Goal: Task Accomplishment & Management: Complete application form

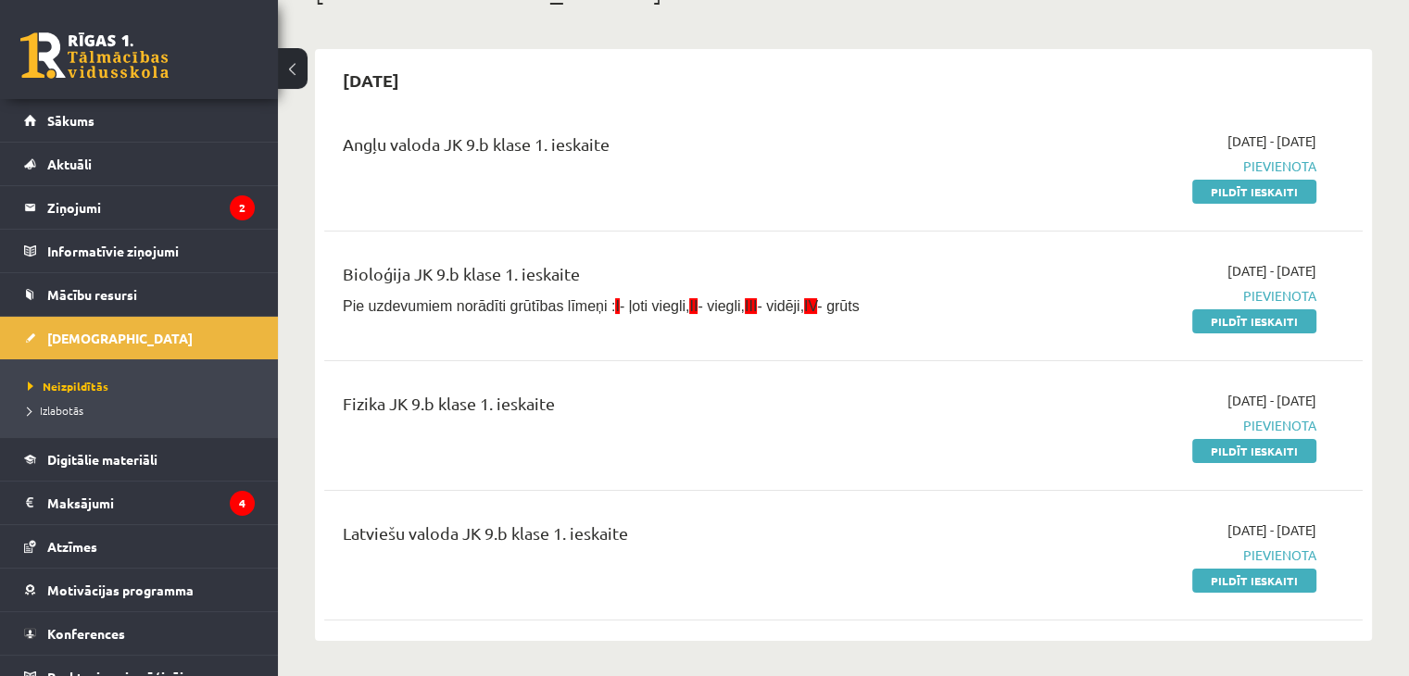
scroll to position [185, 0]
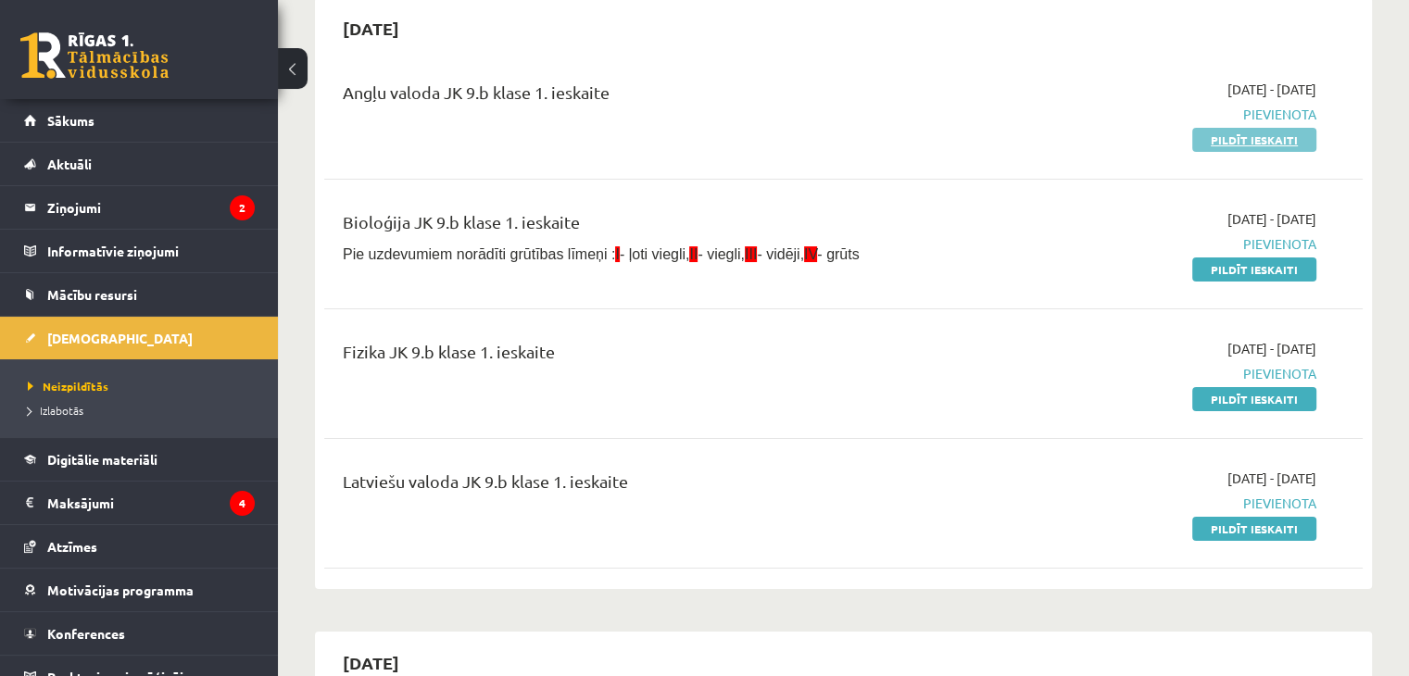
click at [1245, 138] on link "Pildīt ieskaiti" at bounding box center [1254, 140] width 124 height 24
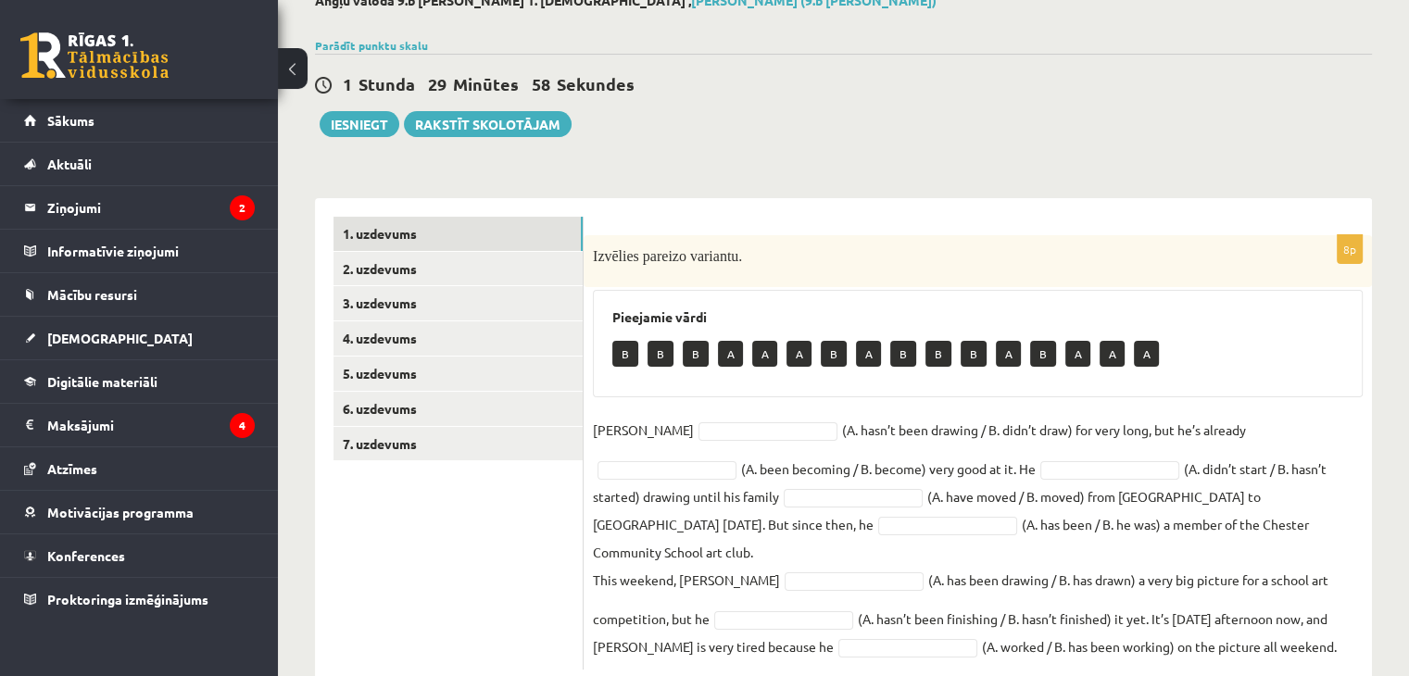
scroll to position [135, 0]
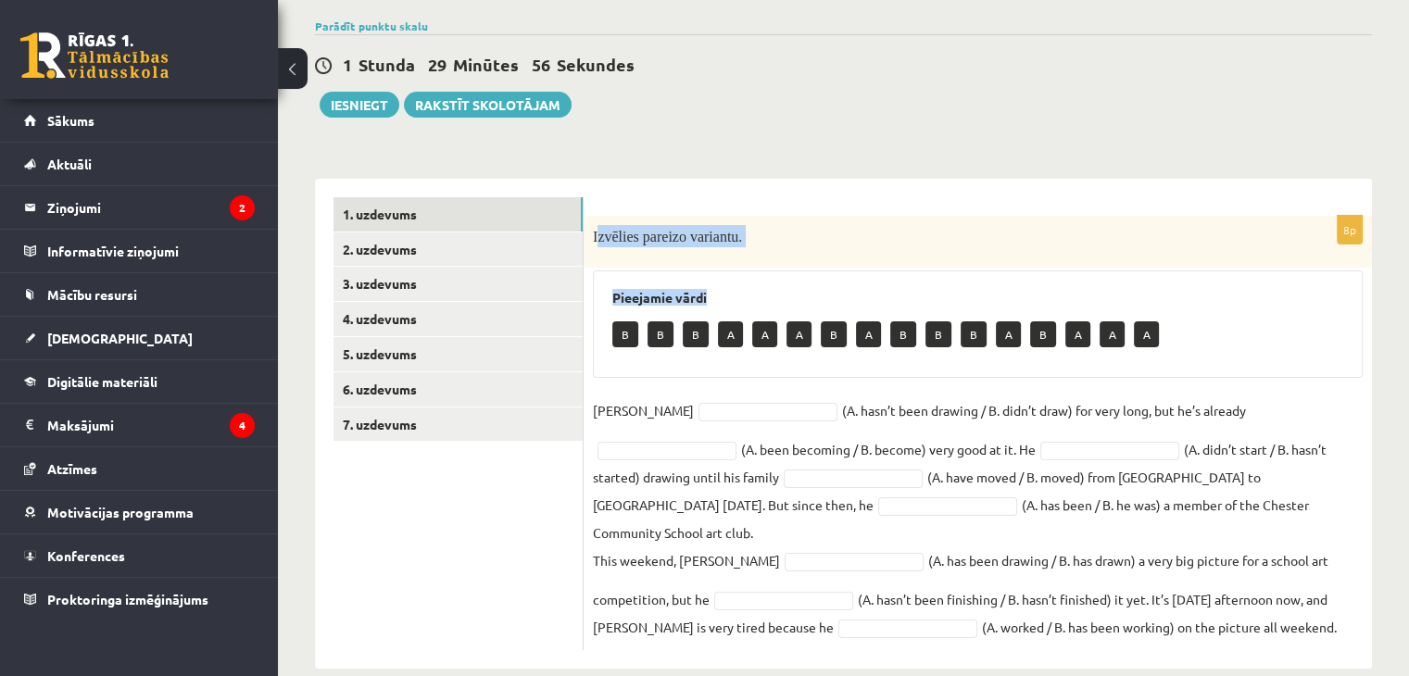
drag, startPoint x: 596, startPoint y: 239, endPoint x: 802, endPoint y: 260, distance: 206.7
click at [822, 295] on div "8p Izvēlies pareizo variantu. Pieejamie vārdi B B B A A A B A B B B A B A A A D…" at bounding box center [978, 433] width 788 height 434
click at [612, 230] on span "Izvēlies pareizo variantu." at bounding box center [667, 237] width 149 height 16
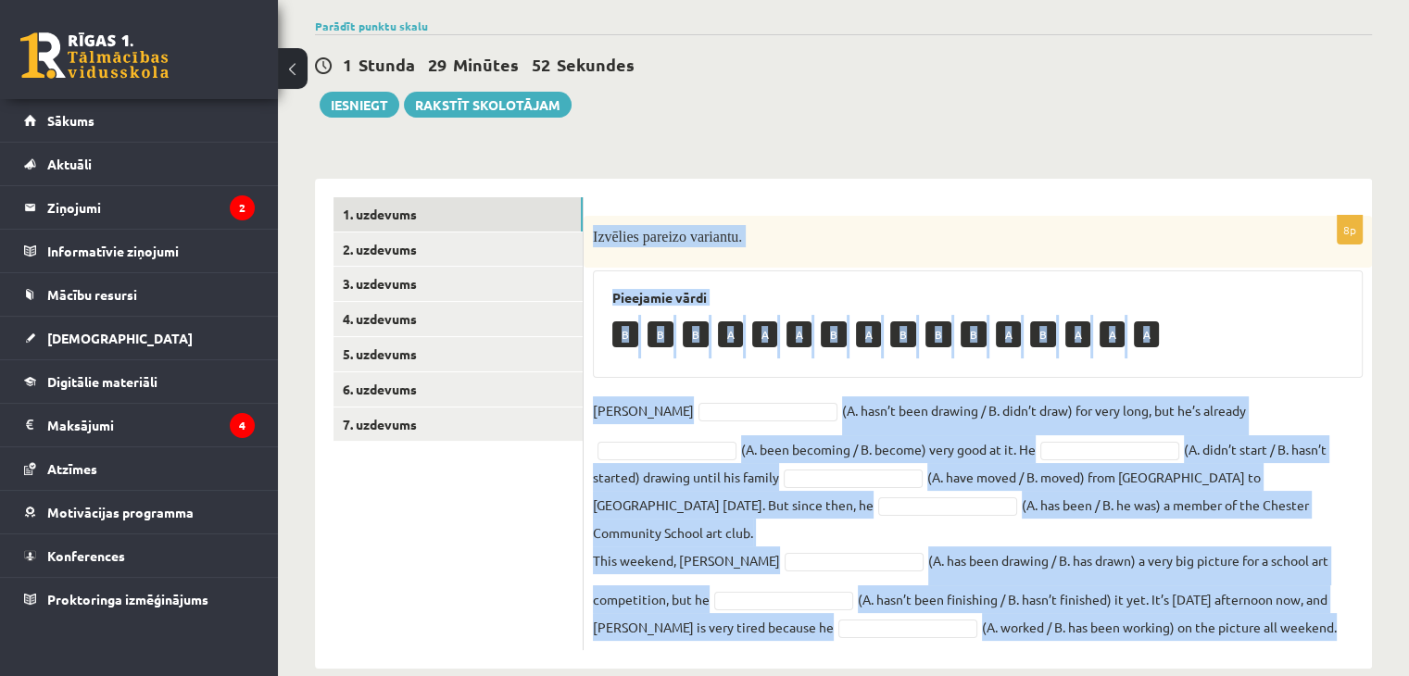
drag, startPoint x: 589, startPoint y: 234, endPoint x: 1292, endPoint y: 601, distance: 792.9
click at [1292, 601] on div "8p Izvēlies pareizo variantu. Pieejamie vārdi B B B A A A B A B B B A B A A A D…" at bounding box center [978, 433] width 788 height 434
copy div "Izvēlies pareizo variantu. Pieejamie vārdi B B B A A A B A B B B A B A A A Dann…"
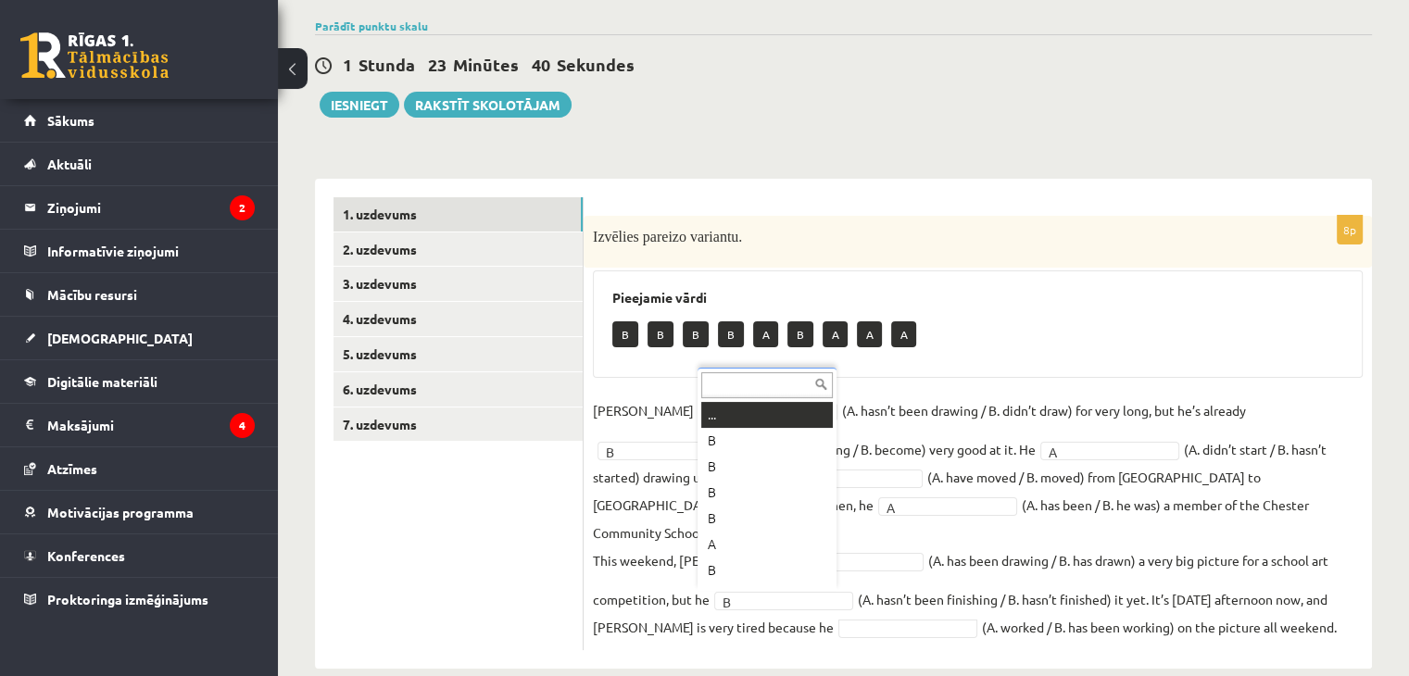
scroll to position [22, 0]
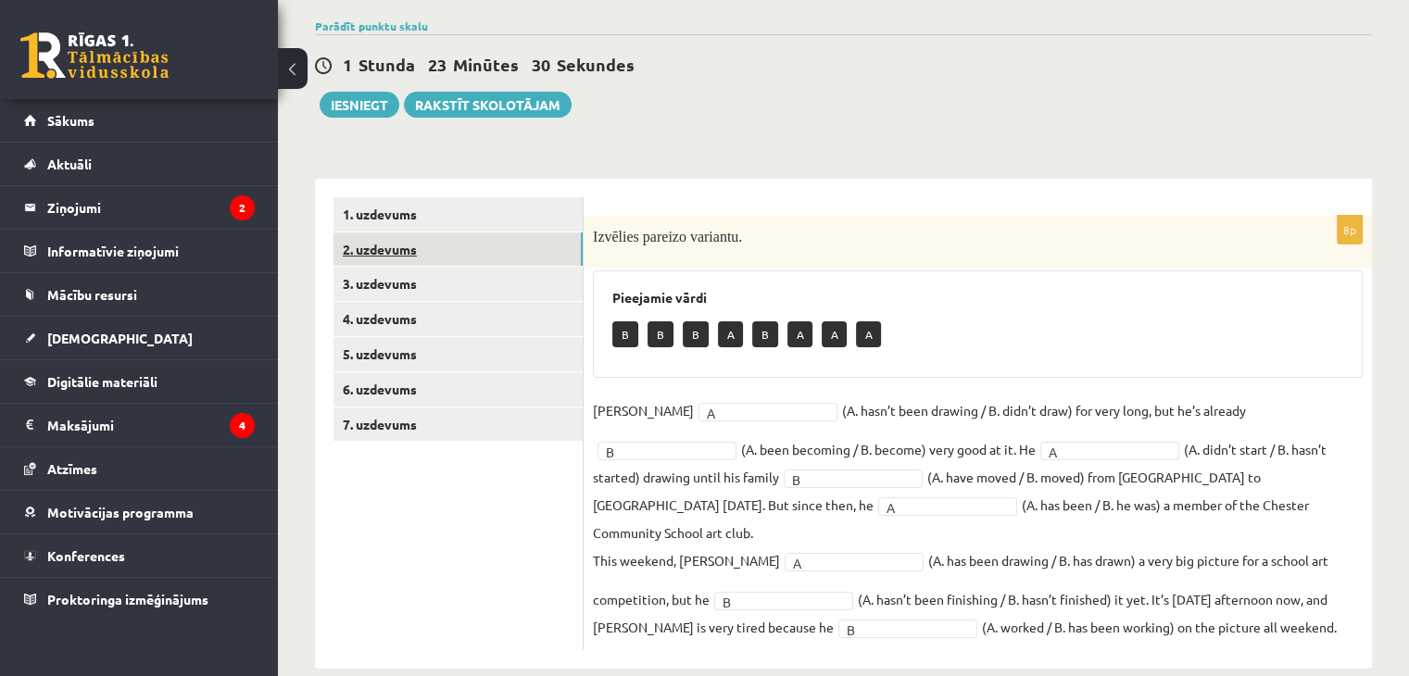
click at [423, 247] on link "2. uzdevums" at bounding box center [457, 249] width 249 height 34
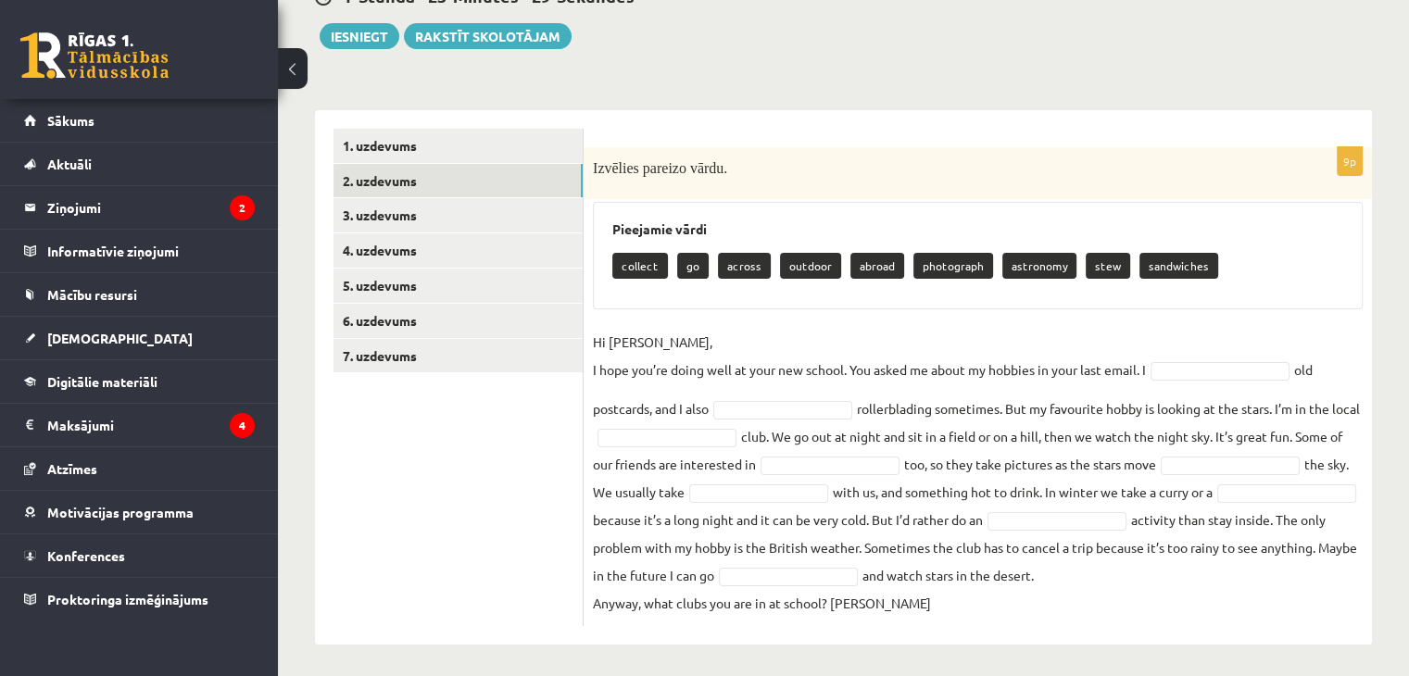
scroll to position [207, 0]
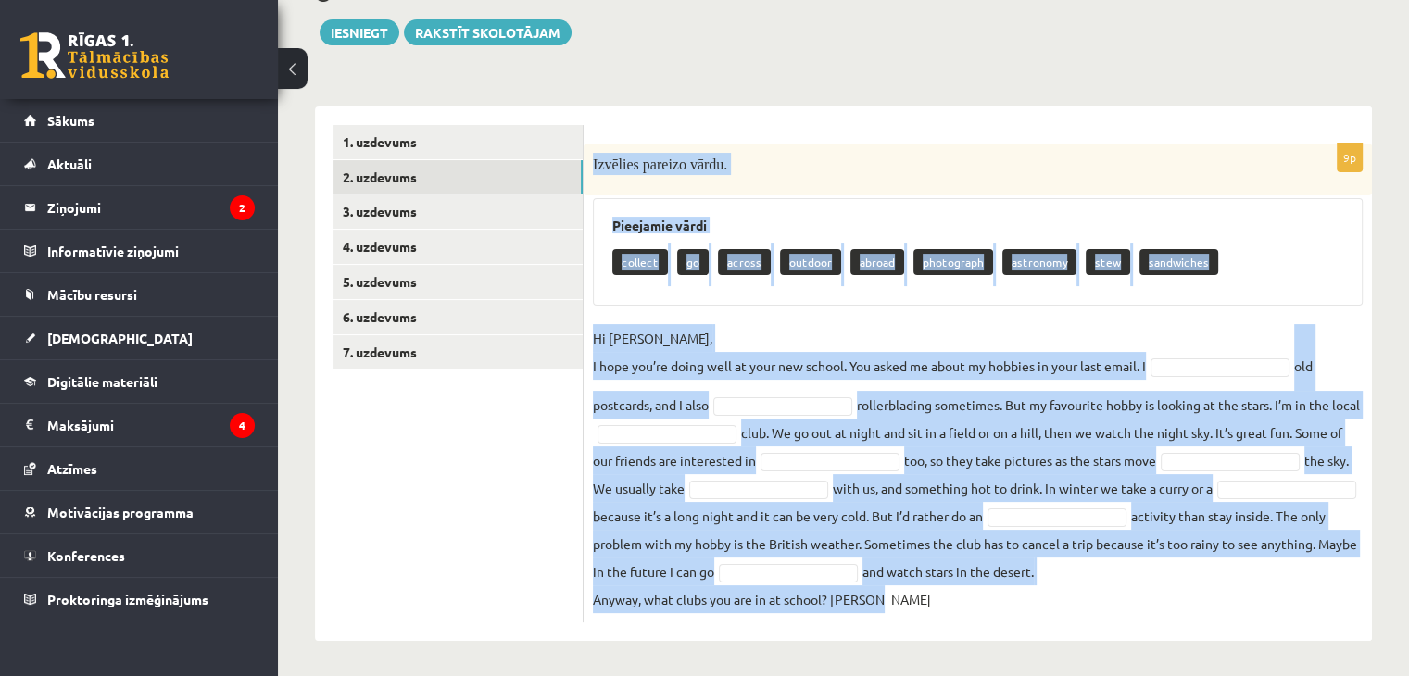
drag, startPoint x: 588, startPoint y: 165, endPoint x: 975, endPoint y: 610, distance: 590.2
click at [975, 610] on div "9p Izvēlies pareizo vārdu. Pieejamie vārdi collect go across outdoor abroad pho…" at bounding box center [978, 383] width 788 height 479
copy div "Izvēlies pareizo vārdu. Pieejamie vārdi collect go across outdoor abroad photog…"
click at [759, 308] on div "9p Izvēlies pareizo vārdu. Pieejamie vārdi collect go across outdoor abroad pho…" at bounding box center [978, 383] width 788 height 479
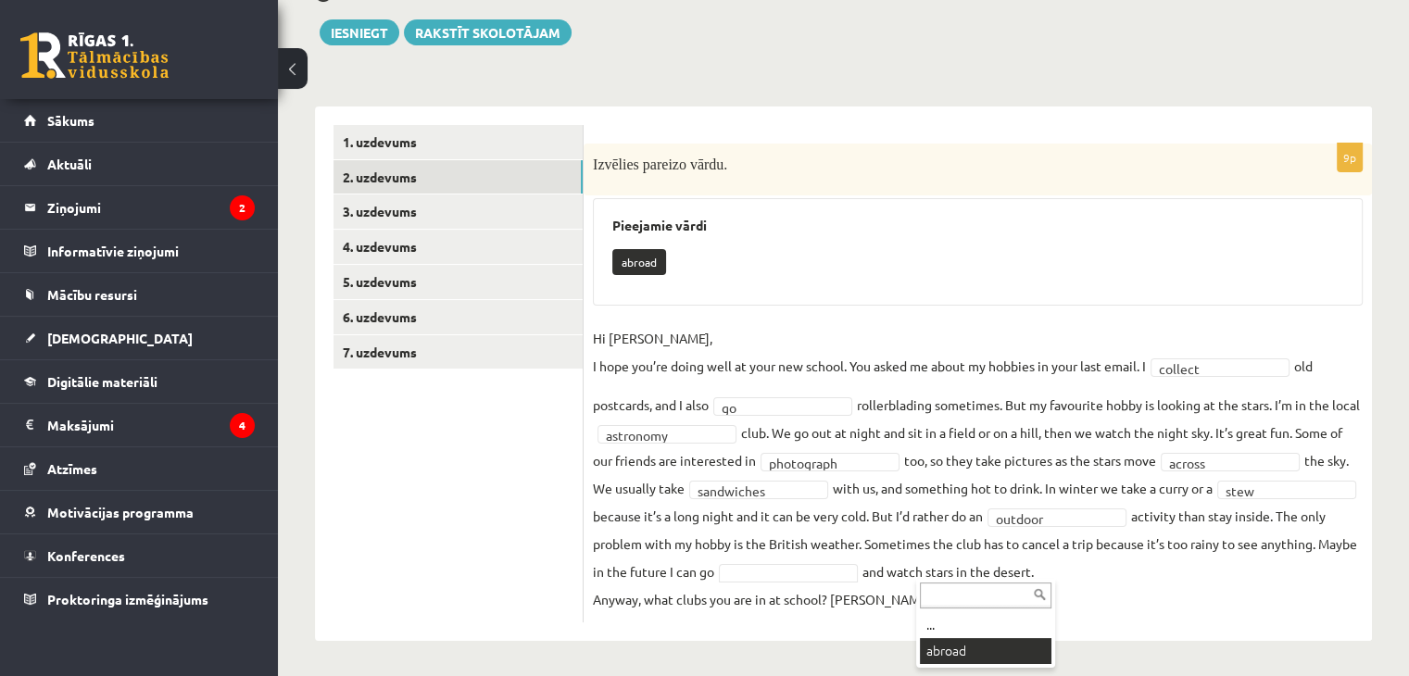
scroll to position [164, 0]
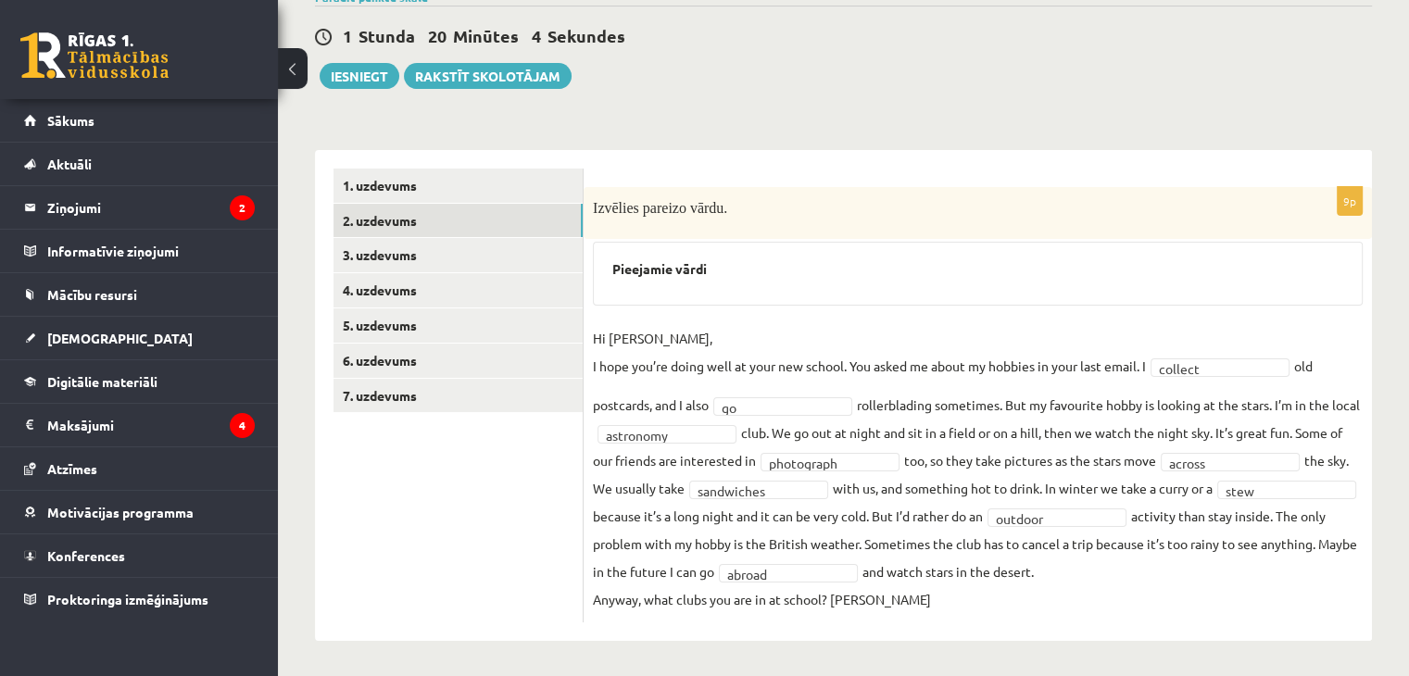
drag, startPoint x: 585, startPoint y: 207, endPoint x: 593, endPoint y: 214, distance: 9.8
click at [593, 214] on div "Izvēlies pareizo vārdu." at bounding box center [978, 213] width 788 height 52
click at [393, 248] on link "3. uzdevums" at bounding box center [457, 255] width 249 height 34
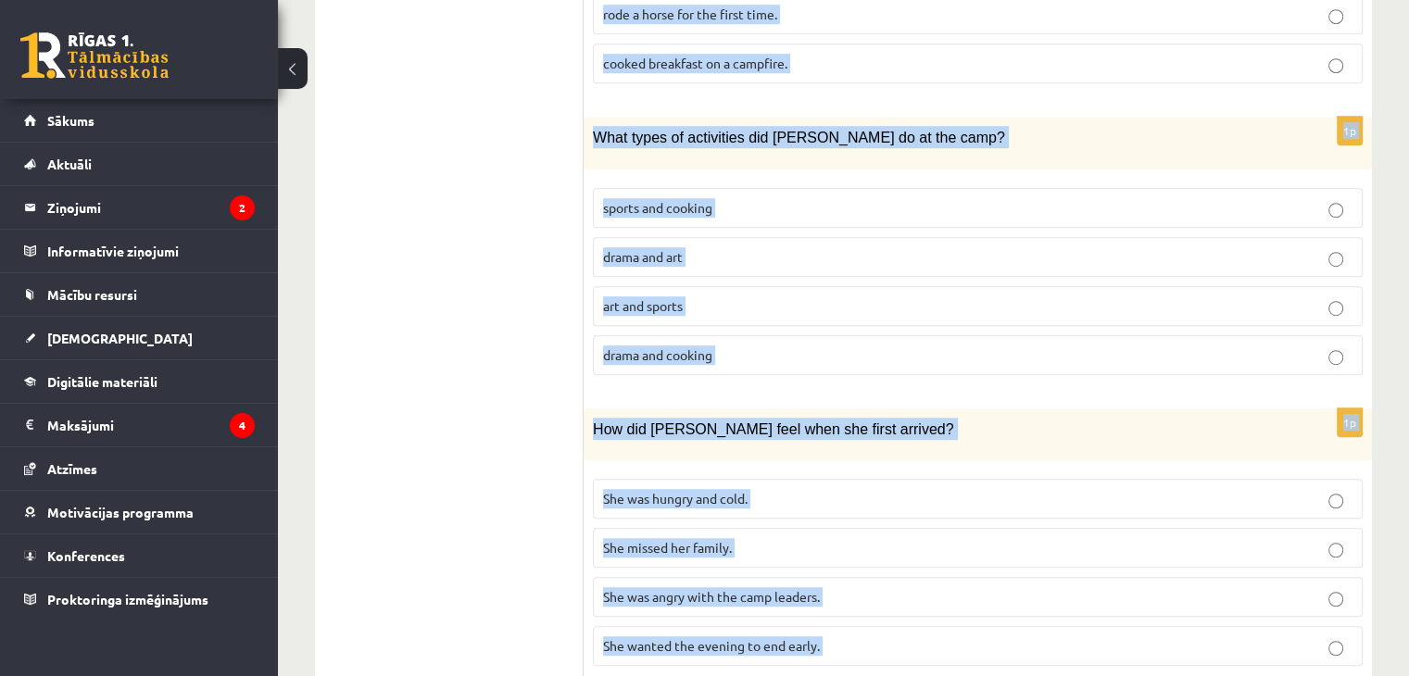
scroll to position [1658, 0]
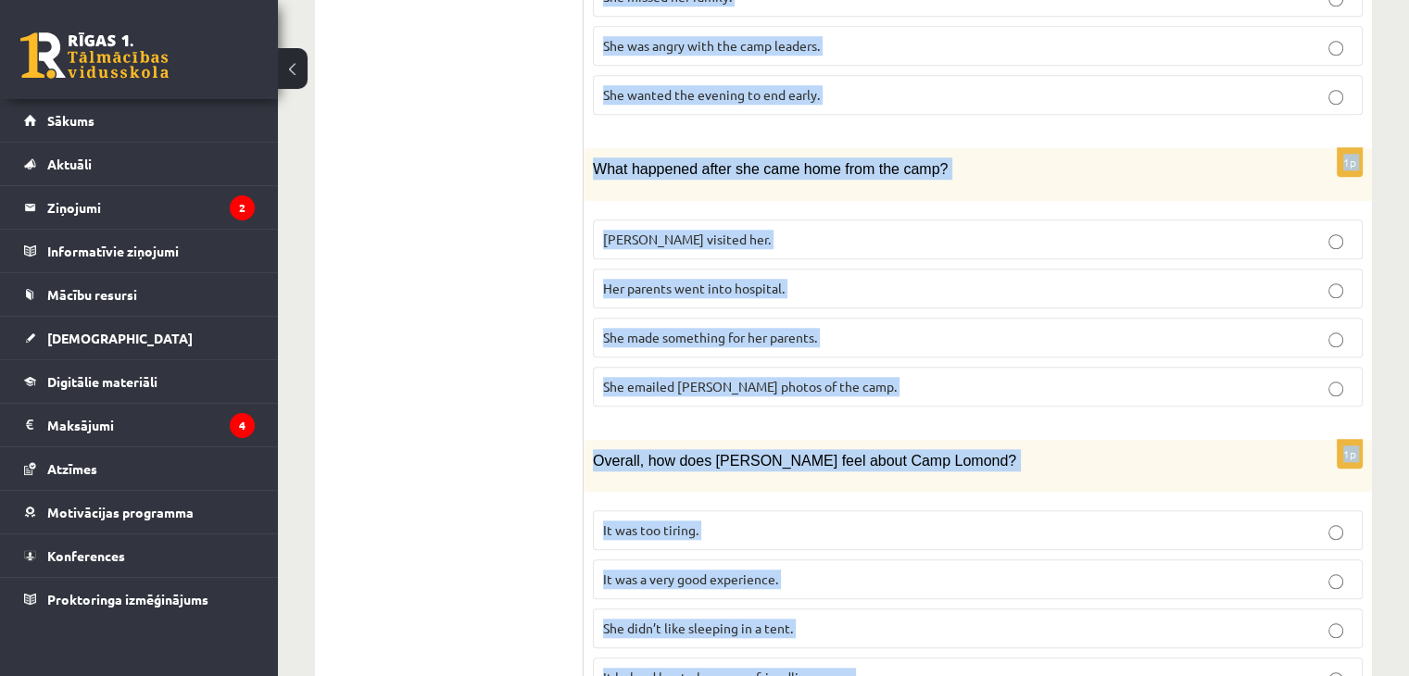
drag, startPoint x: 600, startPoint y: 271, endPoint x: 1055, endPoint y: 617, distance: 571.1
copy form "Lasi tekstu un izvēlies pareizo variantu. A Scottish summer camp Summer camps a…"
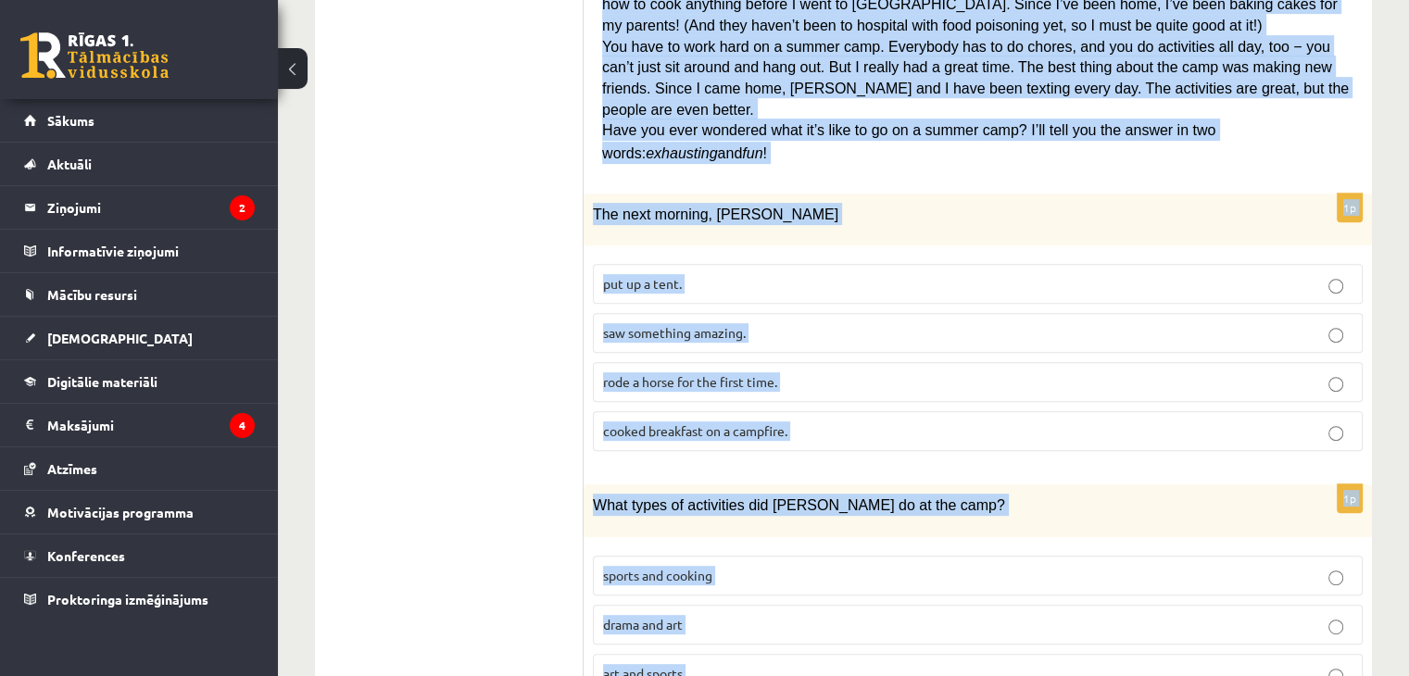
scroll to position [741, 0]
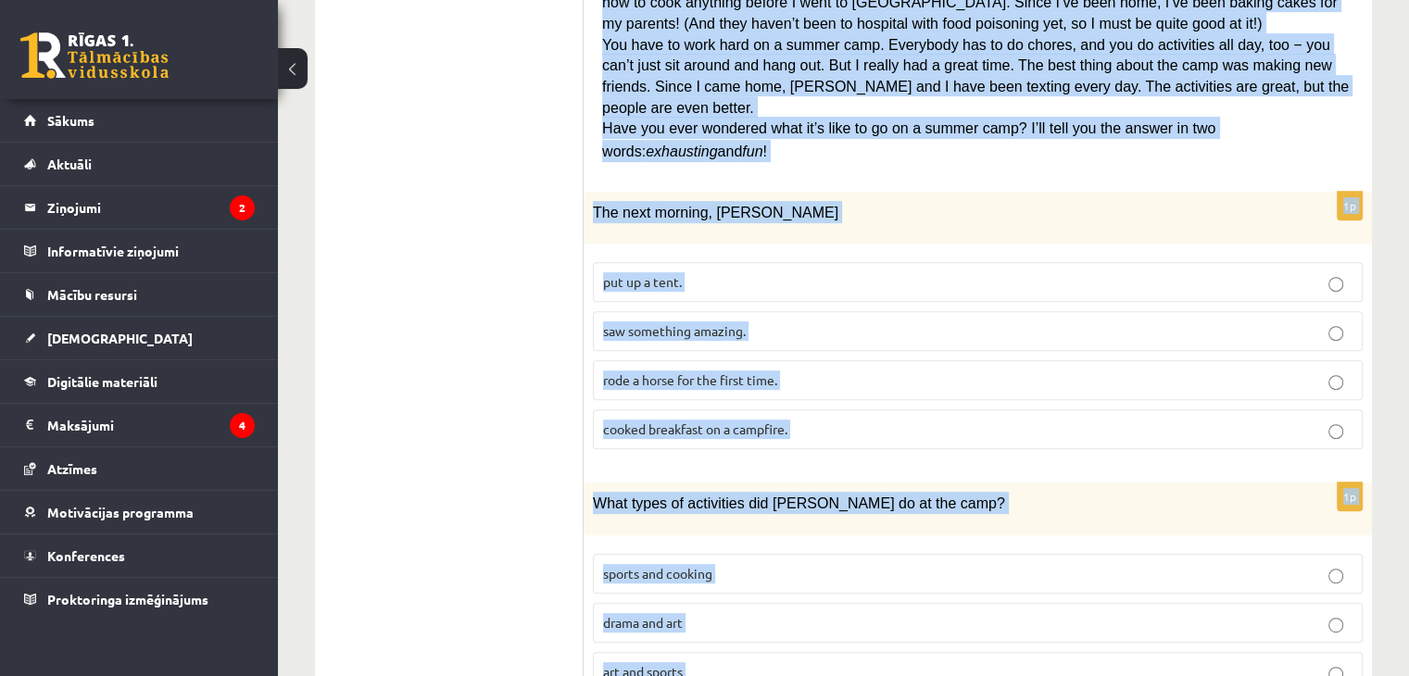
click at [828, 192] on div "The next morning, Sally" at bounding box center [978, 218] width 788 height 52
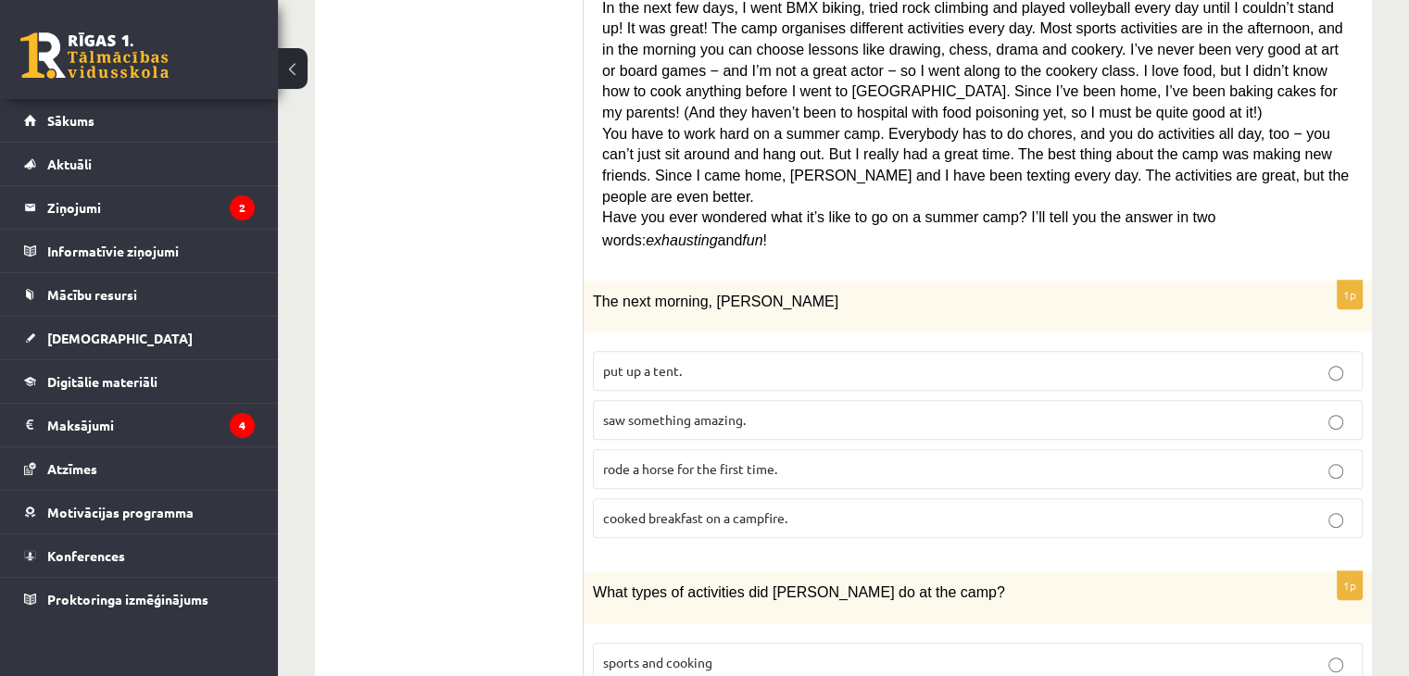
scroll to position [648, 0]
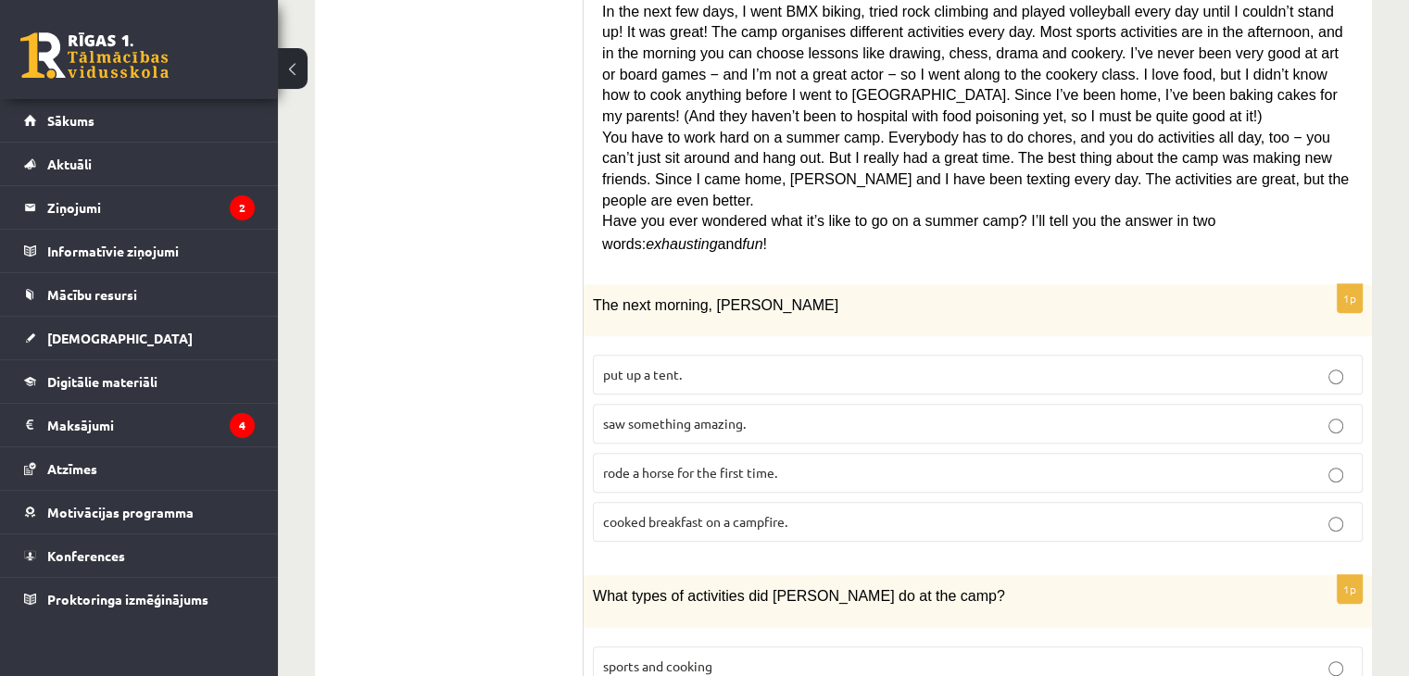
click at [717, 414] on p "saw something amazing." at bounding box center [977, 423] width 749 height 19
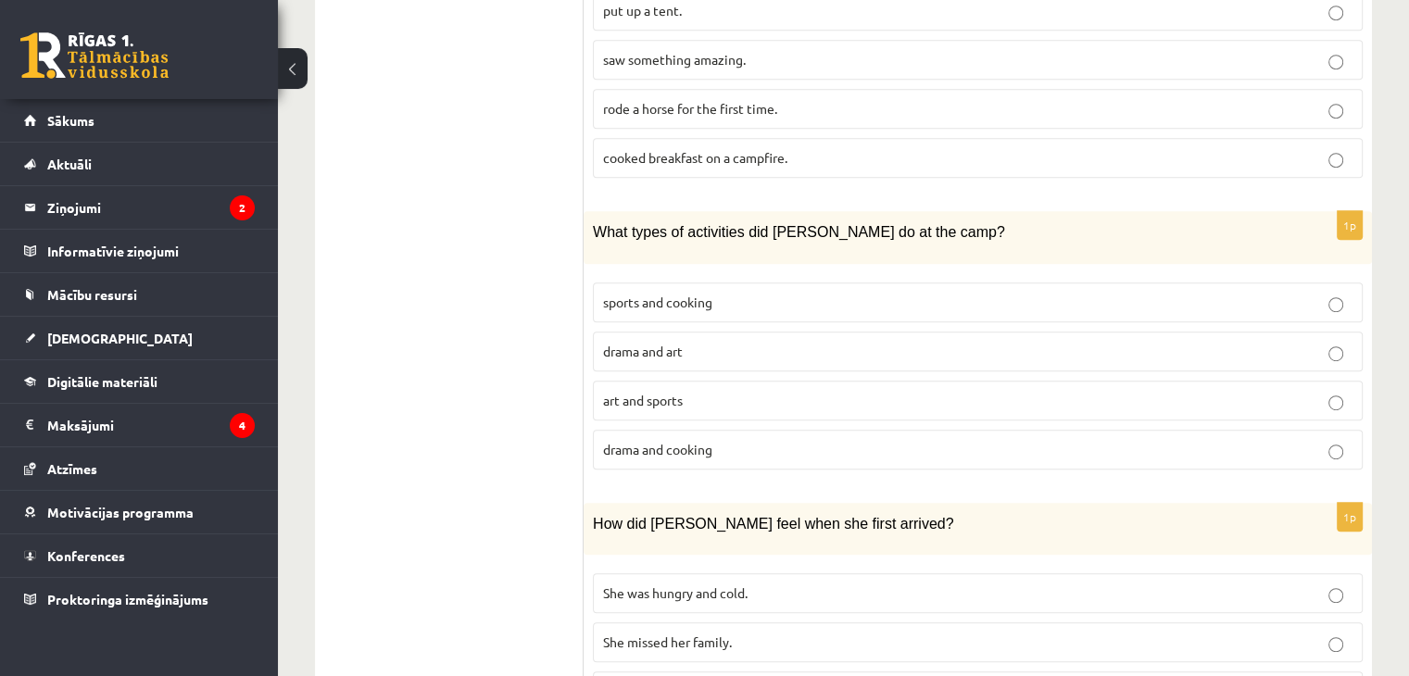
scroll to position [1019, 0]
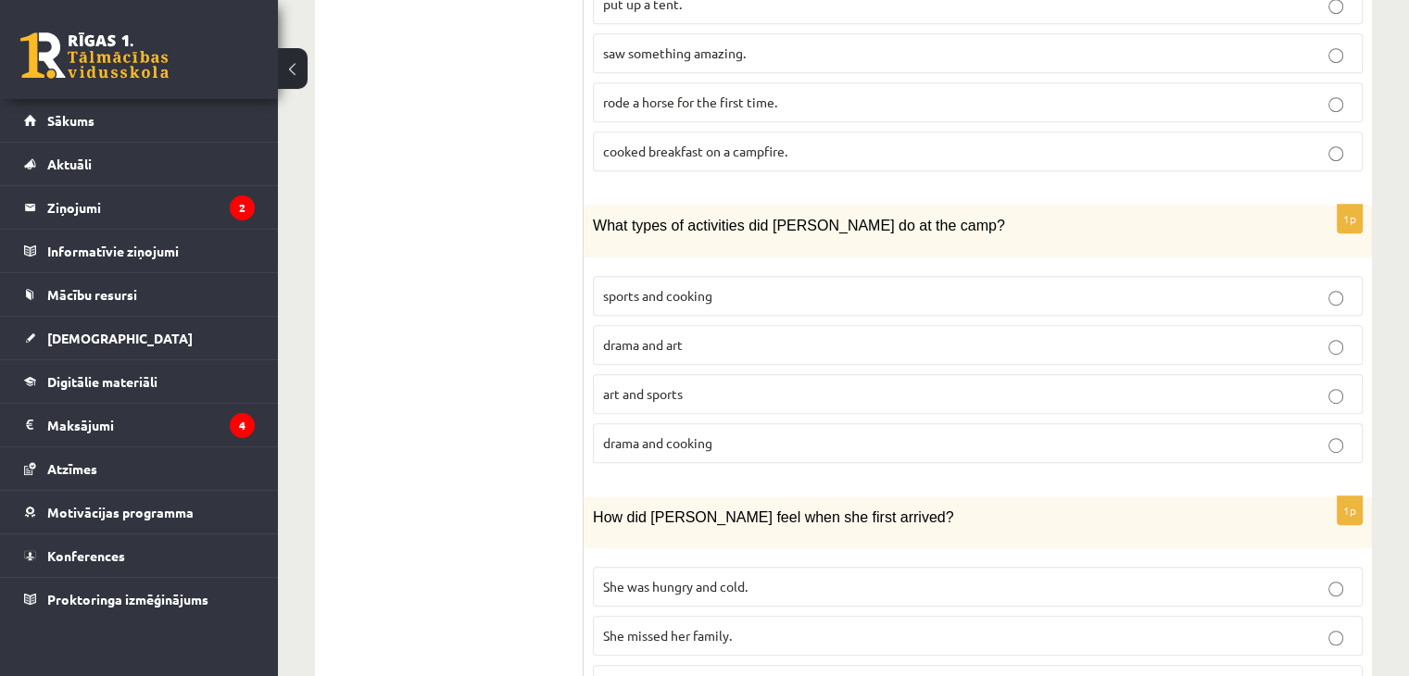
click at [684, 287] on span "sports and cooking" at bounding box center [657, 295] width 109 height 17
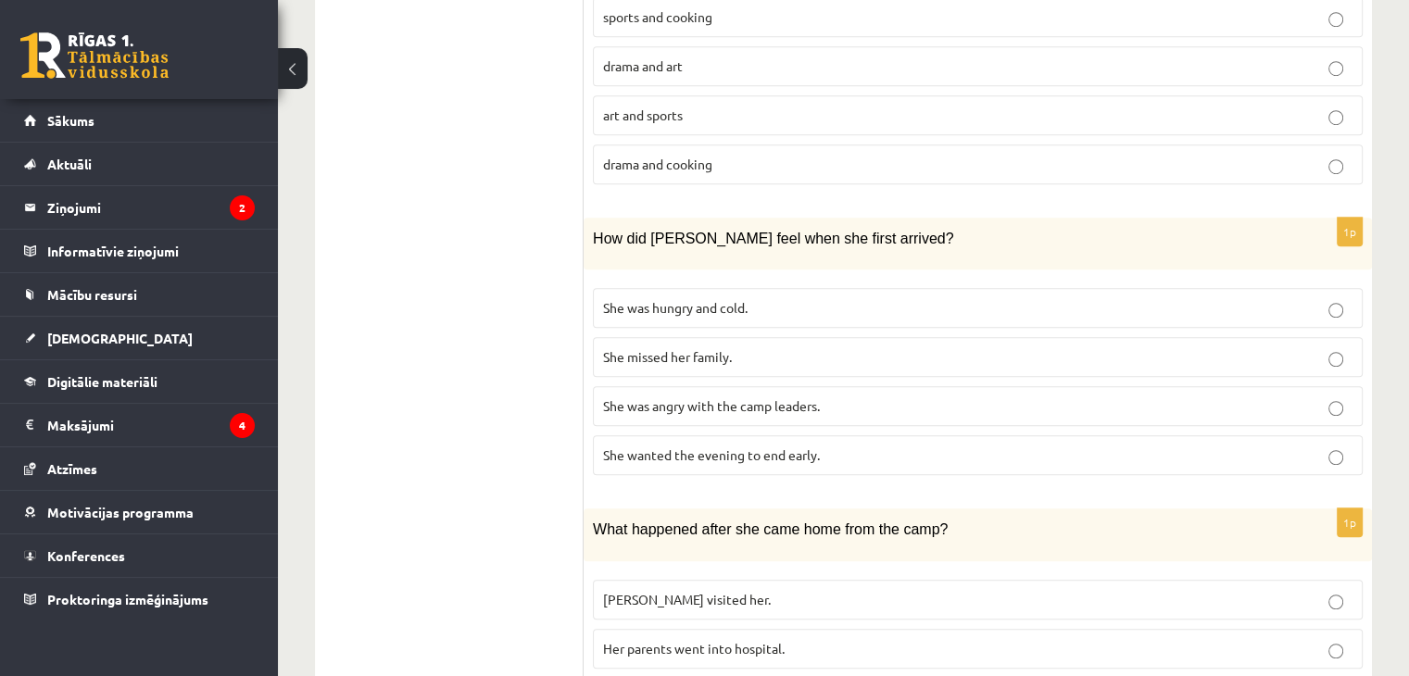
scroll to position [1297, 0]
click at [689, 436] on label "She wanted the evening to end early." at bounding box center [978, 456] width 770 height 40
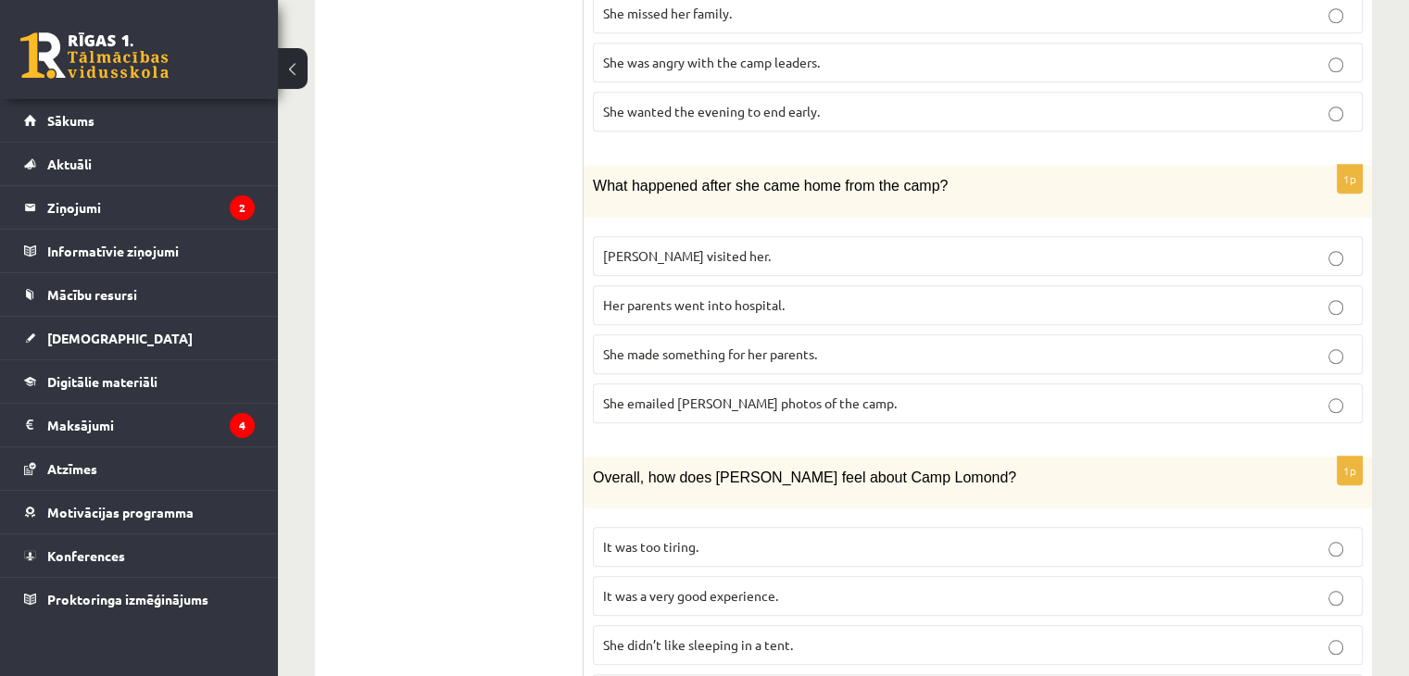
scroll to position [1658, 0]
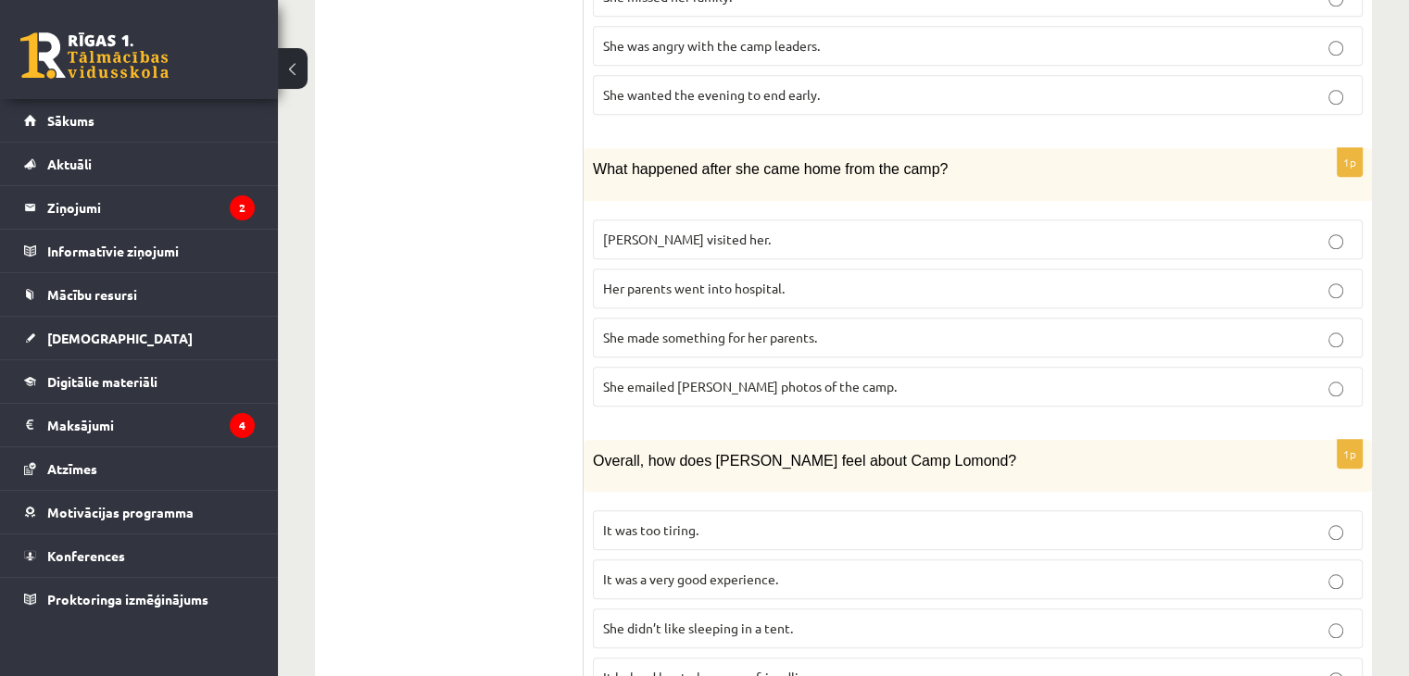
click at [749, 329] on span "She made something for her parents." at bounding box center [710, 337] width 214 height 17
click at [722, 570] on p "It was a very good experience." at bounding box center [977, 579] width 749 height 19
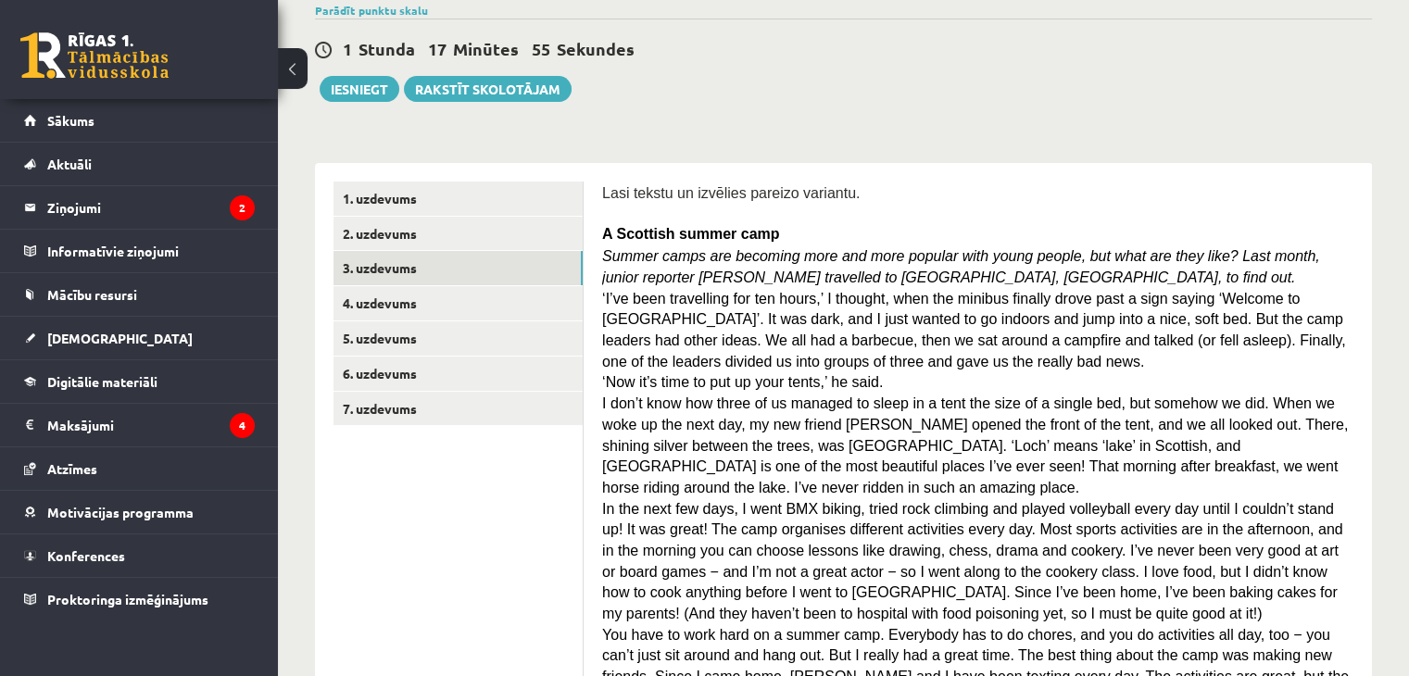
scroll to position [185, 0]
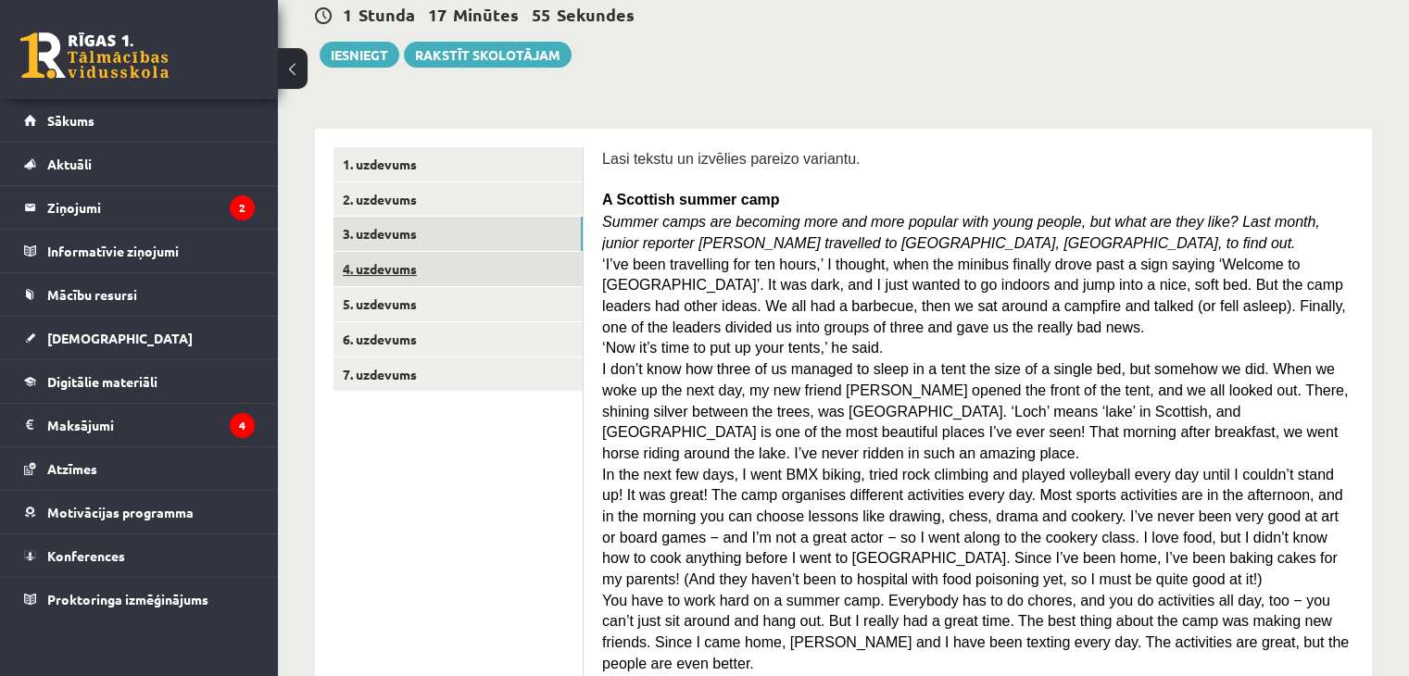
click at [422, 262] on link "4. uzdevums" at bounding box center [457, 269] width 249 height 34
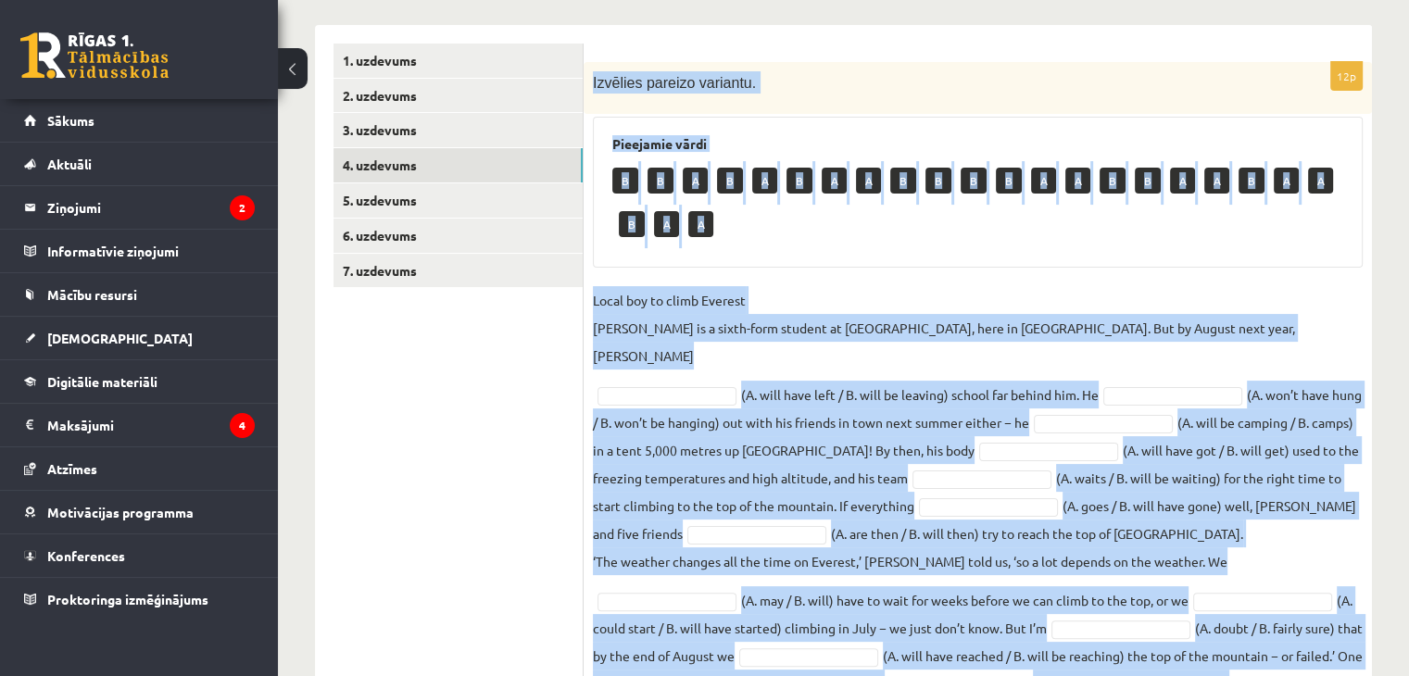
scroll to position [345, 0]
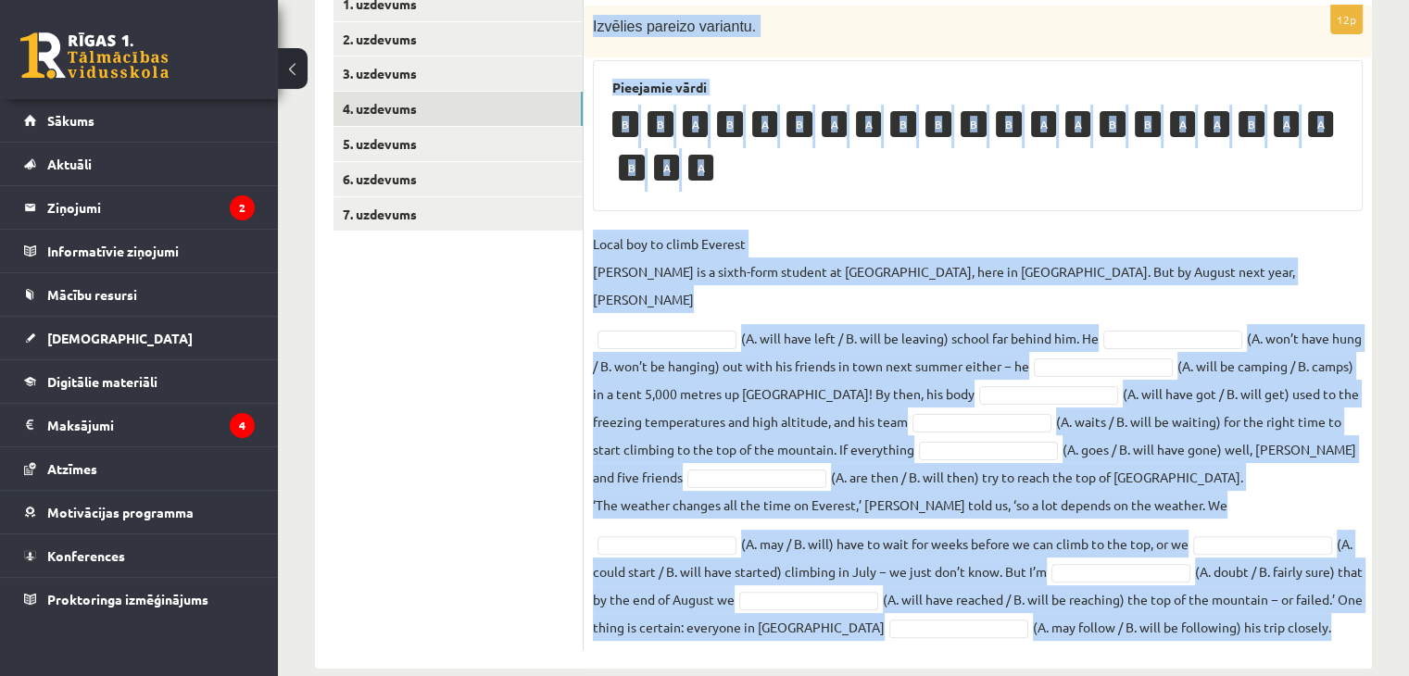
drag, startPoint x: 609, startPoint y: 207, endPoint x: 1302, endPoint y: 620, distance: 806.1
click at [1302, 620] on div "12p Izvēlies pareizo variantu. Pieejamie vārdi B B A B A B A A B B B B A A B B …" at bounding box center [978, 319] width 788 height 700
copy div "Izvēlies pareizo variantu. Pieejamie vārdi B B A B A B A A B B B B A A B B A A …"
click at [892, 225] on div "12p Izvēlies pareizo variantu. Pieejamie vārdi B B A B A B A A B B B B A A B B …" at bounding box center [978, 328] width 788 height 645
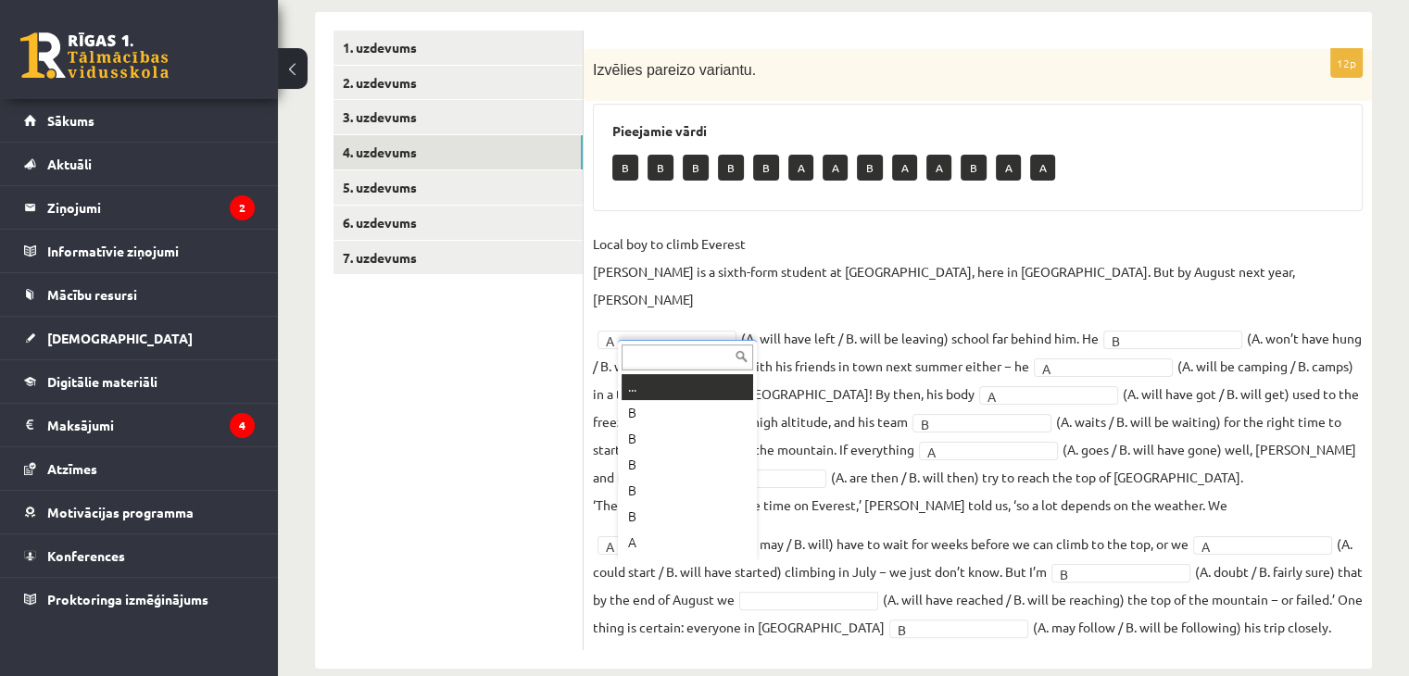
scroll to position [22, 0]
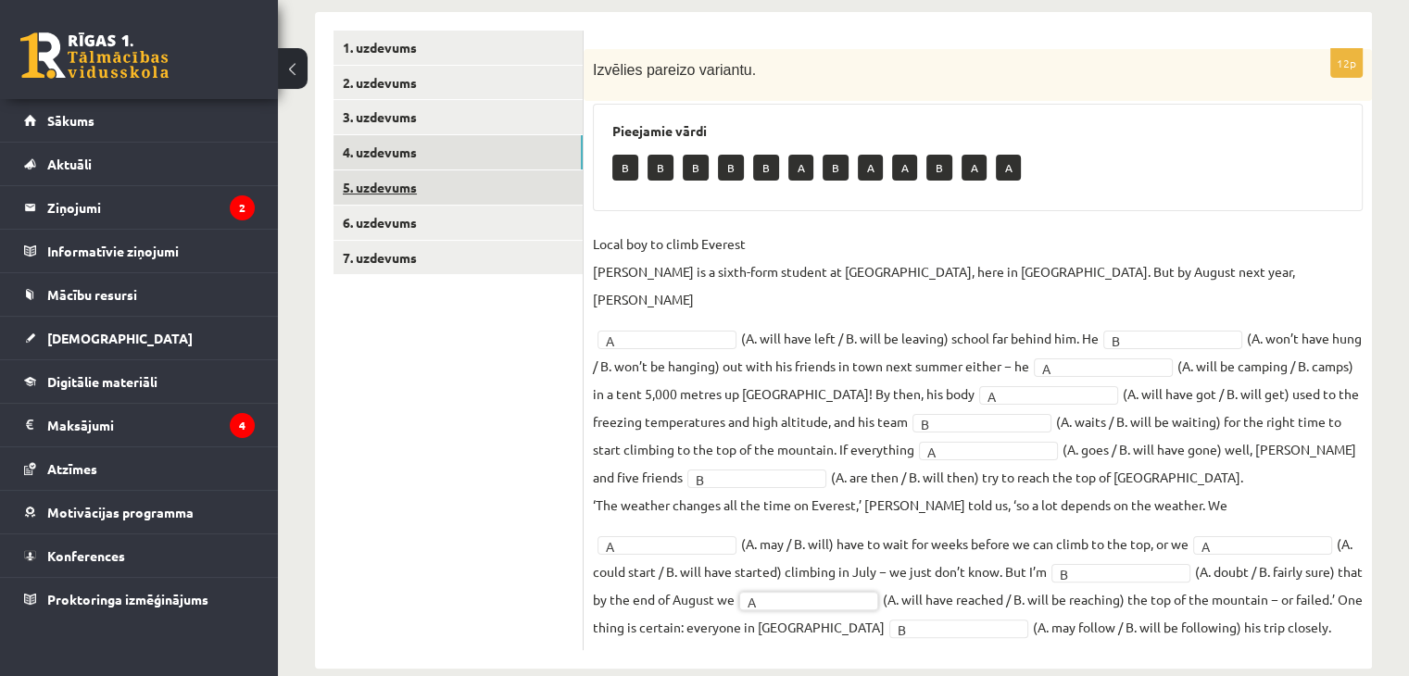
click at [411, 190] on link "5. uzdevums" at bounding box center [457, 187] width 249 height 34
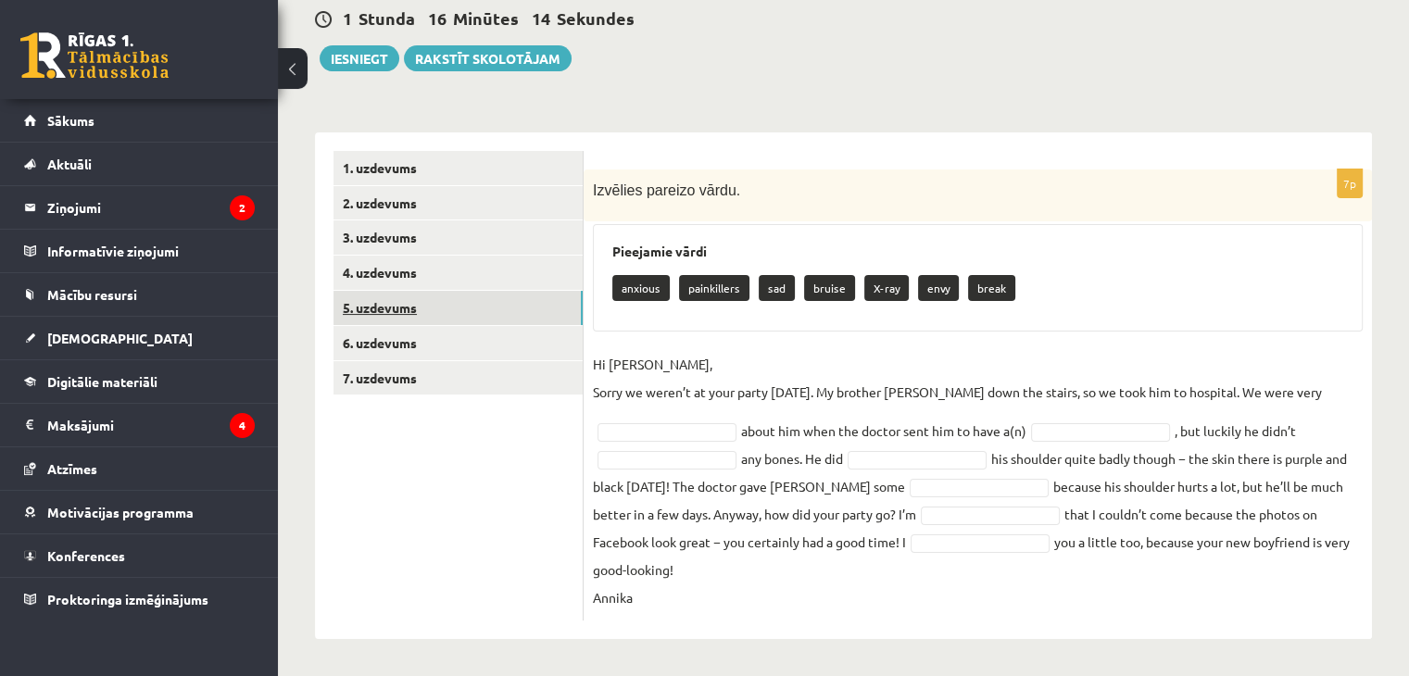
scroll to position [152, 0]
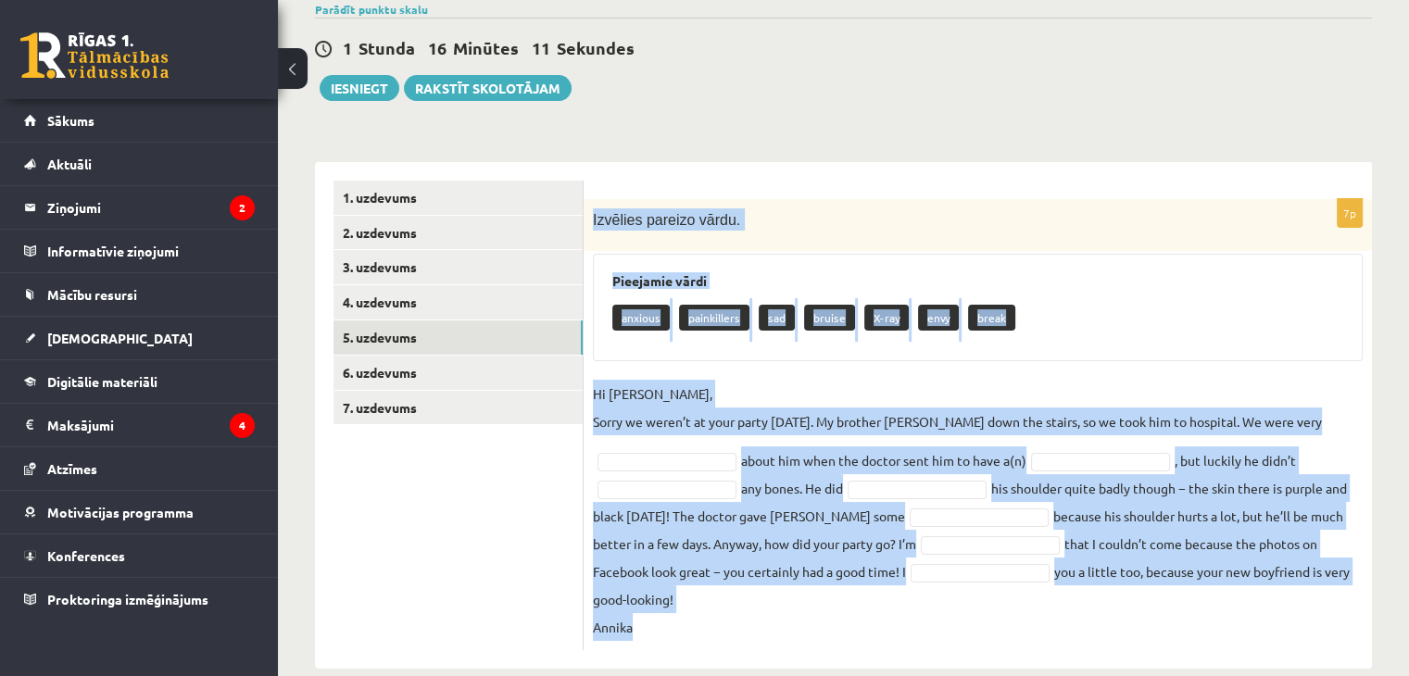
drag, startPoint x: 585, startPoint y: 217, endPoint x: 1063, endPoint y: 618, distance: 623.9
click at [1063, 618] on div "7p Izvēlies pareizo vārdu. Pieejamie vārdi anxious painkillers sad bruise X-ray…" at bounding box center [978, 424] width 788 height 451
copy div "Izvēlies pareizo vārdu. Pieejamie vārdi anxious painkillers sad bruise X-ray en…"
click at [845, 353] on div "Pieejamie vārdi anxious painkillers sad bruise X-ray envy break" at bounding box center [978, 307] width 770 height 107
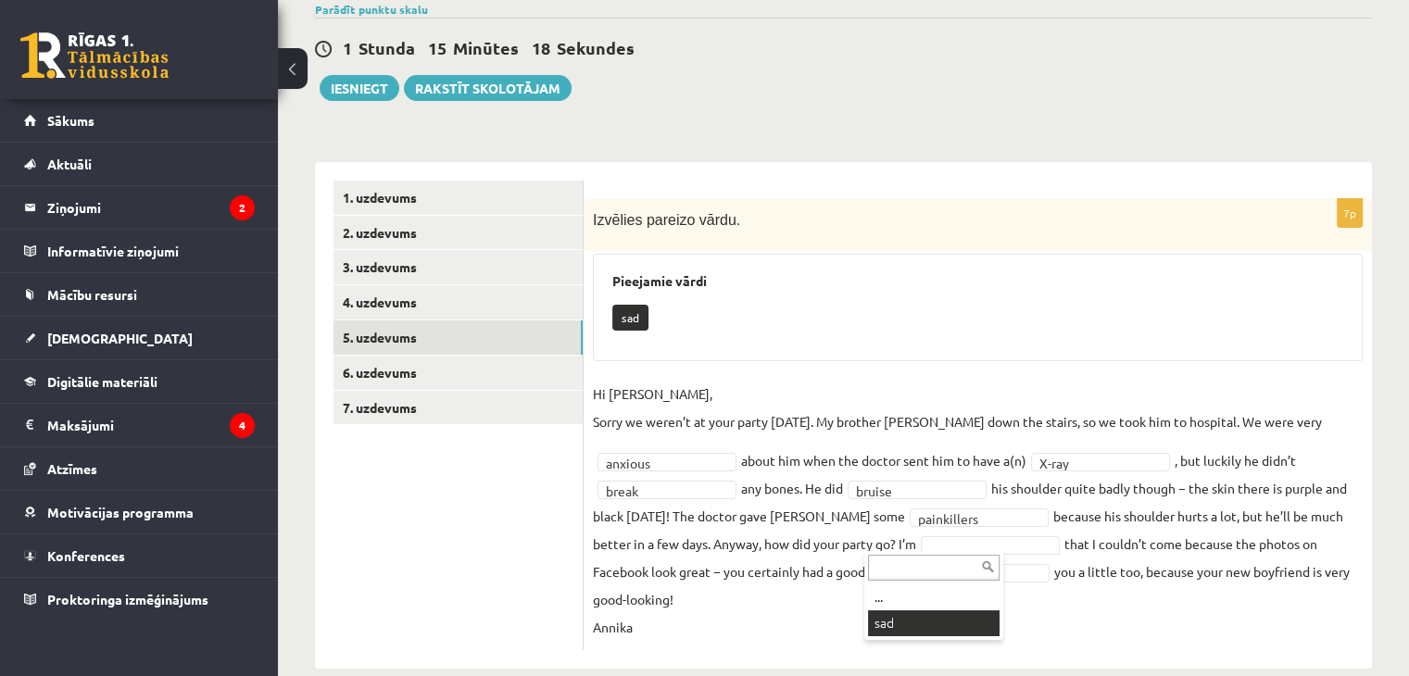
scroll to position [108, 0]
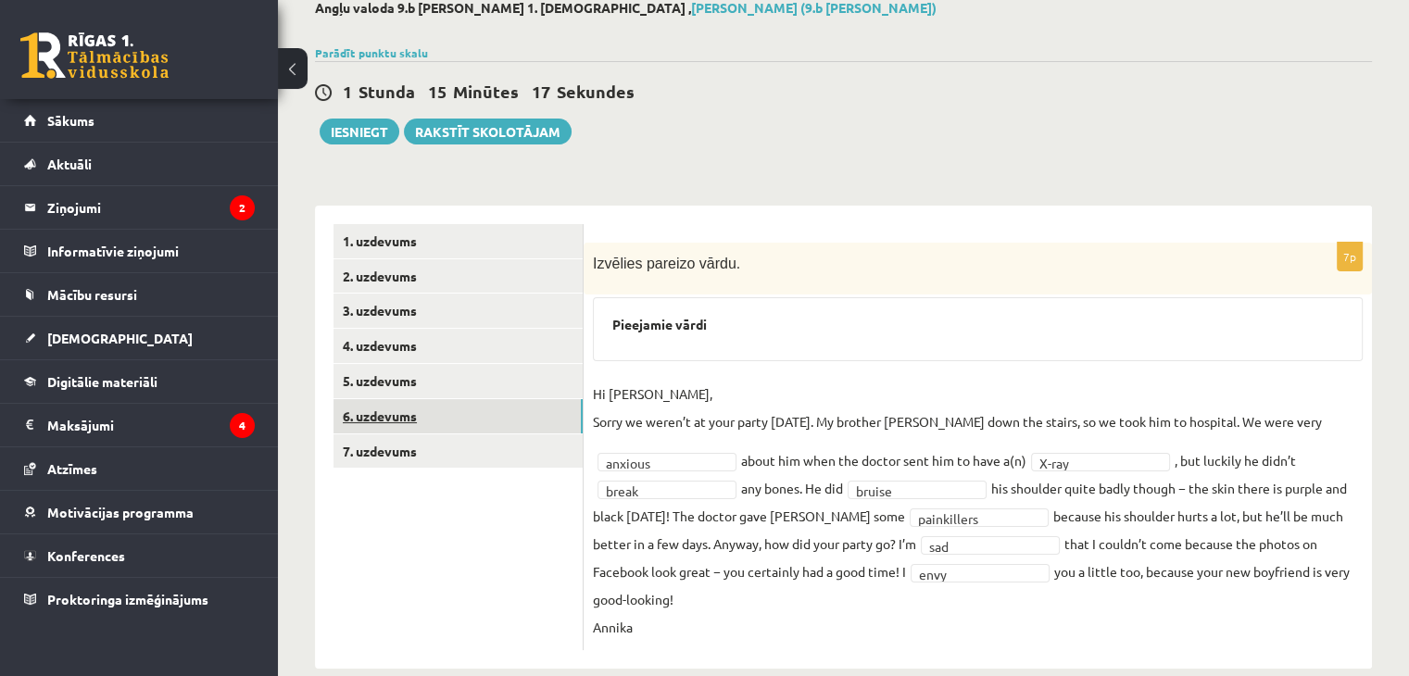
click at [429, 420] on link "6. uzdevums" at bounding box center [457, 416] width 249 height 34
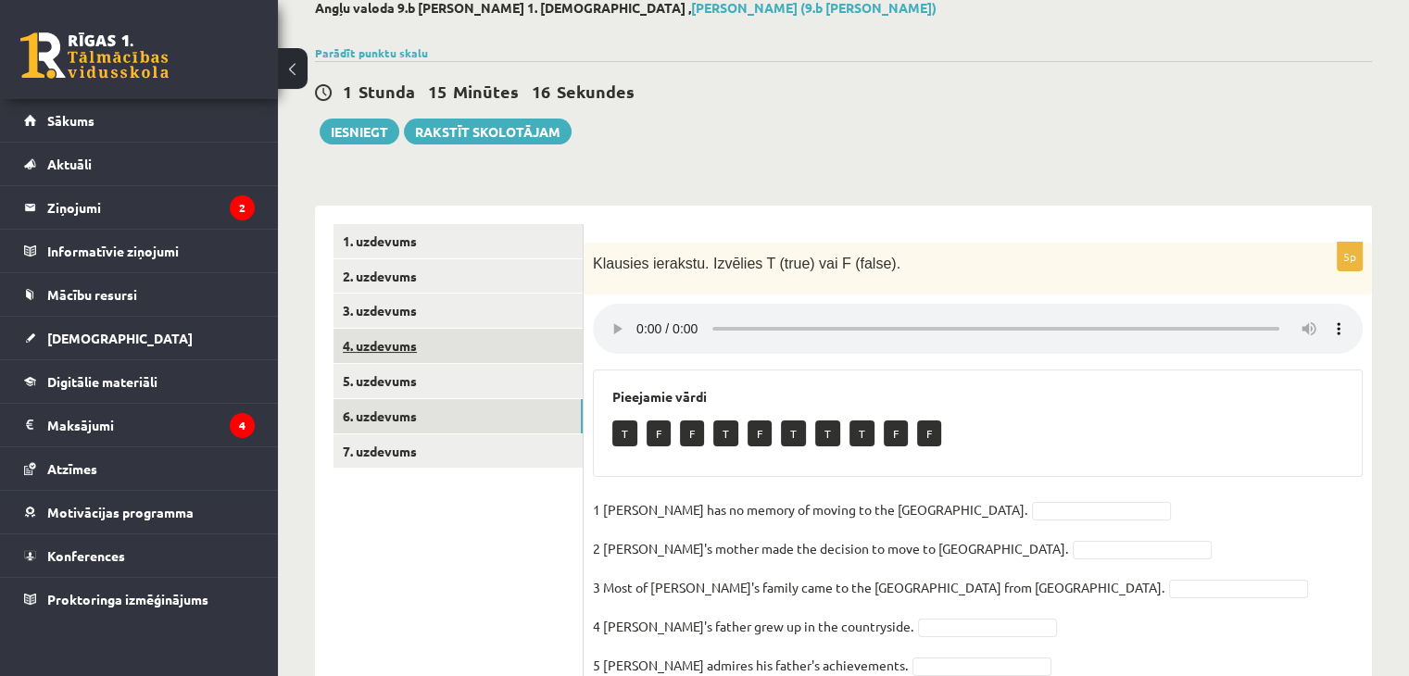
click at [445, 360] on link "4. uzdevums" at bounding box center [457, 346] width 249 height 34
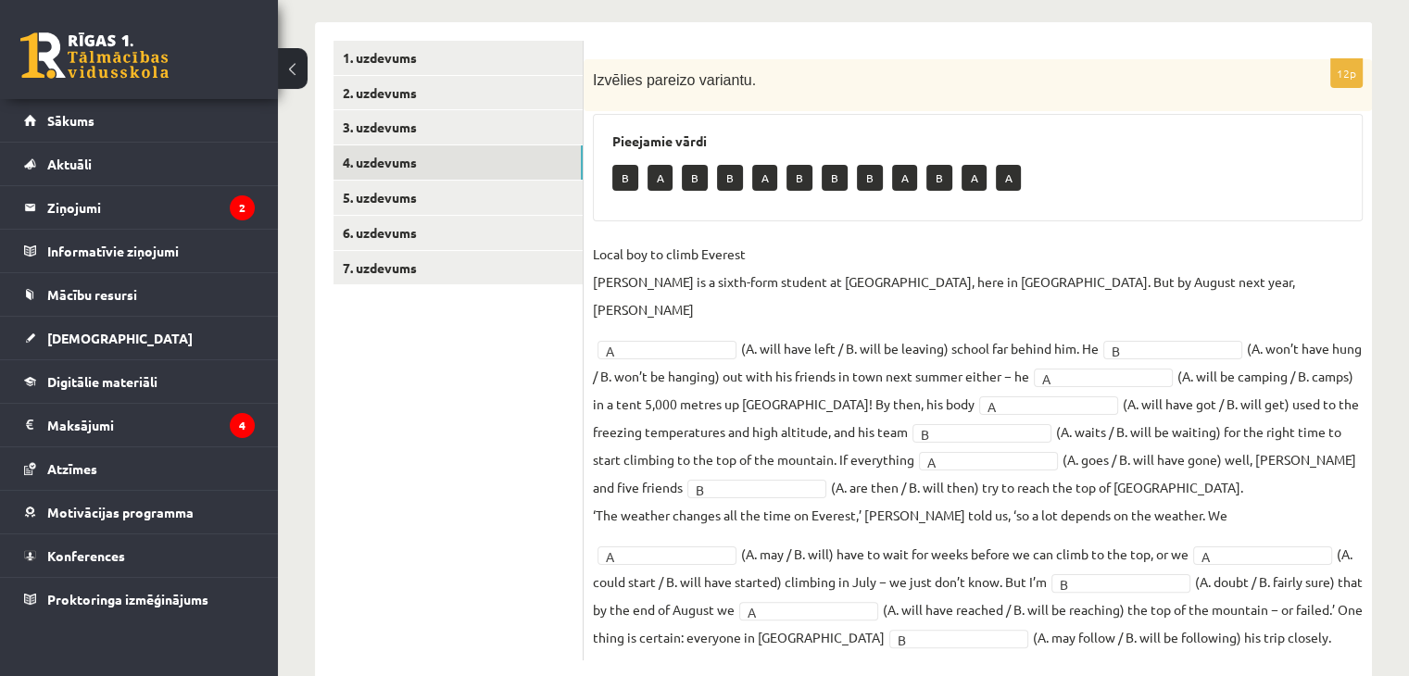
scroll to position [294, 0]
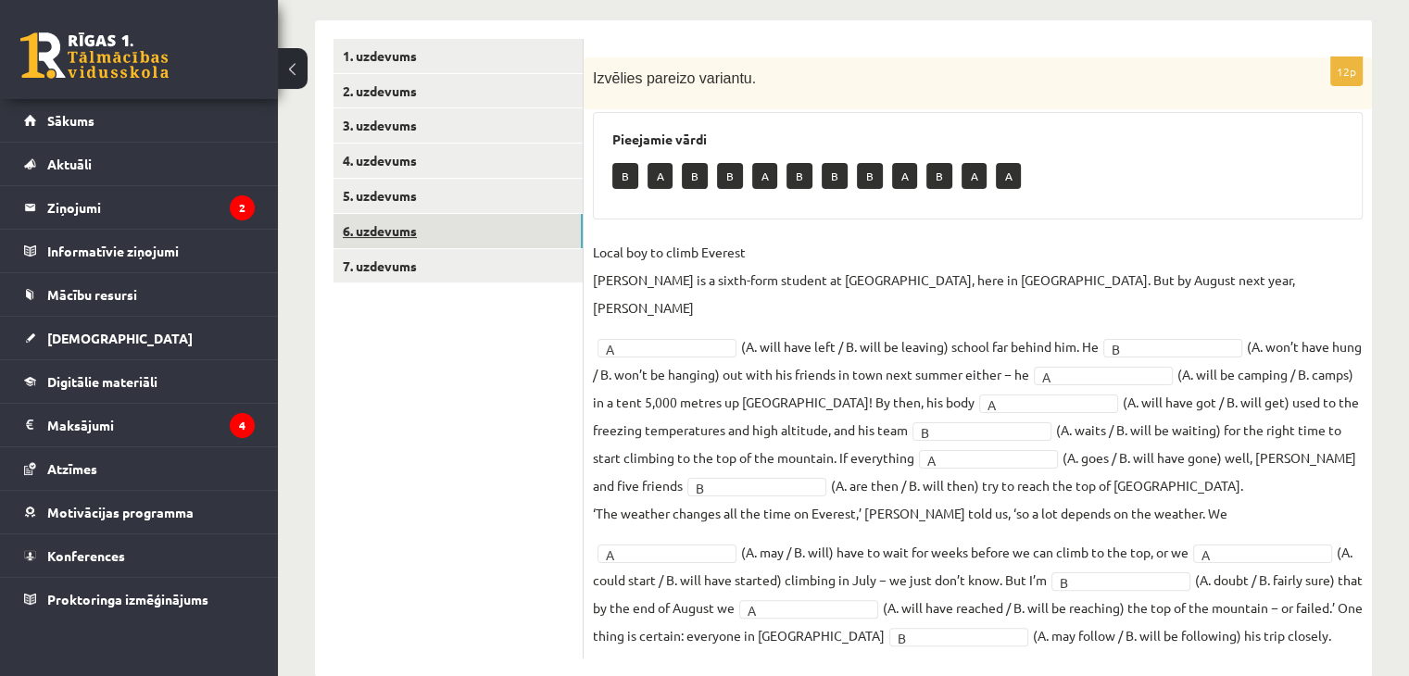
click at [394, 220] on link "6. uzdevums" at bounding box center [457, 231] width 249 height 34
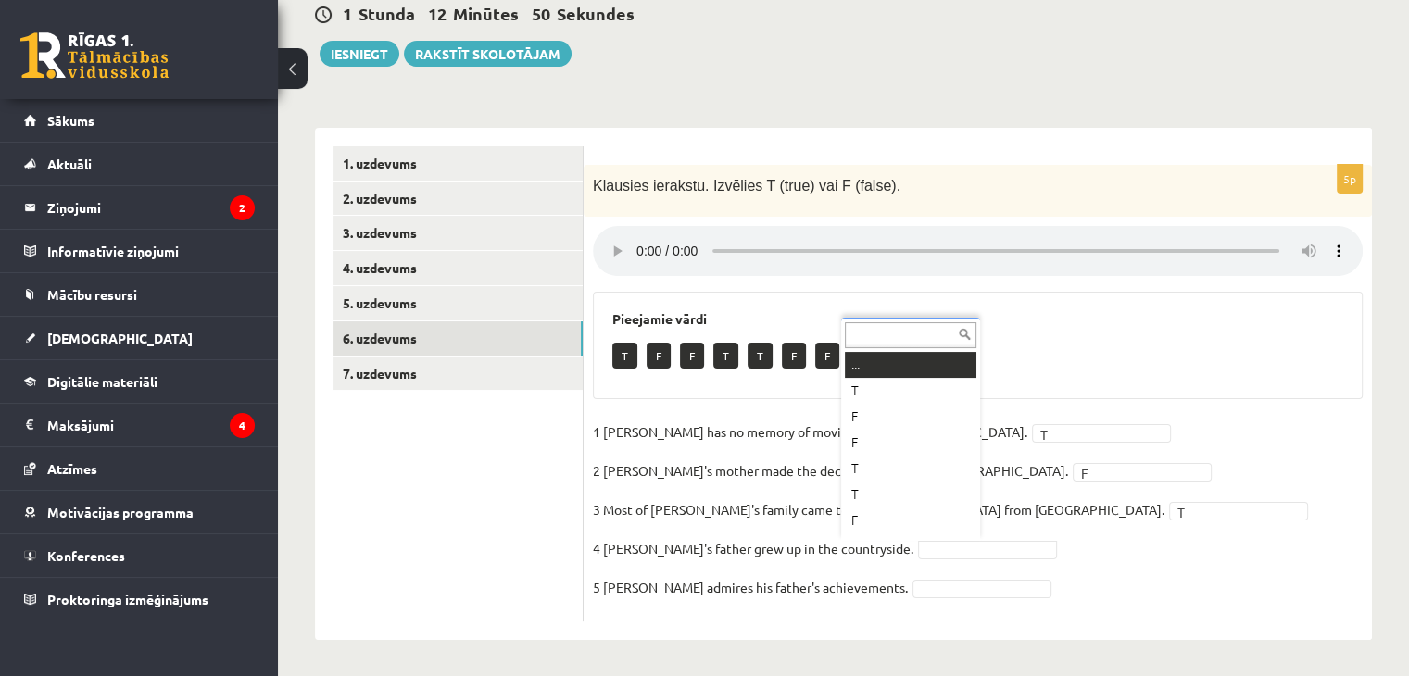
scroll to position [22, 0]
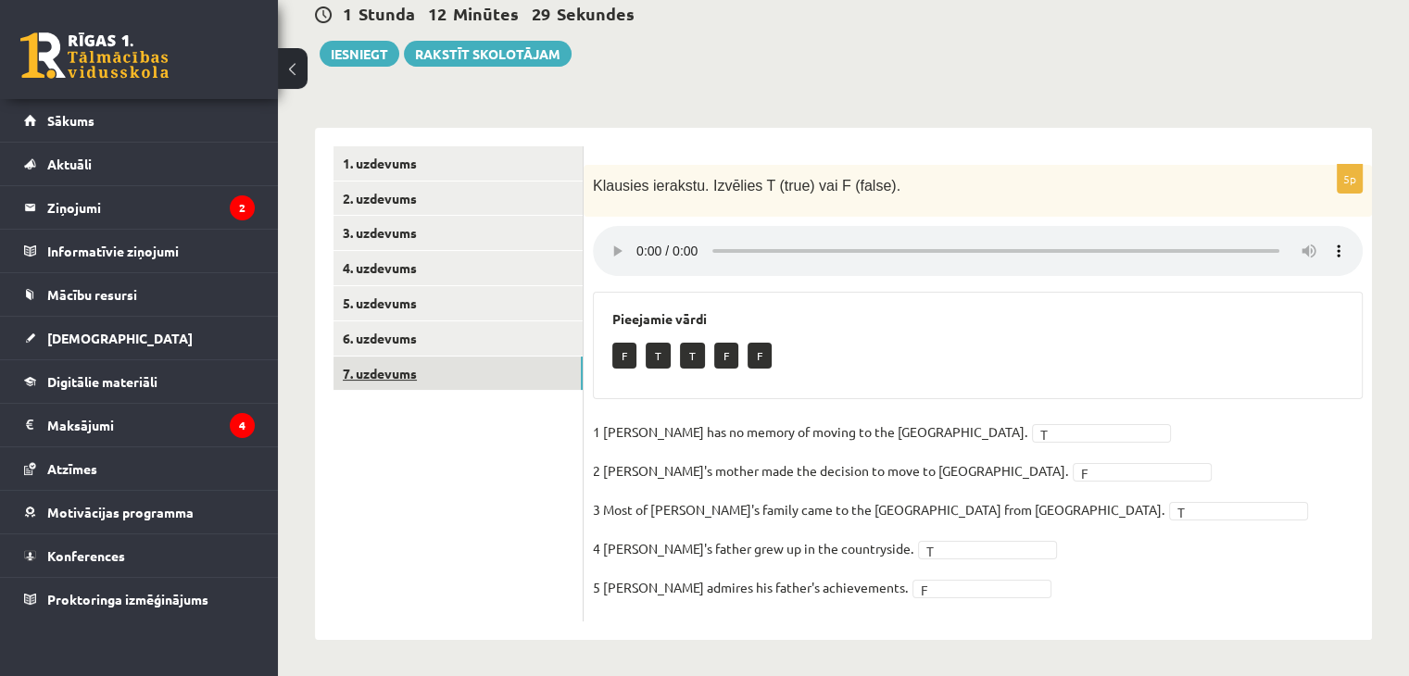
click at [439, 383] on link "7. uzdevums" at bounding box center [457, 374] width 249 height 34
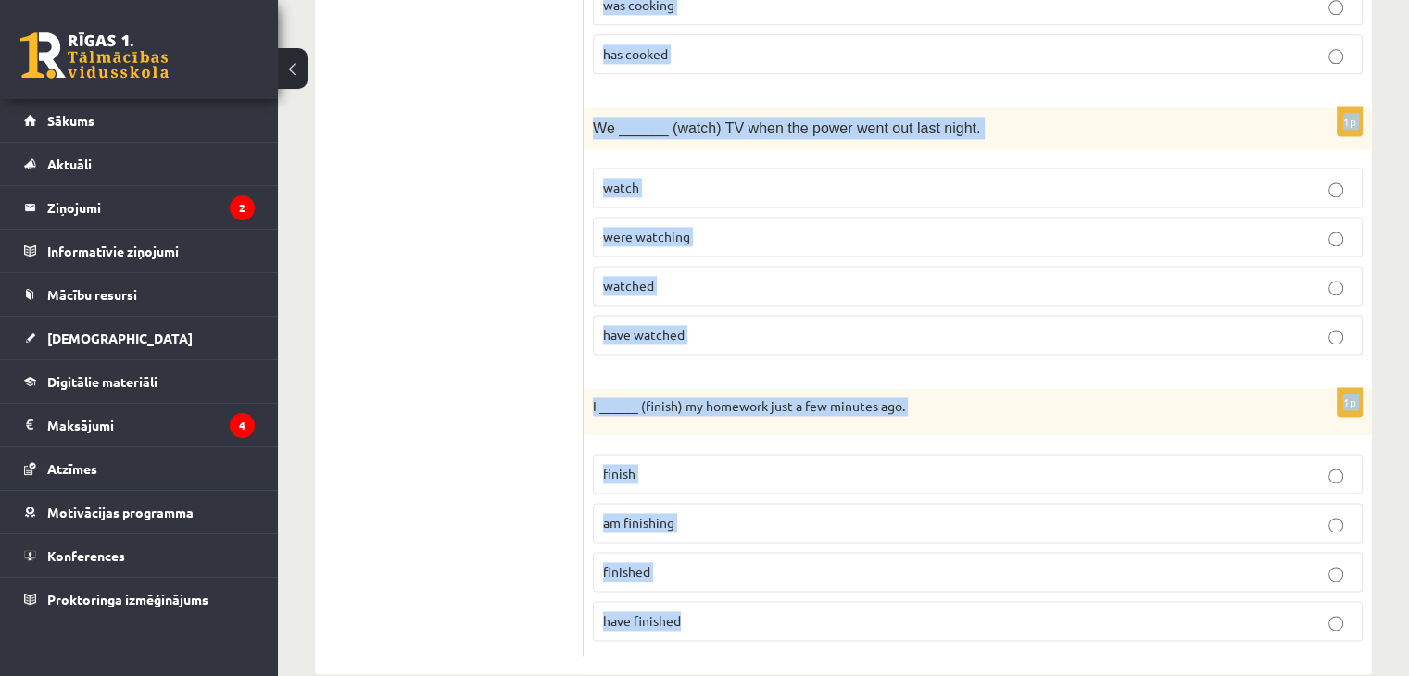
scroll to position [2559, 0]
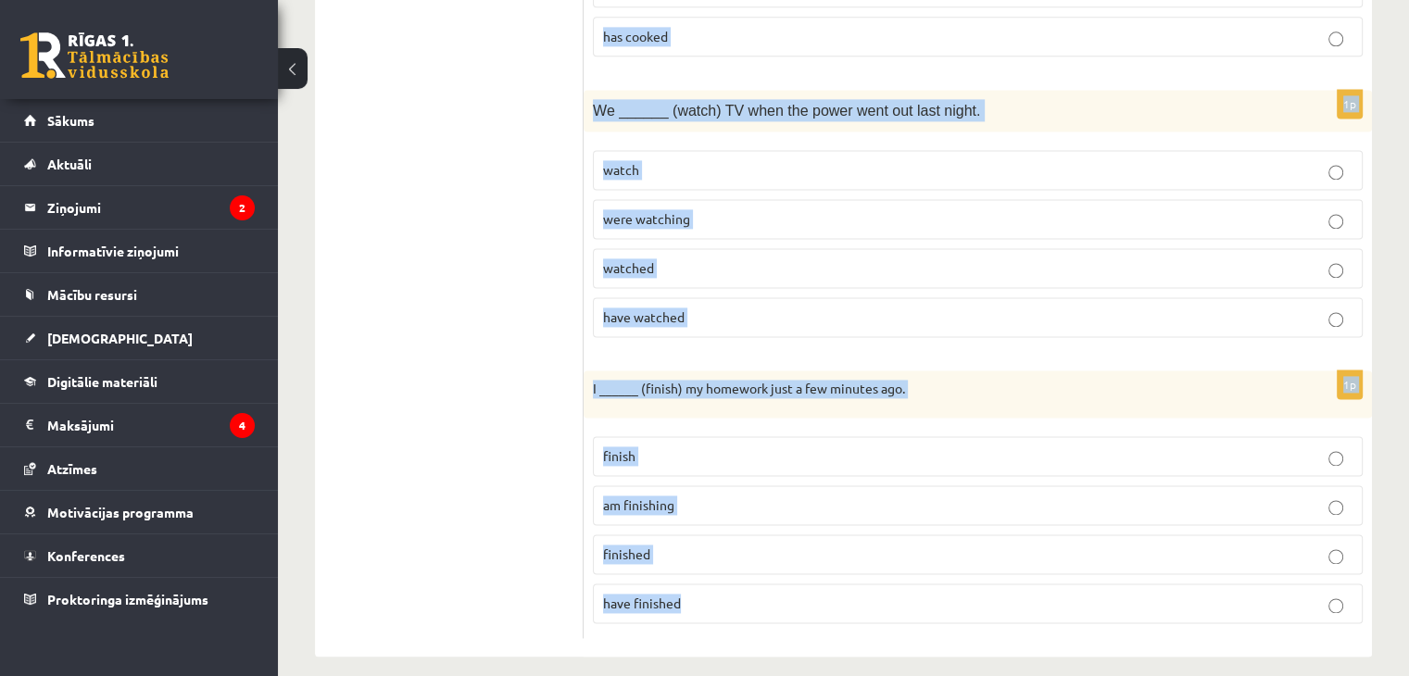
drag, startPoint x: 589, startPoint y: 182, endPoint x: 833, endPoint y: 574, distance: 461.3
copy form "She ______ (work) as a teacher for five years now. works is working worked has …"
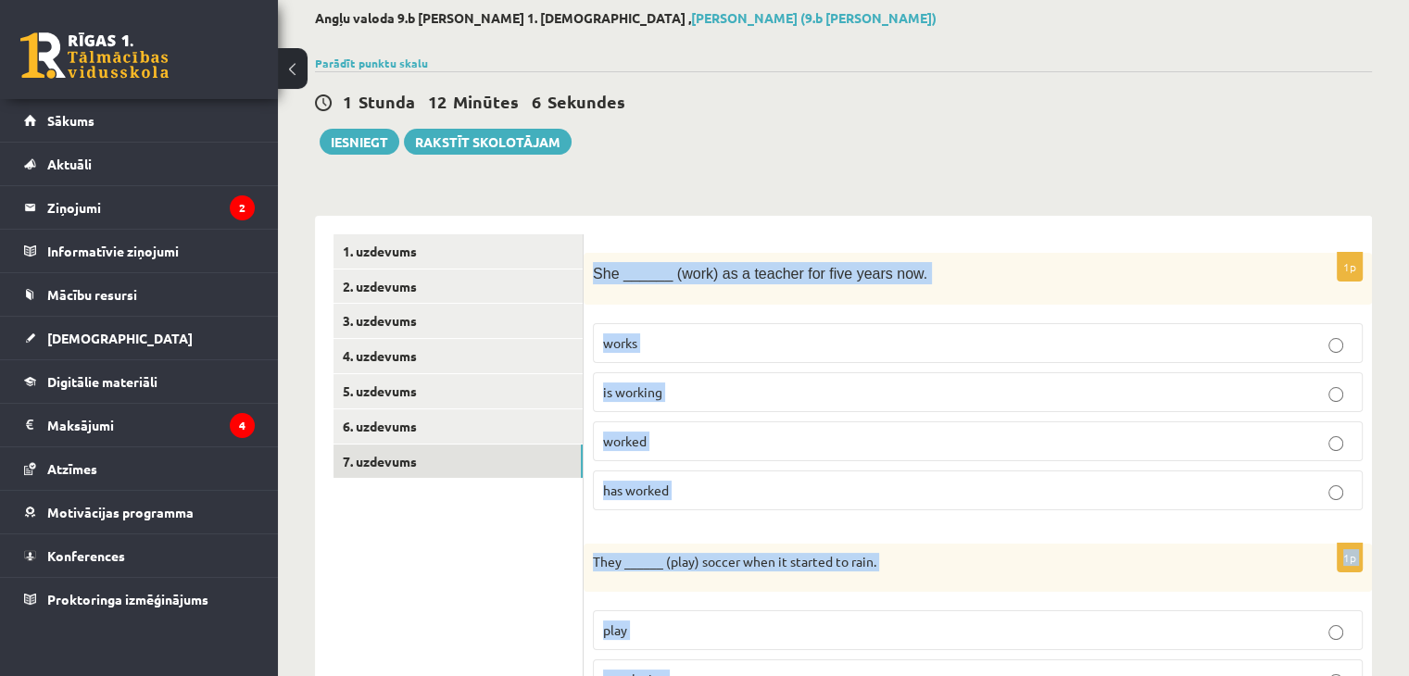
scroll to position [151, 0]
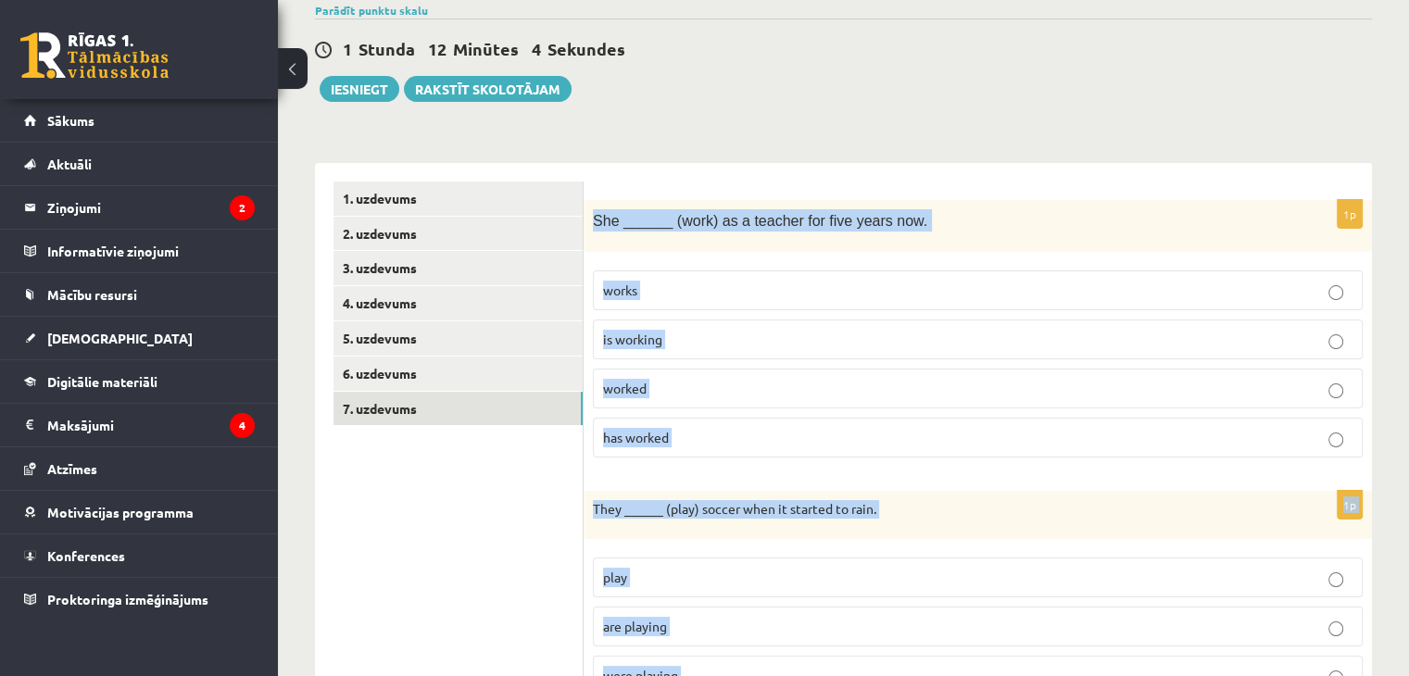
click at [646, 434] on span "has worked" at bounding box center [636, 437] width 66 height 17
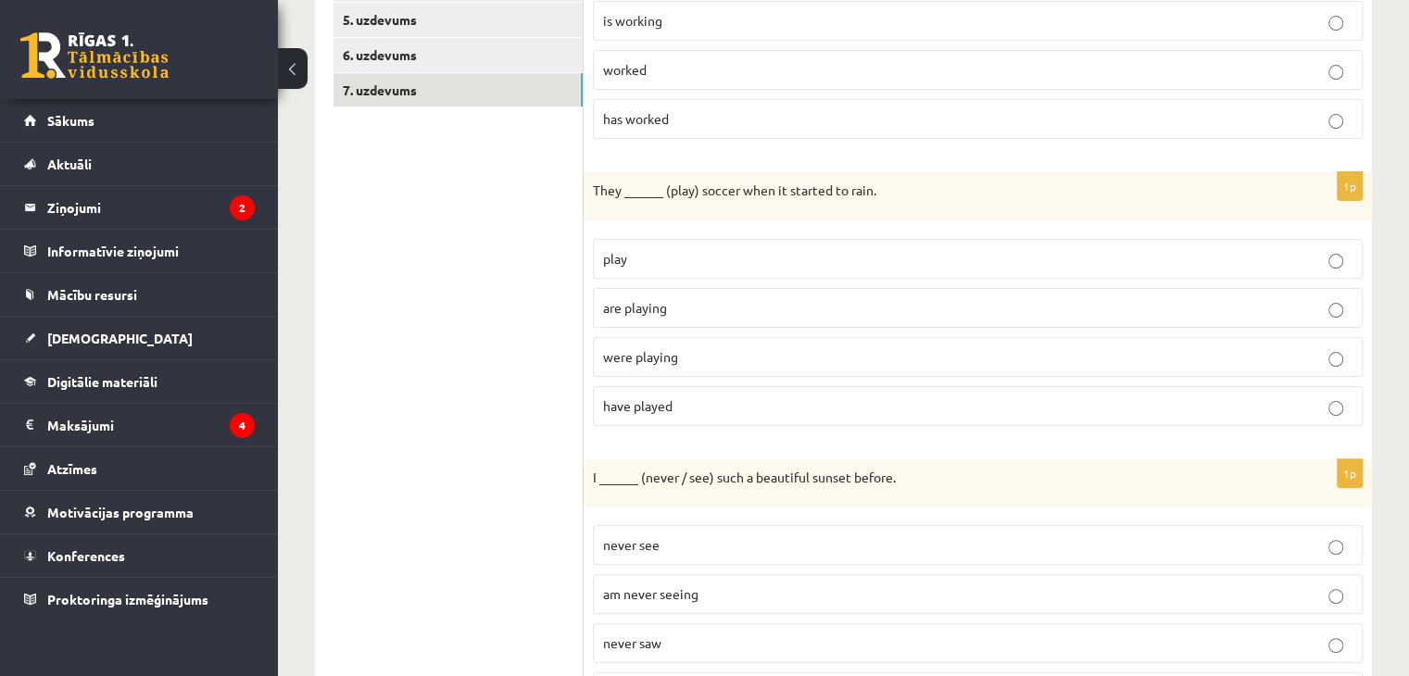
scroll to position [521, 0]
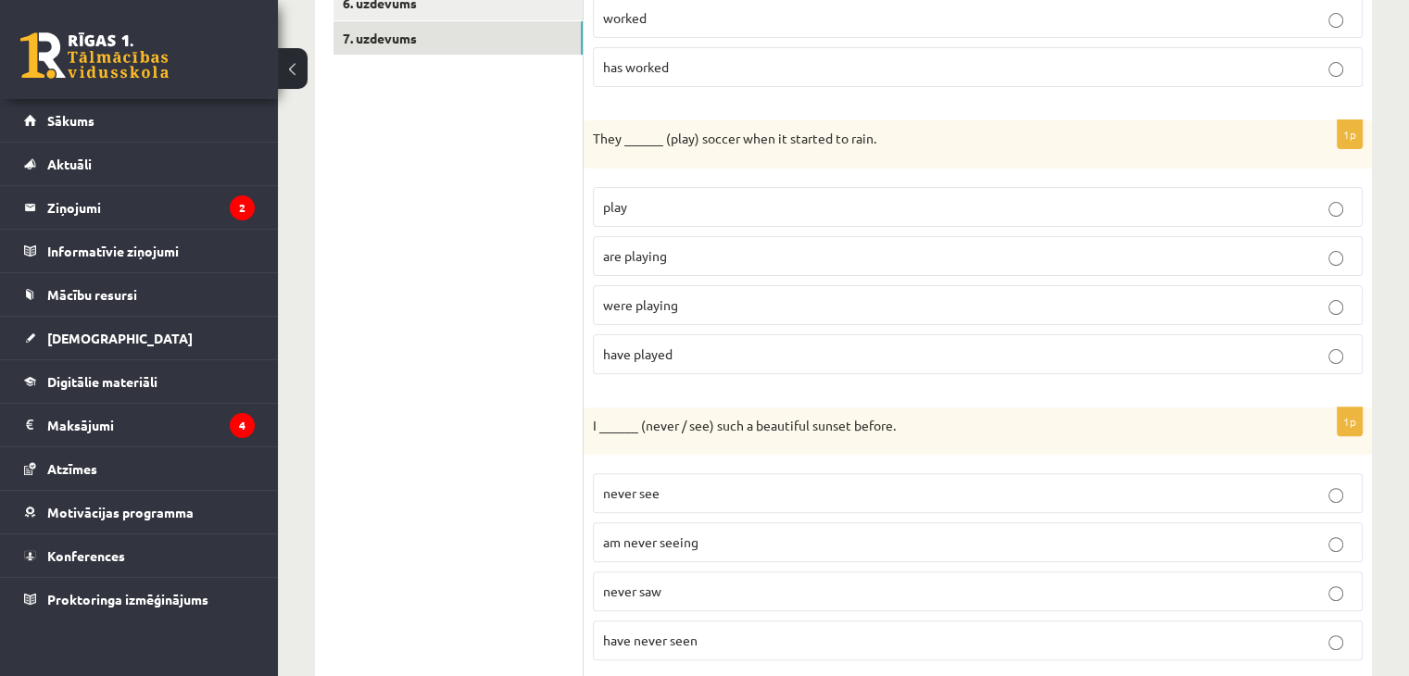
click at [663, 303] on span "were playing" at bounding box center [640, 304] width 75 height 17
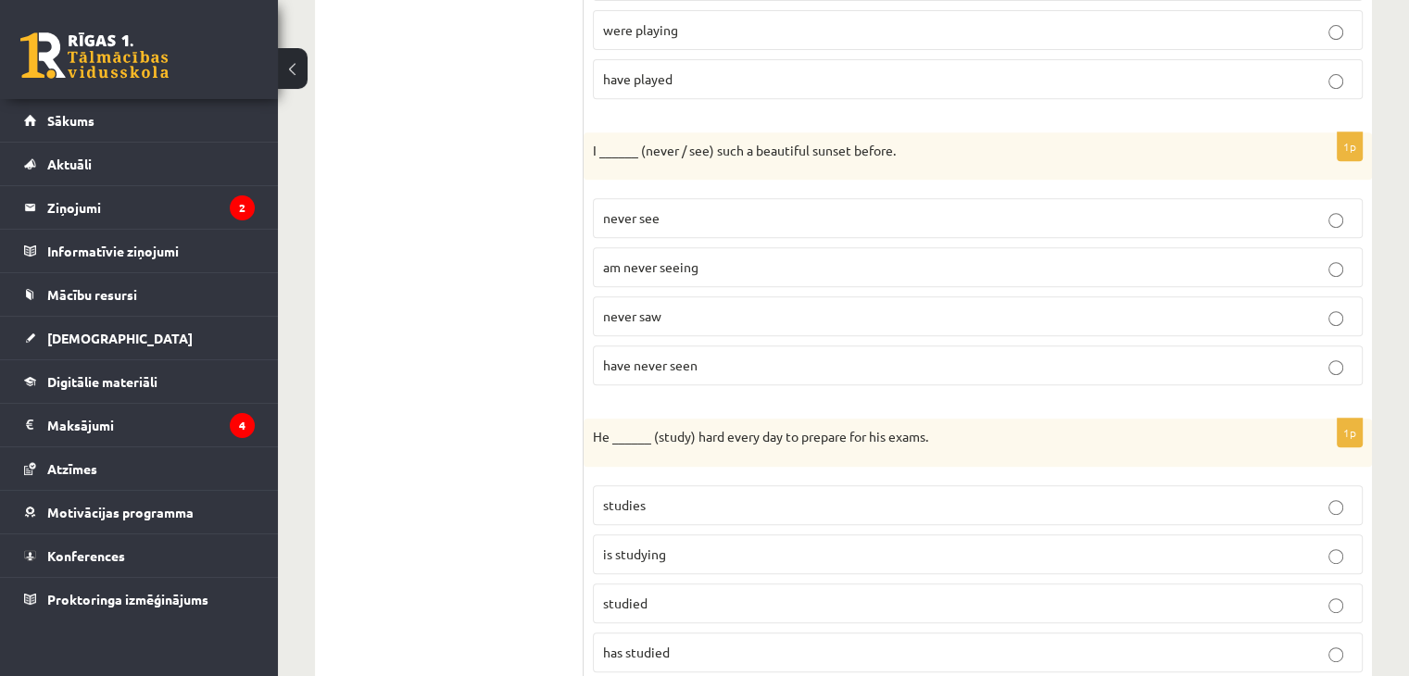
scroll to position [799, 0]
click at [648, 358] on span "have never seen" at bounding box center [650, 362] width 94 height 17
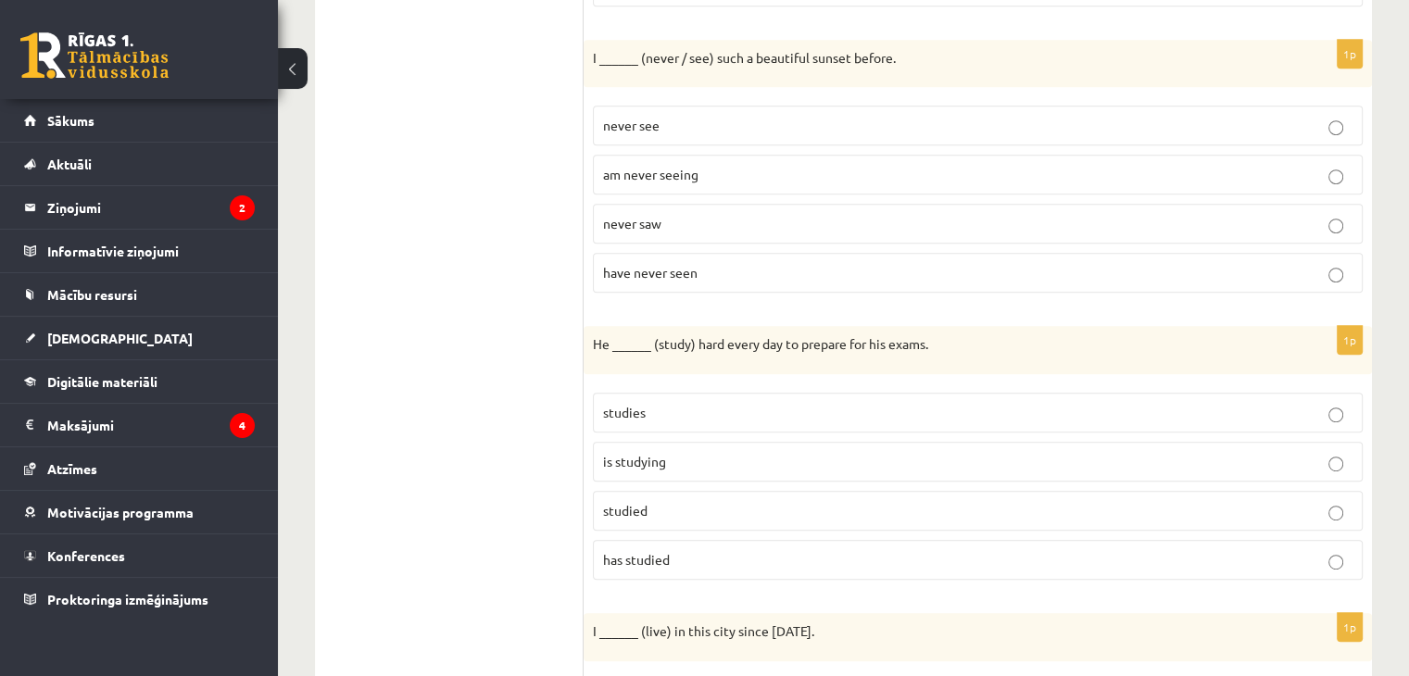
scroll to position [892, 0]
click at [642, 409] on p "studies" at bounding box center [977, 409] width 749 height 19
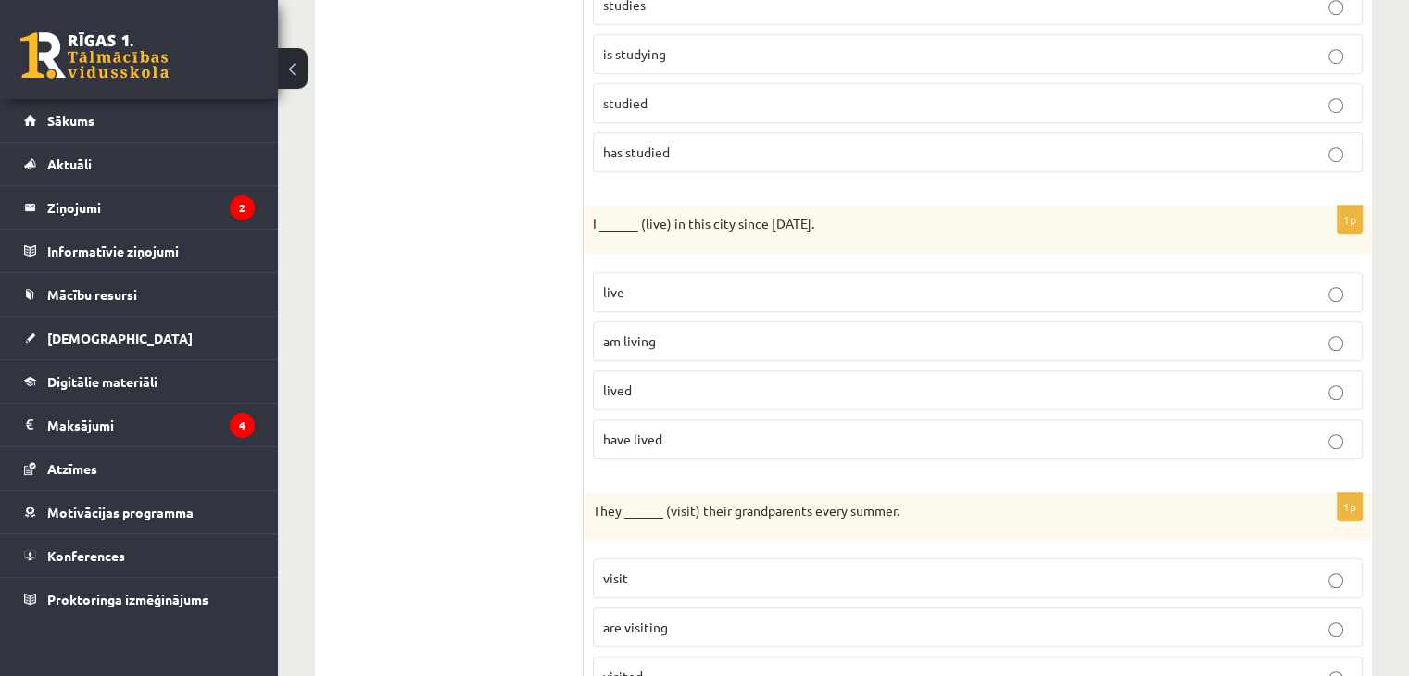
scroll to position [1355, 0]
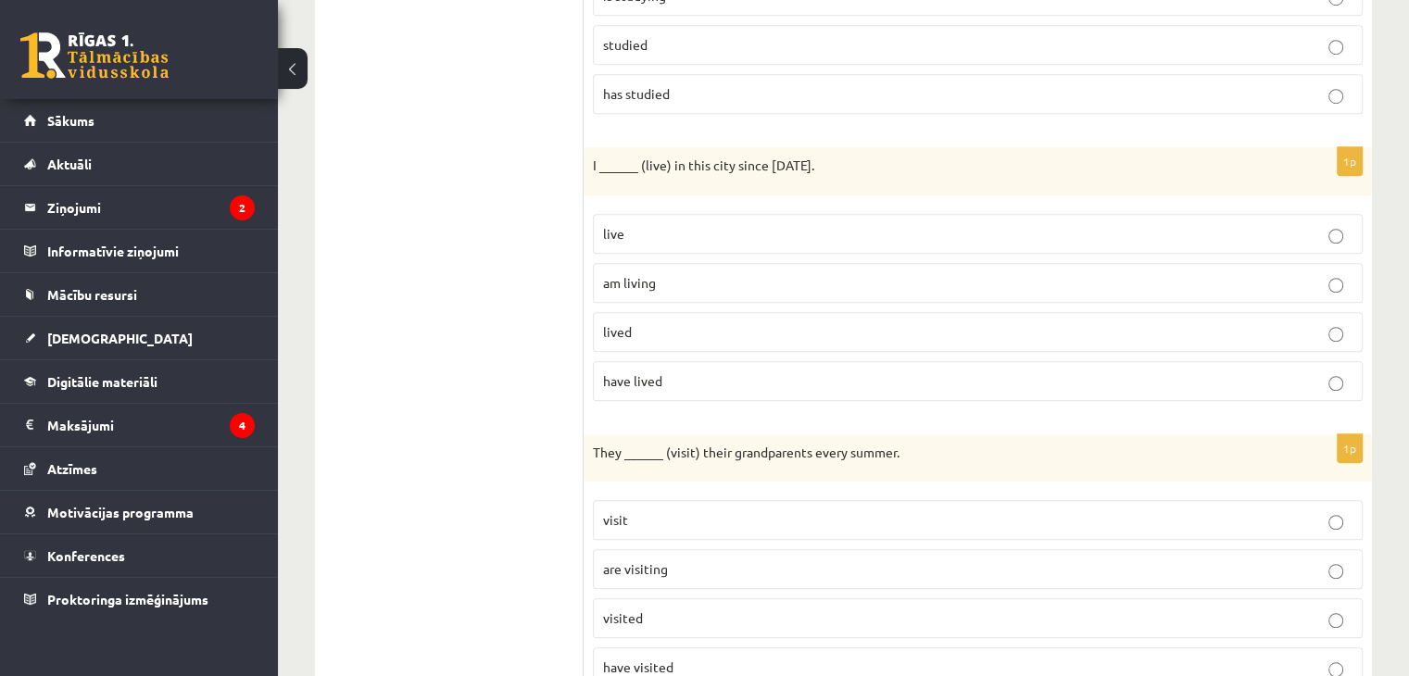
click at [657, 372] on span "have lived" at bounding box center [632, 380] width 59 height 17
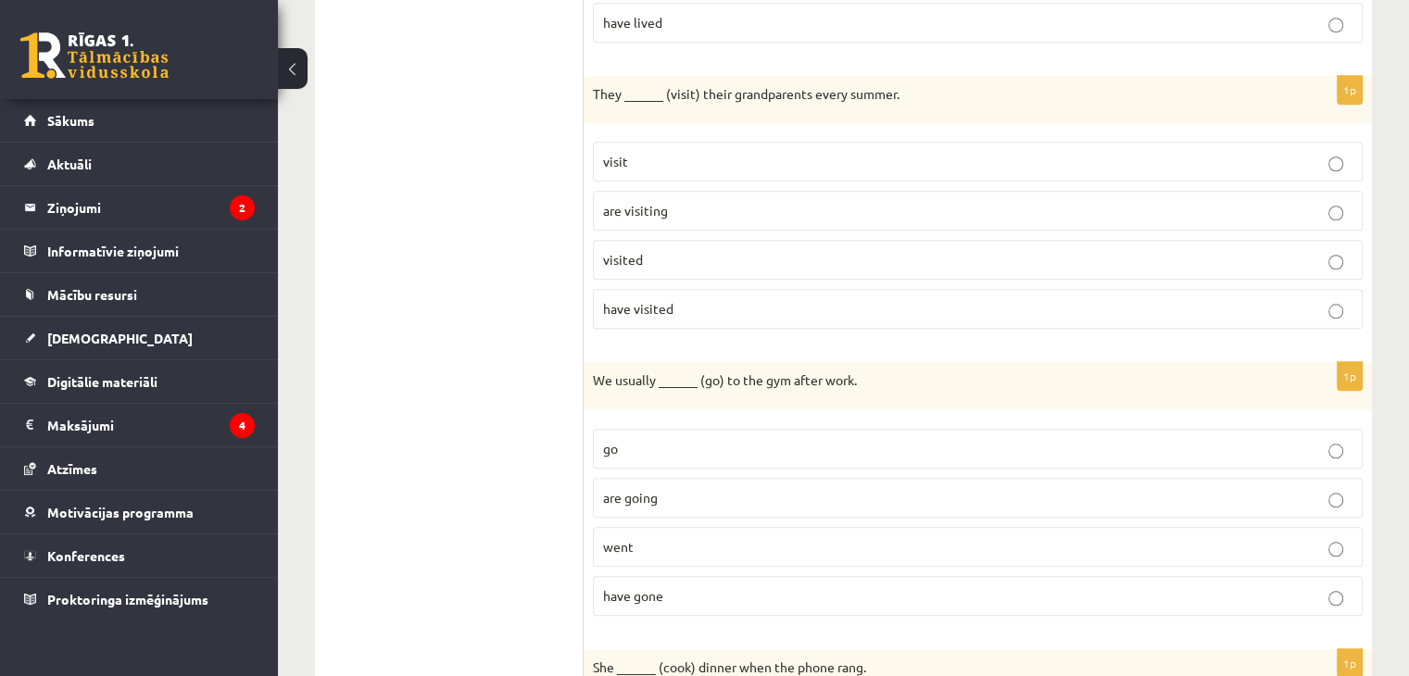
scroll to position [1726, 0]
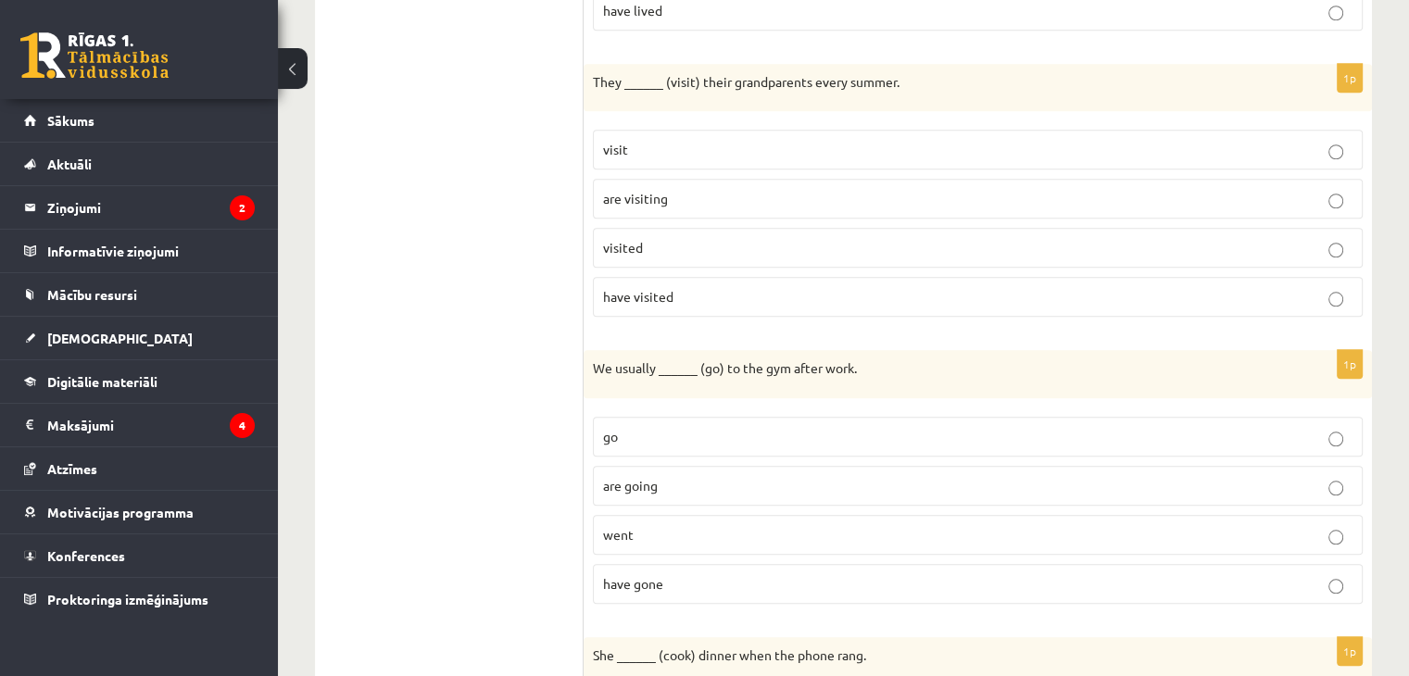
click at [667, 427] on p "go" at bounding box center [977, 436] width 749 height 19
click at [642, 148] on p "visit" at bounding box center [977, 149] width 749 height 19
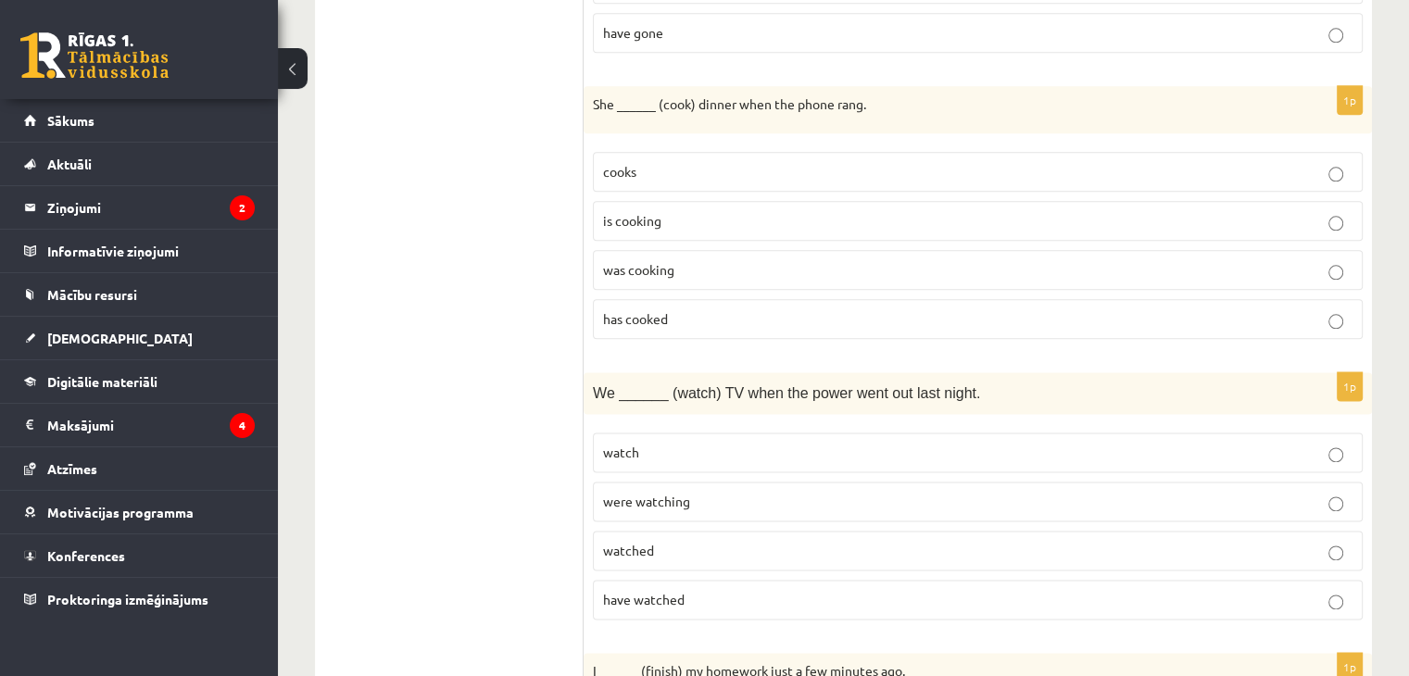
scroll to position [2281, 0]
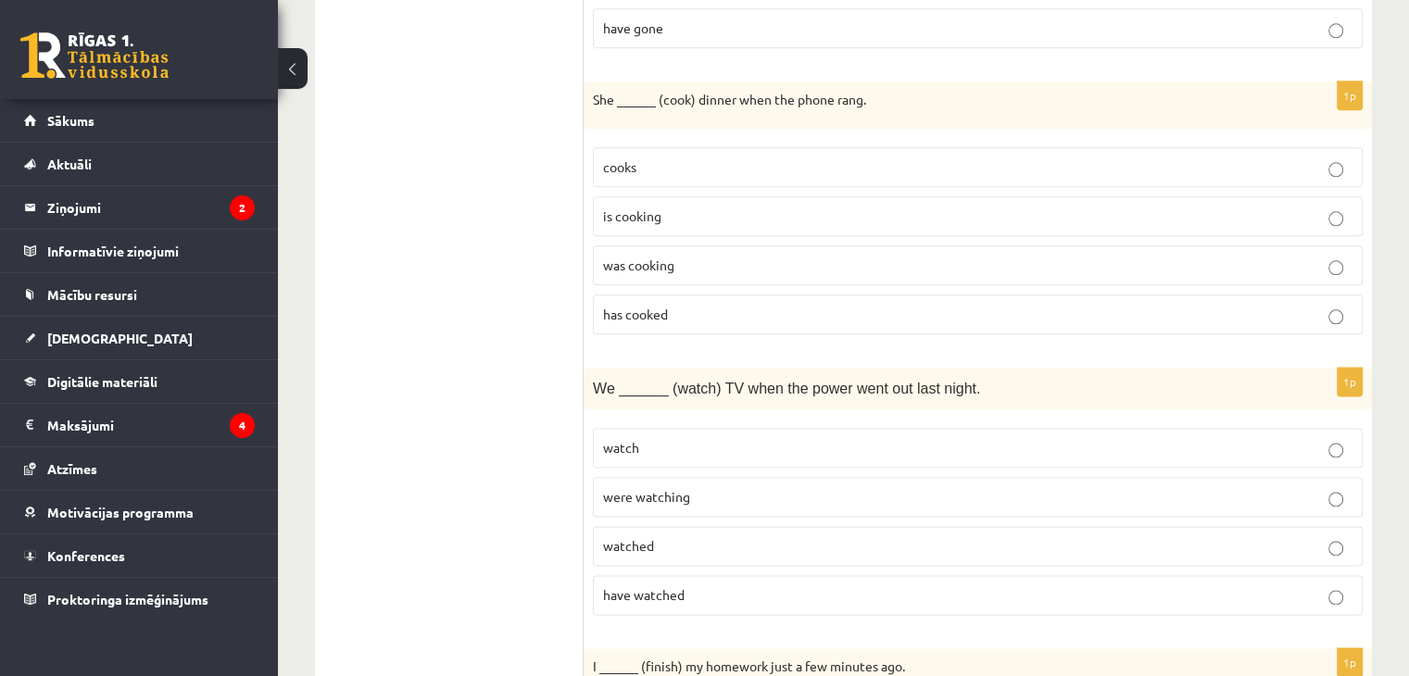
click at [662, 488] on p "were watching" at bounding box center [977, 496] width 749 height 19
click at [666, 305] on p "has cooked" at bounding box center [977, 314] width 749 height 19
click at [646, 267] on label "was cooking" at bounding box center [978, 265] width 770 height 40
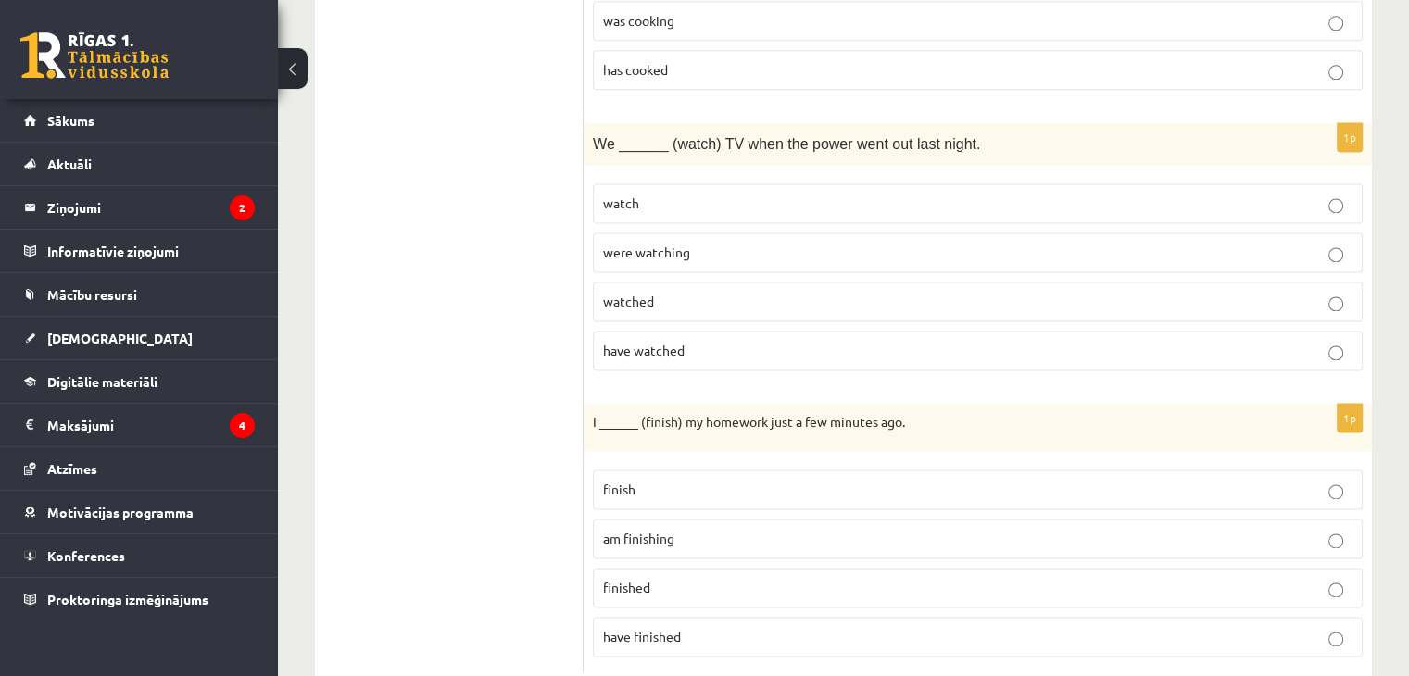
scroll to position [2559, 0]
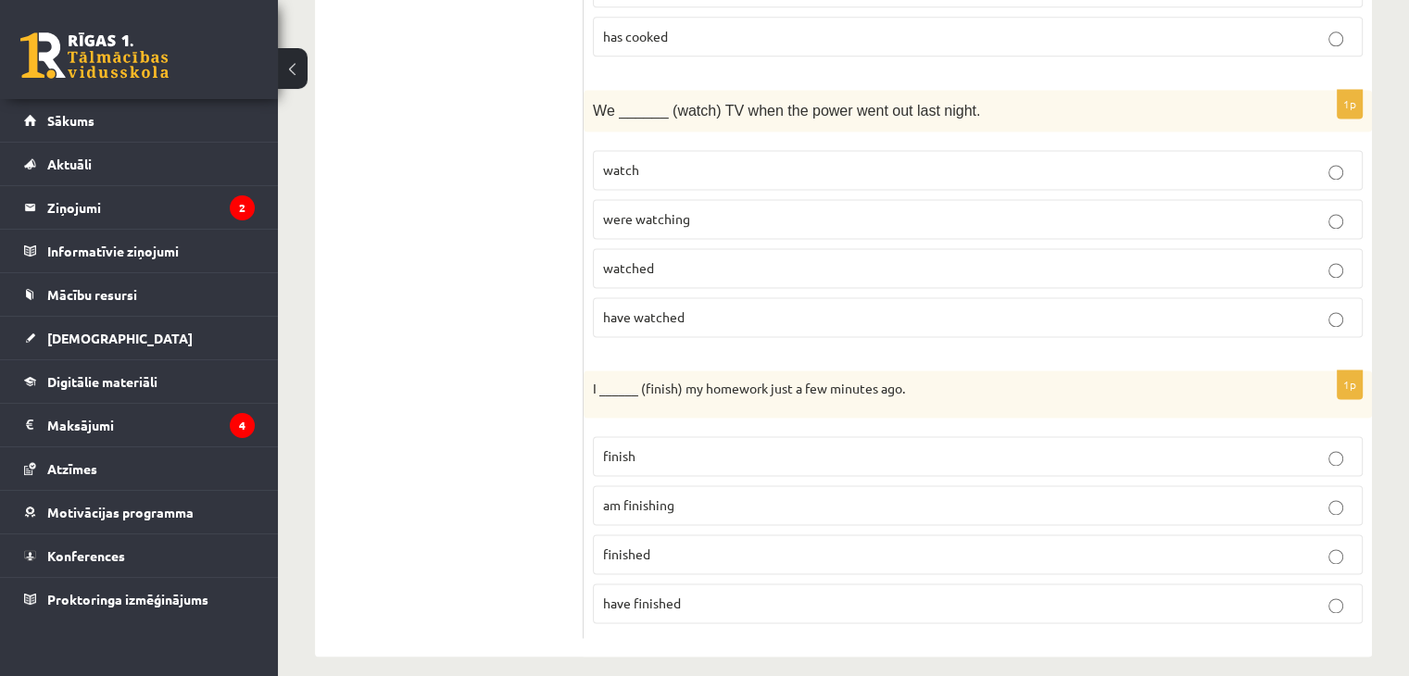
click at [650, 545] on p "finished" at bounding box center [977, 554] width 749 height 19
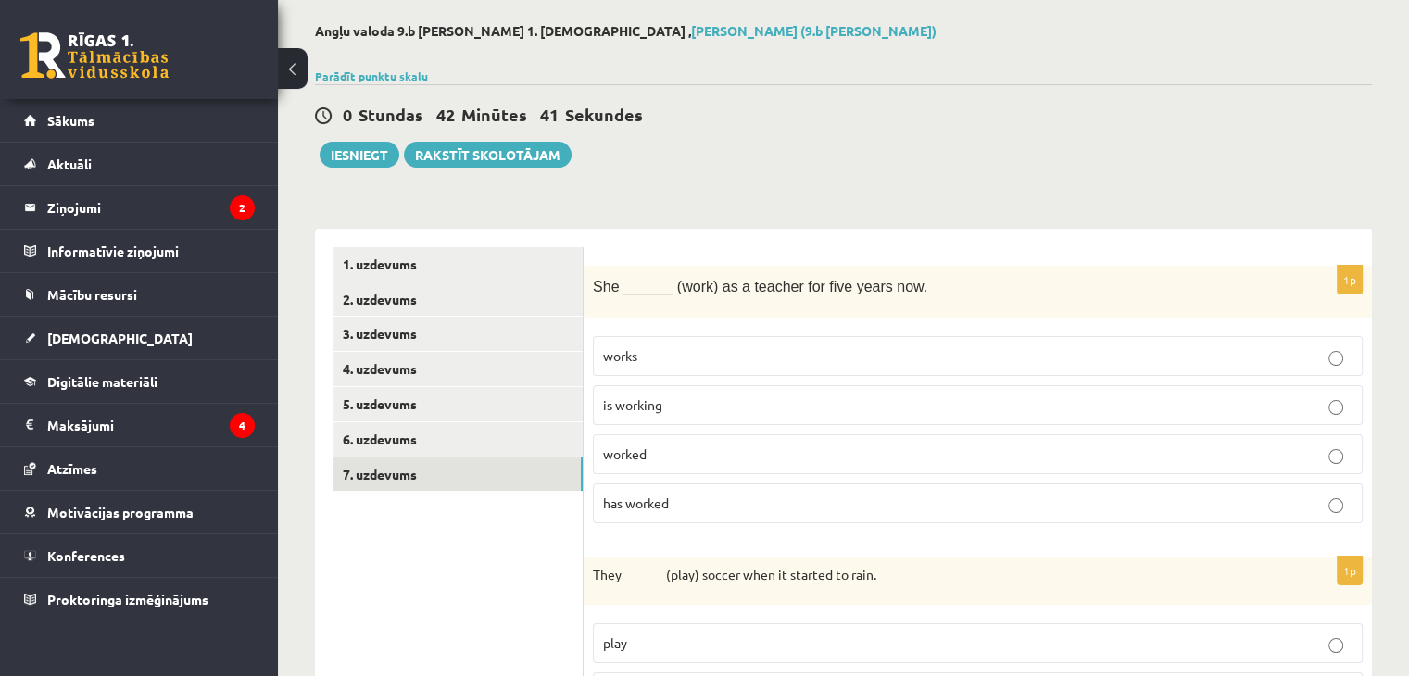
scroll to position [93, 0]
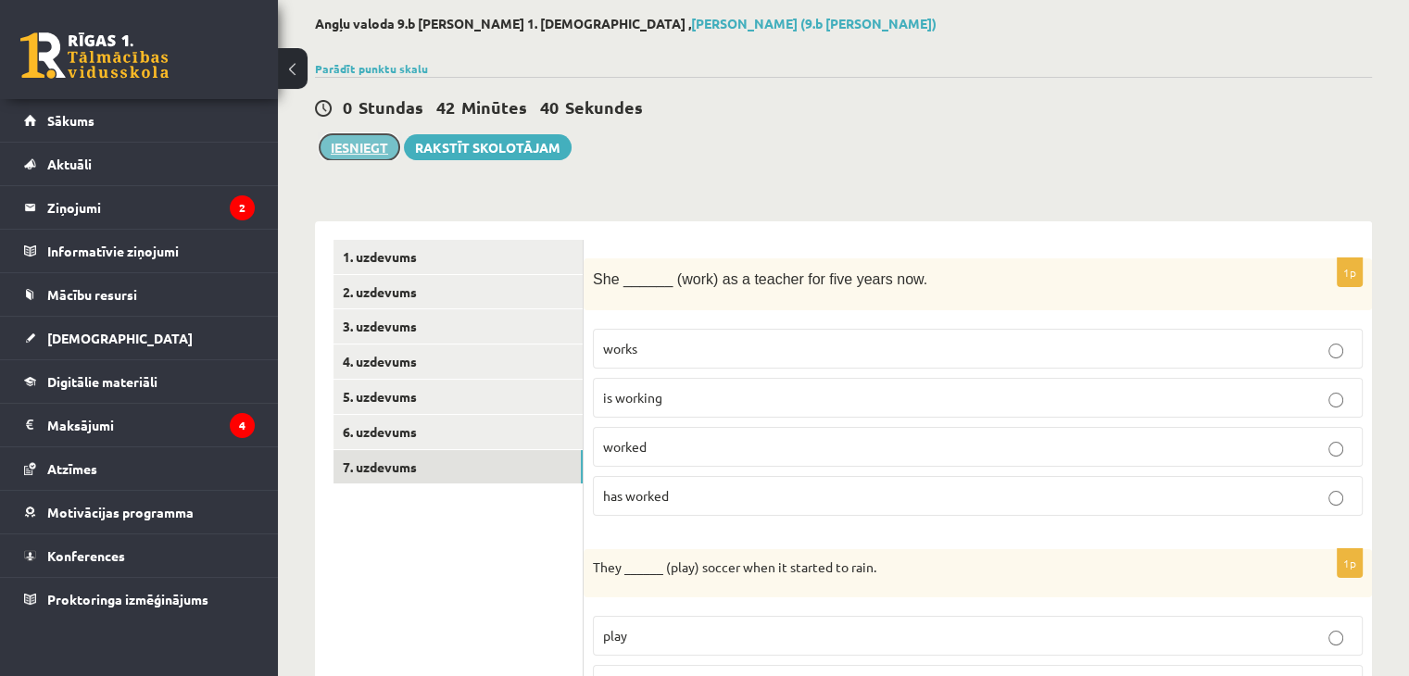
click at [341, 146] on button "Iesniegt" at bounding box center [360, 147] width 80 height 26
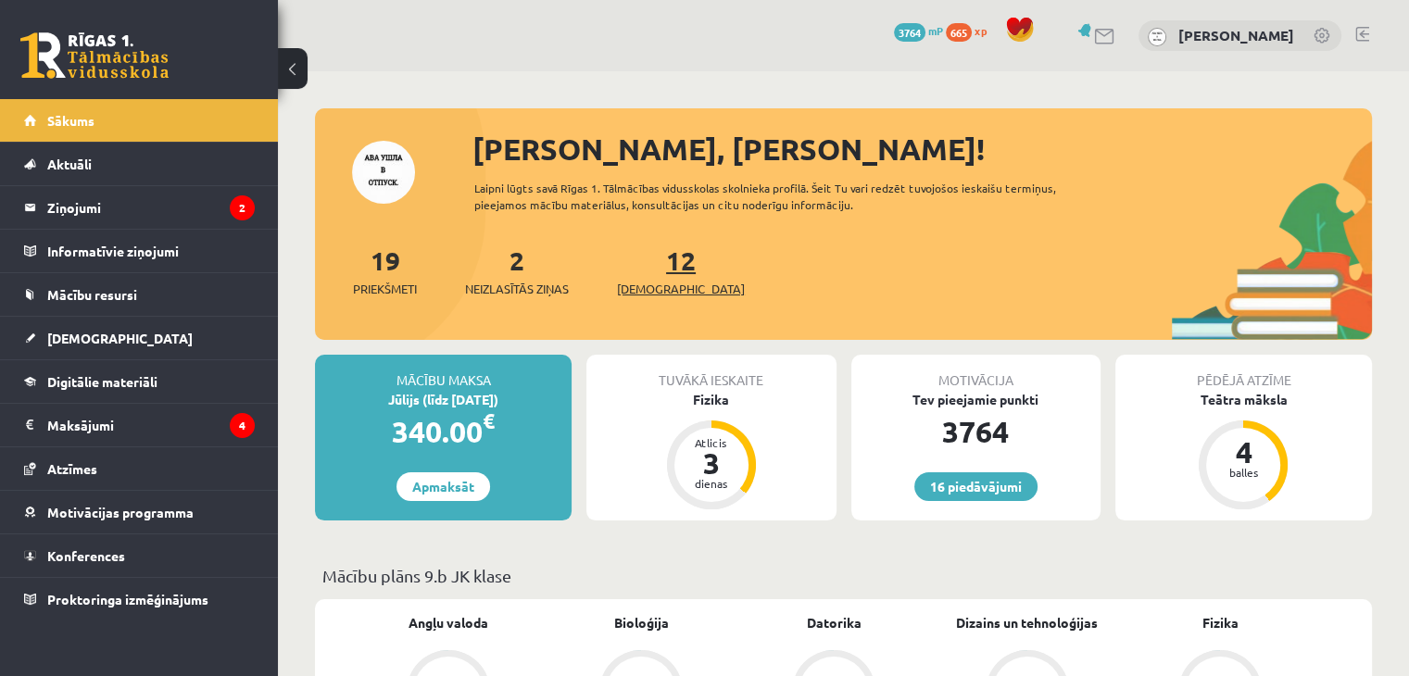
click at [646, 286] on span "[DEMOGRAPHIC_DATA]" at bounding box center [681, 289] width 128 height 19
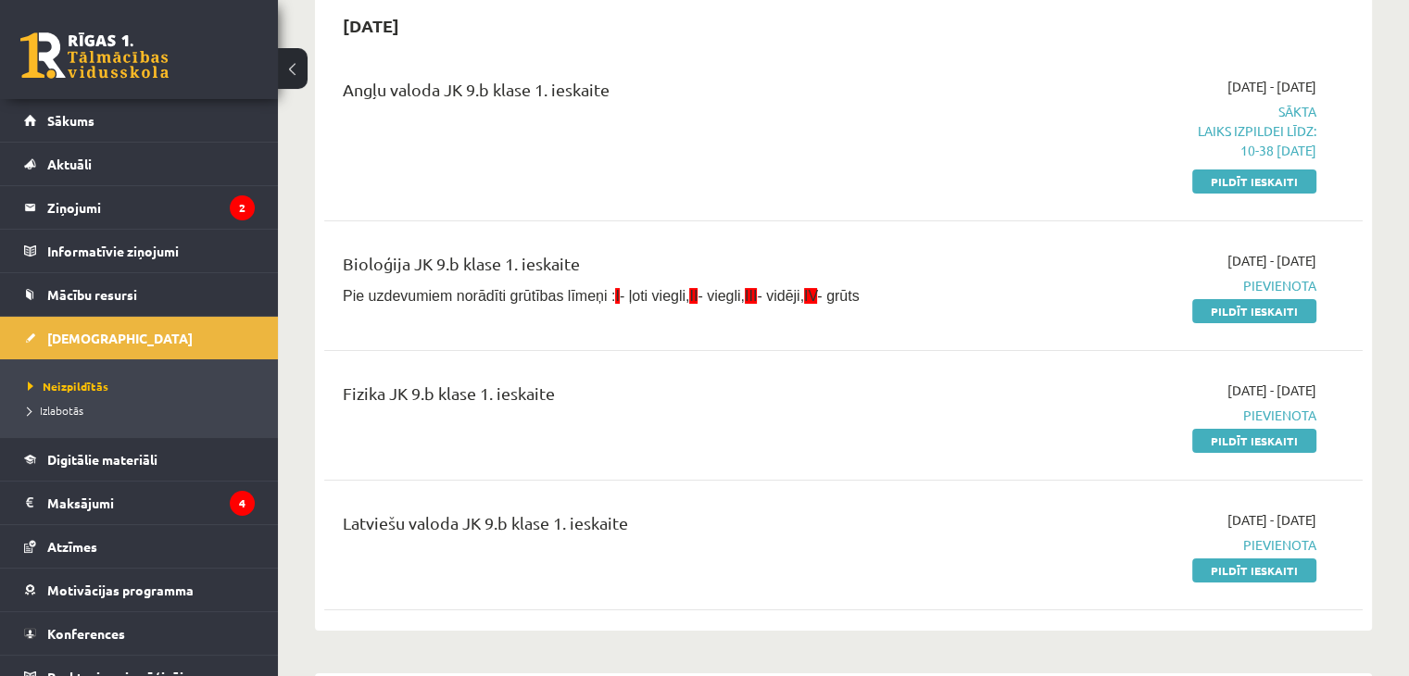
scroll to position [185, 0]
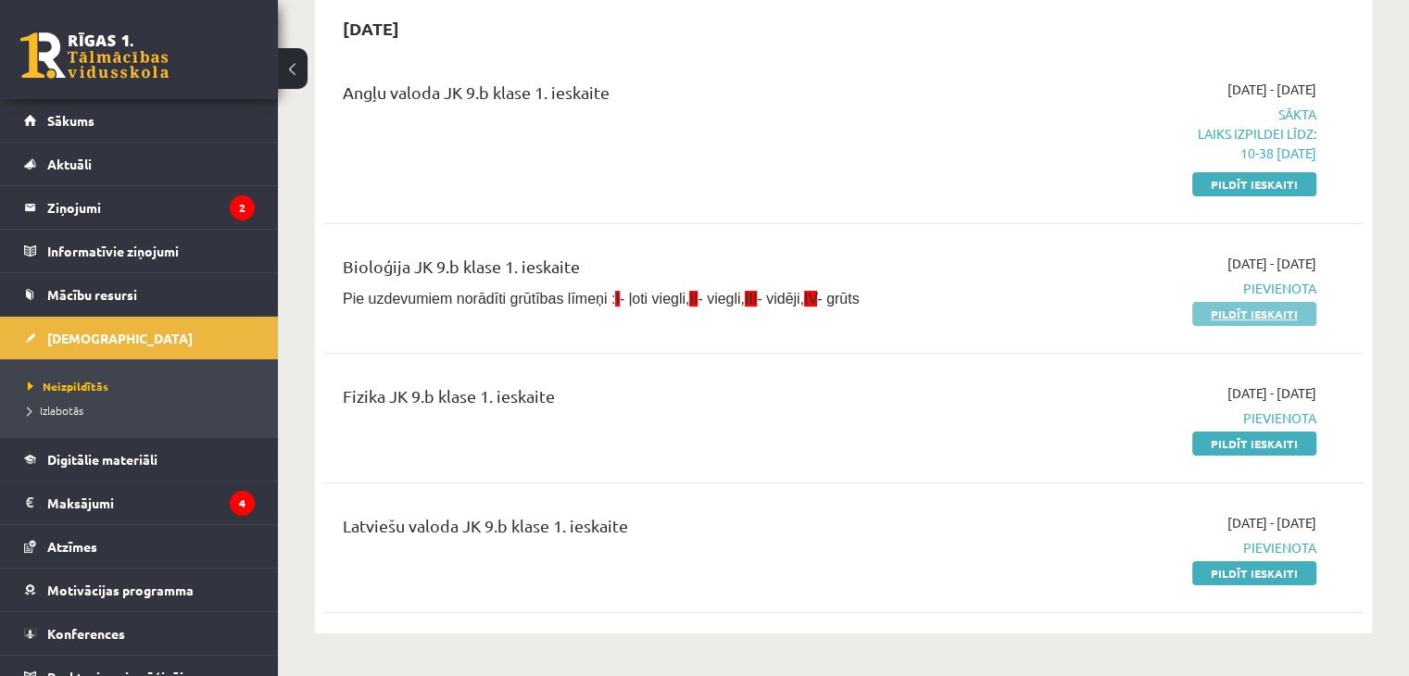
click at [1226, 306] on link "Pildīt ieskaiti" at bounding box center [1254, 314] width 124 height 24
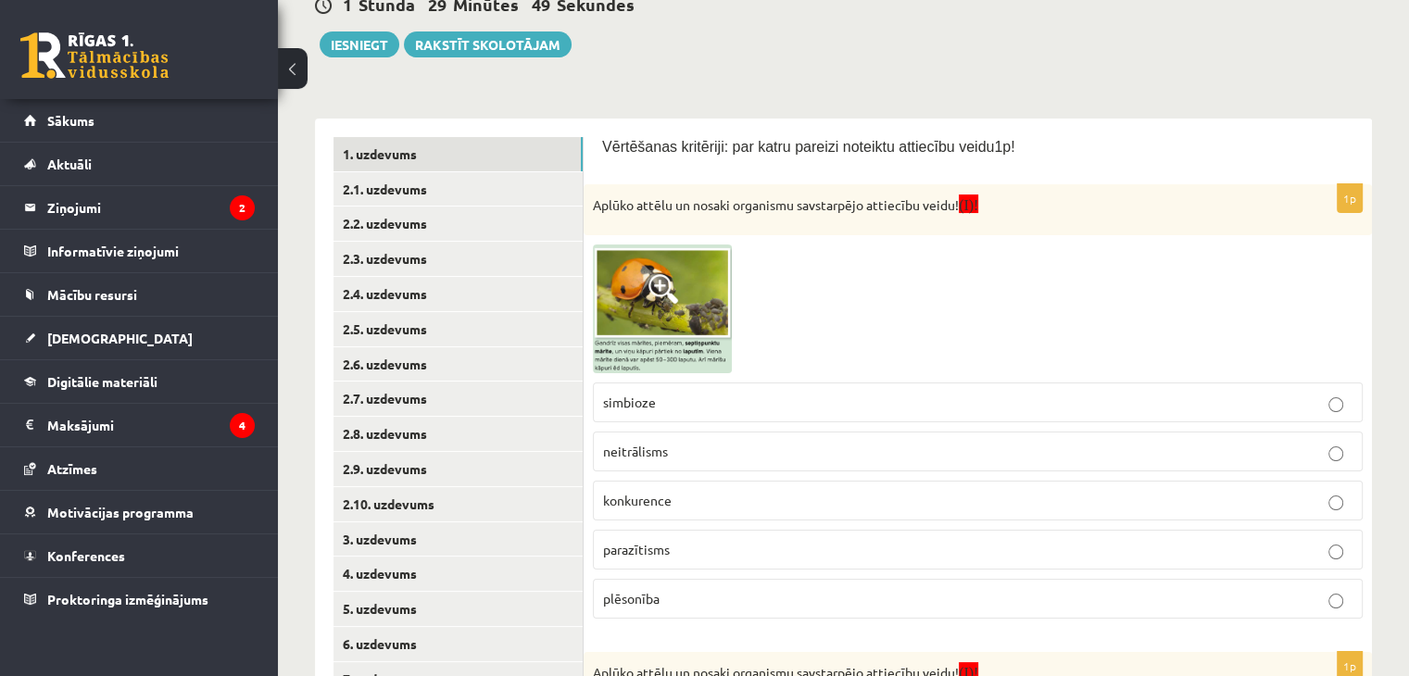
scroll to position [231, 0]
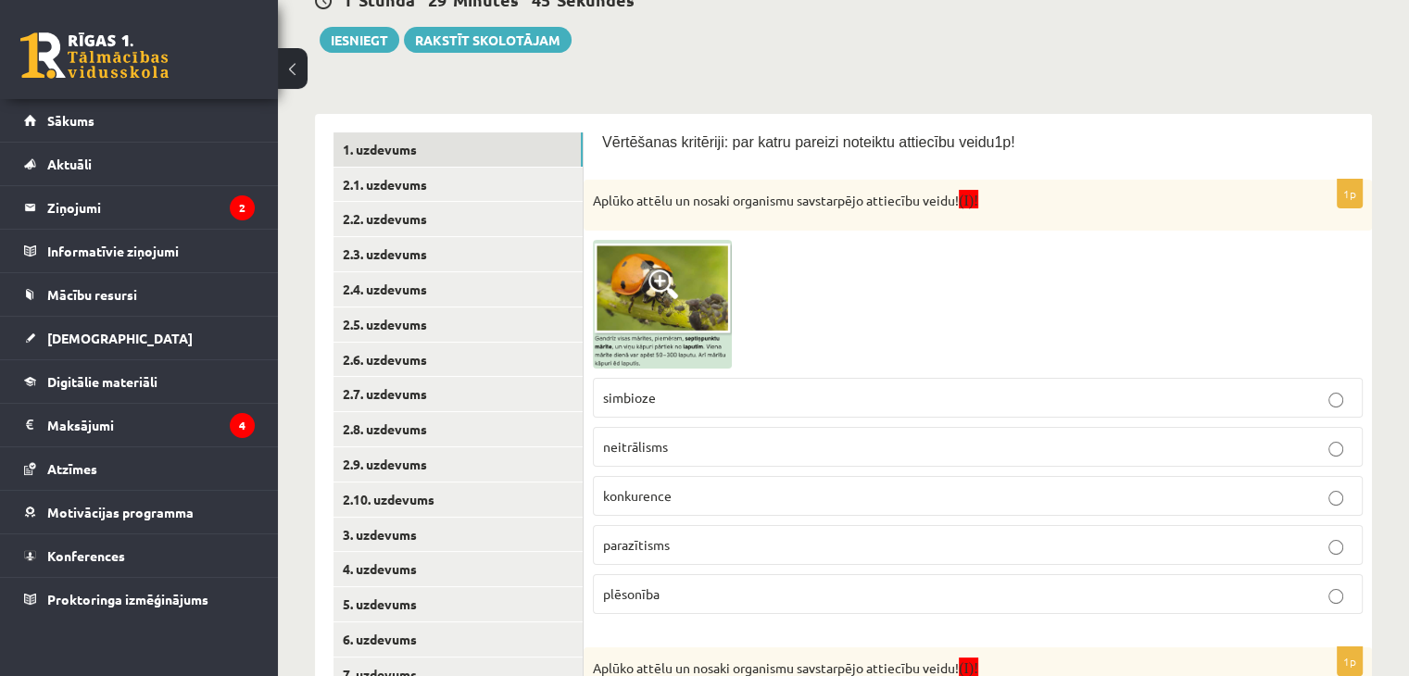
click at [678, 310] on img at bounding box center [662, 304] width 139 height 129
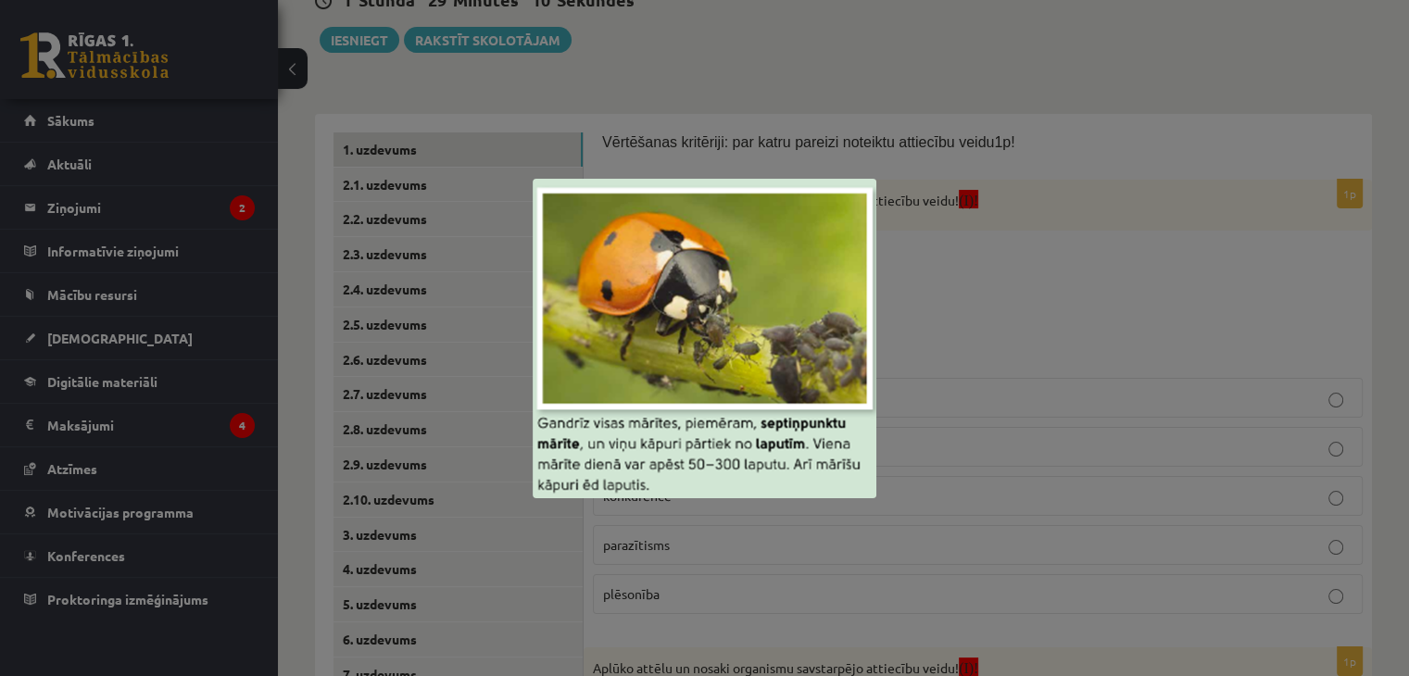
click at [1110, 297] on div at bounding box center [704, 338] width 1409 height 676
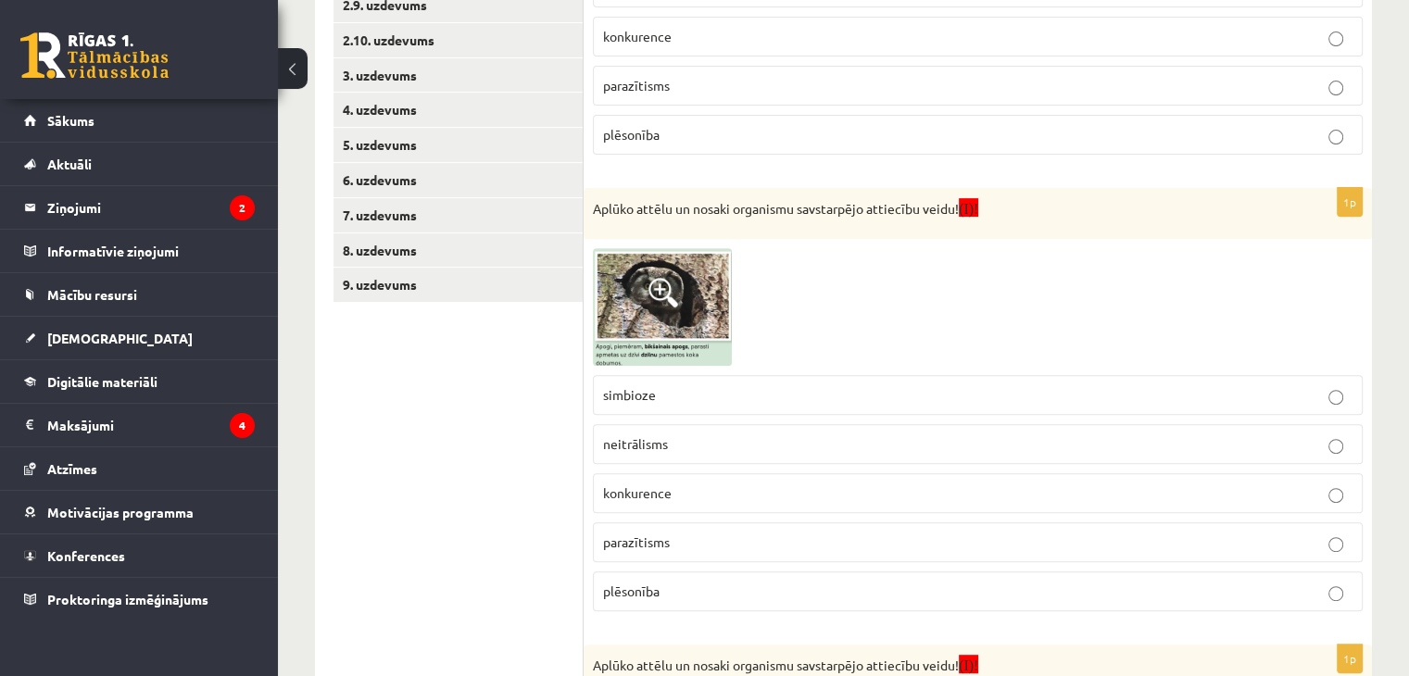
scroll to position [694, 0]
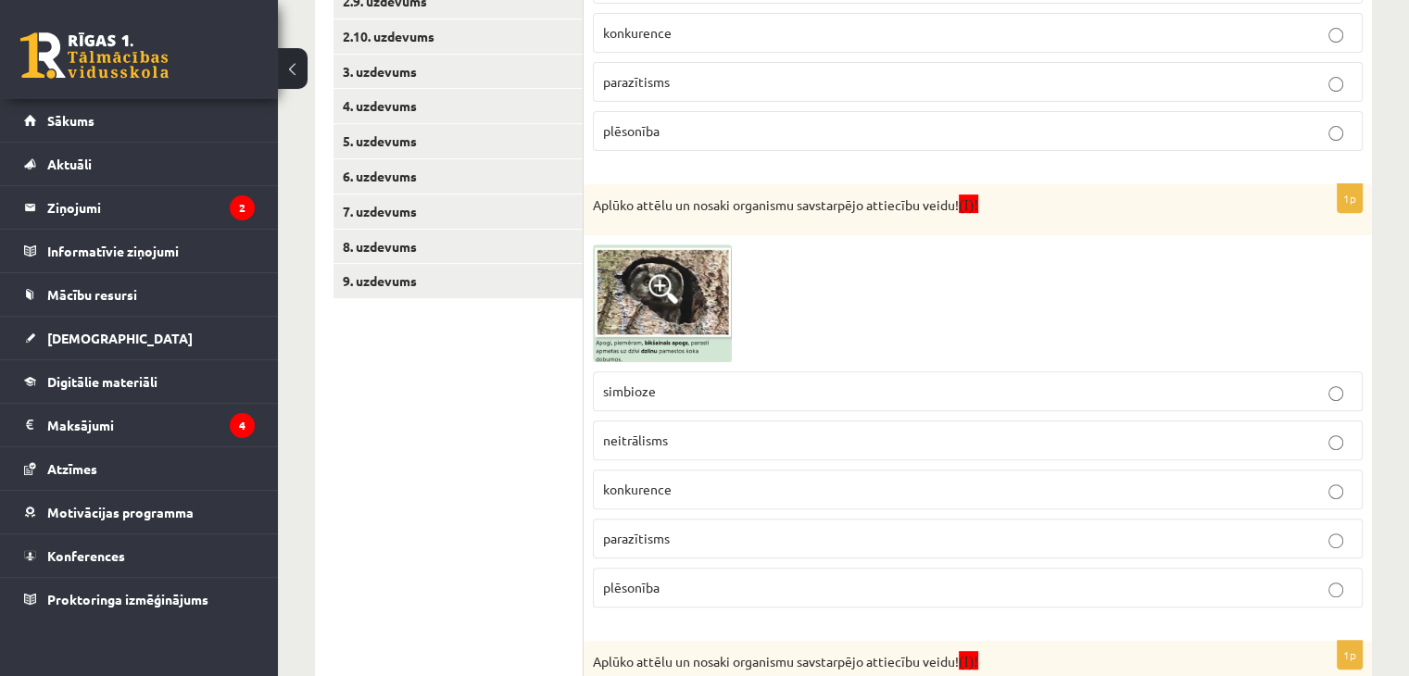
click at [663, 294] on span at bounding box center [663, 289] width 30 height 30
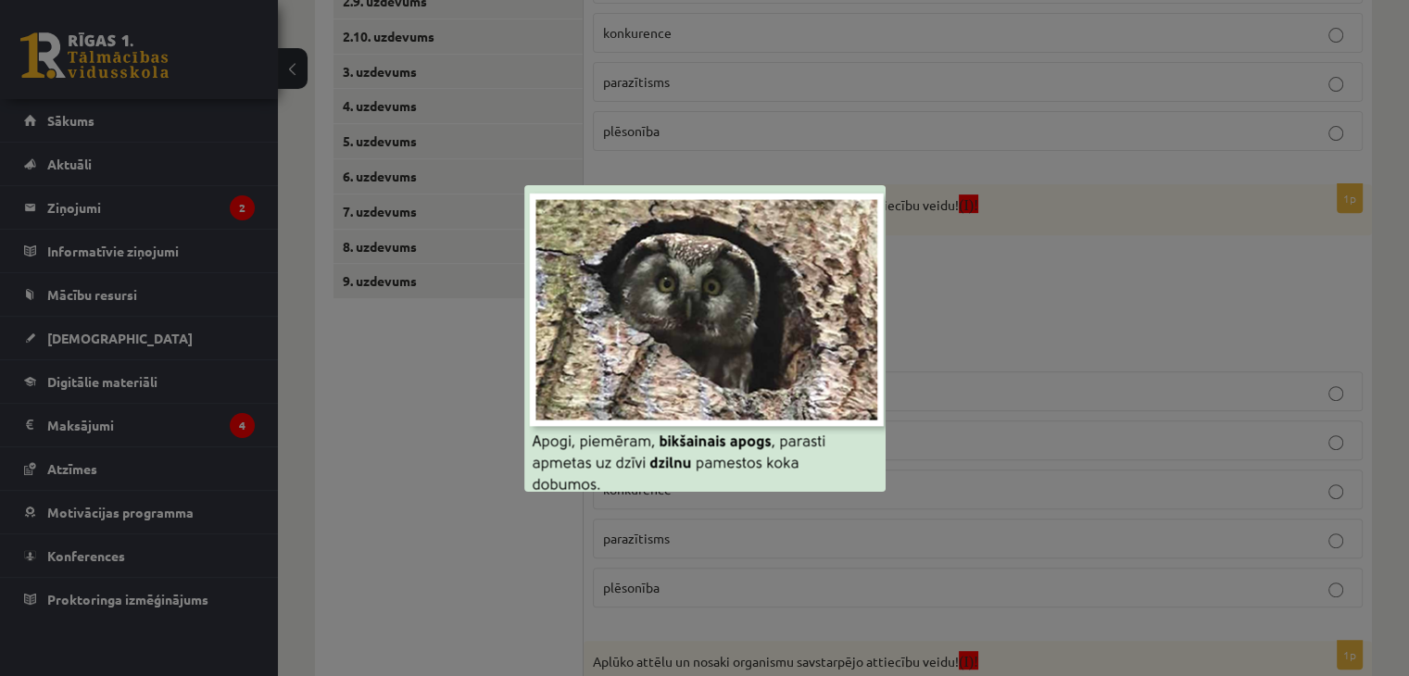
click at [1010, 277] on div at bounding box center [704, 338] width 1409 height 676
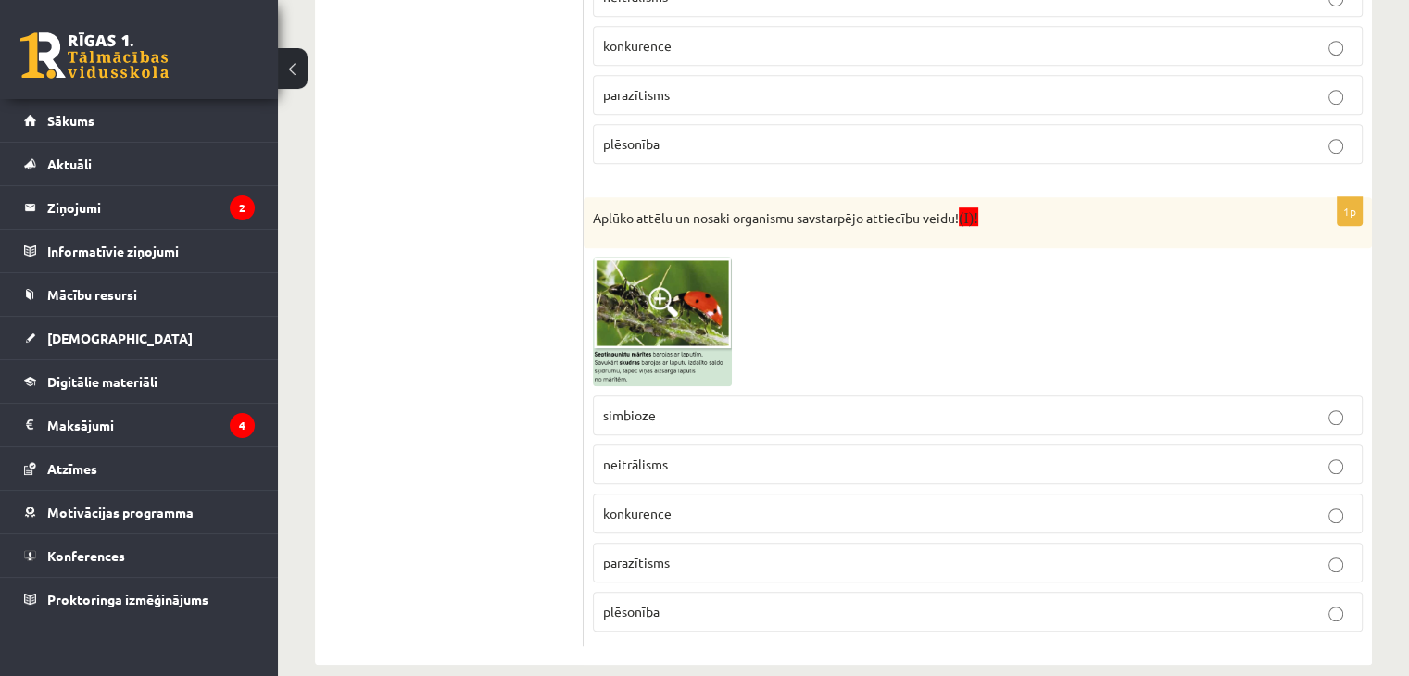
scroll to position [1157, 0]
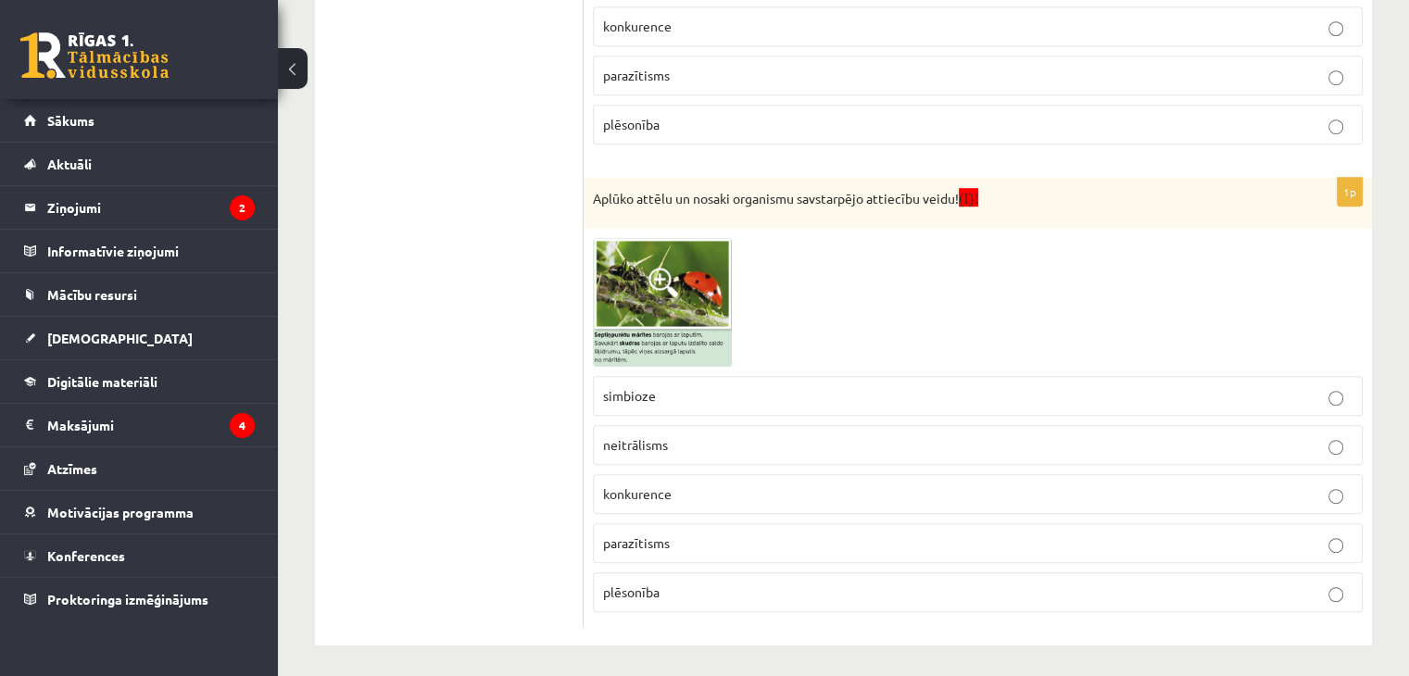
click at [678, 307] on img at bounding box center [662, 302] width 139 height 129
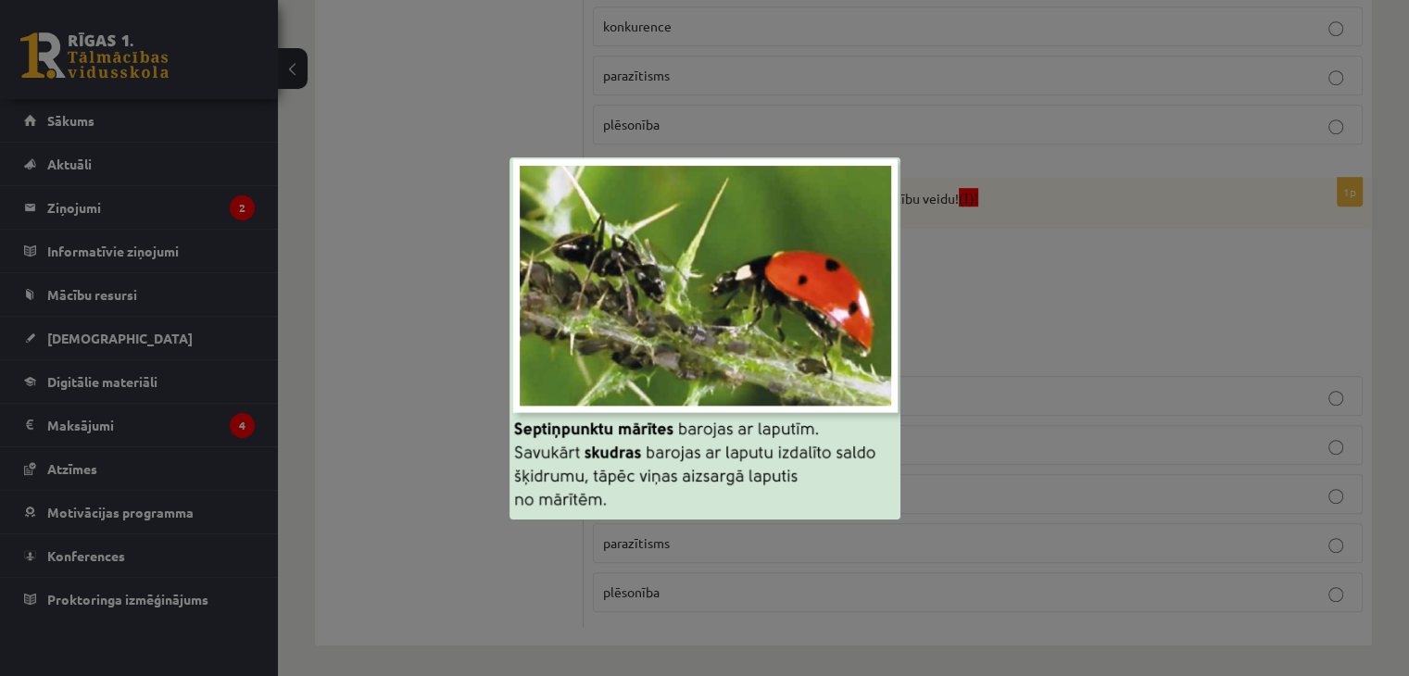
click at [973, 265] on div at bounding box center [704, 338] width 1409 height 676
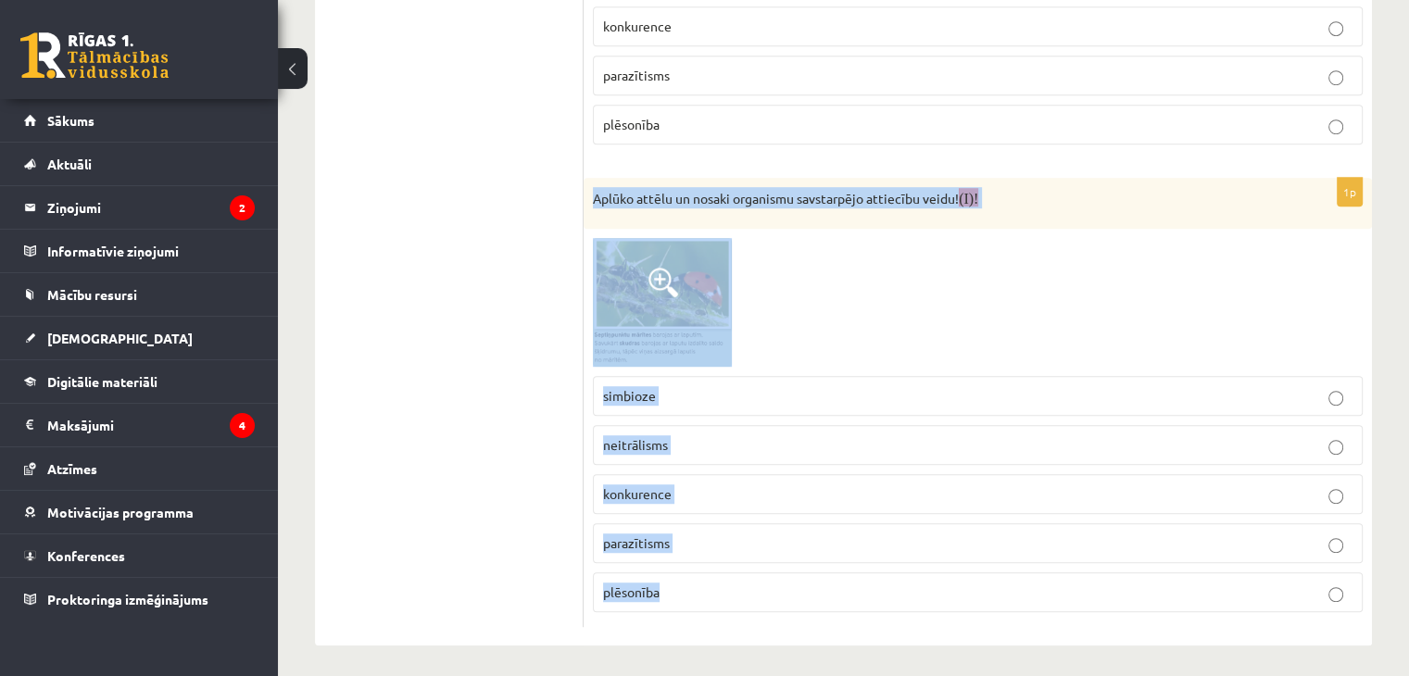
drag, startPoint x: 589, startPoint y: 194, endPoint x: 741, endPoint y: 576, distance: 411.6
click at [741, 576] on div "1p Aplūko attēlu un nosaki organismu savstarpējo attiecību veidu! (I)! simbioze…" at bounding box center [978, 402] width 788 height 449
copy div "Aplūko attēlu un nosaki organismu savstarpējo attiecību veidu! (I)! simbioze ne…"
click at [739, 301] on div at bounding box center [978, 302] width 770 height 129
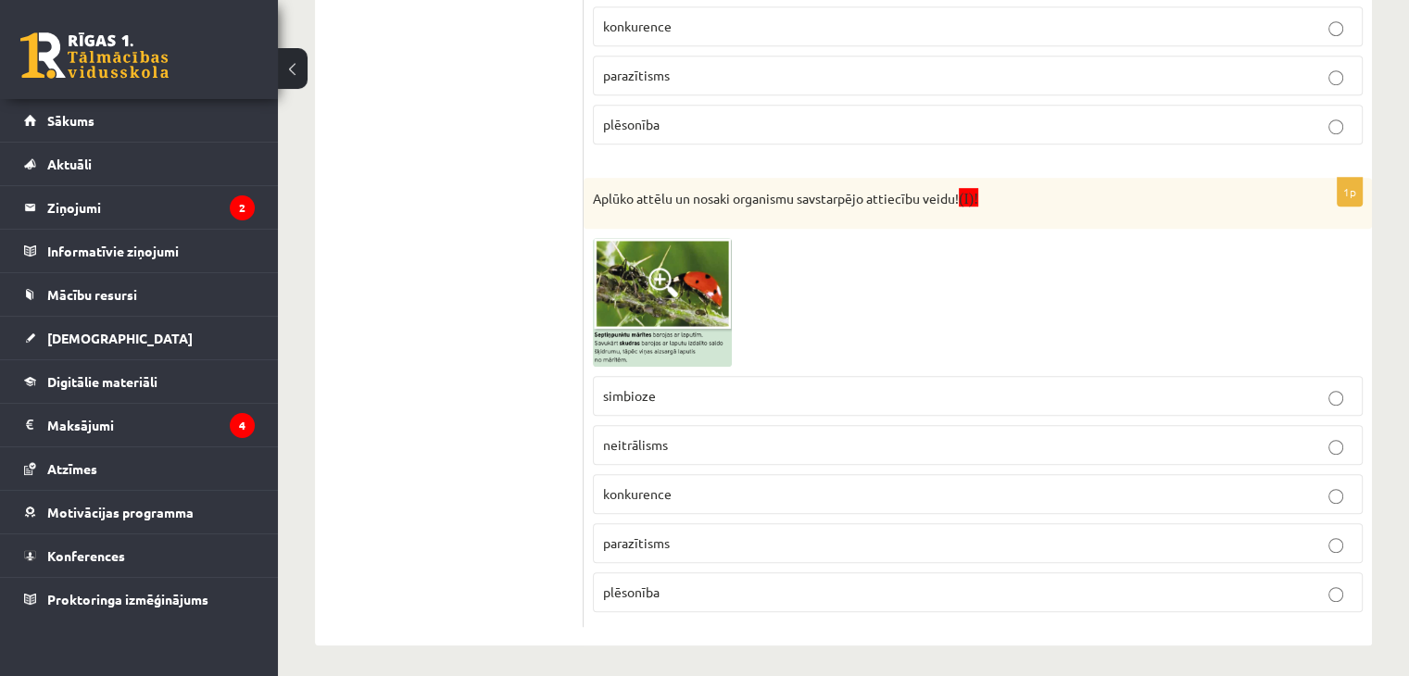
click at [653, 296] on img at bounding box center [662, 302] width 139 height 129
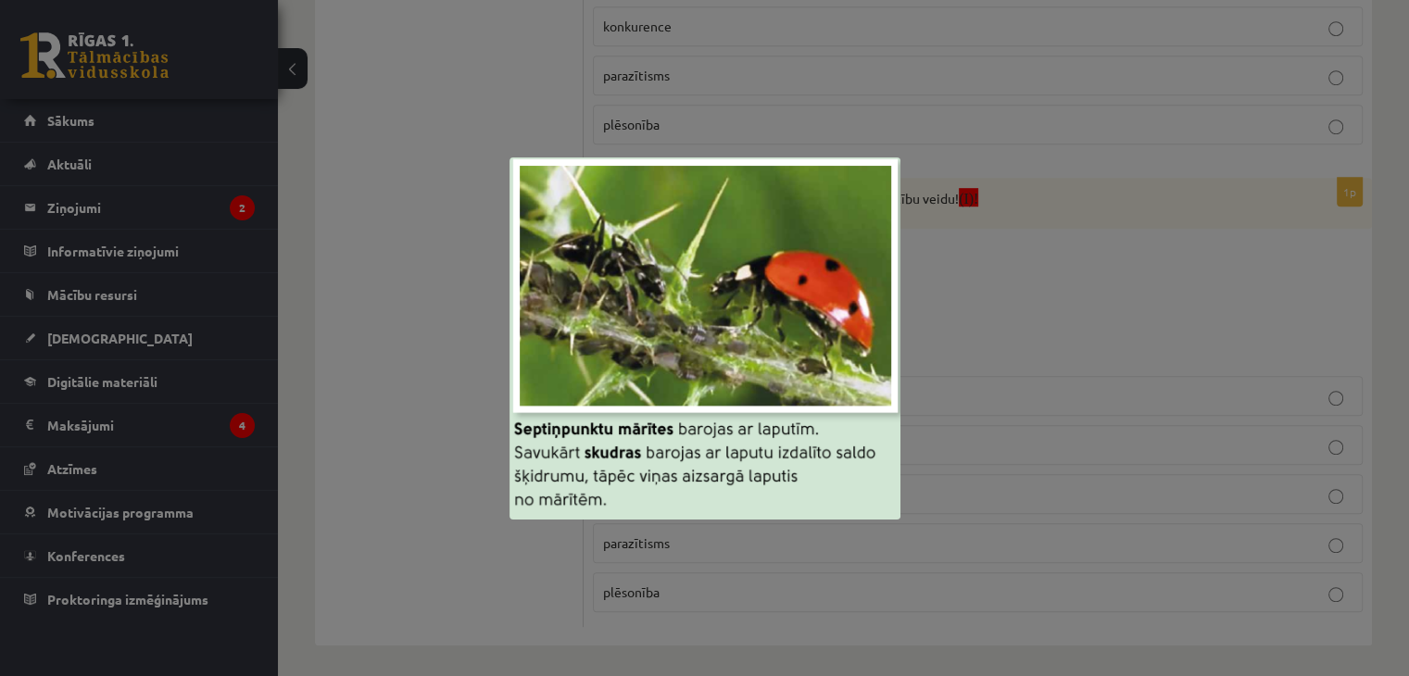
click at [1078, 264] on div at bounding box center [704, 338] width 1409 height 676
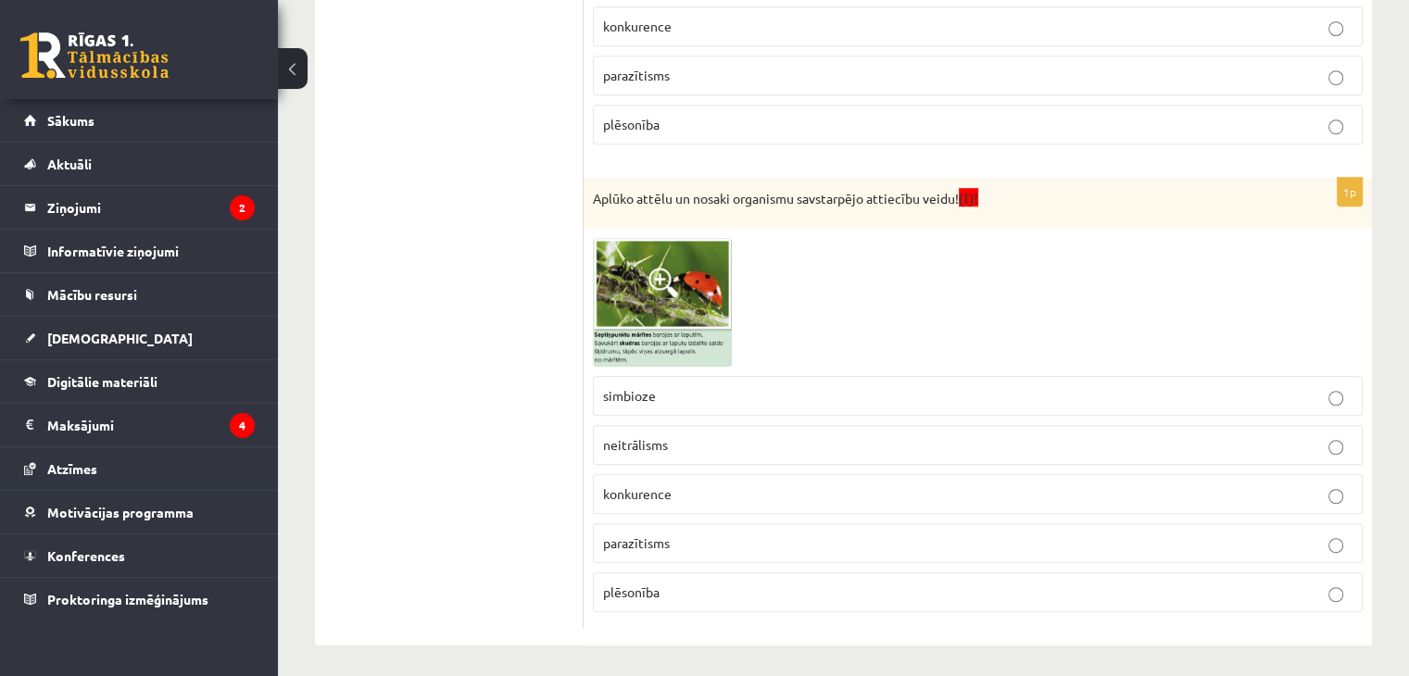
click at [650, 590] on span "plēsonība" at bounding box center [631, 592] width 56 height 17
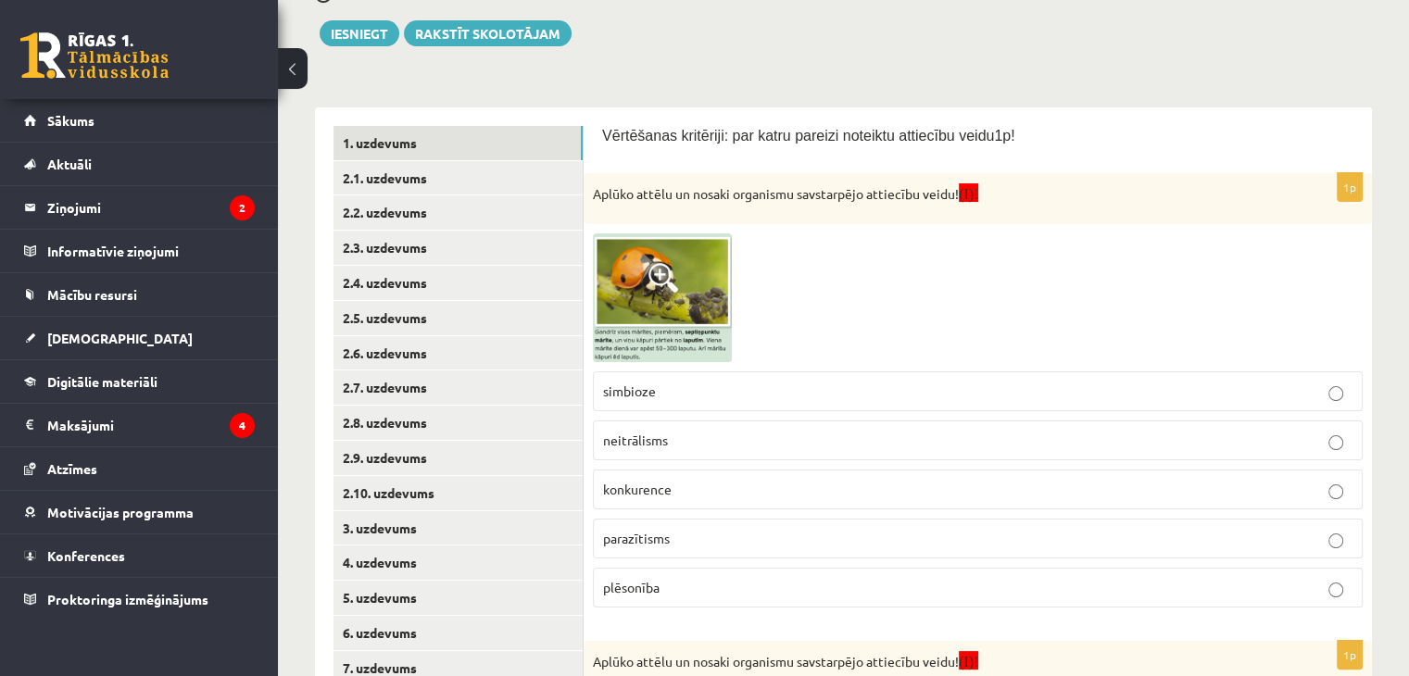
scroll to position [231, 0]
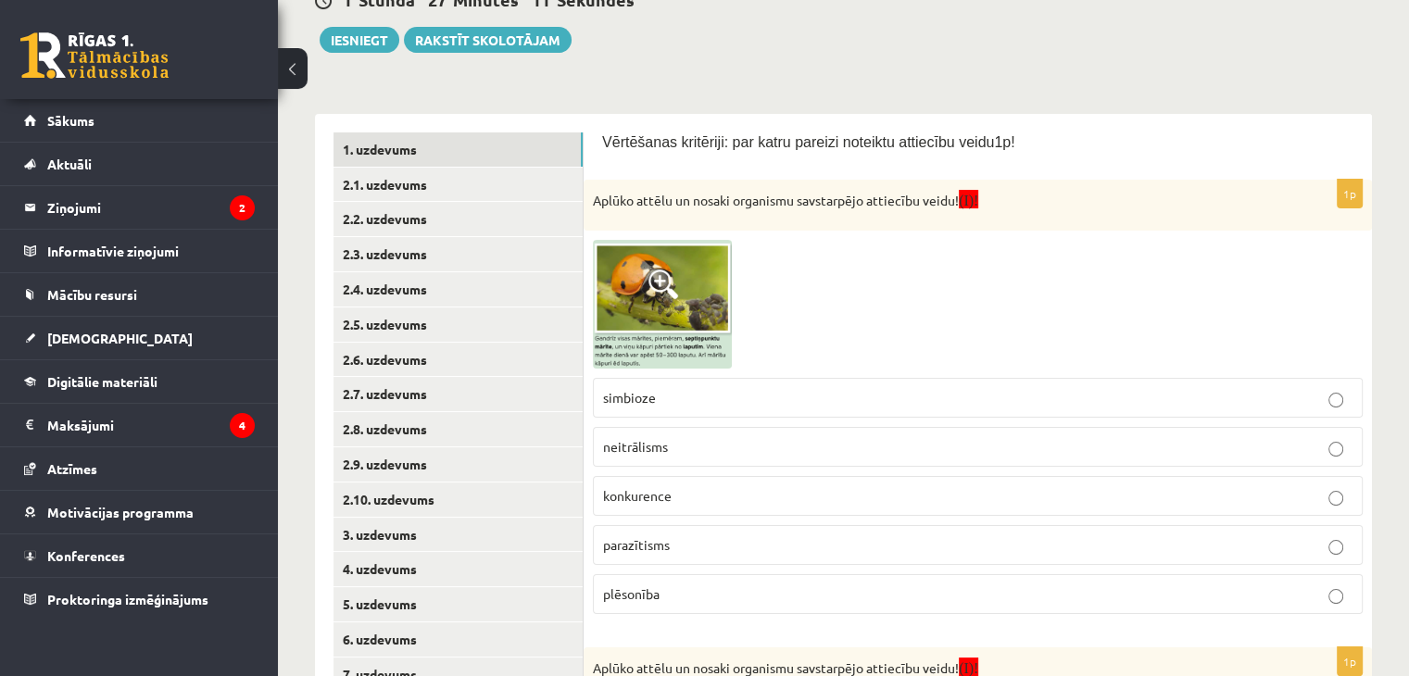
click at [671, 594] on p "plēsonība" at bounding box center [977, 593] width 749 height 19
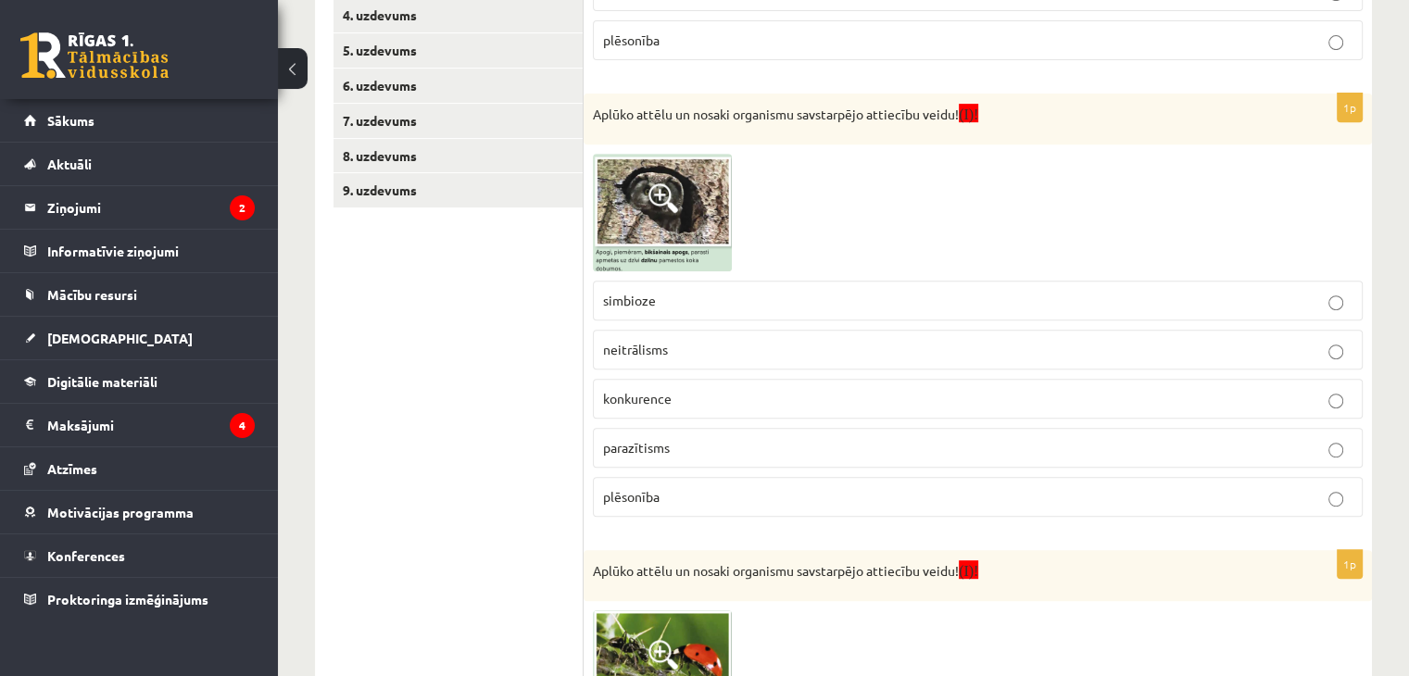
scroll to position [786, 0]
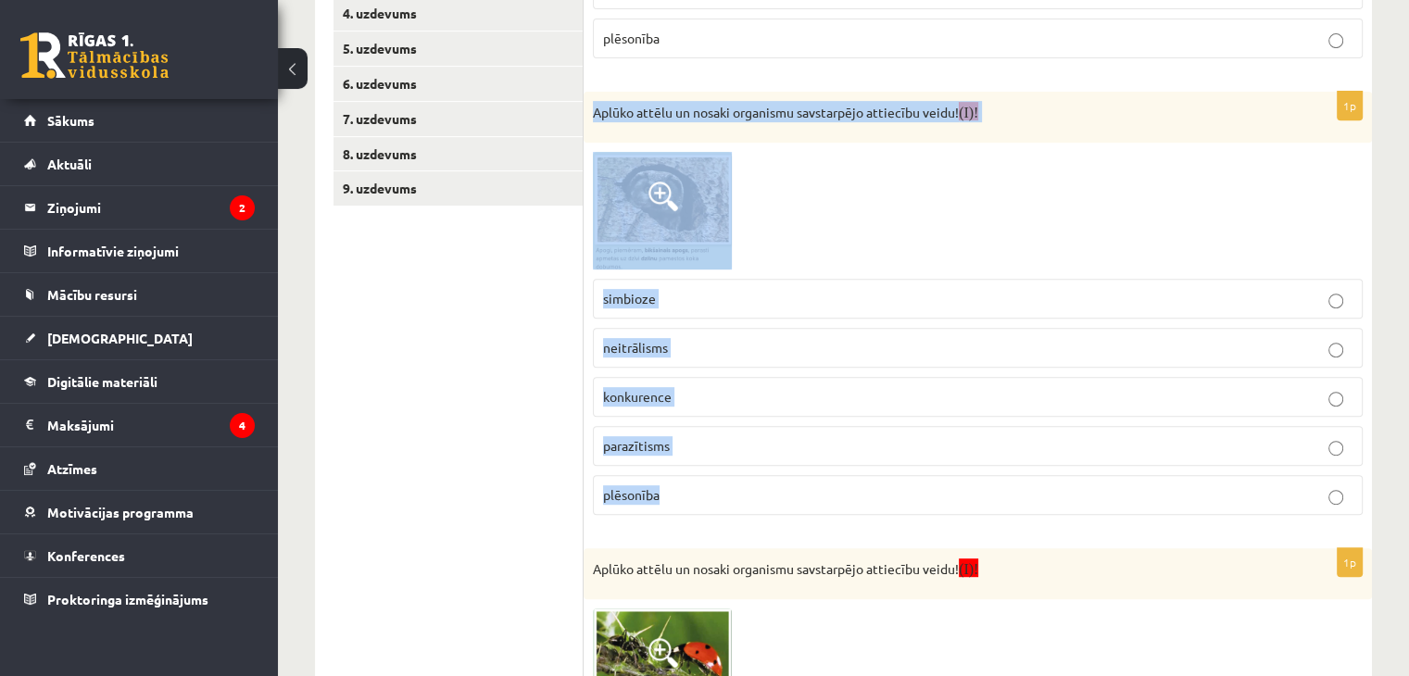
drag, startPoint x: 590, startPoint y: 108, endPoint x: 780, endPoint y: 492, distance: 427.9
click at [780, 492] on div "1p Aplūko attēlu un nosaki organismu savstarpējo attiecību veidu! (I)! simbioze…" at bounding box center [978, 311] width 788 height 438
copy div "Aplūko attēlu un nosaki organismu savstarpējo attiecību veidu! (I)! simbioze ne…"
click at [794, 259] on div at bounding box center [978, 211] width 770 height 118
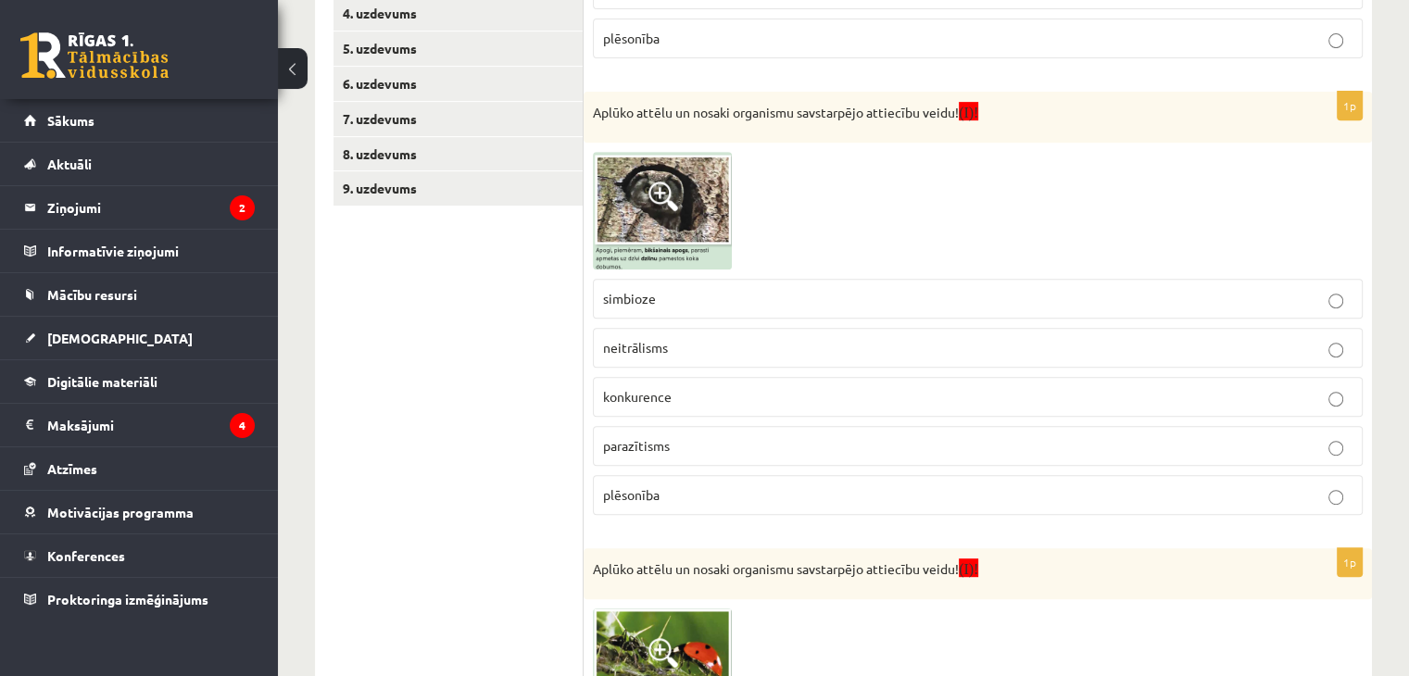
click at [648, 225] on img at bounding box center [662, 211] width 139 height 118
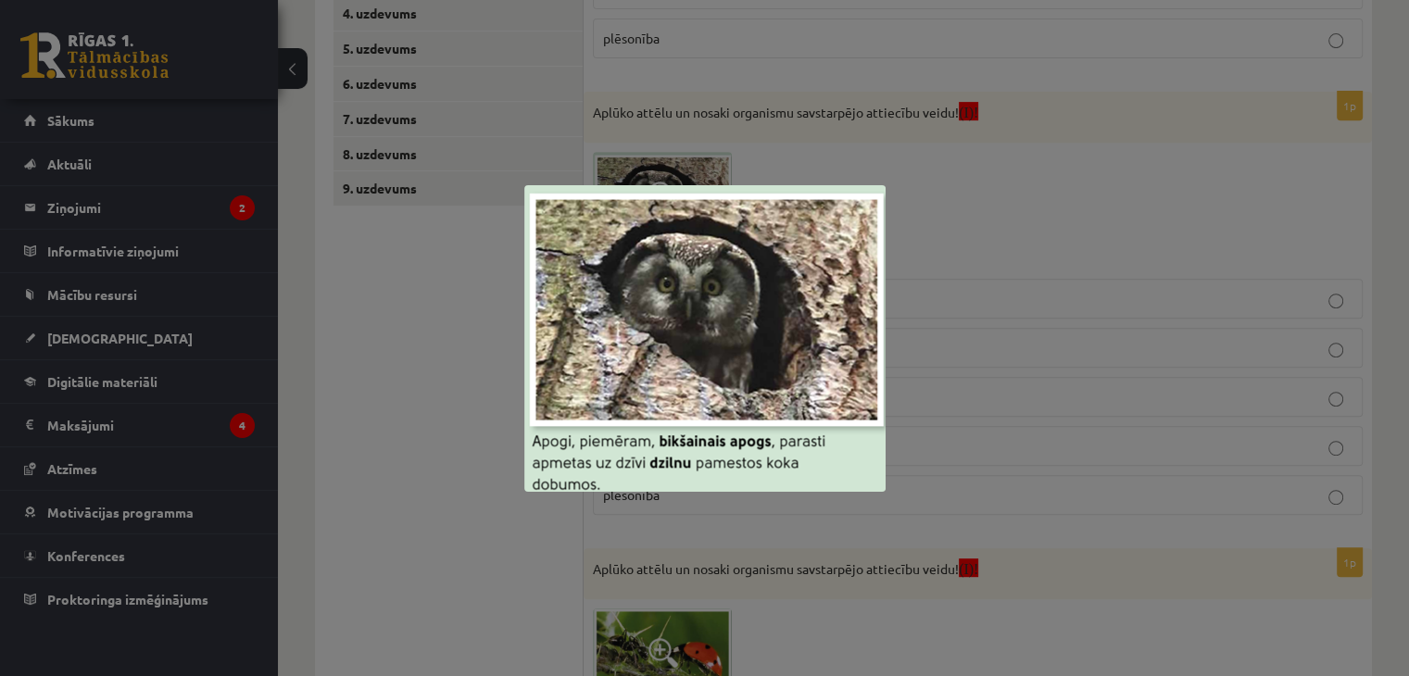
click at [960, 283] on div at bounding box center [704, 338] width 1409 height 676
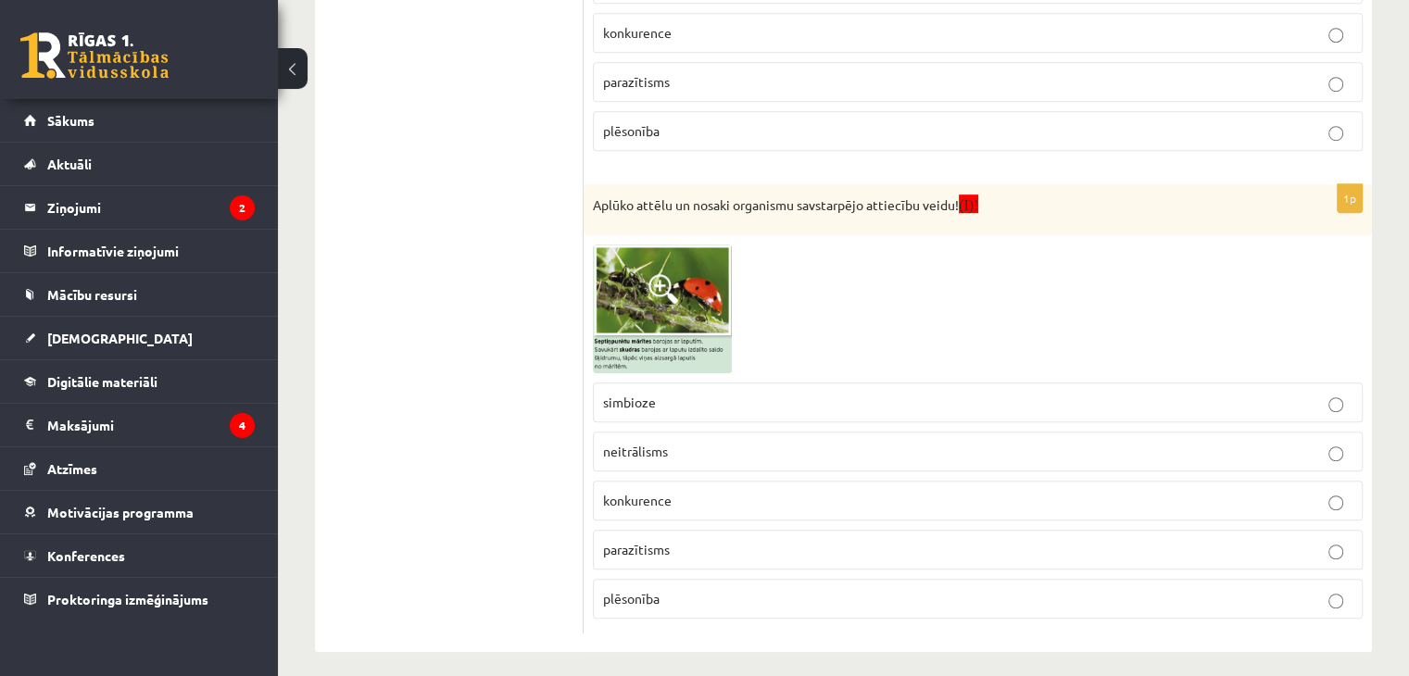
scroll to position [1157, 0]
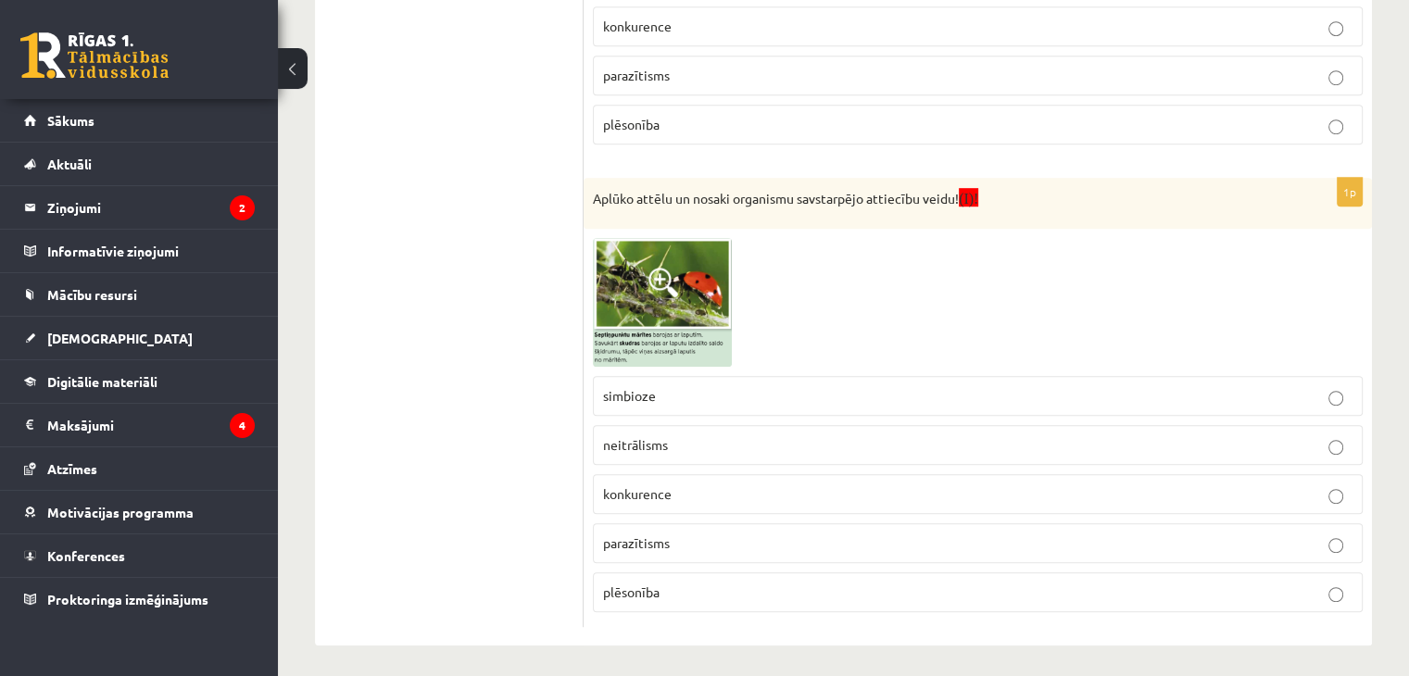
click at [675, 312] on img at bounding box center [662, 302] width 139 height 129
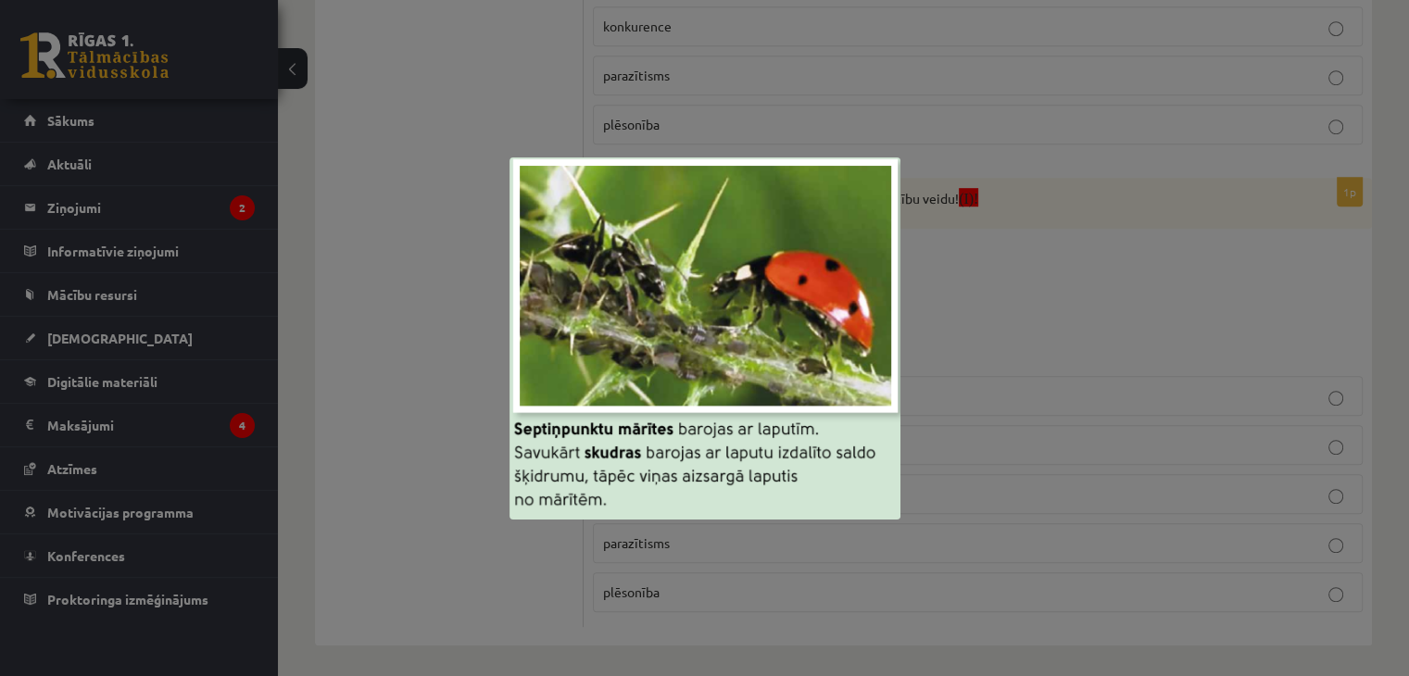
click at [963, 277] on div at bounding box center [704, 338] width 1409 height 676
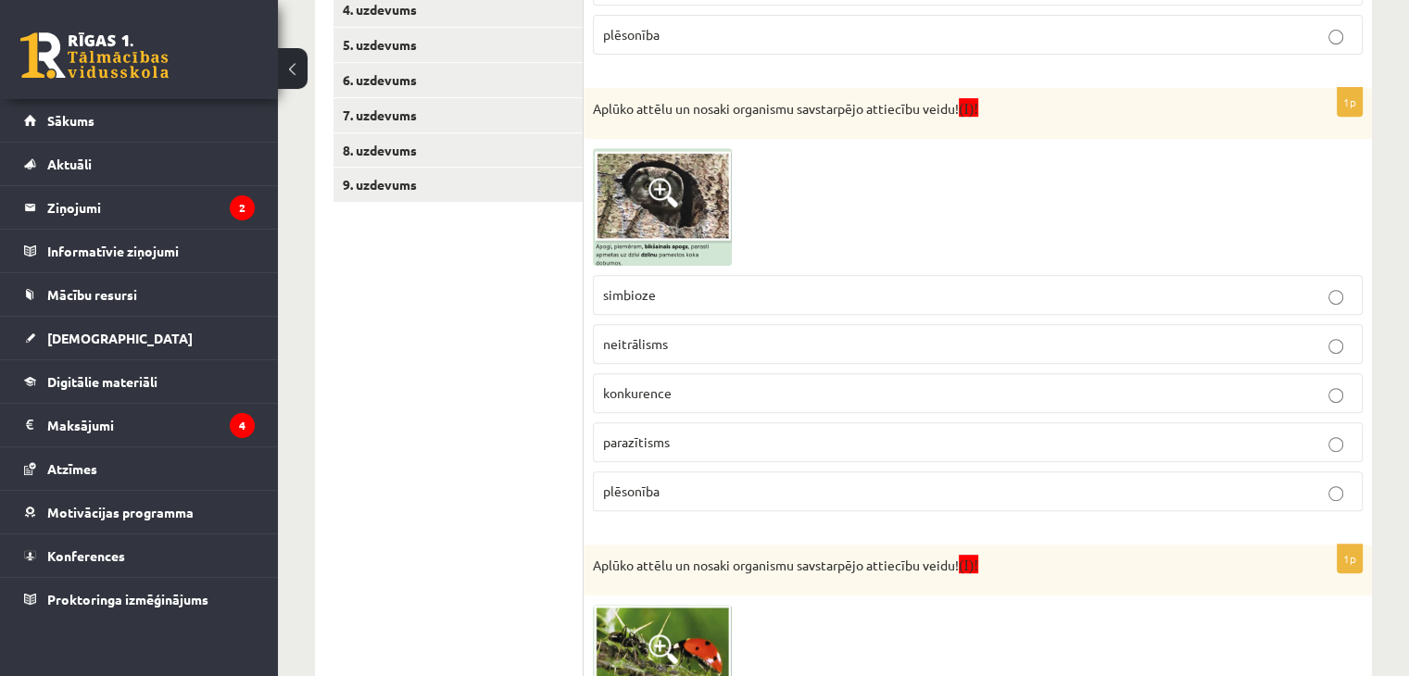
scroll to position [786, 0]
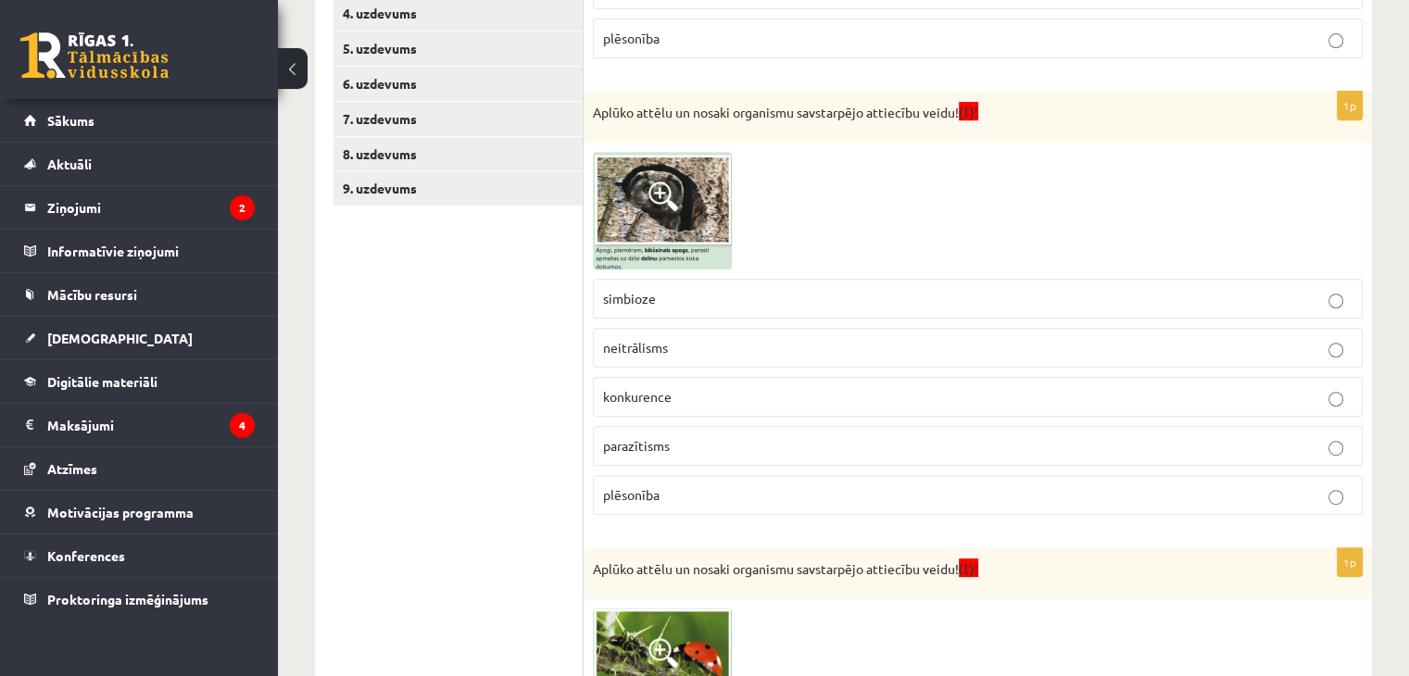
click at [656, 342] on span "neitrālisms" at bounding box center [635, 347] width 65 height 17
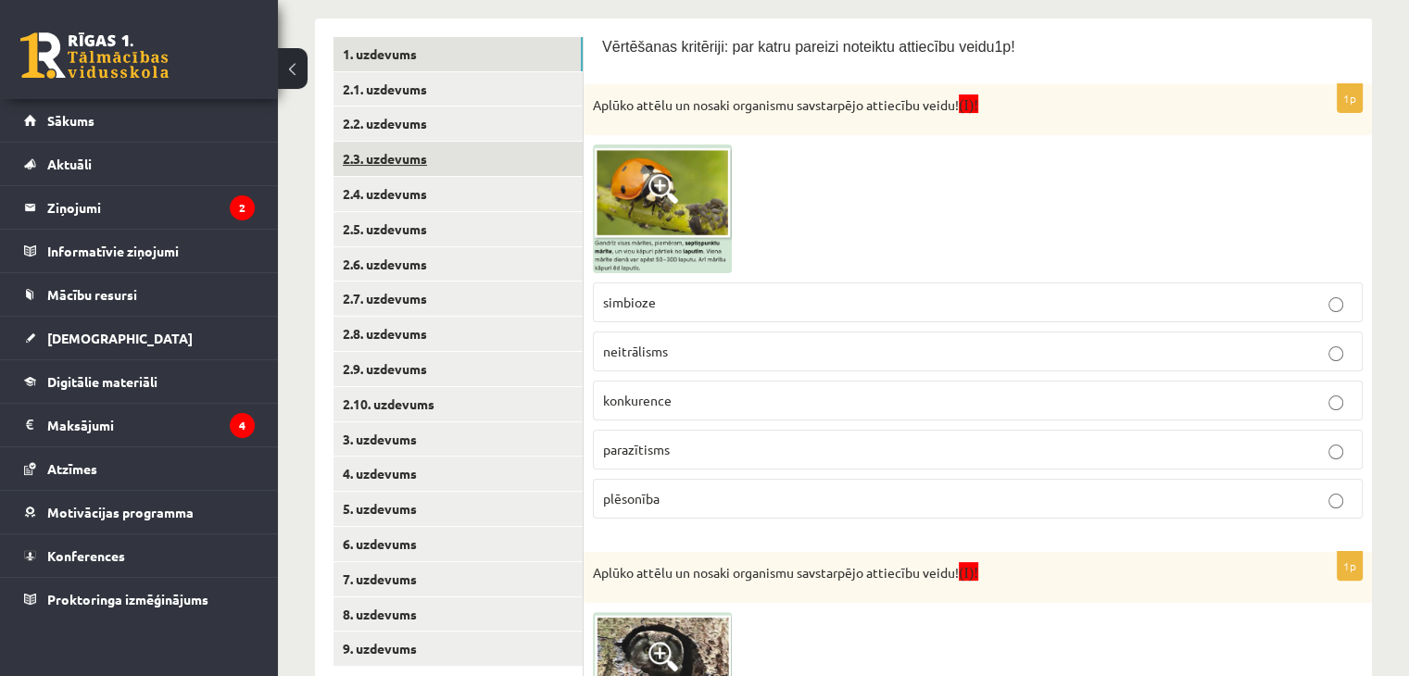
scroll to position [323, 0]
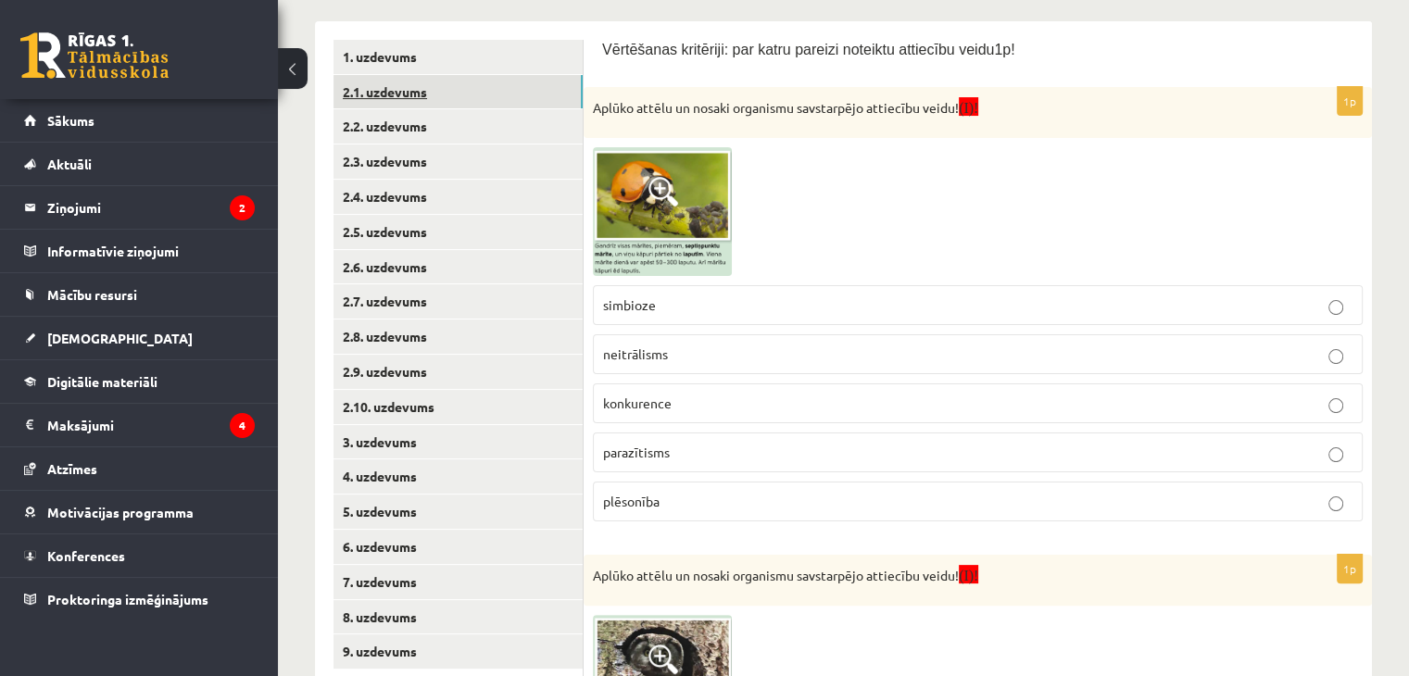
click at [416, 90] on link "2.1. uzdevums" at bounding box center [457, 92] width 249 height 34
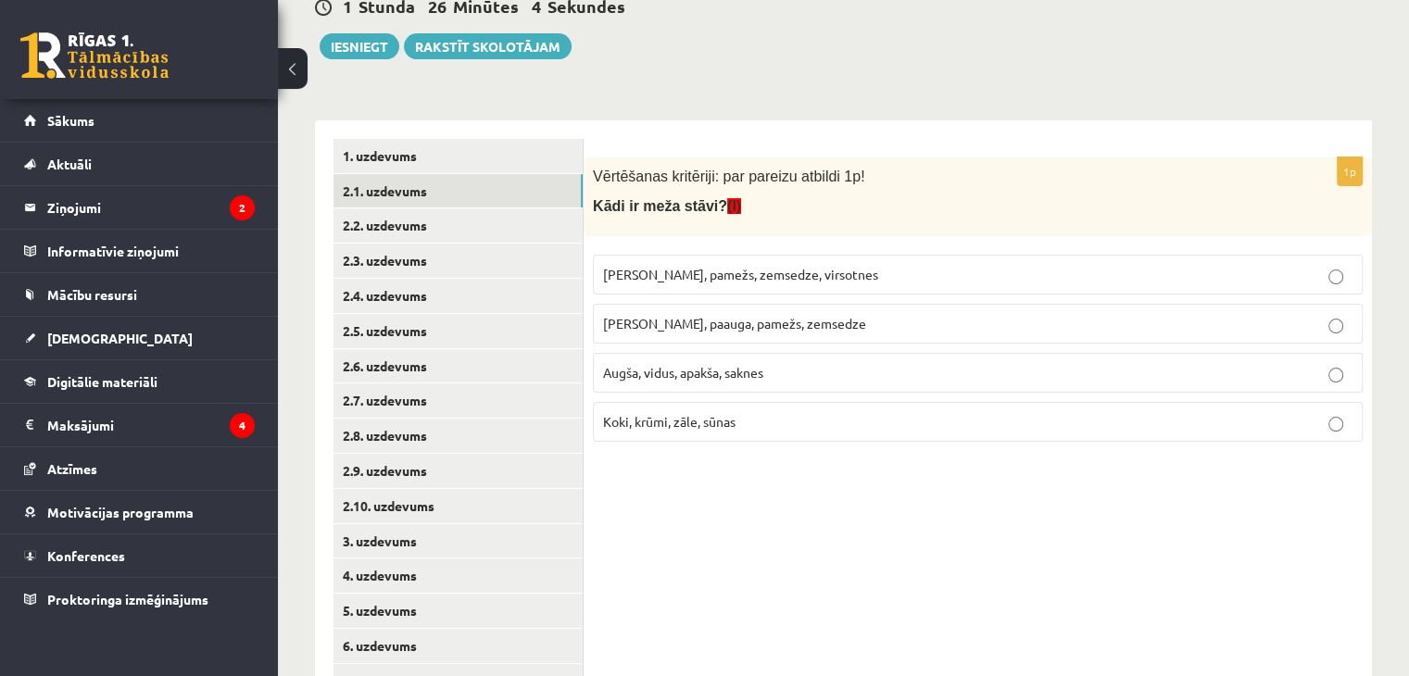
scroll to position [231, 0]
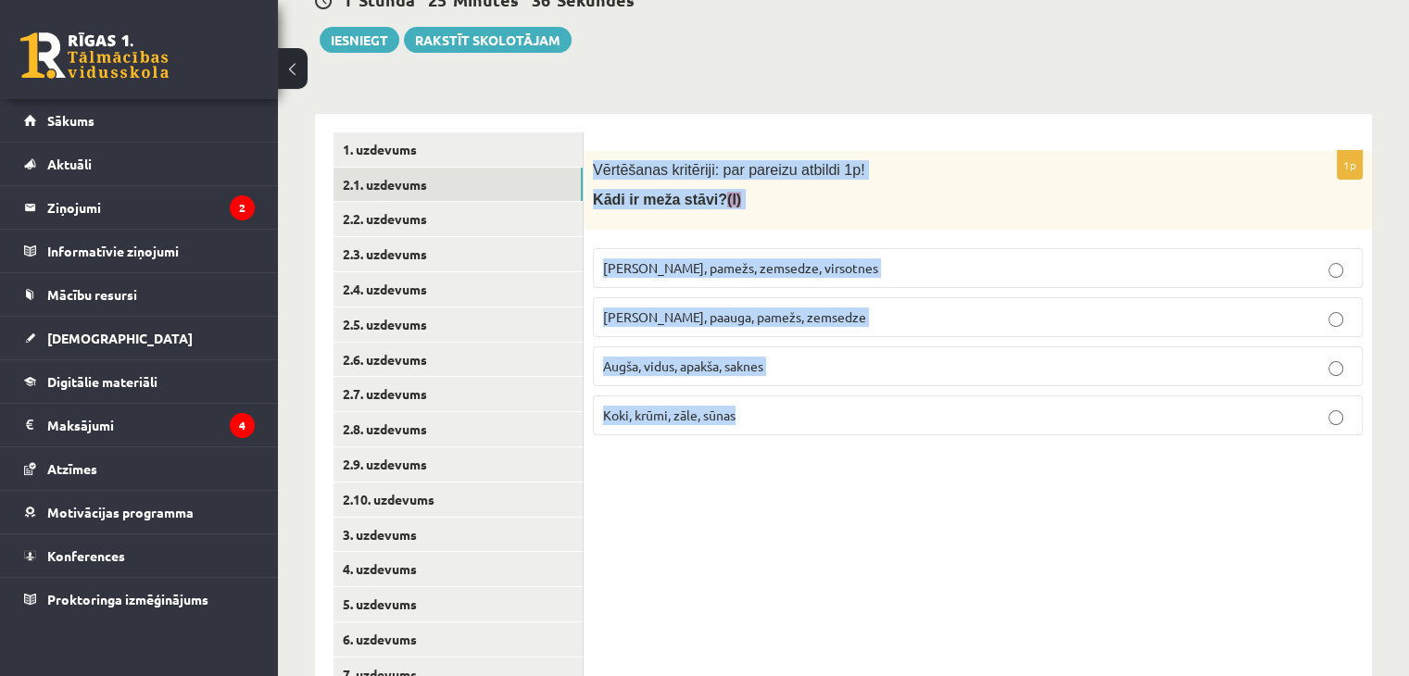
drag, startPoint x: 587, startPoint y: 168, endPoint x: 812, endPoint y: 436, distance: 350.4
click at [812, 436] on div "1p Vērtēšanas kritēriji: par pareizu atbildi 1p! Kādi ir meža stāvi? (I) Kokaud…" at bounding box center [978, 300] width 788 height 299
copy div "Vērtēšanas kritēriji: par pareizu atbildi 1p! Kādi ir meža stāvi? (I) Kokaudze,…"
click at [778, 320] on span "Kokaudze, paauga, pamežs, zemsedze" at bounding box center [734, 316] width 263 height 17
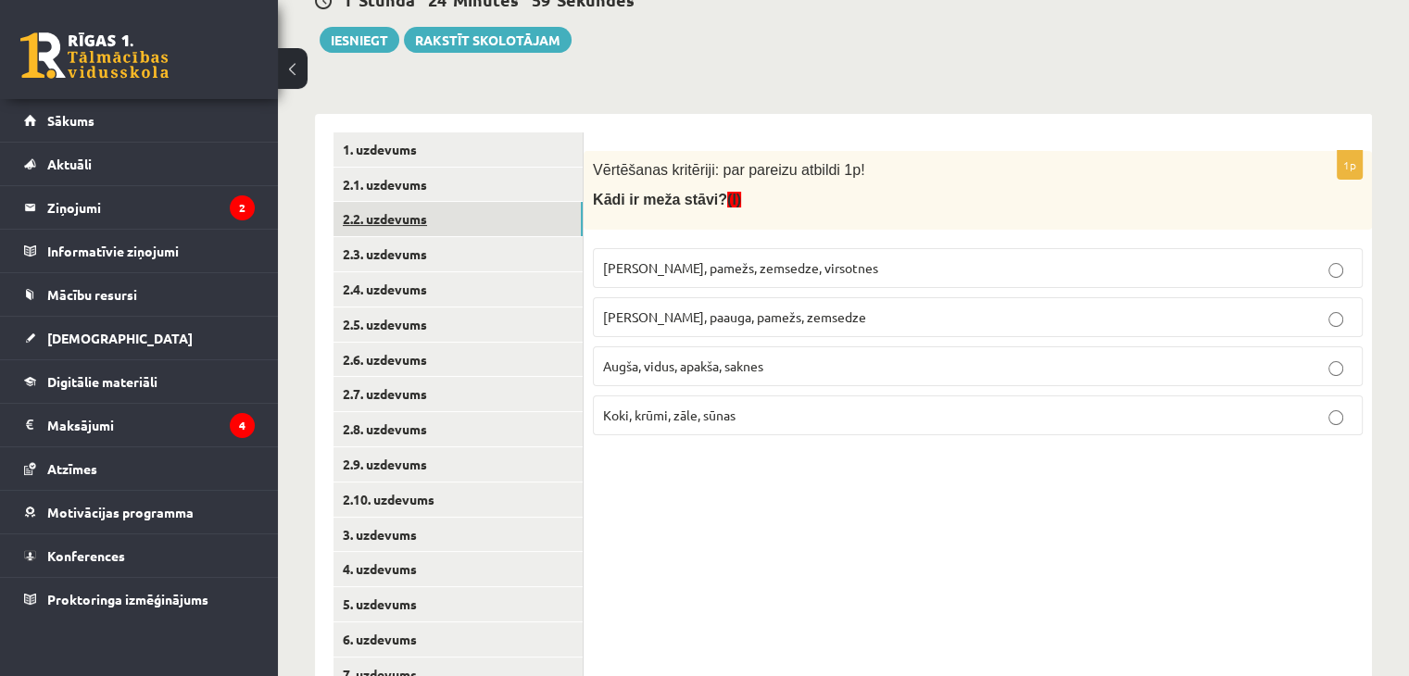
click at [375, 216] on link "2.2. uzdevums" at bounding box center [457, 219] width 249 height 34
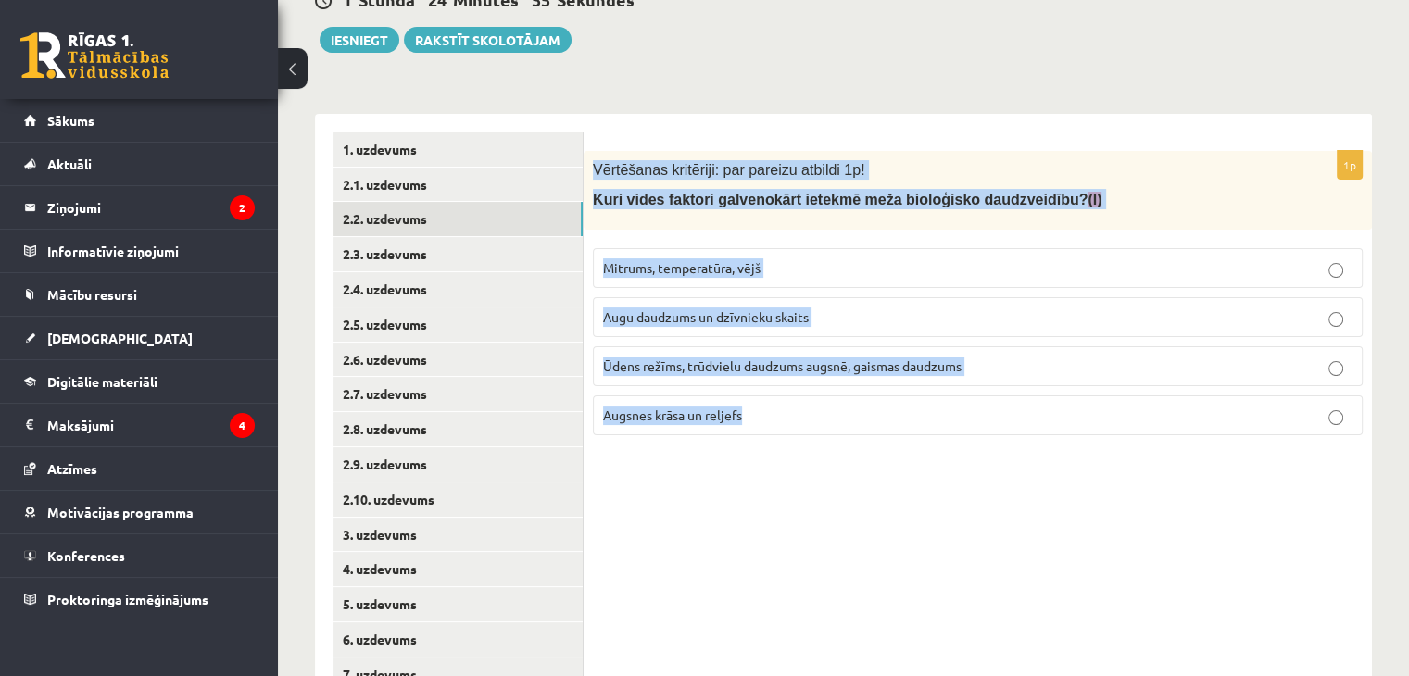
drag, startPoint x: 587, startPoint y: 164, endPoint x: 851, endPoint y: 452, distance: 390.7
click at [856, 456] on div "1p Vērtēšanas kritēriji: par pareizu atbildi 1p! Kuri vides faktori galvenokārt…" at bounding box center [978, 447] width 788 height 667
copy div "Vērtēšanas kritēriji: par pareizu atbildi 1p! Kuri vides faktori galvenokārt ie…"
click at [400, 527] on link "3. uzdevums" at bounding box center [457, 535] width 249 height 34
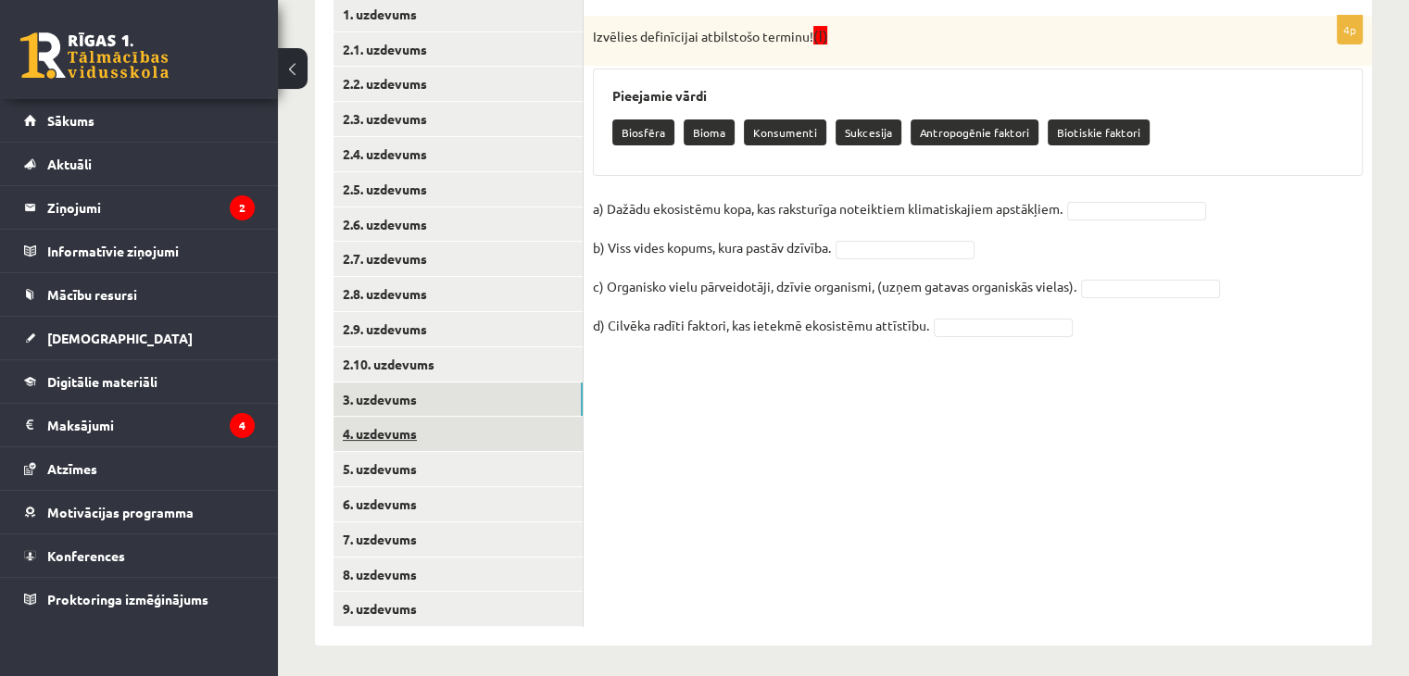
scroll to position [372, 0]
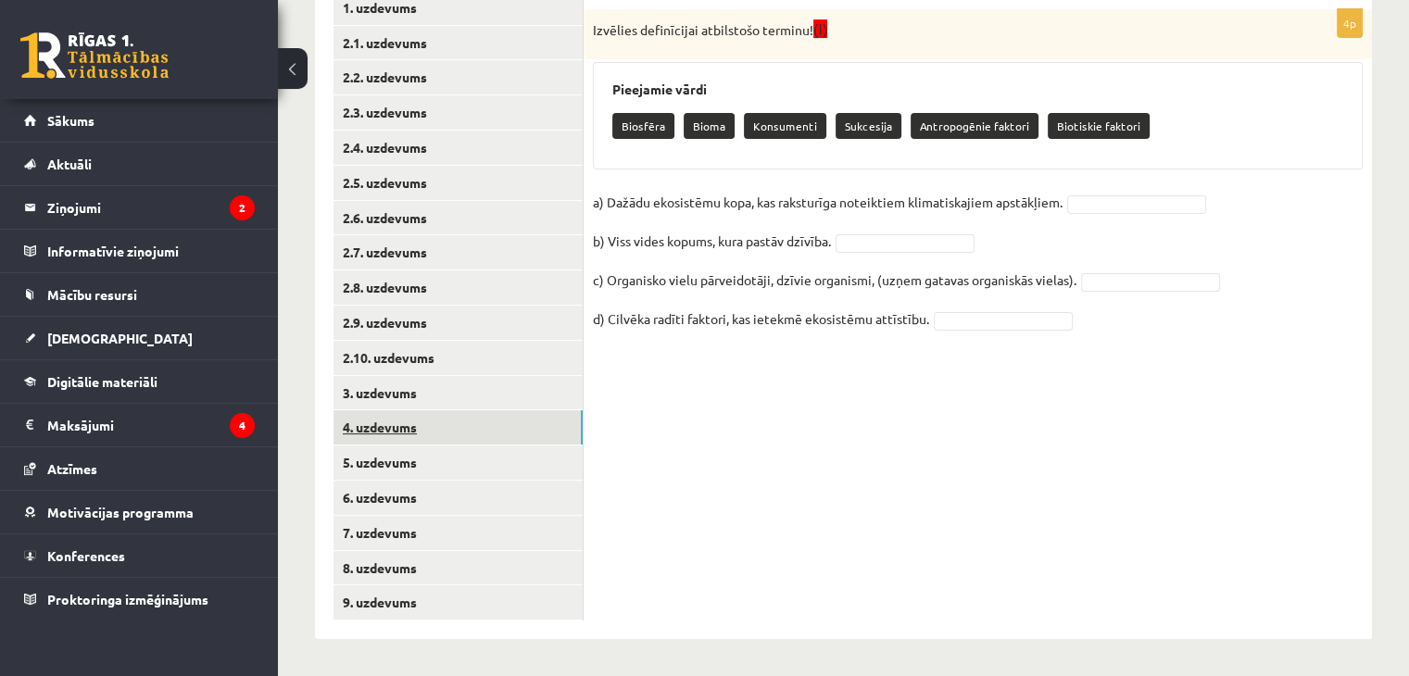
click at [408, 432] on link "4. uzdevums" at bounding box center [457, 427] width 249 height 34
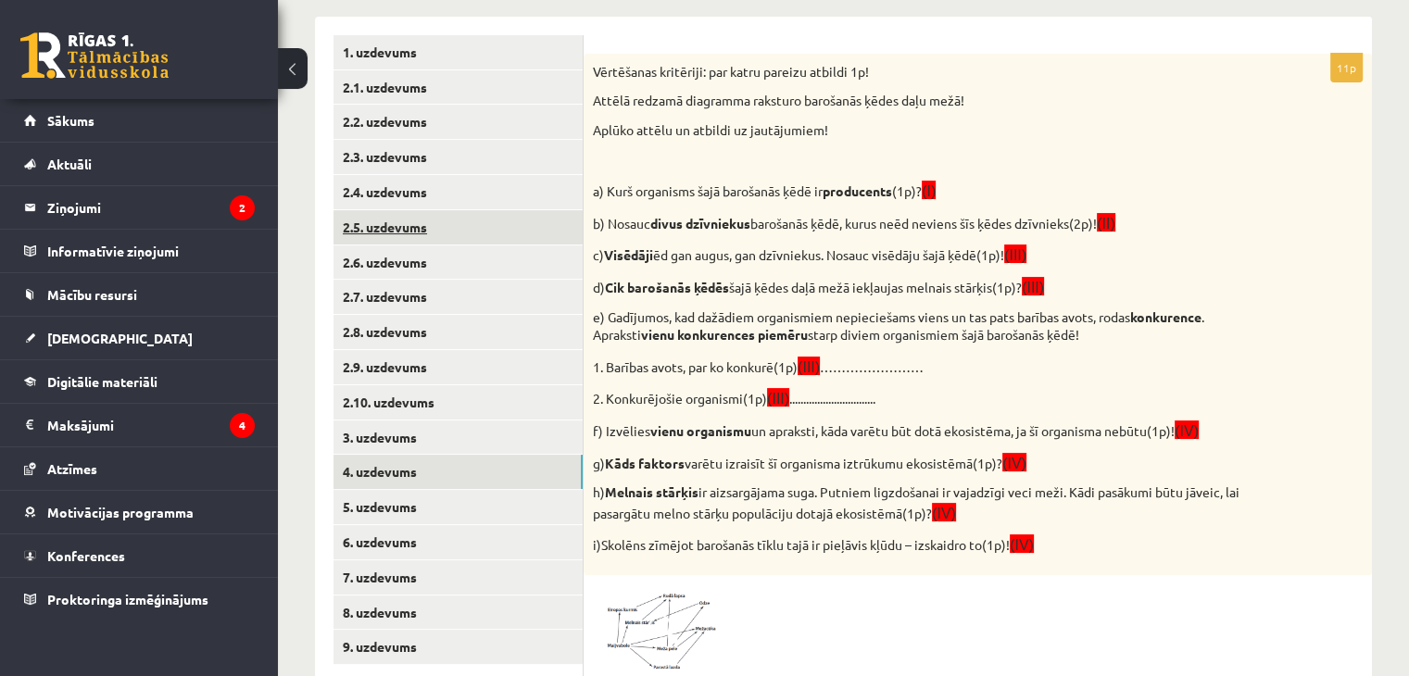
scroll to position [187, 0]
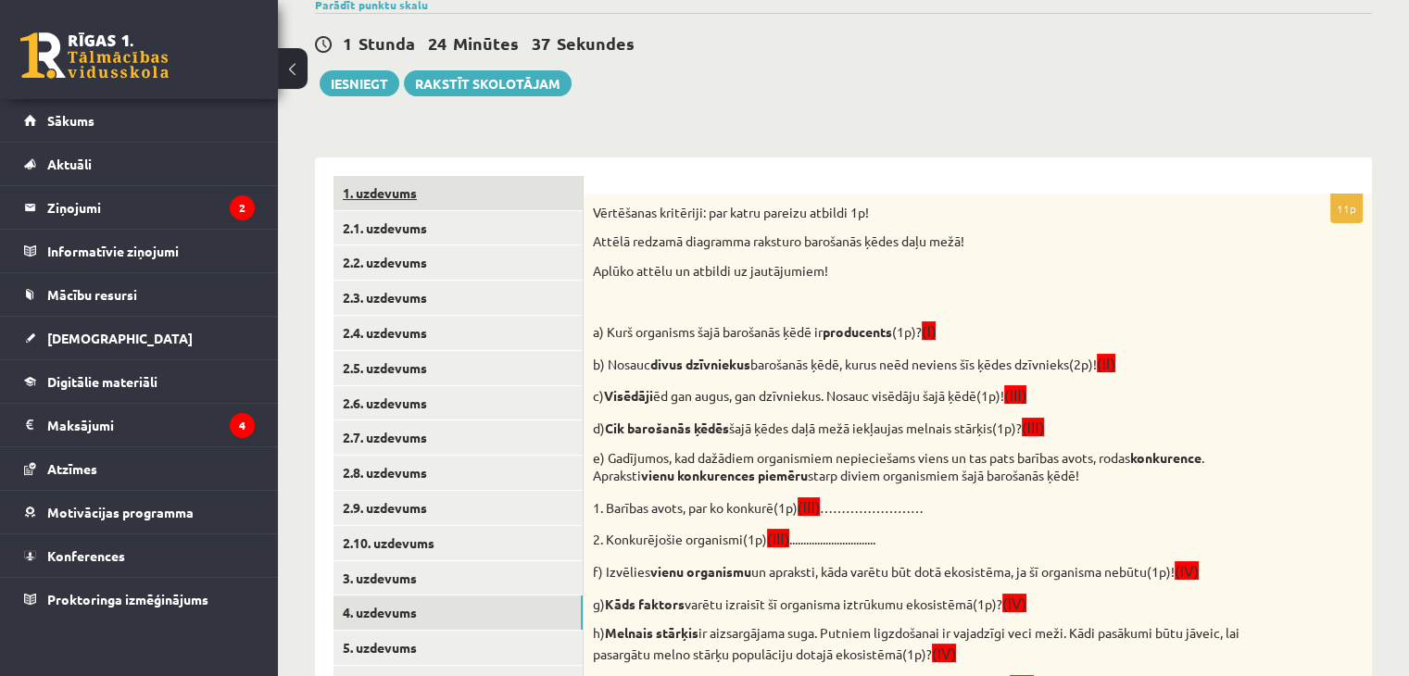
click at [411, 197] on link "1. uzdevums" at bounding box center [457, 193] width 249 height 34
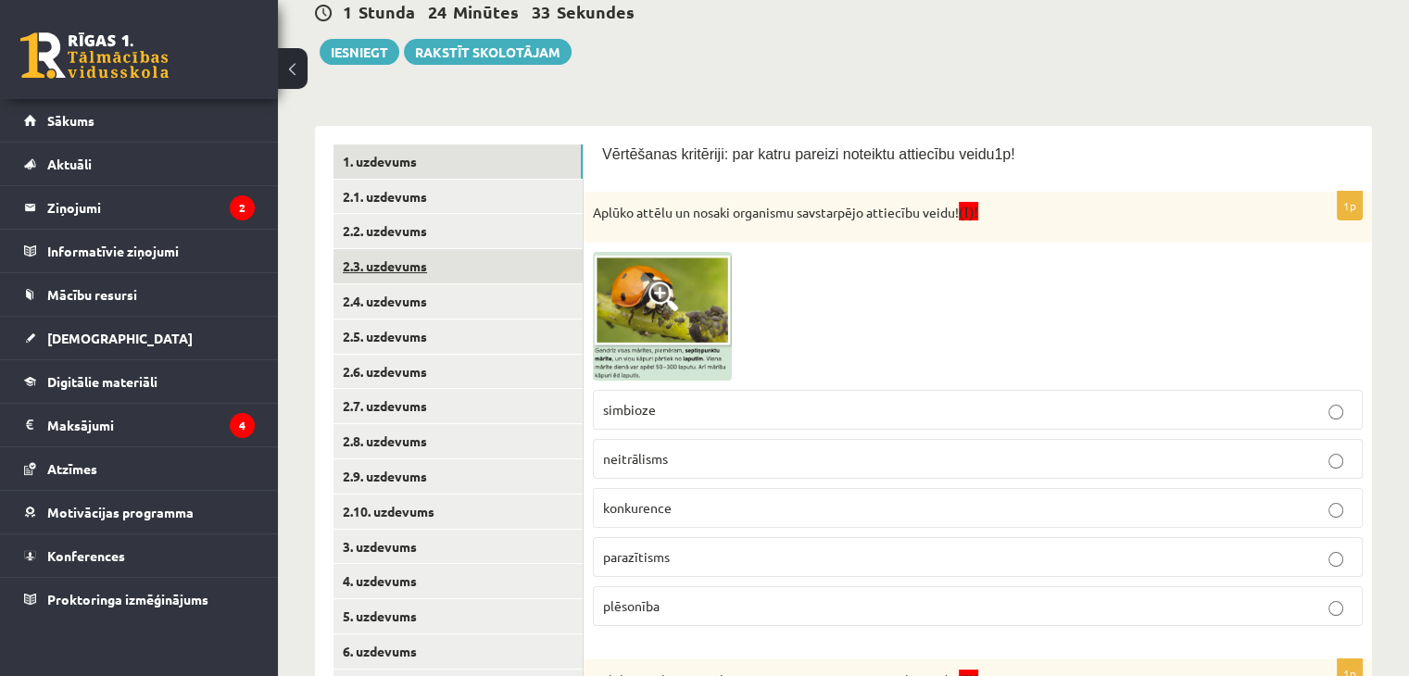
scroll to position [278, 0]
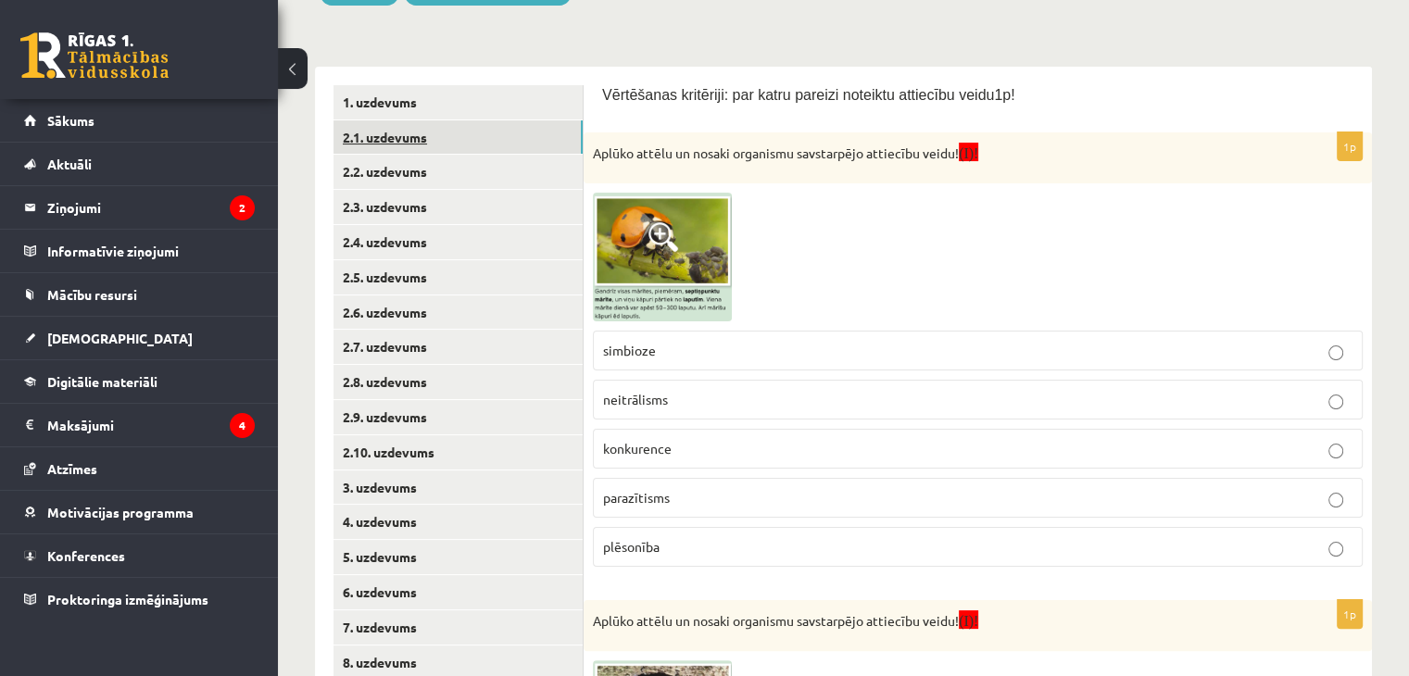
click at [437, 138] on link "2.1. uzdevums" at bounding box center [457, 137] width 249 height 34
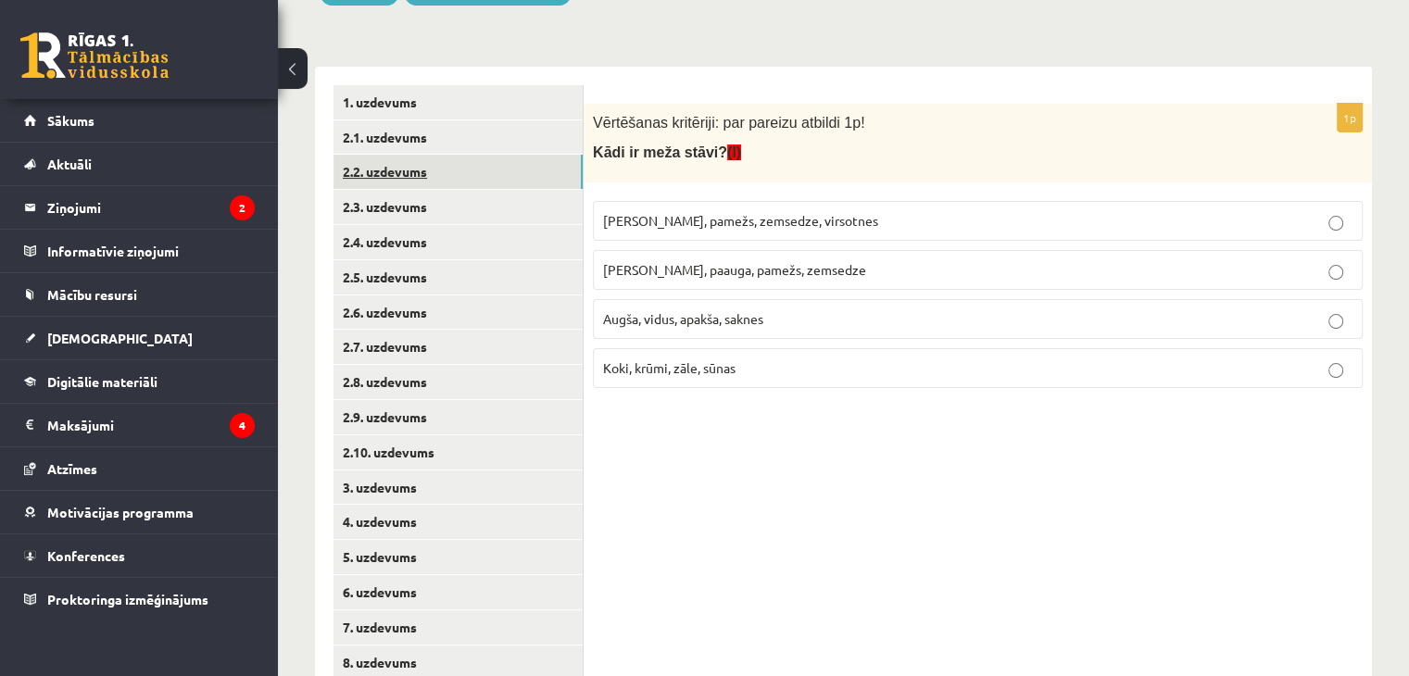
click at [419, 162] on link "2.2. uzdevums" at bounding box center [457, 172] width 249 height 34
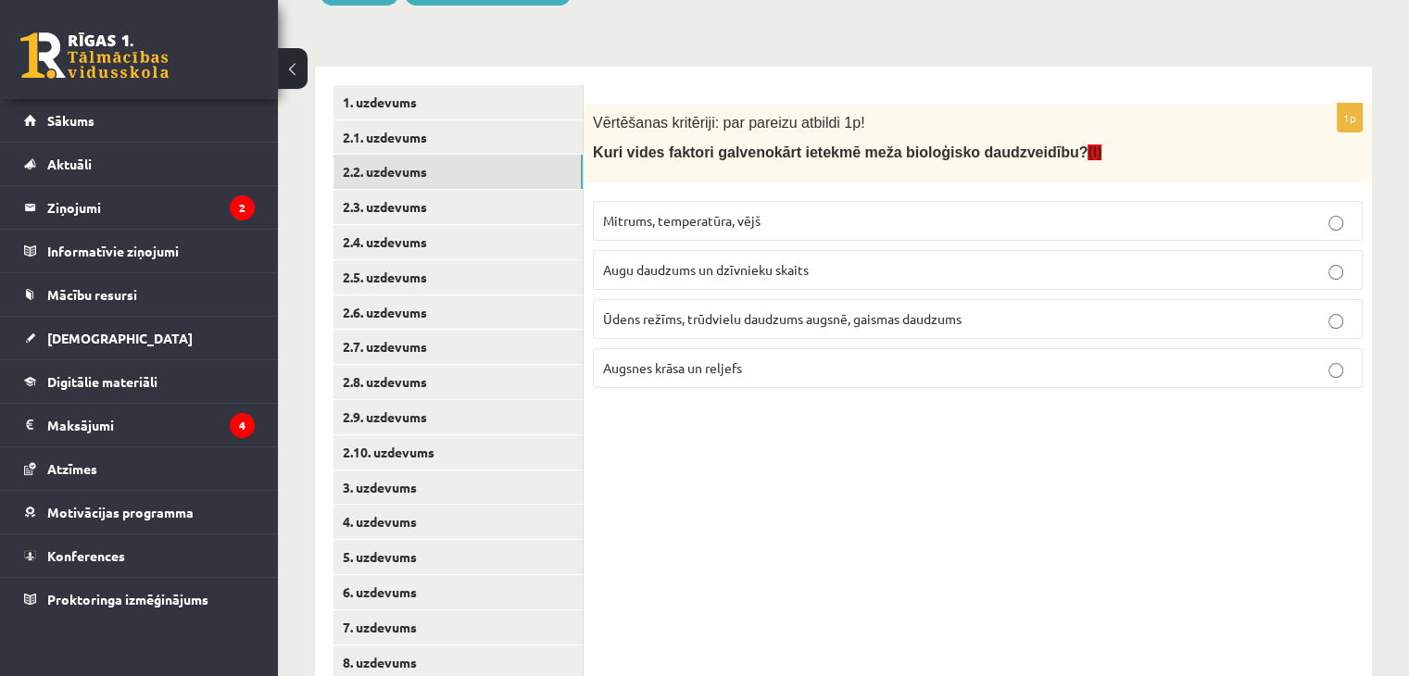
click at [702, 320] on span "Ūdens režīms, trūdvielu daudzums augsnē, gaismas daudzums" at bounding box center [782, 318] width 358 height 17
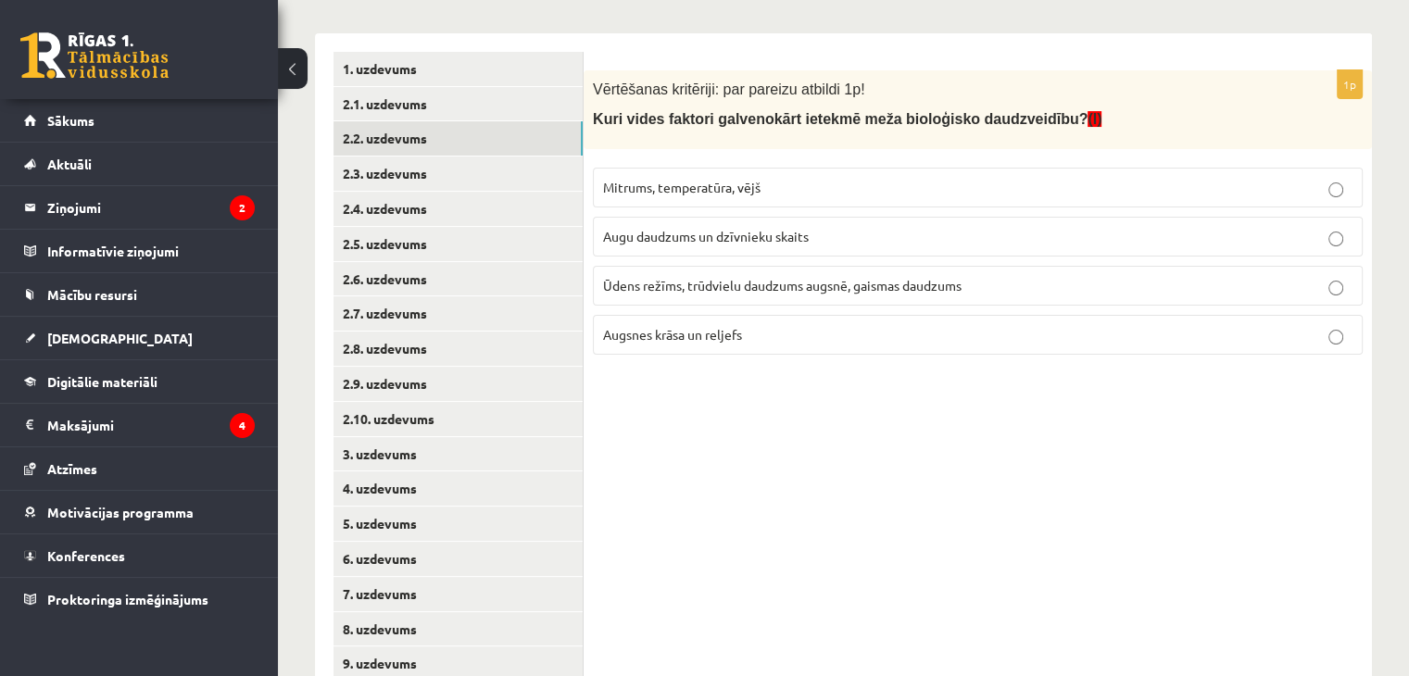
scroll to position [370, 0]
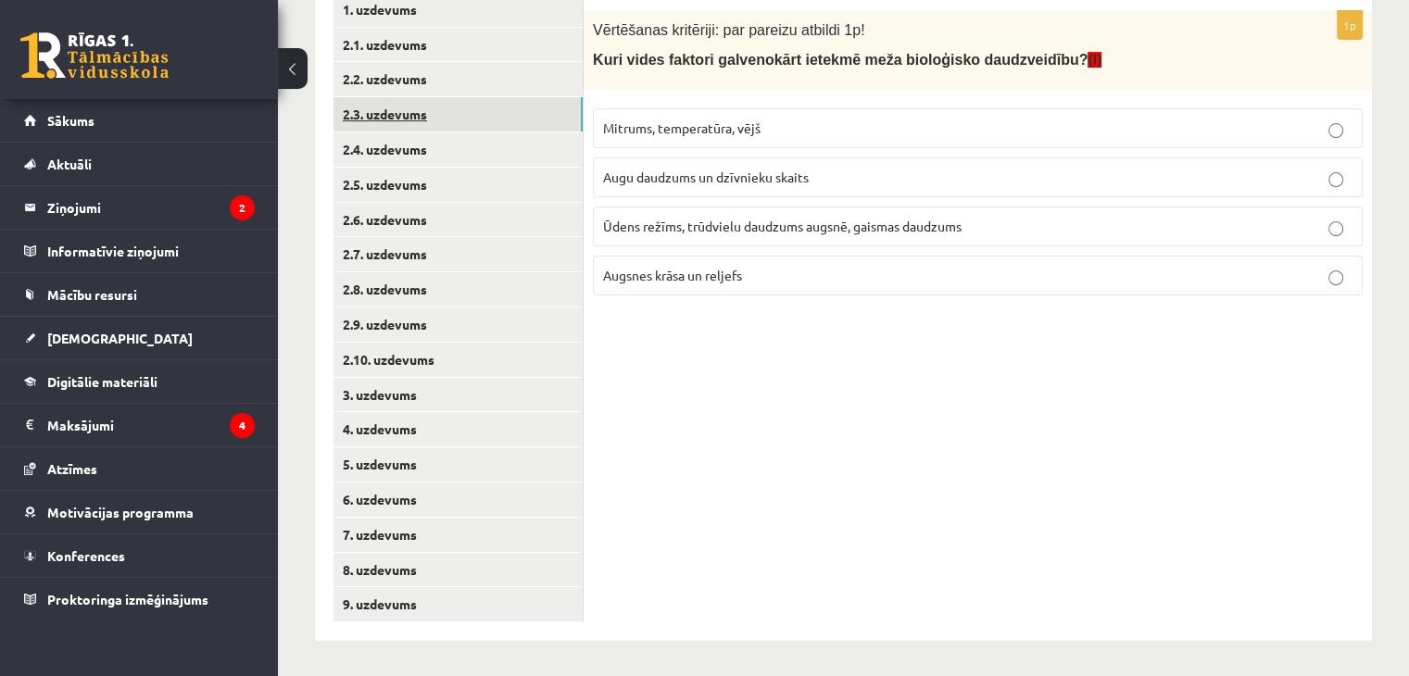
click at [419, 103] on link "2.3. uzdevums" at bounding box center [457, 114] width 249 height 34
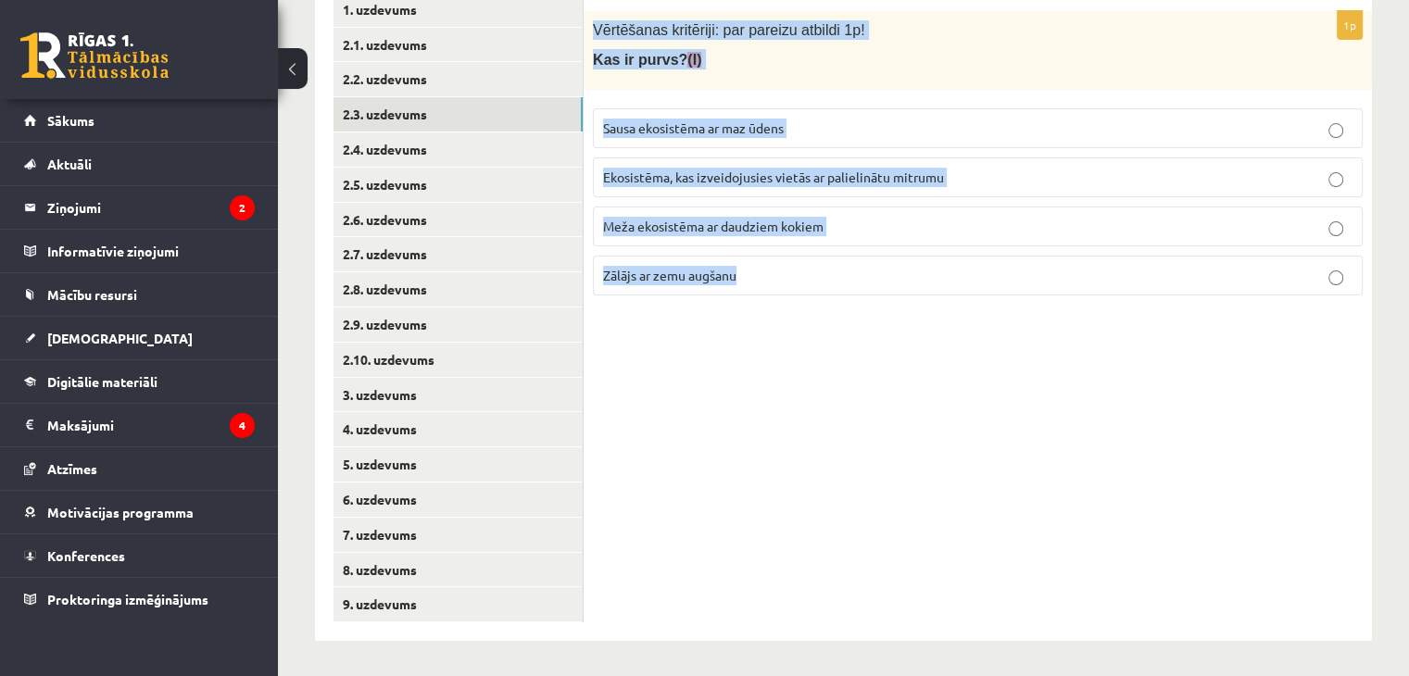
drag, startPoint x: 584, startPoint y: 22, endPoint x: 888, endPoint y: 279, distance: 398.3
click at [888, 279] on div "1p Vērtēšanas kritēriji: par pareizu atbildi 1p! Kas ir purvs? (I) Sausa ekosis…" at bounding box center [978, 160] width 788 height 299
click at [835, 335] on div "1p Vērtēšanas kritēriji: par pareizu atbildi 1p! Kas ir purvs? (I) Sausa ekosis…" at bounding box center [978, 307] width 788 height 667
drag, startPoint x: 589, startPoint y: 27, endPoint x: 839, endPoint y: 294, distance: 365.6
click at [839, 294] on div "1p Vērtēšanas kritēriji: par pareizu atbildi 1p! Kas ir purvs? (I) Sausa ekosis…" at bounding box center [978, 160] width 788 height 299
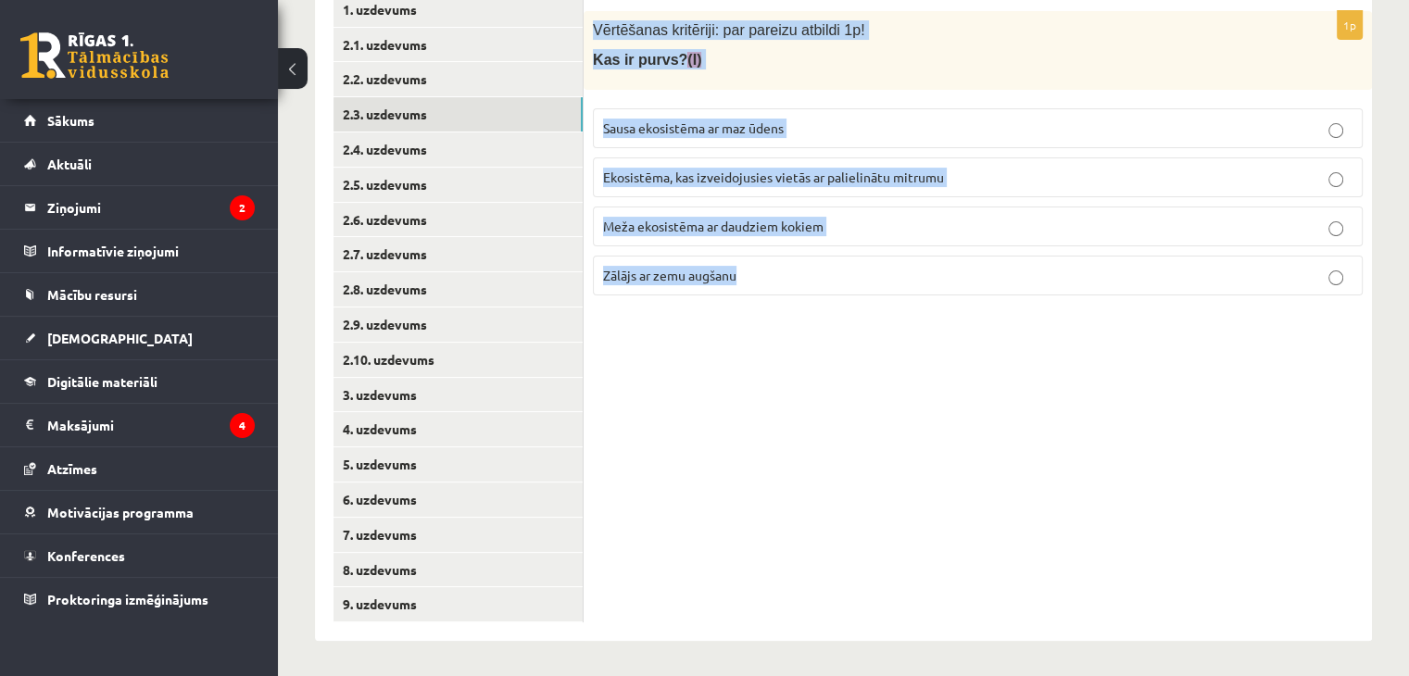
copy div "Vērtēšanas kritēriji: par pareizu atbildi 1p! Kas ir purvs? (I) Sausa ekosistēm…"
click at [687, 179] on span "Ekosistēma, kas izveidojusies vietās ar palielinātu mitrumu" at bounding box center [773, 177] width 341 height 17
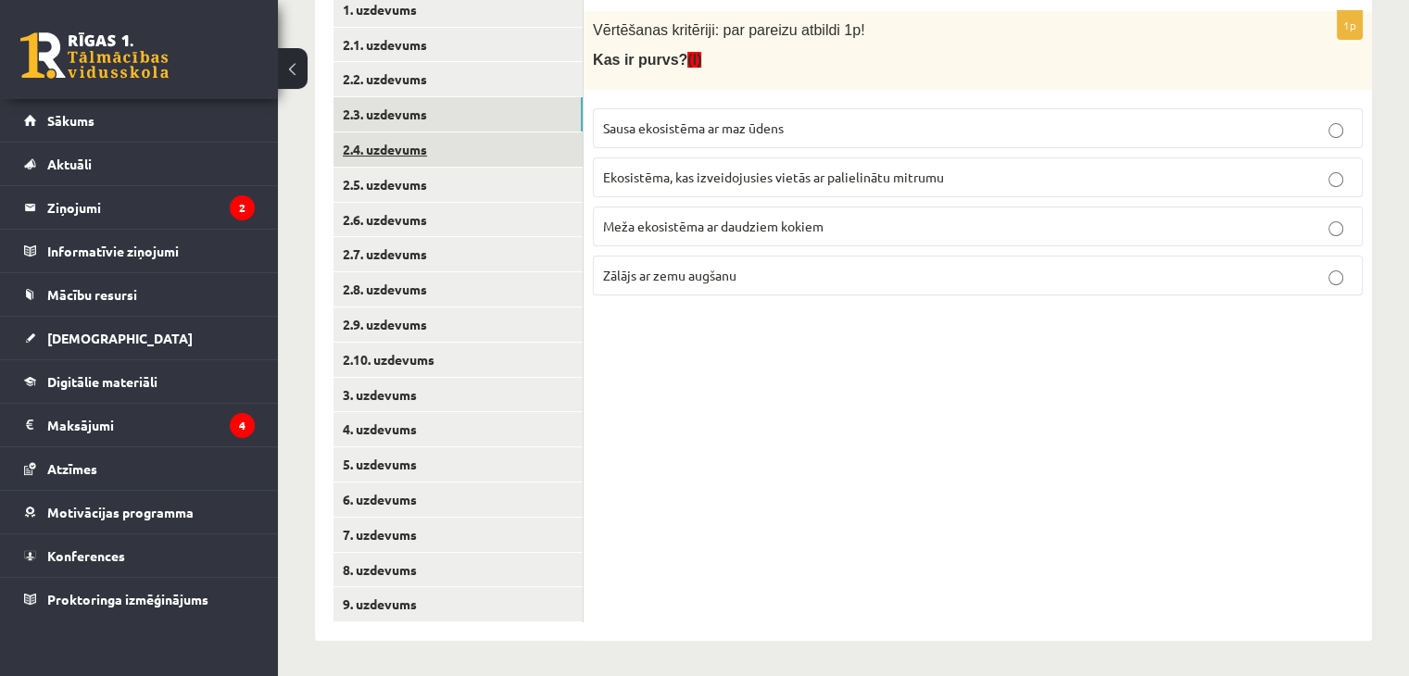
click at [382, 145] on link "2.4. uzdevums" at bounding box center [457, 149] width 249 height 34
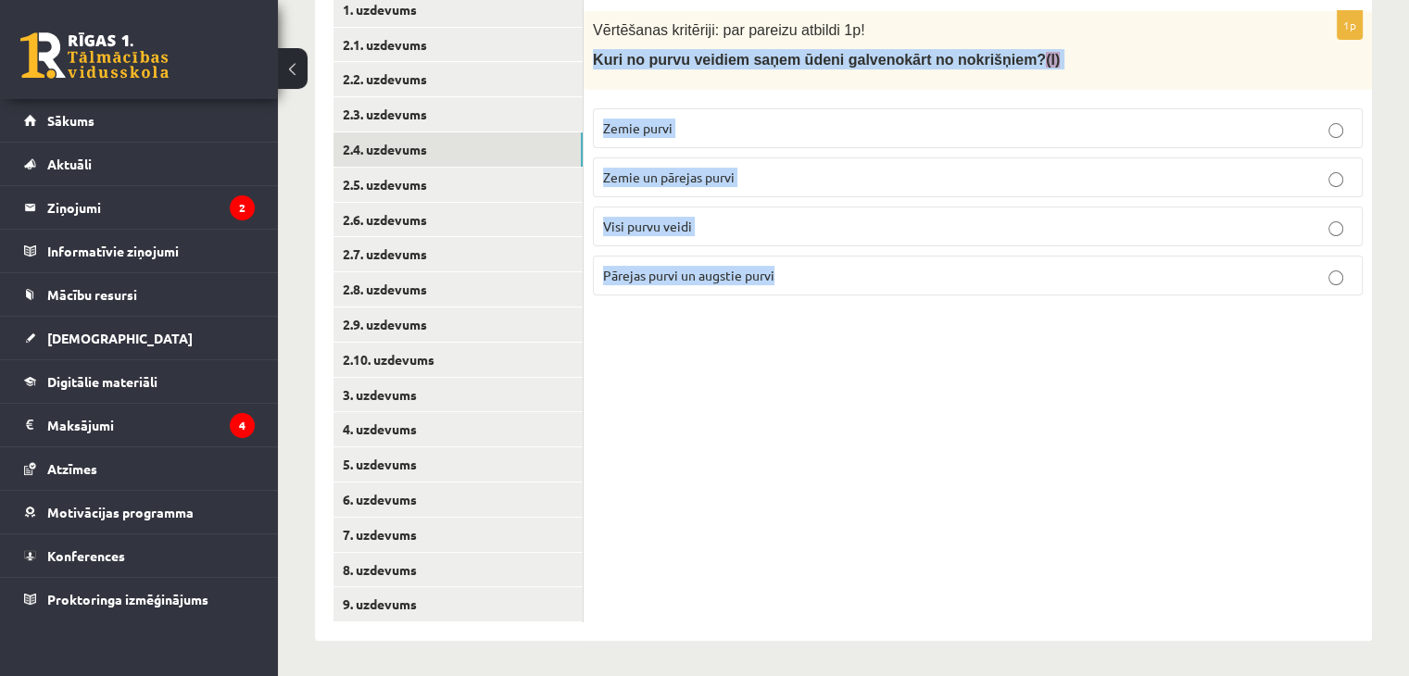
drag, startPoint x: 585, startPoint y: 60, endPoint x: 891, endPoint y: 271, distance: 371.5
click at [891, 271] on div "1p Vērtēšanas kritēriji: par pareizu atbildi 1p! Kuri no purvu veidiem saņem ūd…" at bounding box center [978, 160] width 788 height 299
copy div "Kuri no purvu veidiem saņem ūdeni galvenokārt no nokrišņiem? (I) Zemie purvi Ze…"
click at [679, 279] on span "Pārejas purvi un augstie purvi" at bounding box center [688, 275] width 171 height 17
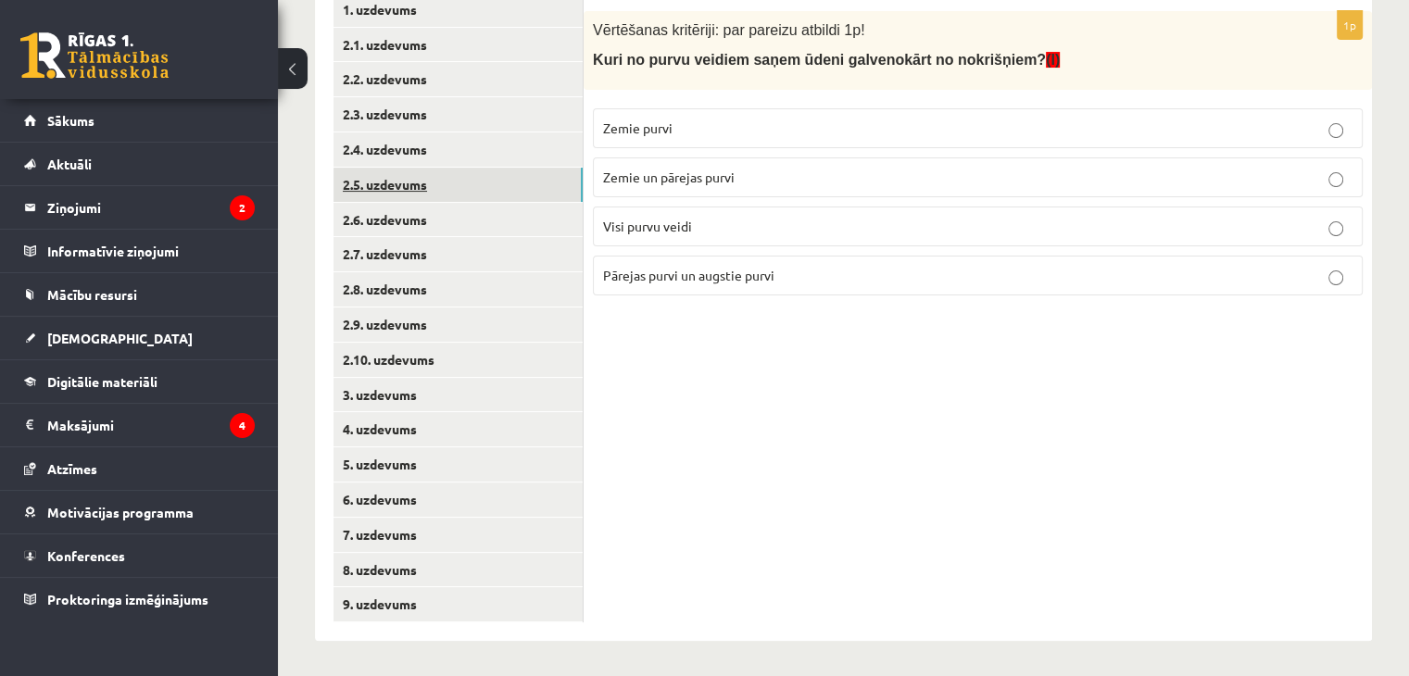
click at [449, 181] on link "2.5. uzdevums" at bounding box center [457, 185] width 249 height 34
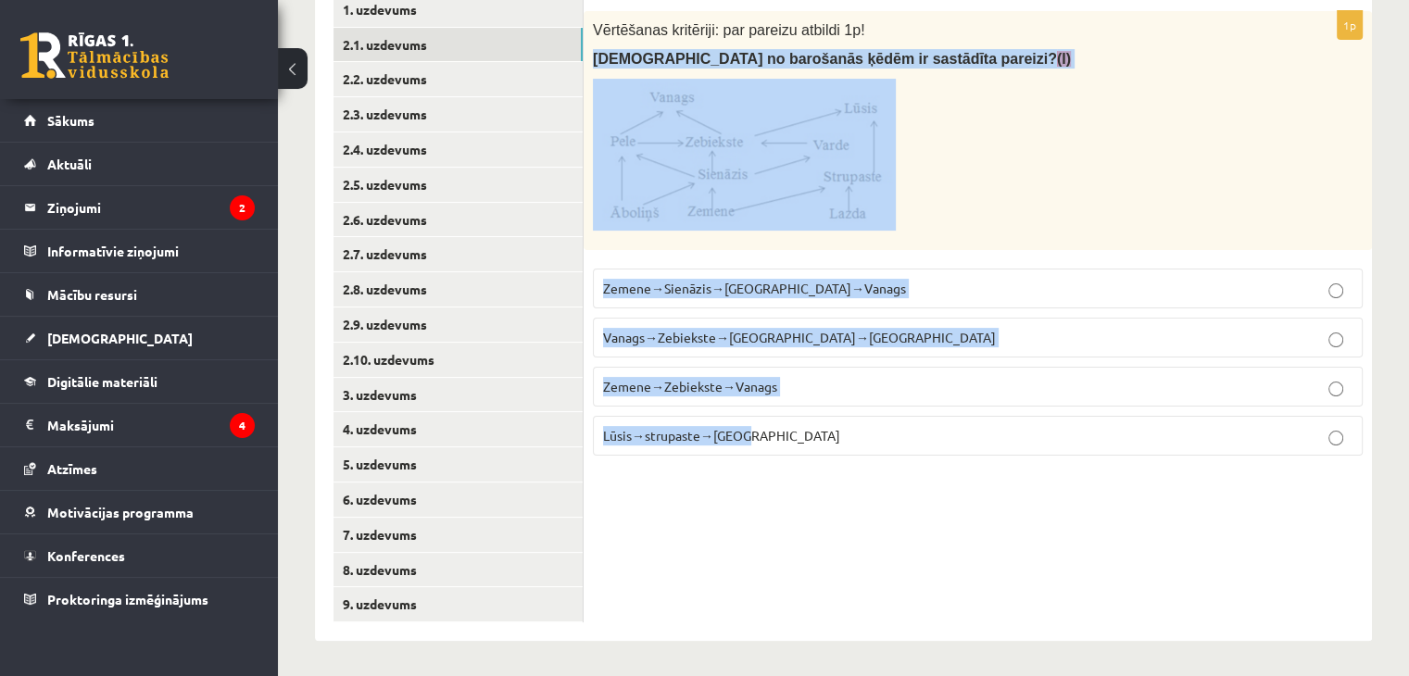
drag, startPoint x: 593, startPoint y: 56, endPoint x: 852, endPoint y: 464, distance: 483.0
click at [852, 464] on div "1p Vērtēšanas kritēriji: par pareizu atbildi 1p! Kura no barošanās ķēdēm ir sas…" at bounding box center [978, 240] width 788 height 459
copy div "Kura no barošanās ķēdēm ir sastādīta pareizi? (I) Zemene→Sienāzis→Zebiekste→Van…"
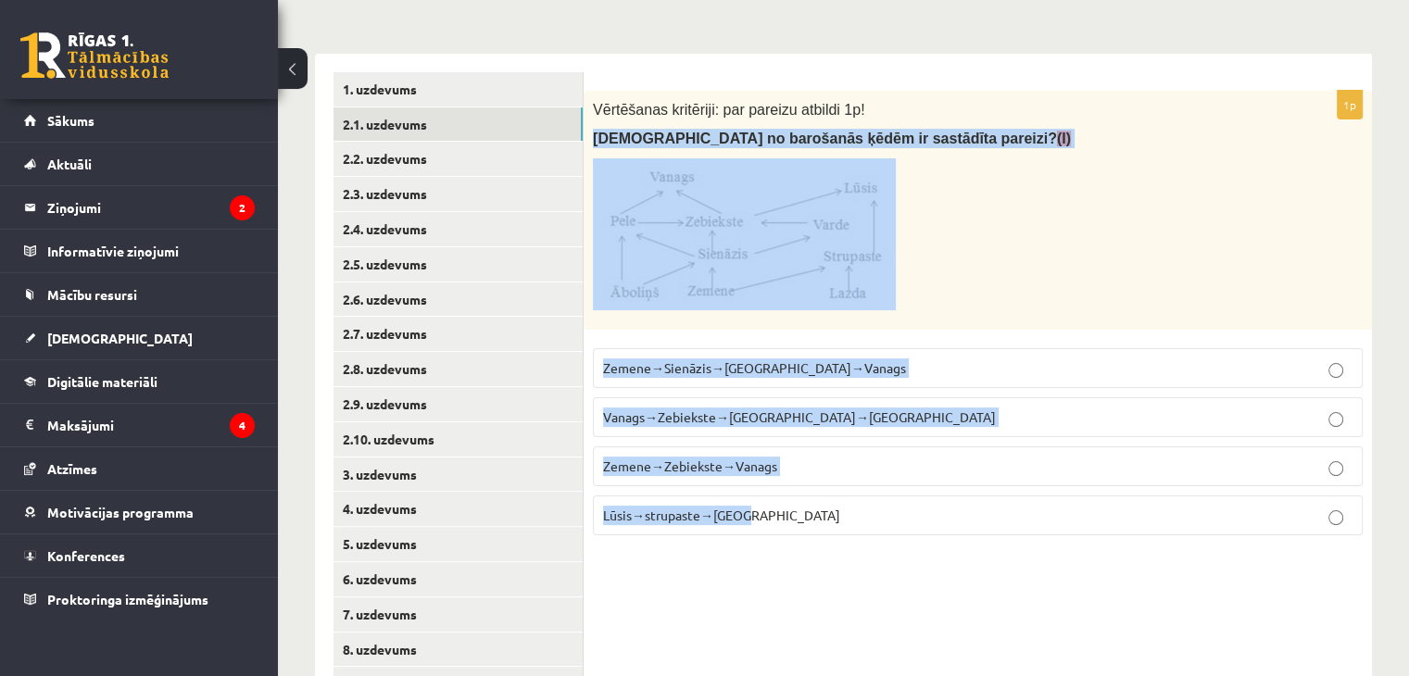
scroll to position [278, 0]
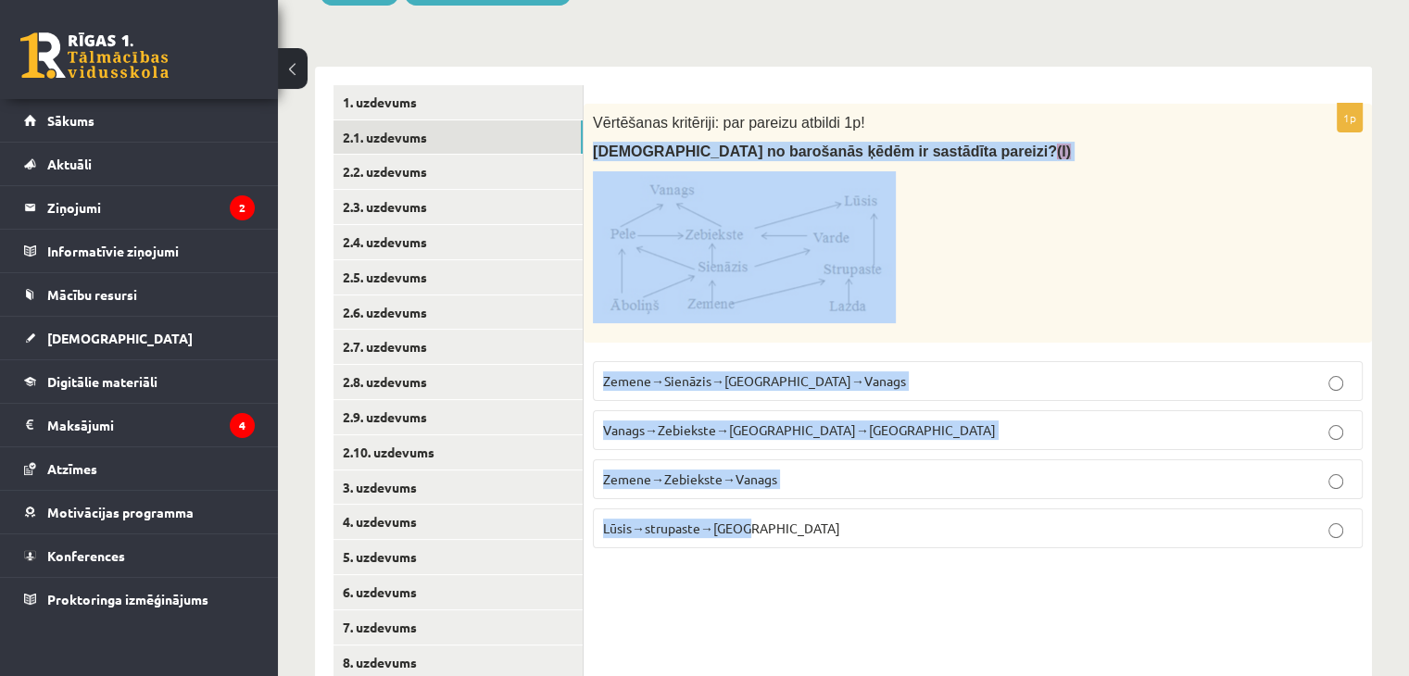
click at [991, 268] on p at bounding box center [931, 247] width 677 height 152
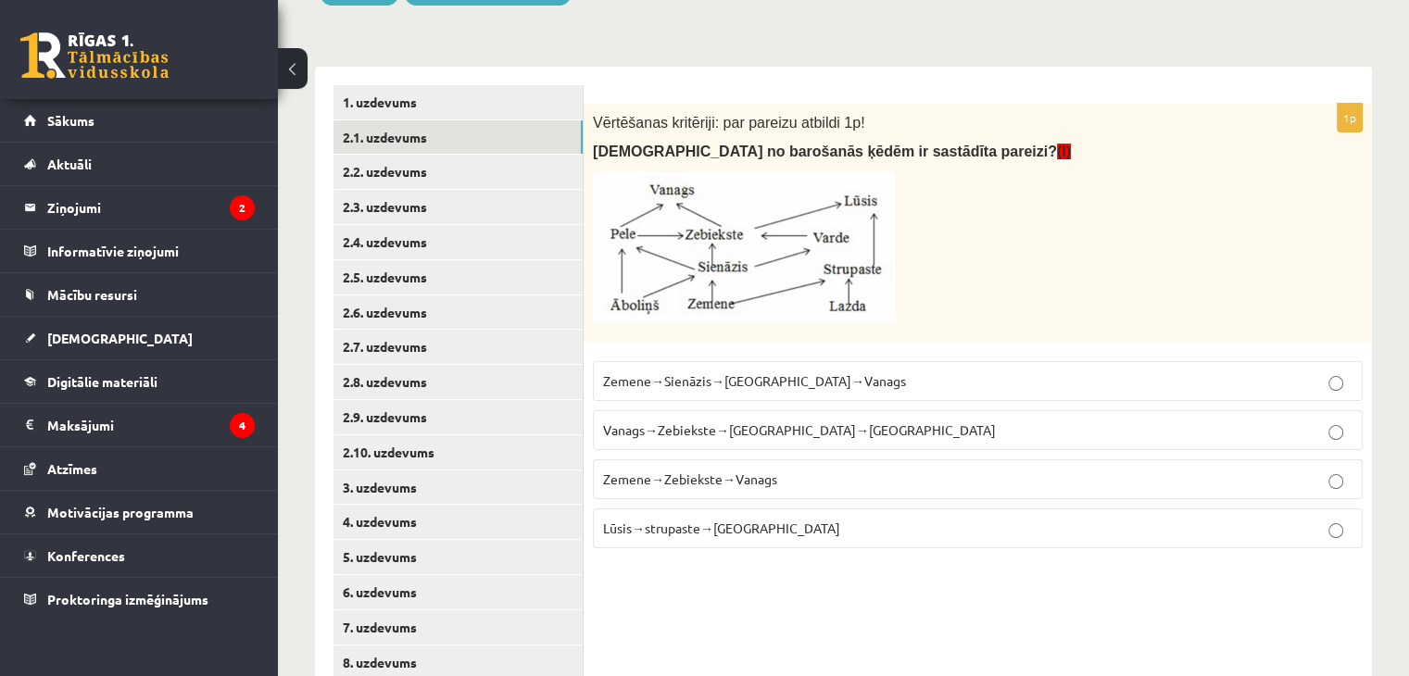
click at [699, 385] on span "Zemene→Sienāzis→Zebiekste→Vanags" at bounding box center [754, 380] width 303 height 17
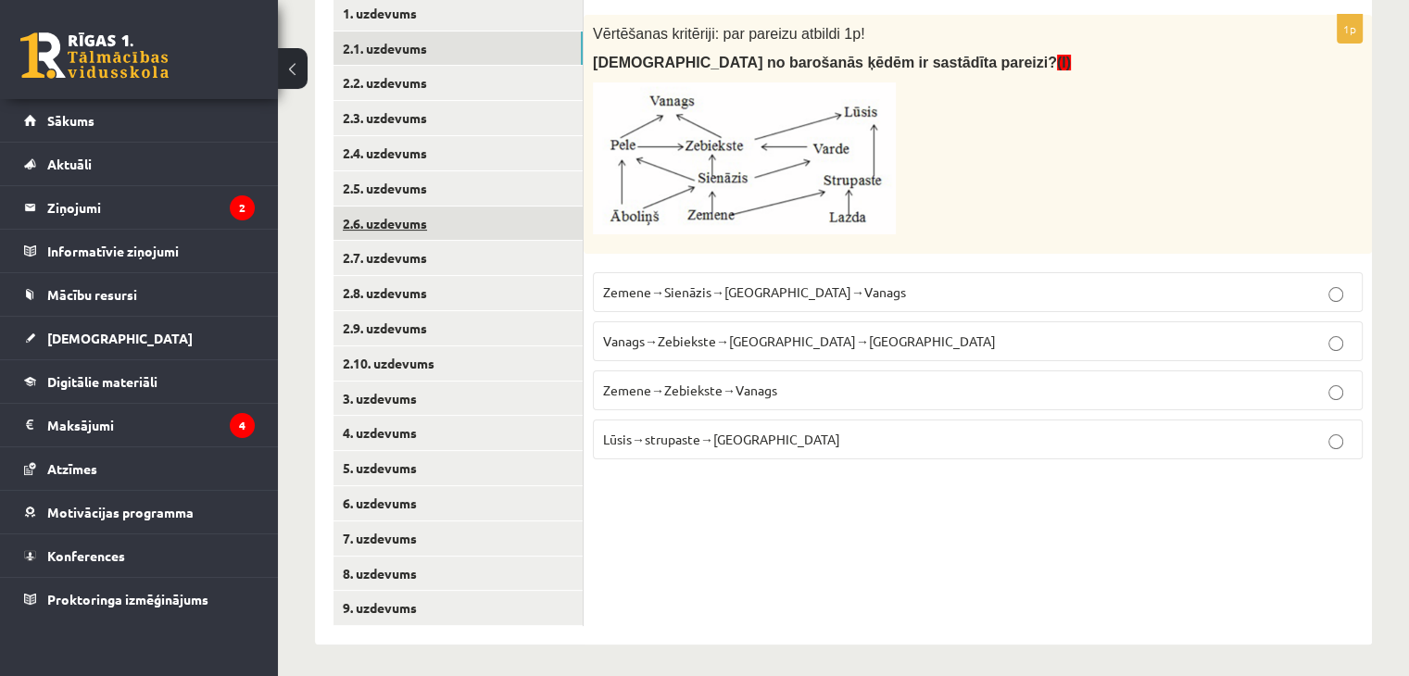
scroll to position [370, 0]
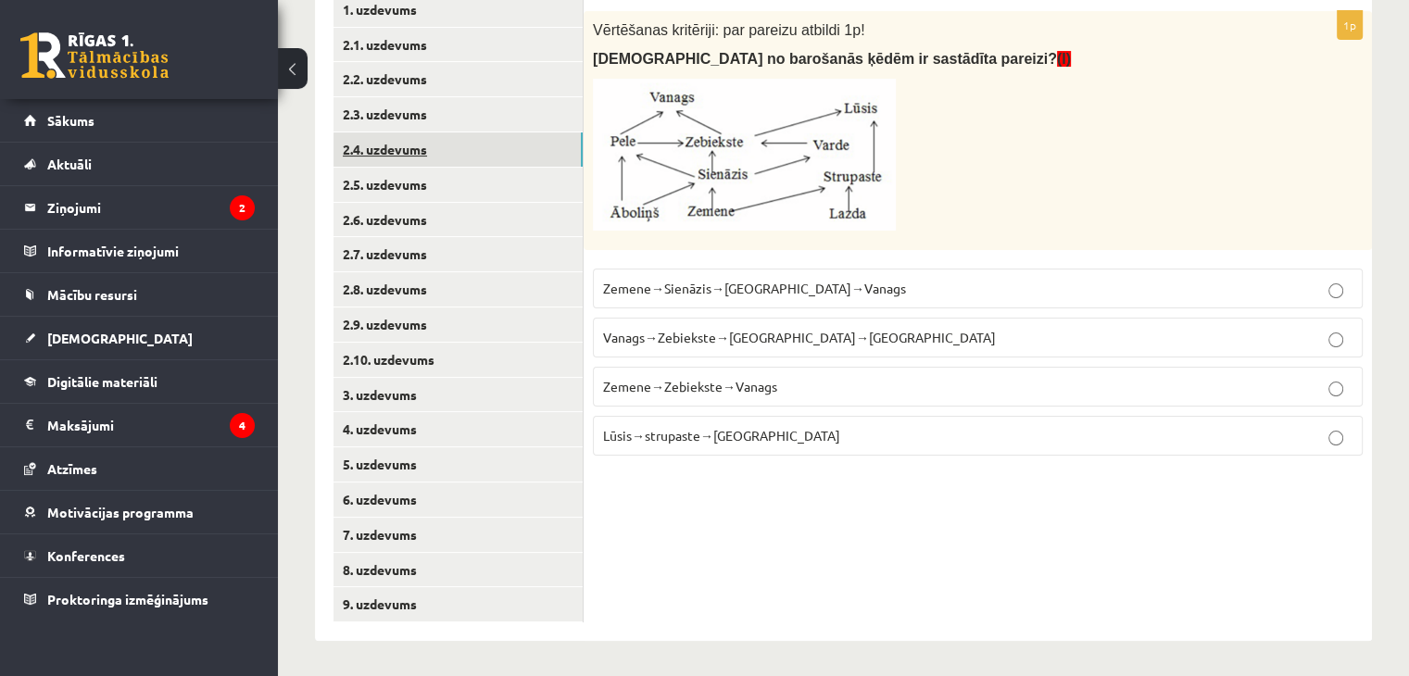
click at [420, 161] on link "2.4. uzdevums" at bounding box center [457, 149] width 249 height 34
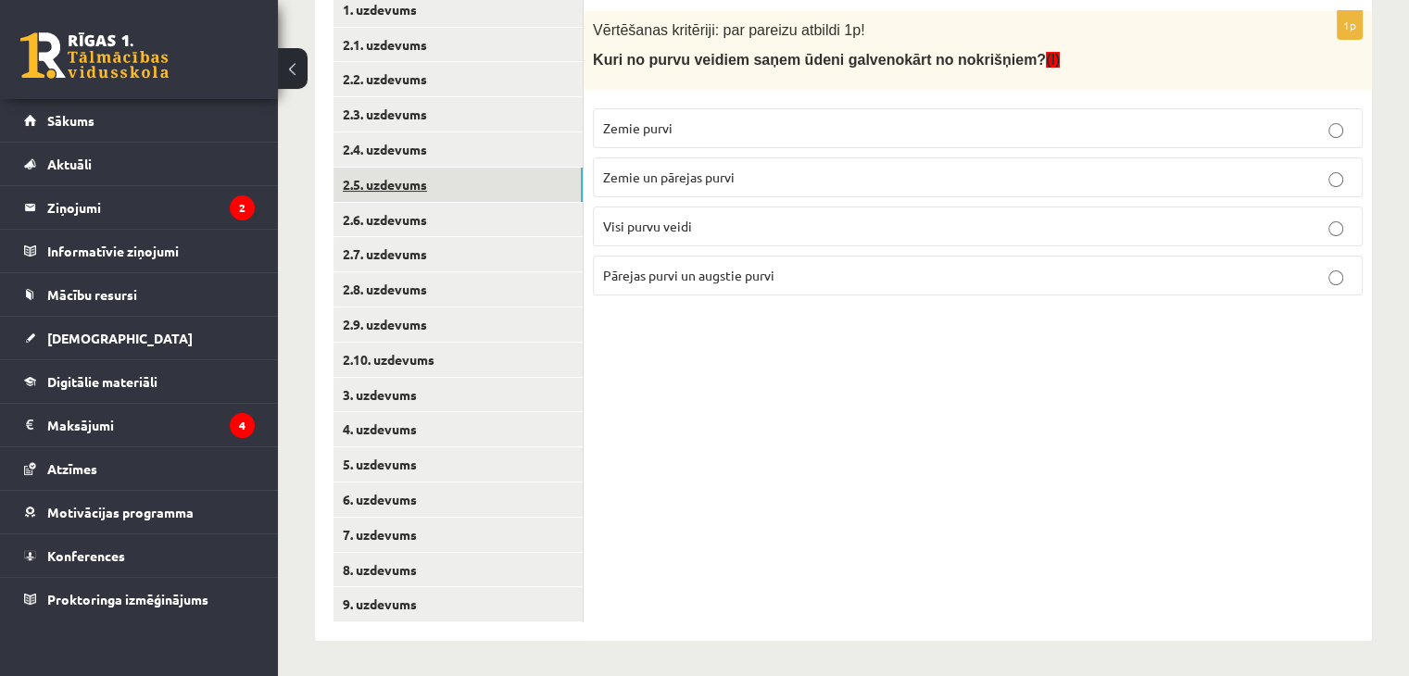
click at [421, 179] on link "2.5. uzdevums" at bounding box center [457, 185] width 249 height 34
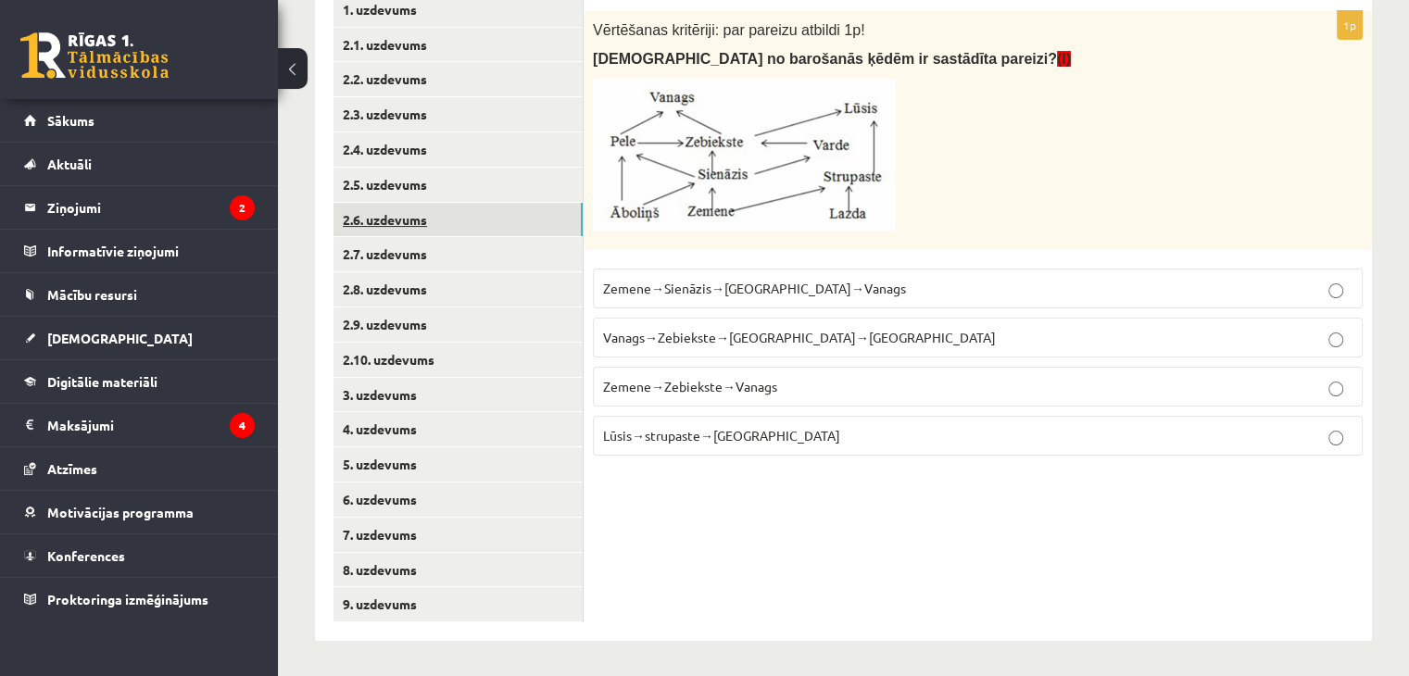
click at [430, 224] on link "2.6. uzdevums" at bounding box center [457, 220] width 249 height 34
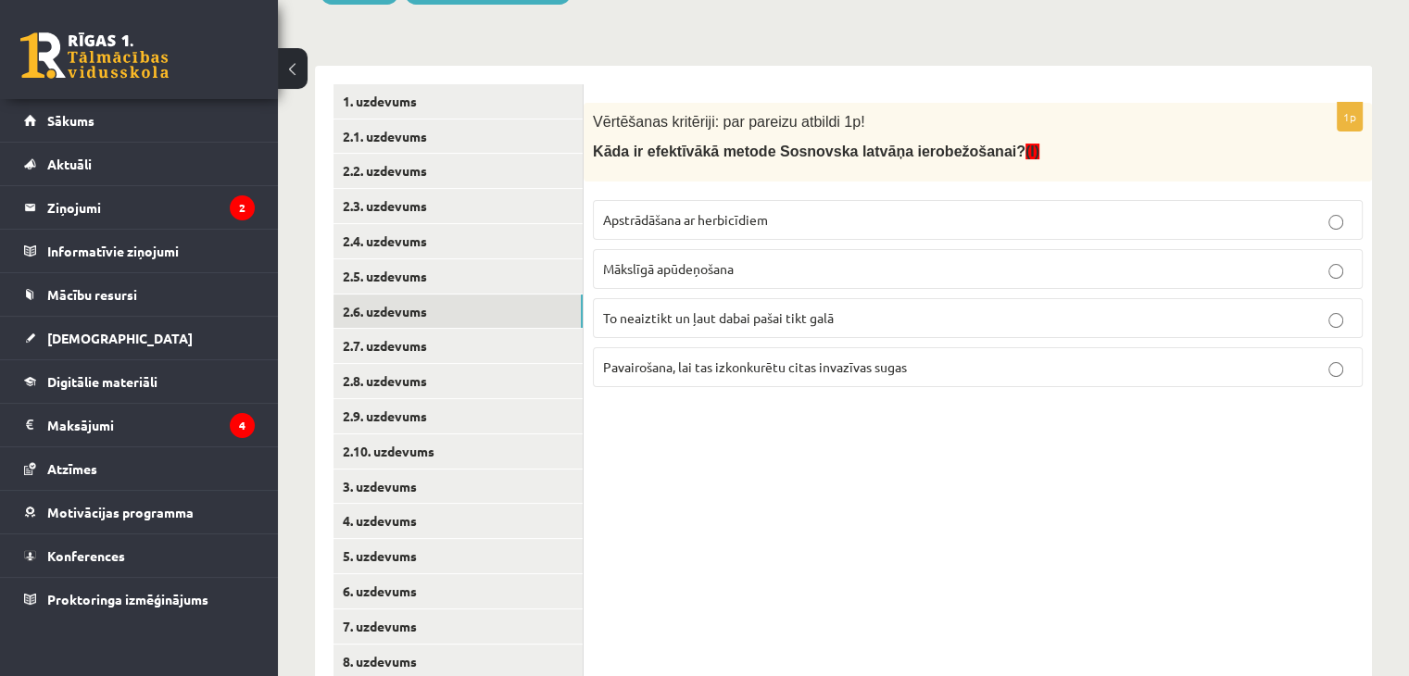
scroll to position [278, 0]
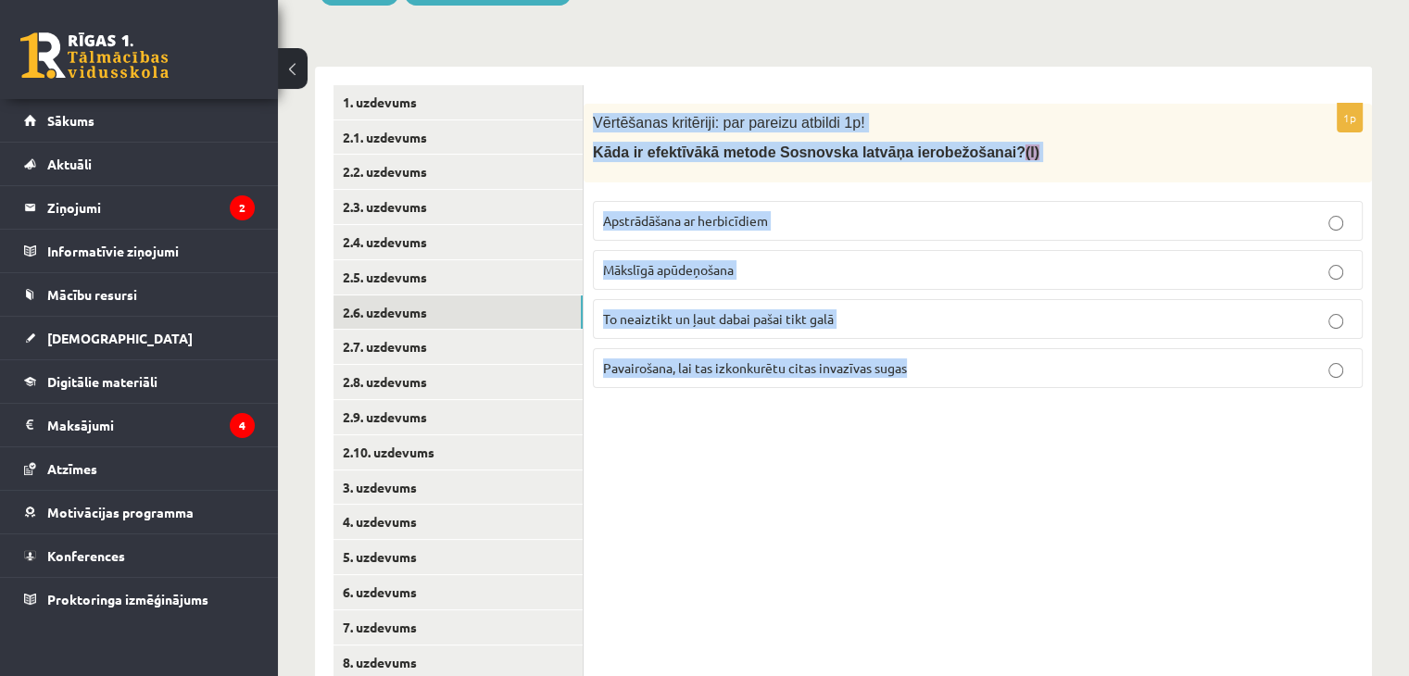
drag, startPoint x: 589, startPoint y: 118, endPoint x: 974, endPoint y: 400, distance: 477.8
click at [974, 400] on div "1p Vērtēšanas kritēriji: par pareizu atbildi 1p! Kāda ir efektīvākā metode Sosn…" at bounding box center [978, 253] width 788 height 299
copy div "Vērtēšanas kritēriji: par pareizu atbildi 1p! Kāda ir efektīvākā metode Sosnovs…"
click at [674, 212] on span "Apstrādāšana ar herbicīdiem" at bounding box center [685, 220] width 165 height 17
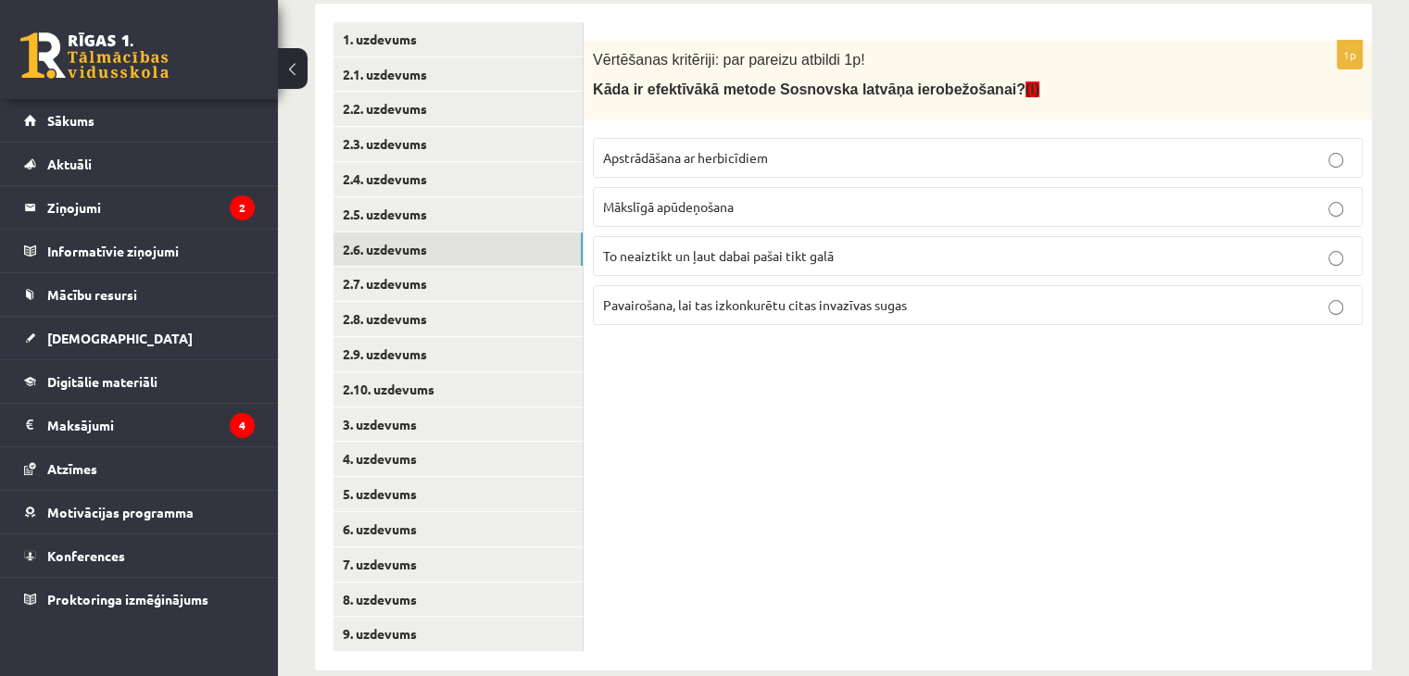
scroll to position [370, 0]
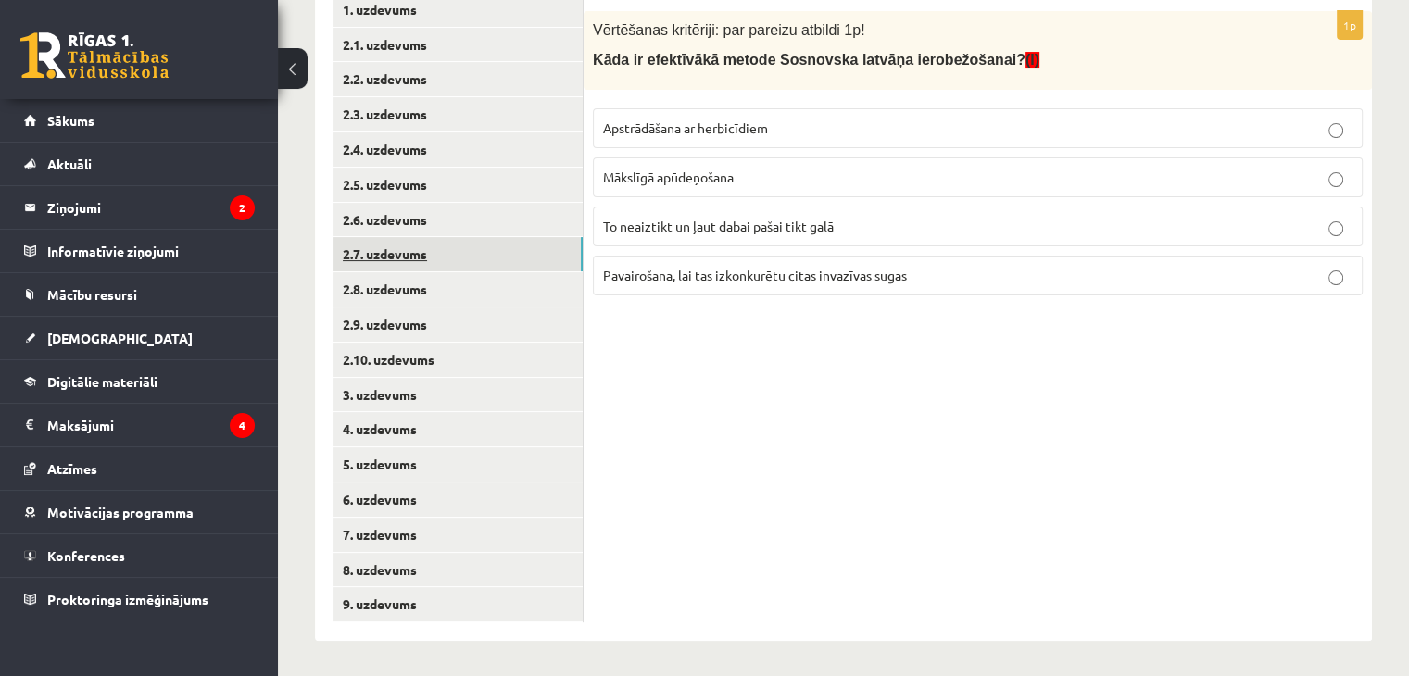
click at [423, 238] on link "2.7. uzdevums" at bounding box center [457, 254] width 249 height 34
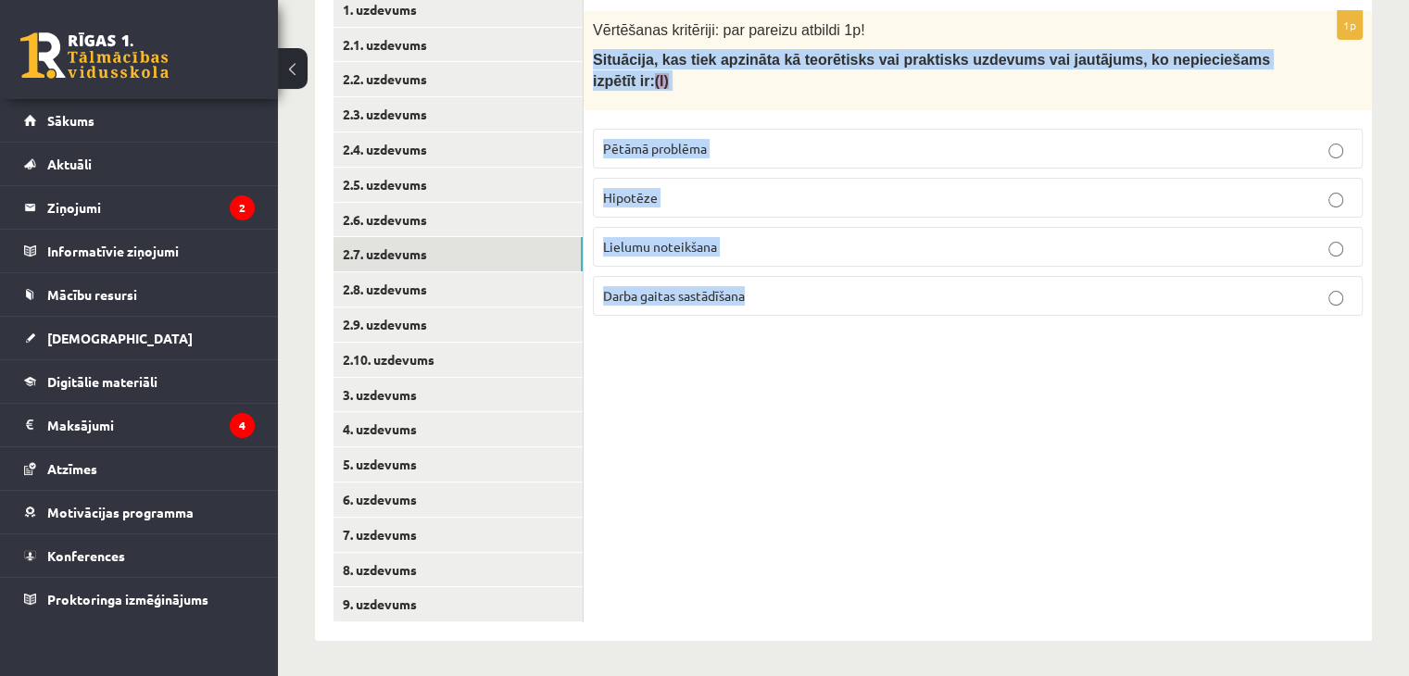
drag, startPoint x: 591, startPoint y: 61, endPoint x: 858, endPoint y: 275, distance: 341.9
click at [858, 275] on div "1p Vērtēšanas kritēriji: par pareizu atbildi 1p! Situācija, kas tiek apzināta k…" at bounding box center [978, 171] width 788 height 320
copy div "Situācija, kas tiek apzināta kā teorētisks vai praktisks uzdevums vai jautājums…"
click at [634, 129] on label "Pētāmā problēma" at bounding box center [978, 149] width 770 height 40
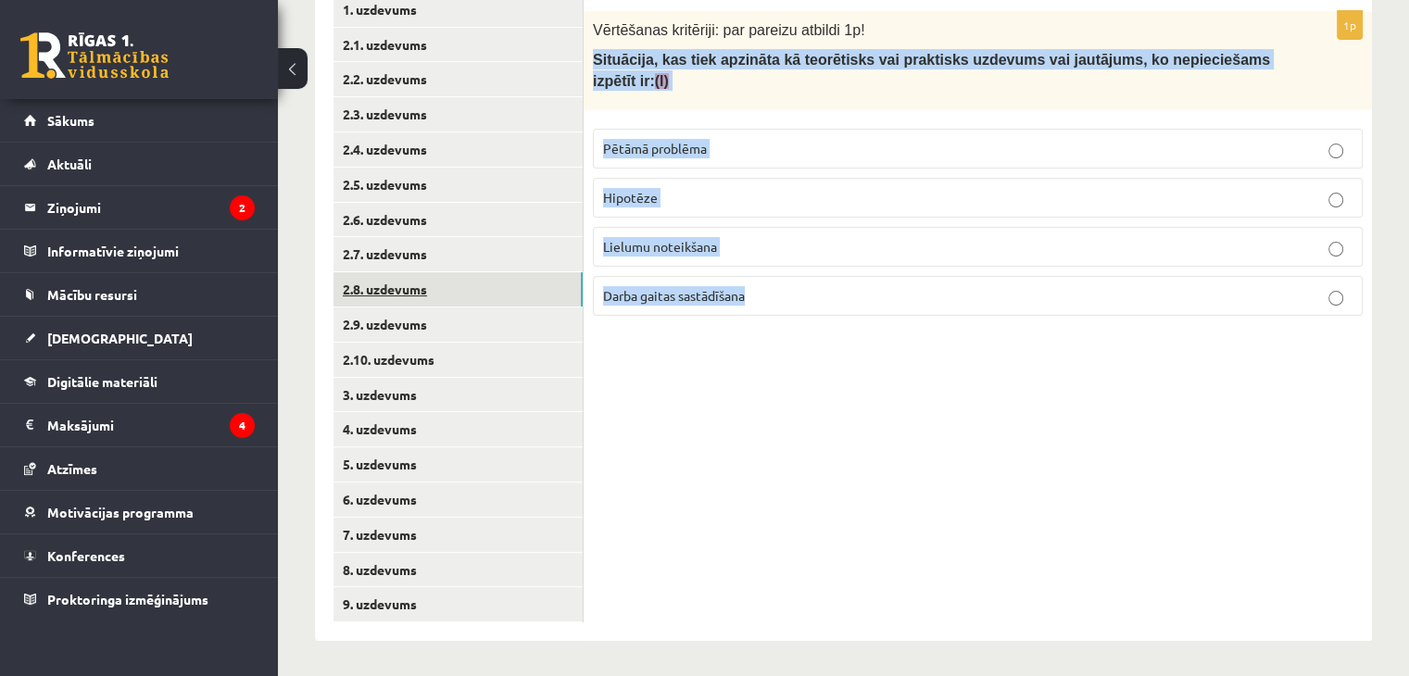
click at [415, 301] on link "2.8. uzdevums" at bounding box center [457, 289] width 249 height 34
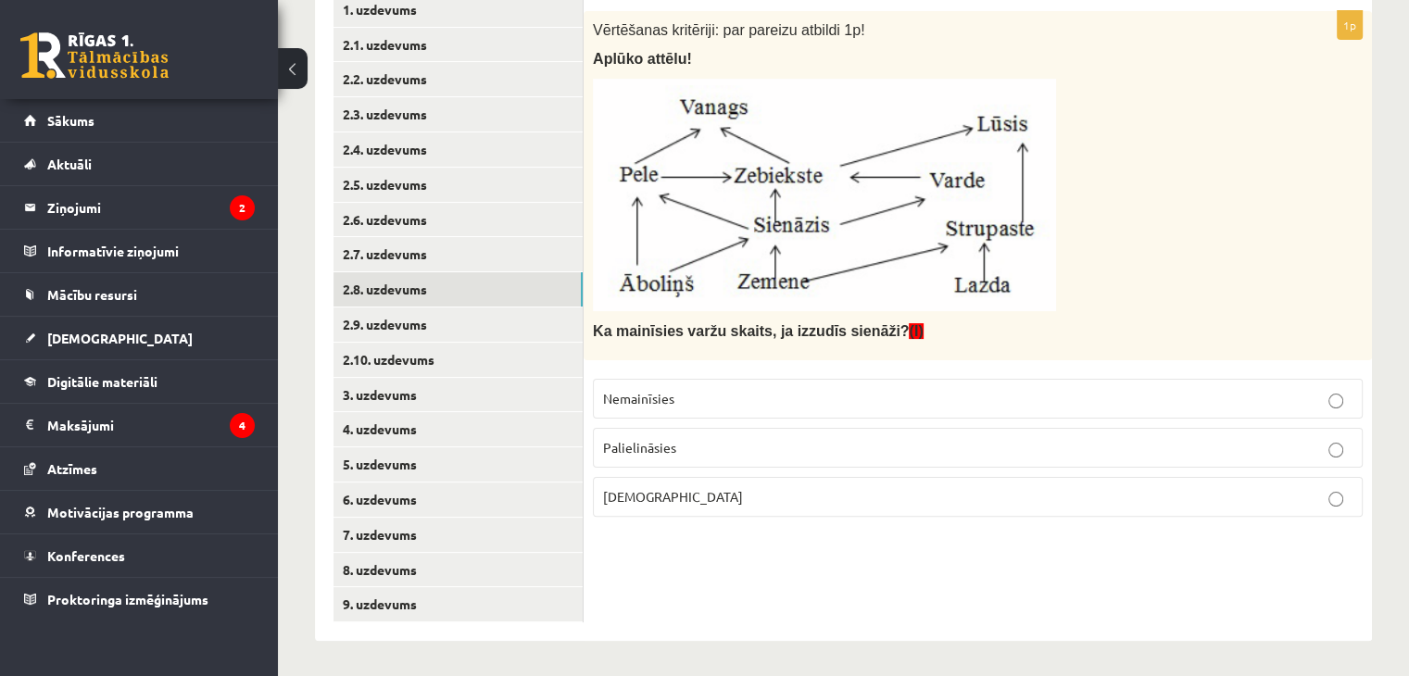
click at [625, 449] on span "Palielināsies" at bounding box center [639, 447] width 73 height 17
click at [651, 505] on label "Samazināsies" at bounding box center [978, 497] width 770 height 40
click at [585, 59] on div "Vērtēšanas kritēriji: par pareizu atbildi 1p! Aplūko attēlu! Ka mainīsies varžu…" at bounding box center [978, 185] width 788 height 349
click at [370, 325] on link "2.9. uzdevums" at bounding box center [457, 324] width 249 height 34
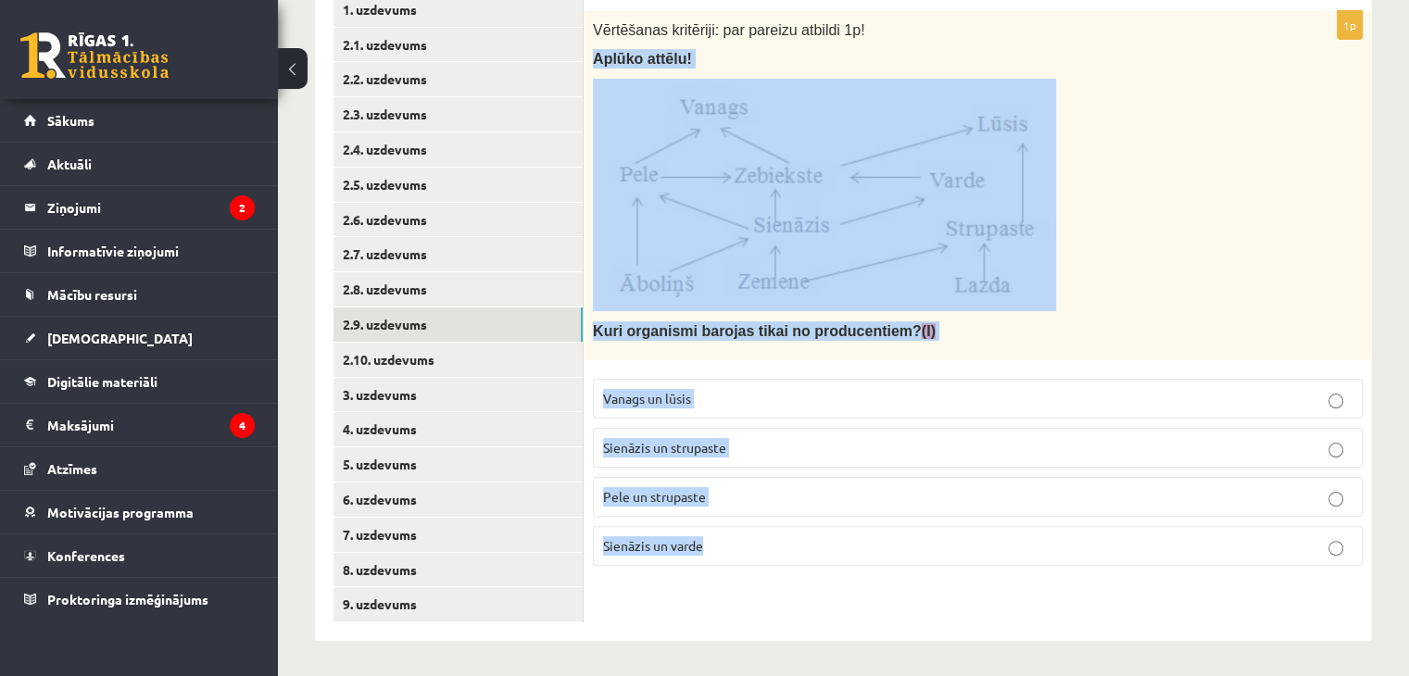
drag, startPoint x: 586, startPoint y: 56, endPoint x: 772, endPoint y: 573, distance: 549.3
click at [772, 573] on div "1p Vērtēšanas kritēriji: par pareizu atbildi 1p! Aplūko attēlu! Kuri organismi …" at bounding box center [978, 296] width 788 height 570
copy div "Aplūko attēlu! Kuri organismi barojas tikai no producentiem? (I) Vanags un lūsi…"
click at [745, 186] on img at bounding box center [824, 195] width 463 height 232
click at [1063, 196] on p at bounding box center [931, 195] width 677 height 232
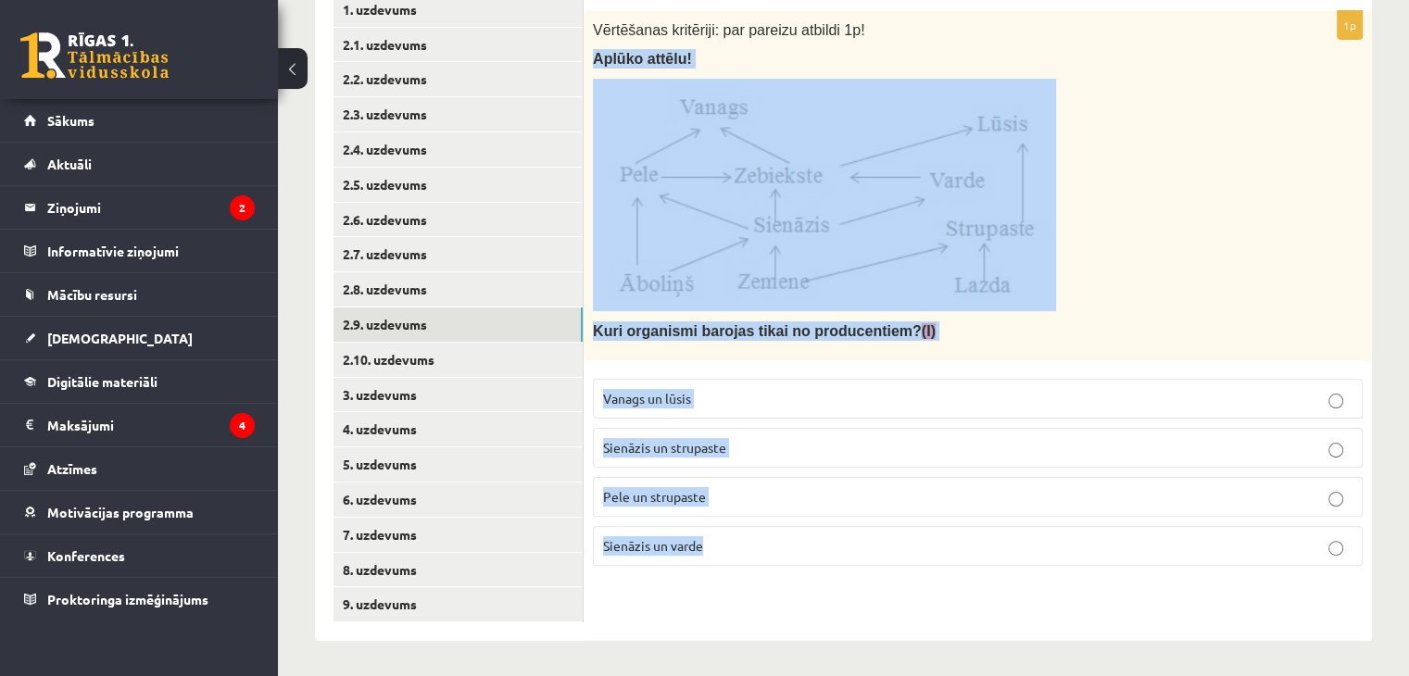
click at [1068, 197] on p at bounding box center [931, 195] width 677 height 232
click at [899, 336] on p "Kuri organismi barojas tikai no producentiem? (I)" at bounding box center [931, 330] width 677 height 19
click at [762, 342] on div "Vērtēšanas kritēriji: par pareizu atbildi 1p! Aplūko attēlu! Kuri organismi bar…" at bounding box center [978, 185] width 788 height 349
click at [746, 329] on span "Kuri organismi barojas tikai no producentiem? (I)" at bounding box center [764, 331] width 343 height 16
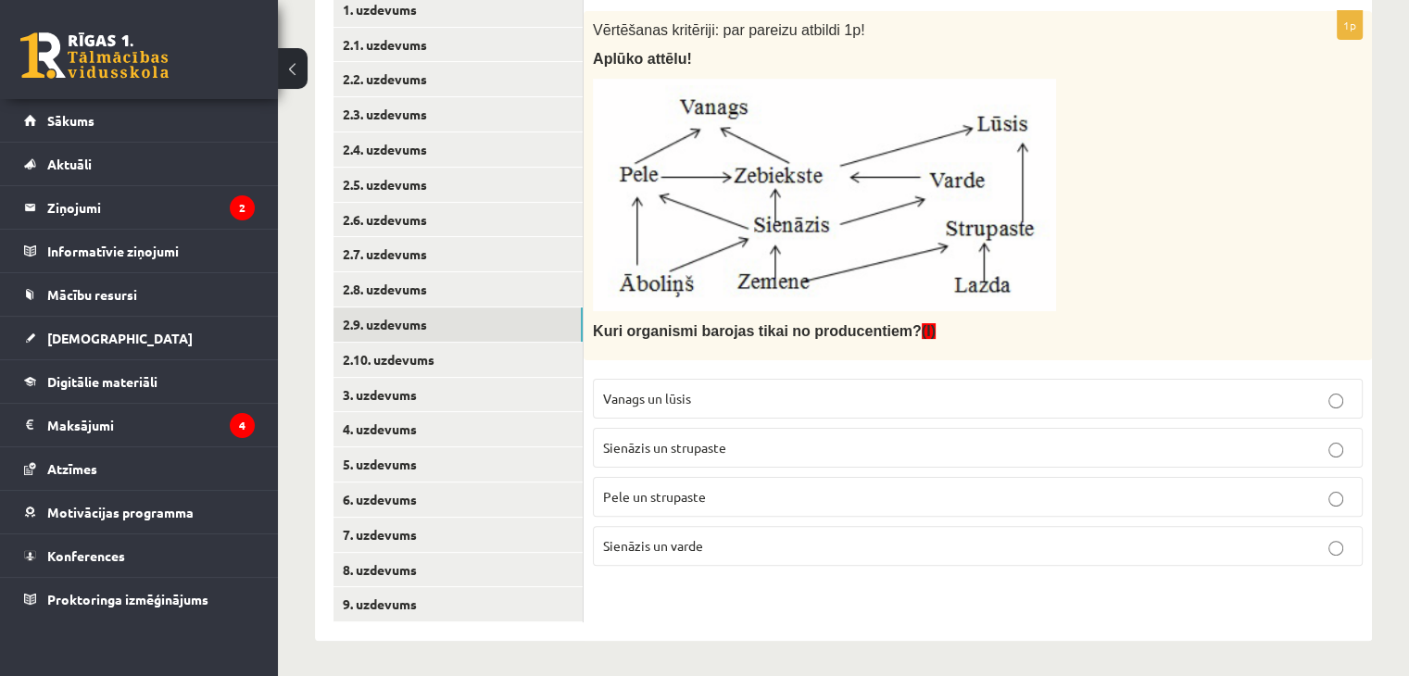
click at [653, 446] on span "Sienāzis un strupaste" at bounding box center [664, 447] width 123 height 17
click at [396, 357] on link "2.10. uzdevums" at bounding box center [457, 360] width 249 height 34
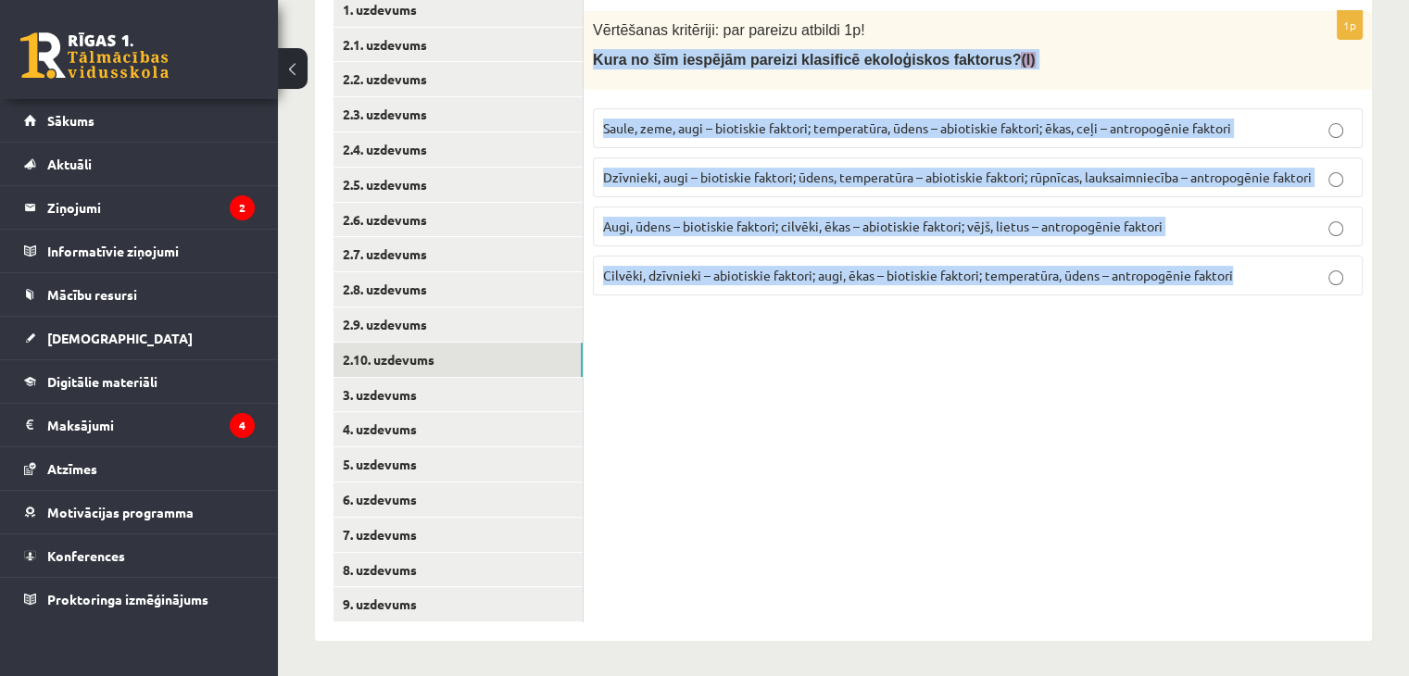
drag, startPoint x: 585, startPoint y: 64, endPoint x: 1271, endPoint y: 281, distance: 718.8
click at [1271, 281] on div "1p Vērtēšanas kritēriji: par pareizu atbildi 1p! Kura no šīm iespējām pareizi k…" at bounding box center [978, 160] width 788 height 299
click at [682, 182] on span "Dzīvnieki, augi – biotiskie faktori; ūdens, temperatūra – abiotiskie faktori; r…" at bounding box center [957, 177] width 709 height 17
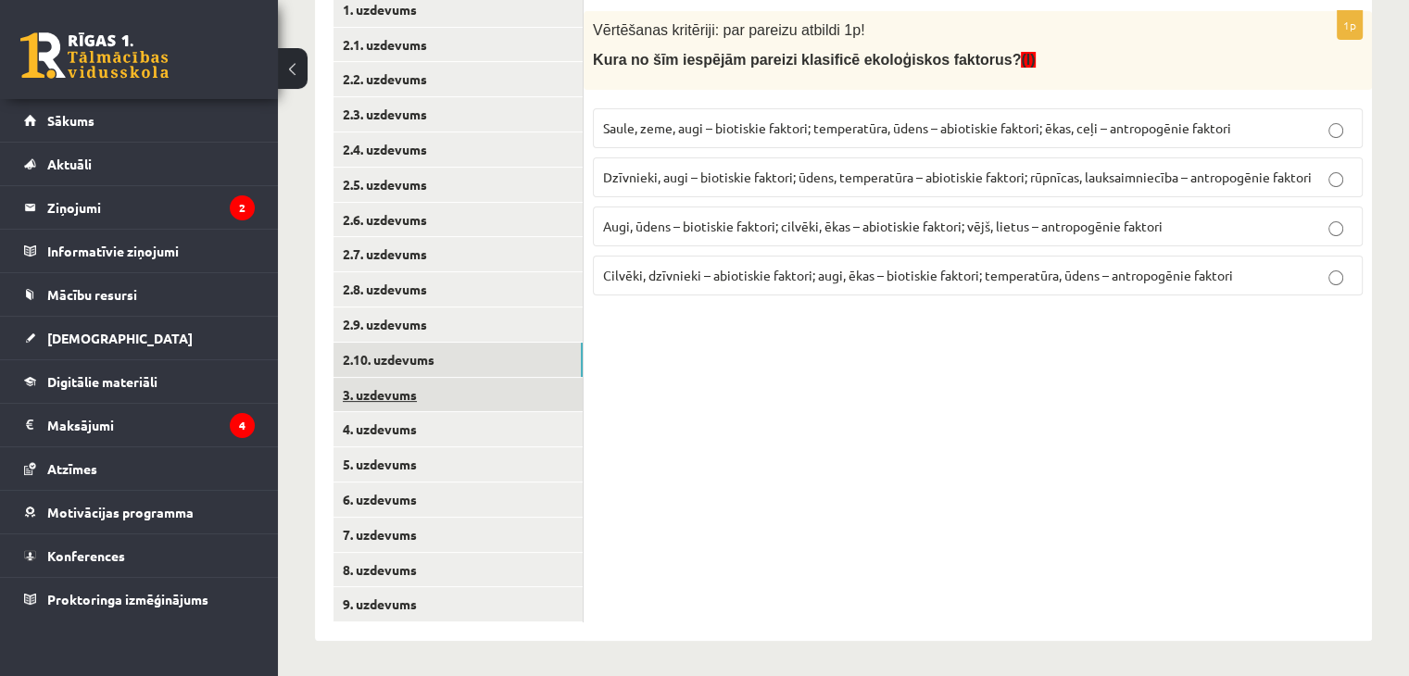
click at [419, 378] on link "3. uzdevums" at bounding box center [457, 395] width 249 height 34
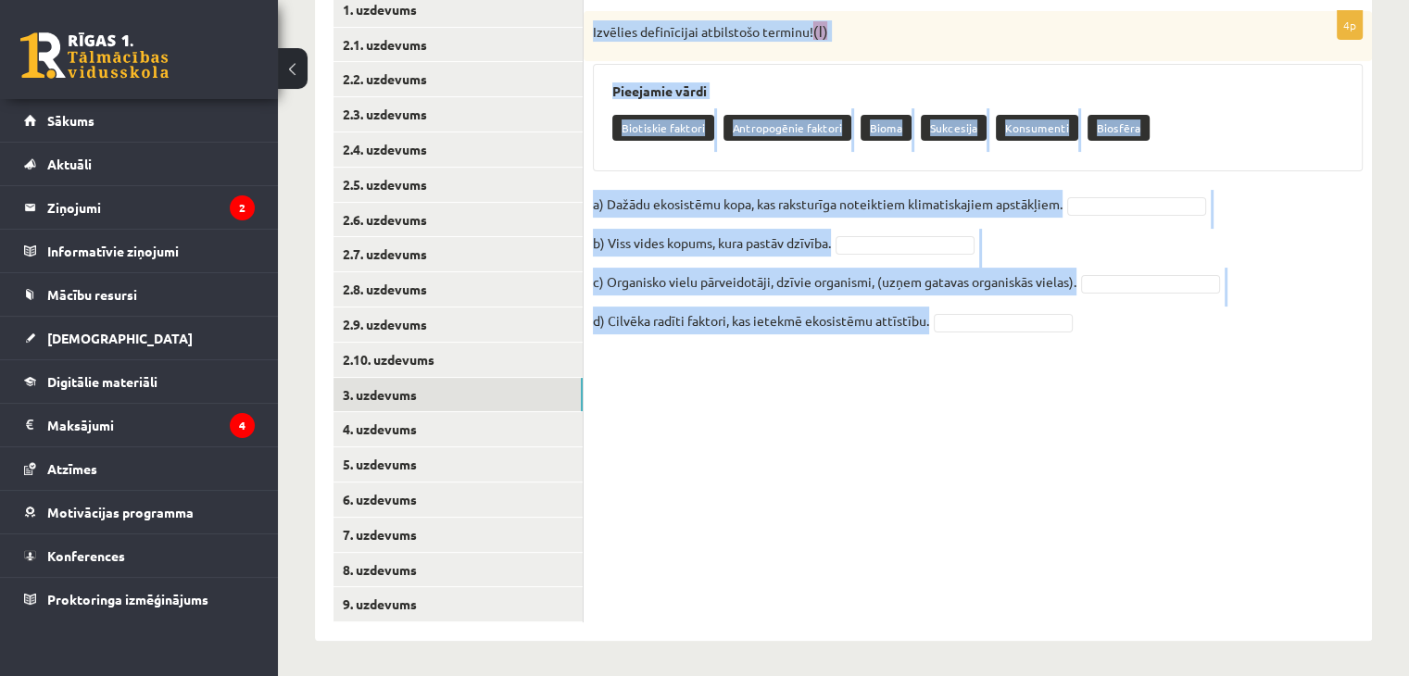
drag, startPoint x: 593, startPoint y: 32, endPoint x: 1107, endPoint y: 338, distance: 598.0
click at [1107, 338] on div "4p Izvēlies definīcijai atbilstošo terminu! (I) Pieejamie vārdi Biotiskie fakto…" at bounding box center [978, 183] width 788 height 344
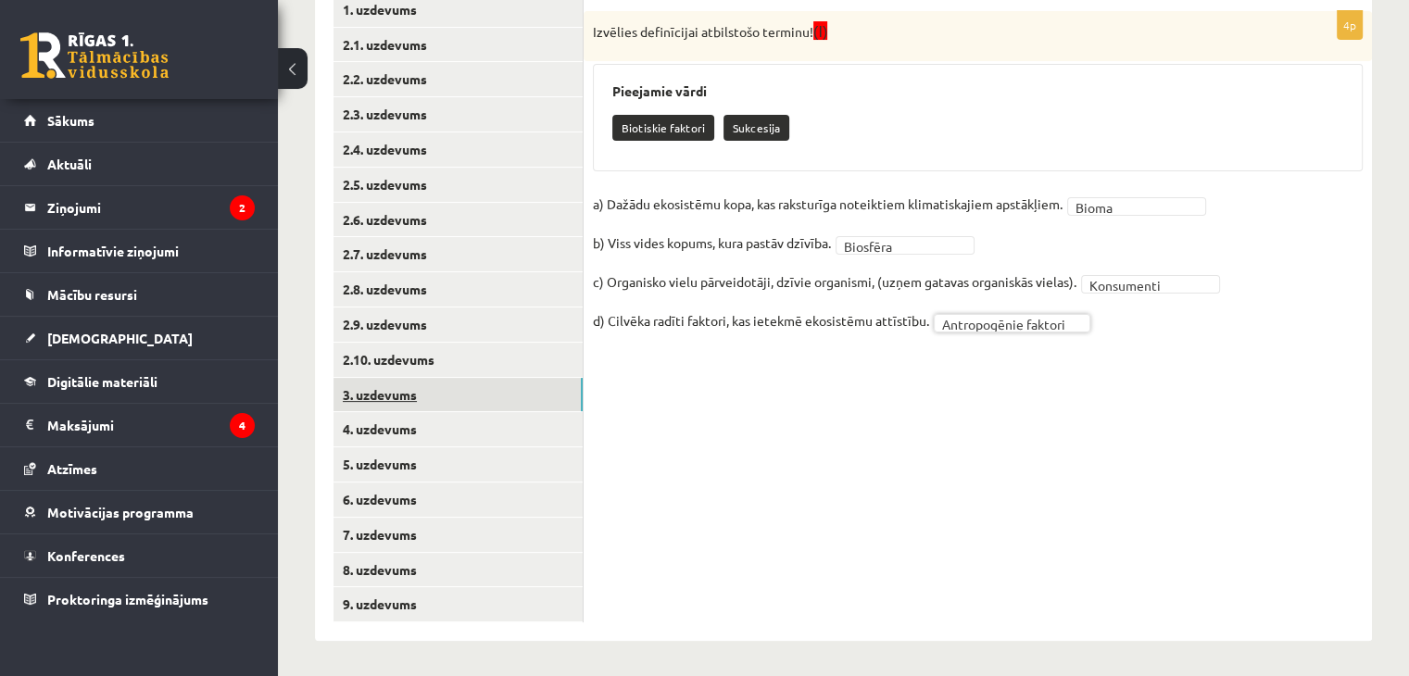
scroll to position [374, 0]
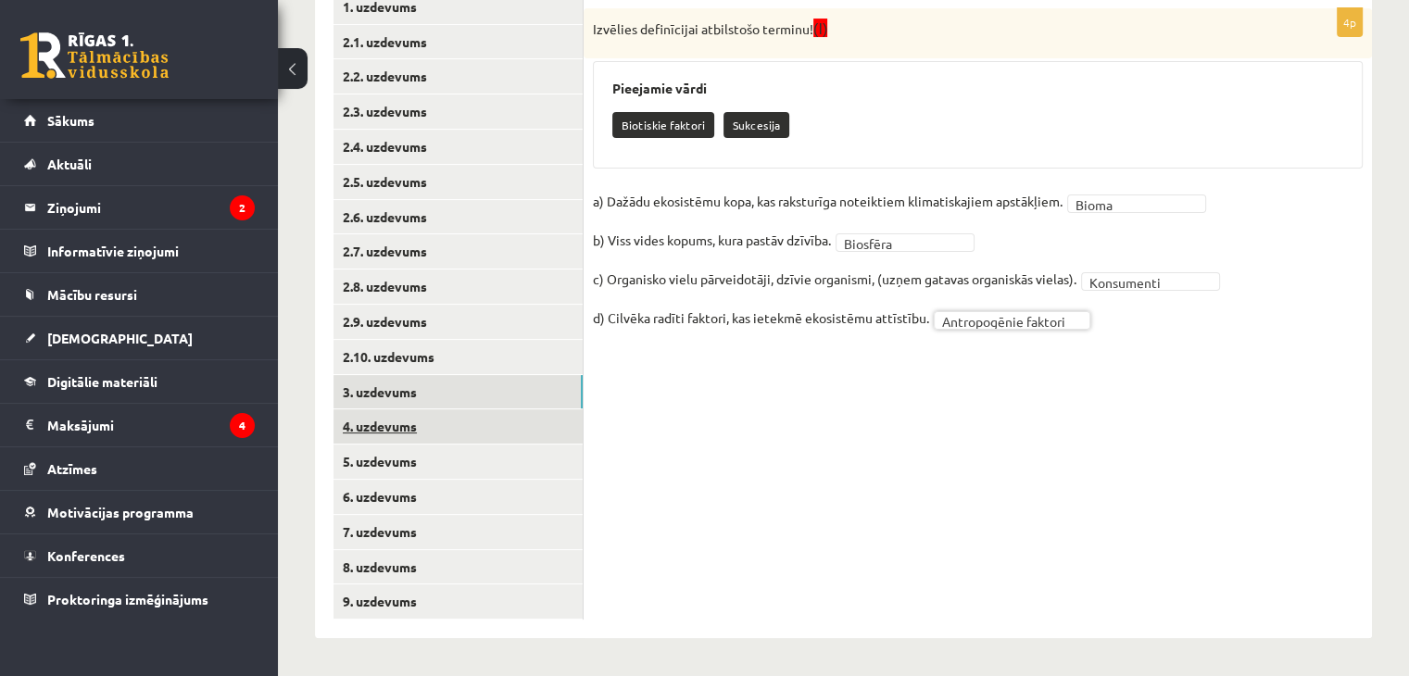
click at [443, 414] on link "4. uzdevums" at bounding box center [457, 426] width 249 height 34
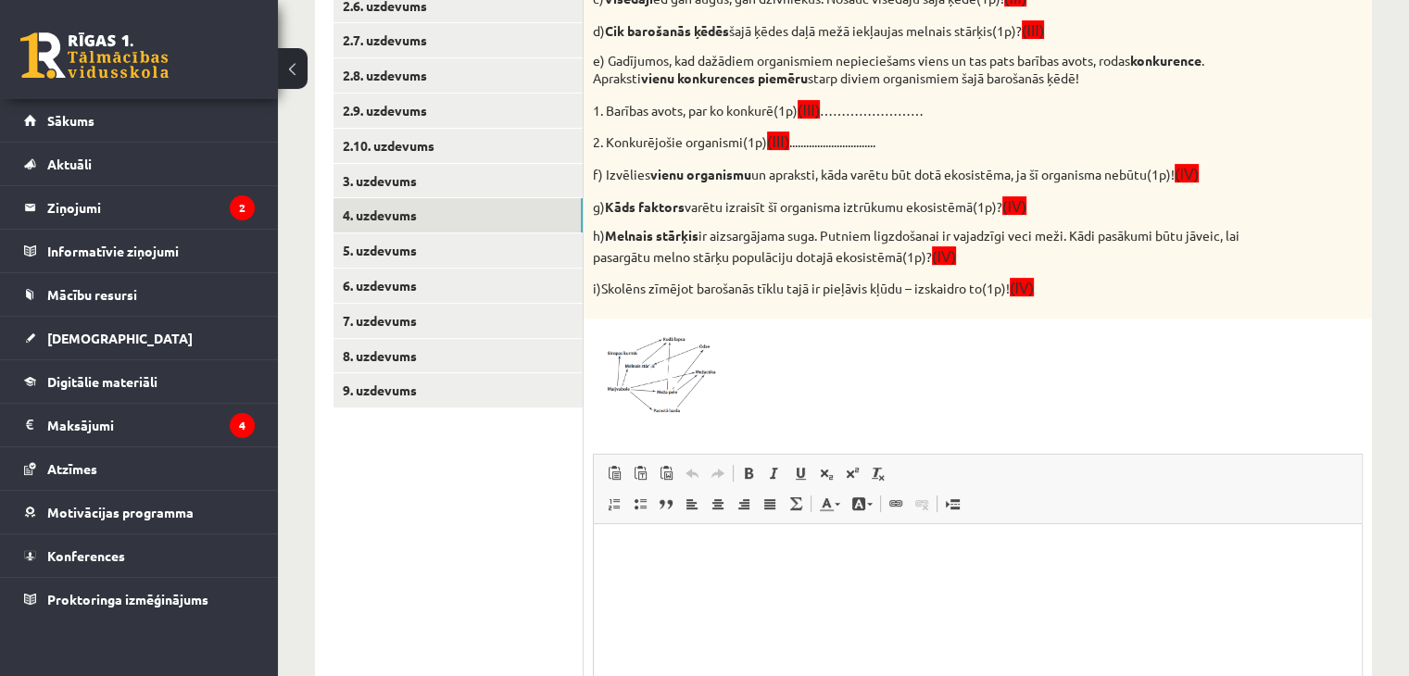
scroll to position [617, 0]
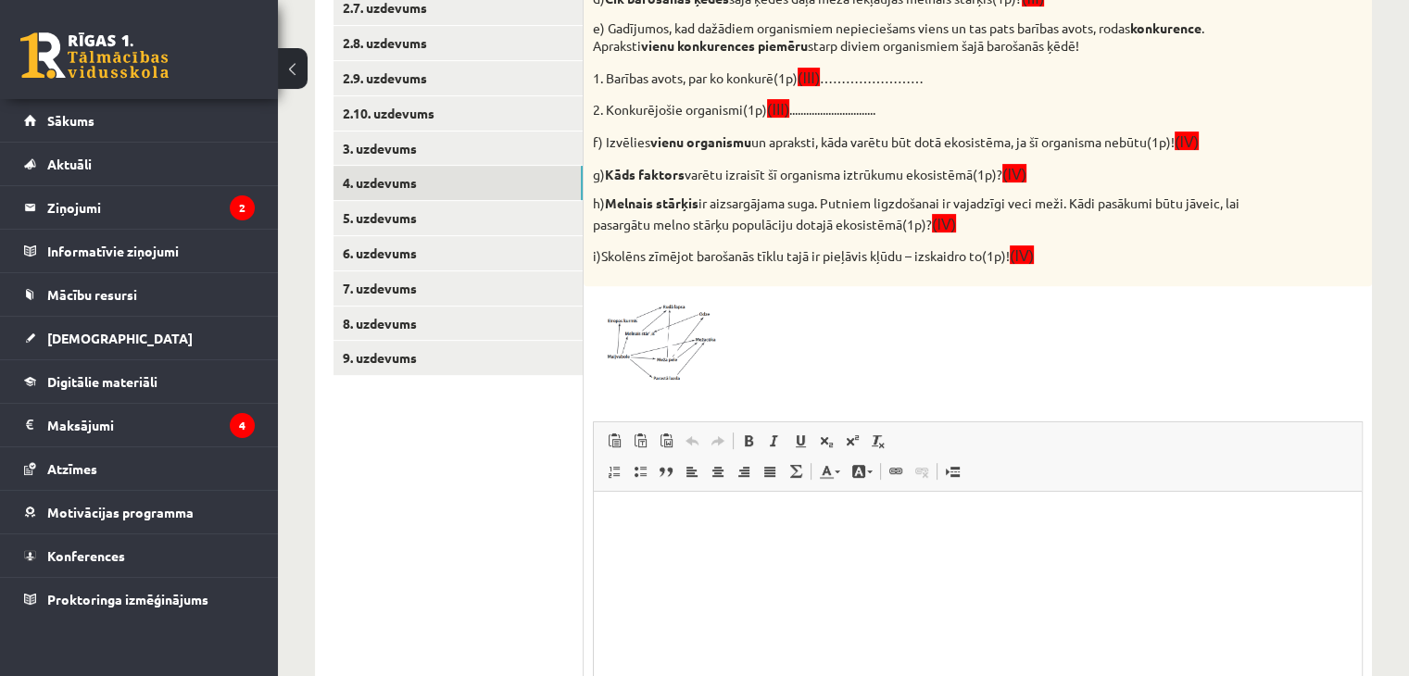
click at [641, 338] on img at bounding box center [662, 339] width 139 height 89
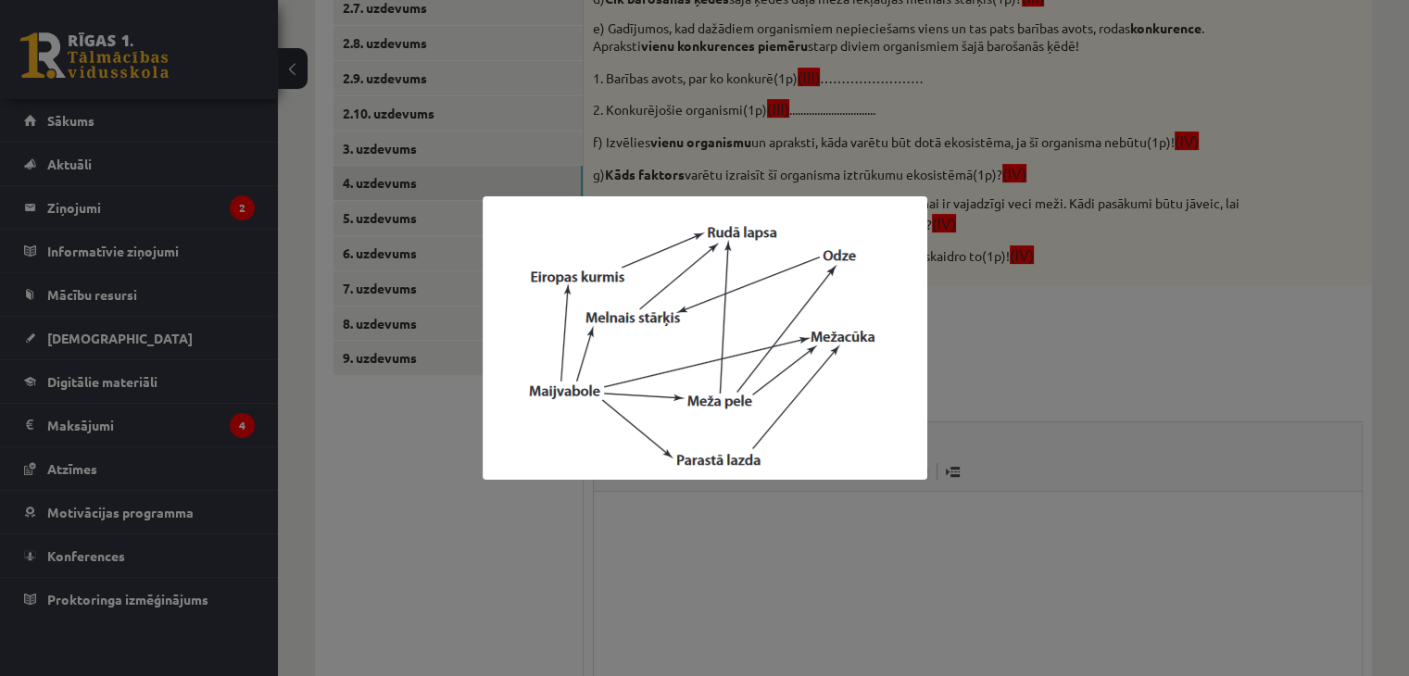
click at [1063, 361] on div at bounding box center [704, 338] width 1409 height 676
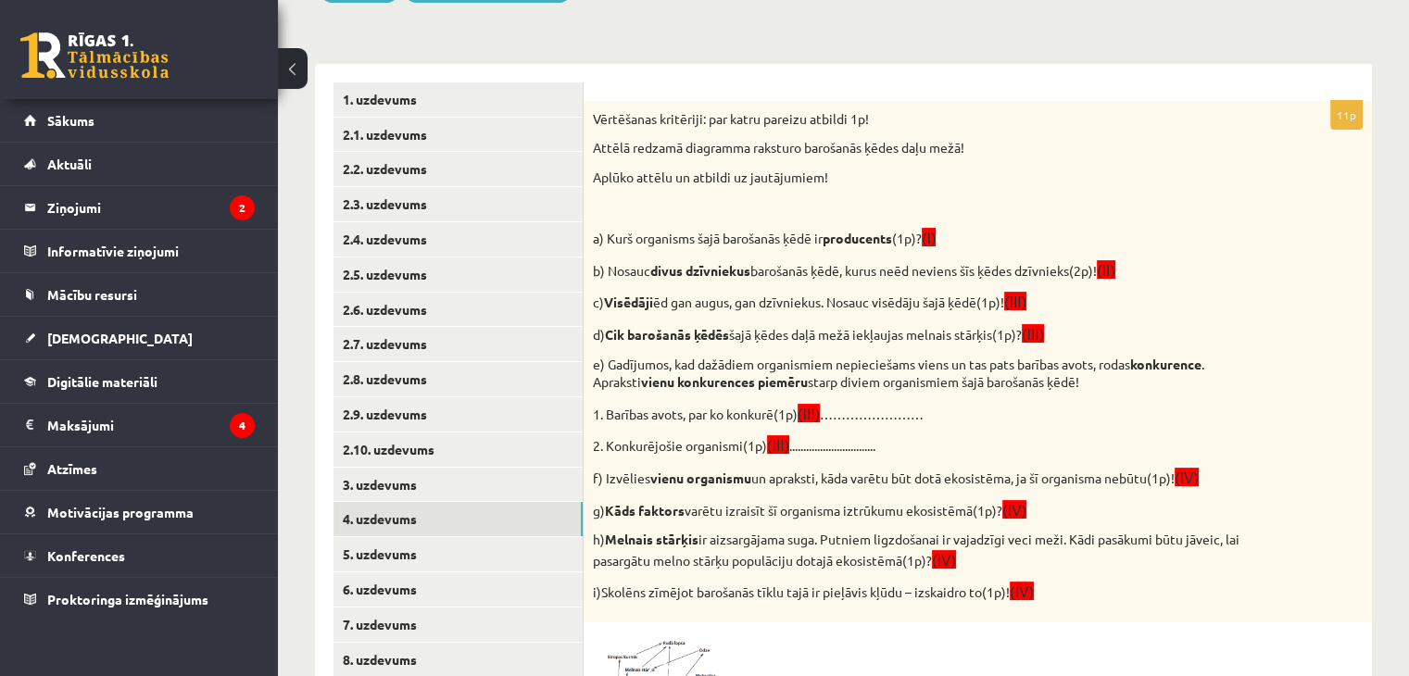
scroll to position [339, 0]
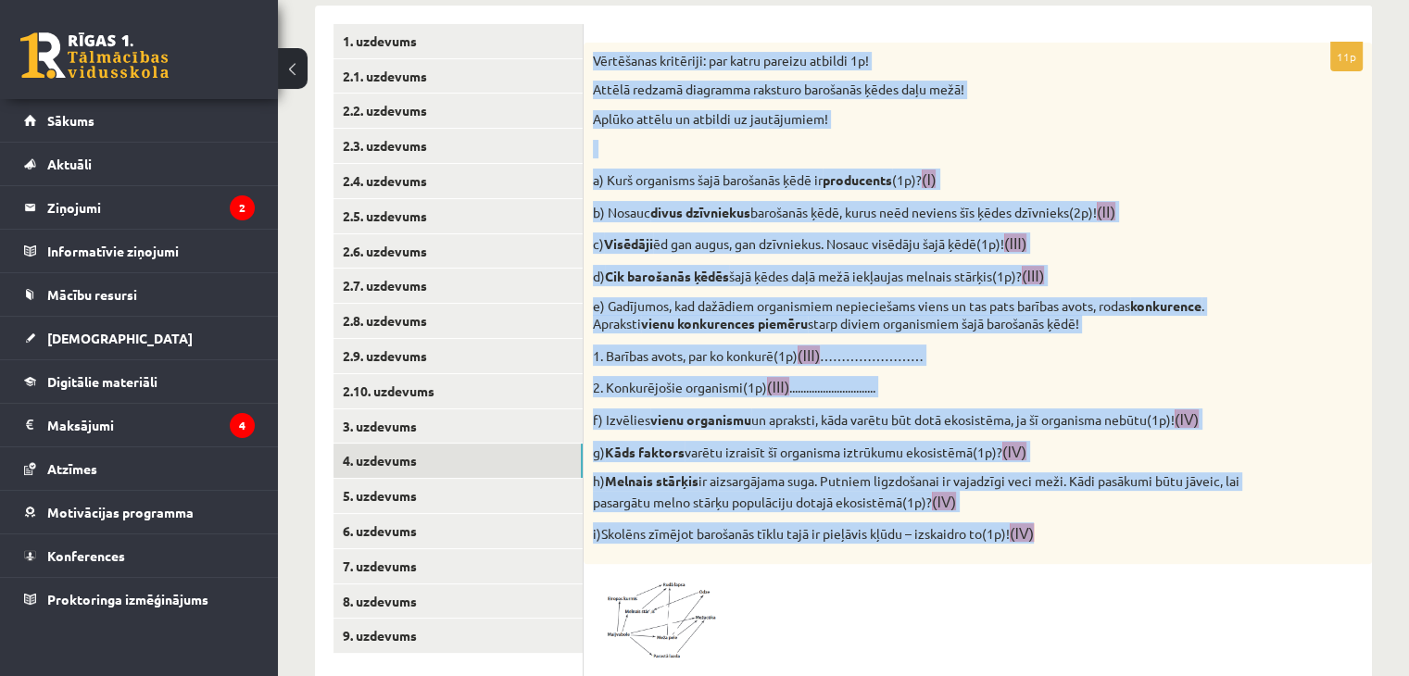
drag, startPoint x: 590, startPoint y: 63, endPoint x: 1137, endPoint y: 538, distance: 724.8
click at [1137, 538] on div "Vērtēšanas kritēriji: par katru pareizu atbildi 1p! Attēlā redzamā diagramma ra…" at bounding box center [978, 303] width 788 height 521
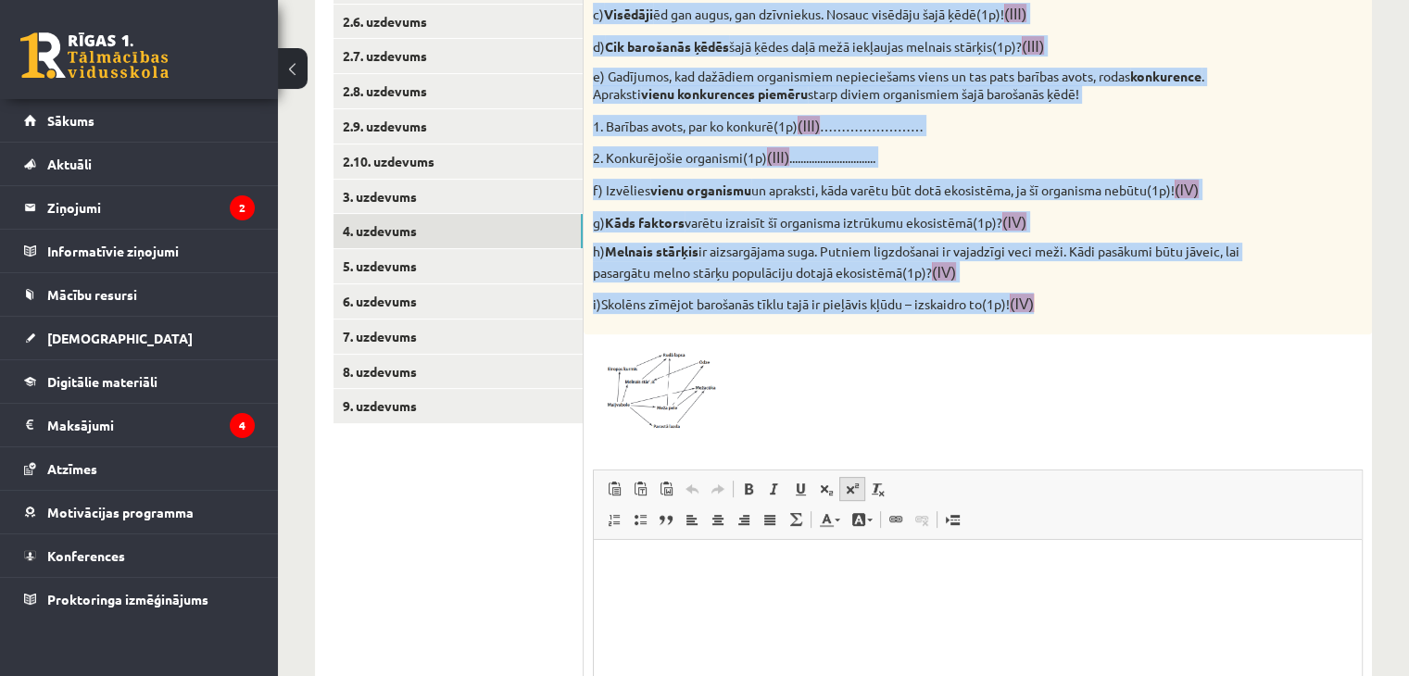
scroll to position [617, 0]
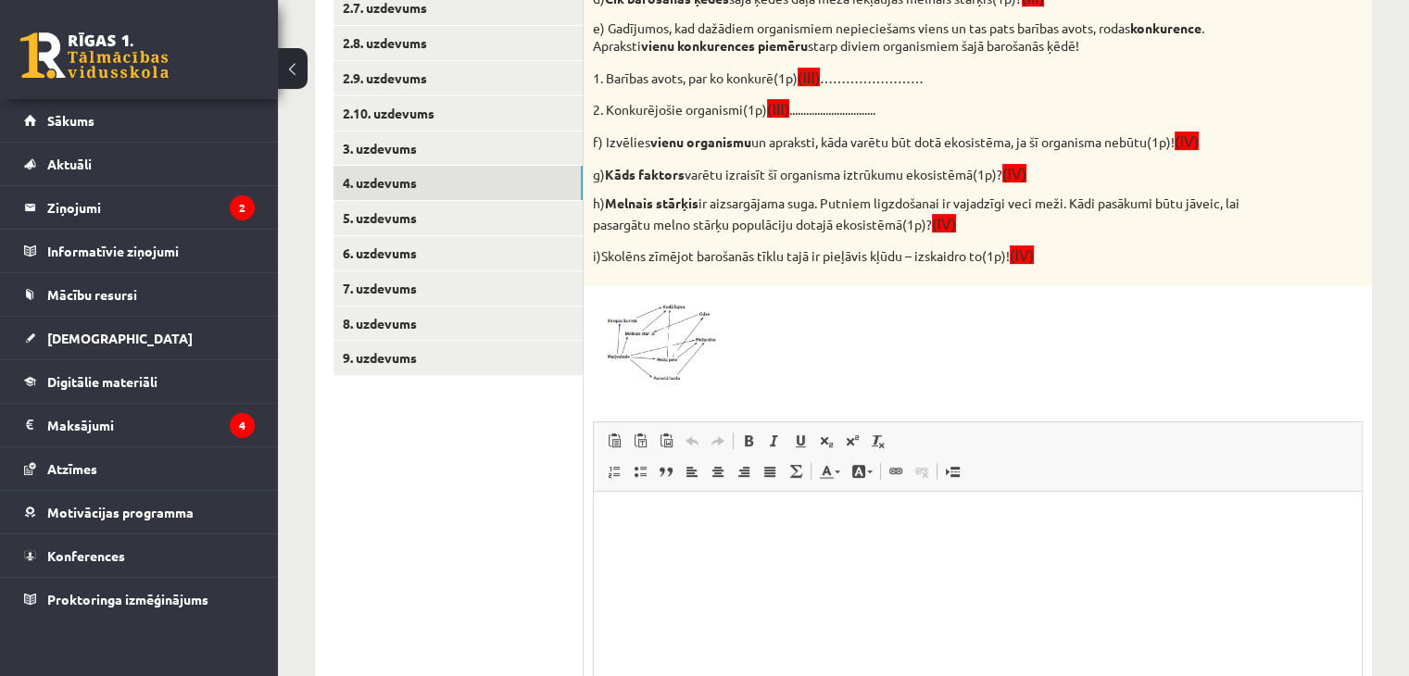
drag, startPoint x: 784, startPoint y: 349, endPoint x: 726, endPoint y: 337, distance: 58.7
click at [778, 347] on div at bounding box center [978, 339] width 770 height 89
click at [659, 338] on span at bounding box center [663, 340] width 30 height 30
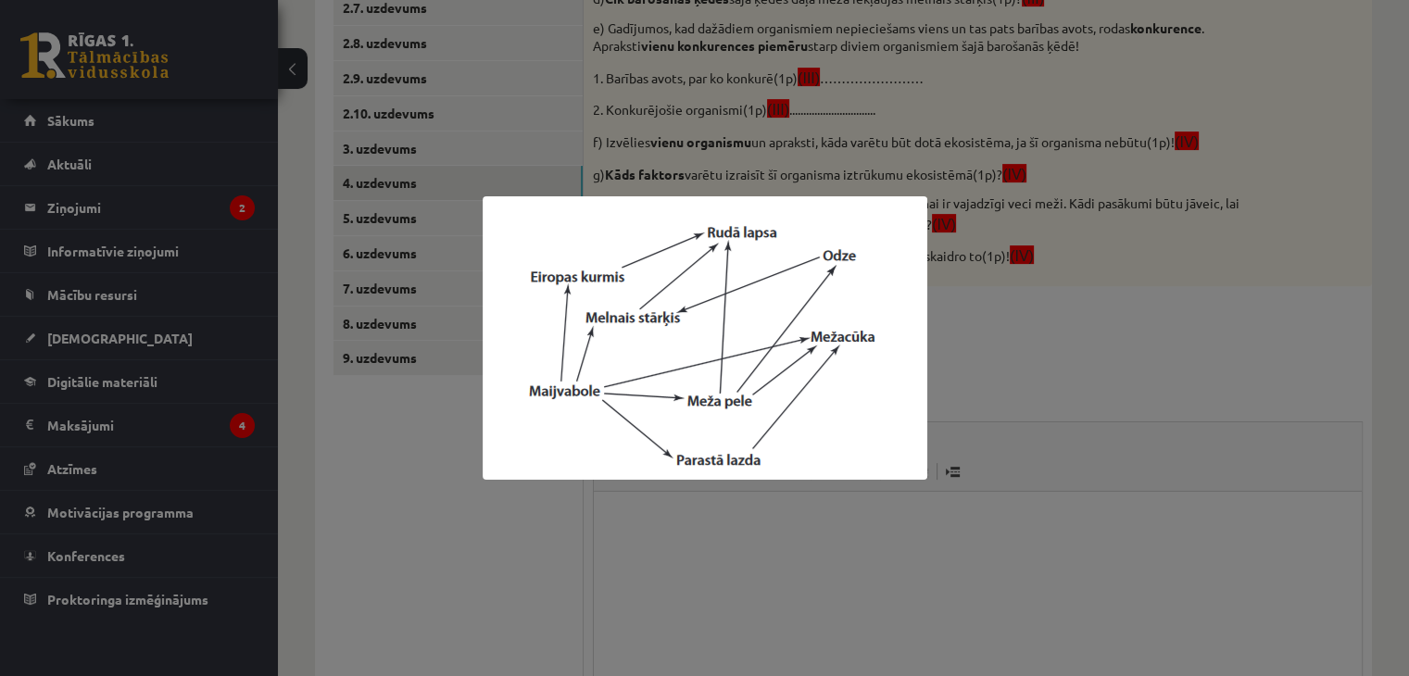
click at [1124, 334] on div at bounding box center [704, 338] width 1409 height 676
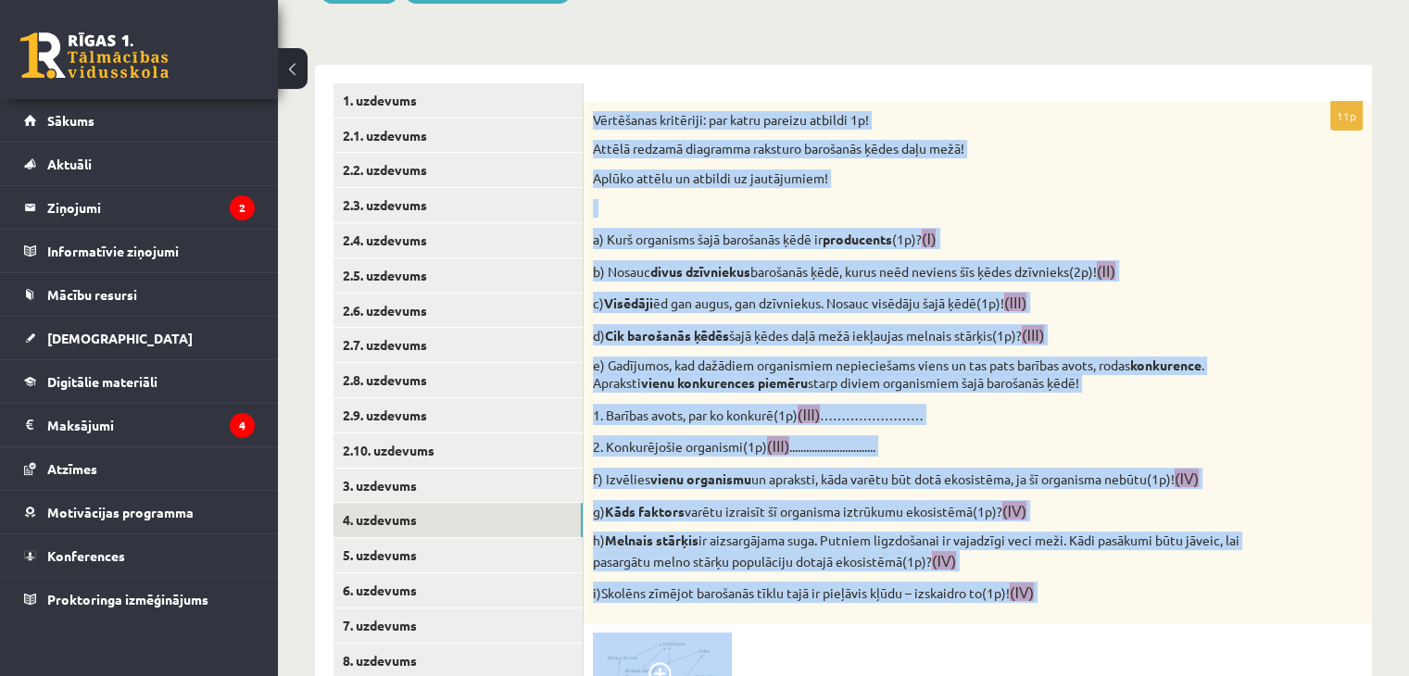
scroll to position [285, 0]
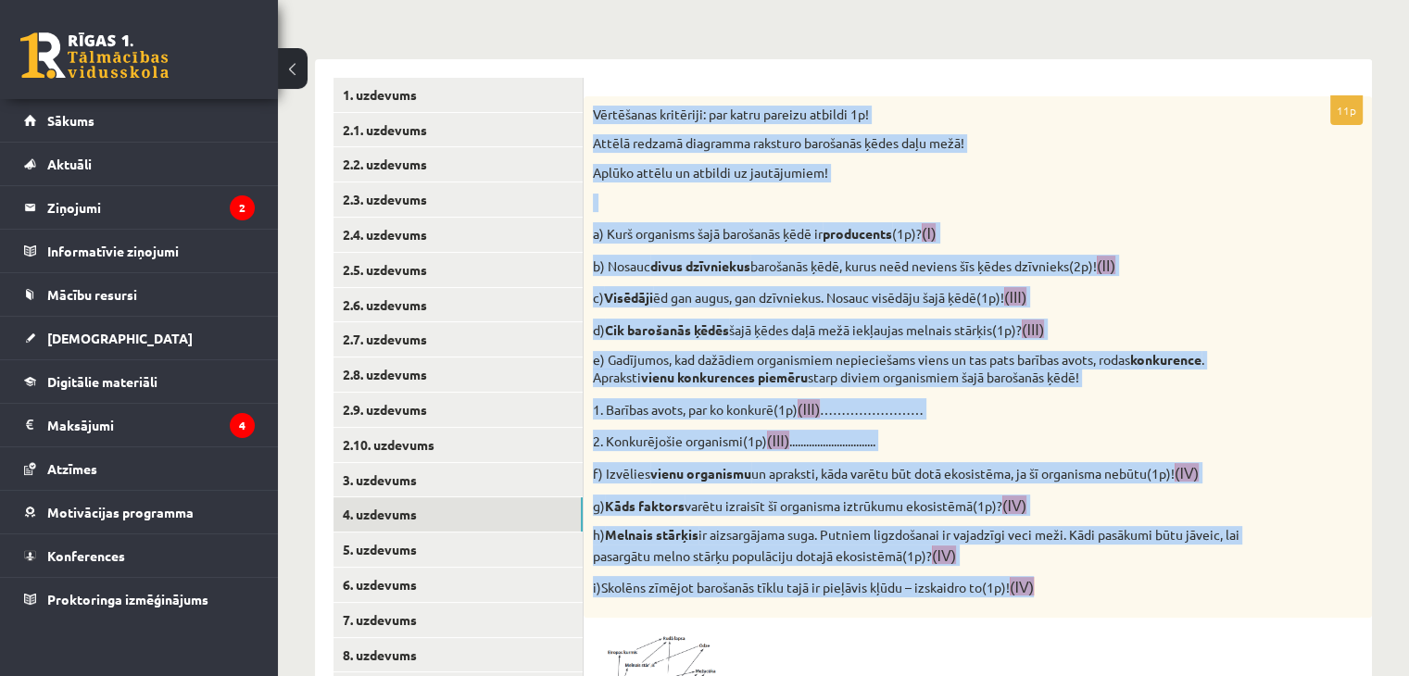
drag, startPoint x: 590, startPoint y: 156, endPoint x: 1081, endPoint y: 582, distance: 650.0
click at [1081, 582] on div "Vērtēšanas kritēriji: par katru pareizu atbildi 1p! Attēlā redzamā diagramma ra…" at bounding box center [978, 356] width 788 height 521
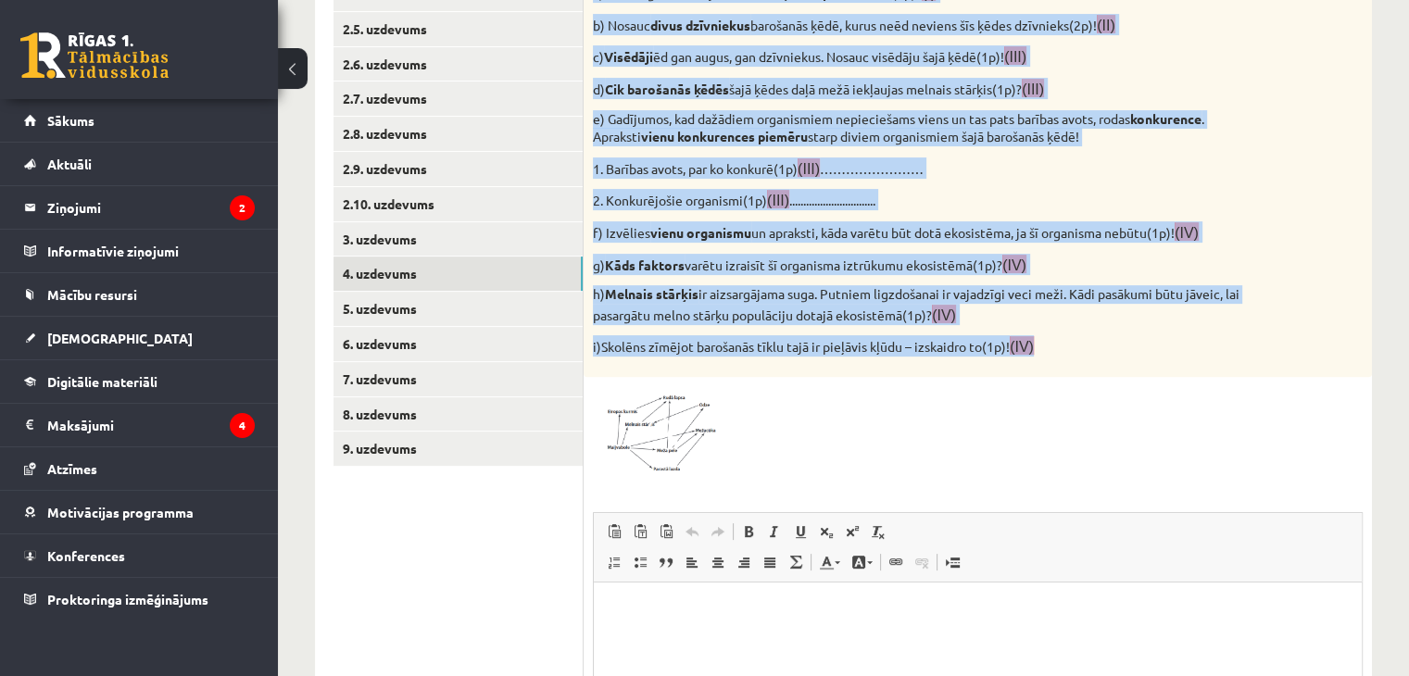
scroll to position [563, 0]
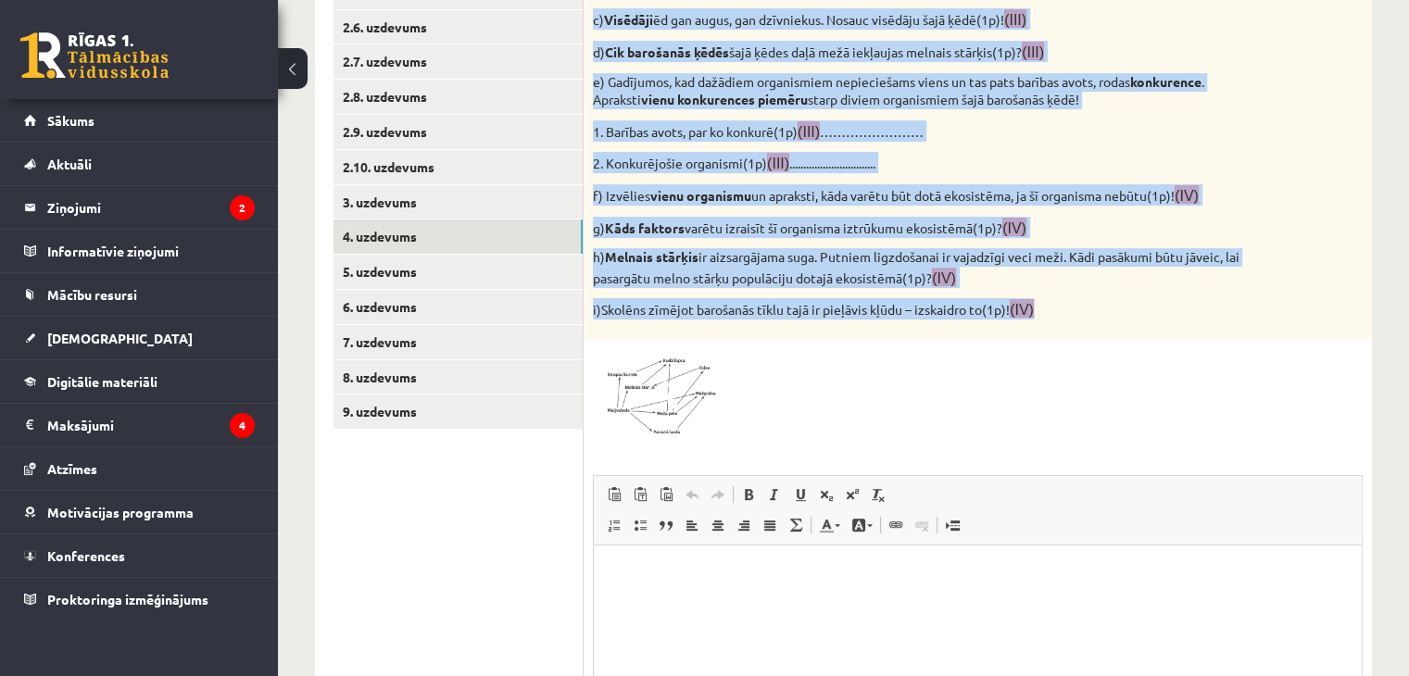
click at [666, 370] on img at bounding box center [662, 393] width 139 height 89
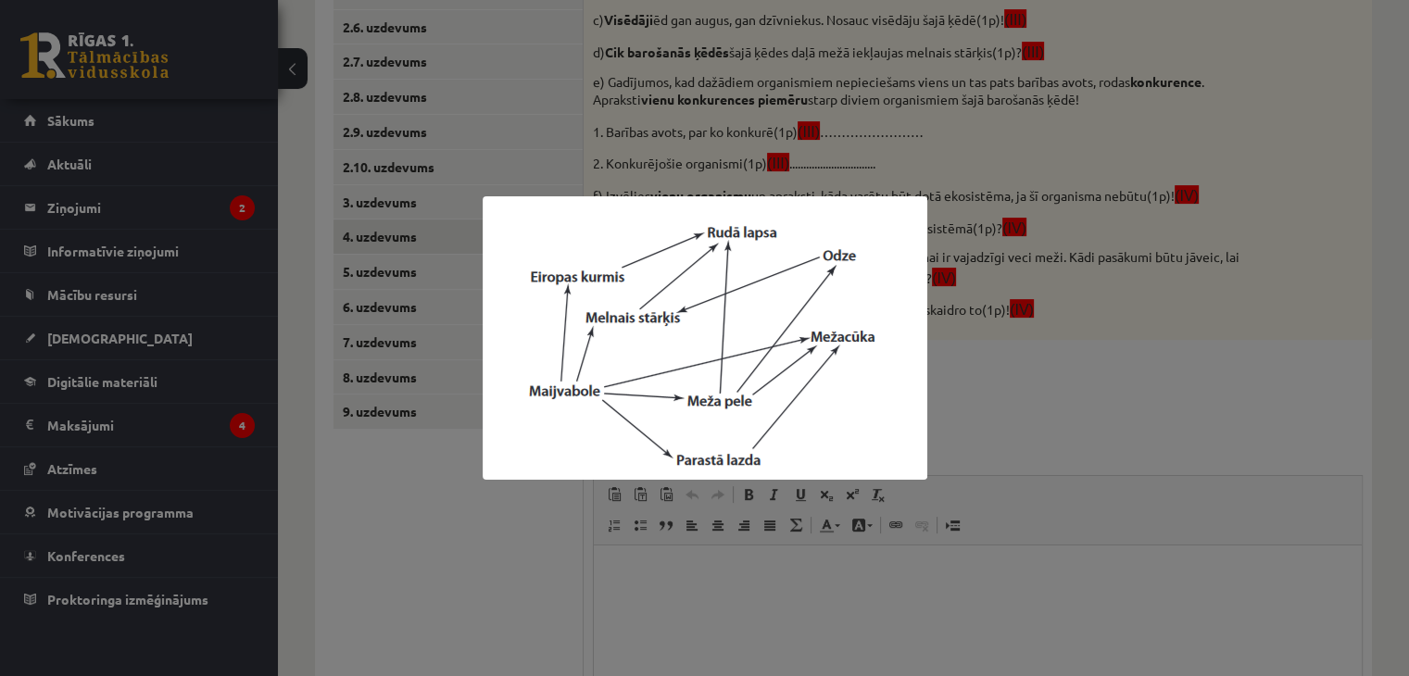
click at [1097, 313] on div at bounding box center [704, 338] width 1409 height 676
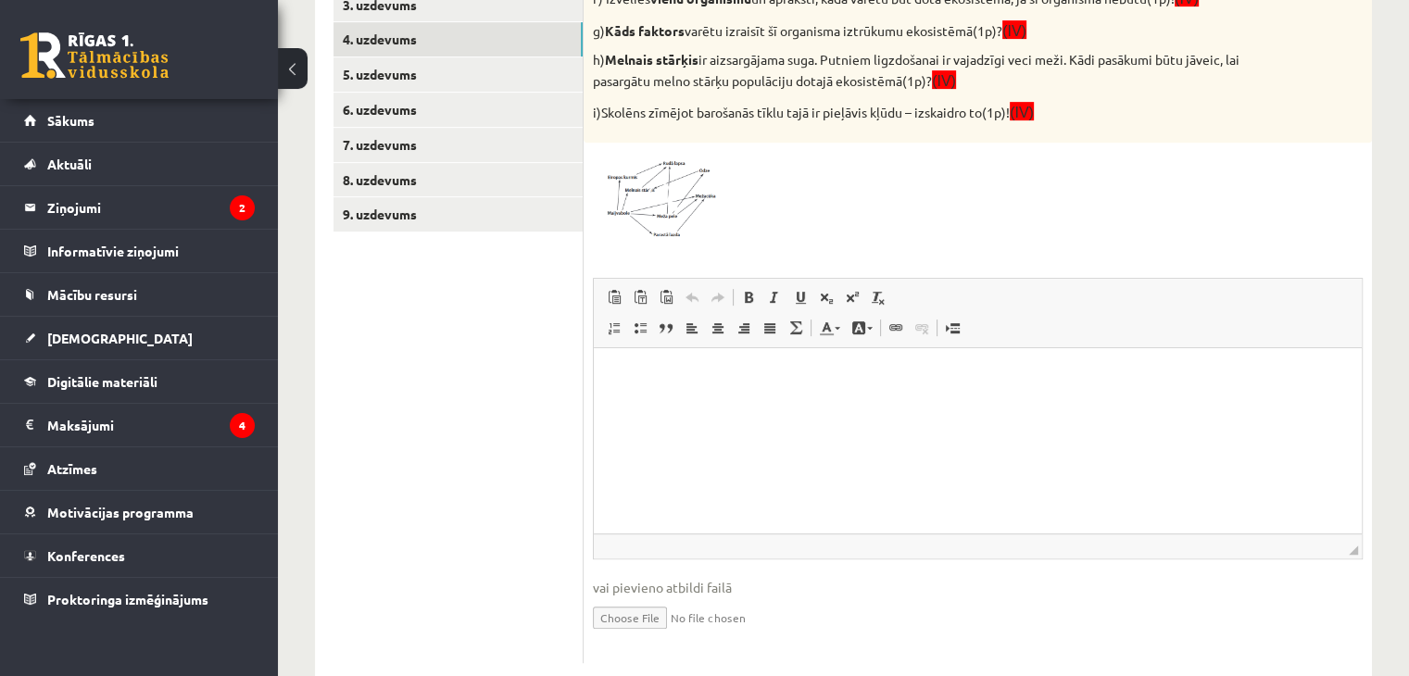
scroll to position [800, 0]
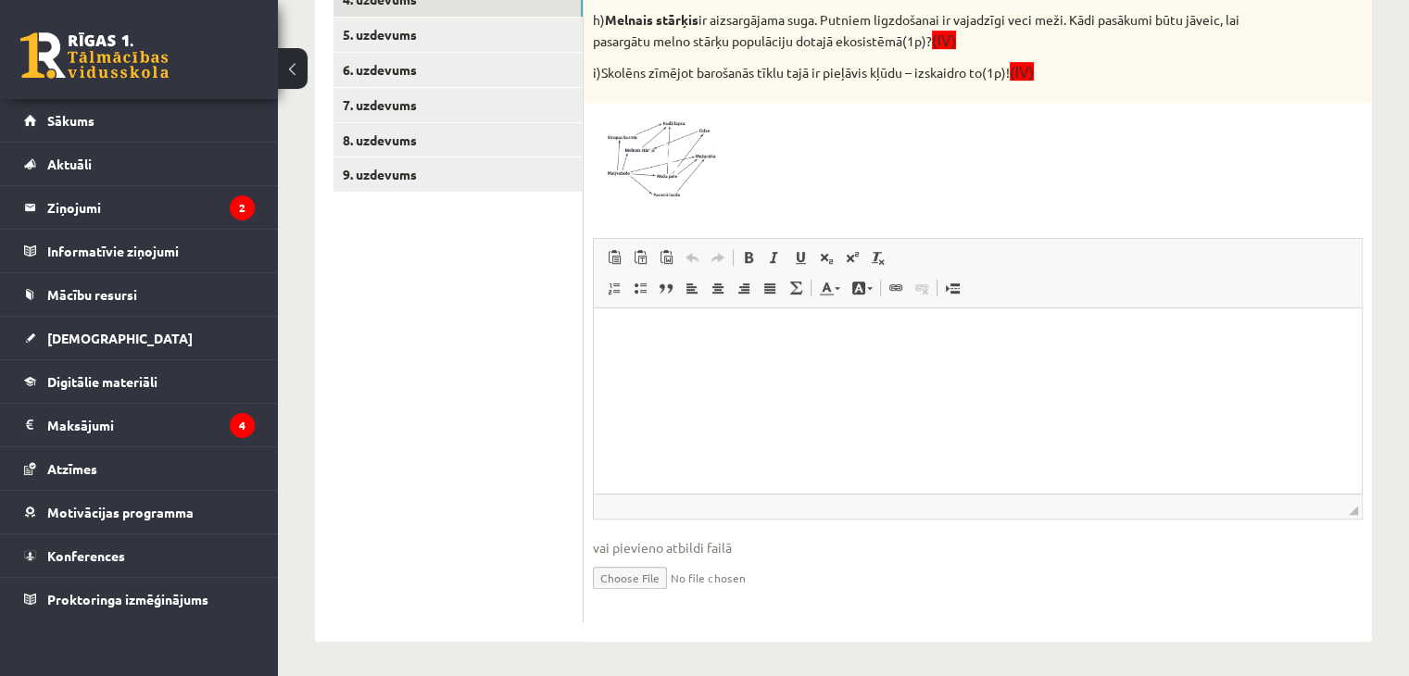
click at [686, 357] on html at bounding box center [978, 335] width 768 height 56
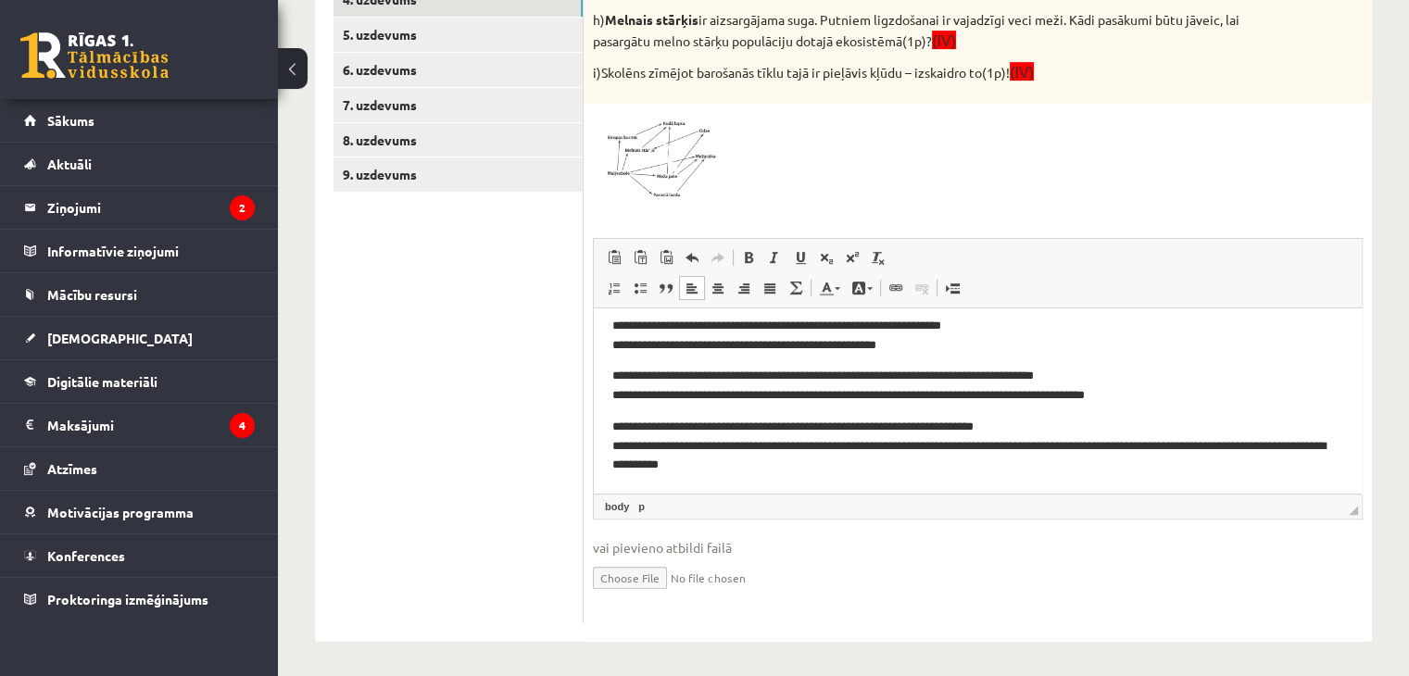
scroll to position [533, 0]
click at [623, 443] on p "**********" at bounding box center [970, 445] width 717 height 57
click at [627, 393] on p "**********" at bounding box center [970, 385] width 717 height 39
click at [627, 333] on p "**********" at bounding box center [970, 335] width 717 height 39
click at [629, 348] on p "**********" at bounding box center [970, 335] width 717 height 39
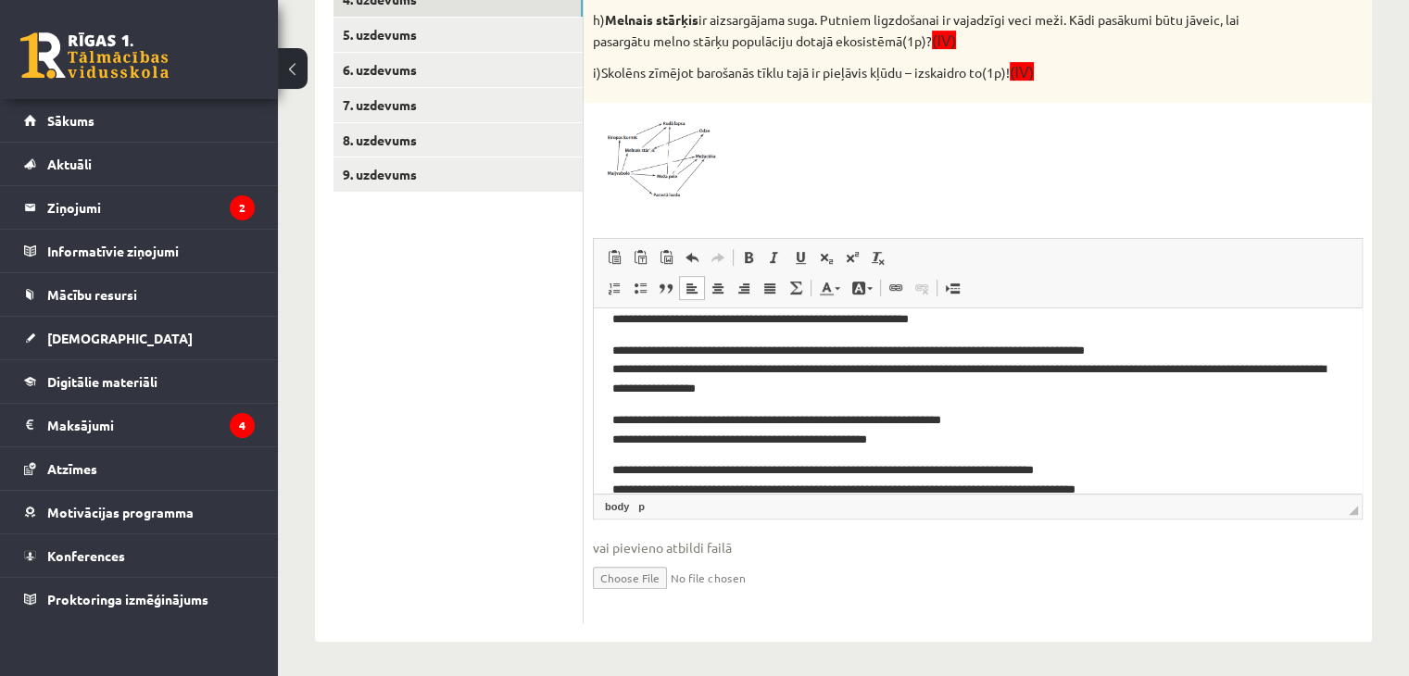
scroll to position [441, 0]
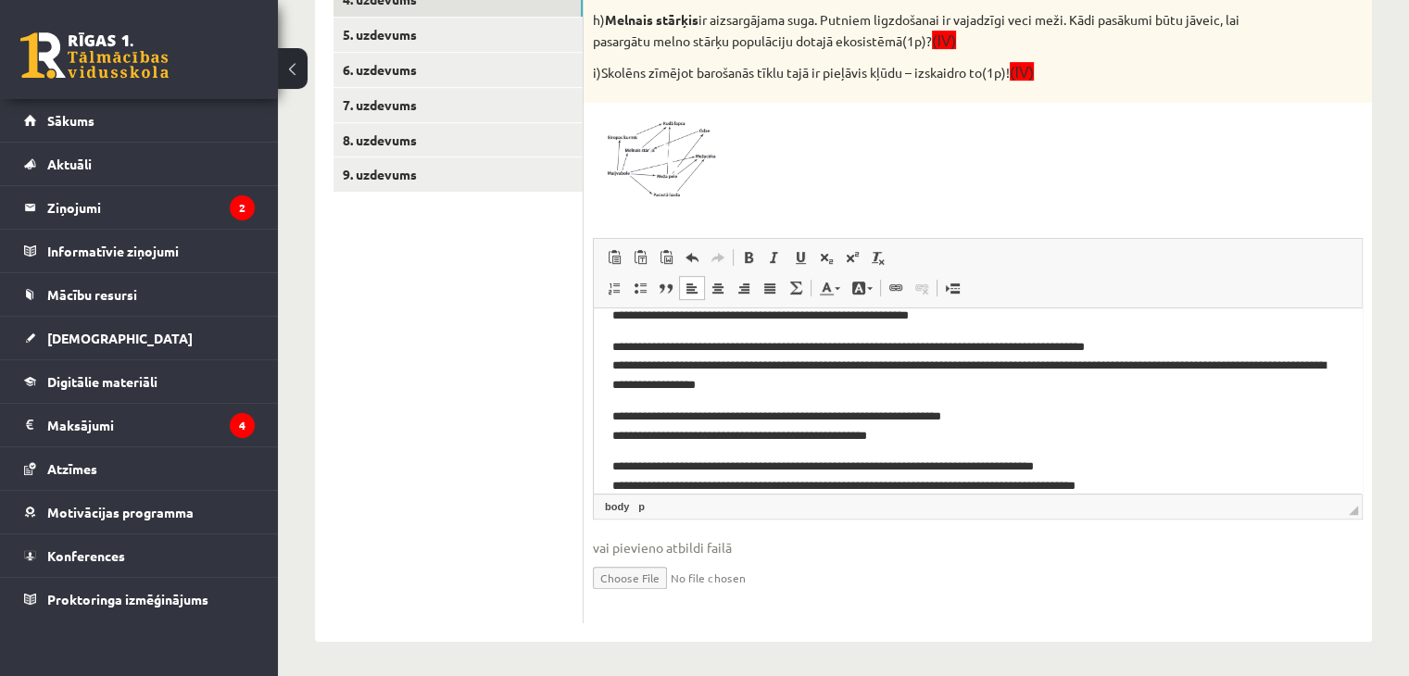
click at [623, 367] on p "**********" at bounding box center [970, 365] width 717 height 57
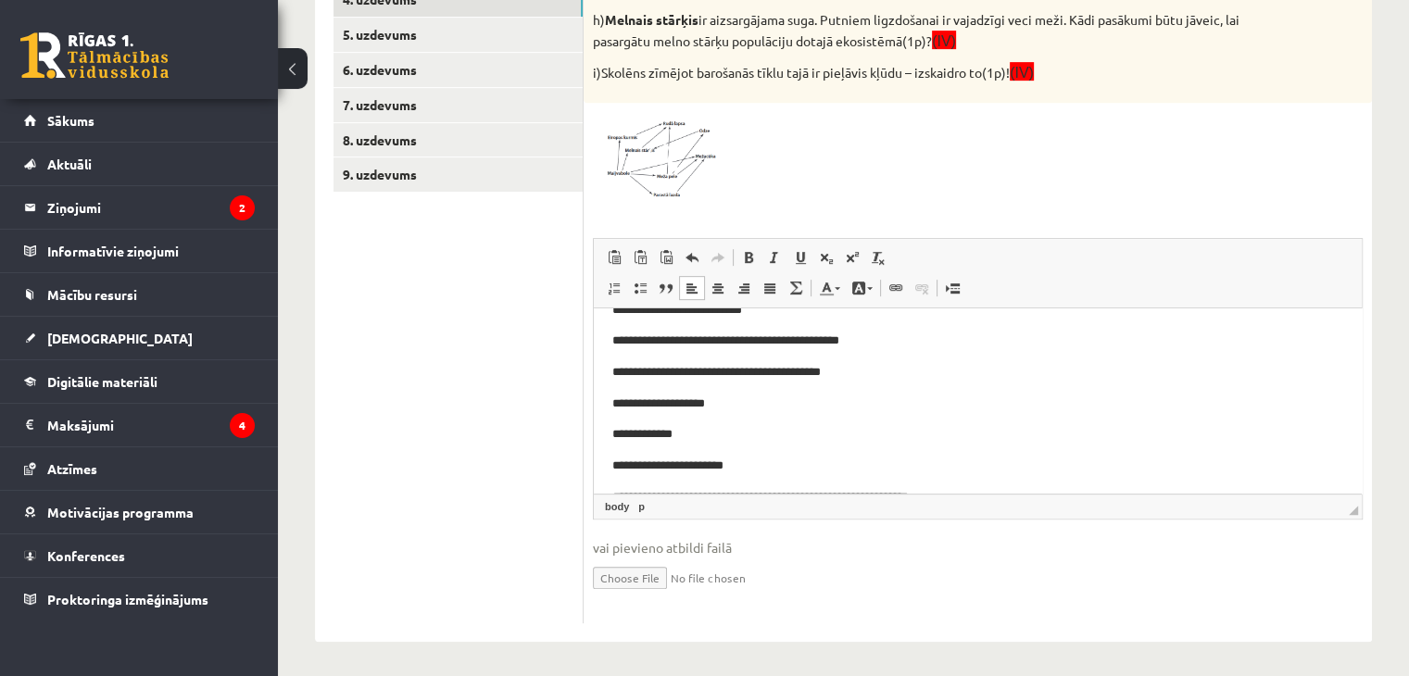
scroll to position [256, 0]
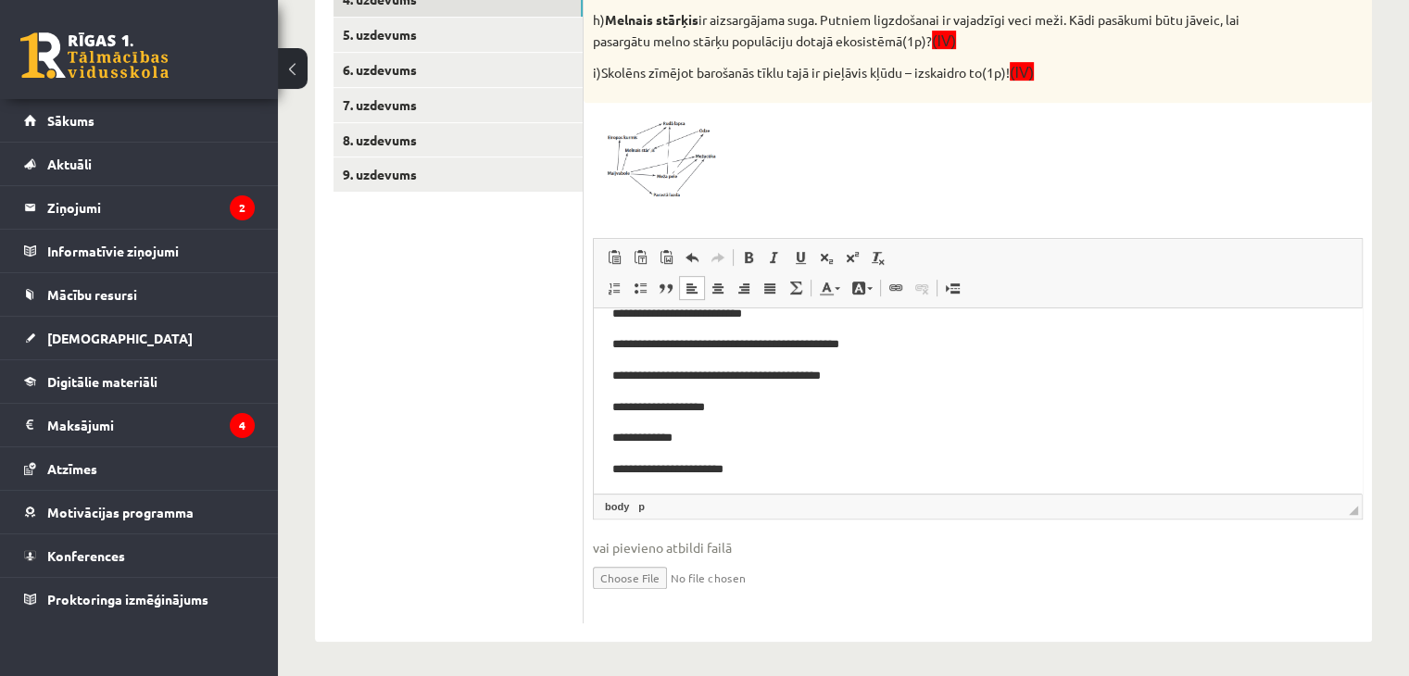
click at [627, 404] on p "**********" at bounding box center [970, 406] width 717 height 19
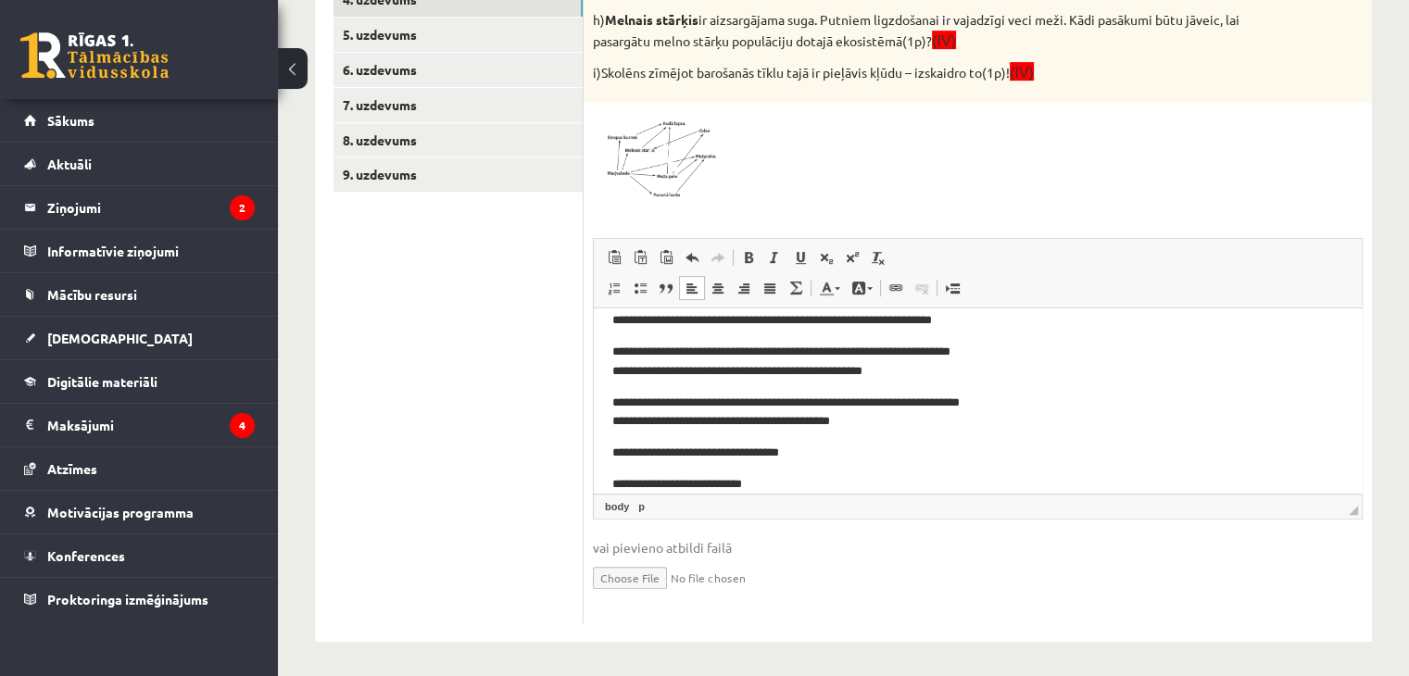
scroll to position [70, 0]
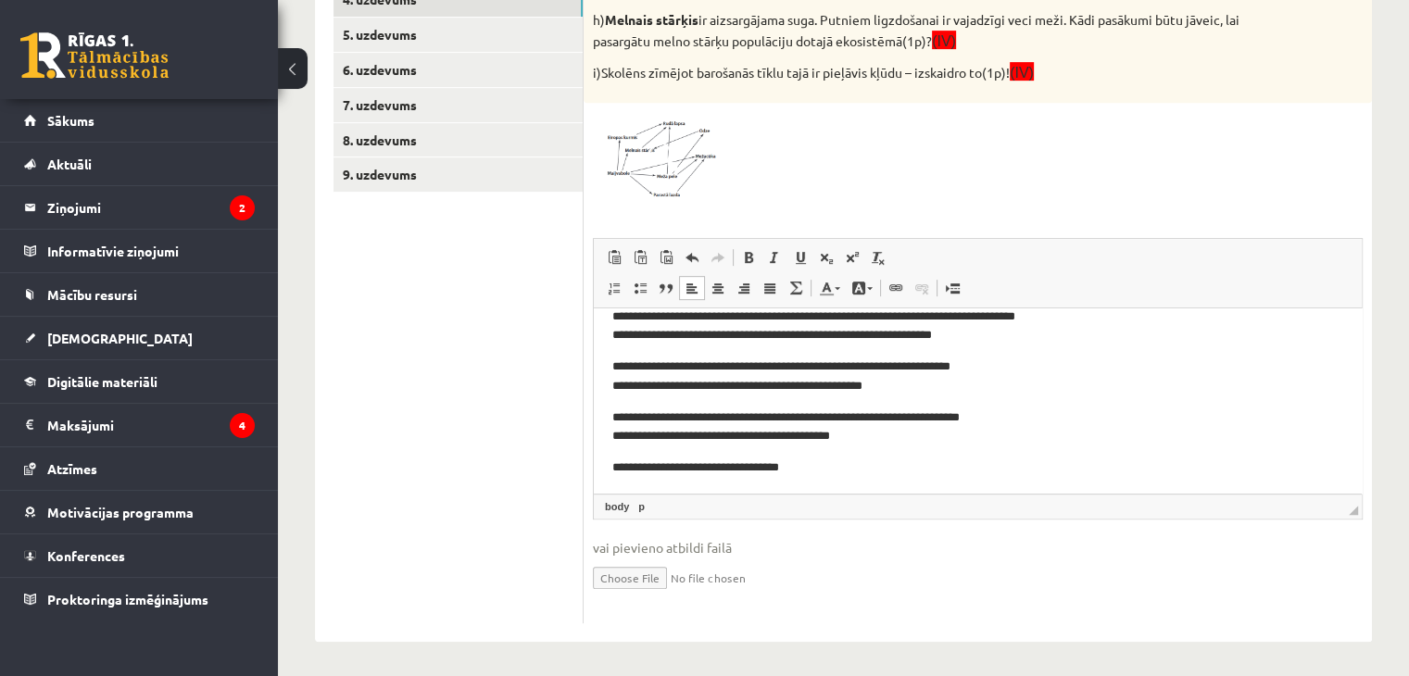
click at [631, 386] on p "**********" at bounding box center [970, 376] width 717 height 39
click at [624, 331] on p "**********" at bounding box center [970, 326] width 717 height 39
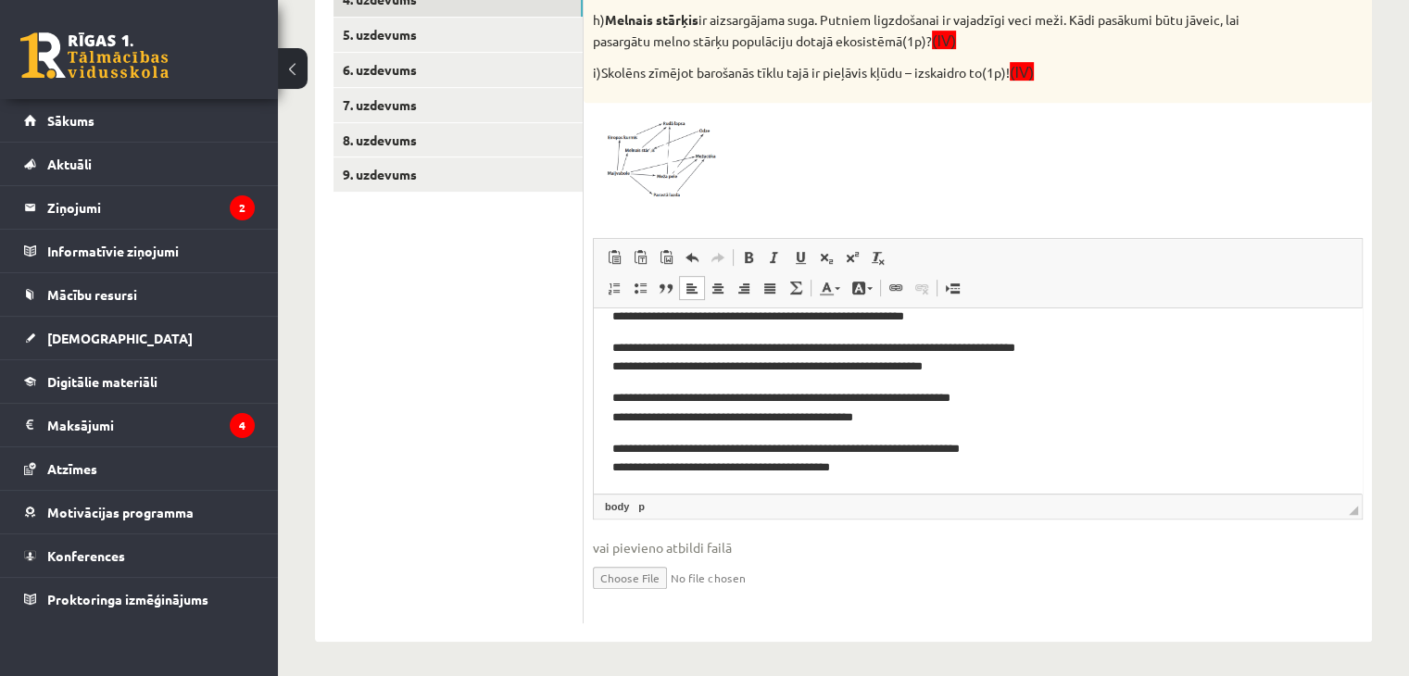
scroll to position [0, 0]
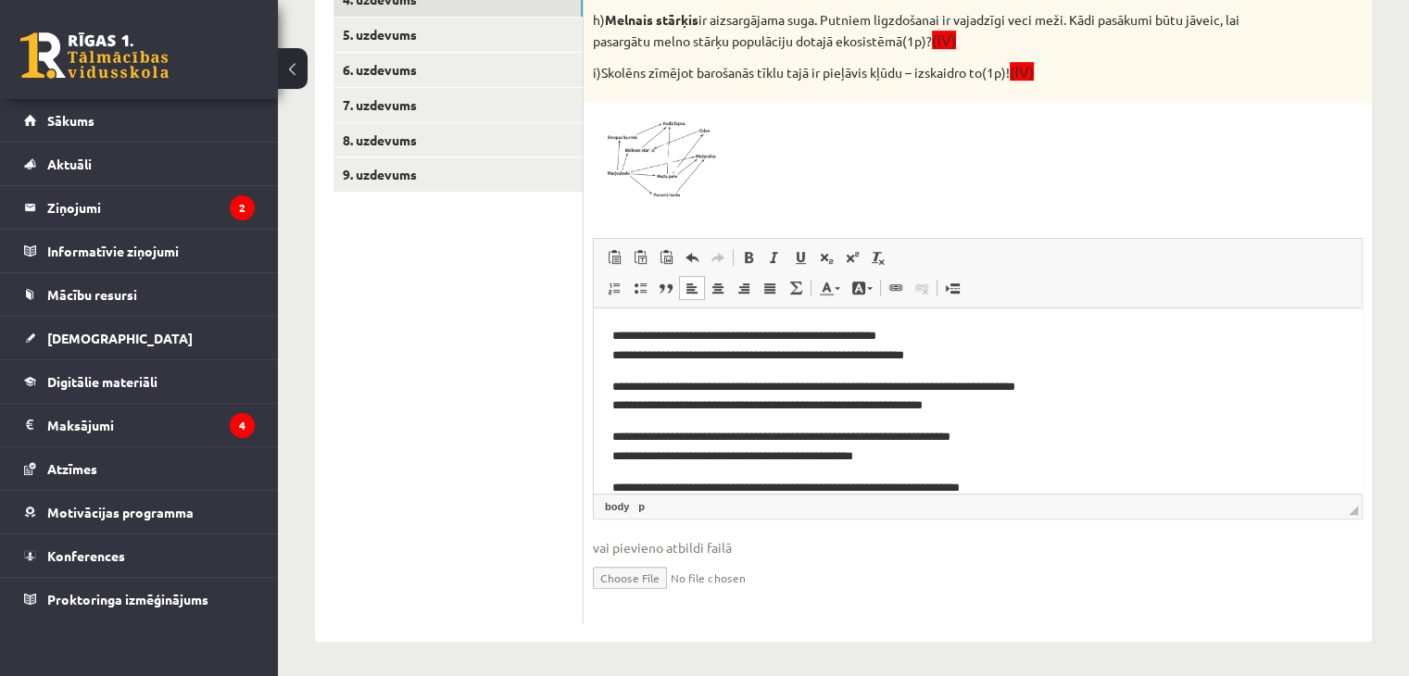
click at [612, 454] on p "**********" at bounding box center [970, 446] width 717 height 39
click at [627, 348] on p "**********" at bounding box center [970, 345] width 717 height 39
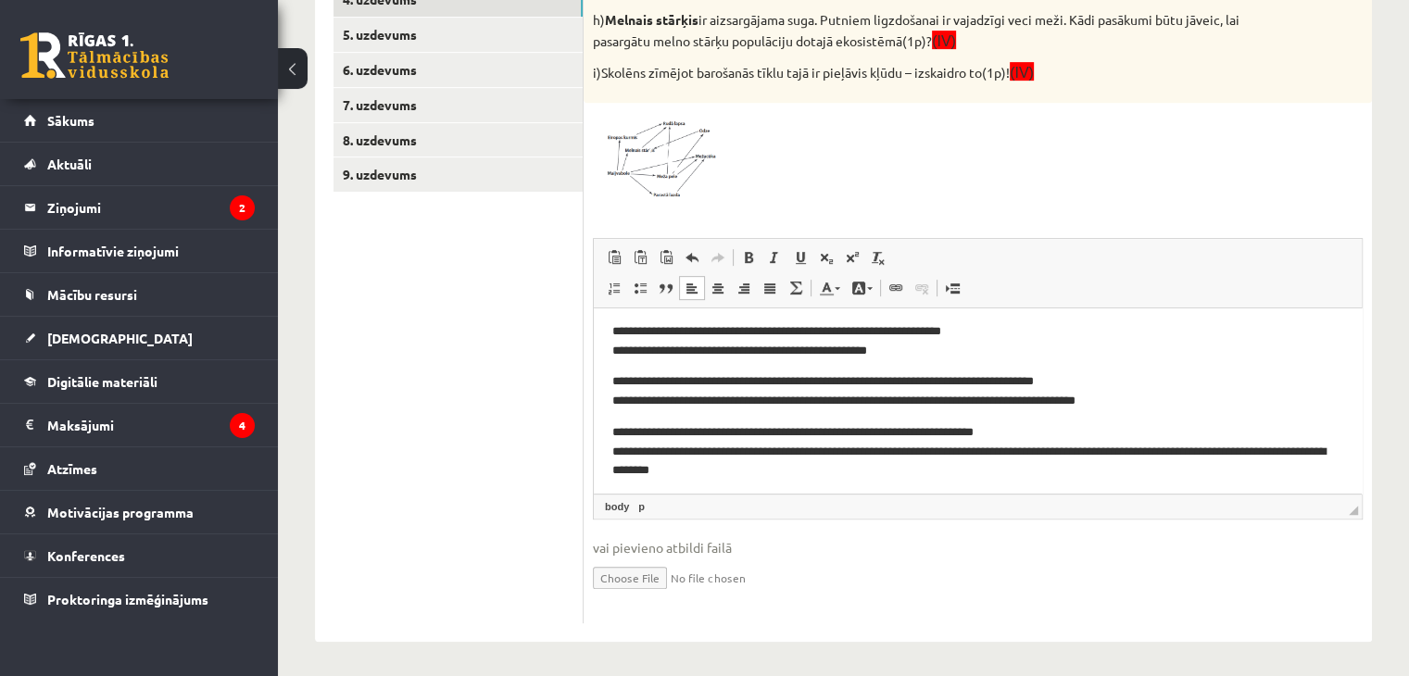
scroll to position [533, 0]
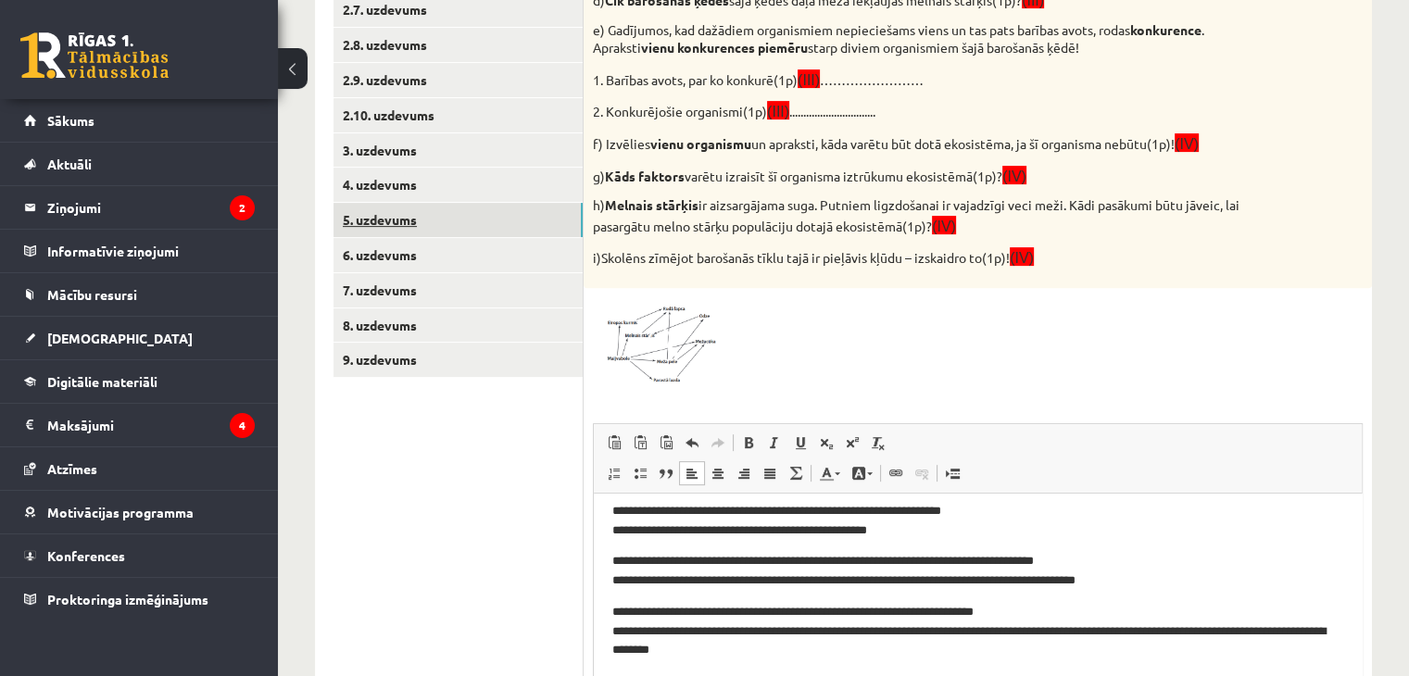
click at [410, 209] on link "5. uzdevums" at bounding box center [457, 220] width 249 height 34
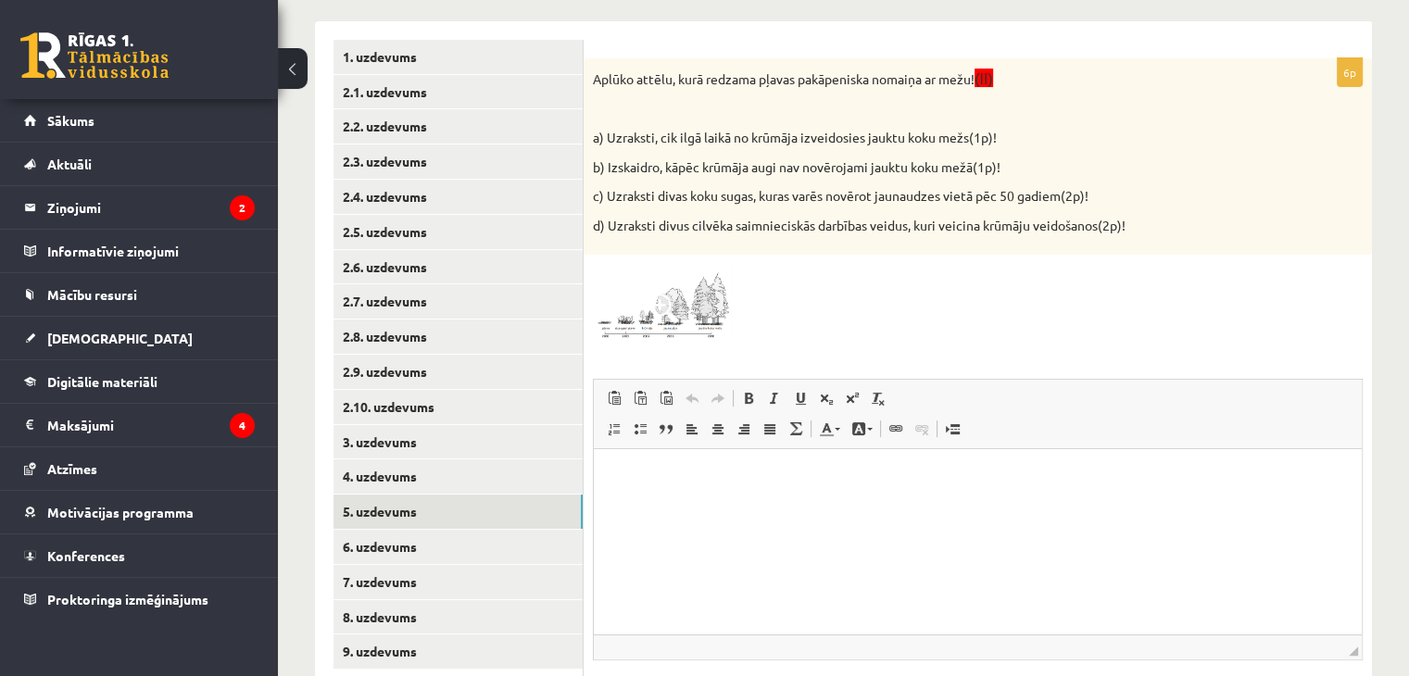
scroll to position [374, 0]
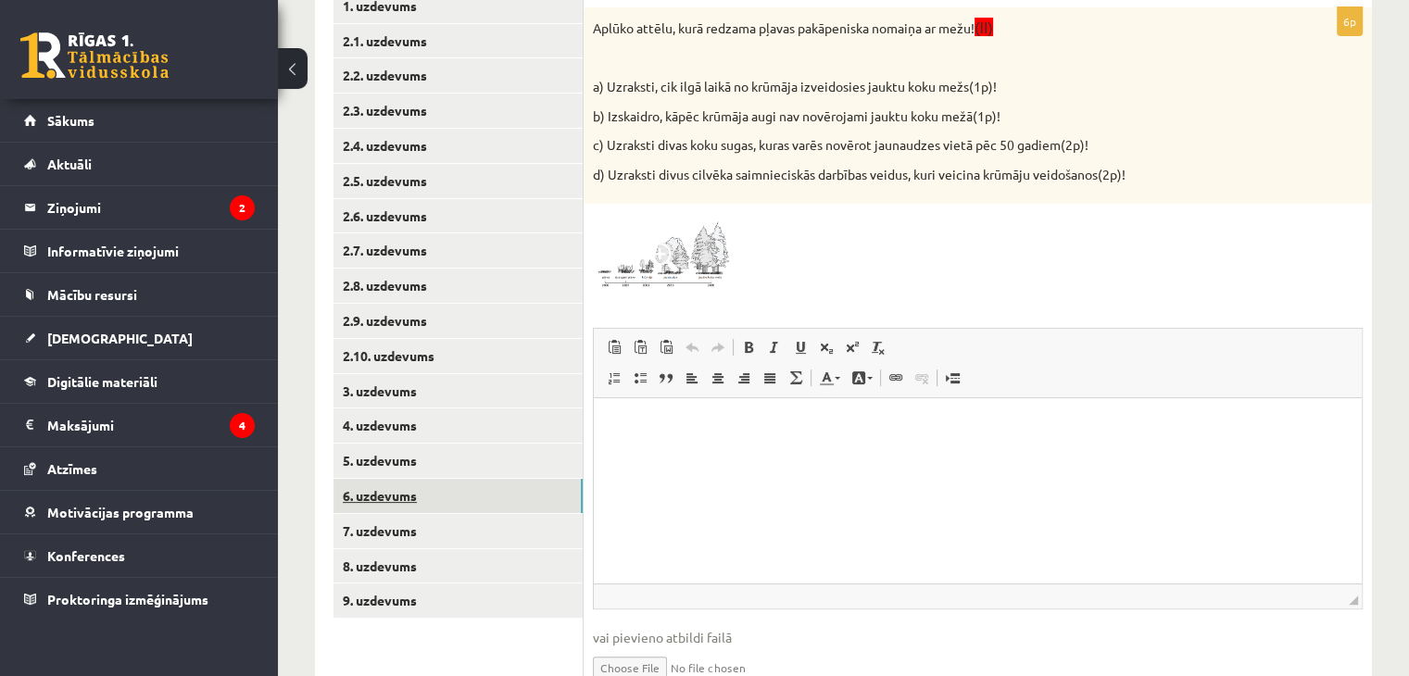
click at [449, 503] on link "6. uzdevums" at bounding box center [457, 496] width 249 height 34
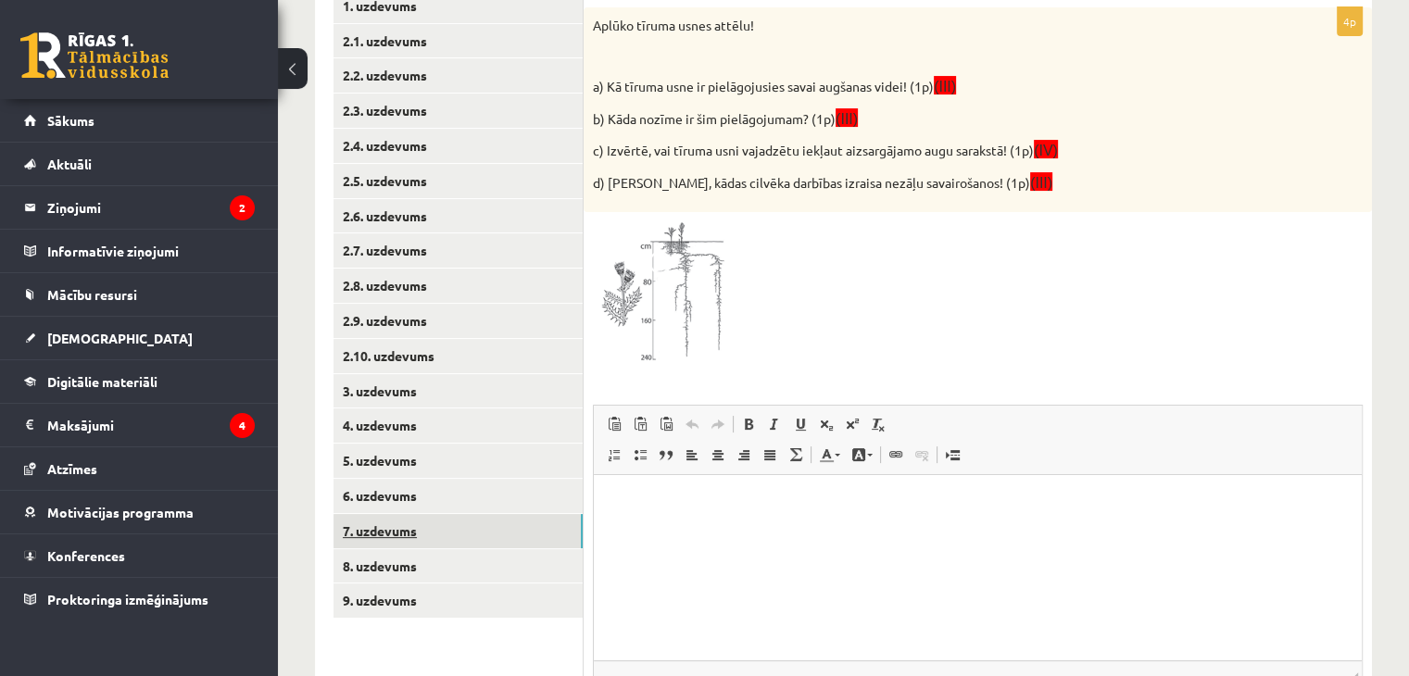
scroll to position [0, 0]
click at [412, 521] on link "7. uzdevums" at bounding box center [457, 531] width 249 height 34
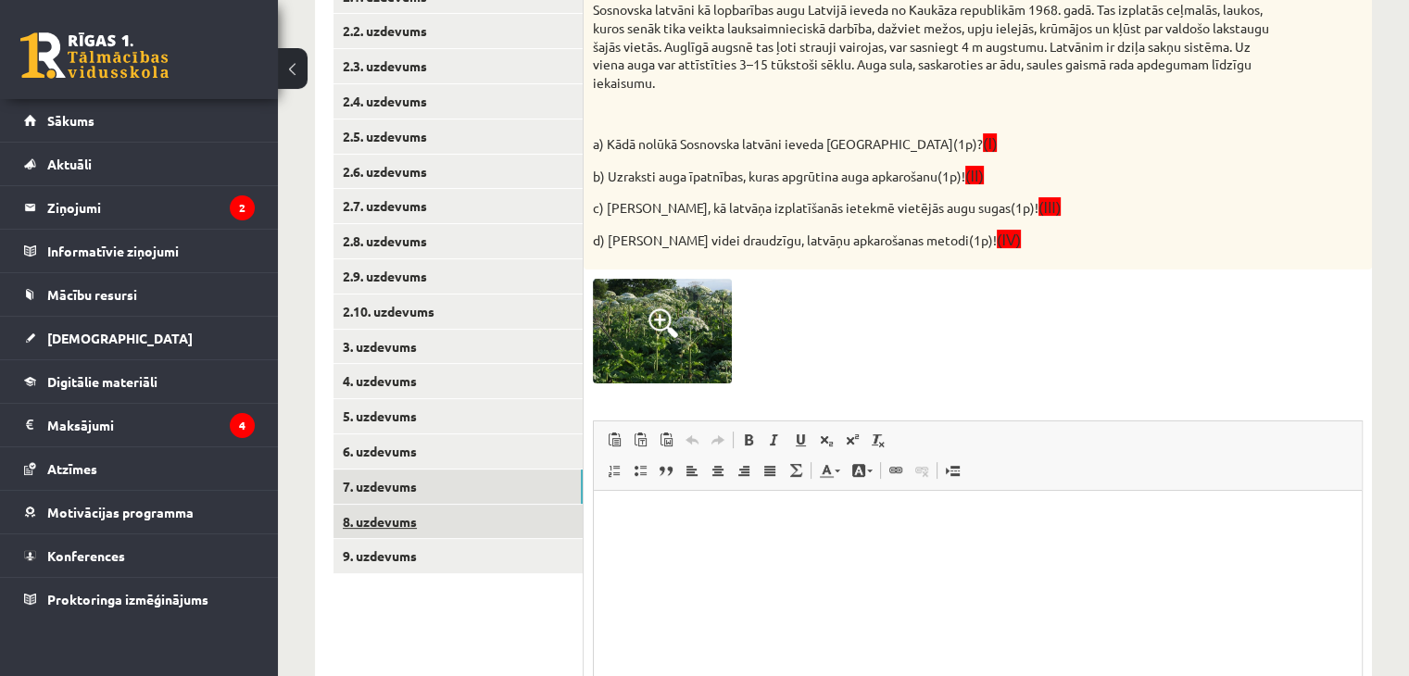
click at [428, 515] on link "8. uzdevums" at bounding box center [457, 522] width 249 height 34
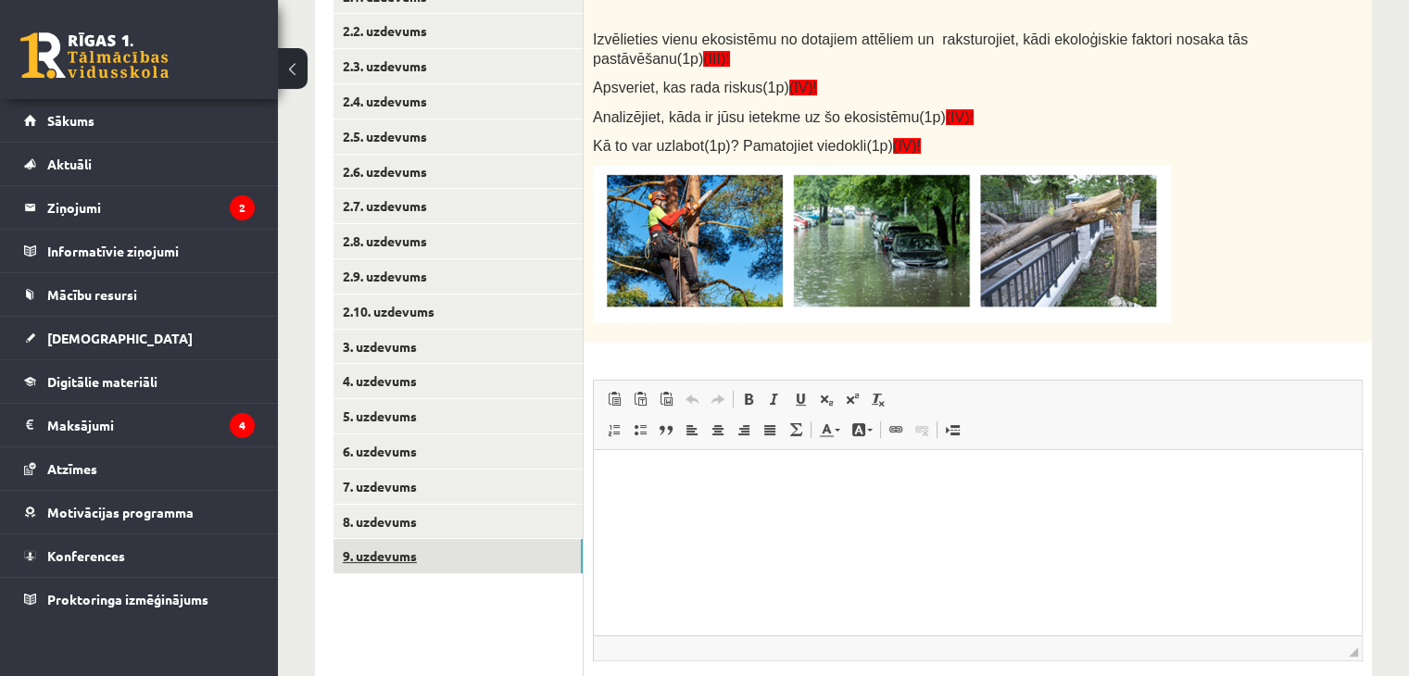
click at [446, 560] on link "9. uzdevums" at bounding box center [457, 556] width 249 height 34
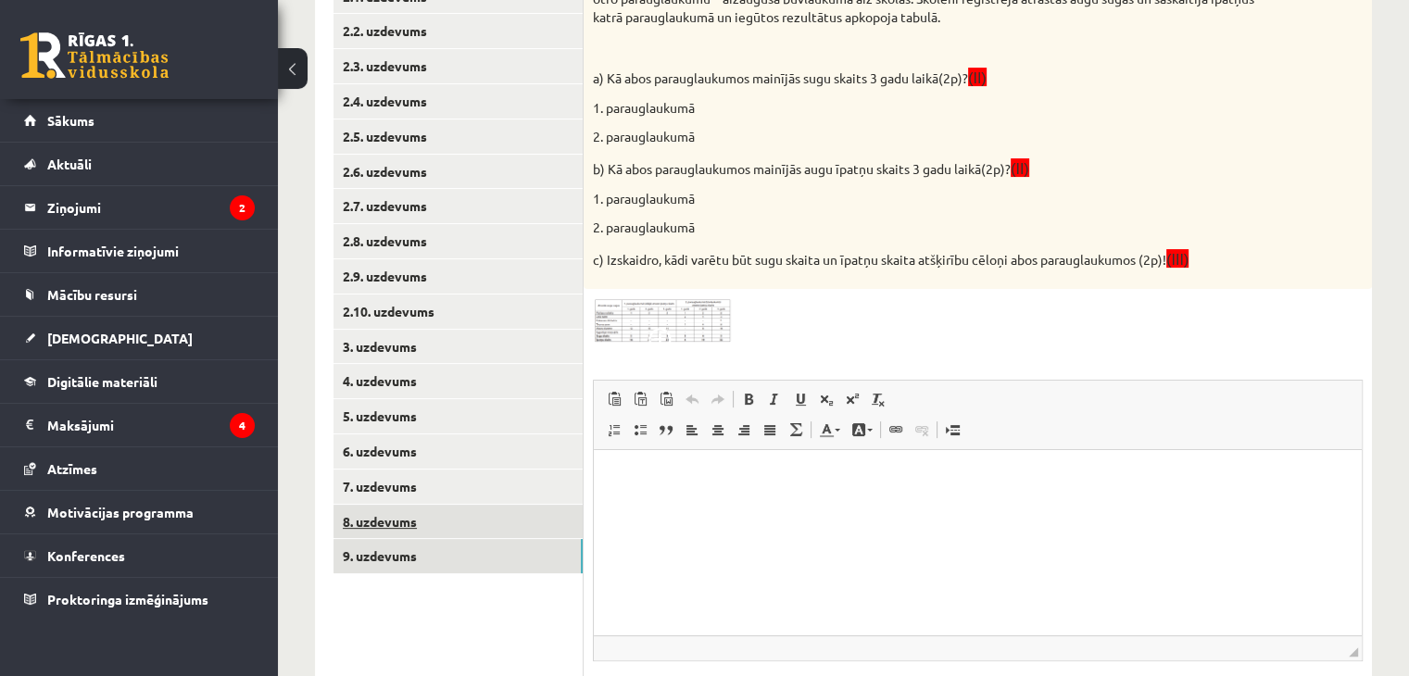
click at [426, 520] on link "8. uzdevums" at bounding box center [457, 522] width 249 height 34
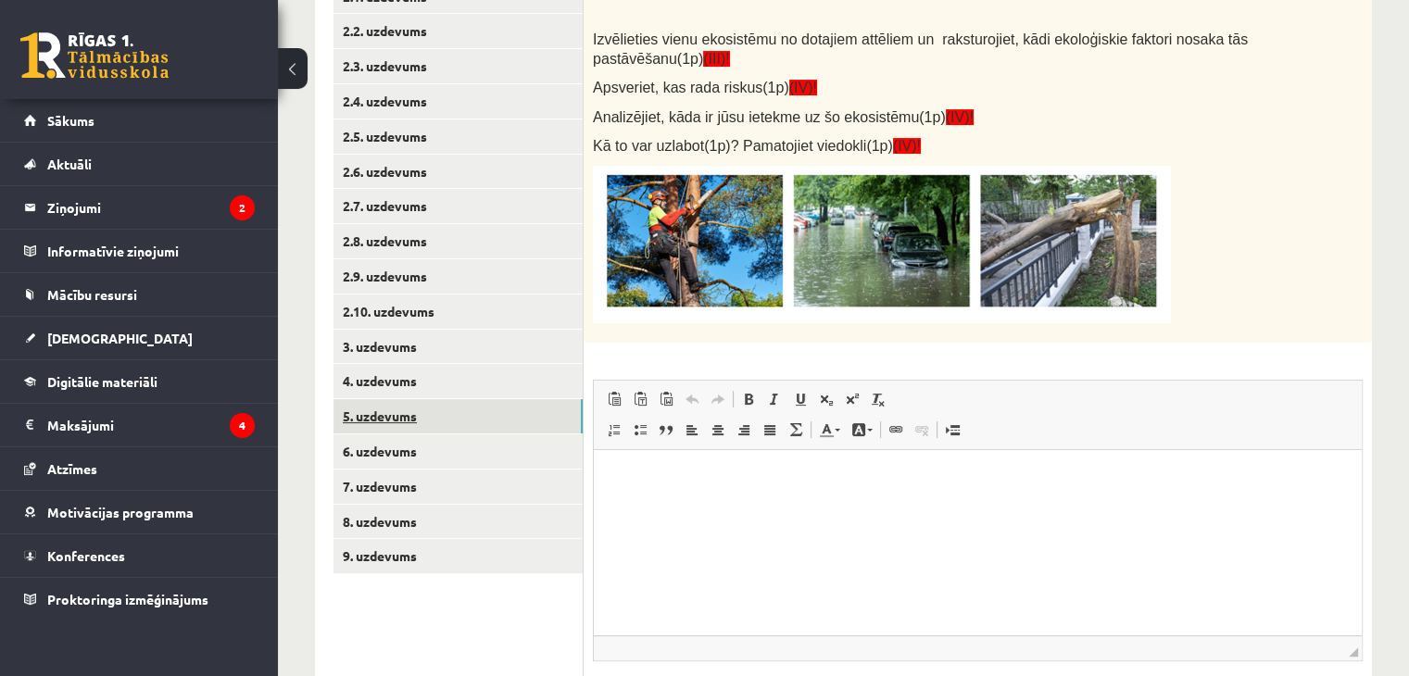
click at [406, 407] on link "5. uzdevums" at bounding box center [457, 416] width 249 height 34
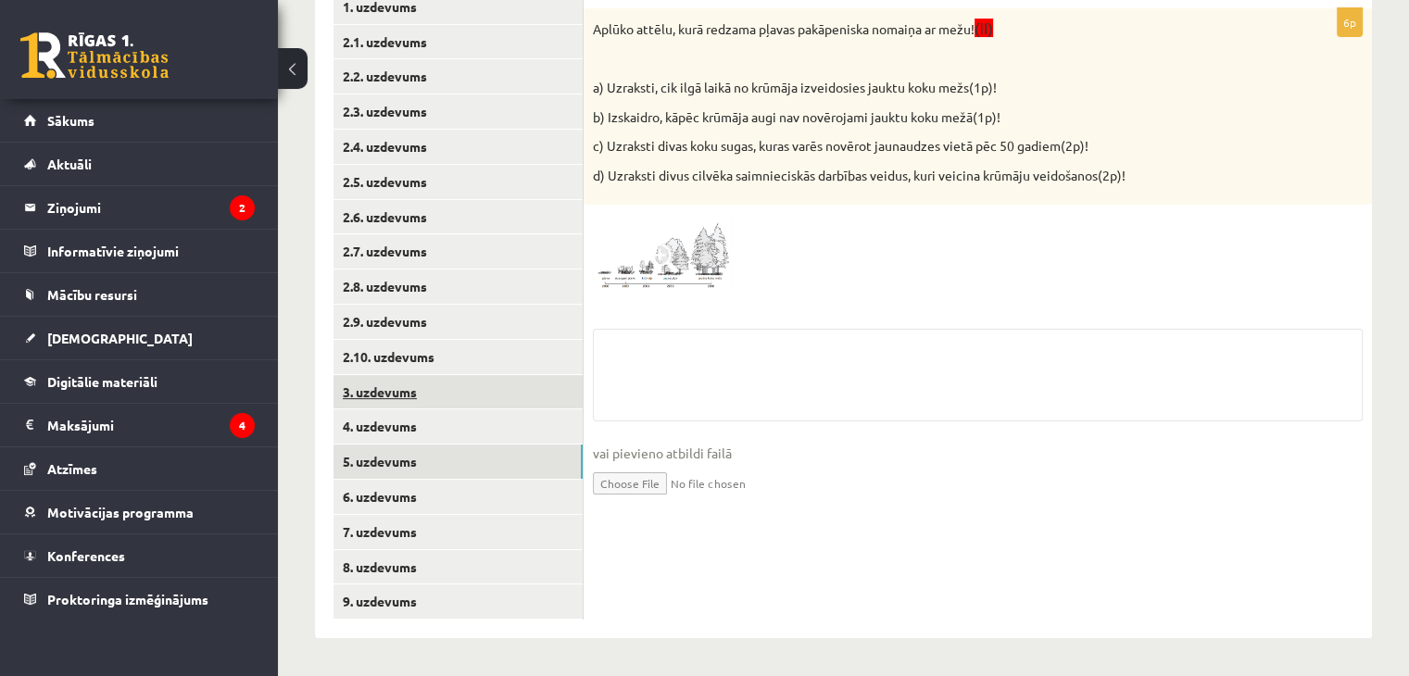
scroll to position [419, 0]
click at [426, 445] on link "5. uzdevums" at bounding box center [457, 462] width 249 height 34
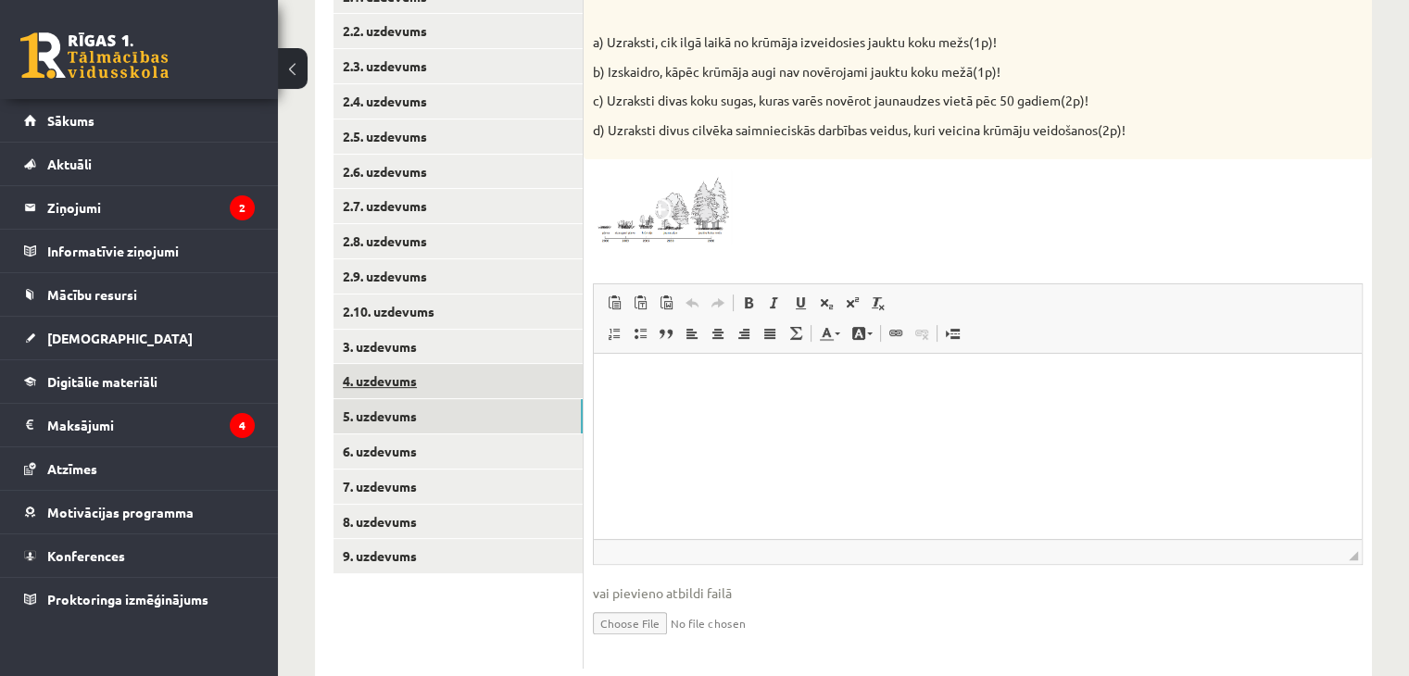
scroll to position [0, 0]
click at [421, 385] on link "4. uzdevums" at bounding box center [457, 381] width 249 height 34
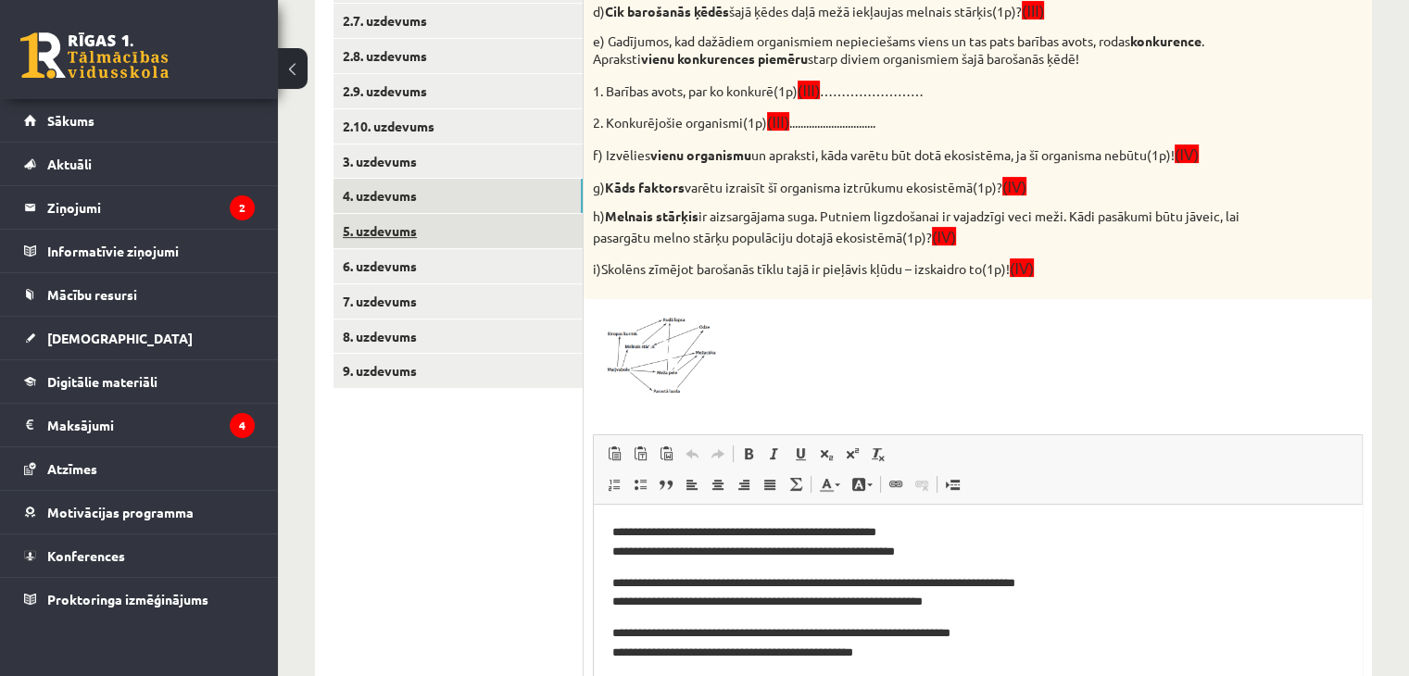
click at [389, 225] on link "5. uzdevums" at bounding box center [457, 231] width 249 height 34
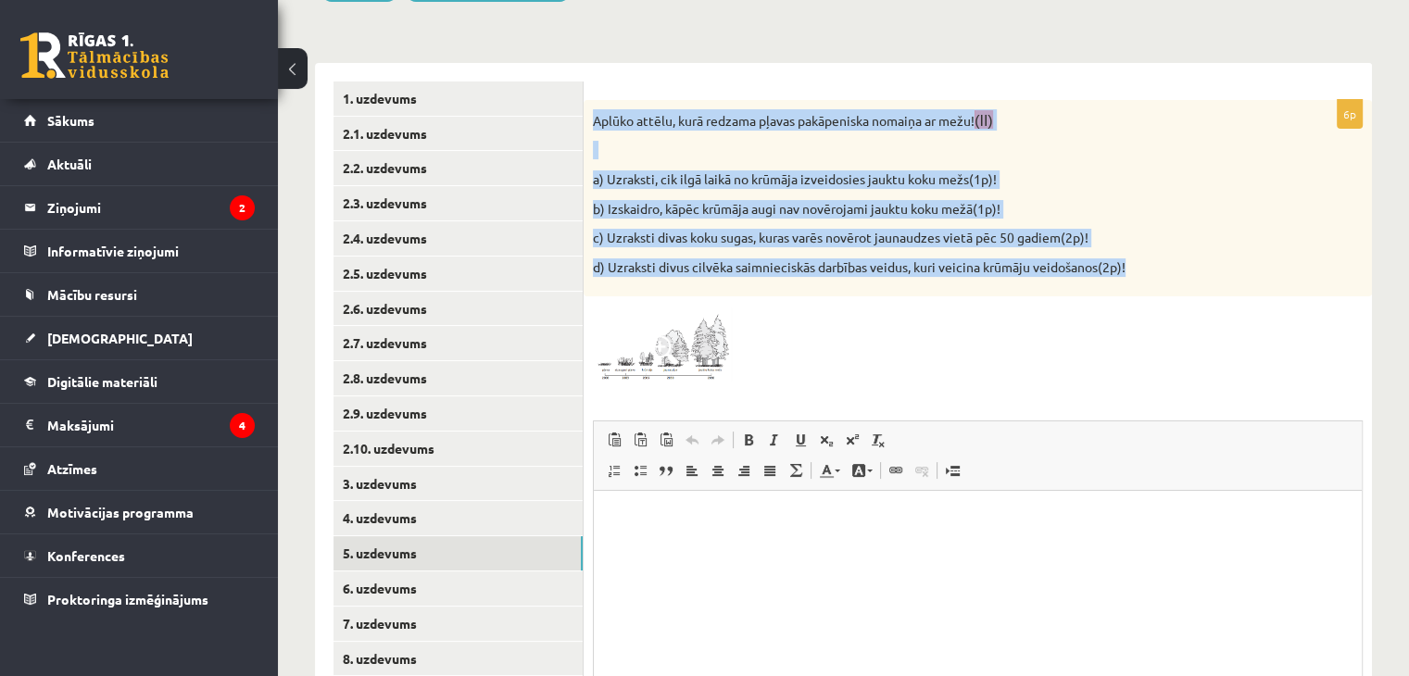
drag, startPoint x: 589, startPoint y: 123, endPoint x: 1170, endPoint y: 280, distance: 601.5
click at [1170, 280] on div "Aplūko attēlu, kurā redzama pļavas pakāpeniska nomaiņa ar mežu! (II) a) Uzrakst…" at bounding box center [978, 198] width 788 height 197
click at [687, 342] on img at bounding box center [662, 345] width 139 height 78
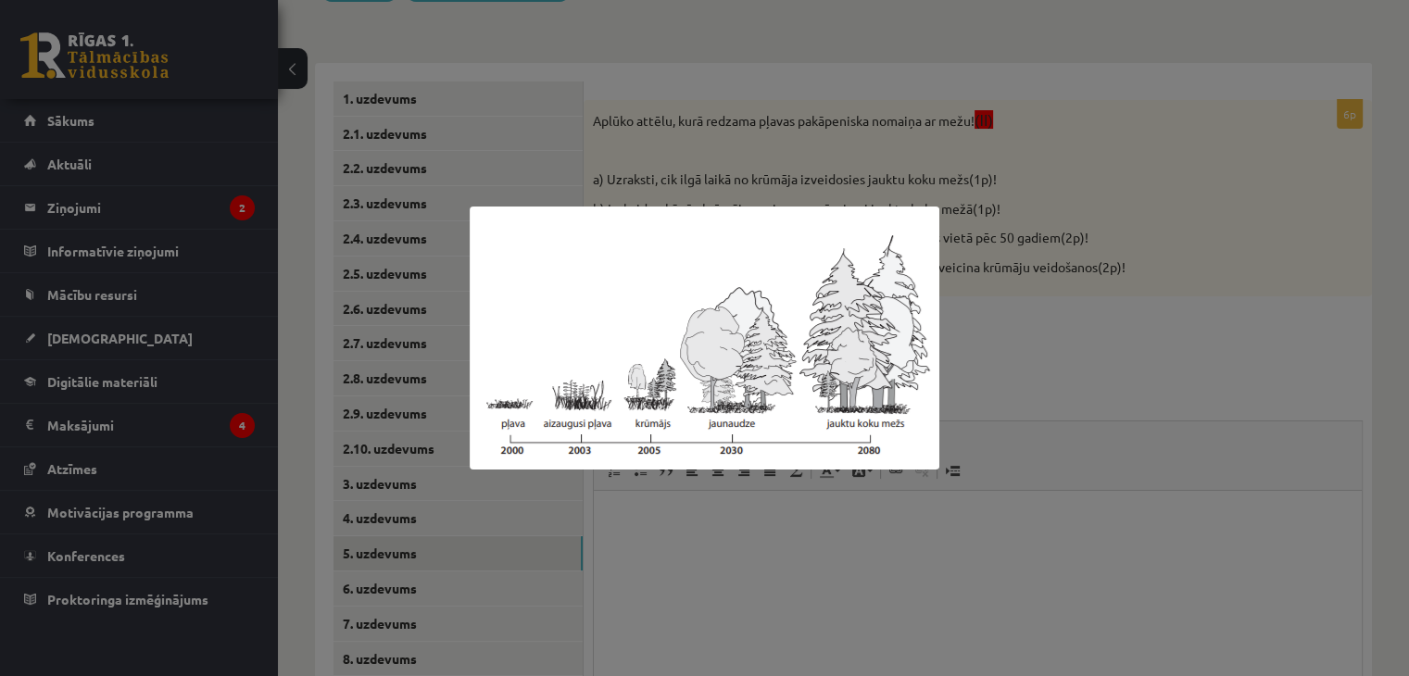
click at [389, 471] on div at bounding box center [704, 338] width 1409 height 676
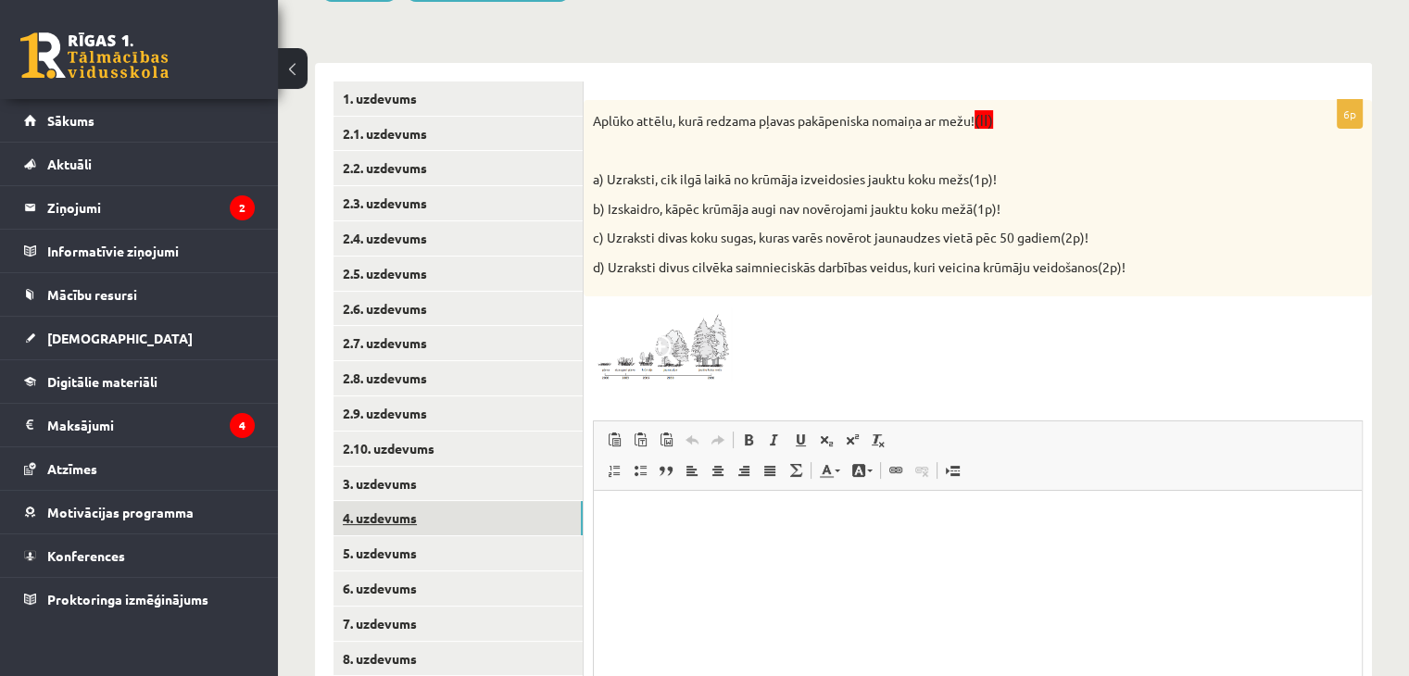
click at [433, 520] on link "4. uzdevums" at bounding box center [457, 518] width 249 height 34
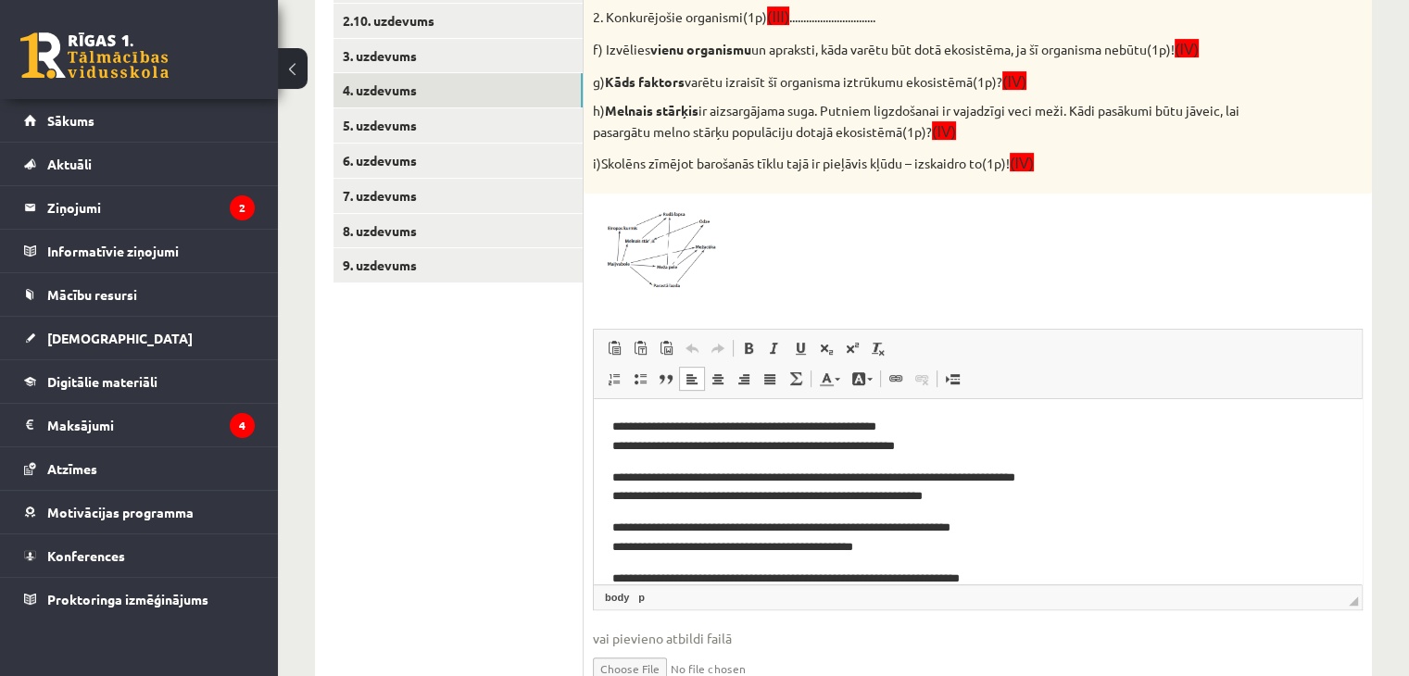
click at [616, 445] on p "**********" at bounding box center [970, 436] width 717 height 39
drag, startPoint x: 616, startPoint y: 445, endPoint x: 627, endPoint y: 428, distance: 20.0
click at [627, 428] on p "**********" at bounding box center [970, 436] width 717 height 39
click at [660, 443] on p "**********" at bounding box center [970, 436] width 717 height 39
drag, startPoint x: 939, startPoint y: 420, endPoint x: 625, endPoint y: 428, distance: 314.1
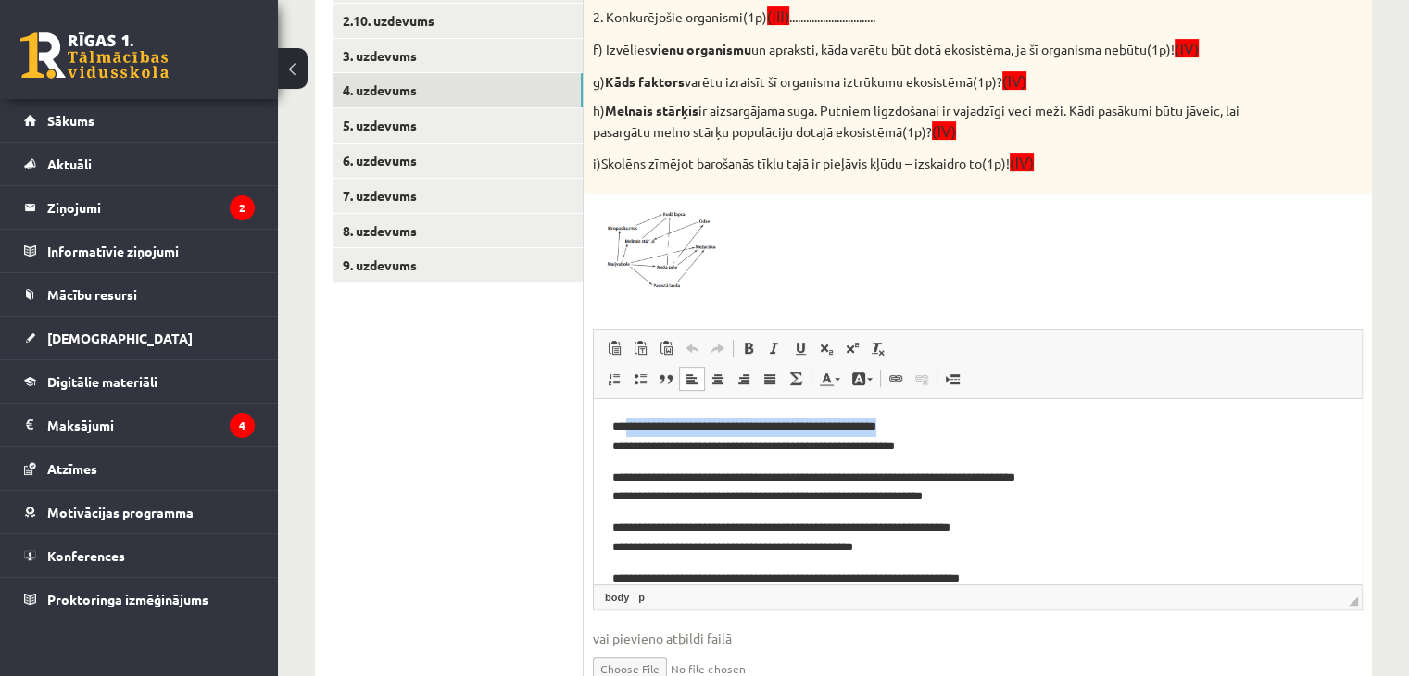
click at [625, 428] on p "**********" at bounding box center [970, 436] width 717 height 39
click at [614, 446] on p "**********" at bounding box center [970, 436] width 717 height 39
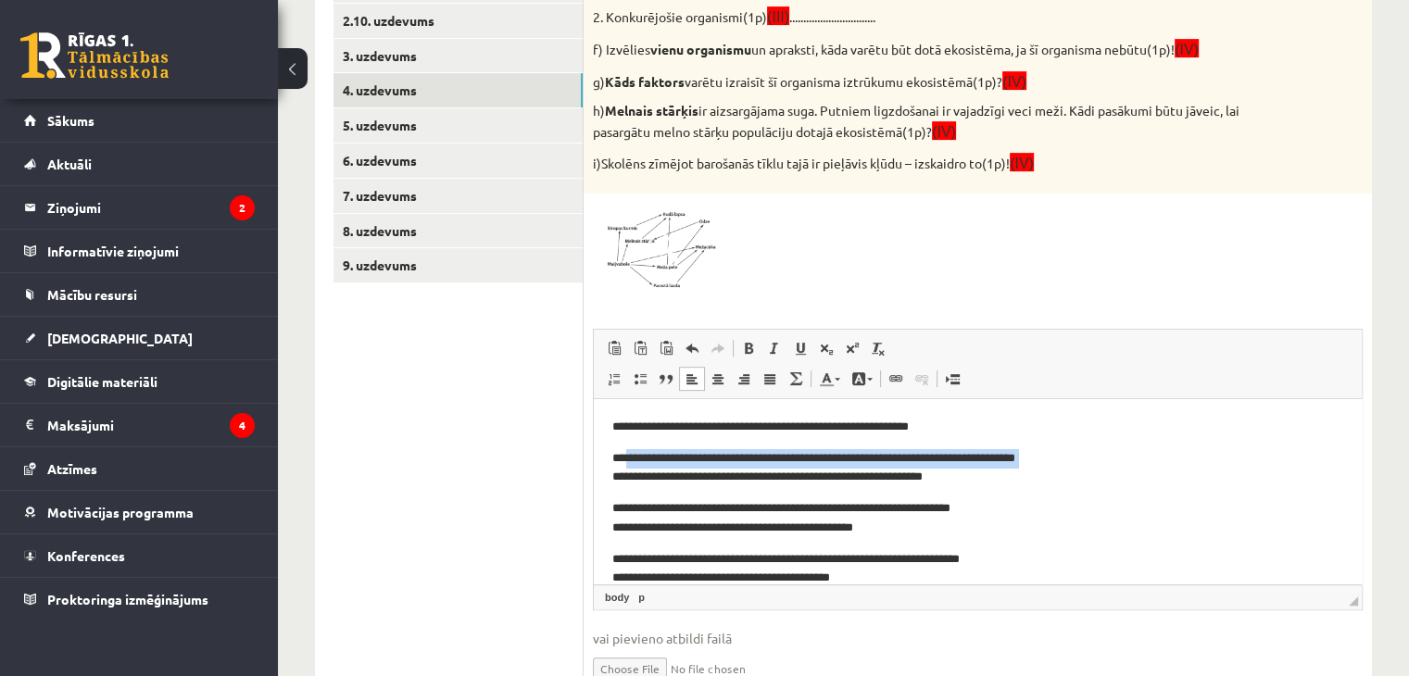
drag, startPoint x: 616, startPoint y: 473, endPoint x: 630, endPoint y: 457, distance: 21.7
click at [630, 457] on p "**********" at bounding box center [970, 467] width 717 height 39
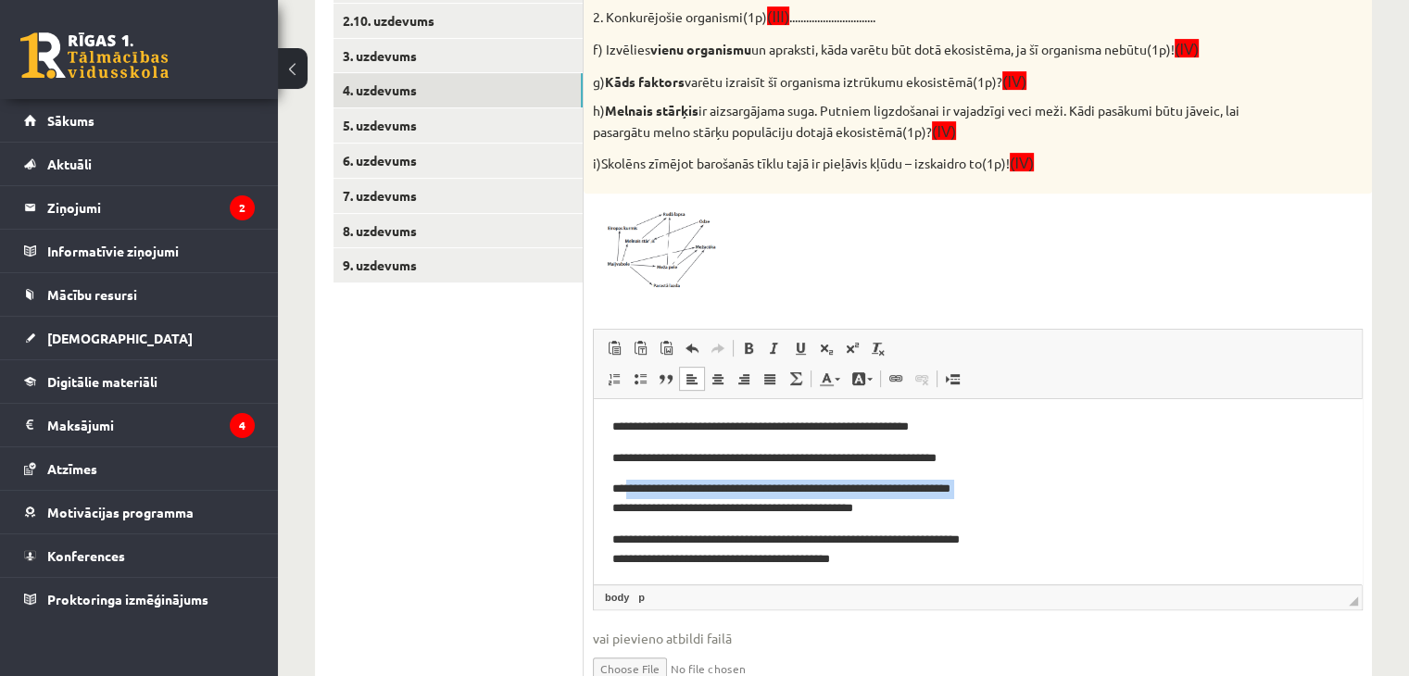
drag, startPoint x: 613, startPoint y: 506, endPoint x: 628, endPoint y: 491, distance: 21.0
click at [628, 491] on p "**********" at bounding box center [970, 498] width 717 height 39
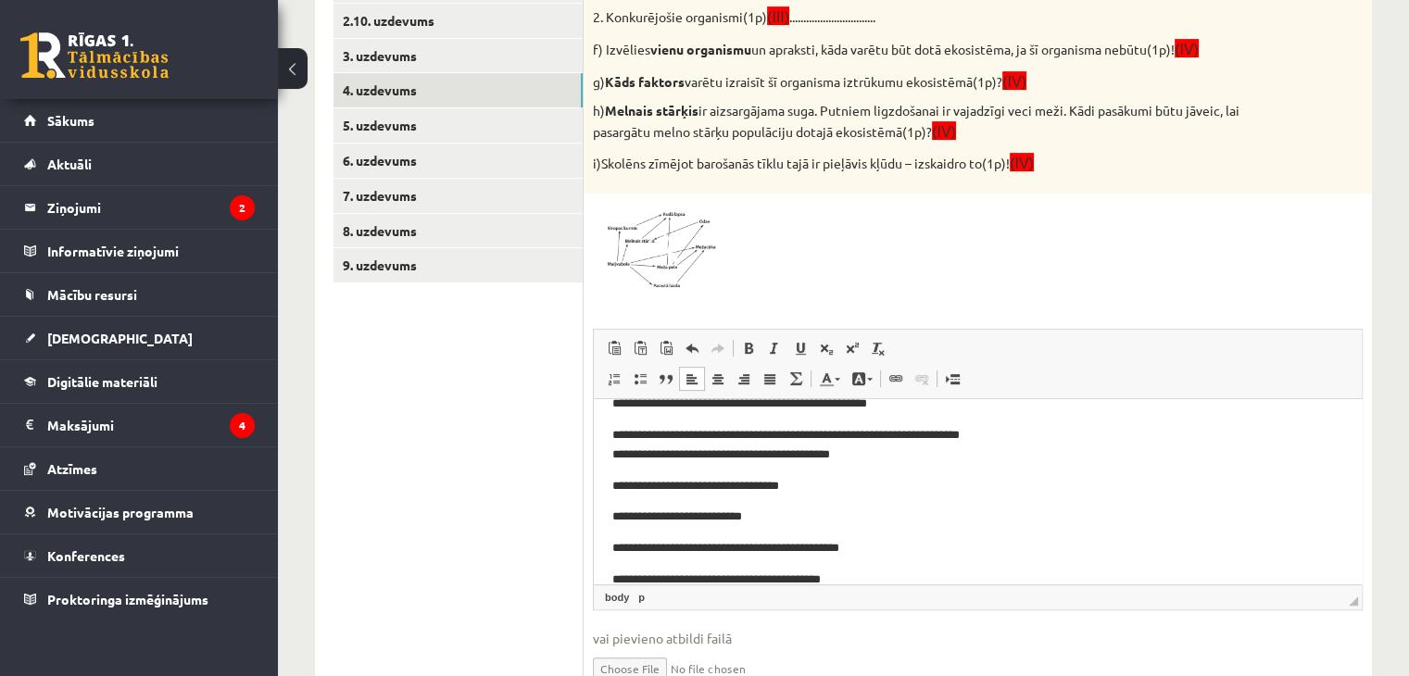
scroll to position [93, 0]
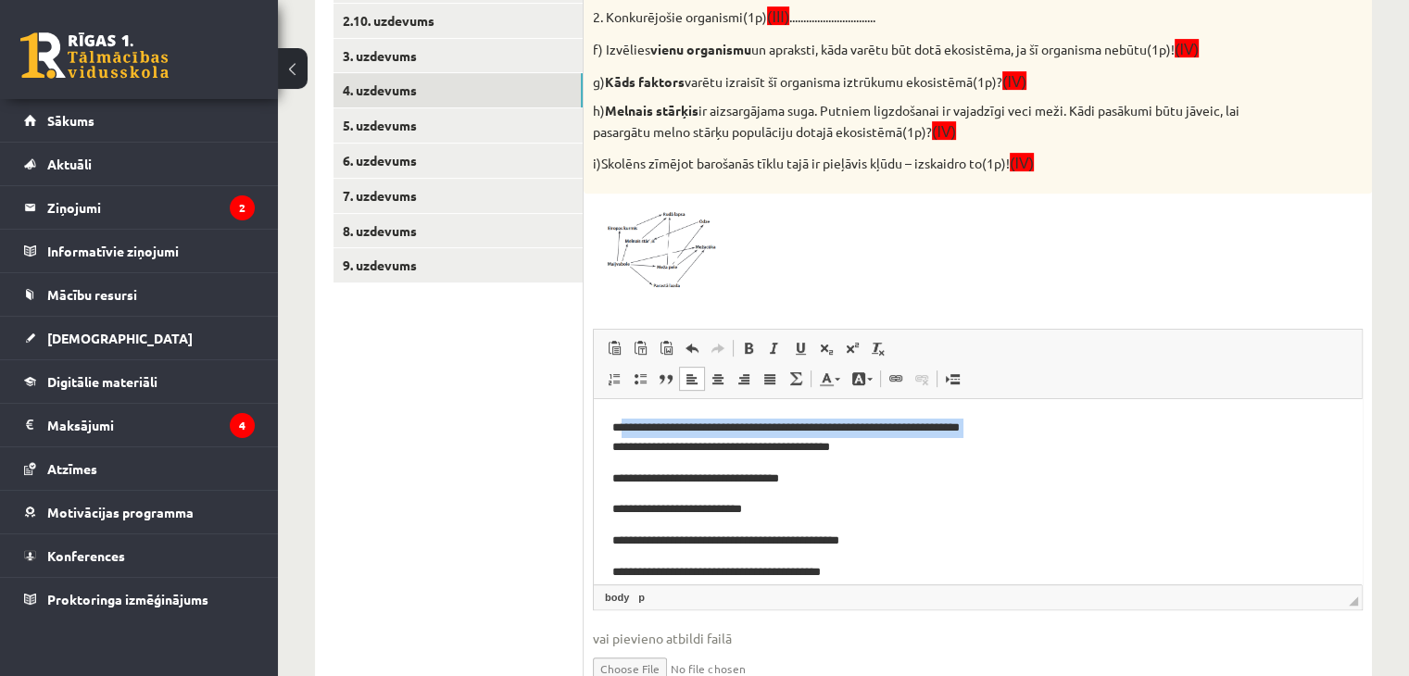
drag, startPoint x: 609, startPoint y: 447, endPoint x: 623, endPoint y: 421, distance: 29.9
click at [623, 421] on html "**********" at bounding box center [978, 635] width 768 height 659
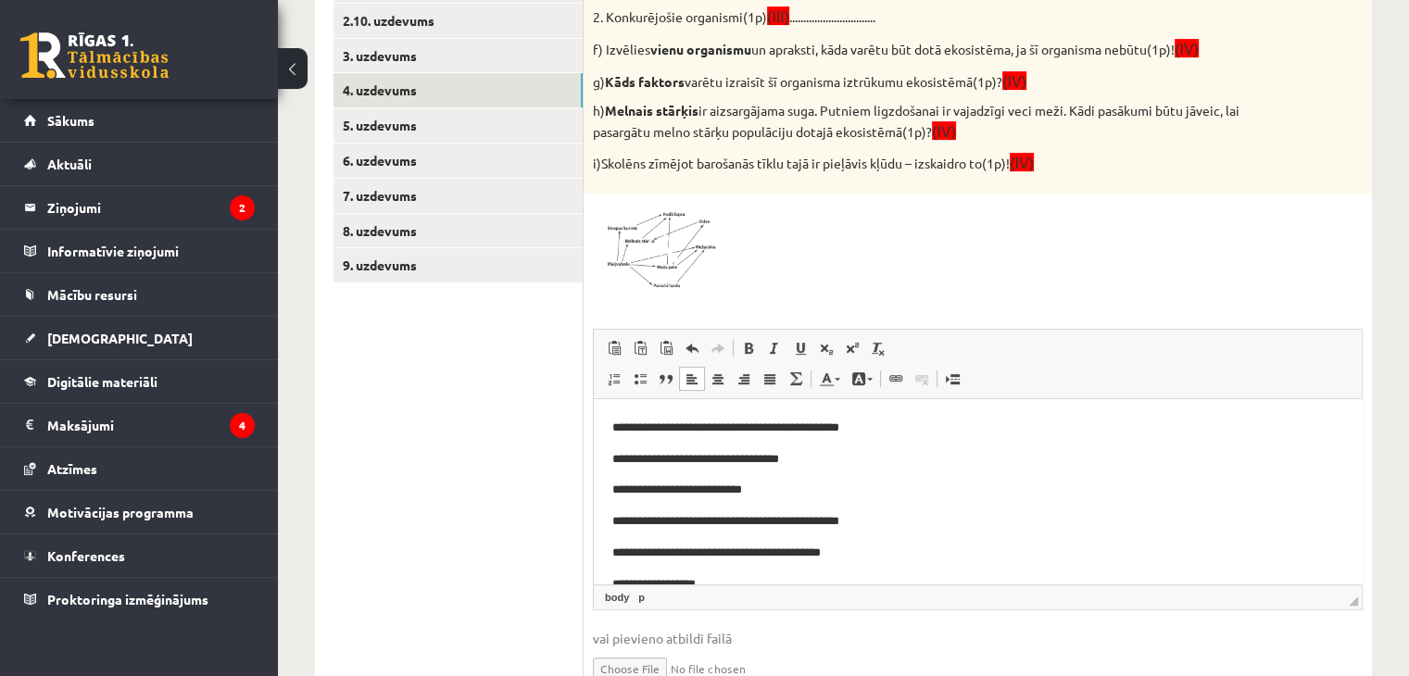
click at [609, 459] on html "**********" at bounding box center [978, 626] width 768 height 640
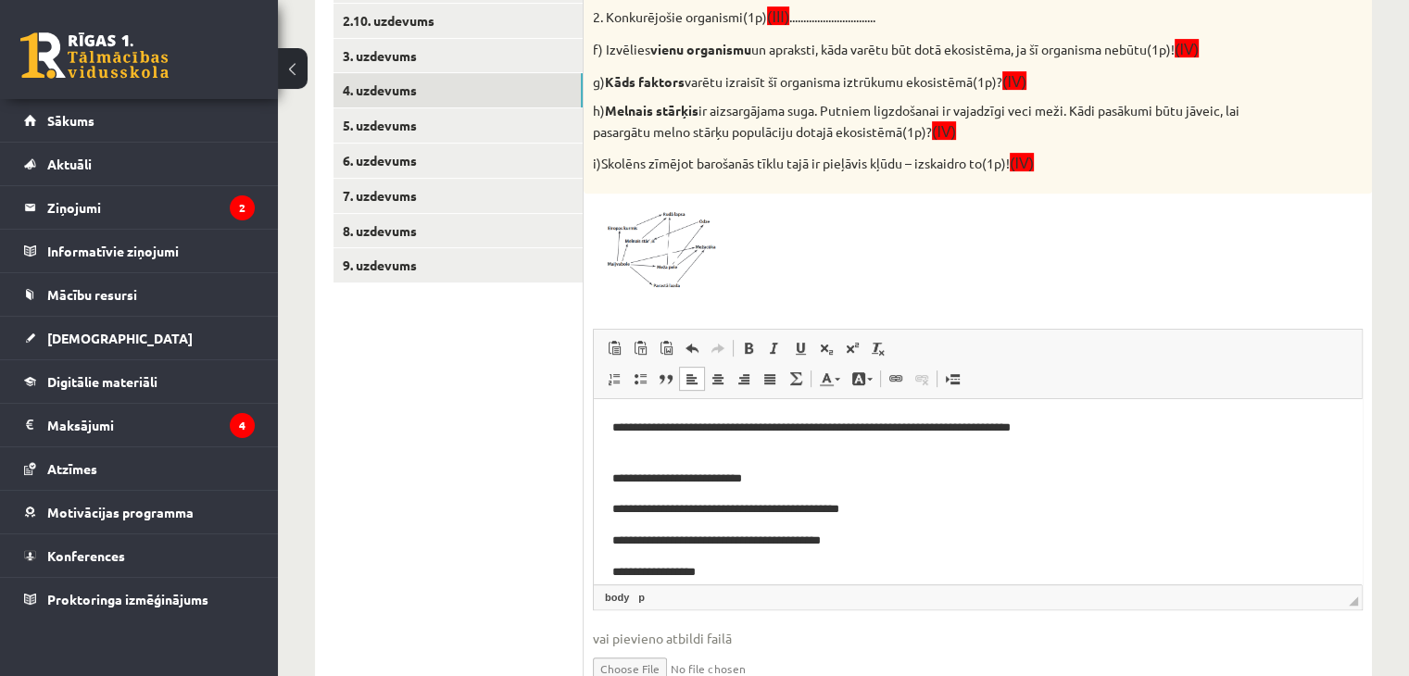
click at [613, 478] on p "**********" at bounding box center [970, 478] width 717 height 19
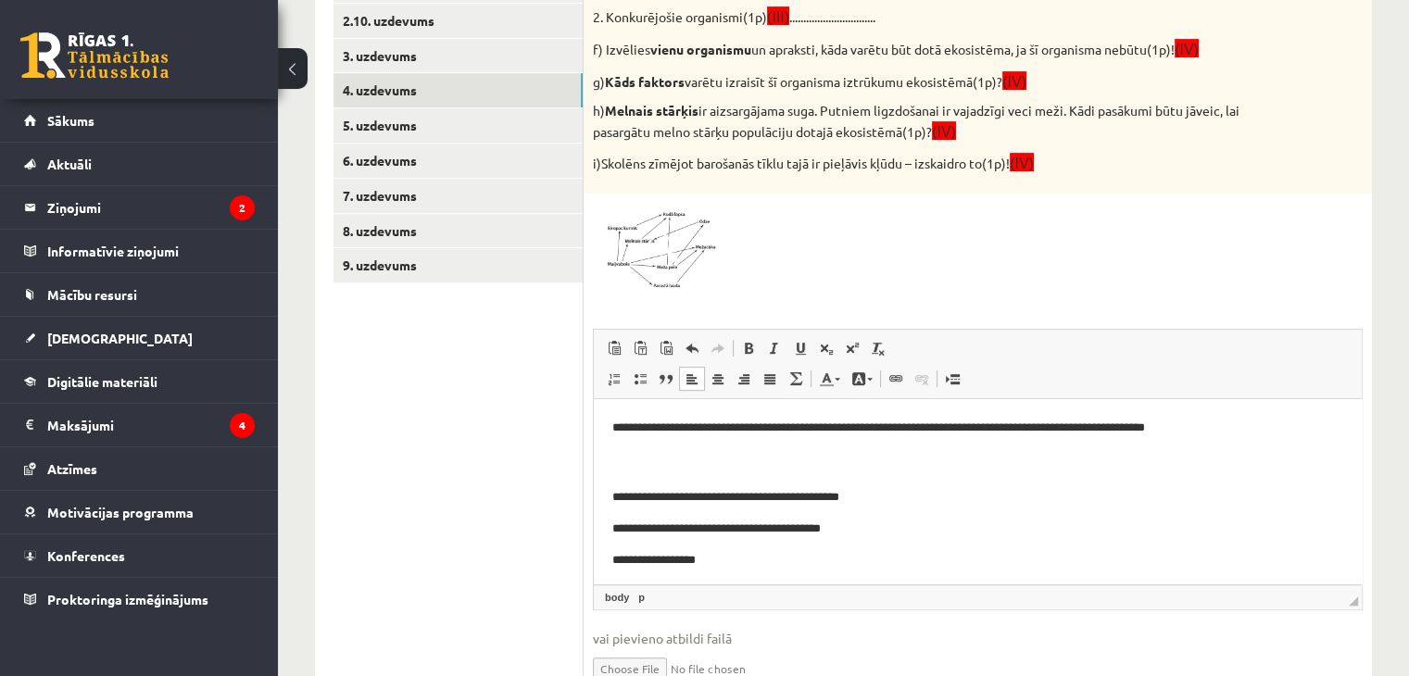
click at [610, 497] on html "**********" at bounding box center [978, 614] width 768 height 616
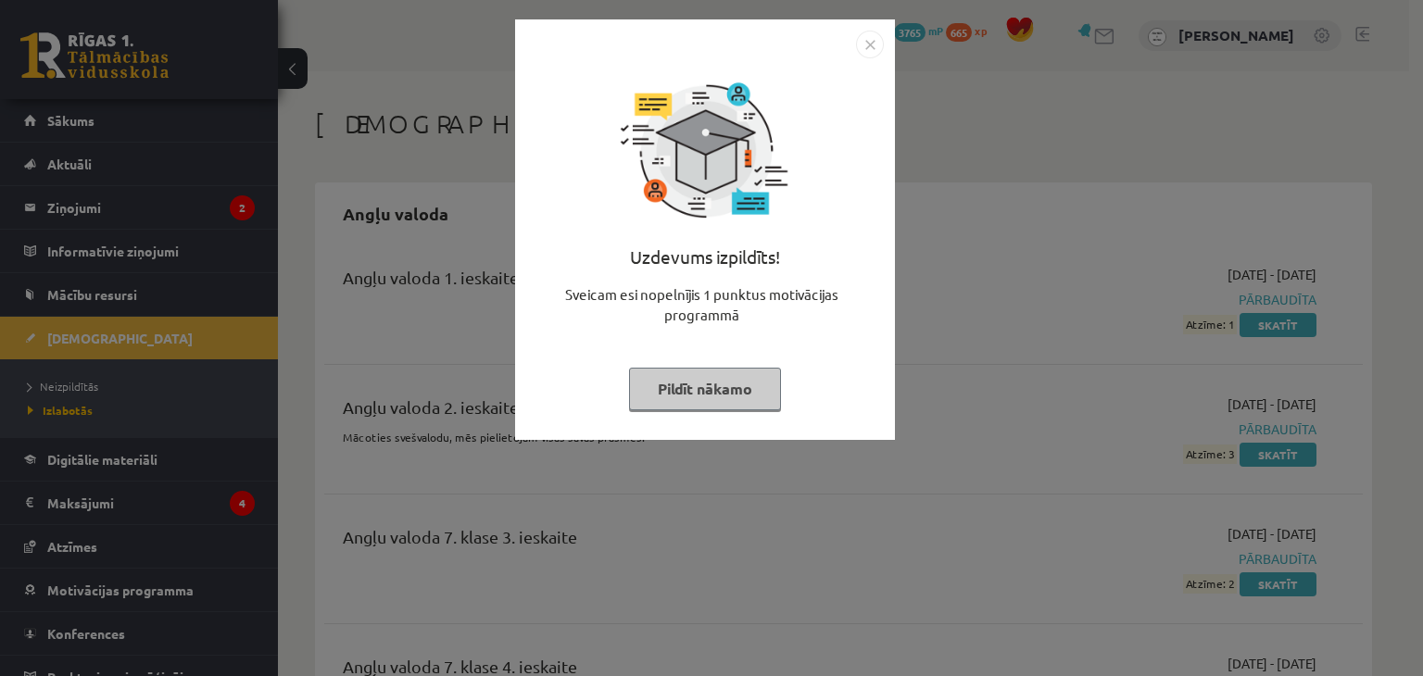
click at [703, 372] on button "Pildīt nākamo" at bounding box center [705, 389] width 152 height 43
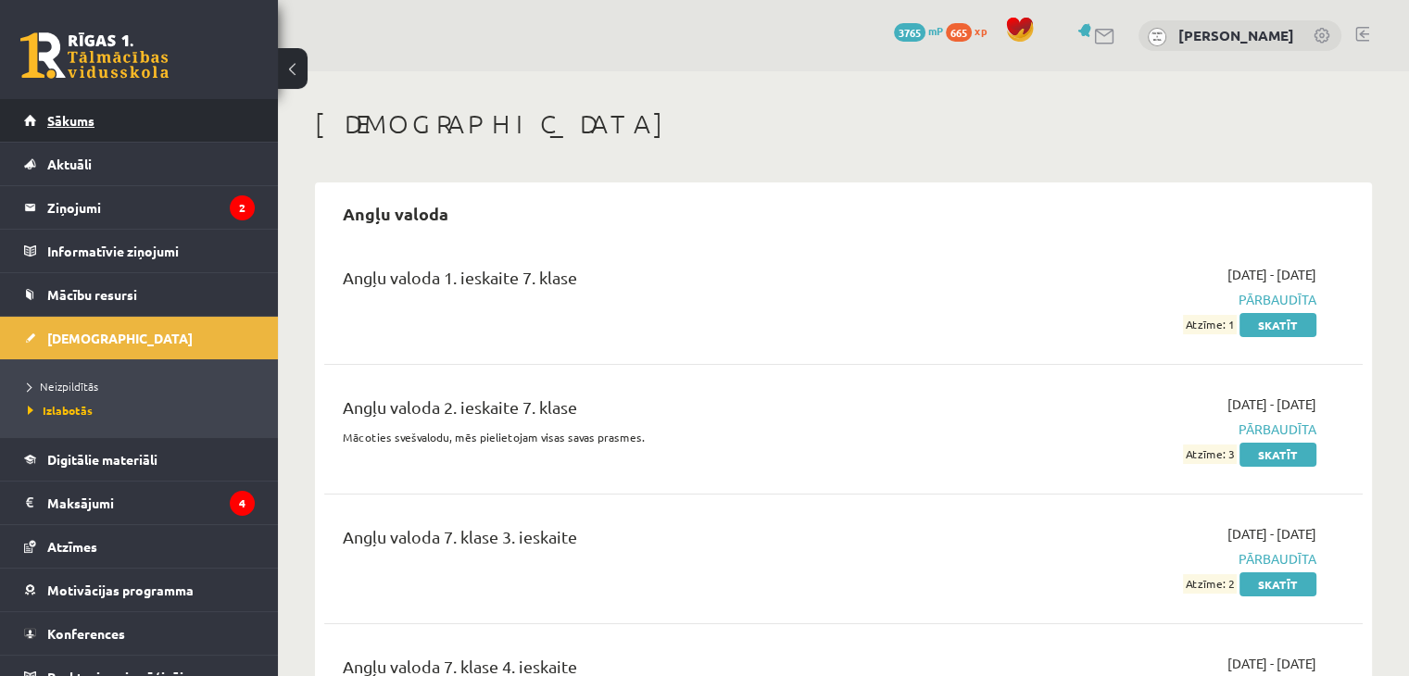
click at [116, 116] on link "Sākums" at bounding box center [139, 120] width 231 height 43
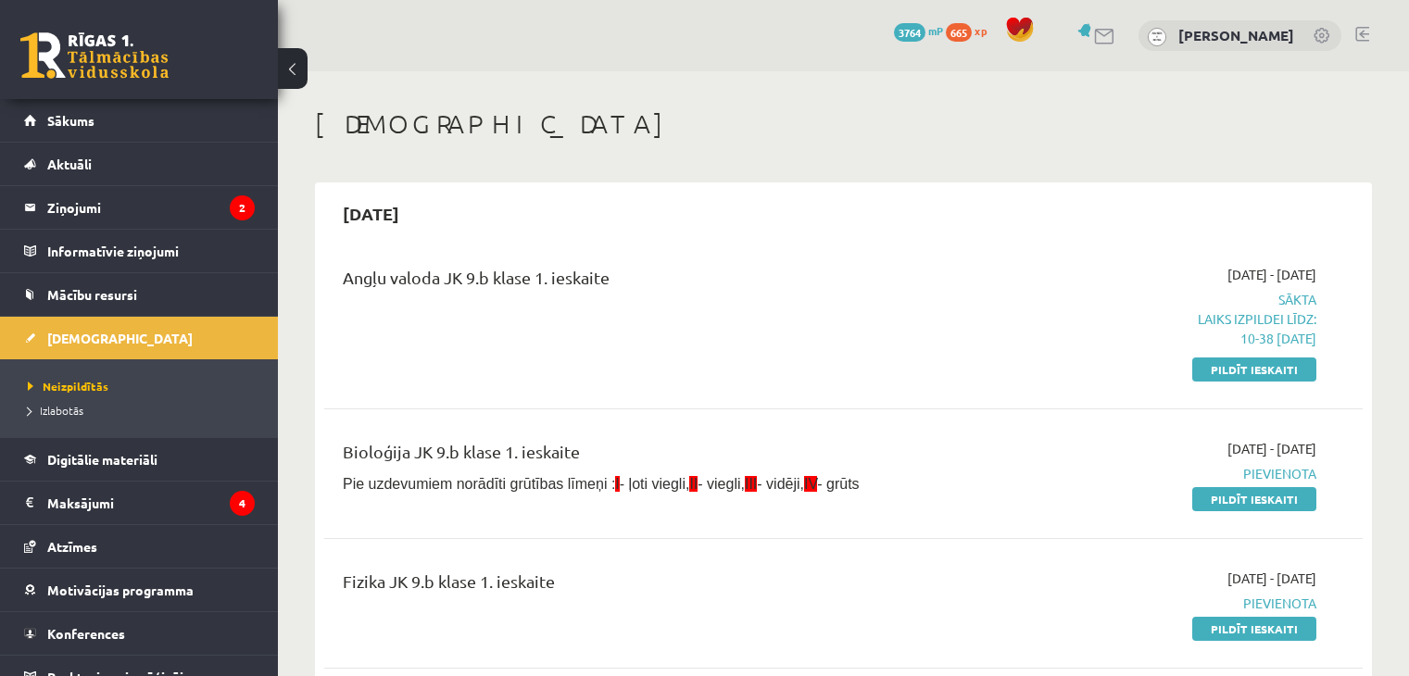
scroll to position [185, 0]
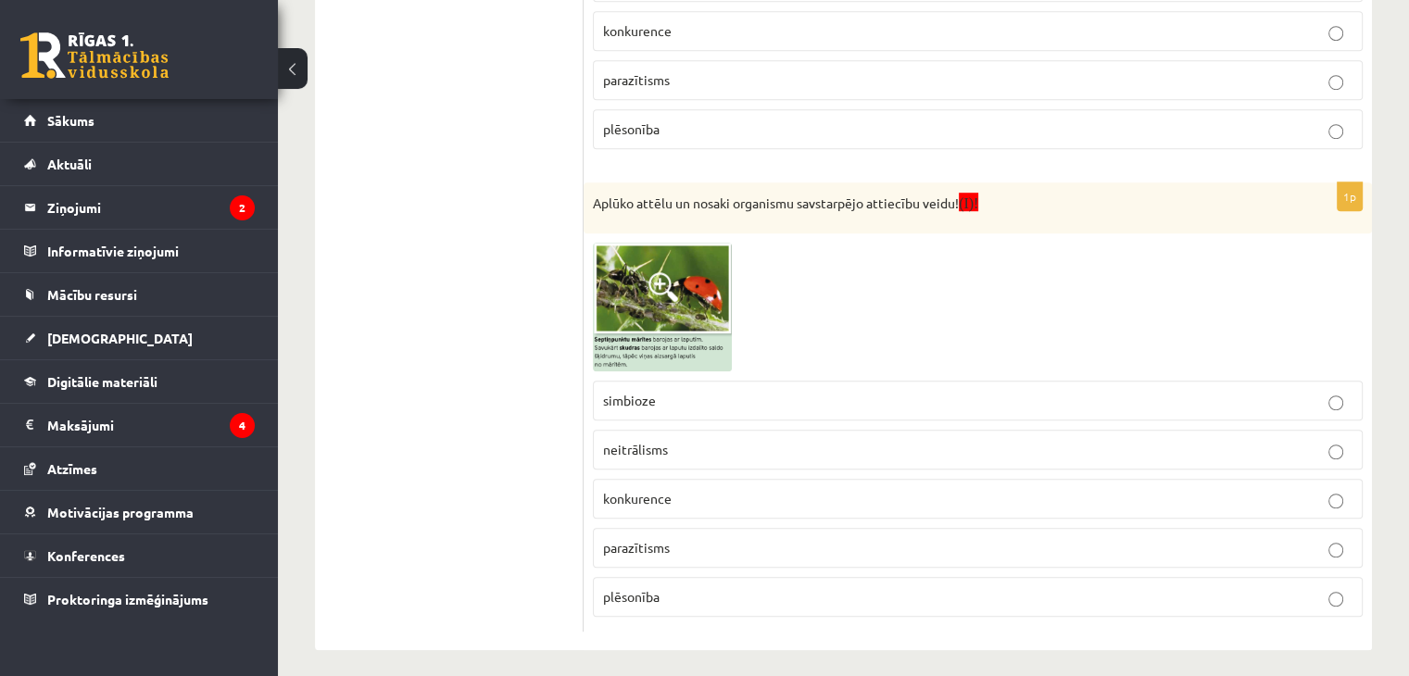
scroll to position [1157, 0]
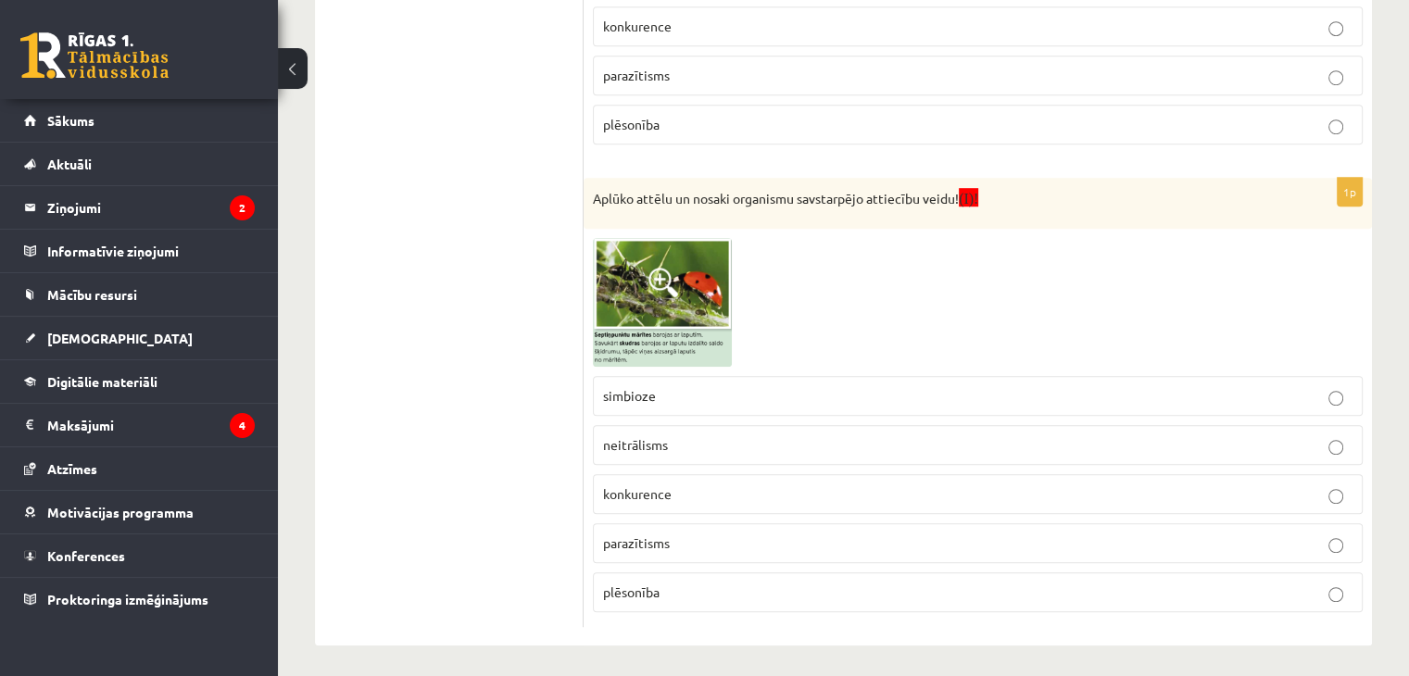
click at [688, 594] on p "plēsonība" at bounding box center [977, 592] width 749 height 19
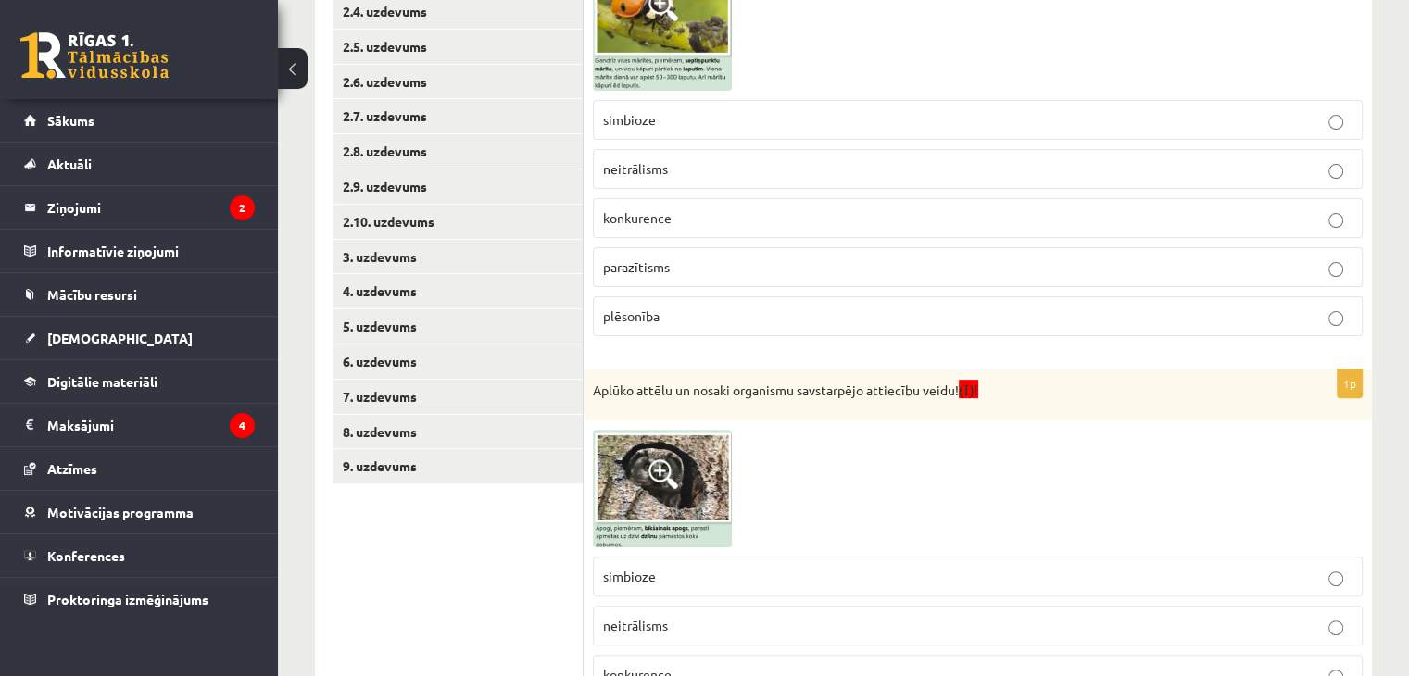
click at [685, 316] on p "plēsonība" at bounding box center [977, 316] width 749 height 19
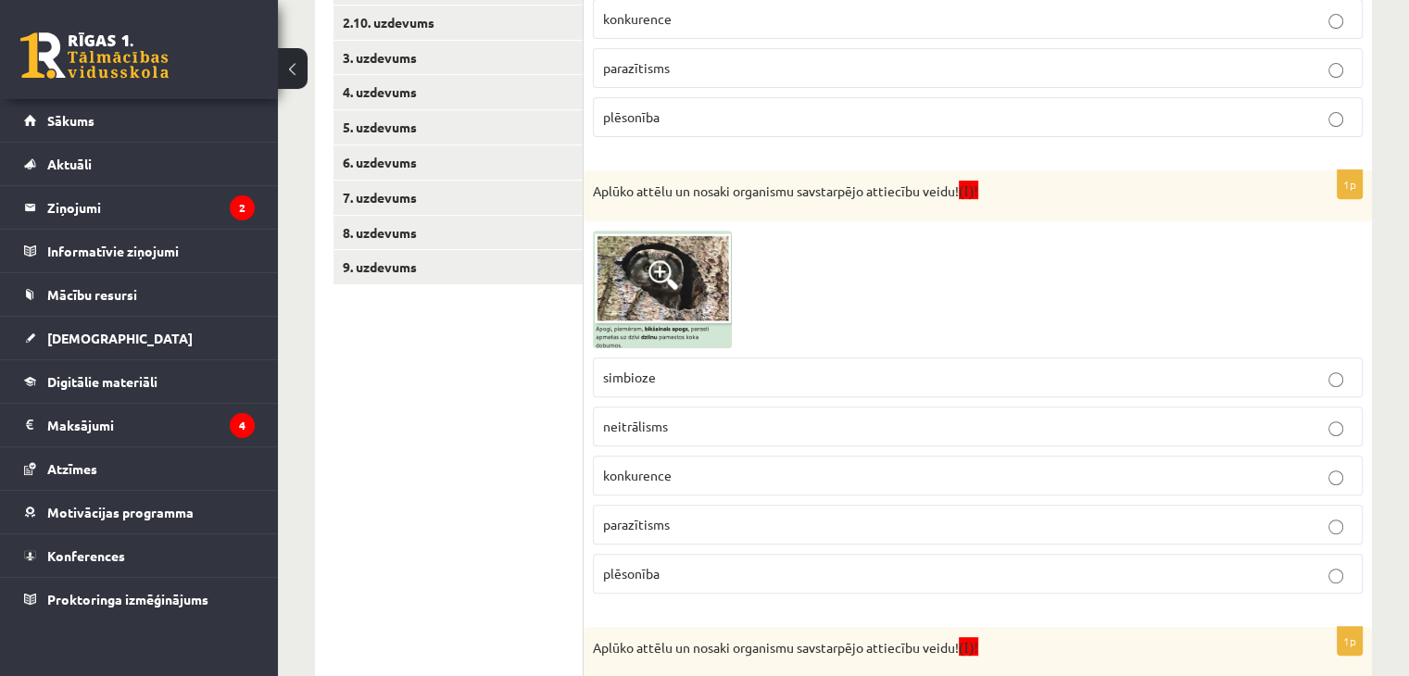
scroll to position [786, 0]
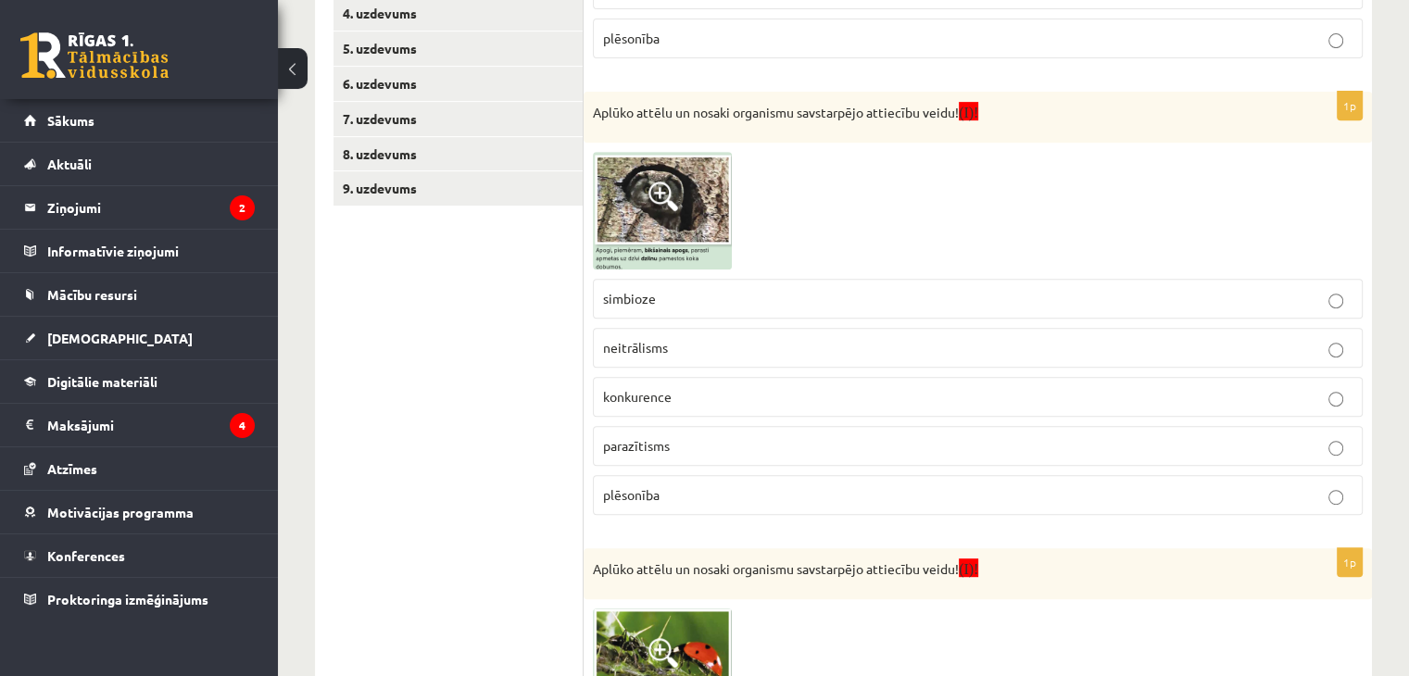
click at [663, 345] on span "neitrālisms" at bounding box center [635, 347] width 65 height 17
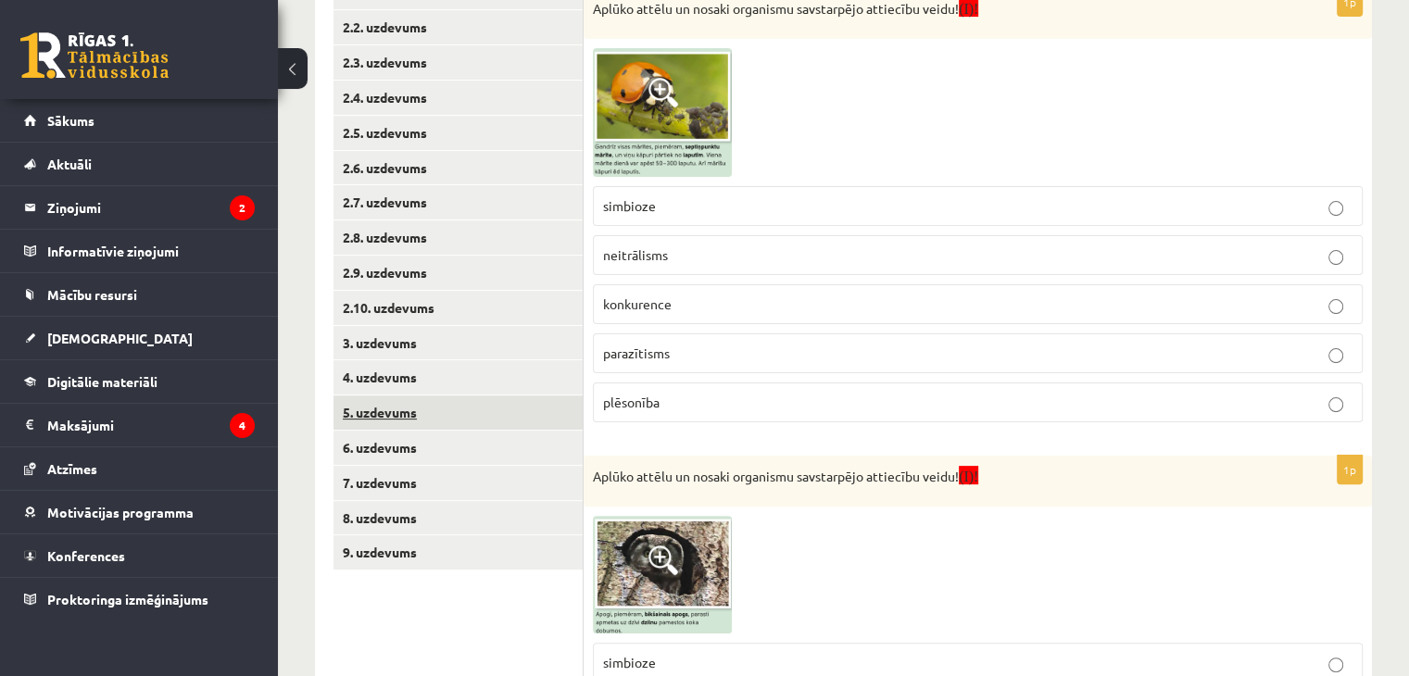
scroll to position [416, 0]
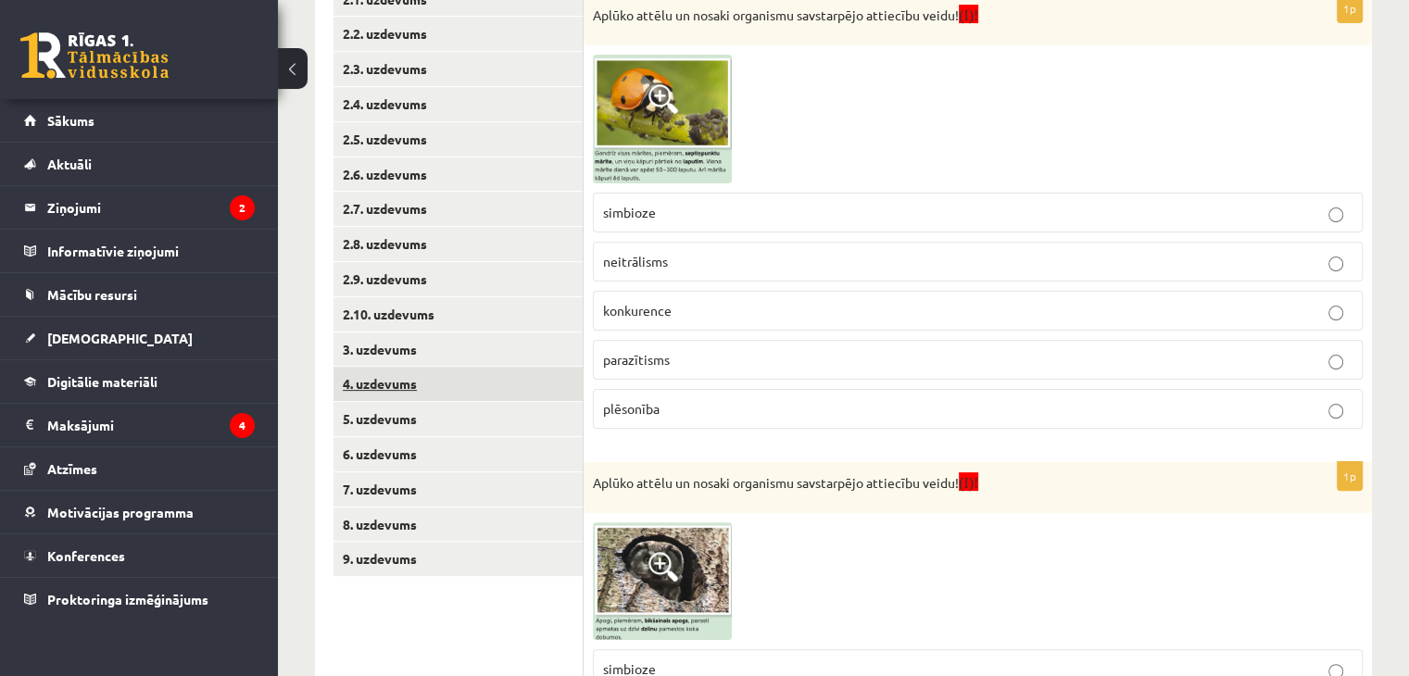
click at [437, 371] on link "4. uzdevums" at bounding box center [457, 384] width 249 height 34
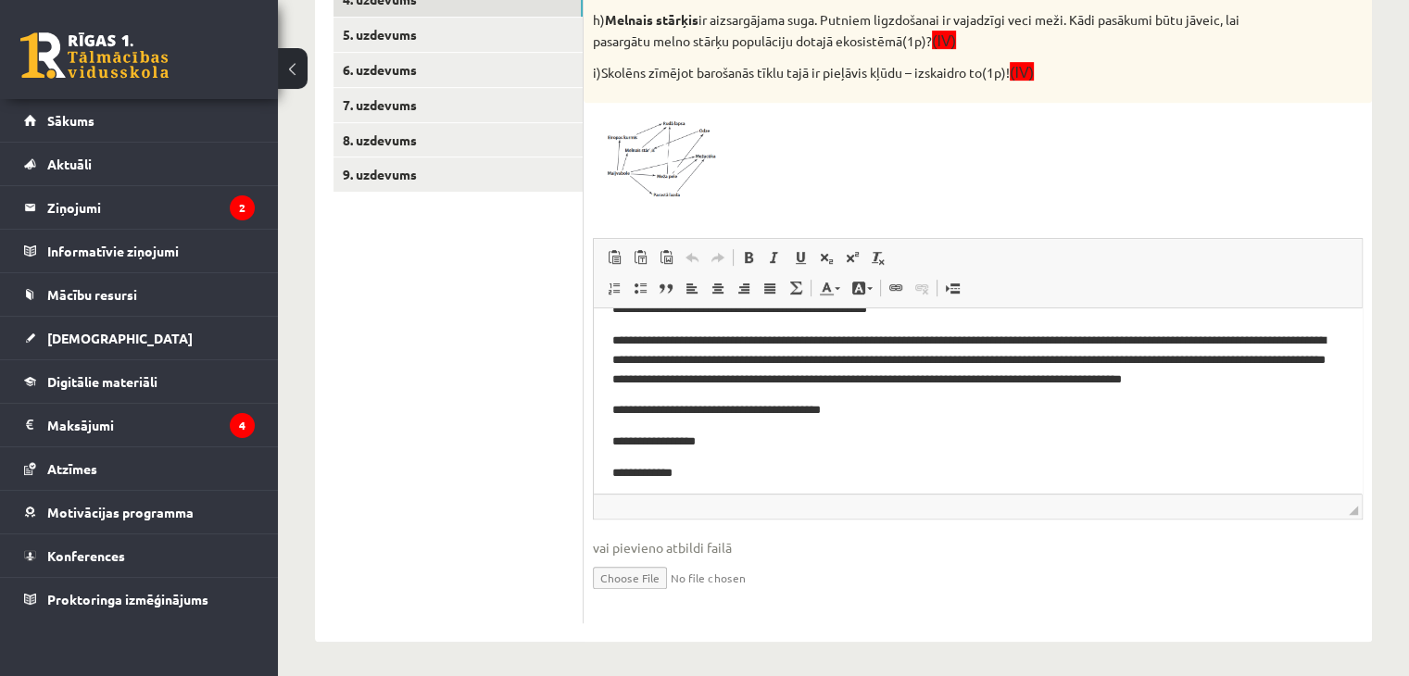
scroll to position [93, 0]
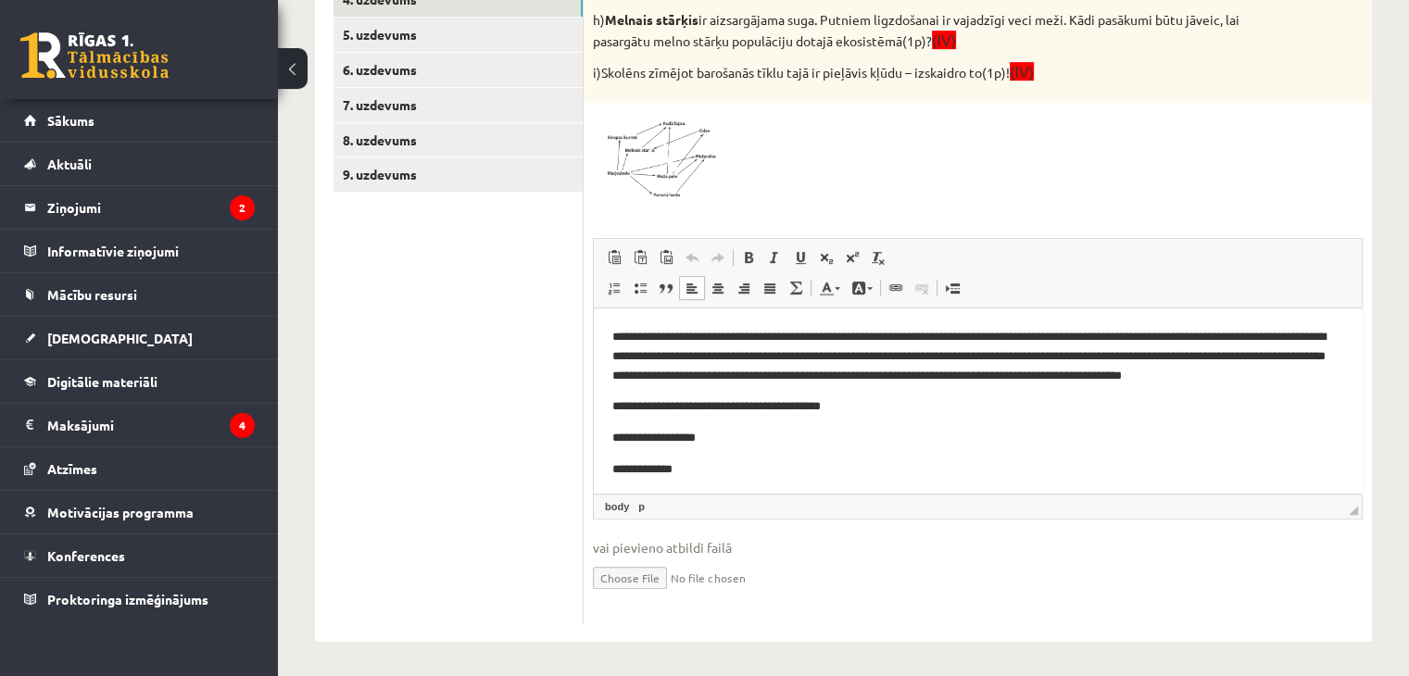
click at [753, 372] on p "**********" at bounding box center [970, 355] width 717 height 57
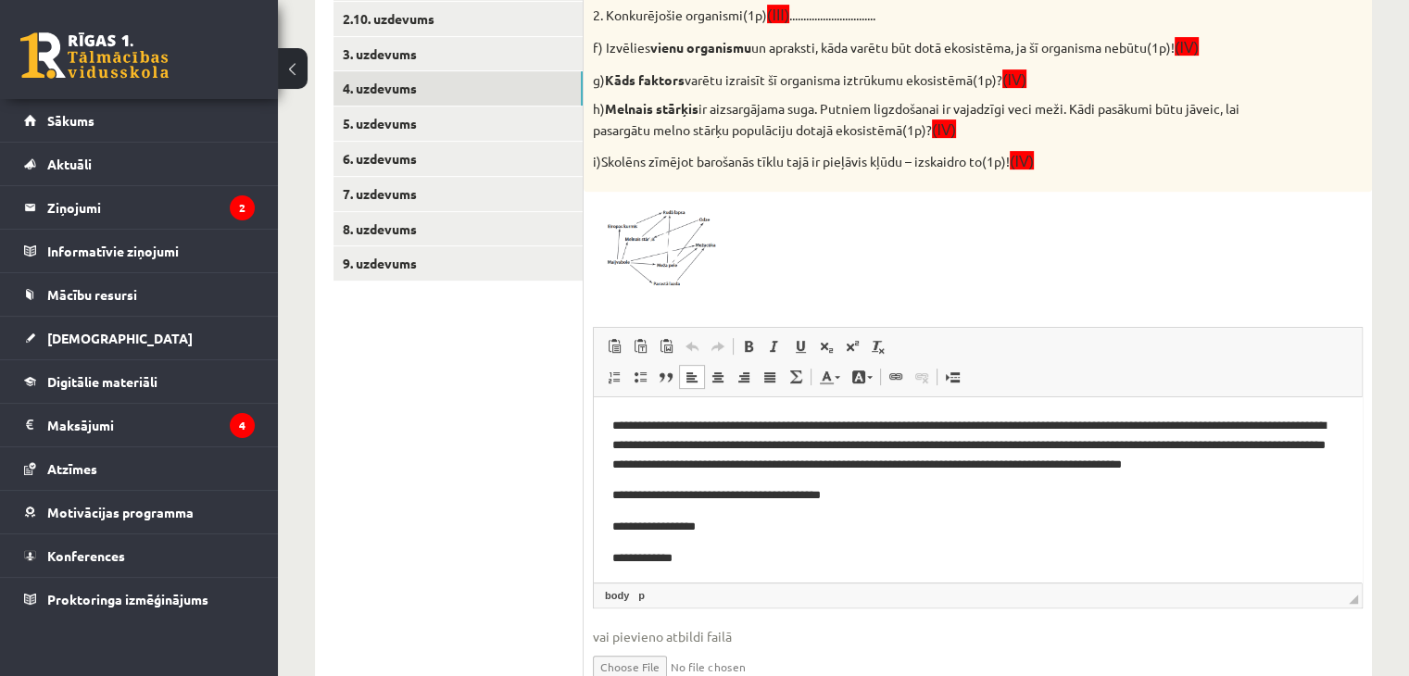
scroll to position [708, 0]
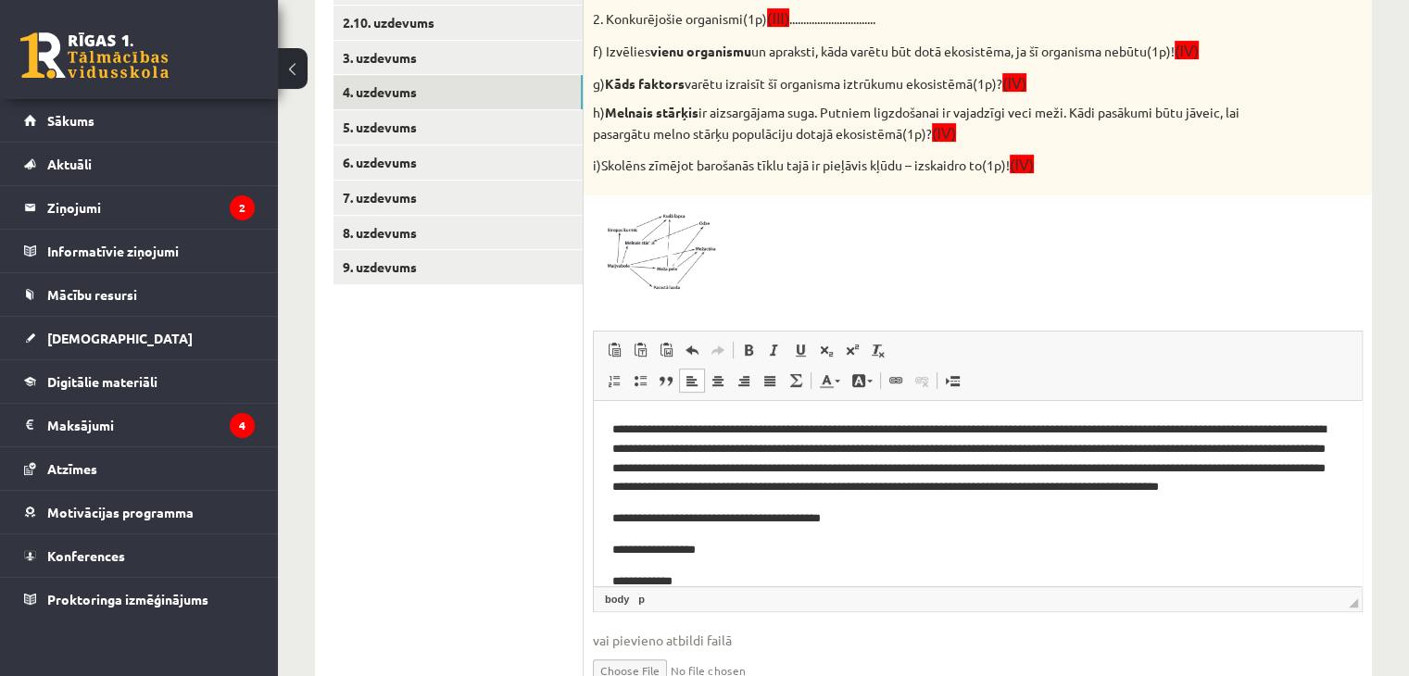
click at [612, 516] on p "**********" at bounding box center [970, 517] width 717 height 19
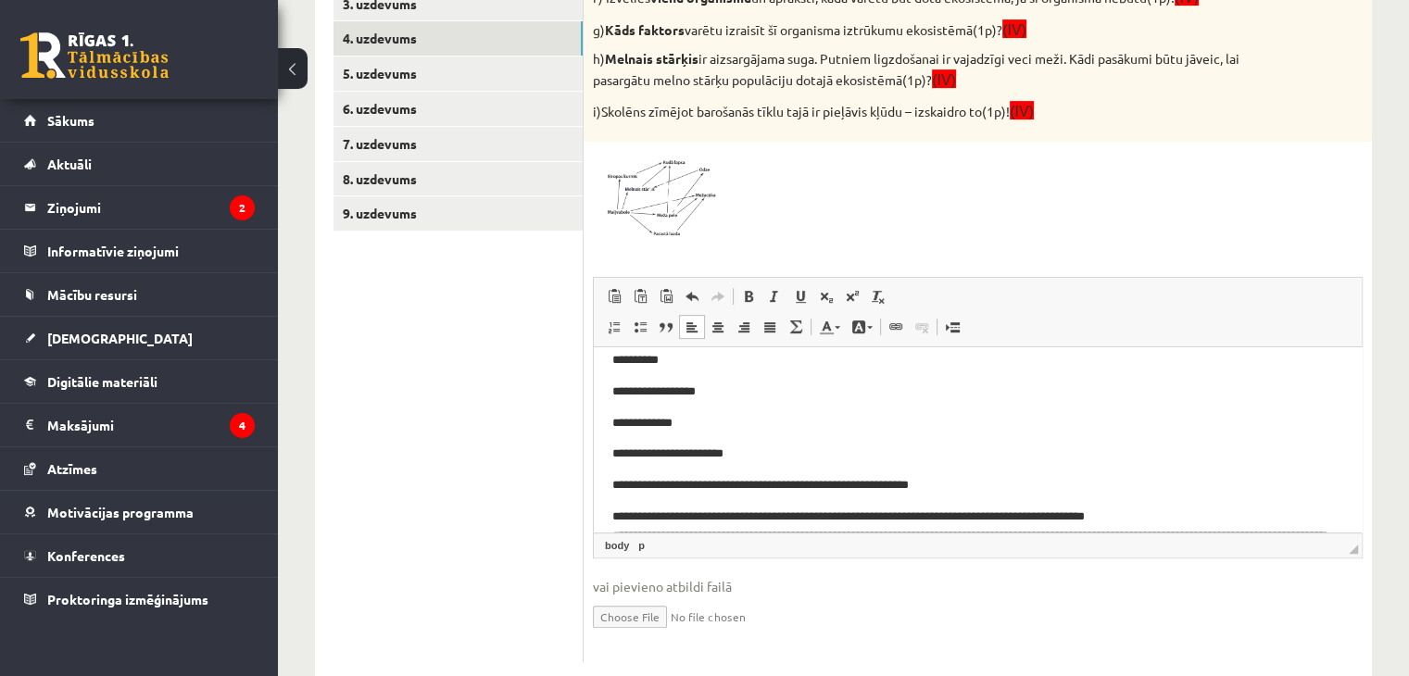
scroll to position [800, 0]
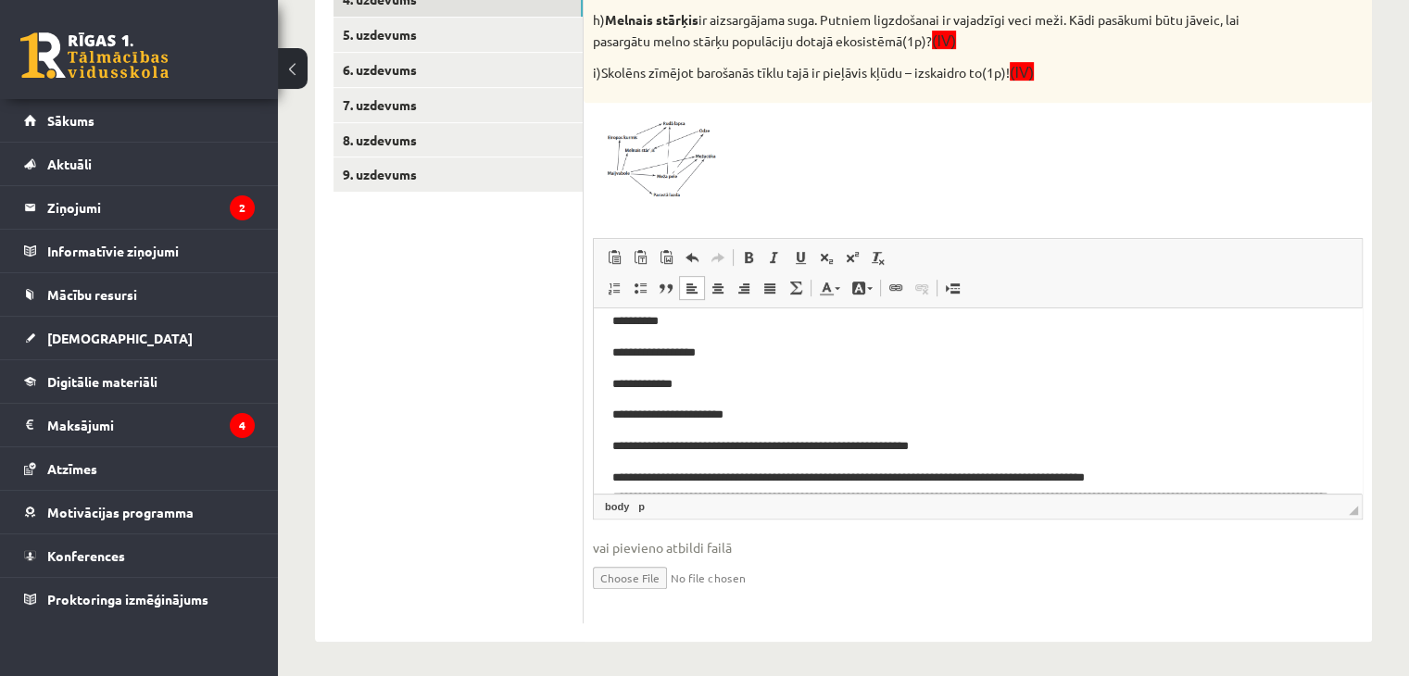
click at [611, 416] on html "**********" at bounding box center [978, 418] width 768 height 592
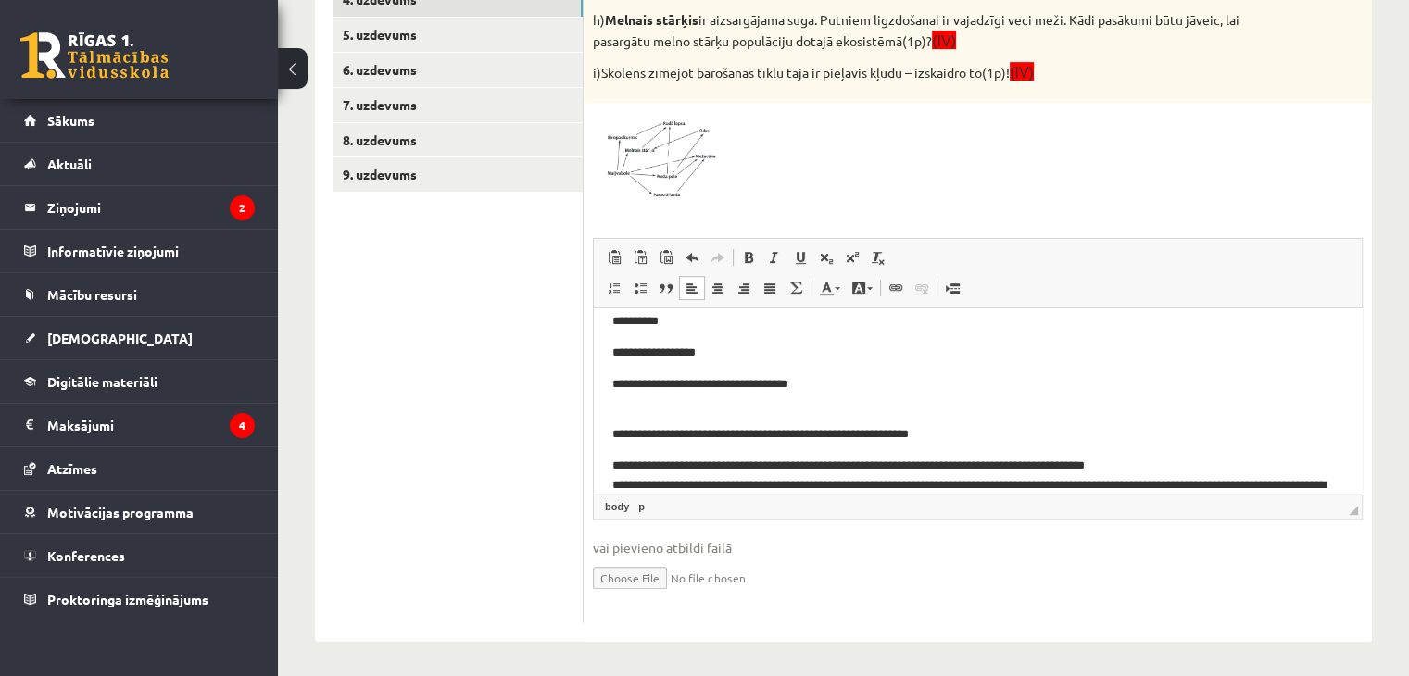
click at [611, 432] on html "**********" at bounding box center [978, 412] width 768 height 581
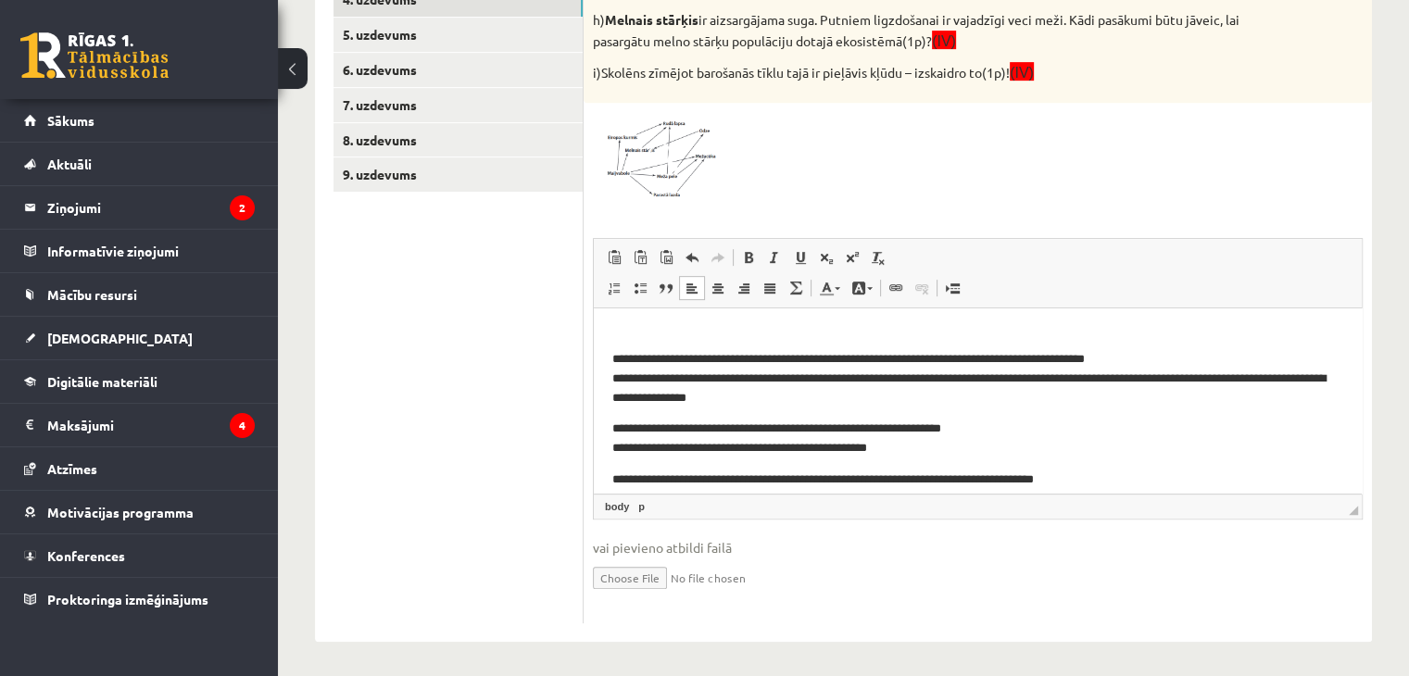
scroll to position [278, 0]
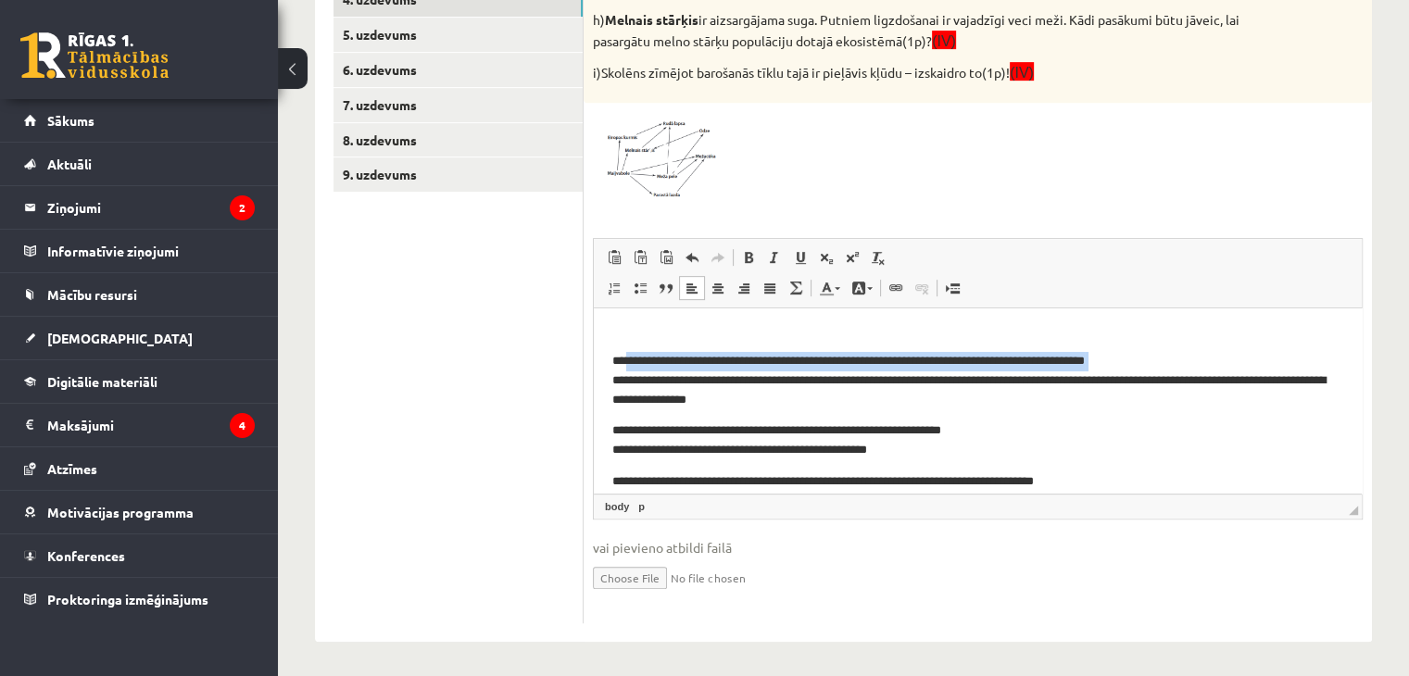
drag, startPoint x: 615, startPoint y: 378, endPoint x: 623, endPoint y: 356, distance: 23.7
click at [623, 356] on p "**********" at bounding box center [970, 379] width 717 height 57
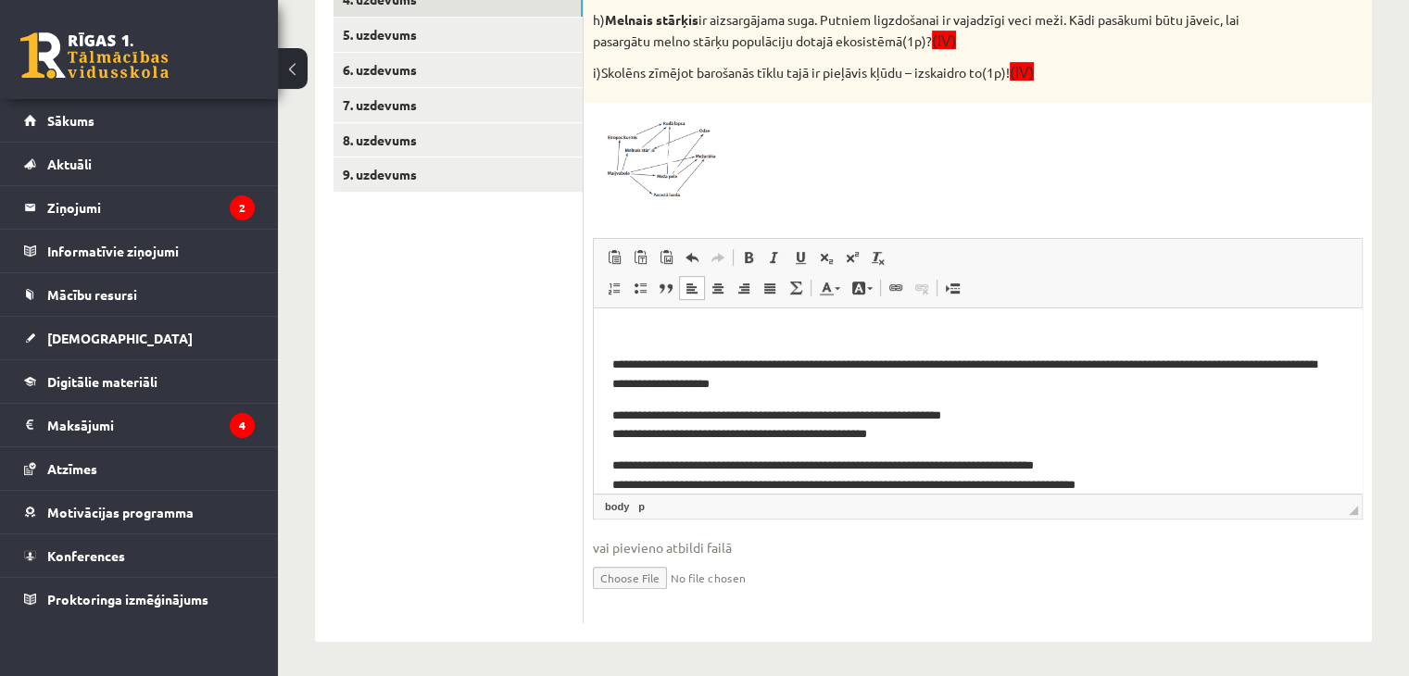
scroll to position [271, 0]
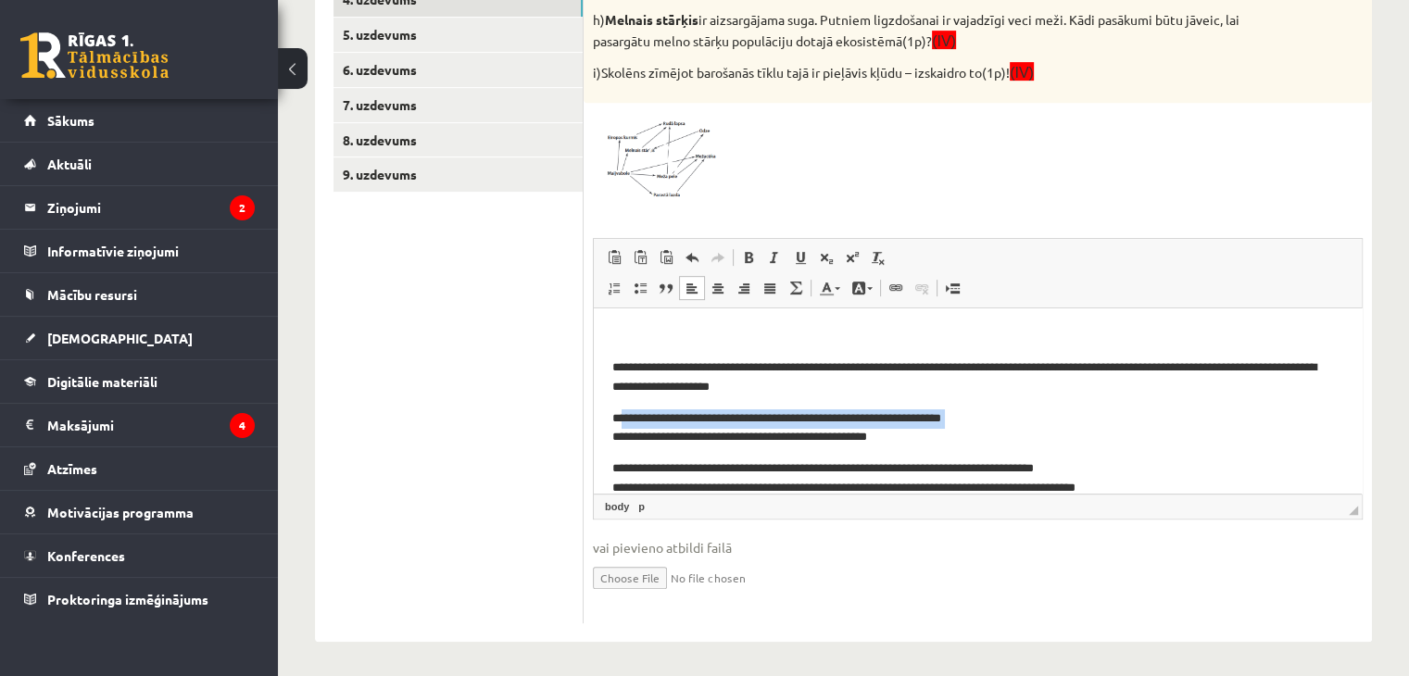
drag, startPoint x: 614, startPoint y: 435, endPoint x: 623, endPoint y: 415, distance: 22.4
click at [623, 415] on p "**********" at bounding box center [970, 427] width 717 height 39
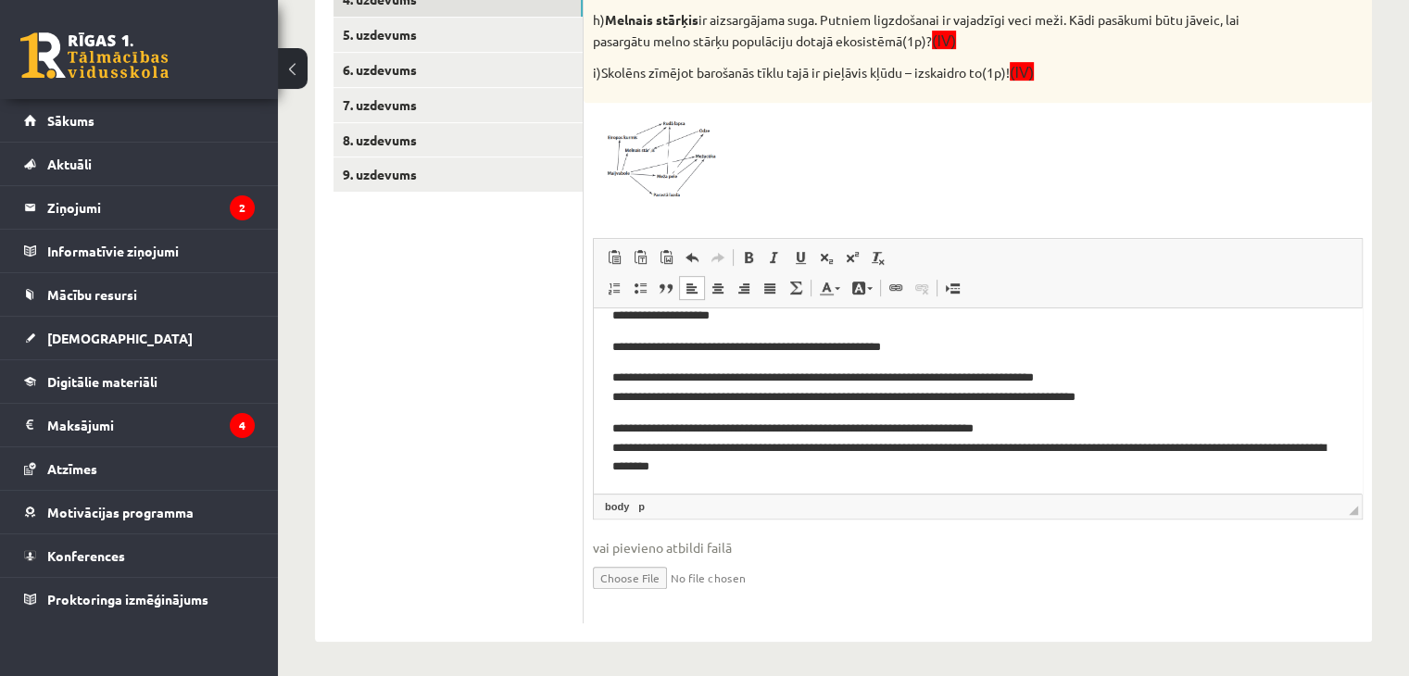
scroll to position [345, 0]
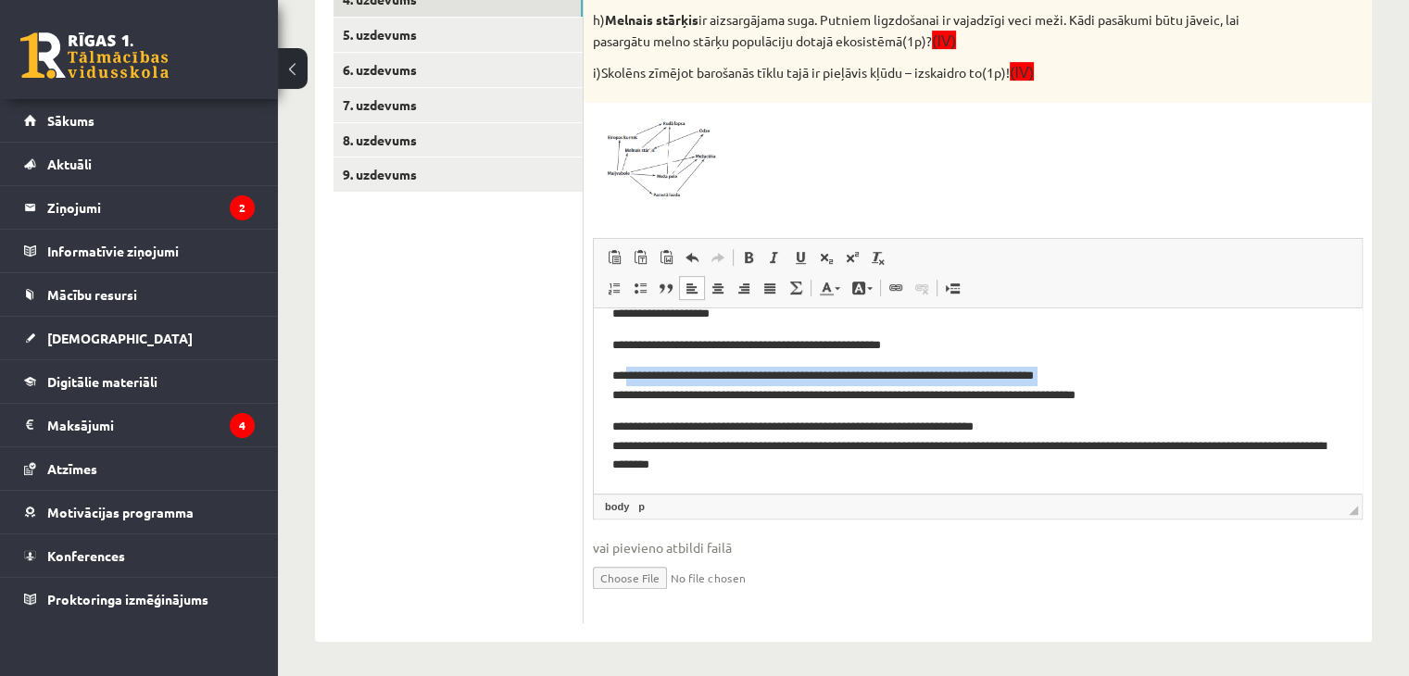
drag, startPoint x: 618, startPoint y: 393, endPoint x: 626, endPoint y: 370, distance: 23.7
click at [626, 370] on p "**********" at bounding box center [970, 385] width 717 height 39
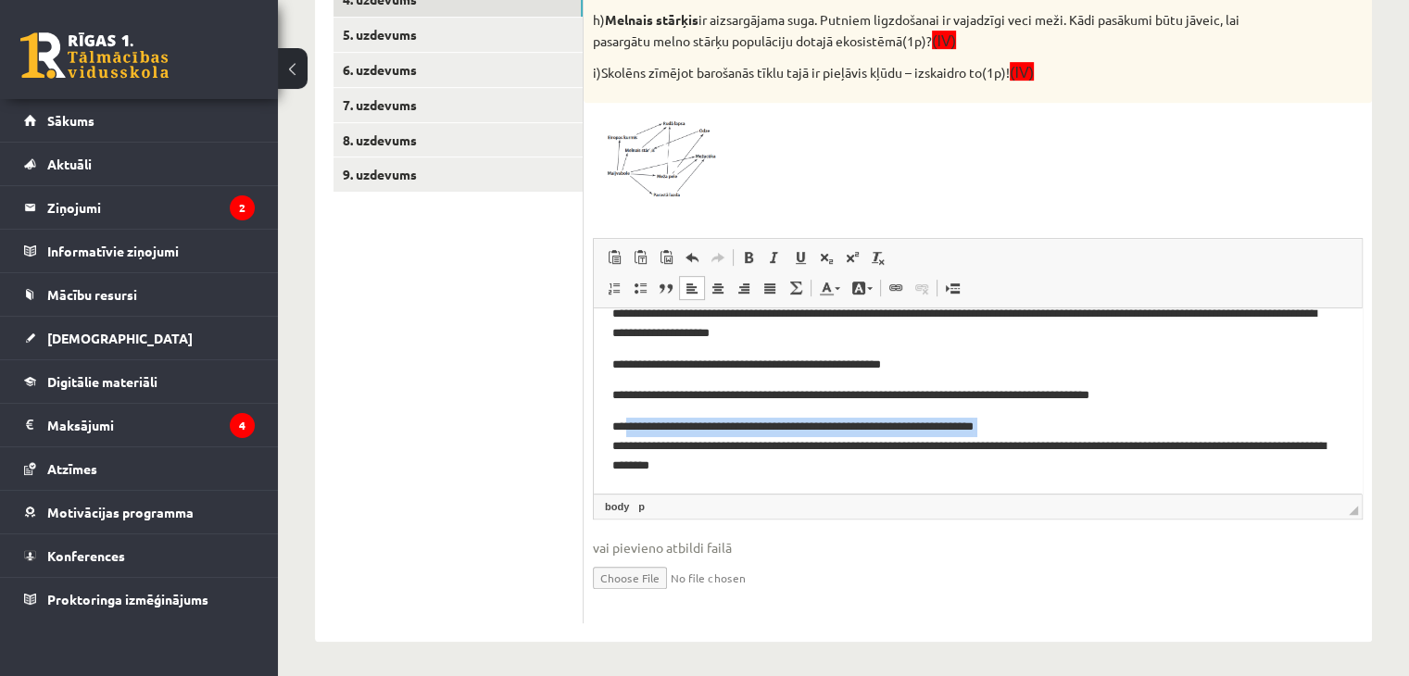
drag, startPoint x: 614, startPoint y: 443, endPoint x: 625, endPoint y: 418, distance: 27.4
click at [625, 418] on p "**********" at bounding box center [970, 445] width 717 height 57
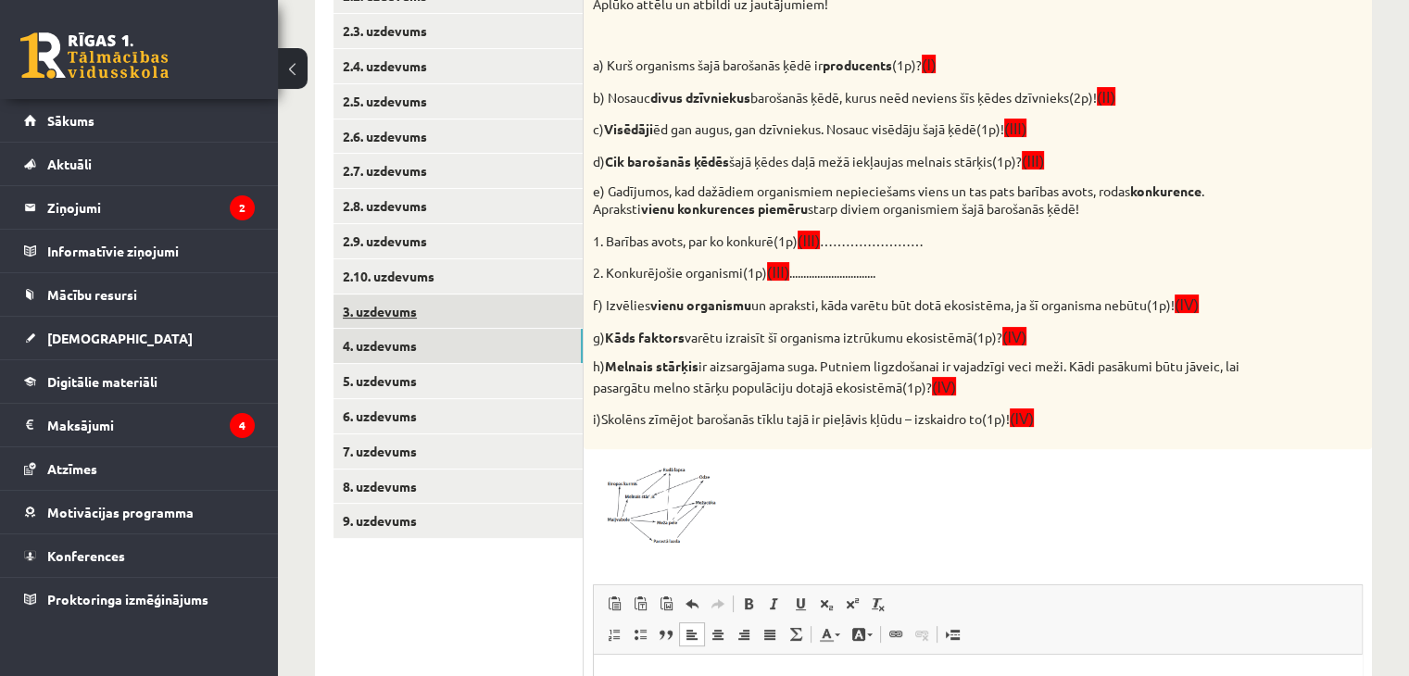
scroll to position [430, 0]
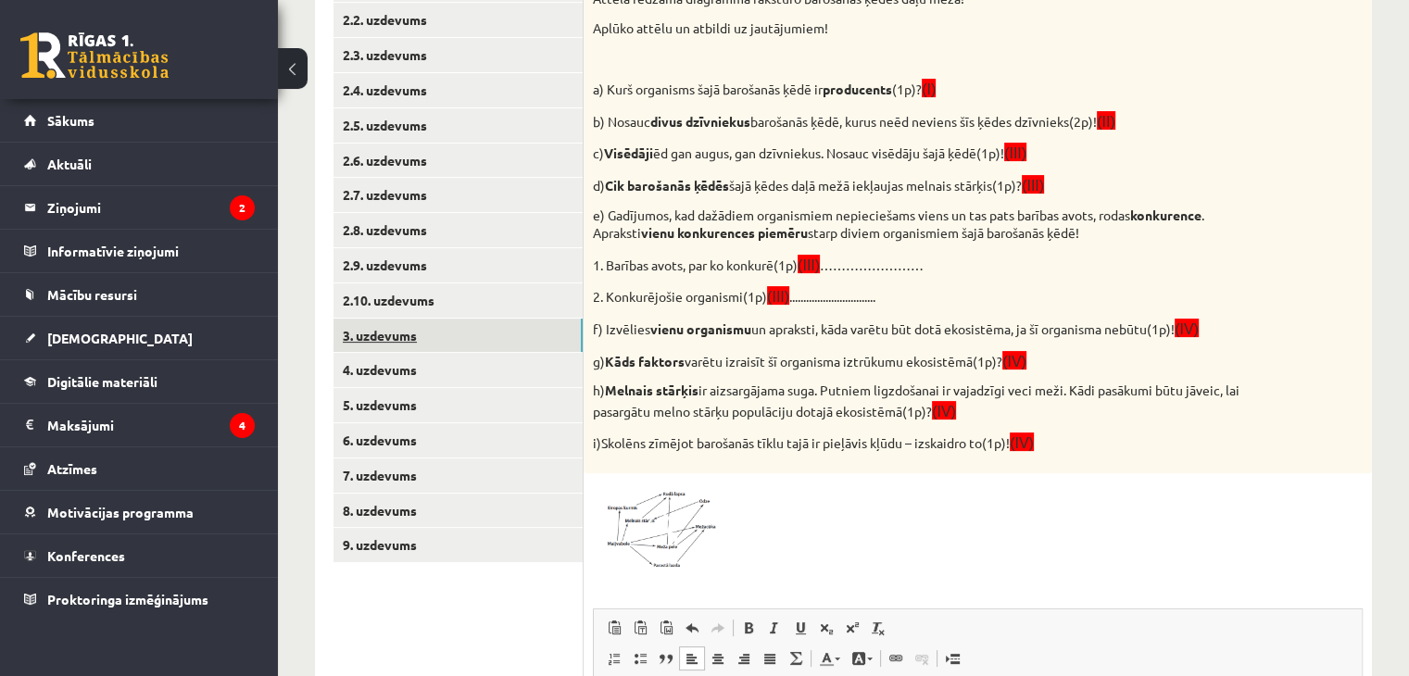
click at [433, 335] on link "3. uzdevums" at bounding box center [457, 336] width 249 height 34
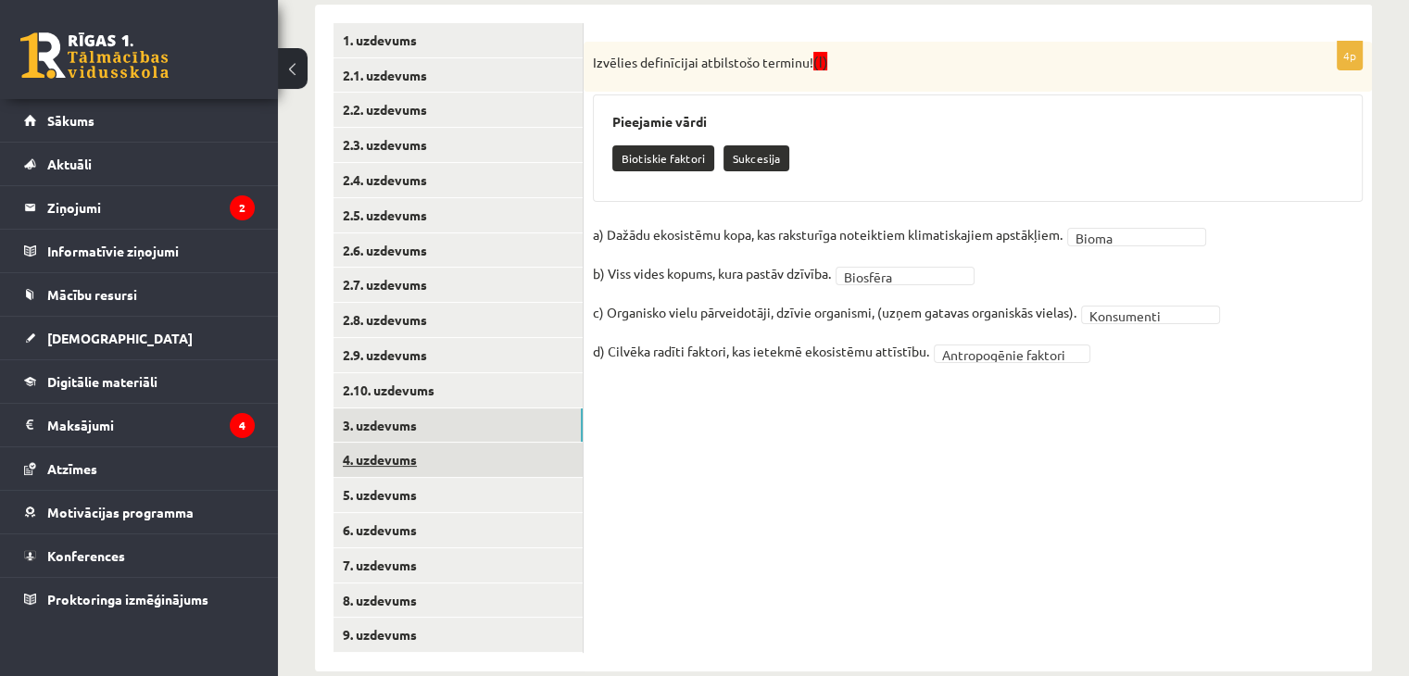
scroll to position [374, 0]
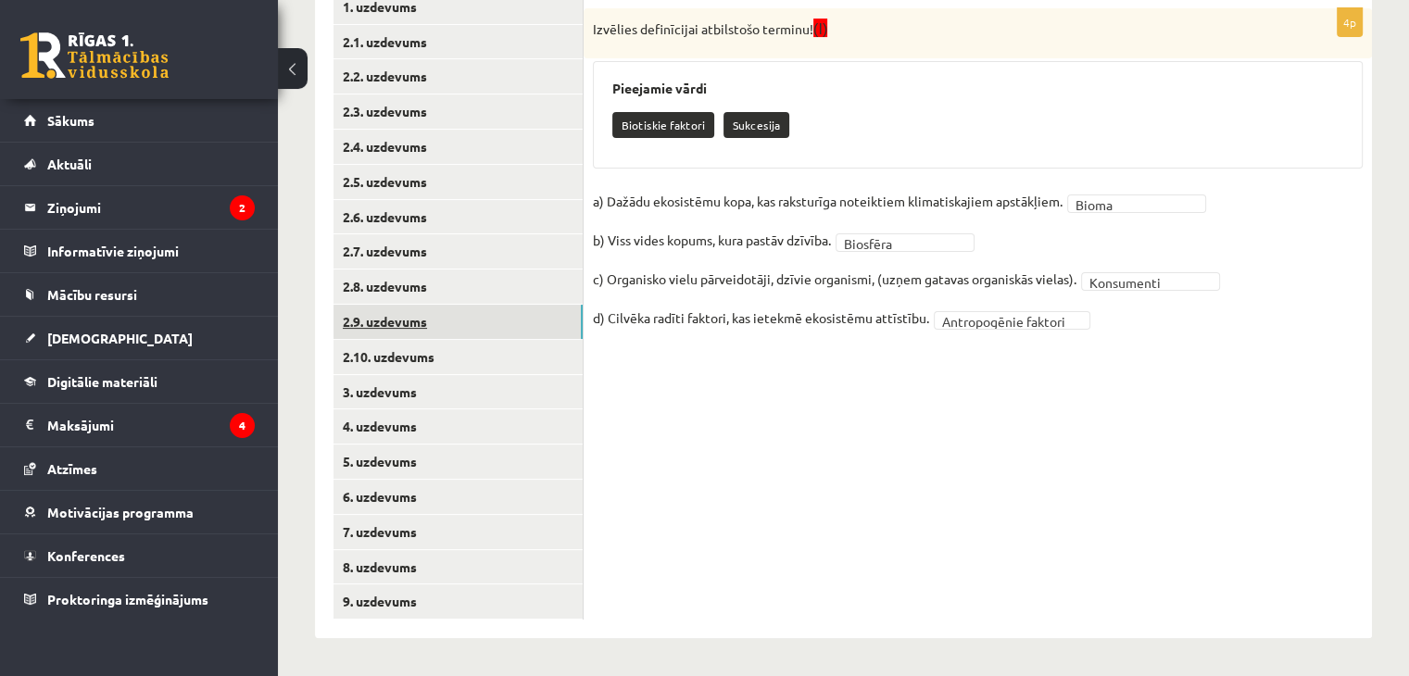
click at [396, 331] on link "2.9. uzdevums" at bounding box center [457, 322] width 249 height 34
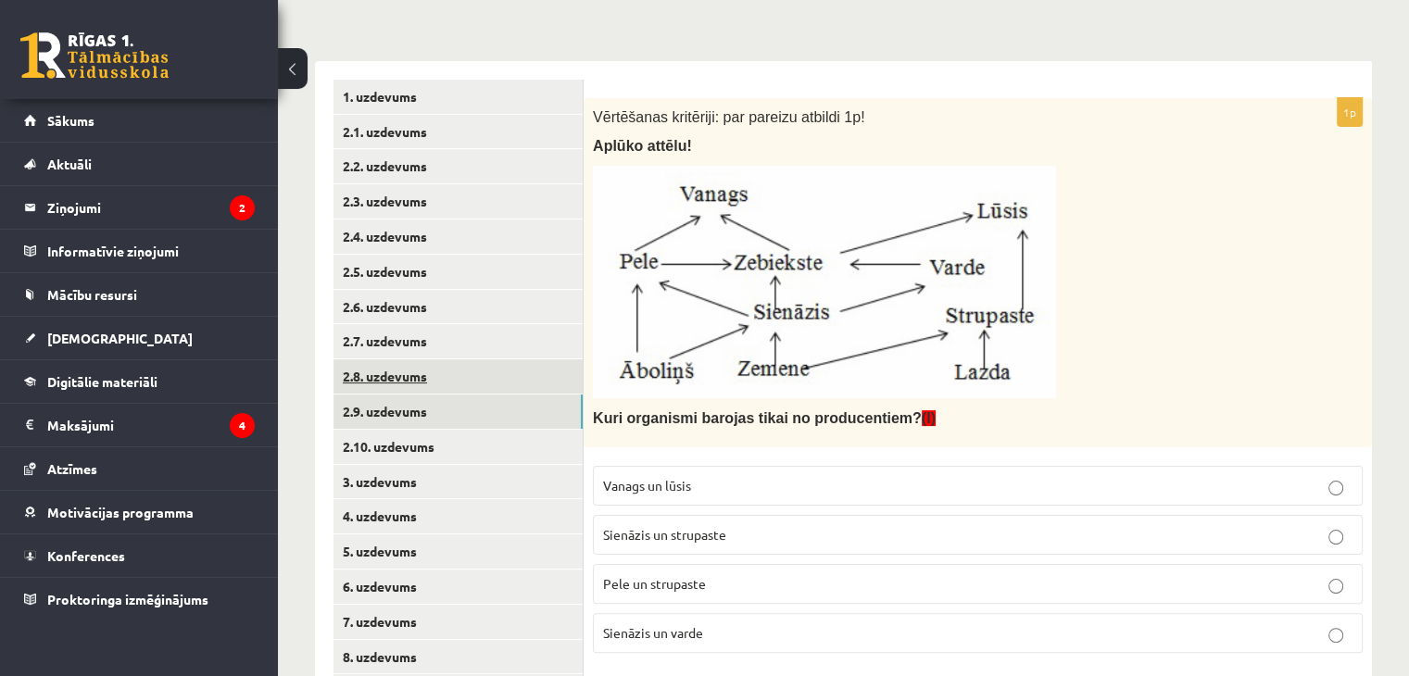
scroll to position [282, 0]
click at [370, 378] on link "2.8. uzdevums" at bounding box center [457, 378] width 249 height 34
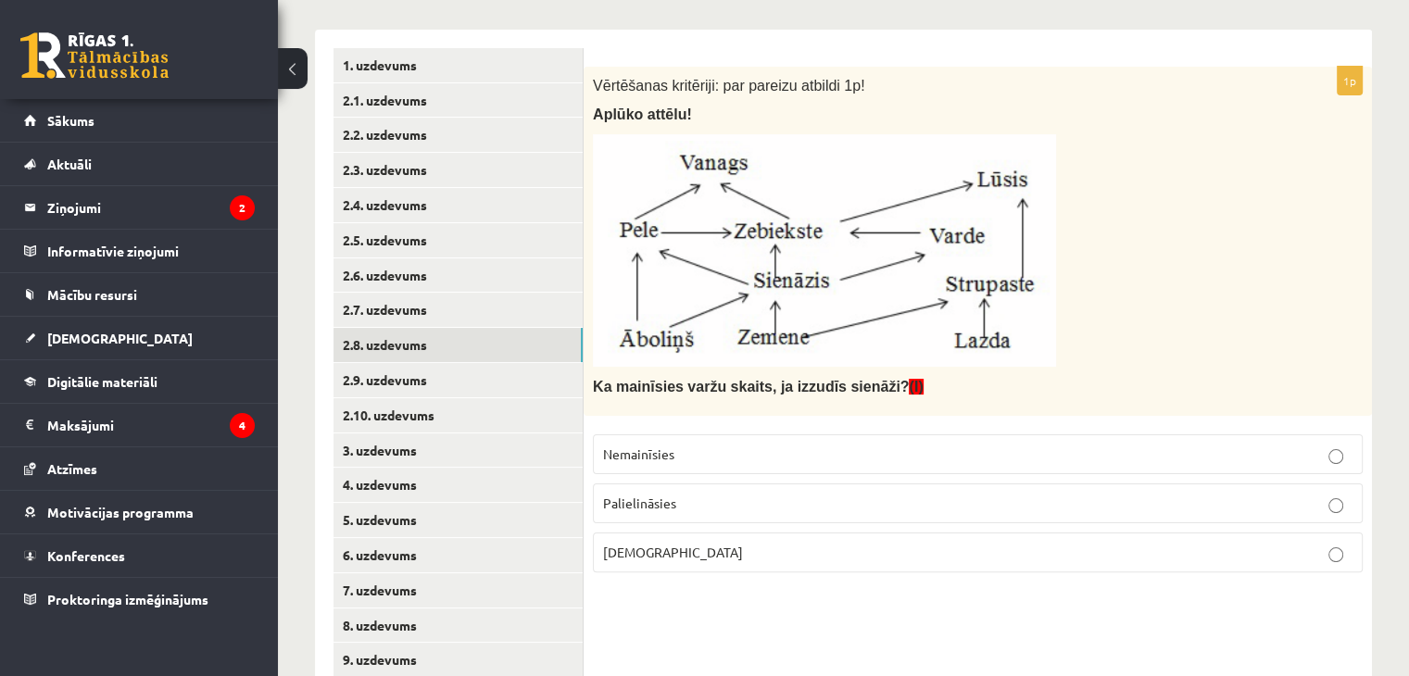
scroll to position [374, 0]
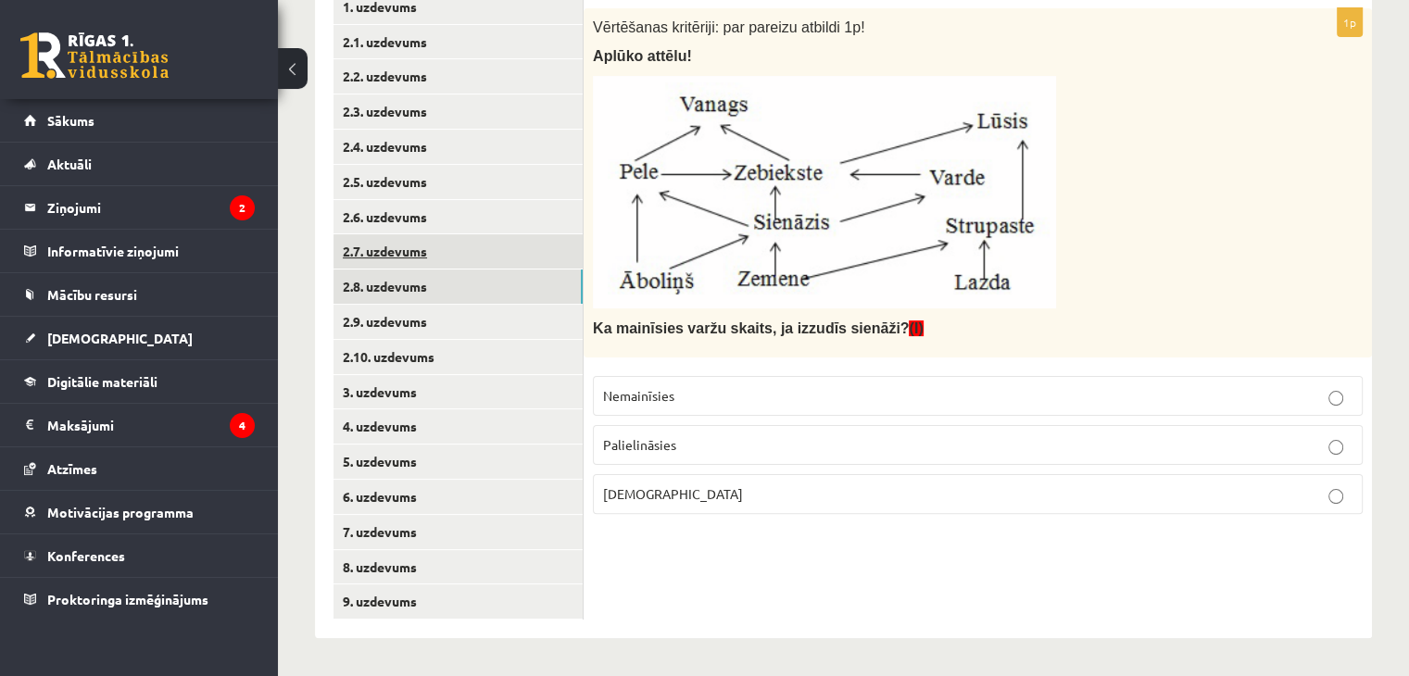
click at [426, 248] on link "2.7. uzdevums" at bounding box center [457, 251] width 249 height 34
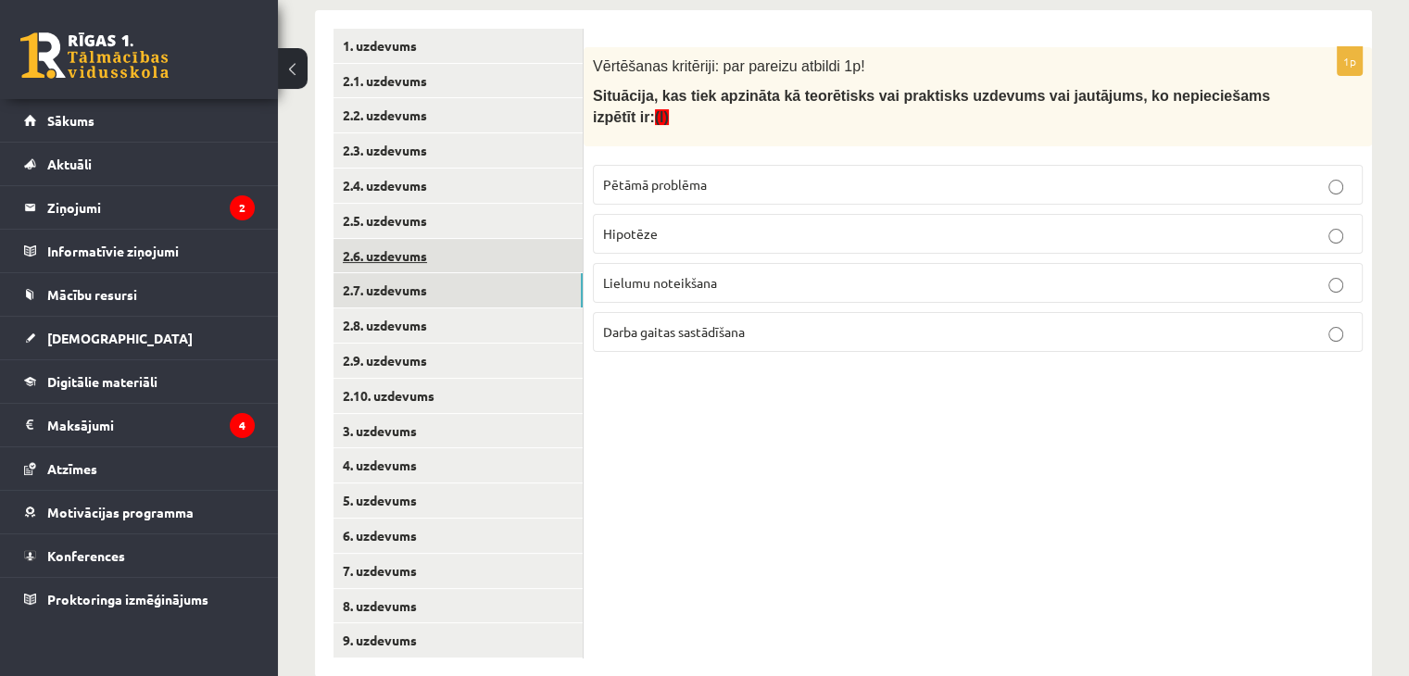
scroll to position [282, 0]
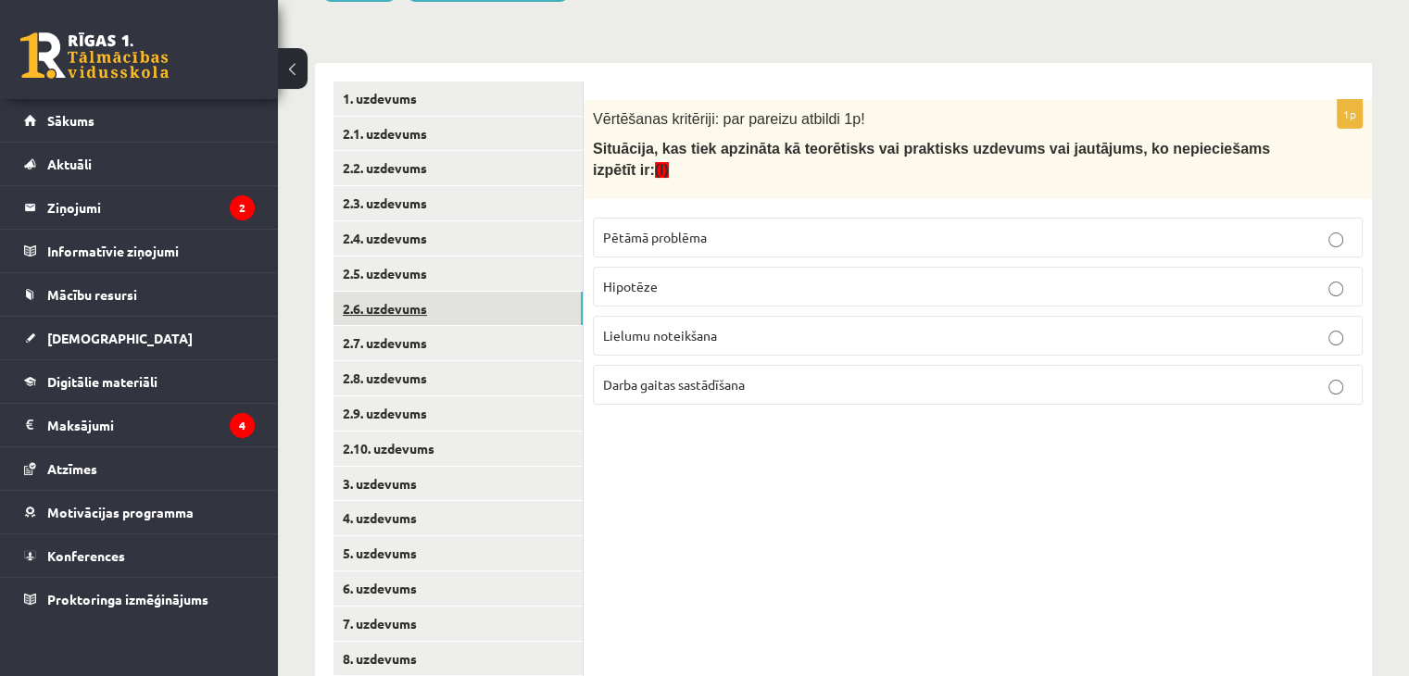
click at [465, 297] on link "2.6. uzdevums" at bounding box center [457, 309] width 249 height 34
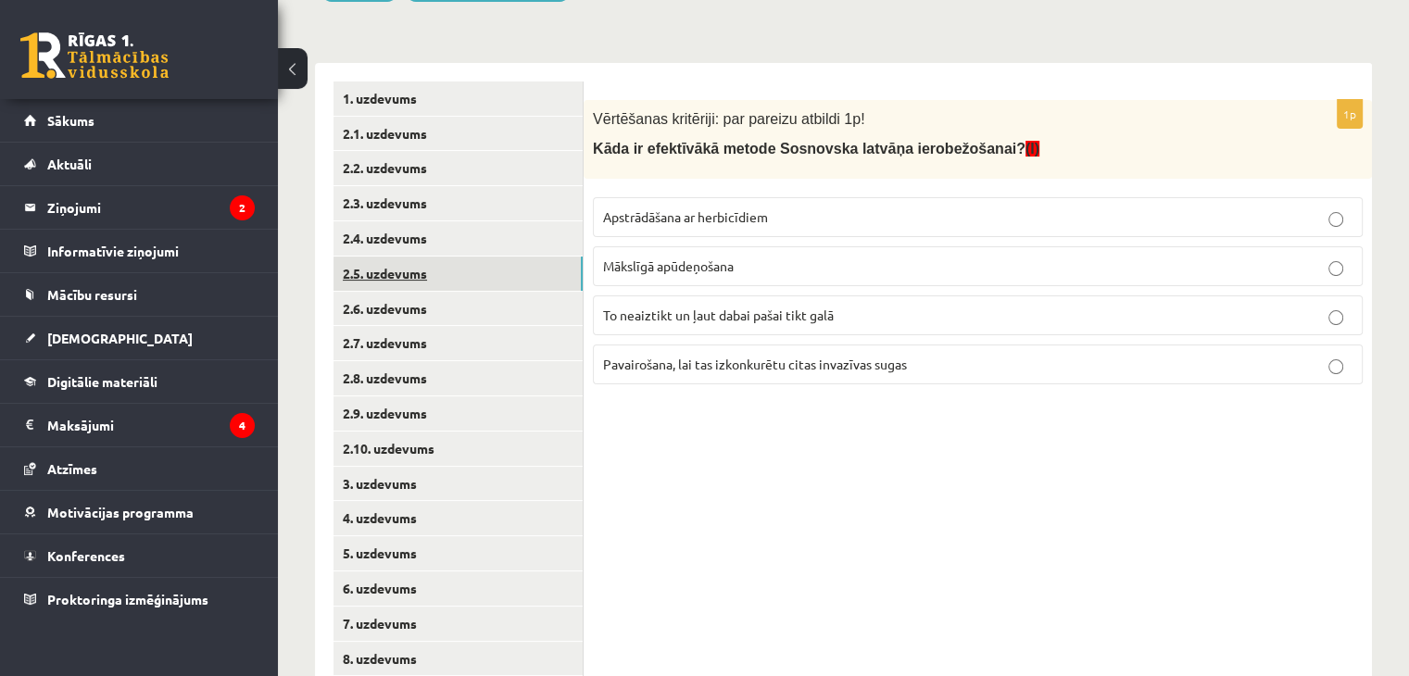
click at [456, 260] on link "2.5. uzdevums" at bounding box center [457, 274] width 249 height 34
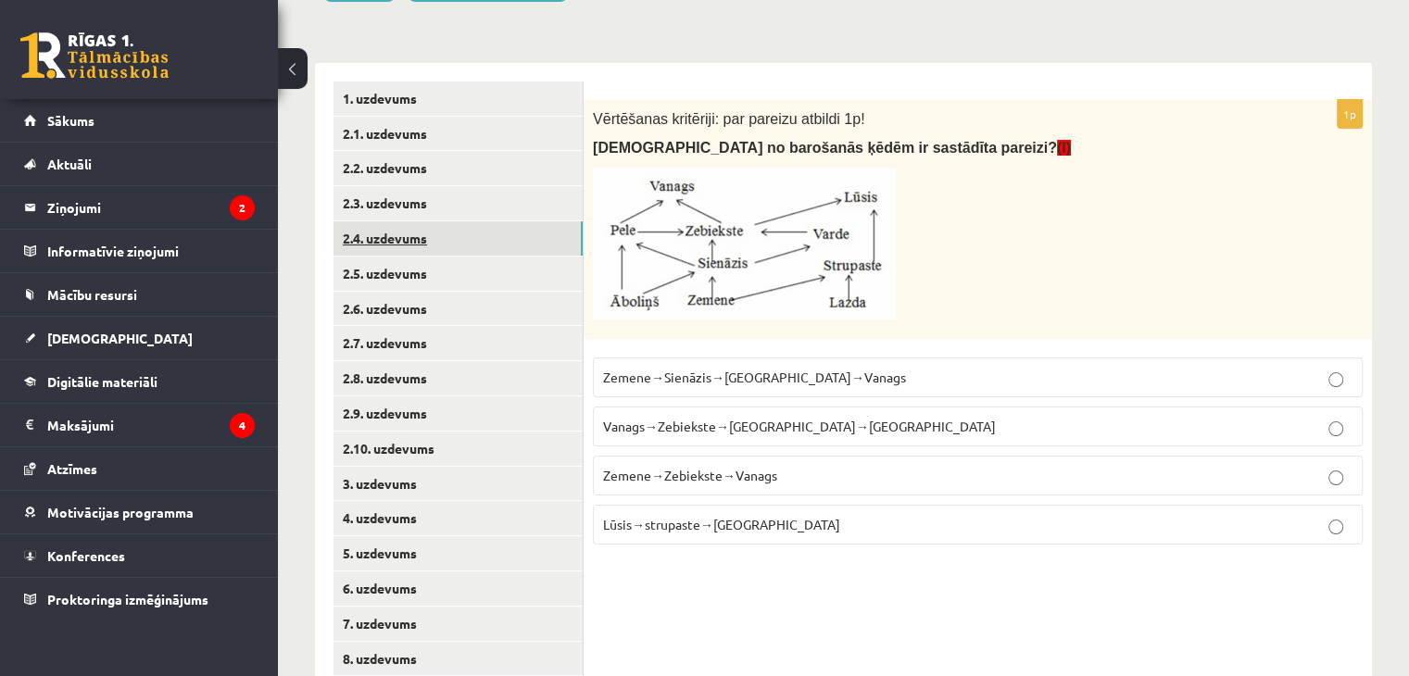
click at [456, 237] on link "2.4. uzdevums" at bounding box center [457, 238] width 249 height 34
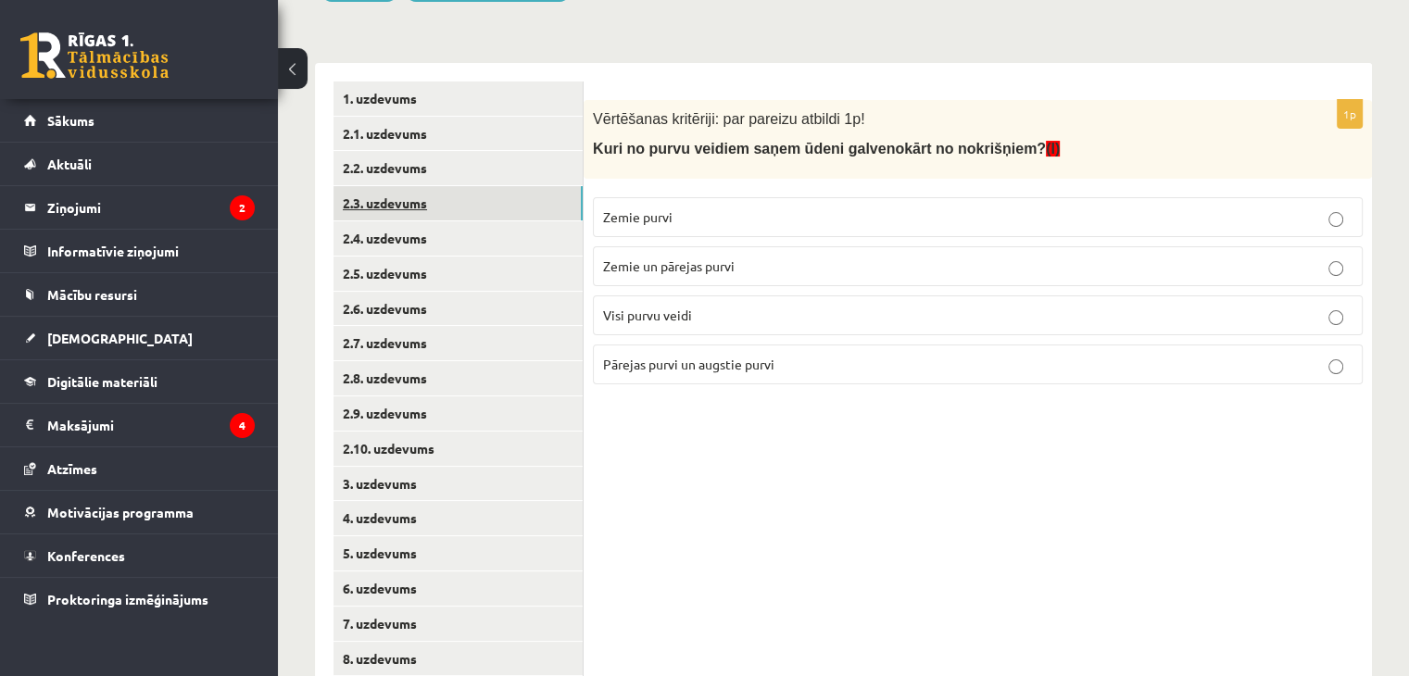
click at [447, 197] on link "2.3. uzdevums" at bounding box center [457, 203] width 249 height 34
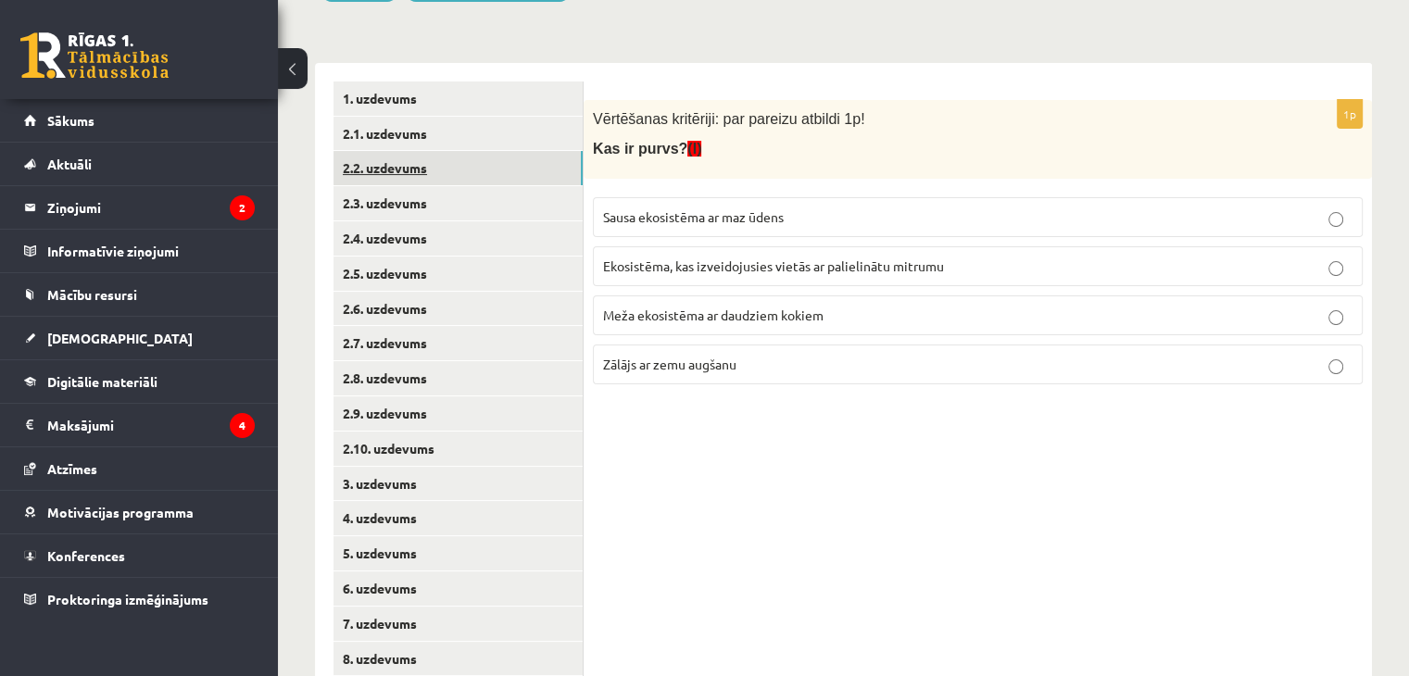
click at [450, 171] on link "2.2. uzdevums" at bounding box center [457, 168] width 249 height 34
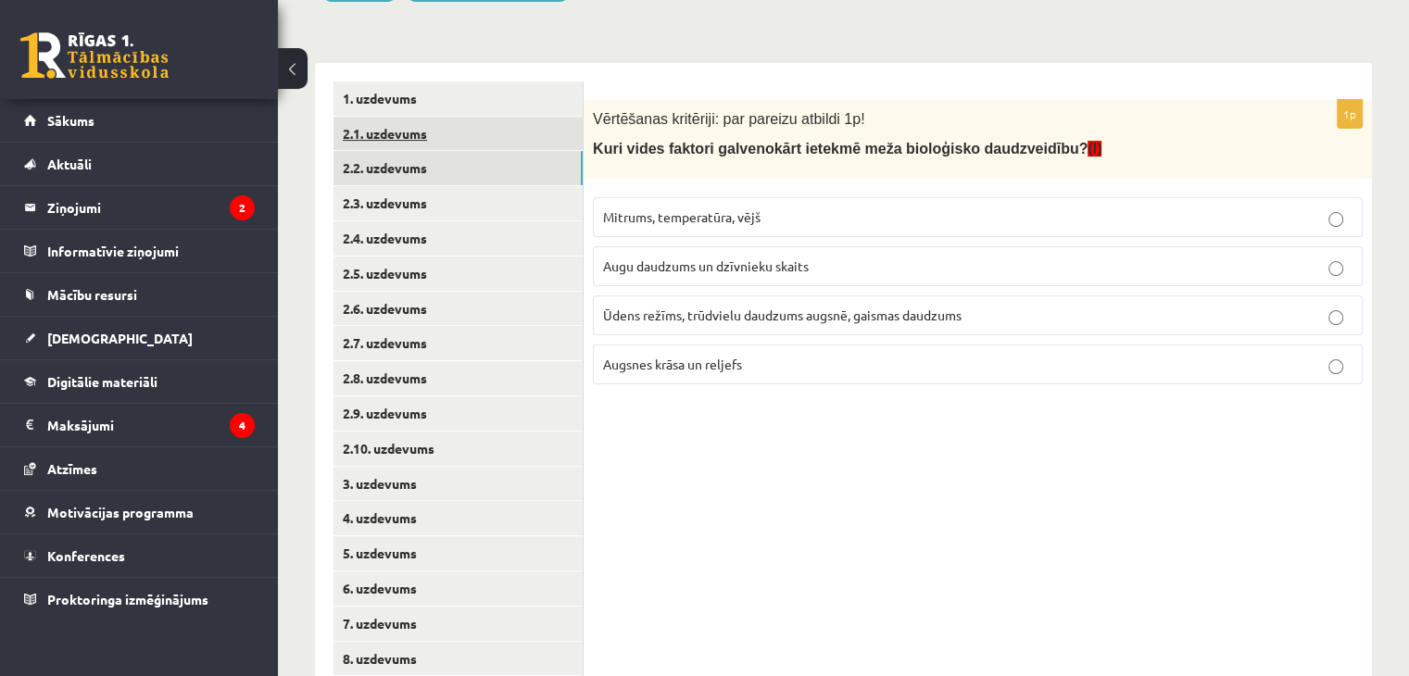
click at [441, 127] on link "2.1. uzdevums" at bounding box center [457, 134] width 249 height 34
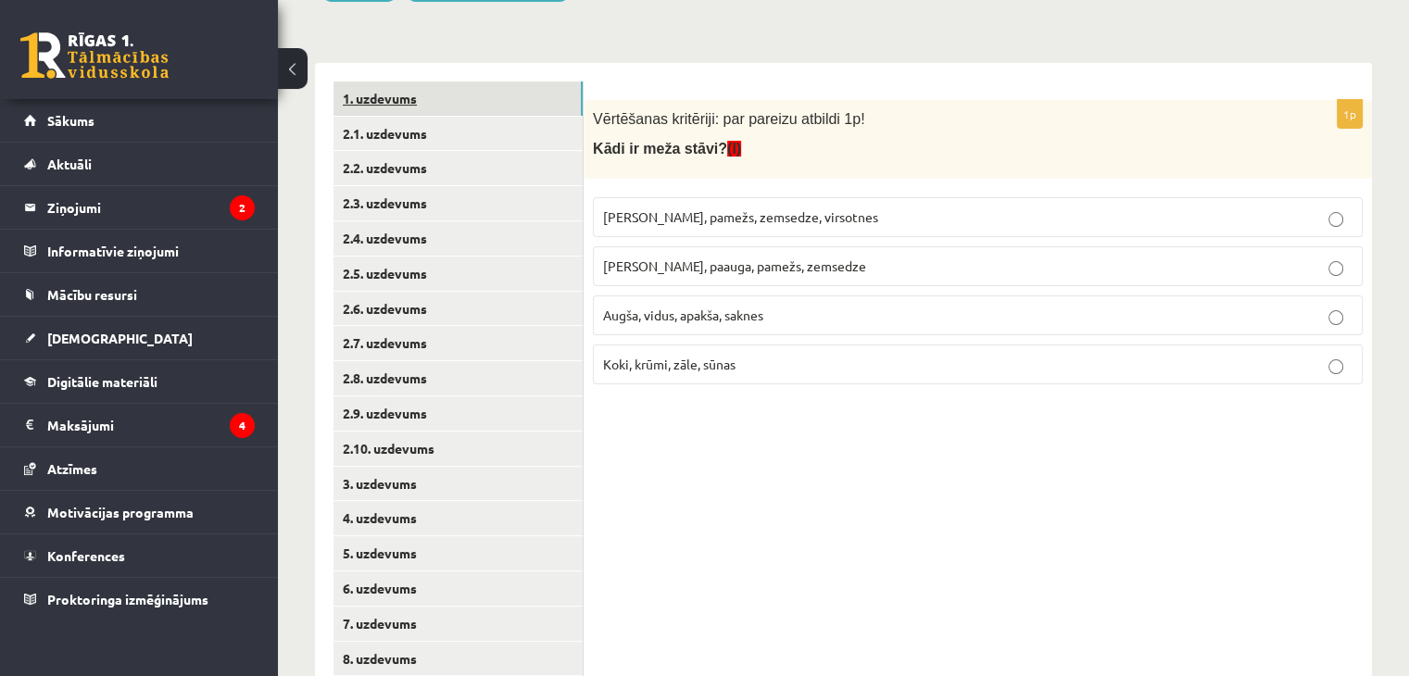
click at [432, 94] on link "1. uzdevums" at bounding box center [457, 99] width 249 height 34
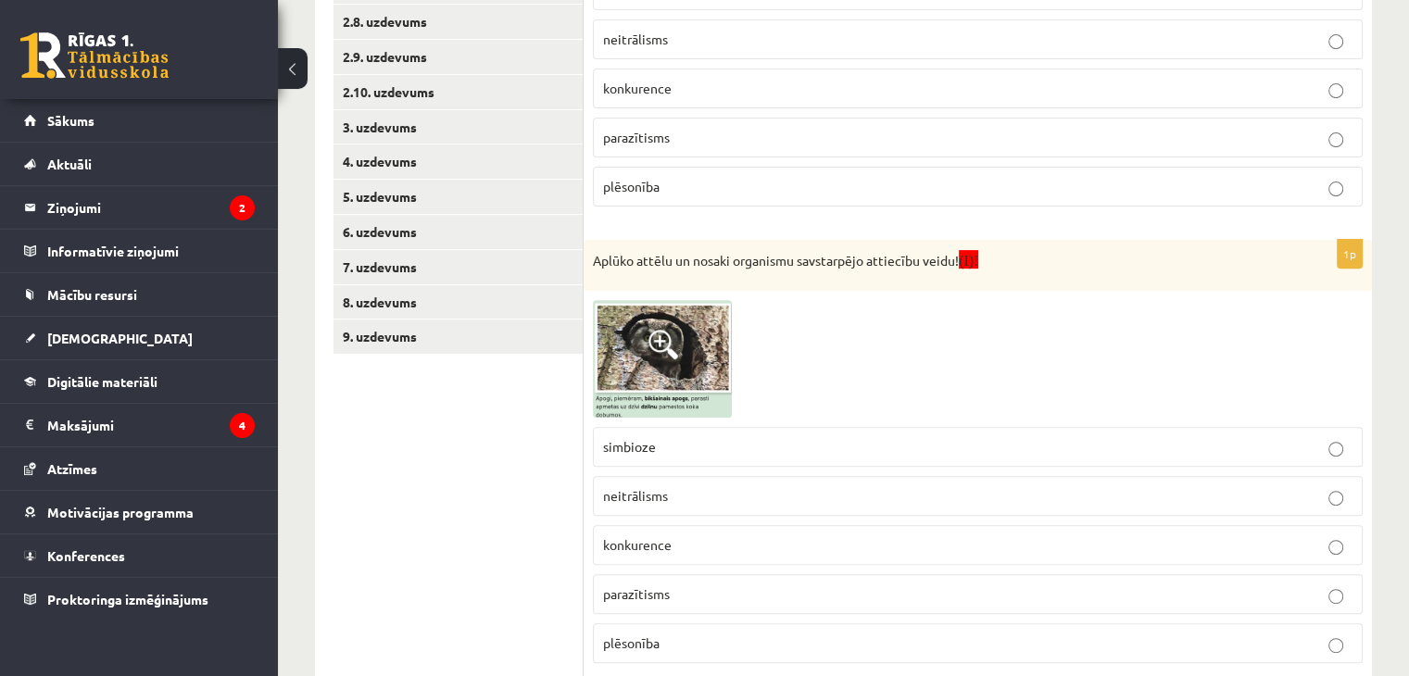
scroll to position [510, 0]
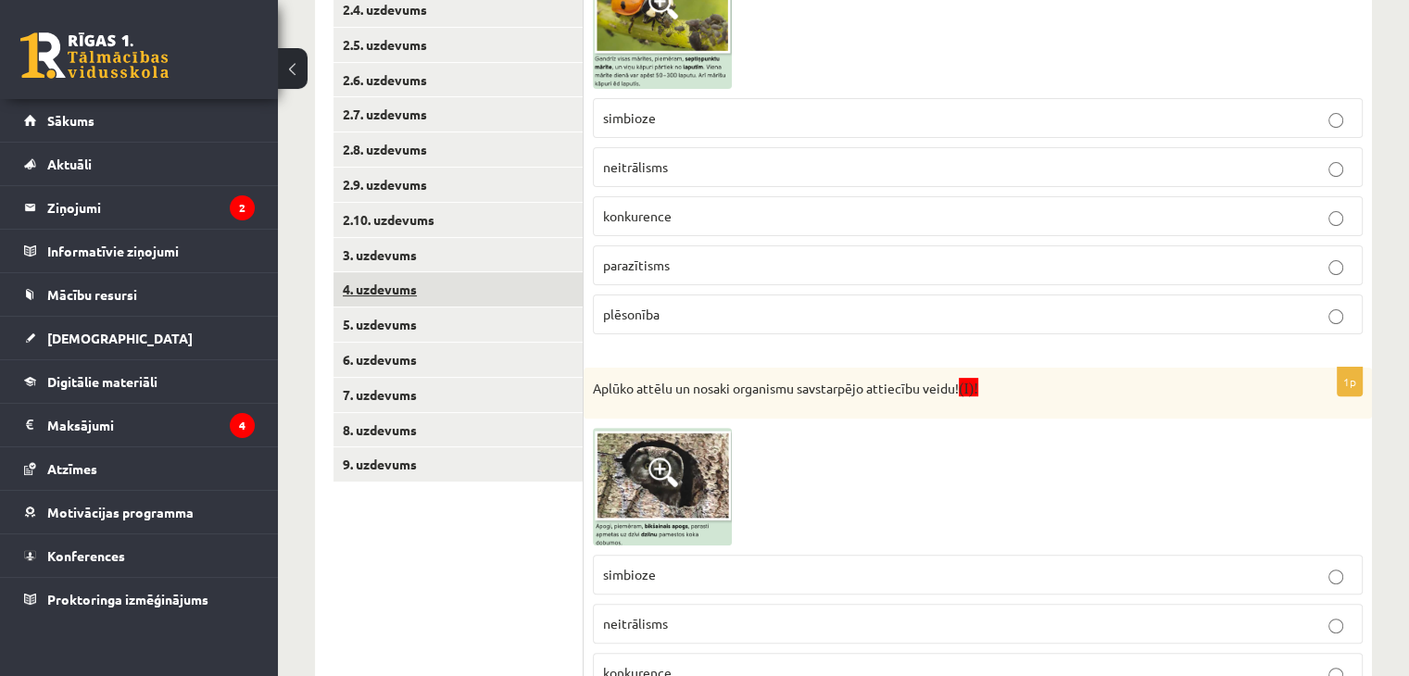
click at [446, 288] on link "4. uzdevums" at bounding box center [457, 289] width 249 height 34
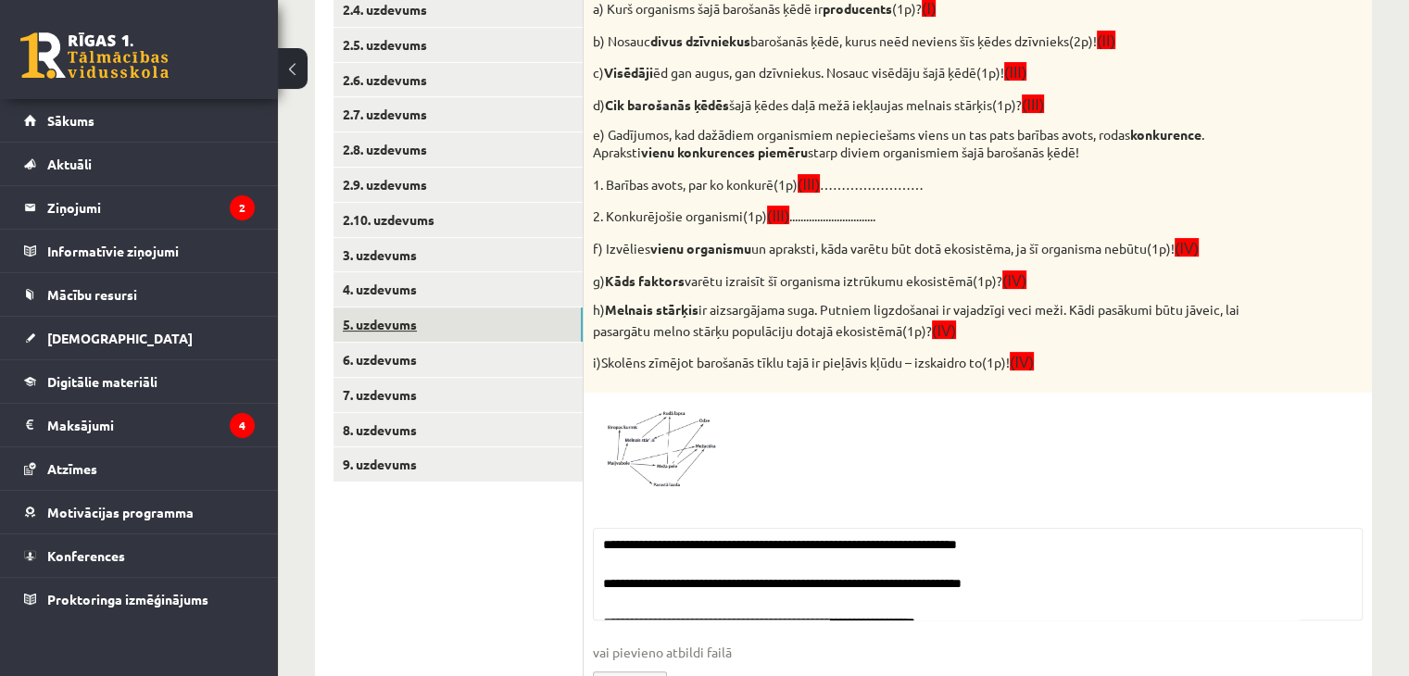
click at [465, 331] on link "5. uzdevums" at bounding box center [457, 324] width 249 height 34
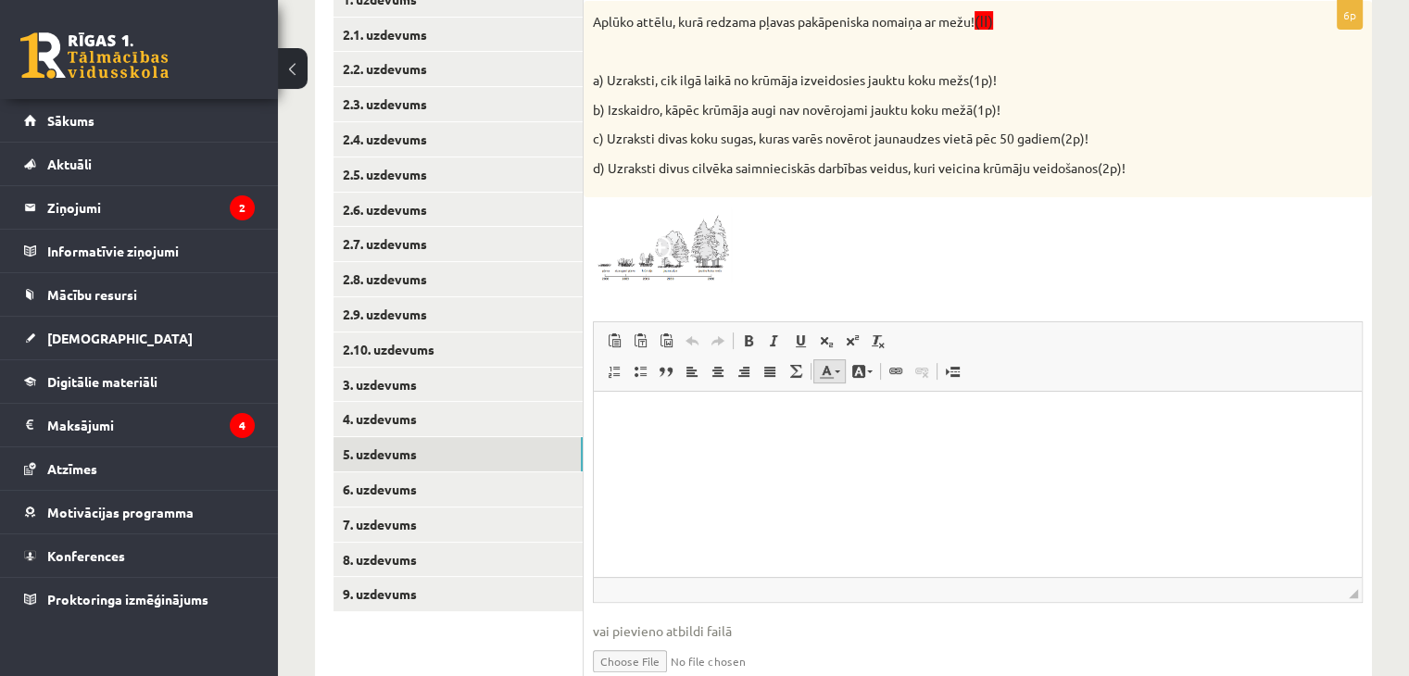
scroll to position [374, 0]
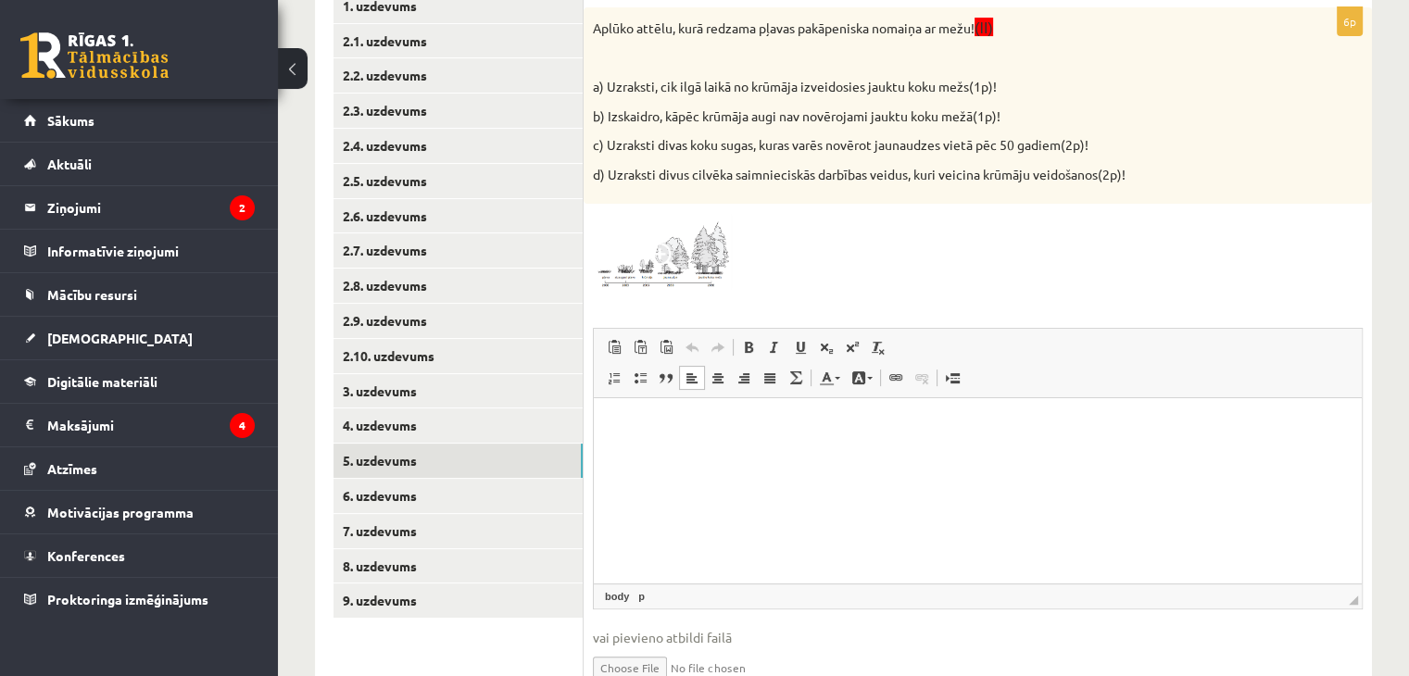
click at [647, 442] on html at bounding box center [978, 426] width 768 height 56
click at [646, 437] on html at bounding box center [978, 426] width 768 height 56
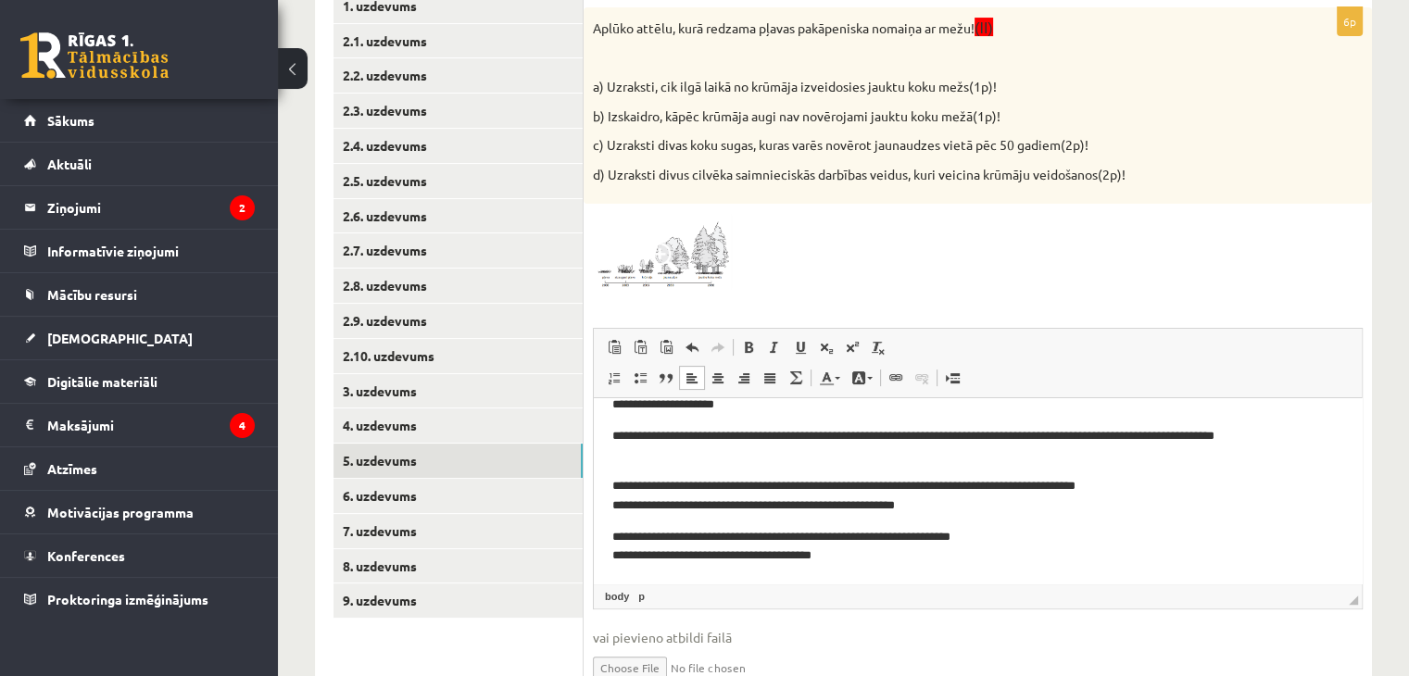
scroll to position [42, 0]
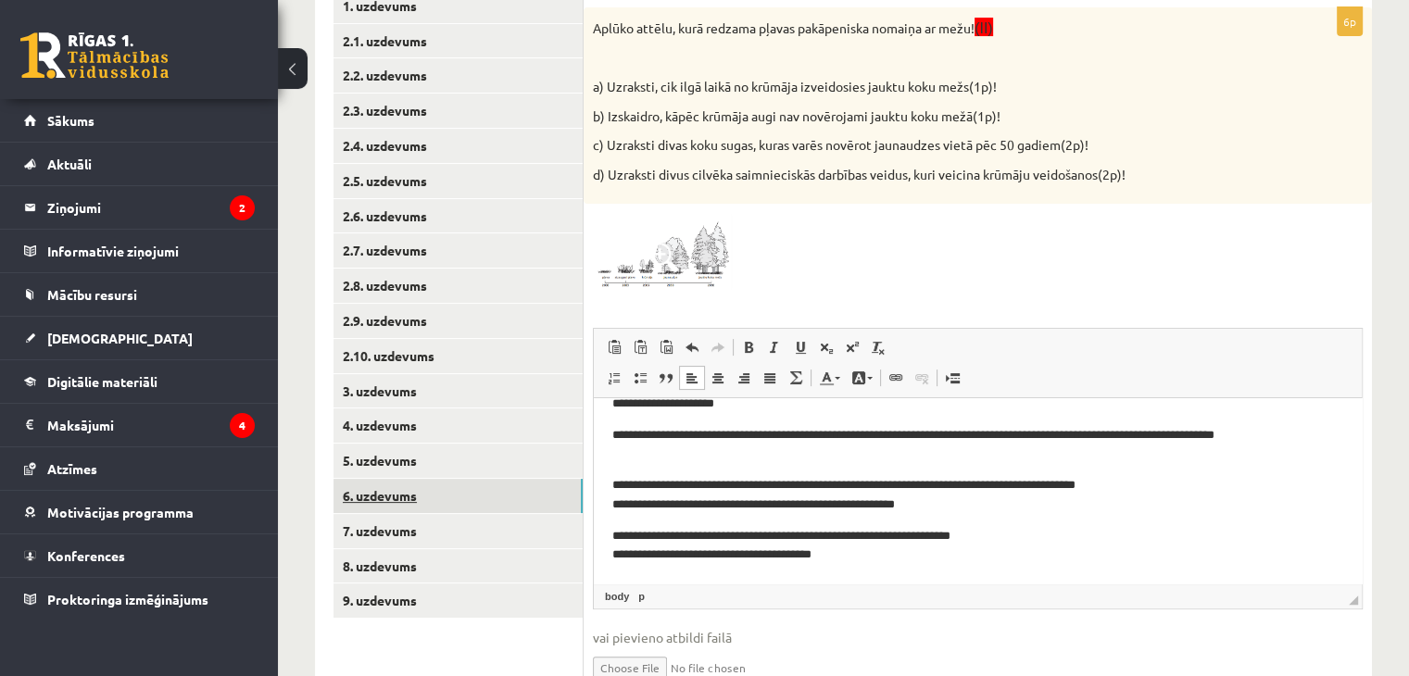
click at [428, 494] on link "6. uzdevums" at bounding box center [457, 496] width 249 height 34
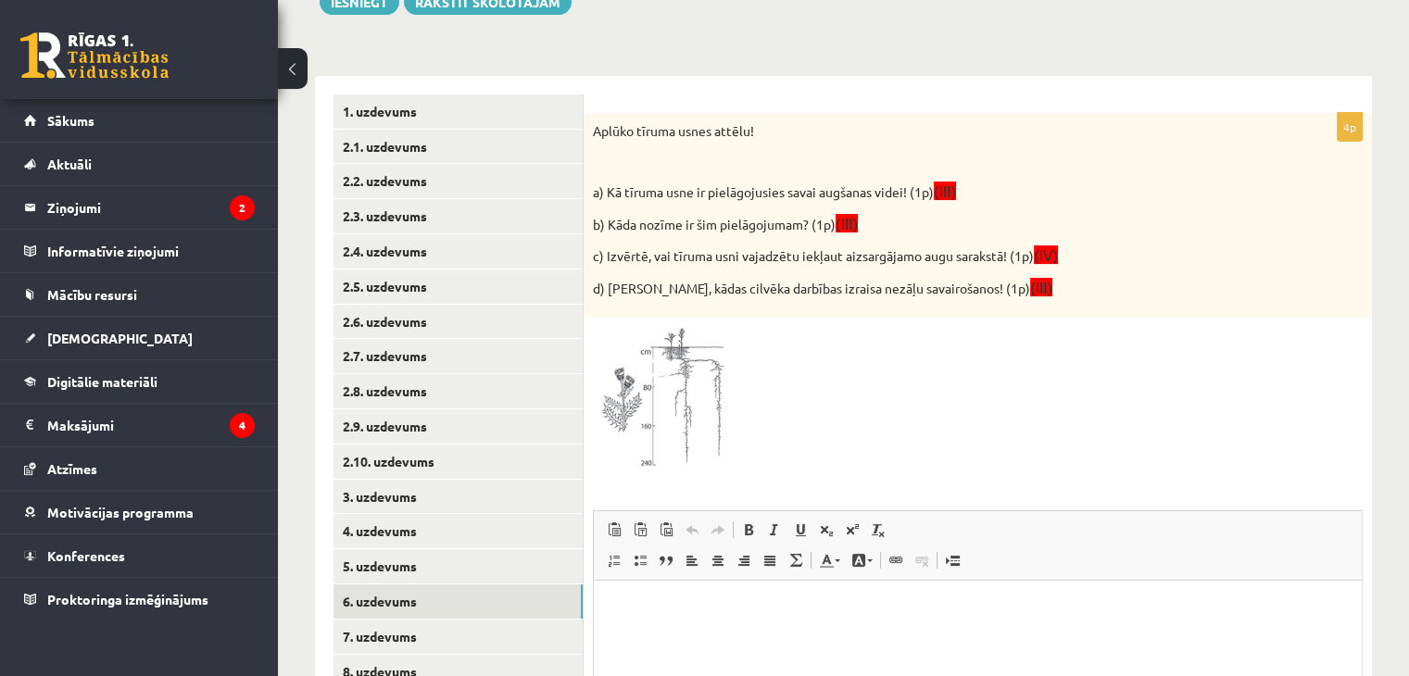
scroll to position [265, 0]
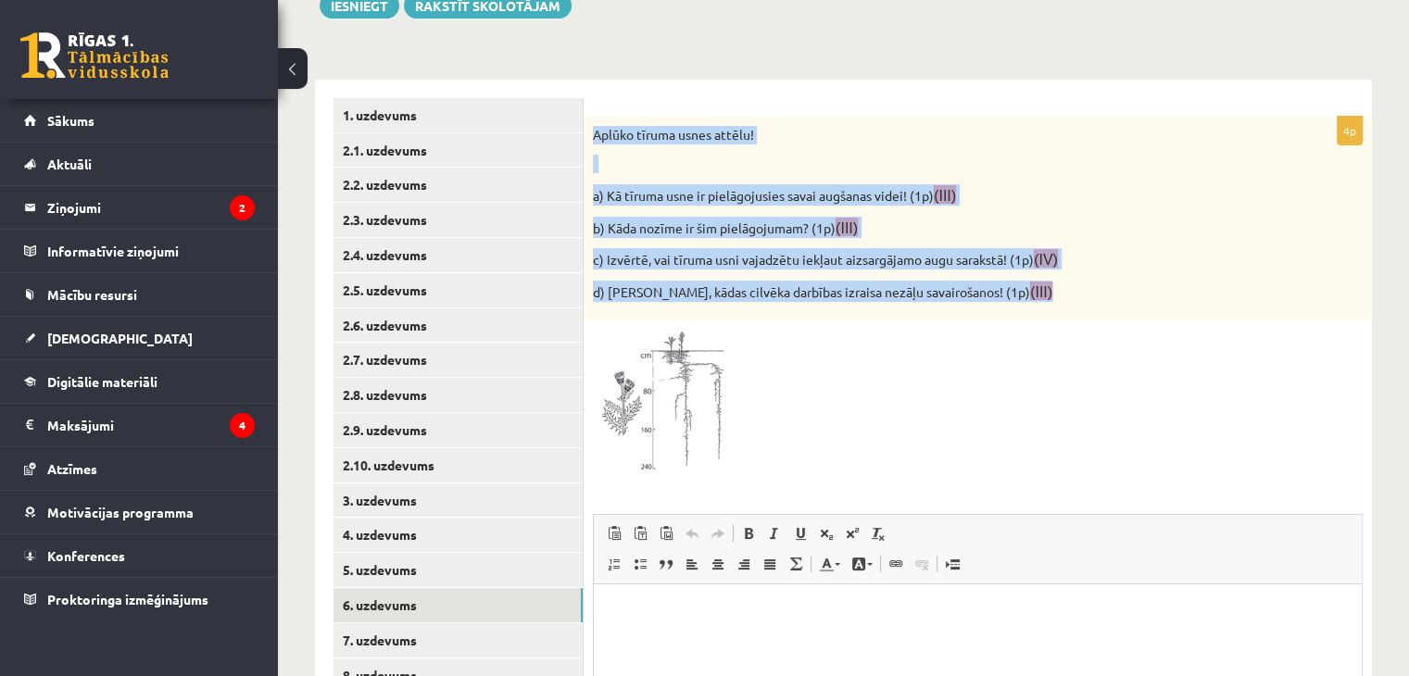
drag, startPoint x: 589, startPoint y: 134, endPoint x: 1061, endPoint y: 301, distance: 500.0
click at [1061, 301] on div "Aplūko tīruma usnes attēlu! a) Kā tīruma usne ir pielāgojusies savai augšanas v…" at bounding box center [978, 220] width 788 height 206
copy div "Aplūko tīruma usnes attēlu! a) Kā tīruma usne ir pielāgojusies savai augšanas v…"
click at [706, 394] on img at bounding box center [662, 404] width 139 height 146
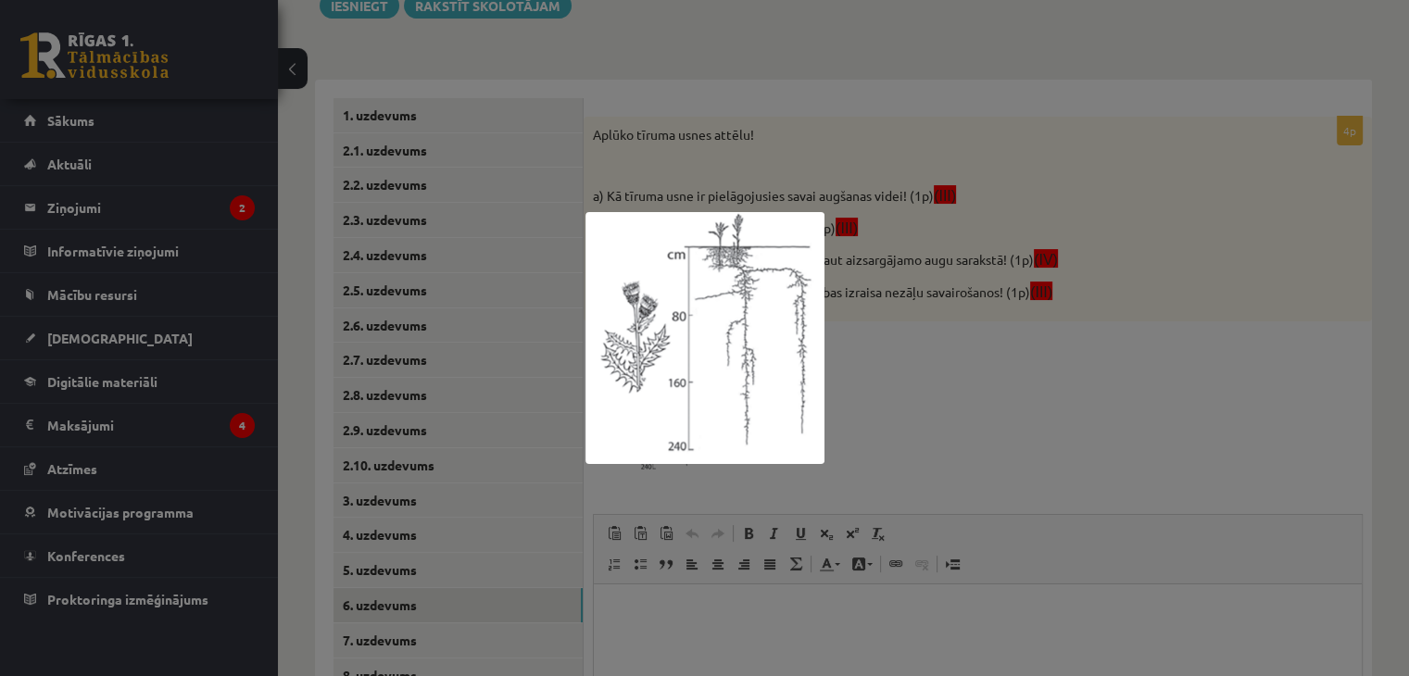
click at [1036, 383] on div at bounding box center [704, 338] width 1409 height 676
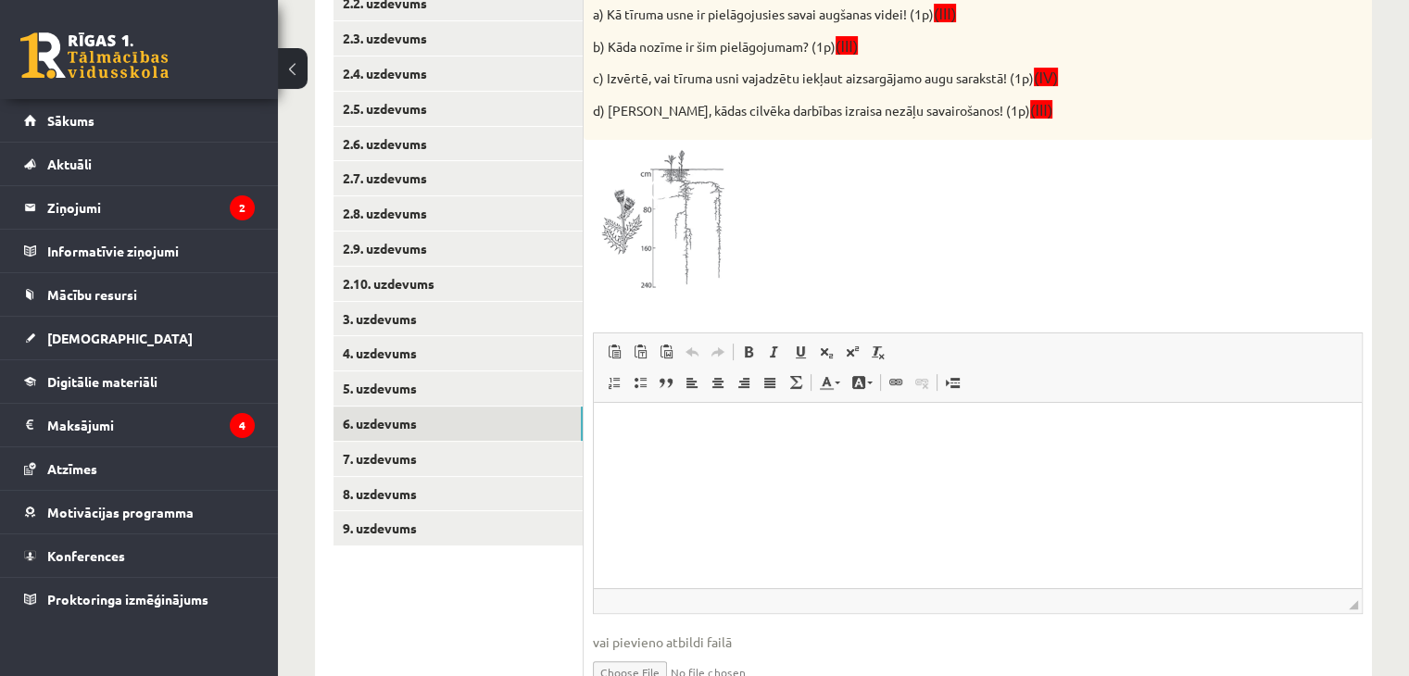
scroll to position [450, 0]
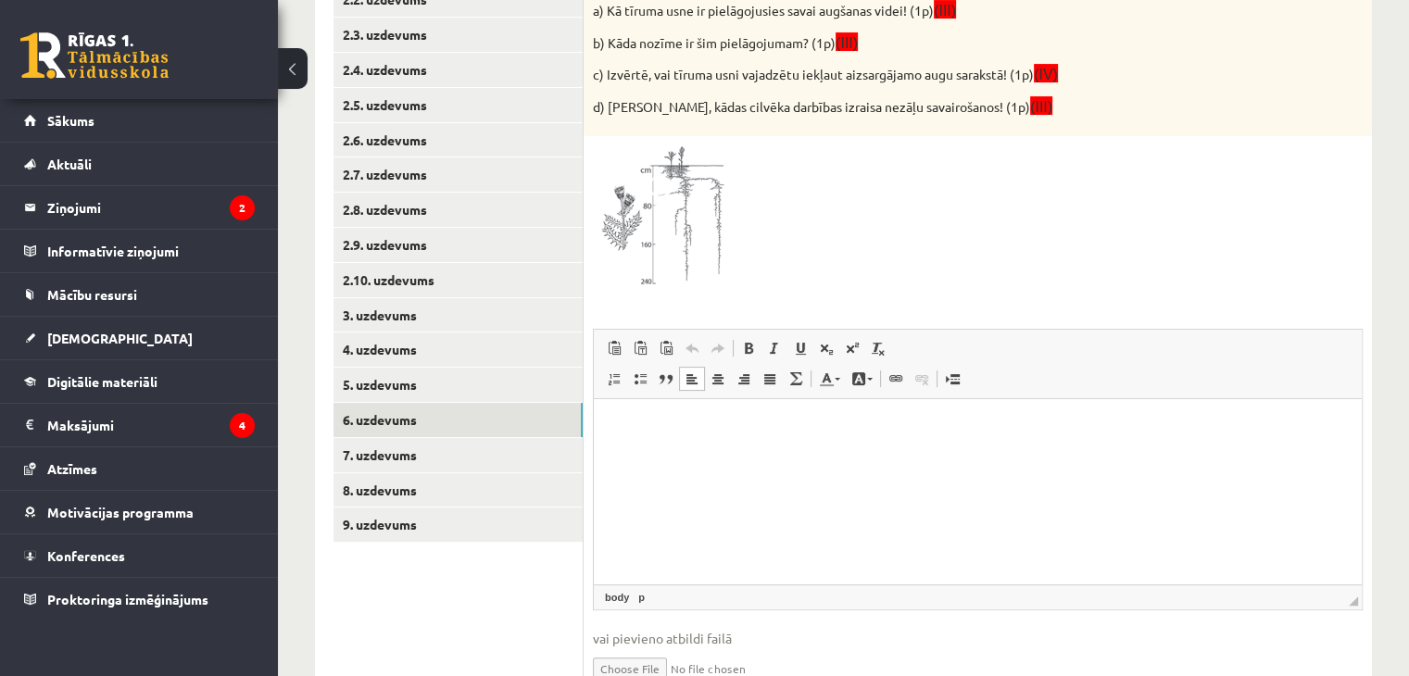
click at [630, 426] on p "Визуальный текстовый редактор, wiswyg-editor-user-answer-47433922375740" at bounding box center [977, 427] width 731 height 19
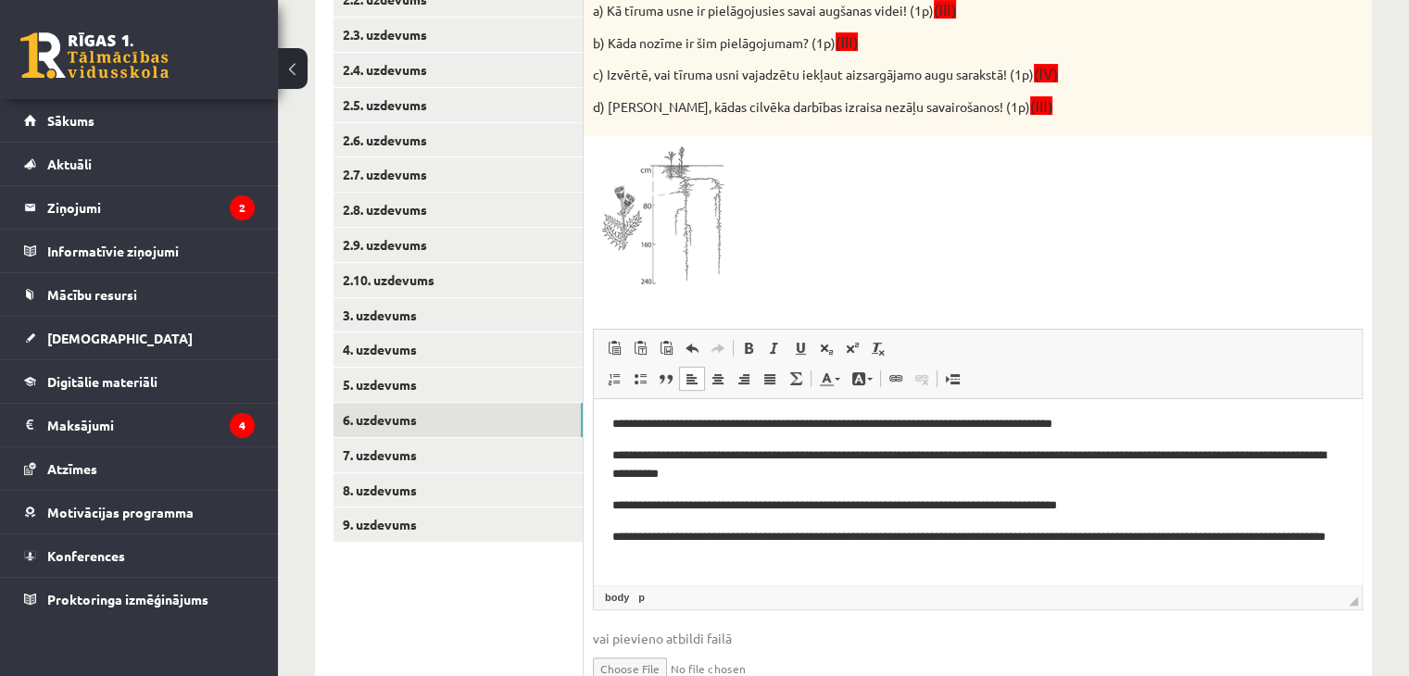
scroll to position [4, 0]
click at [422, 457] on link "7. uzdevums" at bounding box center [457, 455] width 249 height 34
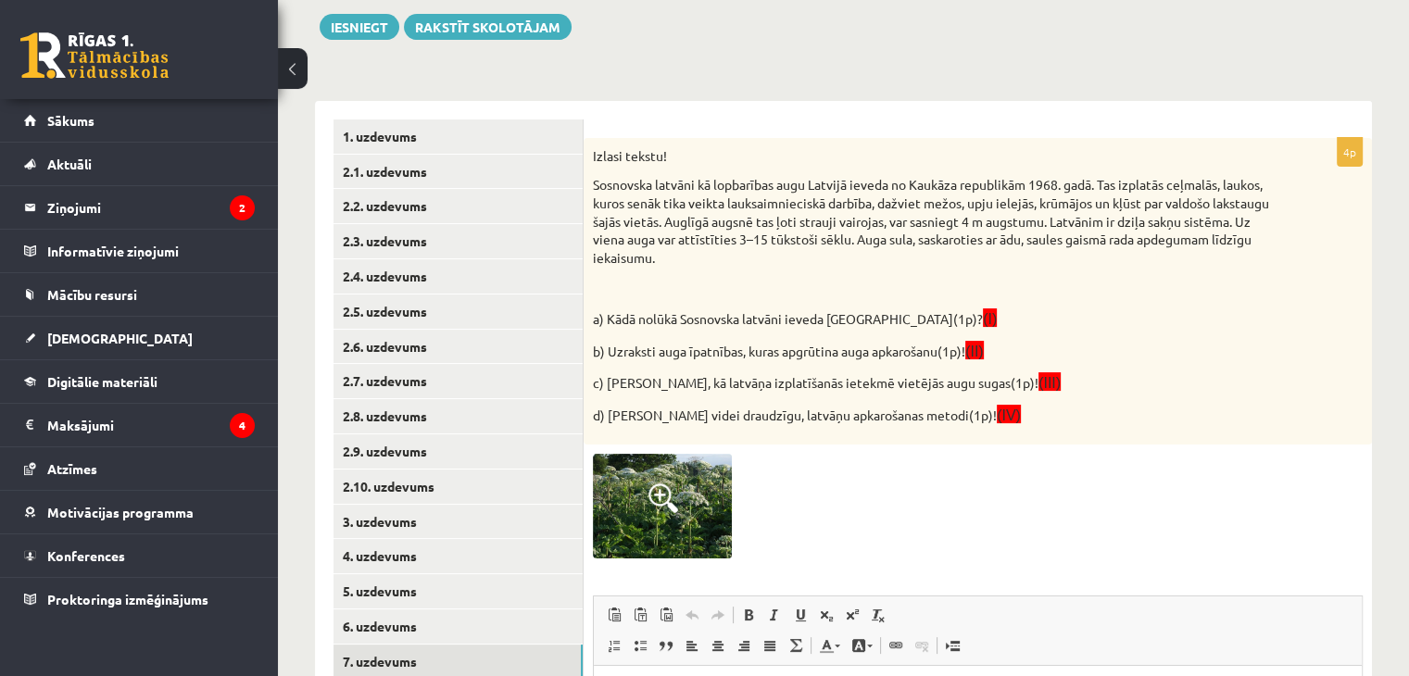
scroll to position [233, 0]
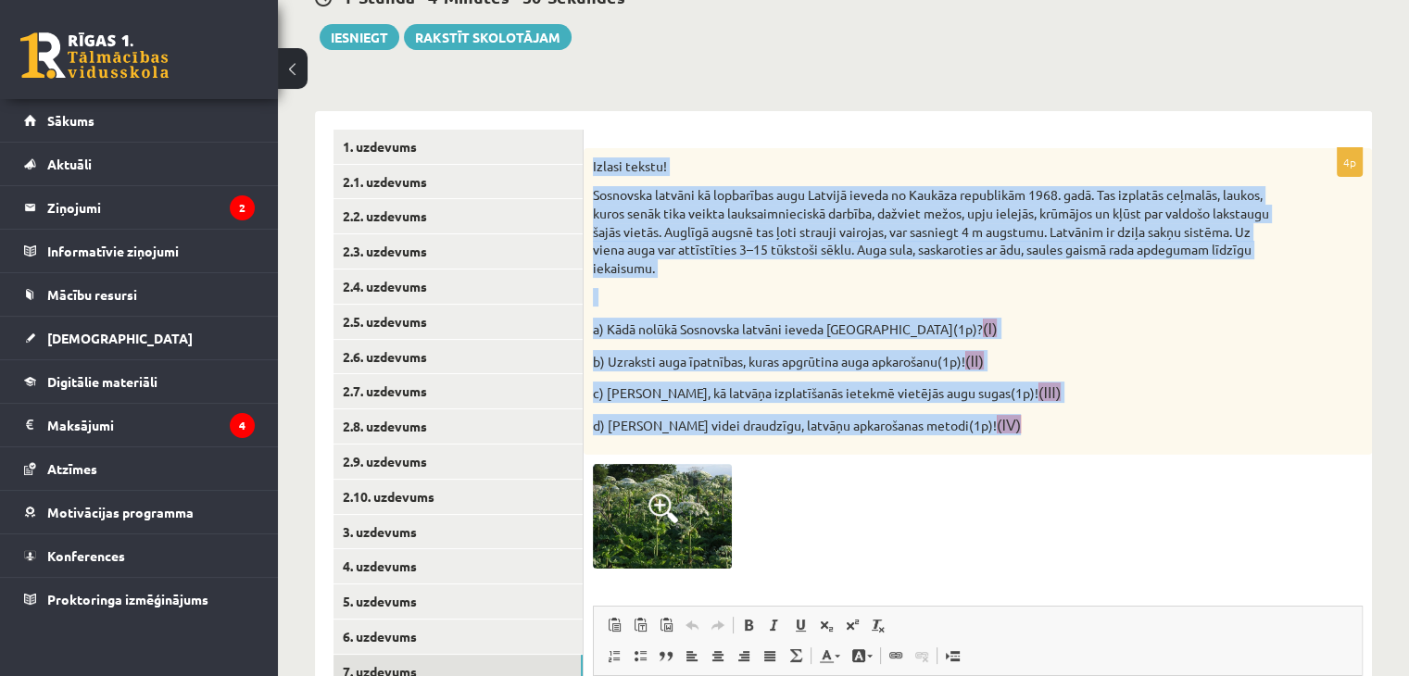
drag, startPoint x: 589, startPoint y: 167, endPoint x: 1031, endPoint y: 430, distance: 514.2
click at [1031, 430] on div "Izlasi tekstu! Sosnovska latvāni kā lopbarības augu Latvijā ieveda no Kaukāza r…" at bounding box center [978, 301] width 788 height 307
click at [686, 516] on img at bounding box center [662, 516] width 139 height 104
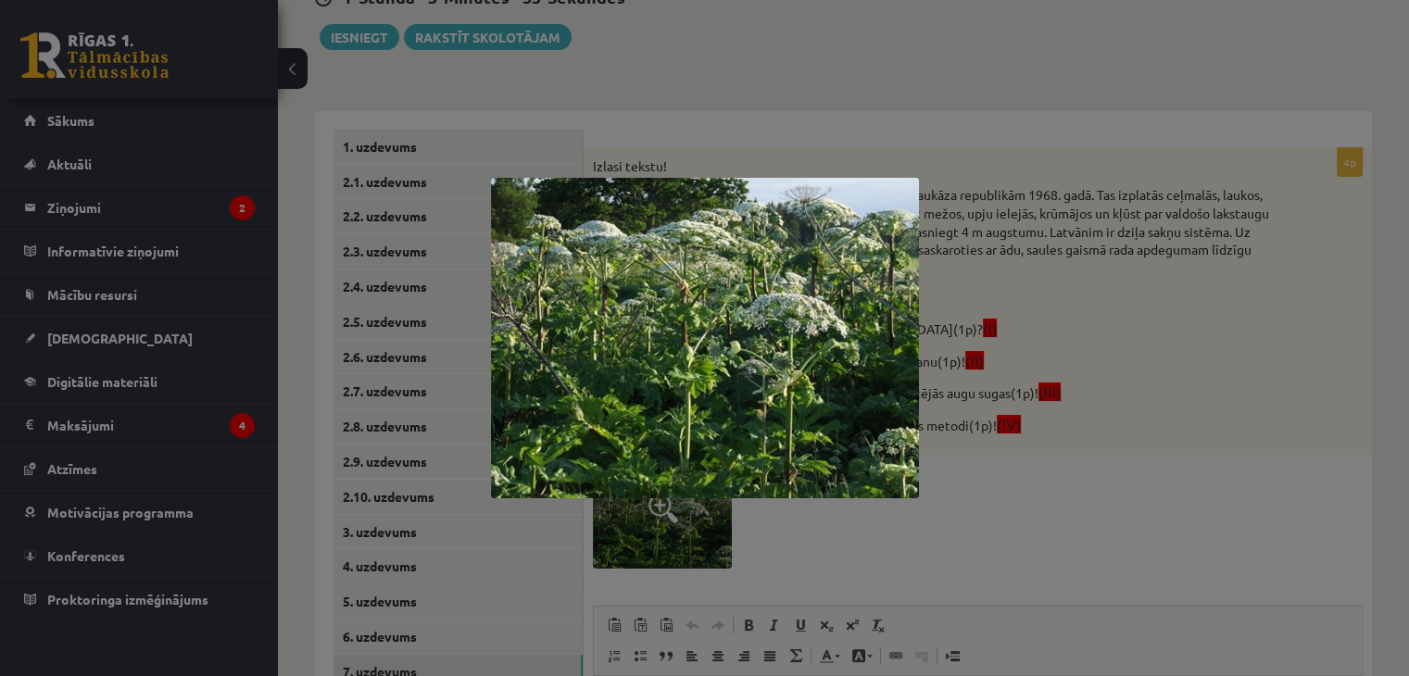
click at [948, 458] on div at bounding box center [704, 338] width 1409 height 676
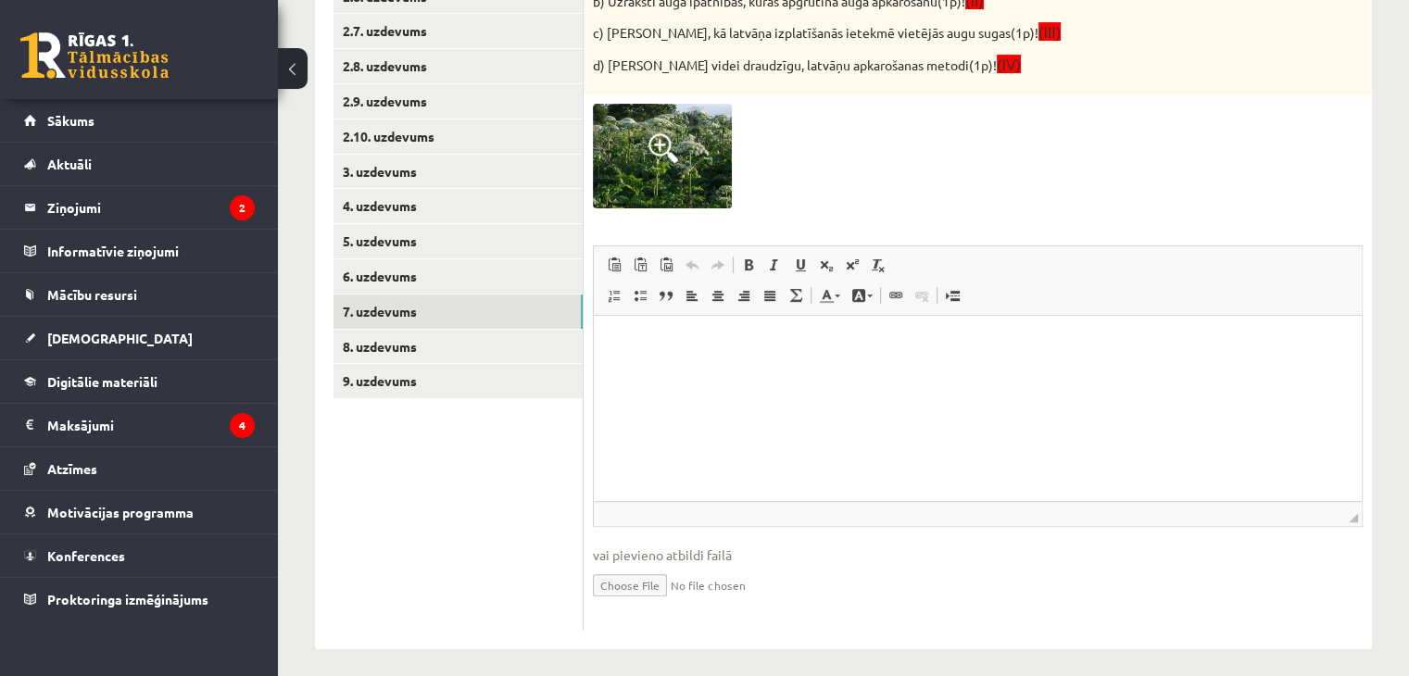
scroll to position [603, 0]
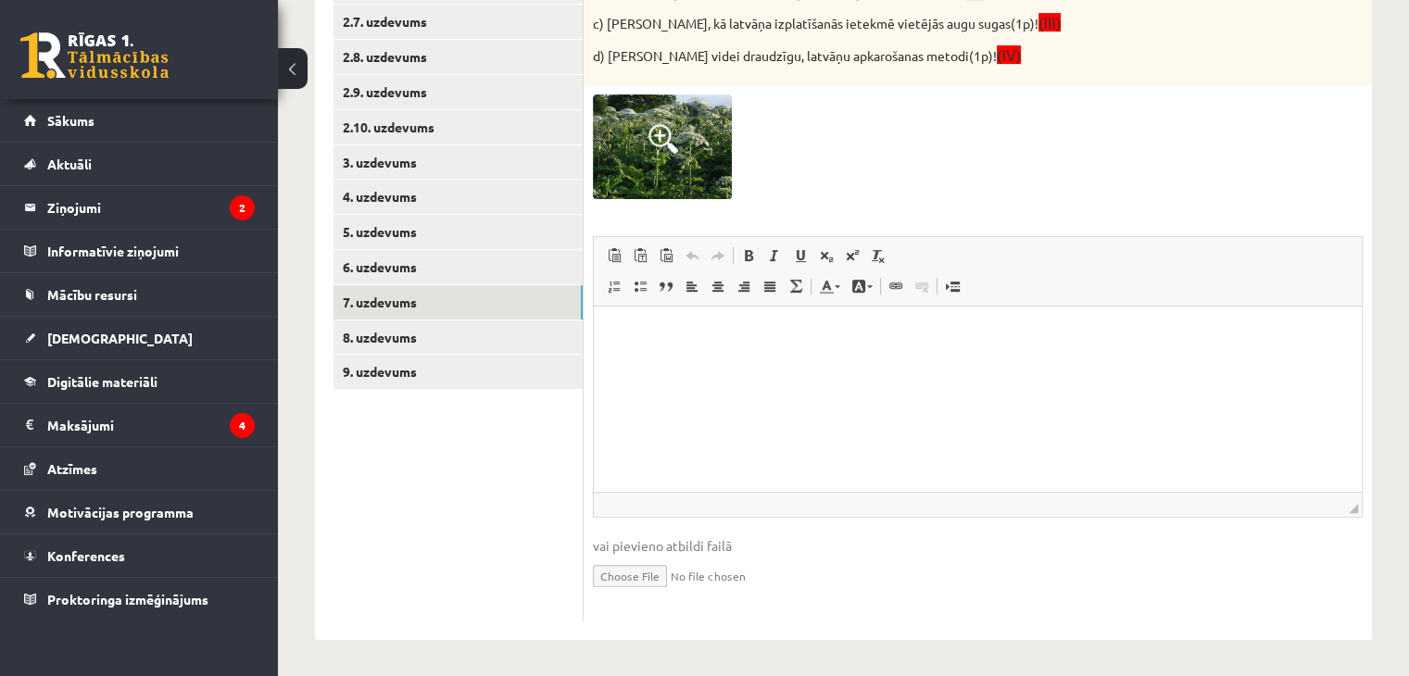
click at [684, 344] on html at bounding box center [978, 334] width 768 height 56
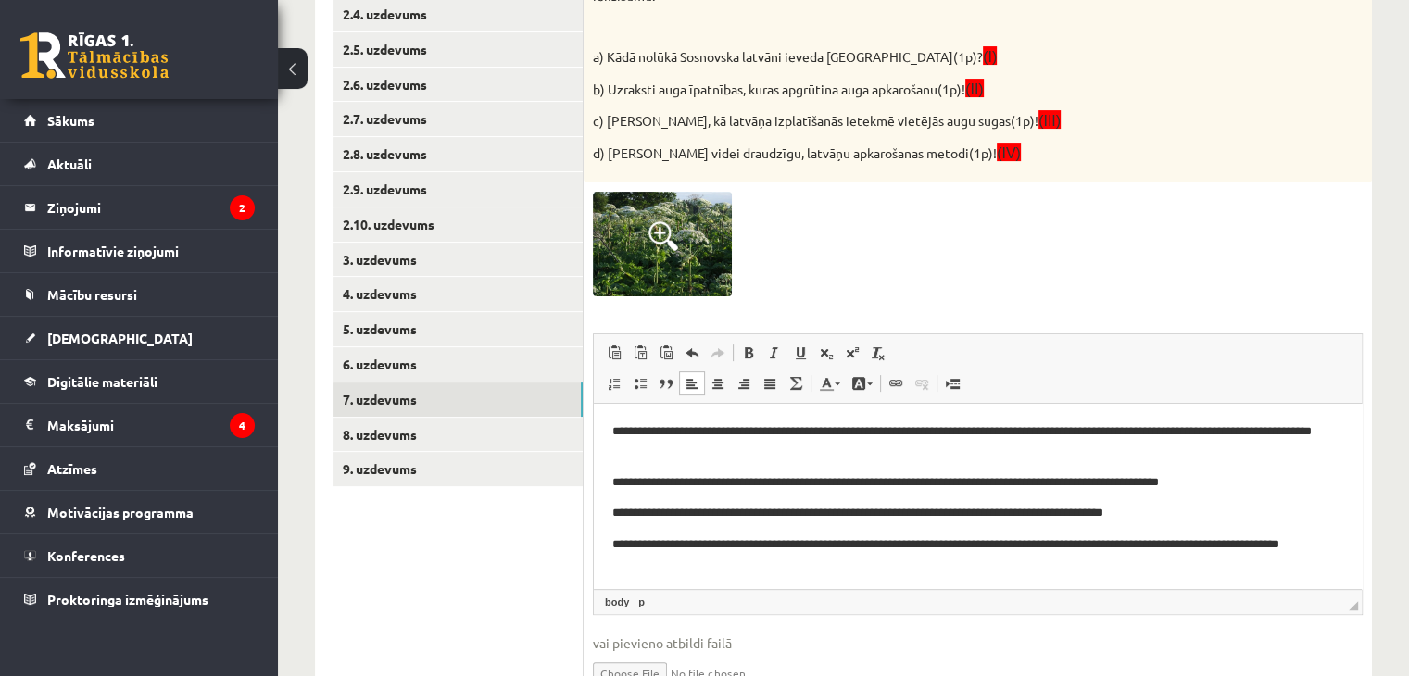
scroll to position [418, 0]
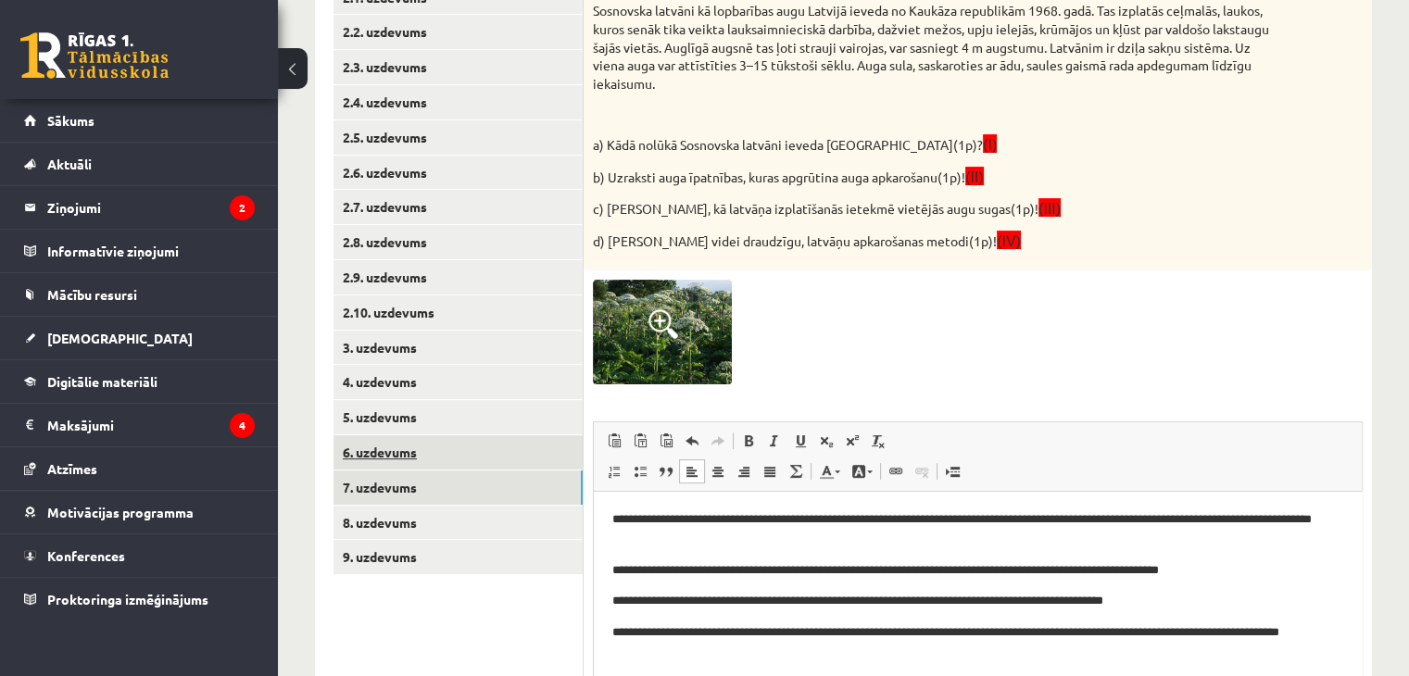
click at [408, 458] on link "6. uzdevums" at bounding box center [457, 452] width 249 height 34
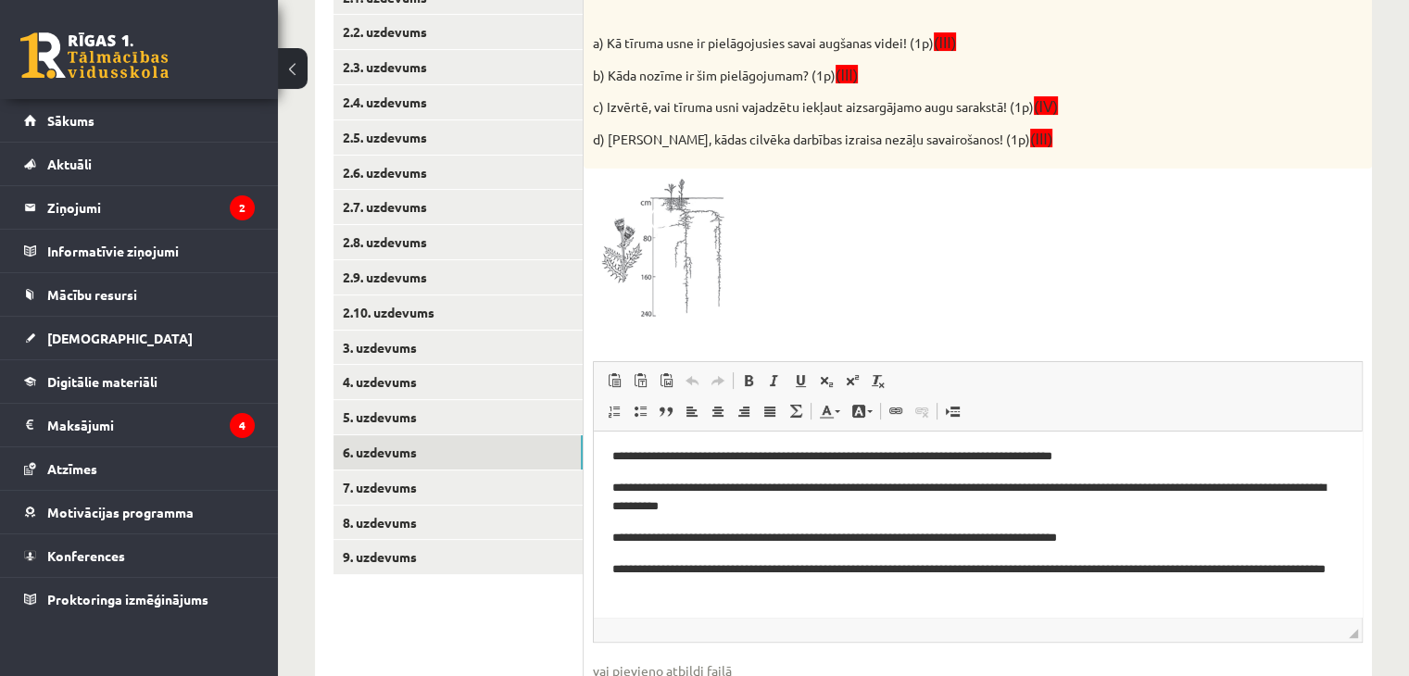
scroll to position [4, 0]
click at [435, 479] on link "7. uzdevums" at bounding box center [457, 488] width 249 height 34
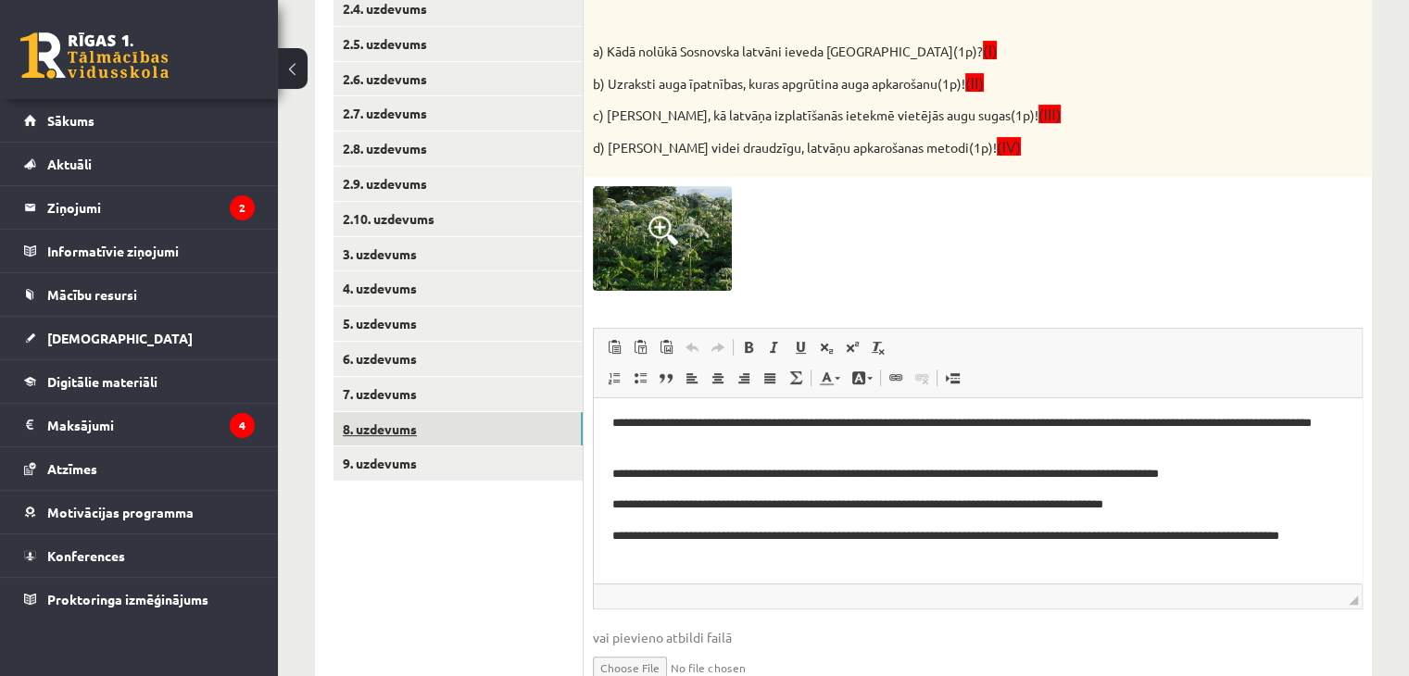
click at [451, 432] on link "8. uzdevums" at bounding box center [457, 429] width 249 height 34
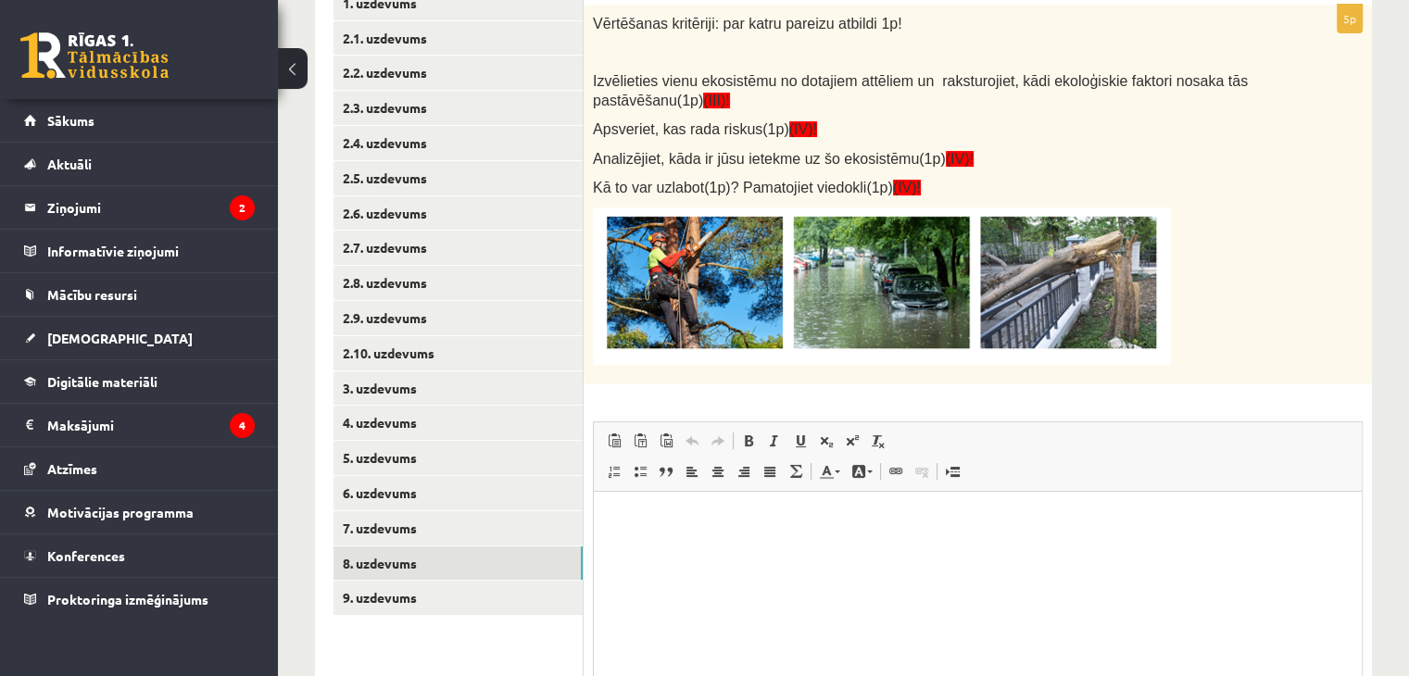
scroll to position [379, 0]
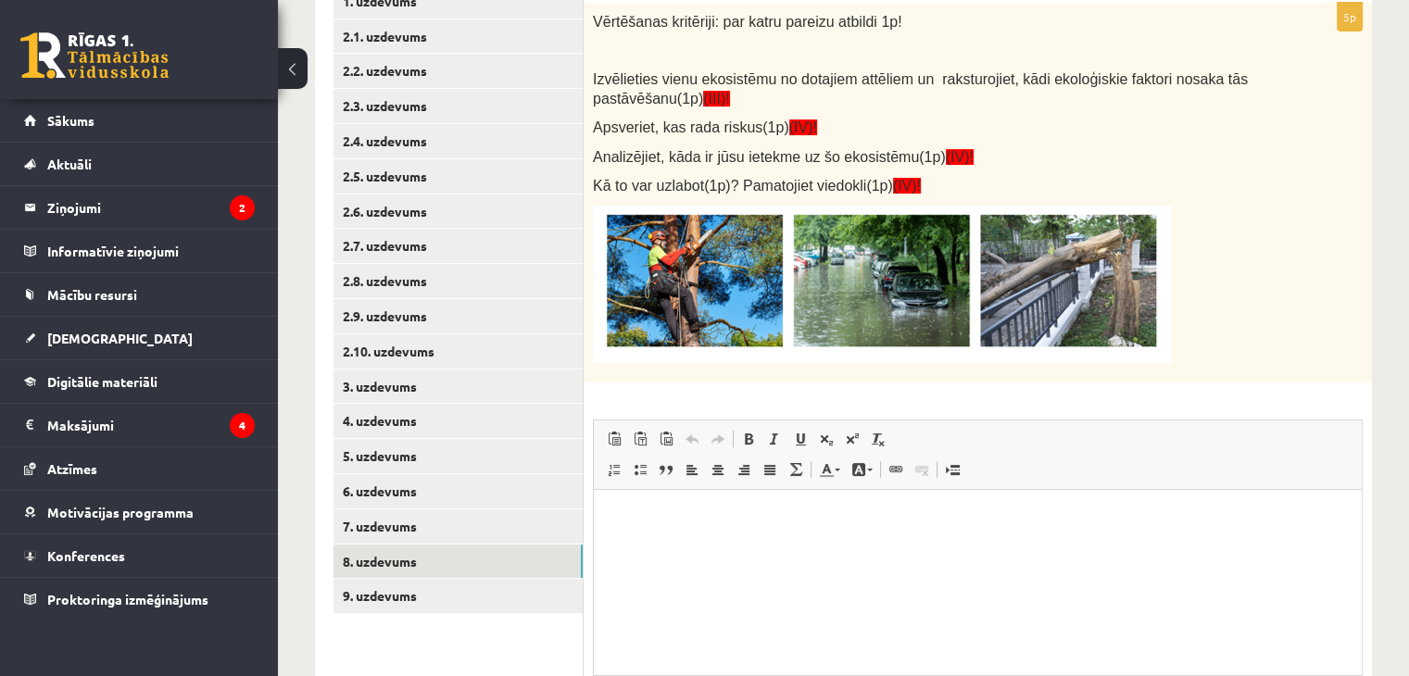
click at [811, 279] on img at bounding box center [882, 284] width 578 height 157
click at [837, 277] on img at bounding box center [882, 284] width 578 height 157
click at [682, 285] on img at bounding box center [882, 284] width 578 height 157
drag, startPoint x: 885, startPoint y: 290, endPoint x: 839, endPoint y: 280, distance: 46.5
click at [839, 280] on img at bounding box center [882, 284] width 578 height 157
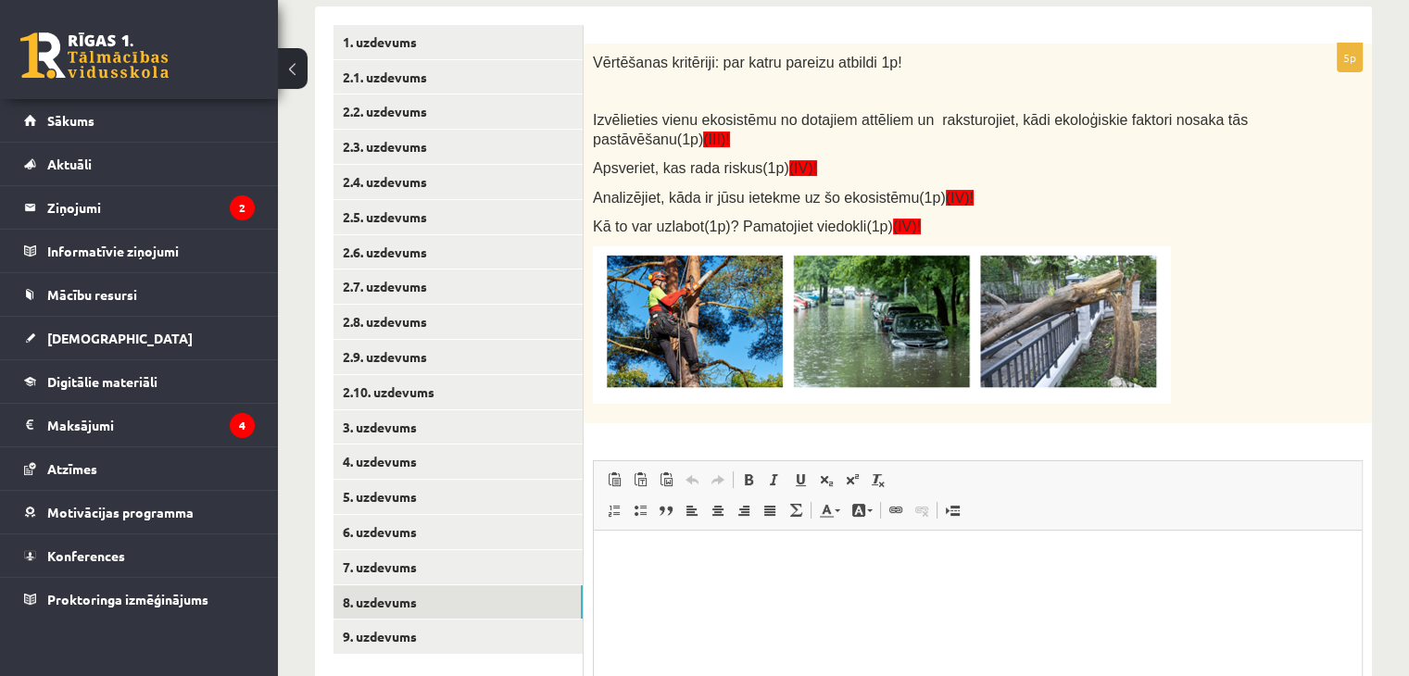
scroll to position [286, 0]
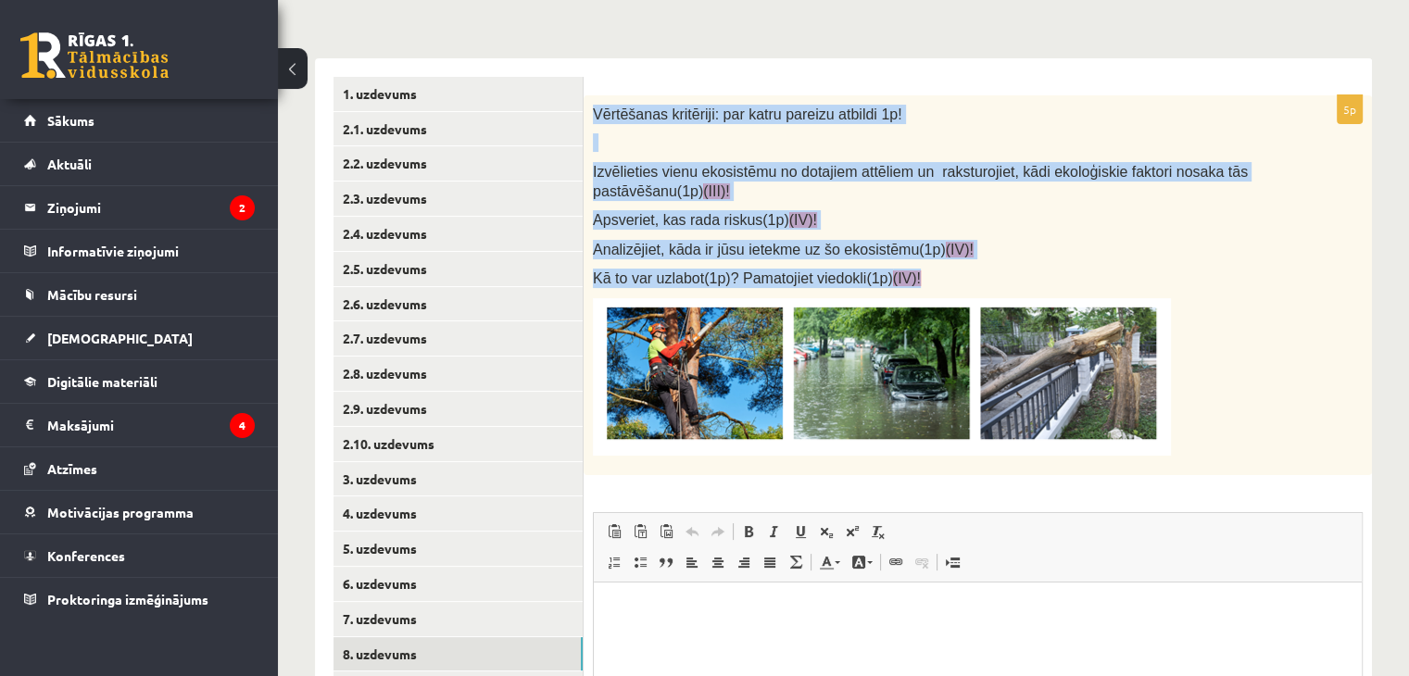
drag, startPoint x: 593, startPoint y: 107, endPoint x: 962, endPoint y: 276, distance: 406.2
click at [962, 276] on div "Vērtēšanas kritēriji: par katru pareizu atbildi 1p! Izvēlieties vienu ekosistēm…" at bounding box center [978, 285] width 788 height 380
copy div "Vērtēšanas kritēriji: par katru pareizu atbildi 1p! Izvēlieties vienu ekosistēm…"
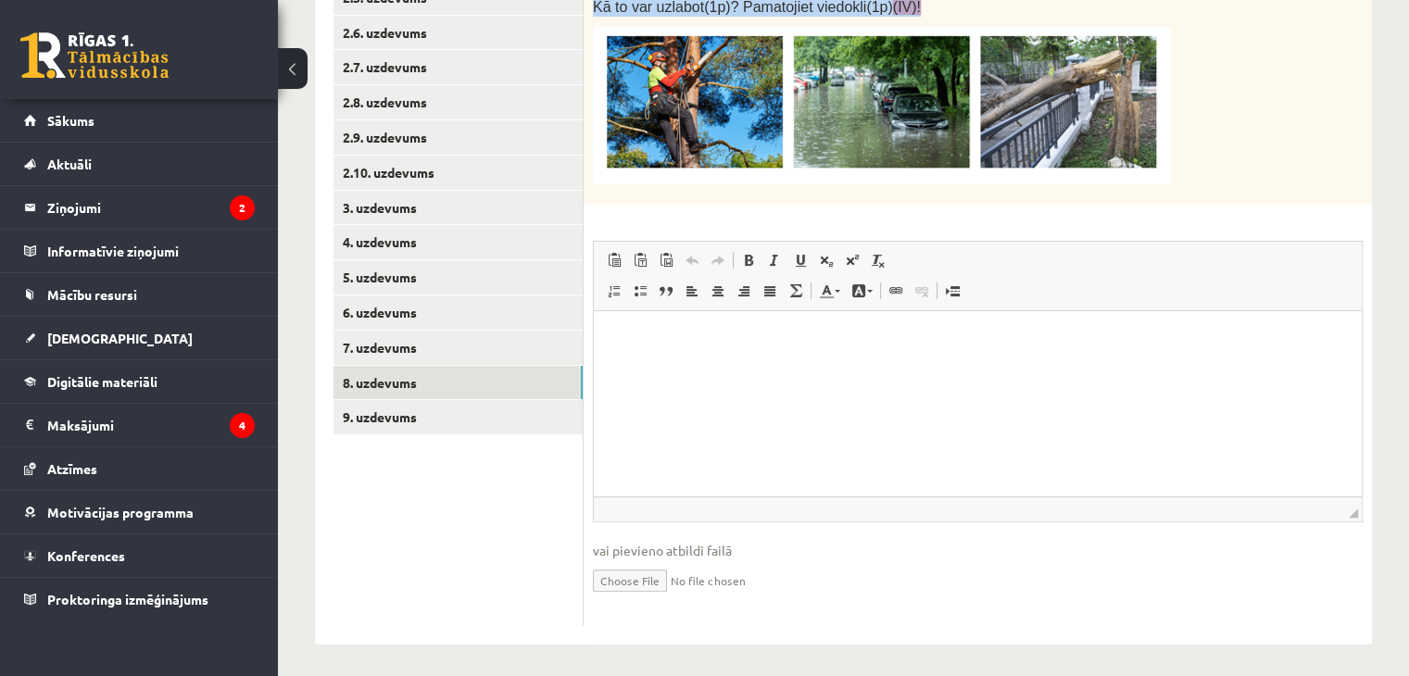
scroll to position [562, 0]
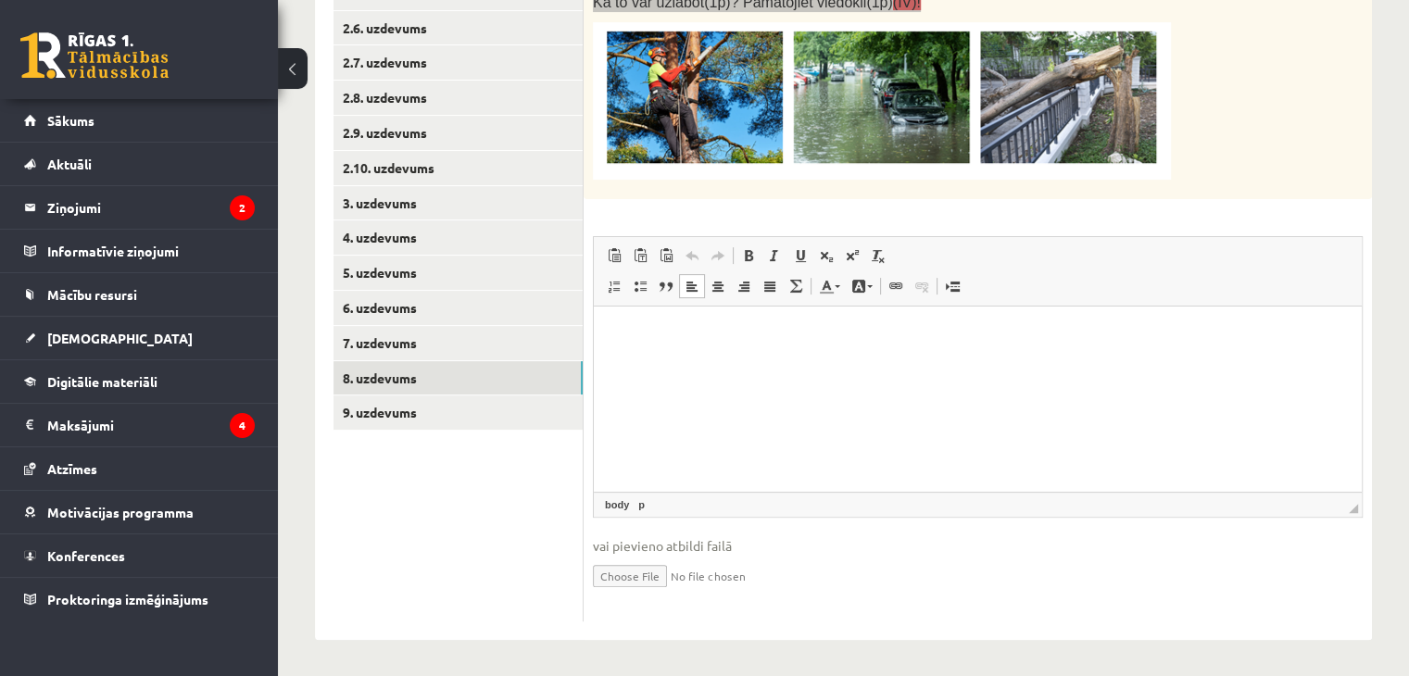
click at [681, 360] on html at bounding box center [978, 335] width 768 height 56
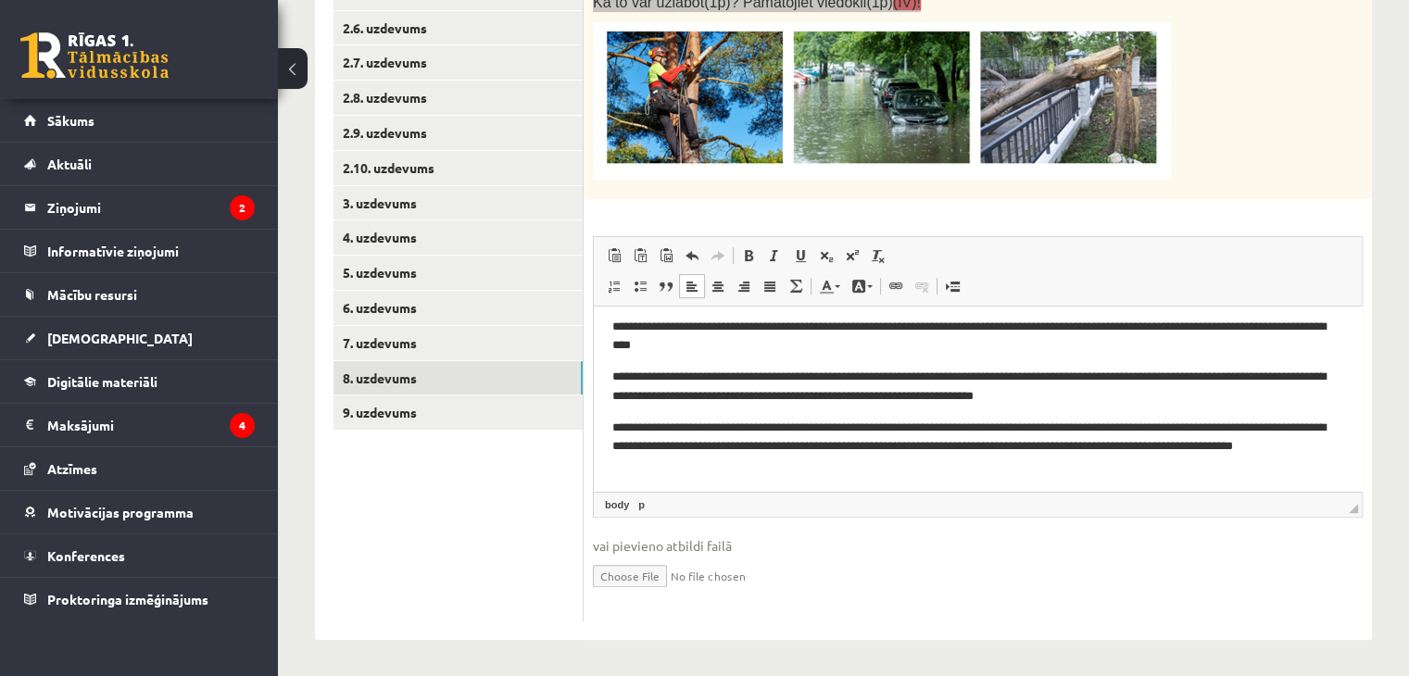
scroll to position [61, 0]
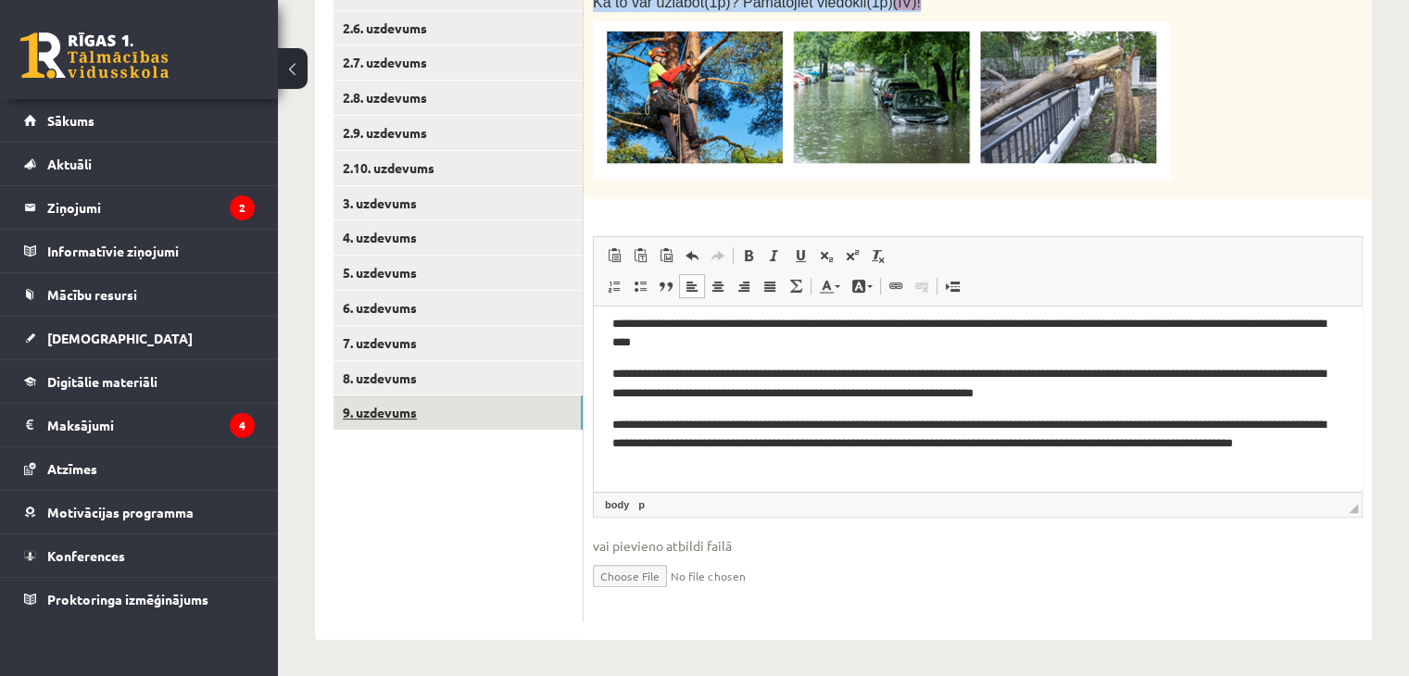
click at [437, 412] on link "9. uzdevums" at bounding box center [457, 412] width 249 height 34
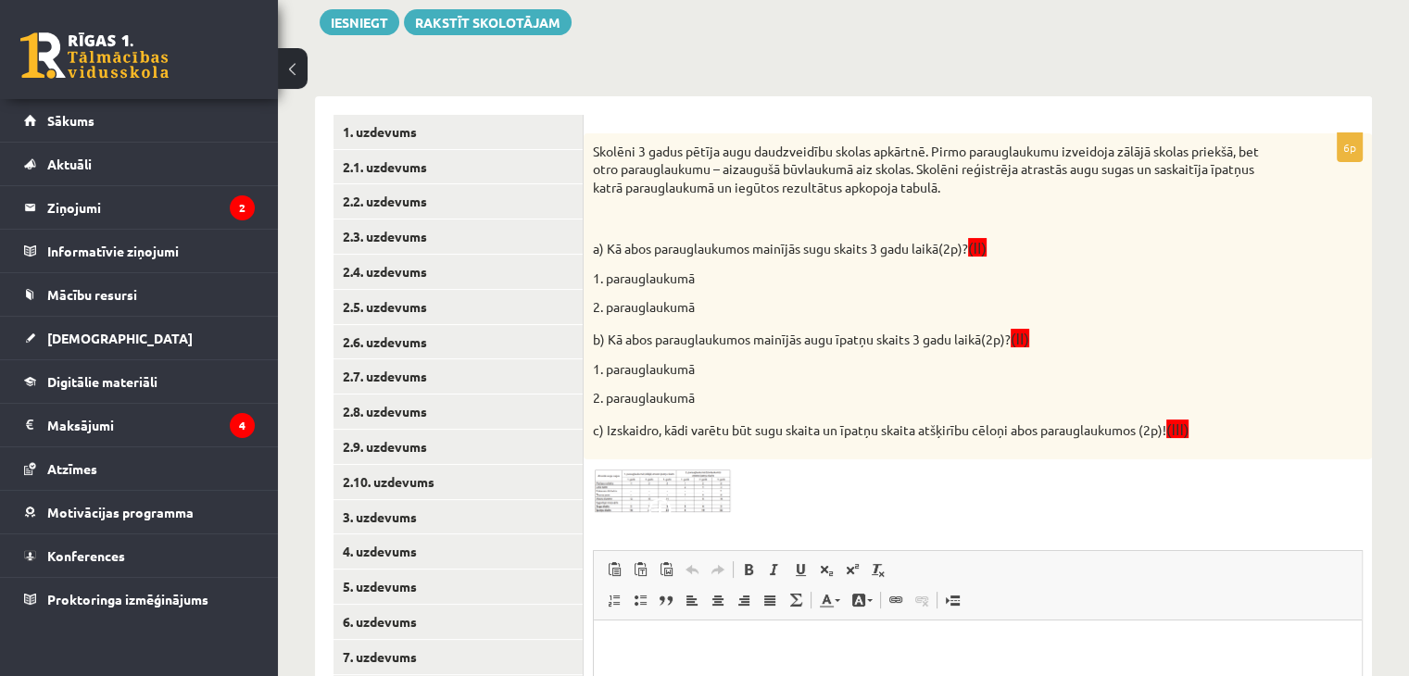
scroll to position [192, 0]
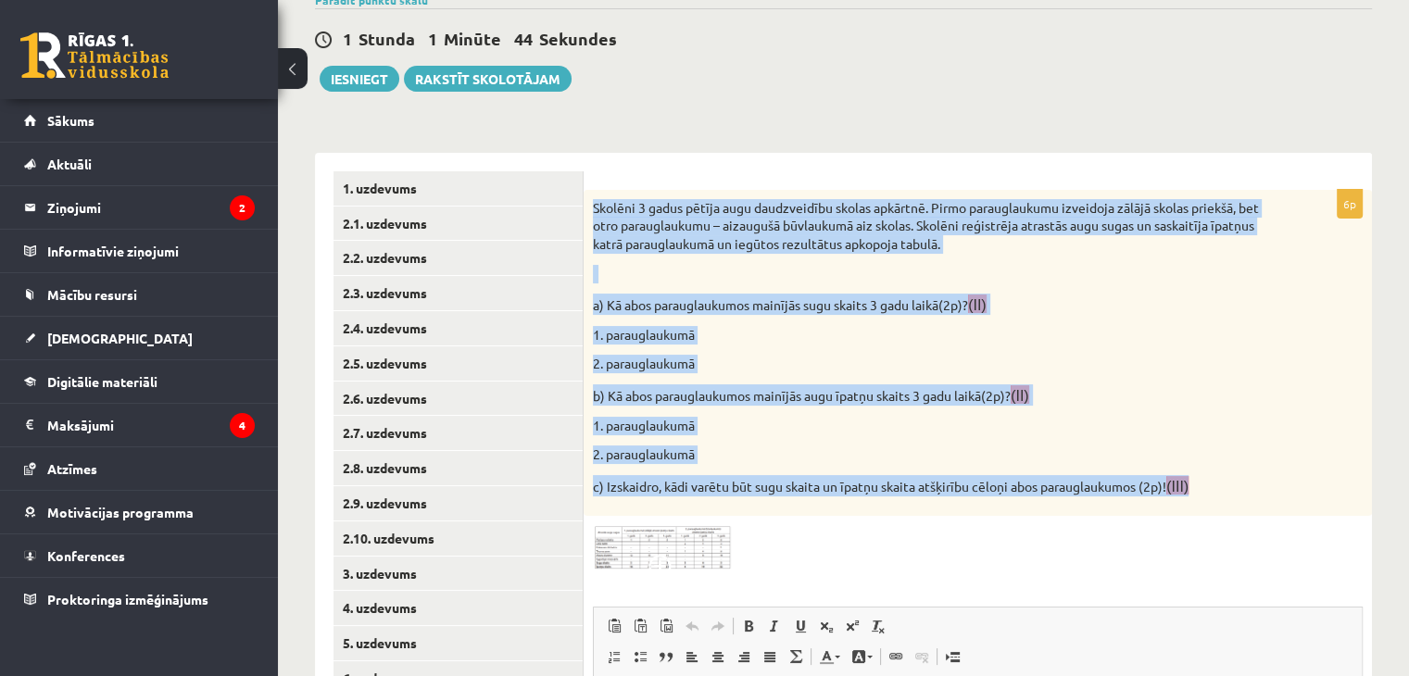
drag, startPoint x: 595, startPoint y: 206, endPoint x: 1230, endPoint y: 496, distance: 698.8
click at [1230, 496] on div "Skolēni 3 gadus pētīja augu daudzveidību skolas apkārtnē. Pirmo parauglaukumu i…" at bounding box center [978, 353] width 788 height 327
copy div "Skolēni 3 gadus pētīja augu daudzveidību skolas apkārtnē. Pirmo parauglaukumu i…"
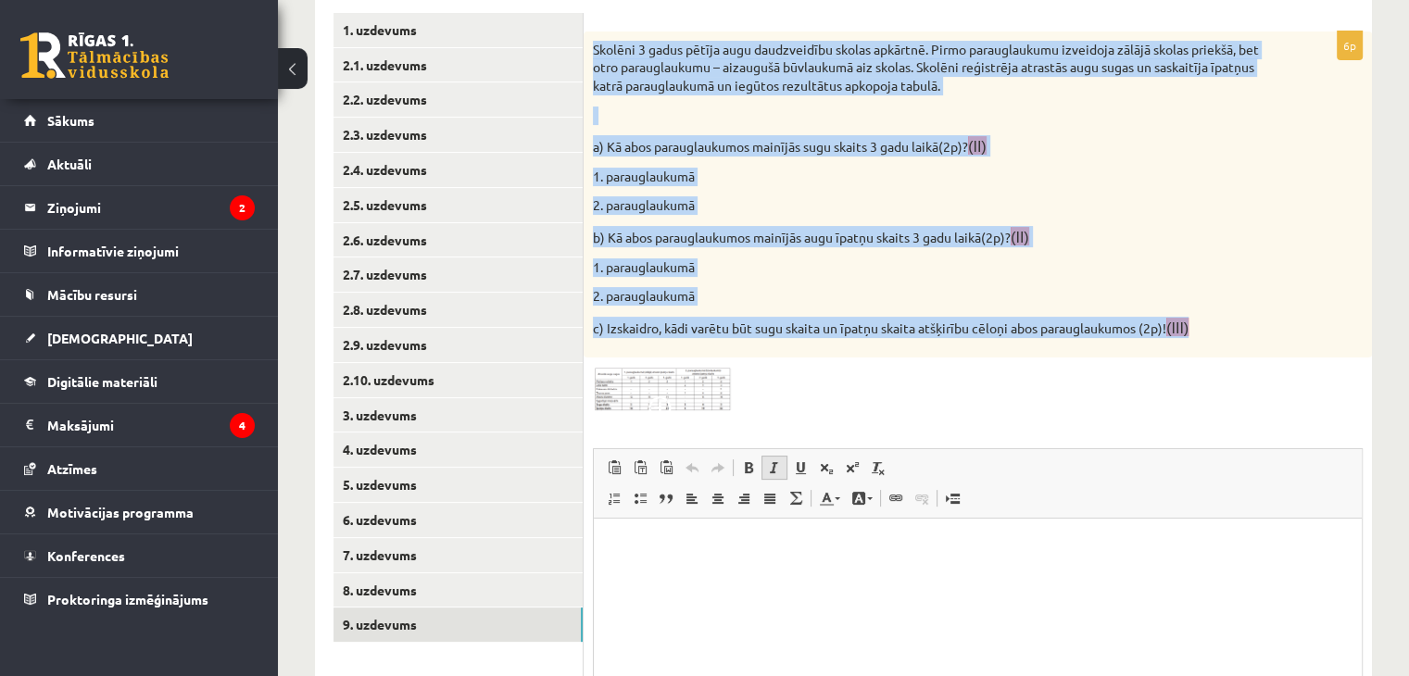
scroll to position [470, 0]
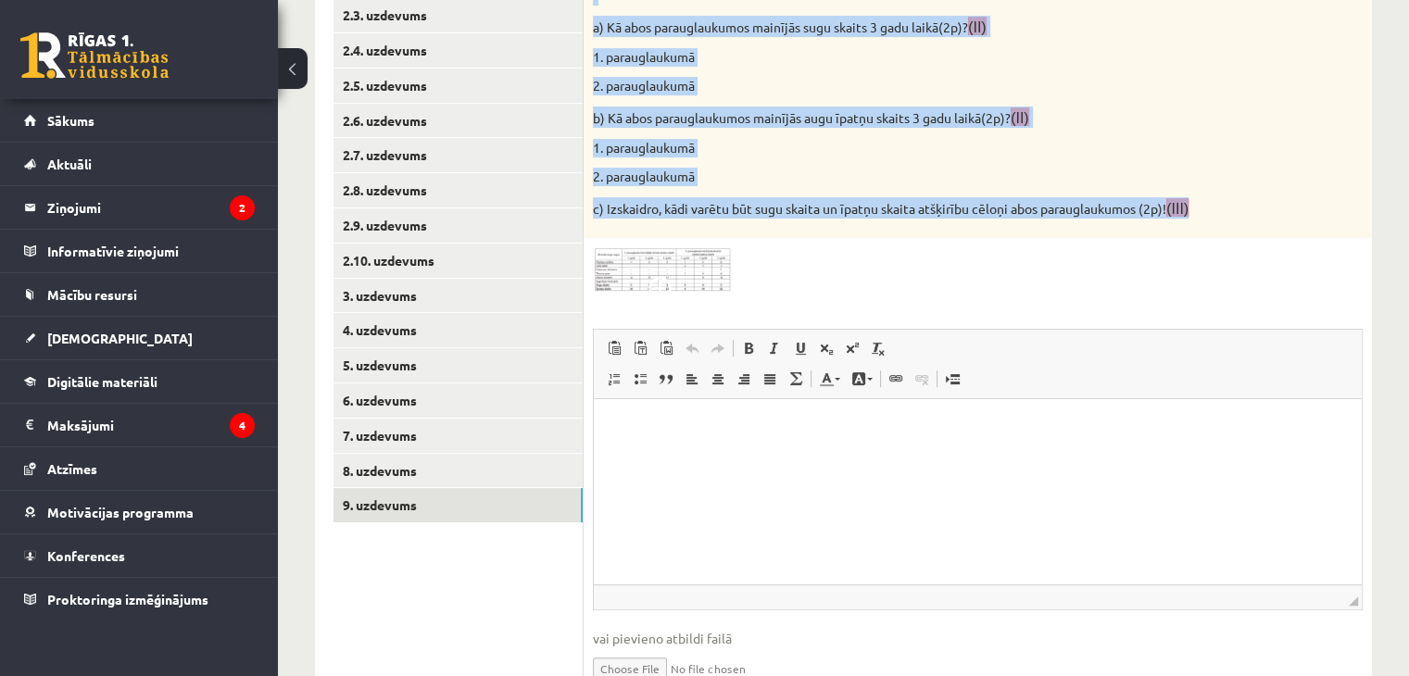
click at [650, 272] on img at bounding box center [662, 269] width 139 height 44
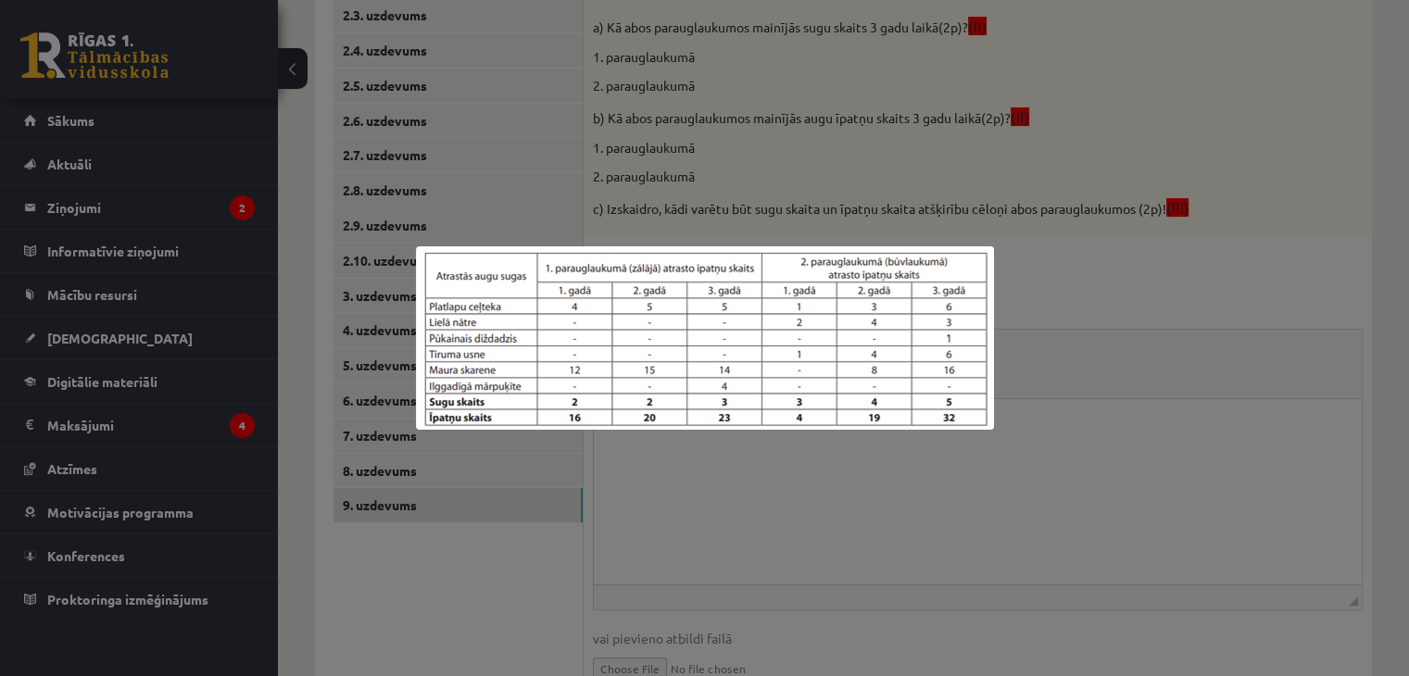
click at [602, 475] on div at bounding box center [704, 338] width 1409 height 676
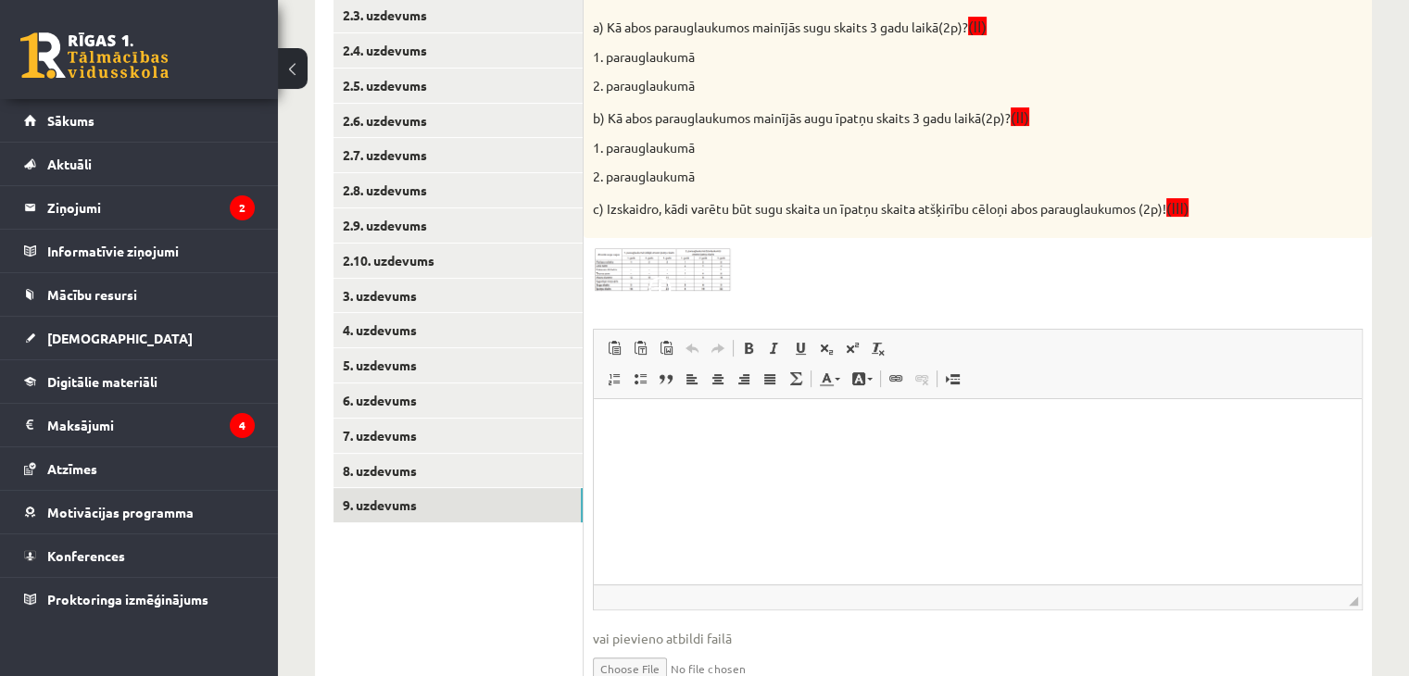
click at [684, 450] on html at bounding box center [978, 426] width 768 height 56
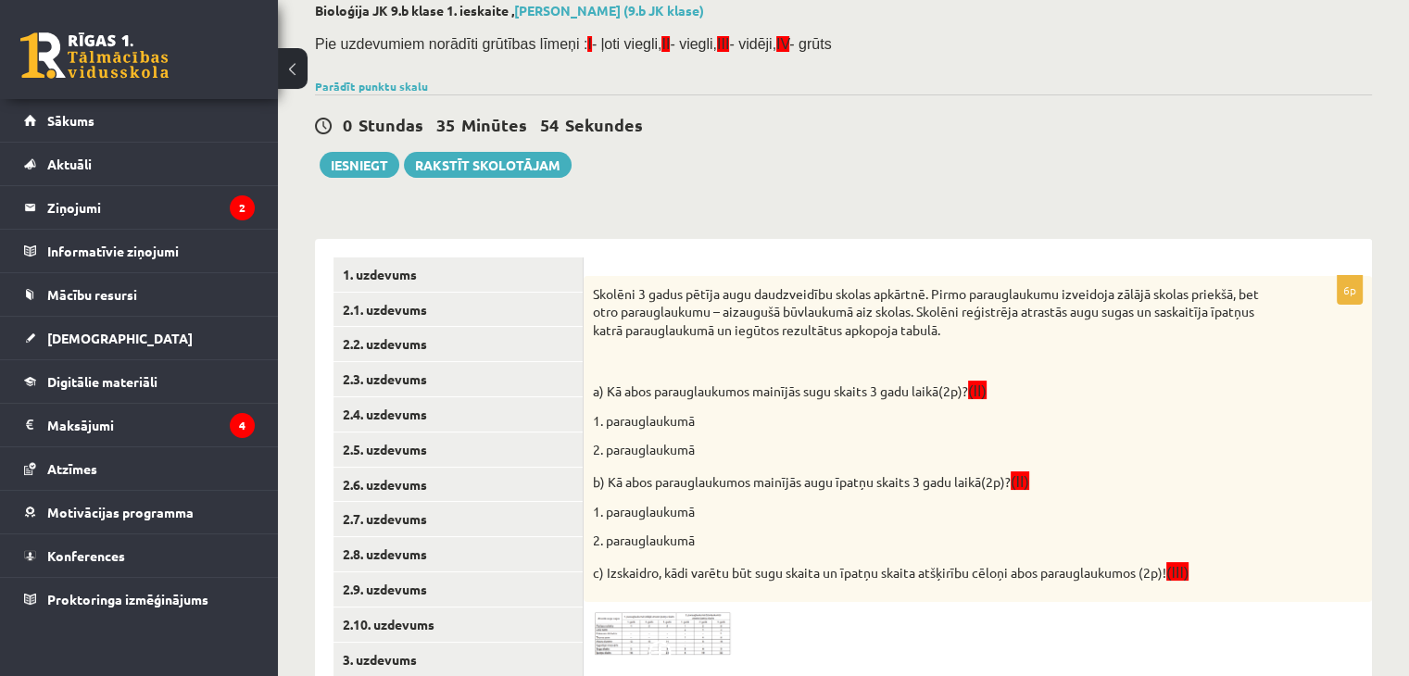
scroll to position [93, 0]
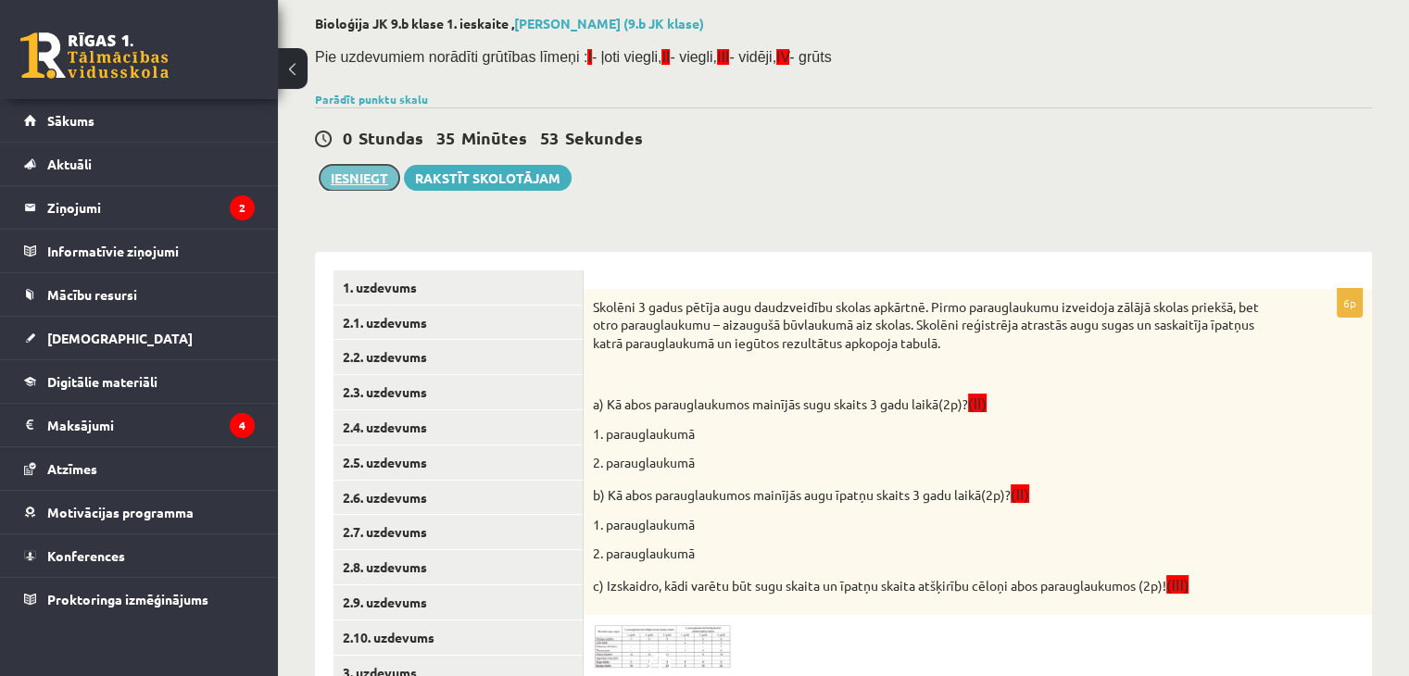
click at [343, 174] on button "Iesniegt" at bounding box center [360, 178] width 80 height 26
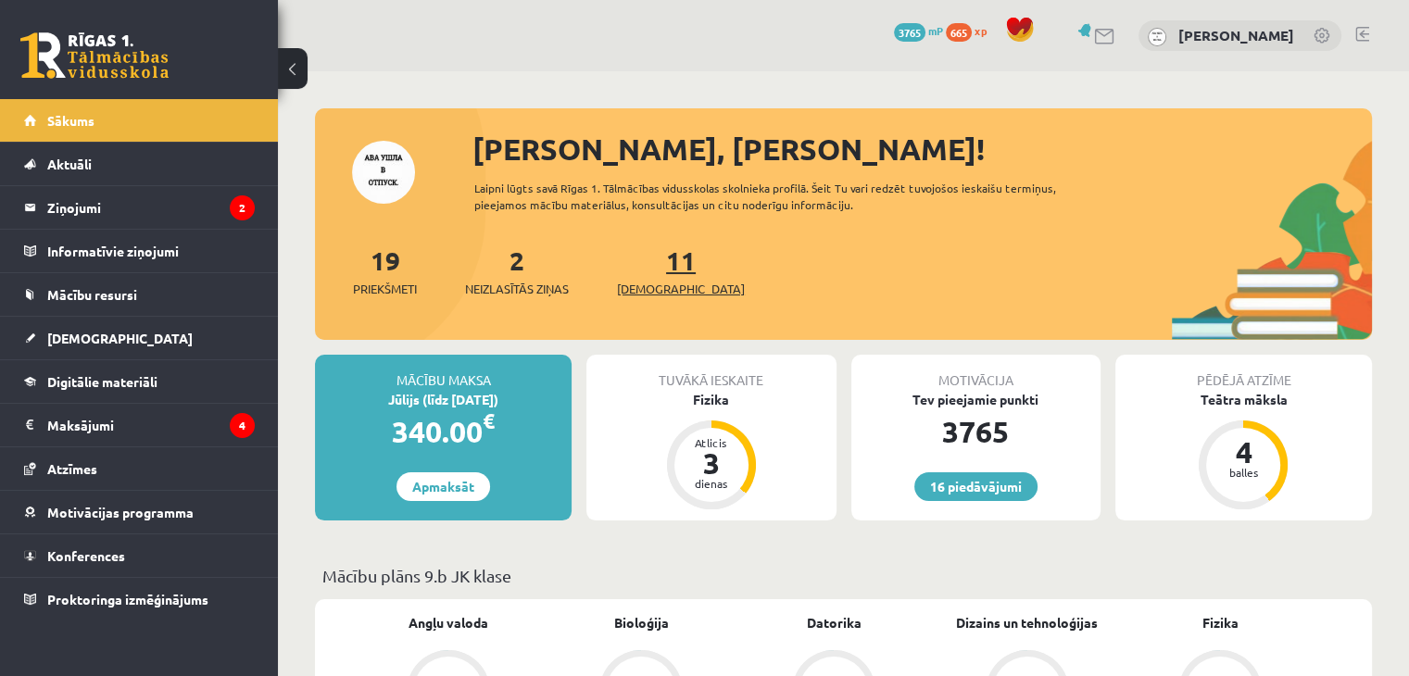
click at [657, 291] on span "[DEMOGRAPHIC_DATA]" at bounding box center [681, 289] width 128 height 19
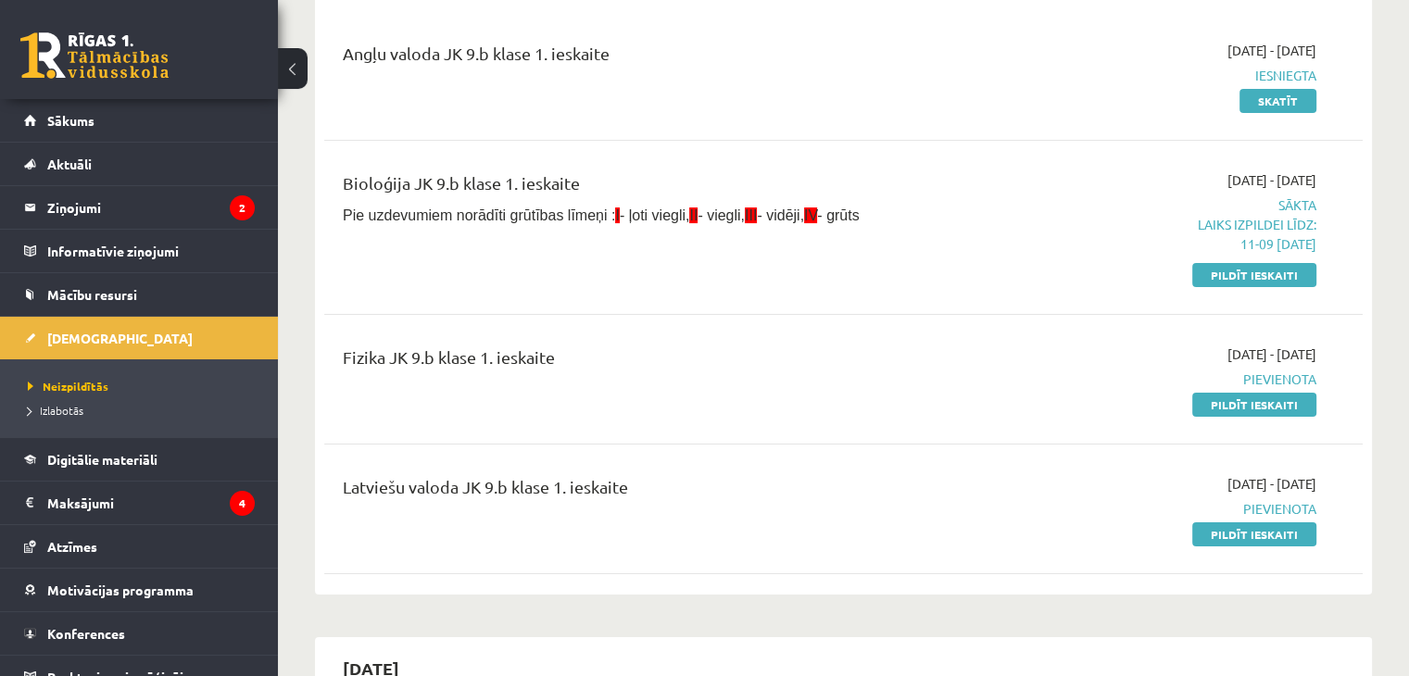
scroll to position [278, 0]
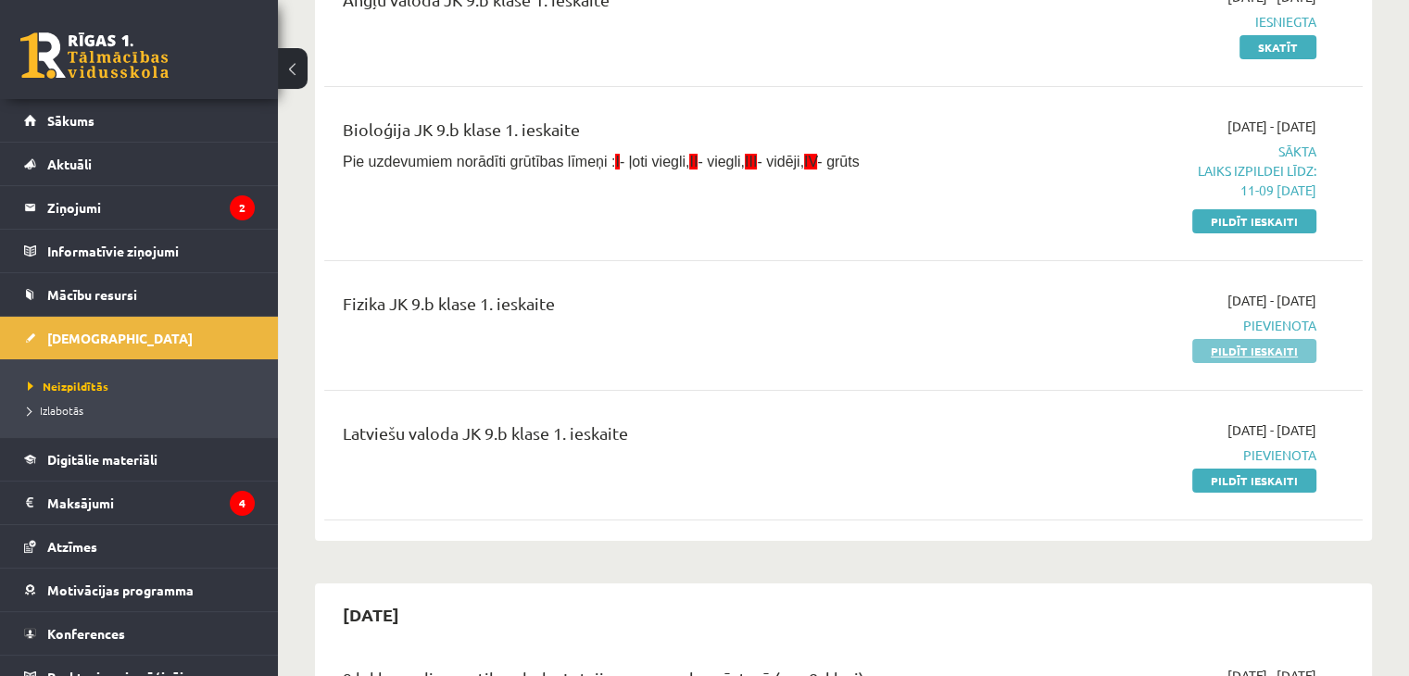
click at [1244, 351] on link "Pildīt ieskaiti" at bounding box center [1254, 351] width 124 height 24
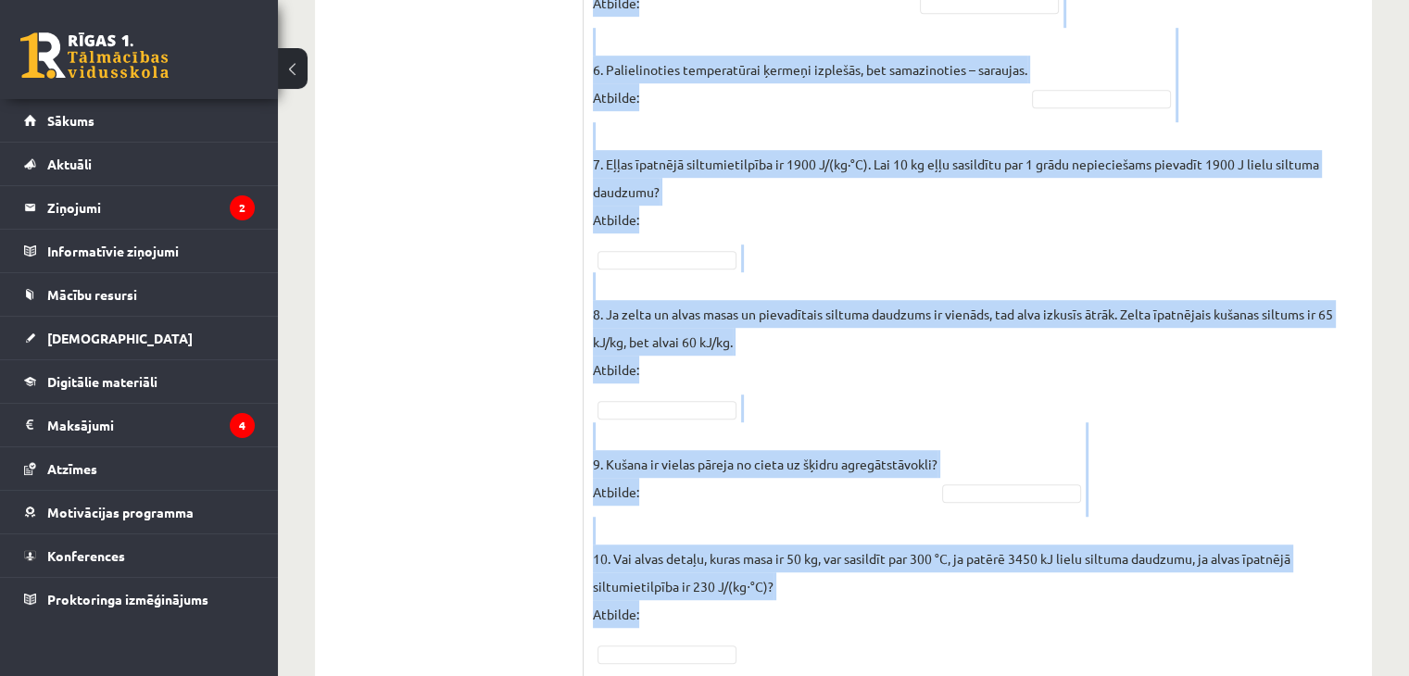
scroll to position [1122, 0]
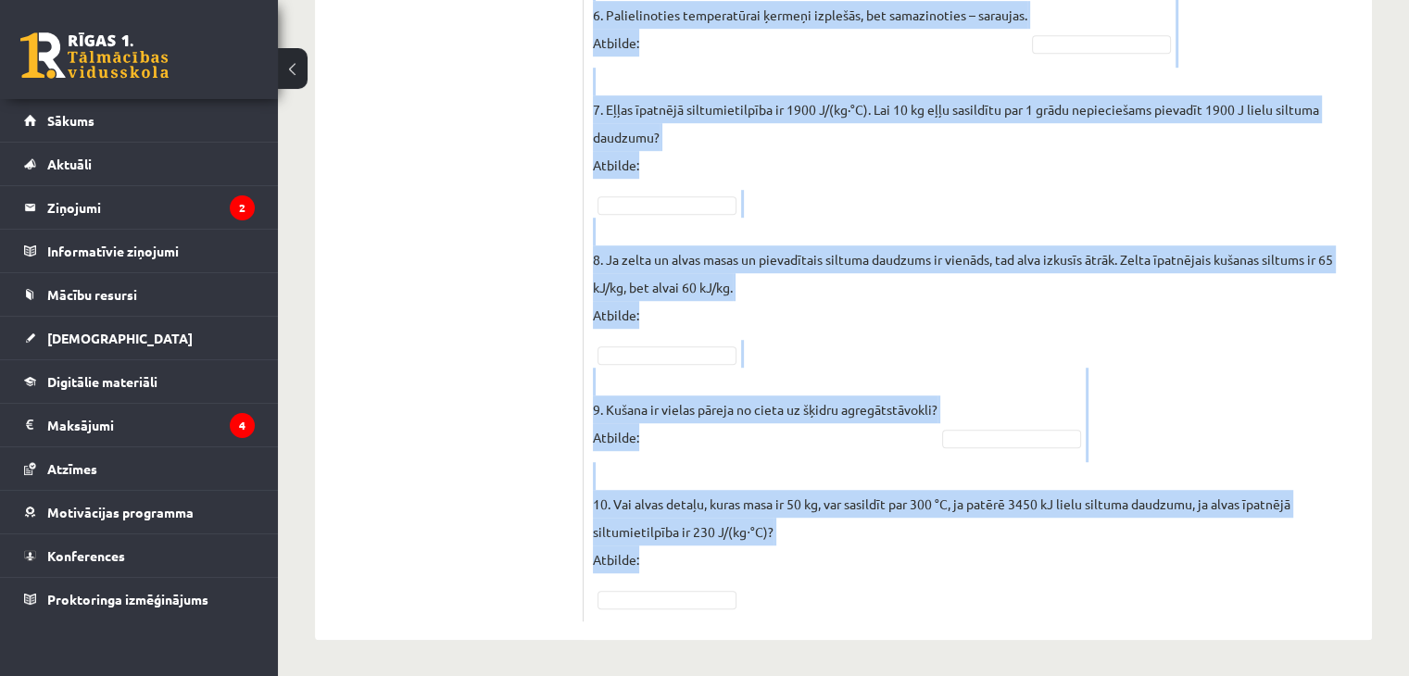
drag, startPoint x: 600, startPoint y: 146, endPoint x: 874, endPoint y: 578, distance: 511.3
copy form "Lor ipsumdolors am consect? ADIP E Sedd eiusmo temporincid: U – labo etdolo (Ma…"
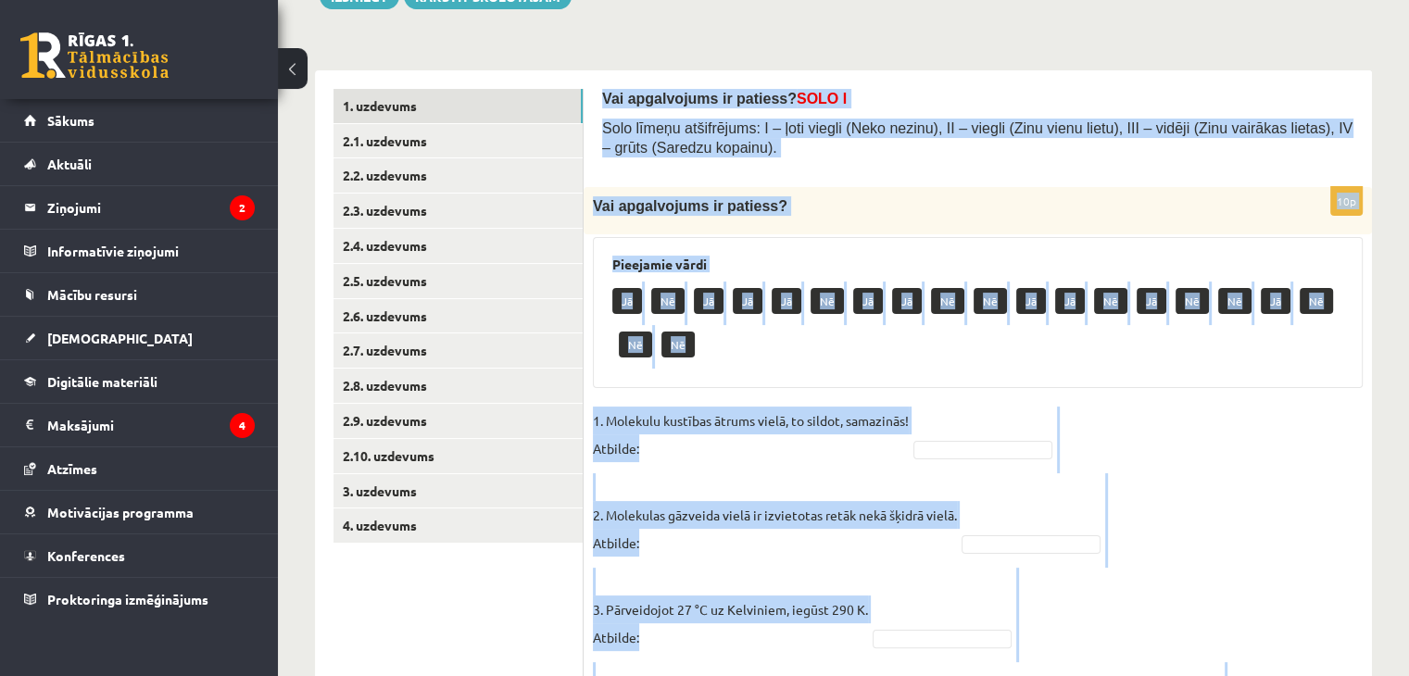
scroll to position [288, 0]
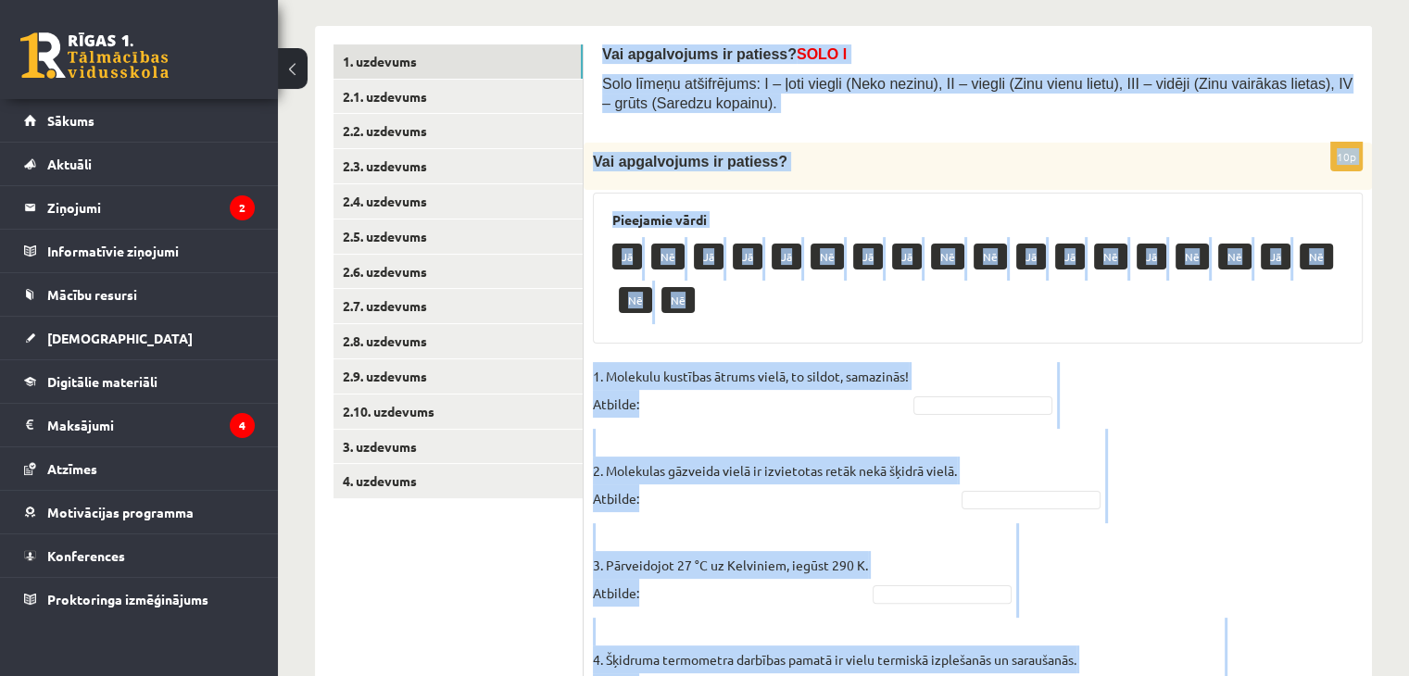
click at [867, 307] on div "Jā Nē Jā Jā Jā Nē Jā Jā Nē Nē Jā Jā Nē Jā Nē Nē Jā Nē Nē Nē" at bounding box center [977, 280] width 731 height 87
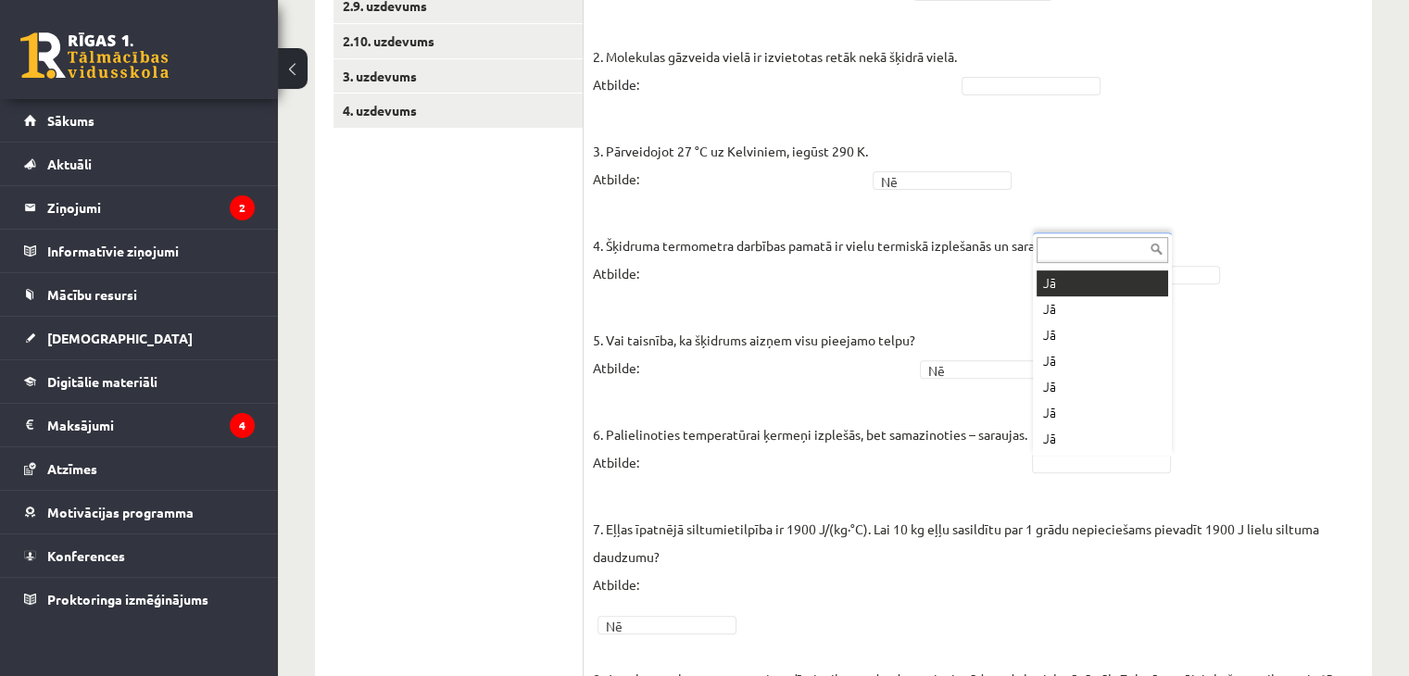
scroll to position [0, 0]
click at [1077, 471] on fieldset "1. Molekulu kustības ātrums vielā, to sildot, samazinās! Atbilde: Nē ** 2. Mole…" at bounding box center [978, 490] width 770 height 1084
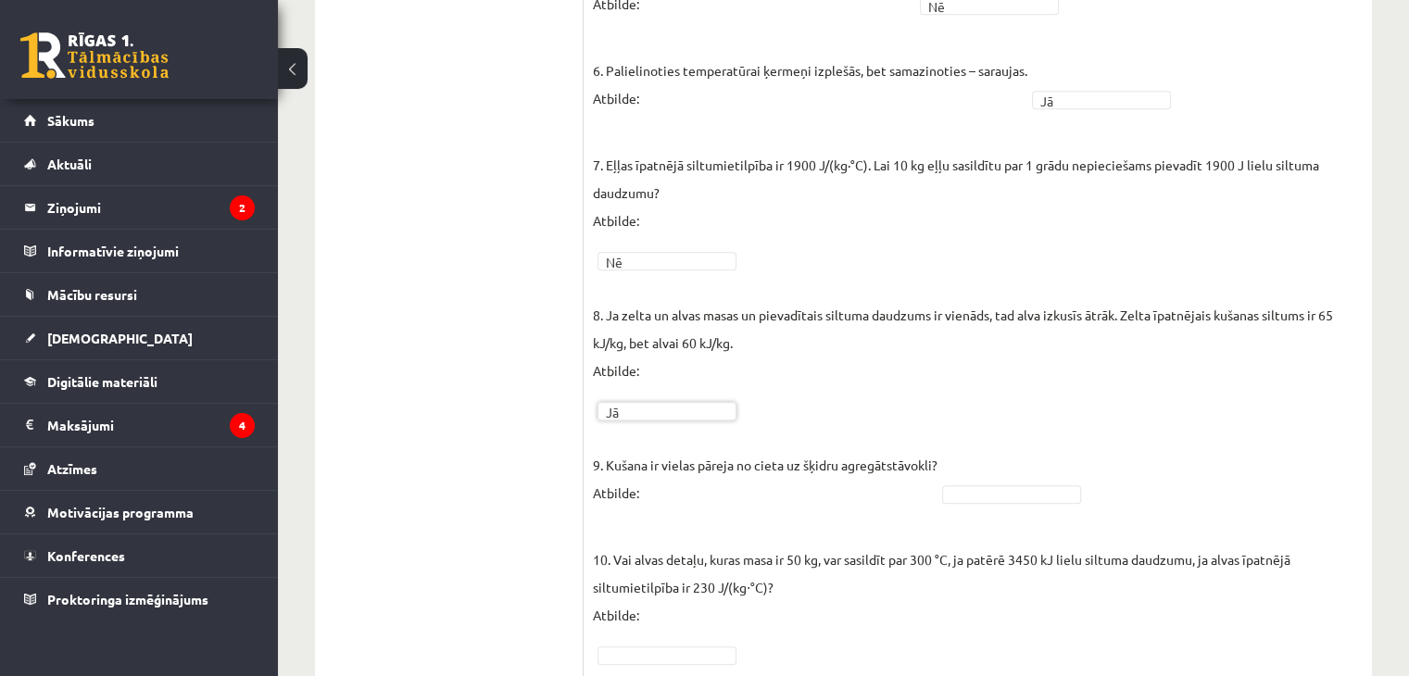
scroll to position [1078, 0]
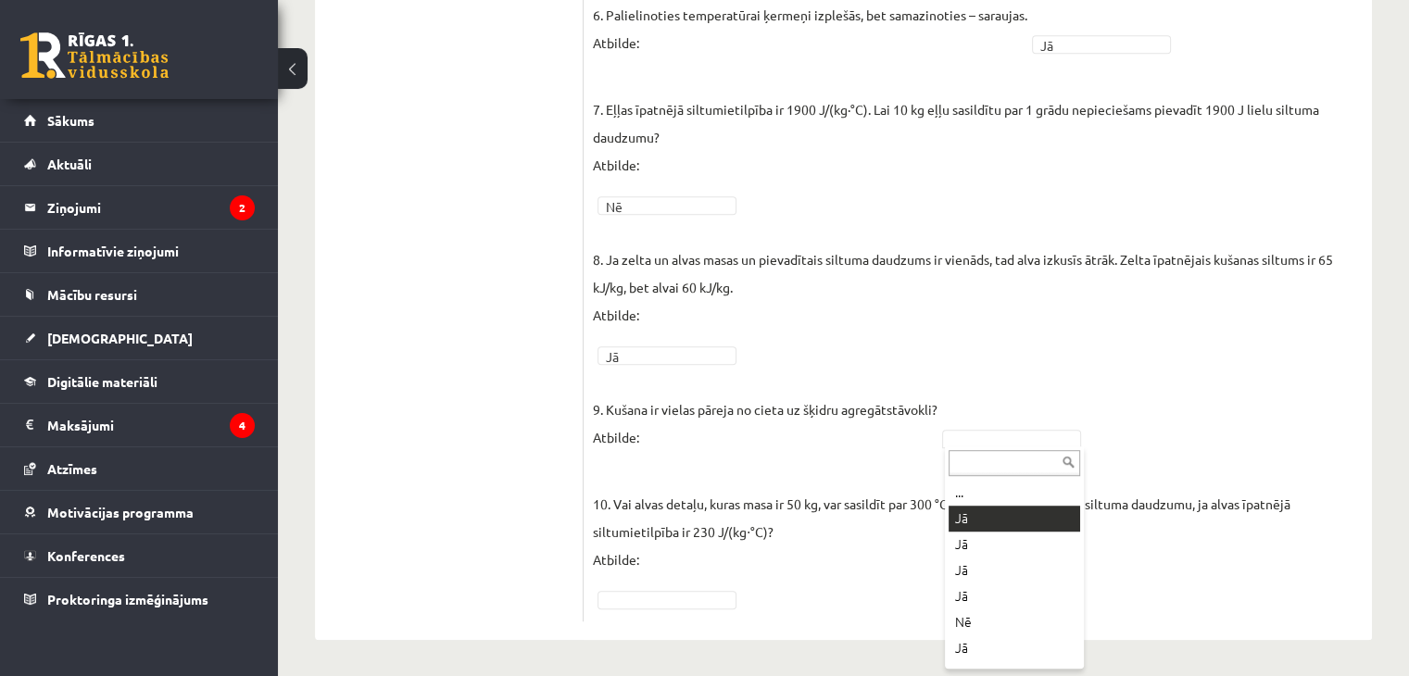
drag, startPoint x: 997, startPoint y: 515, endPoint x: 940, endPoint y: 524, distance: 57.3
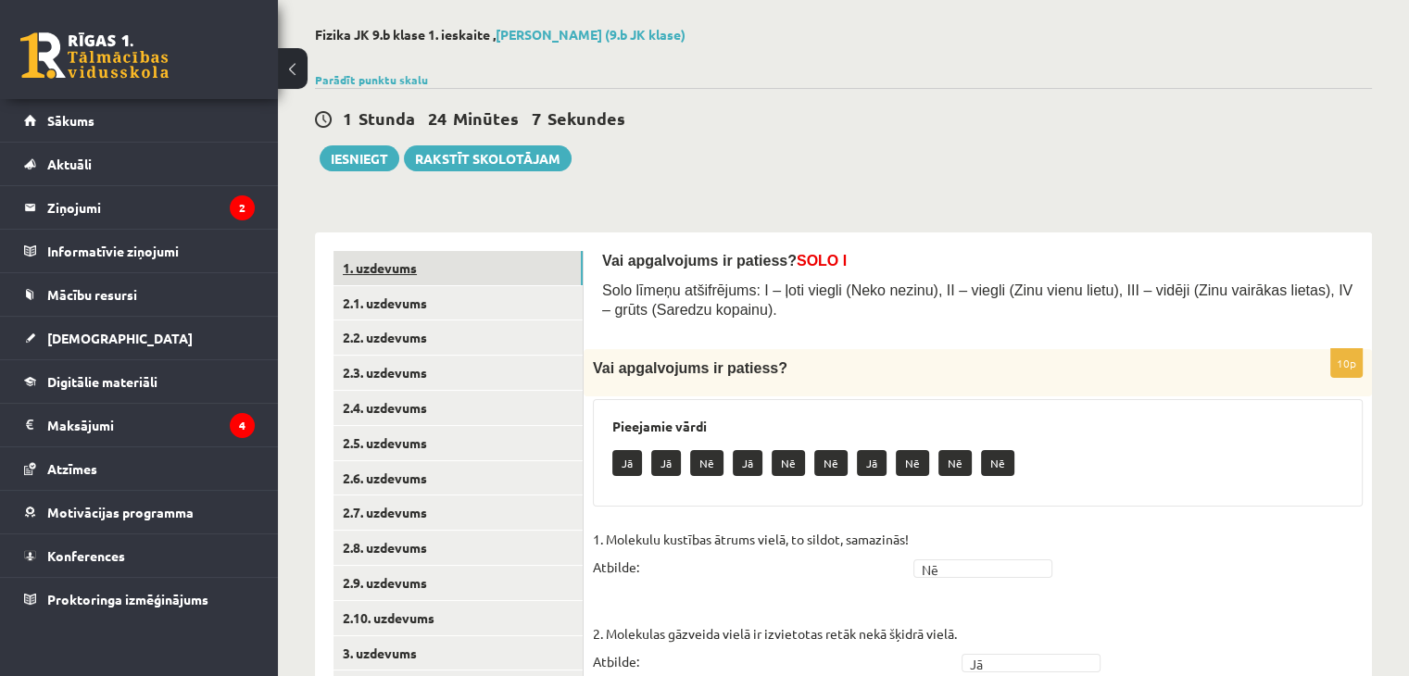
scroll to position [59, 0]
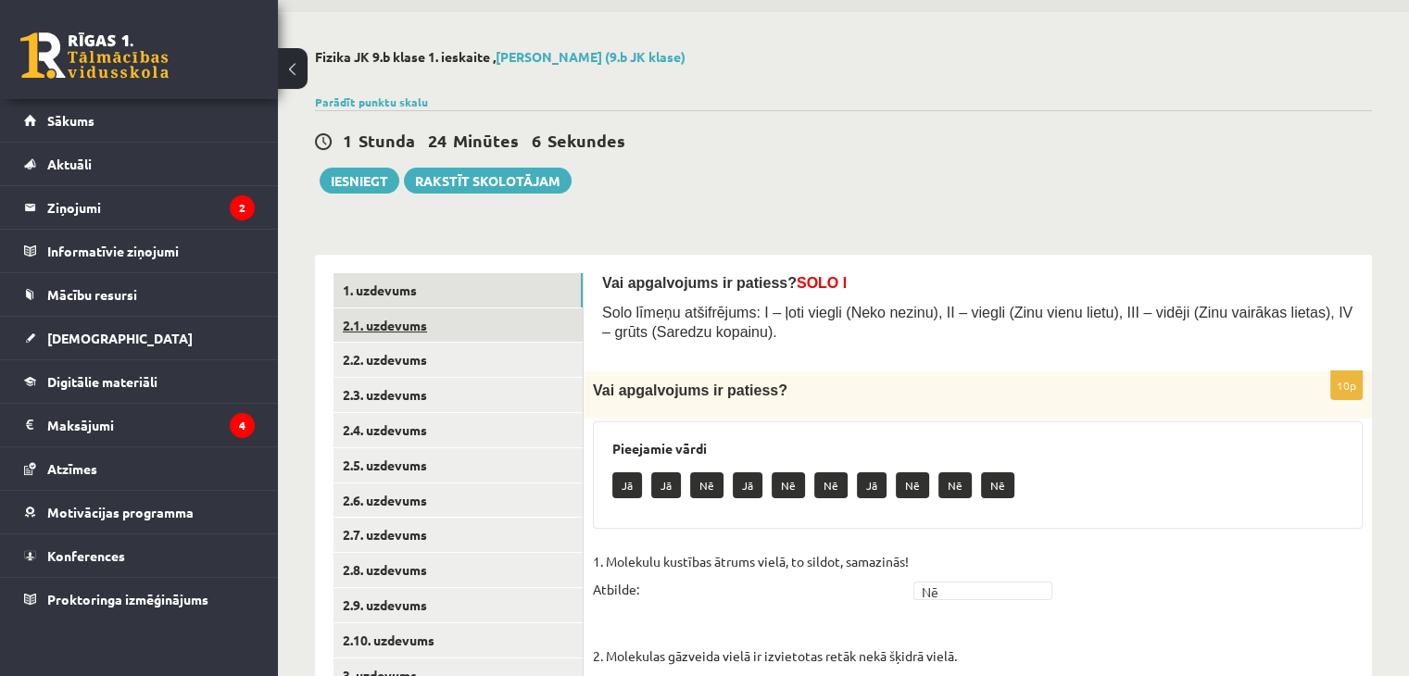
click at [395, 327] on link "2.1. uzdevums" at bounding box center [457, 325] width 249 height 34
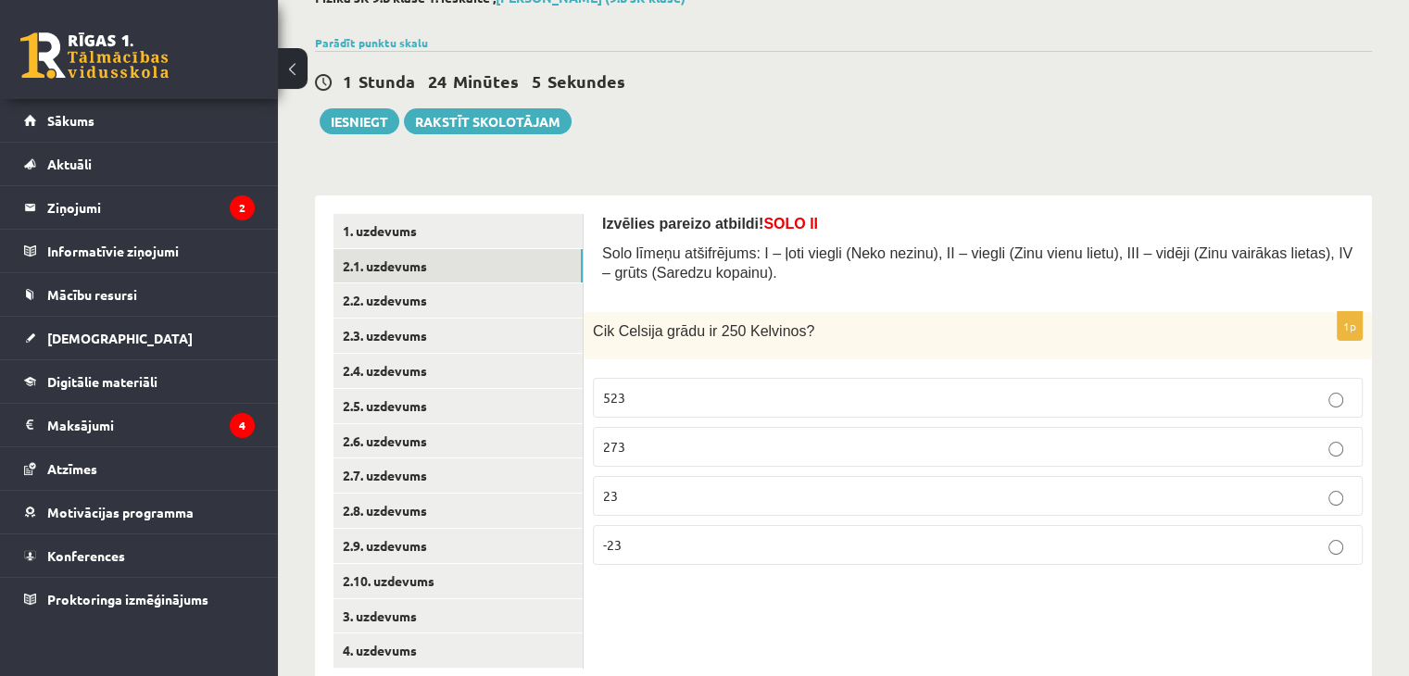
scroll to position [167, 0]
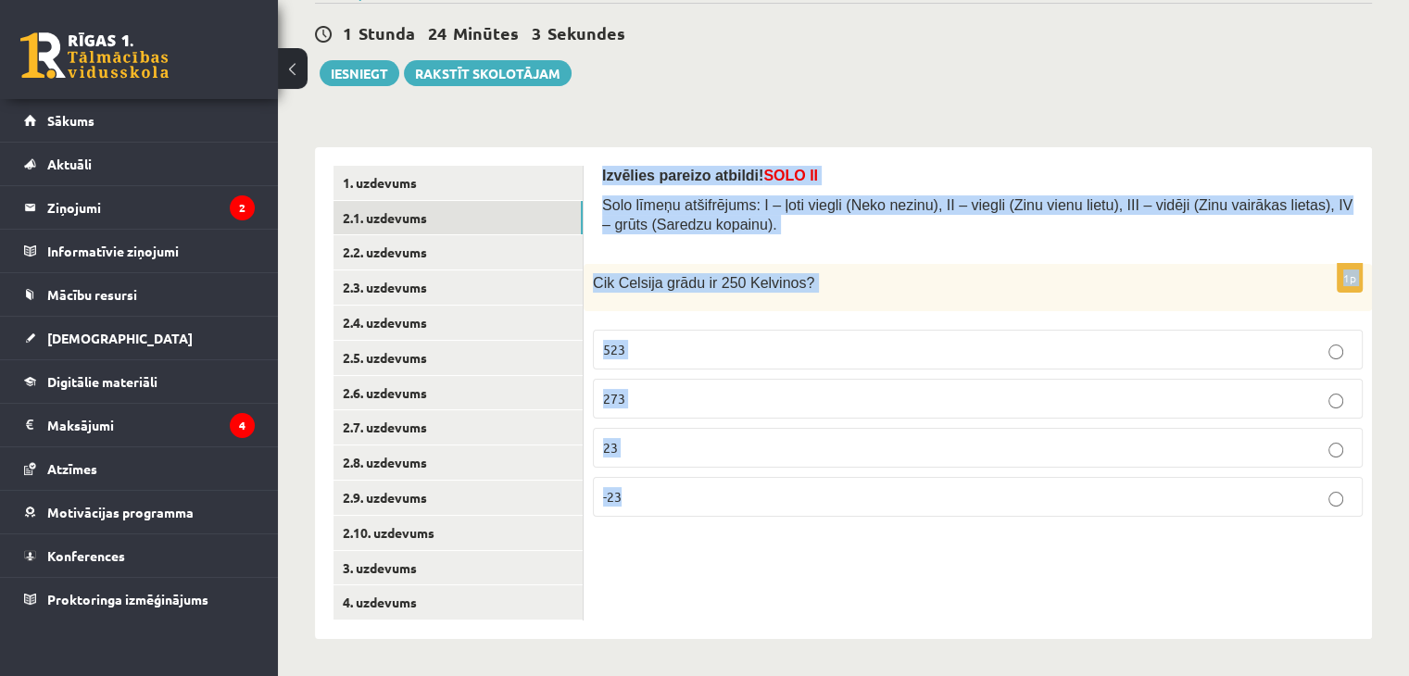
drag, startPoint x: 604, startPoint y: 169, endPoint x: 775, endPoint y: 483, distance: 356.9
click at [775, 483] on form "Izvēlies pareizo atbildi! SOLO II Solo līmeņu atšifrējums: I – ļoti viegli (Nek…" at bounding box center [977, 349] width 751 height 366
copy form "Izvēlies pareizo atbildi! SOLO II Solo līmeņu atšifrējums: I – ļoti viegli (Nek…"
click at [652, 500] on p "-23" at bounding box center [977, 496] width 749 height 19
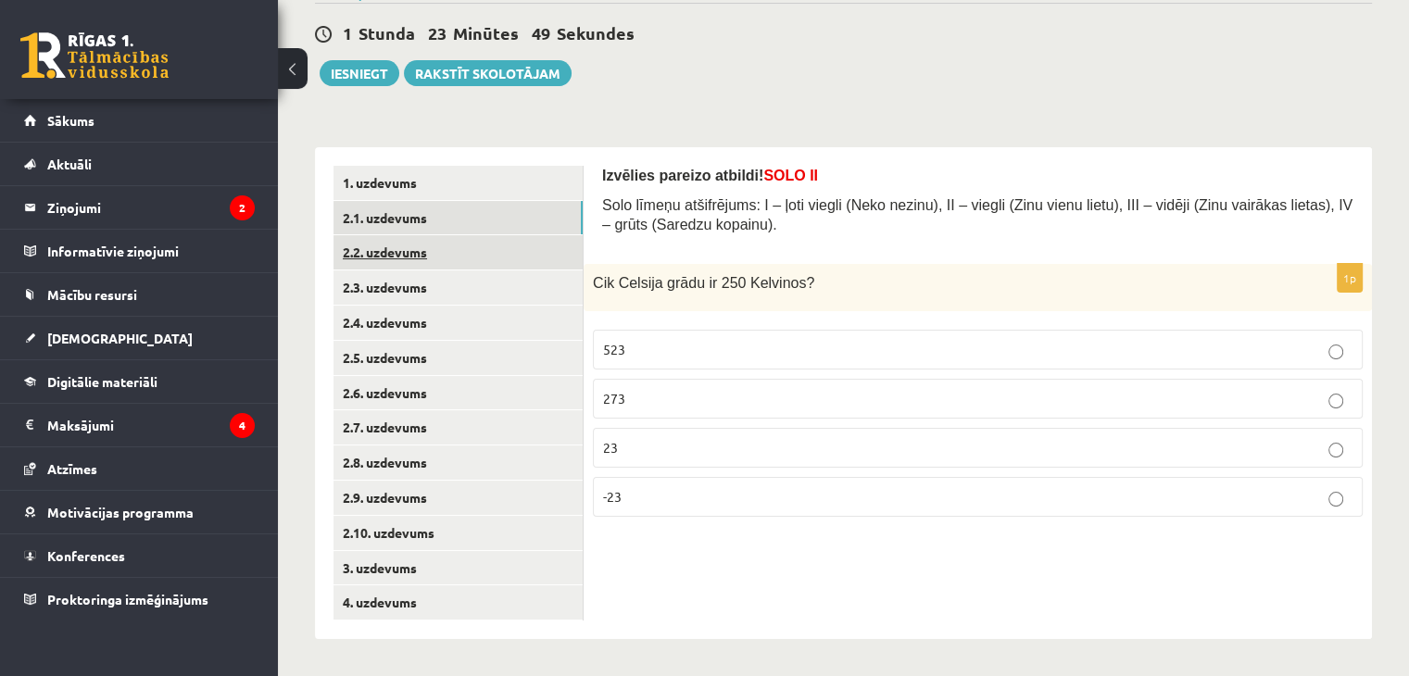
click at [422, 254] on link "2.2. uzdevums" at bounding box center [457, 252] width 249 height 34
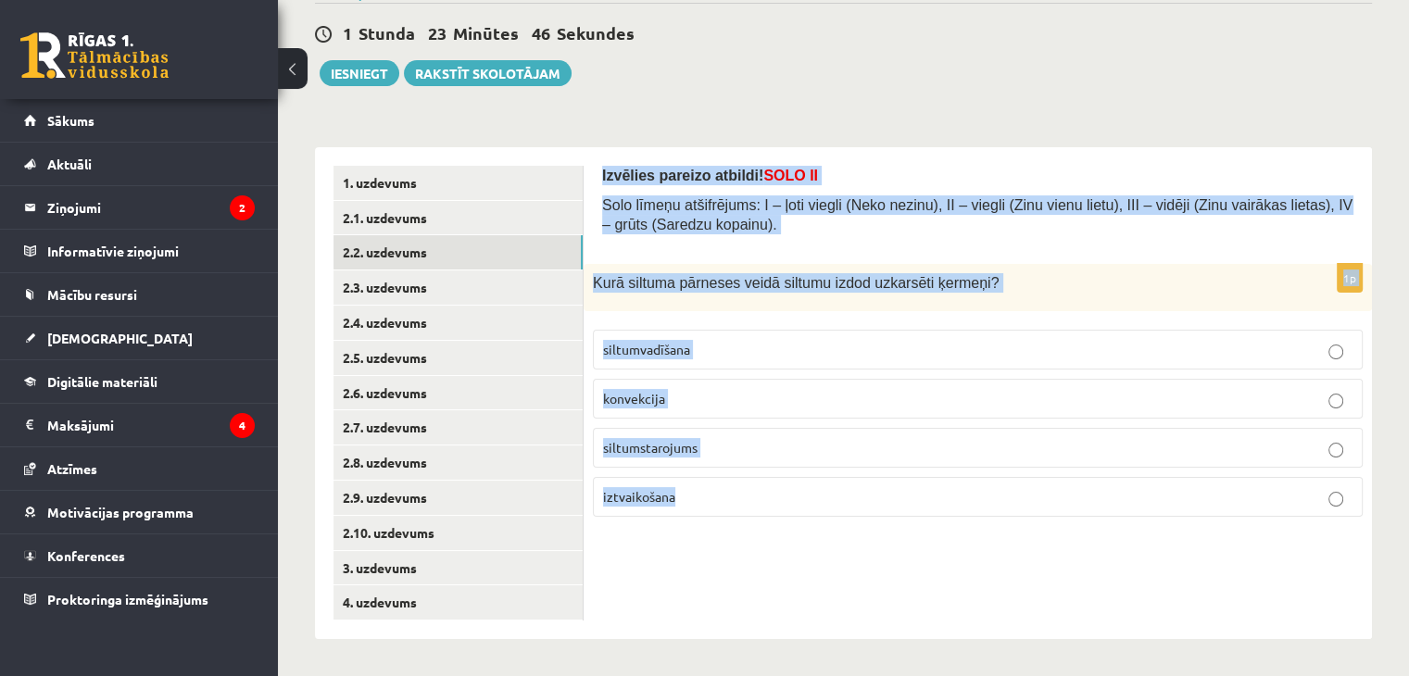
drag, startPoint x: 593, startPoint y: 169, endPoint x: 806, endPoint y: 493, distance: 387.9
click at [806, 493] on div "Izvēlies pareizo atbildi! SOLO II Solo līmeņu atšifrējums: I – ļoti viegli (Nek…" at bounding box center [978, 393] width 788 height 492
copy form "Izvēlies pareizo atbildi! SOLO II Solo līmeņu atšifrējums: I – ļoti viegli (Nek…"
click at [699, 446] on p "siltumstarojums" at bounding box center [977, 447] width 749 height 19
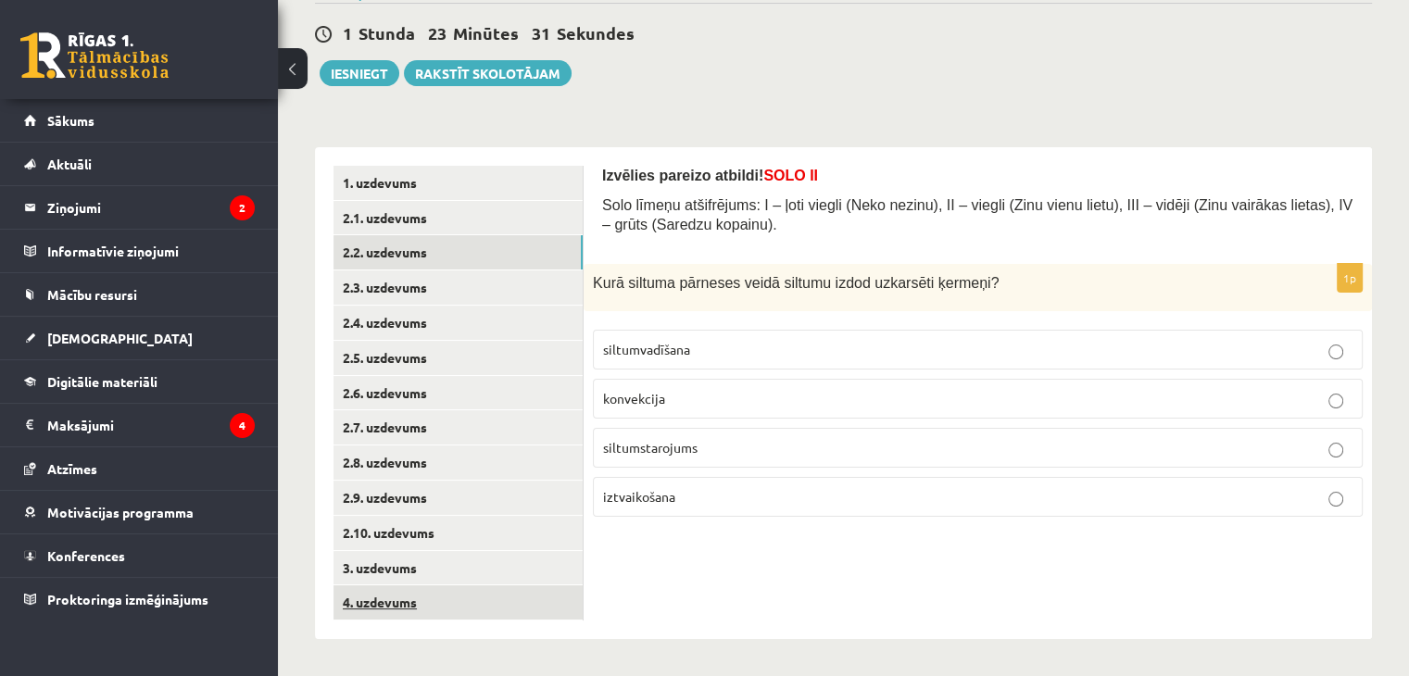
click at [443, 602] on link "4. uzdevums" at bounding box center [457, 602] width 249 height 34
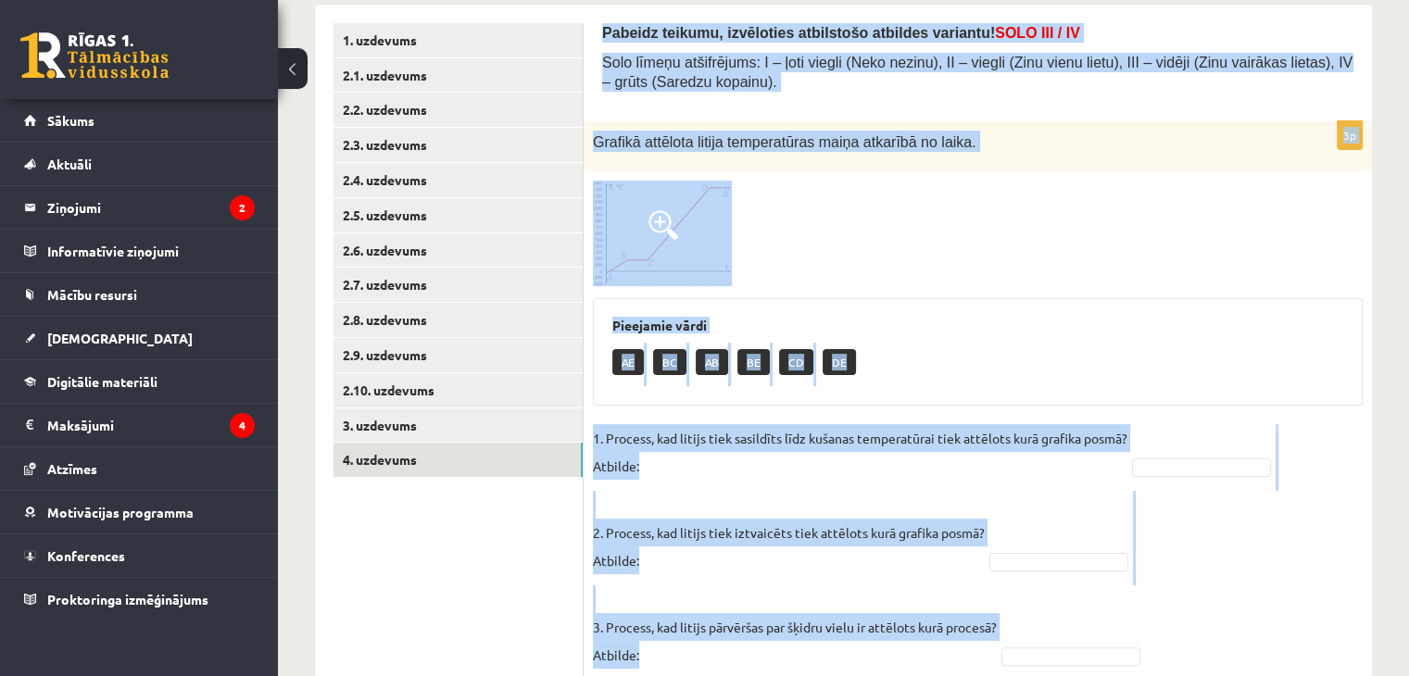
scroll to position [377, 0]
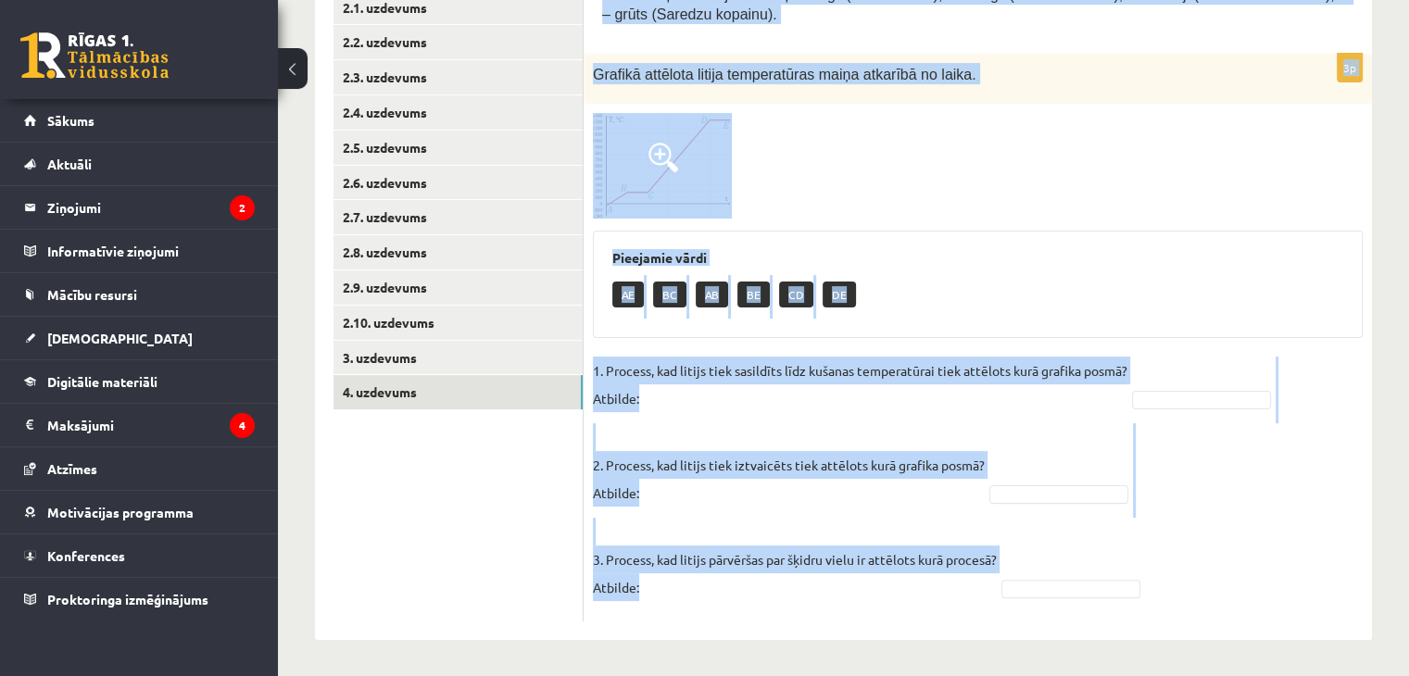
drag, startPoint x: 597, startPoint y: 61, endPoint x: 1211, endPoint y: 594, distance: 812.8
click at [1210, 596] on div "Pabeidz teikumu, izvēloties atbilstošo atbildes variantu! SOLO III / IV Solo lī…" at bounding box center [978, 288] width 788 height 703
copy form "Pabeidz teikumu, izvēloties atbilstošo atbildes variantu! SOLO III / IV Solo lī…"
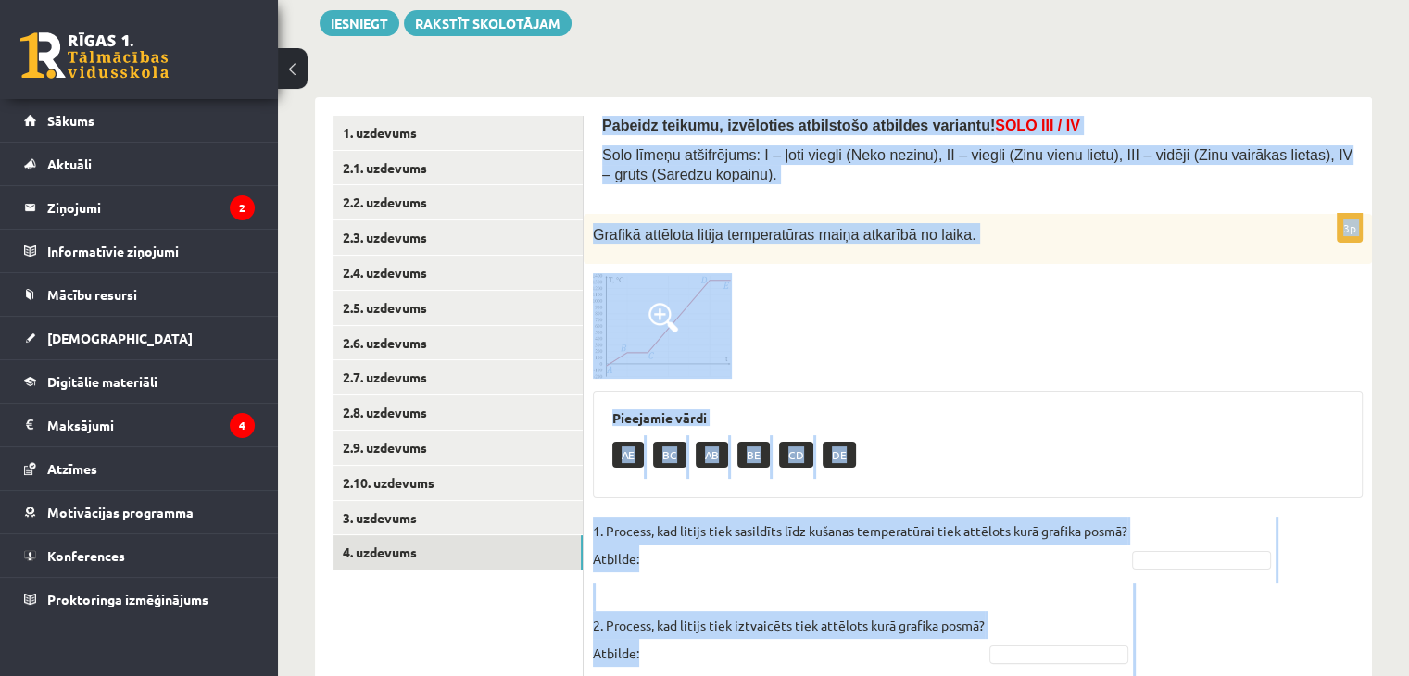
scroll to position [192, 0]
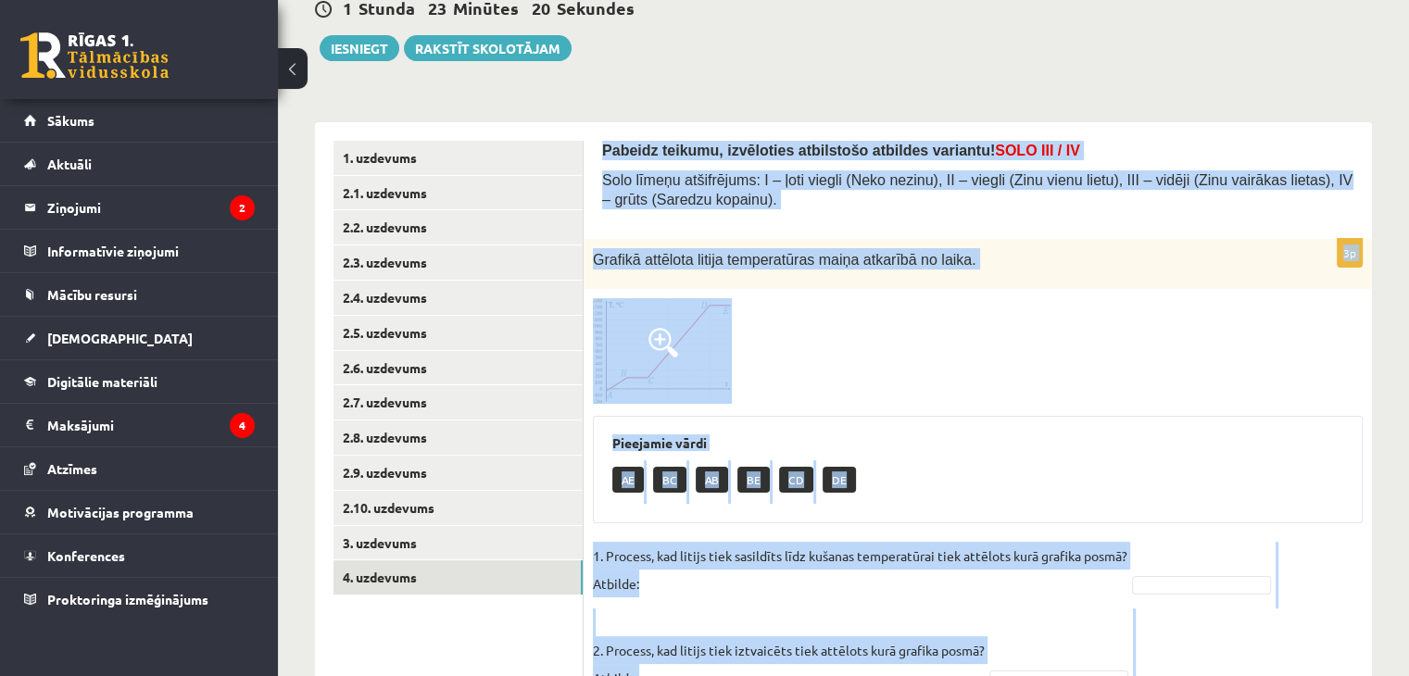
click at [873, 371] on div at bounding box center [978, 351] width 770 height 106
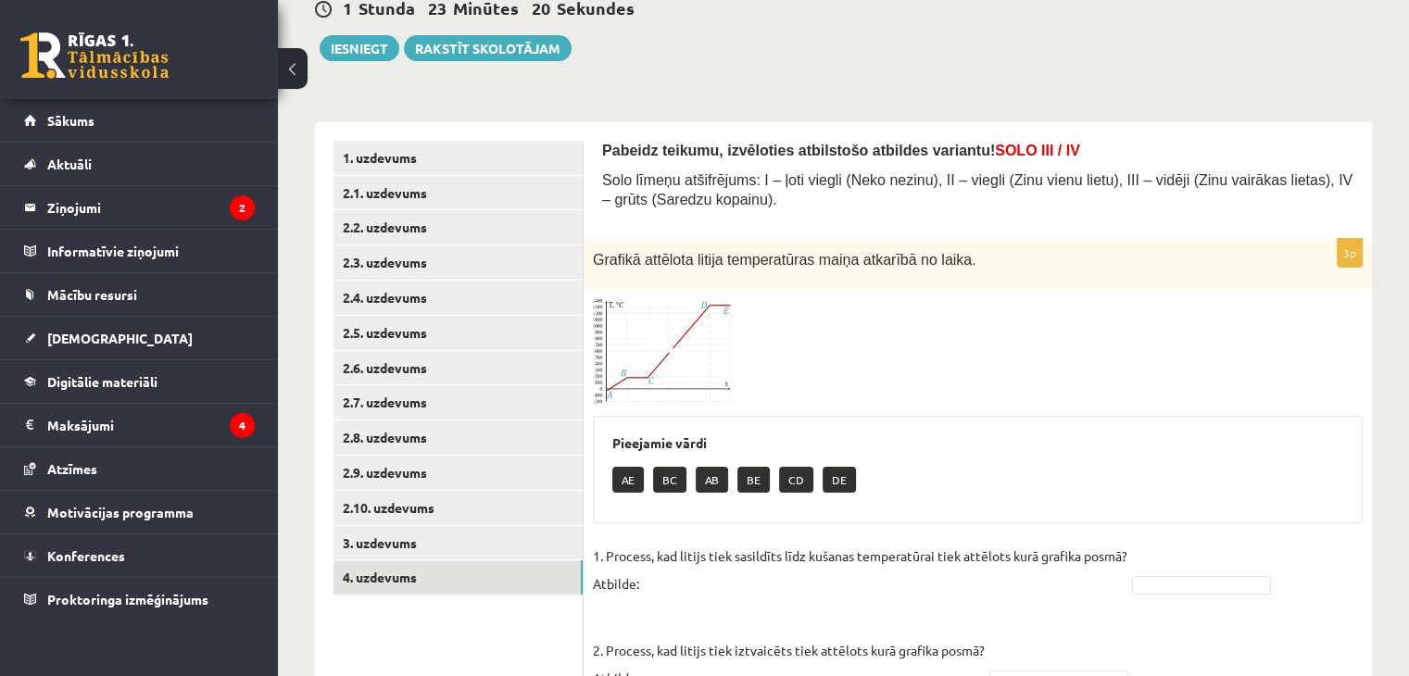
click at [663, 363] on img at bounding box center [662, 351] width 139 height 106
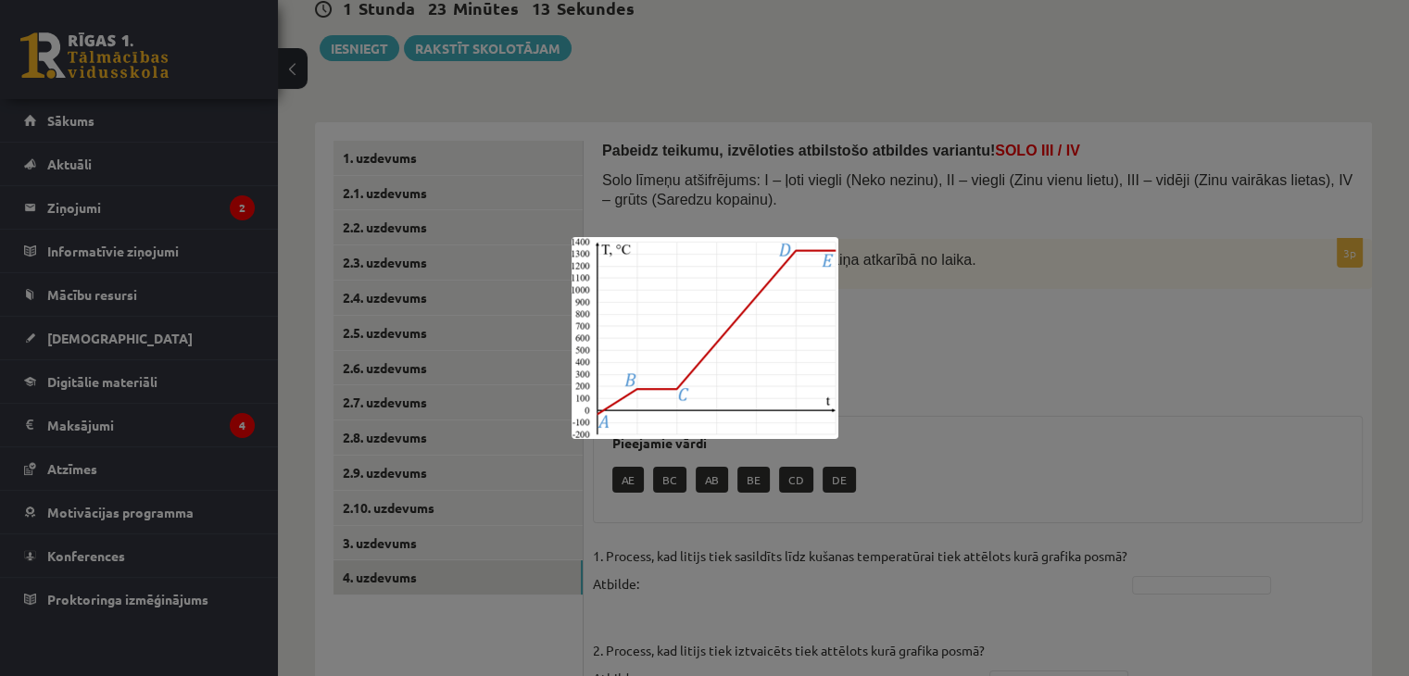
drag, startPoint x: 1136, startPoint y: 372, endPoint x: 1102, endPoint y: 361, distance: 35.1
click at [1133, 370] on div at bounding box center [704, 338] width 1409 height 676
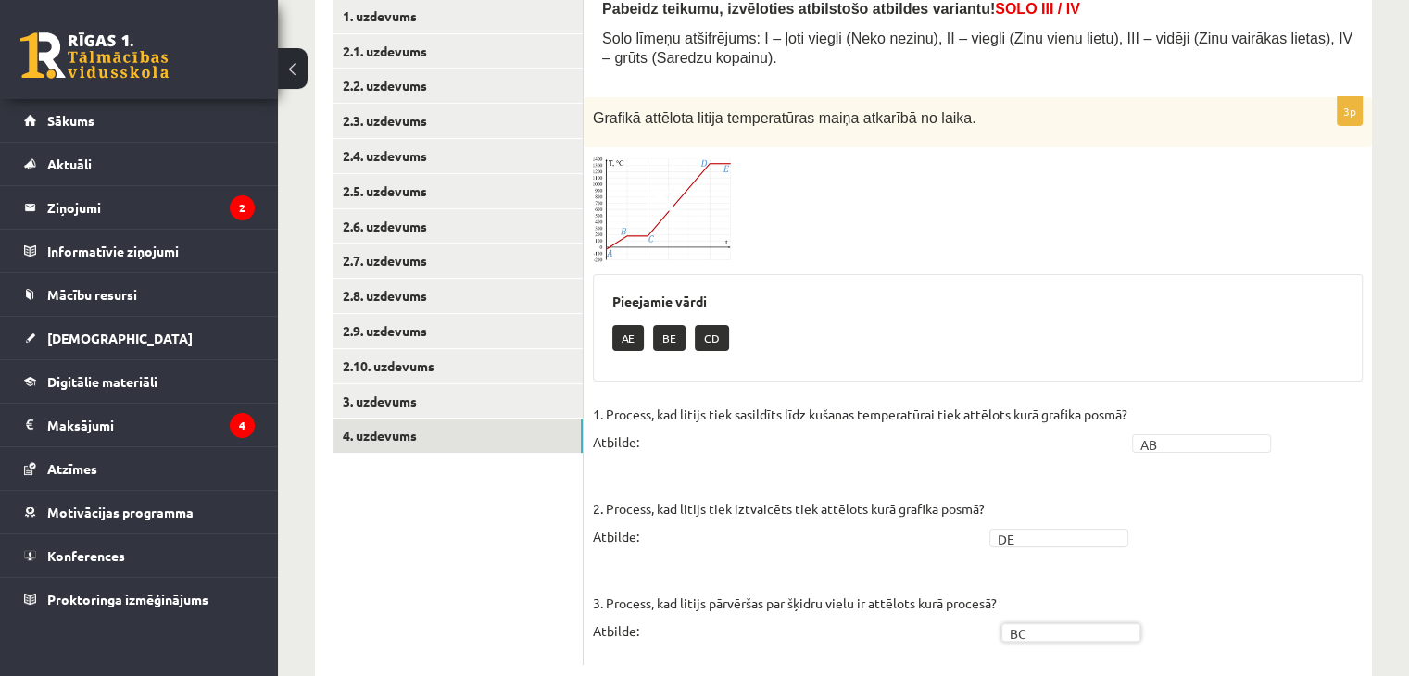
scroll to position [284, 0]
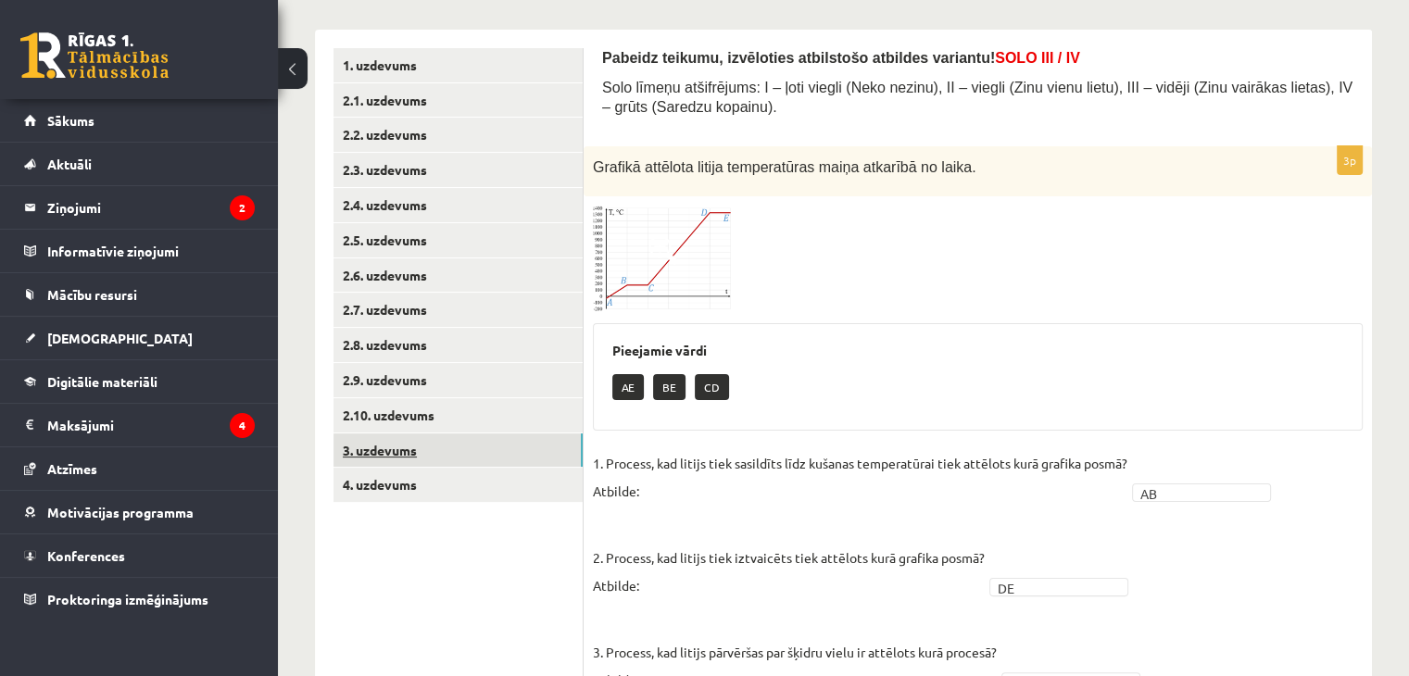
click at [426, 446] on link "3. uzdevums" at bounding box center [457, 450] width 249 height 34
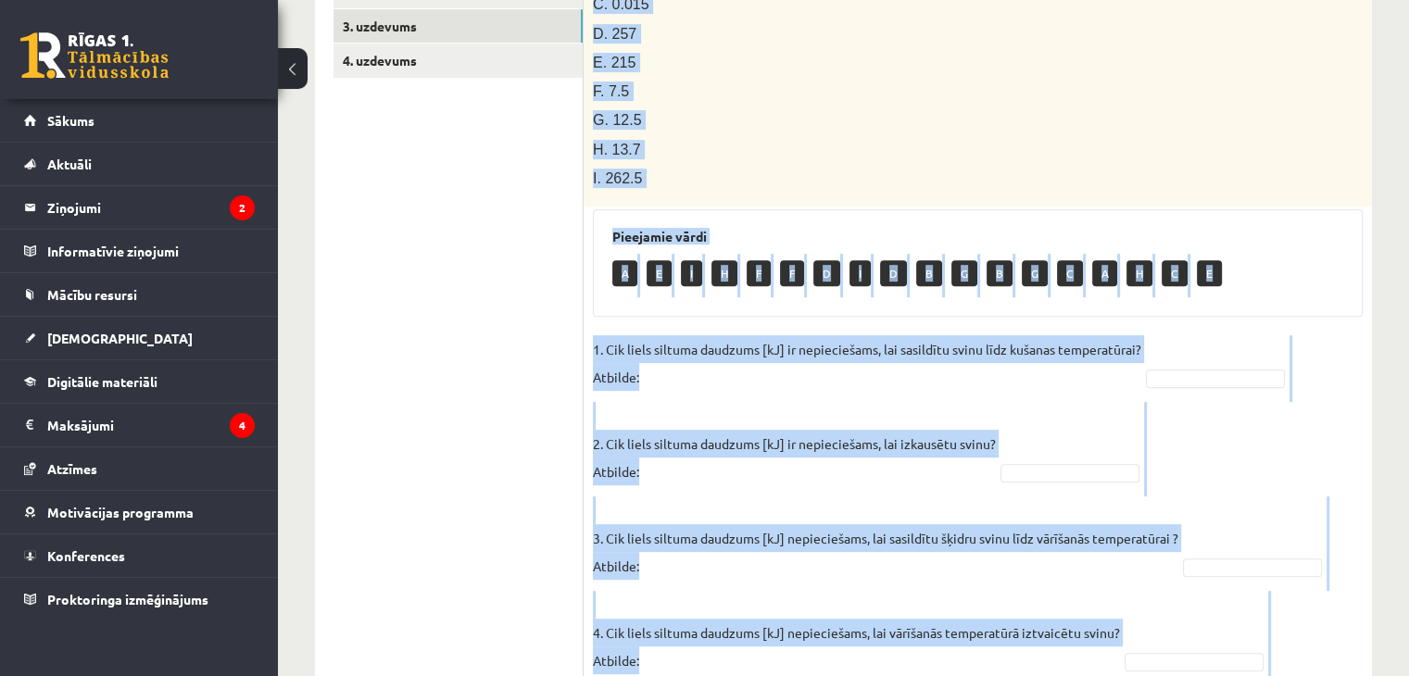
scroll to position [1046, 0]
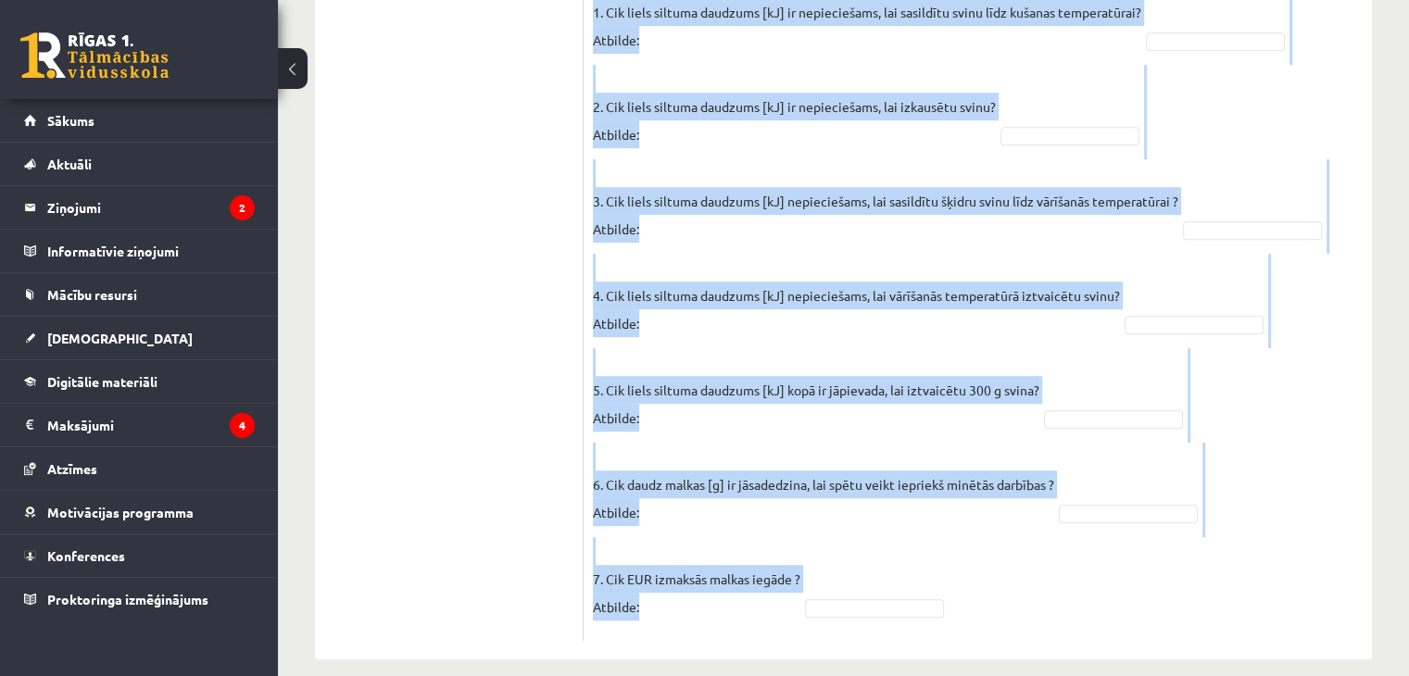
drag, startPoint x: 604, startPoint y: 126, endPoint x: 1030, endPoint y: 629, distance: 659.1
copy form "Loremip dolorsi, ametconsec adipiscing elitsedd eiusmodt! INCI UTL / ET Dolo ma…"
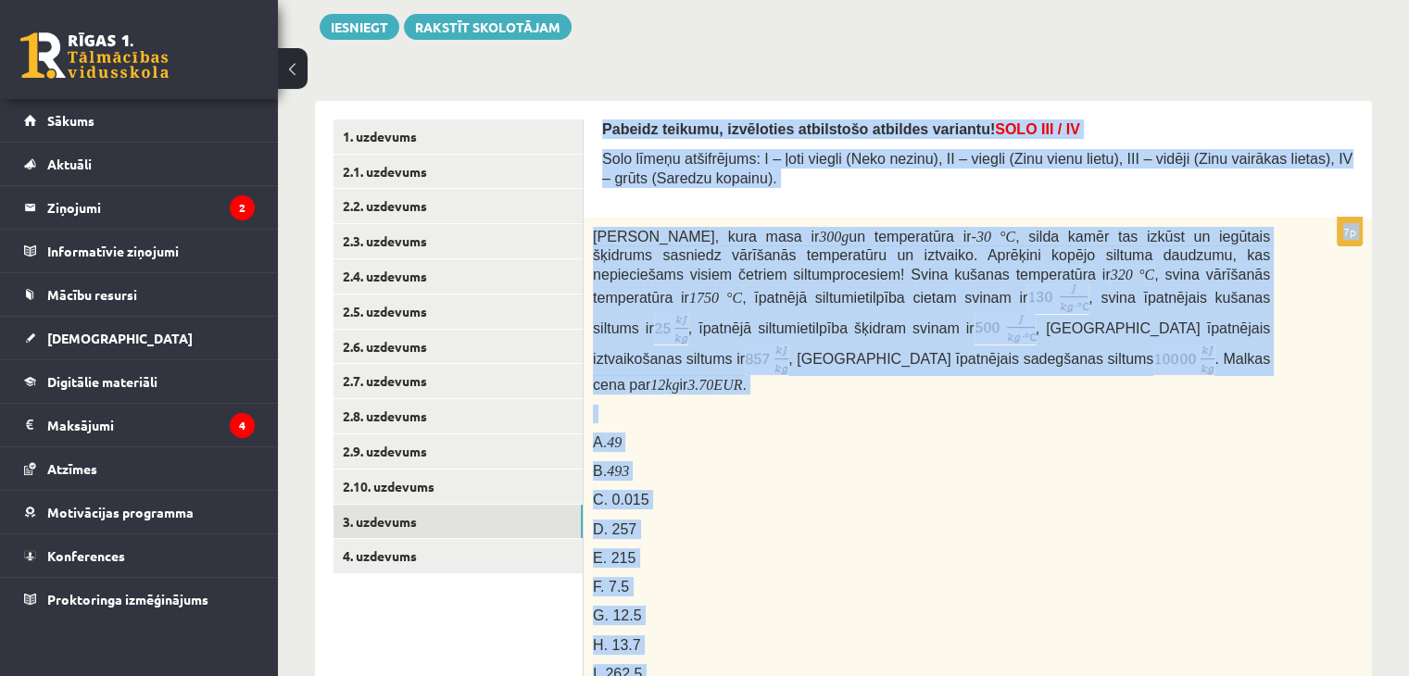
scroll to position [119, 0]
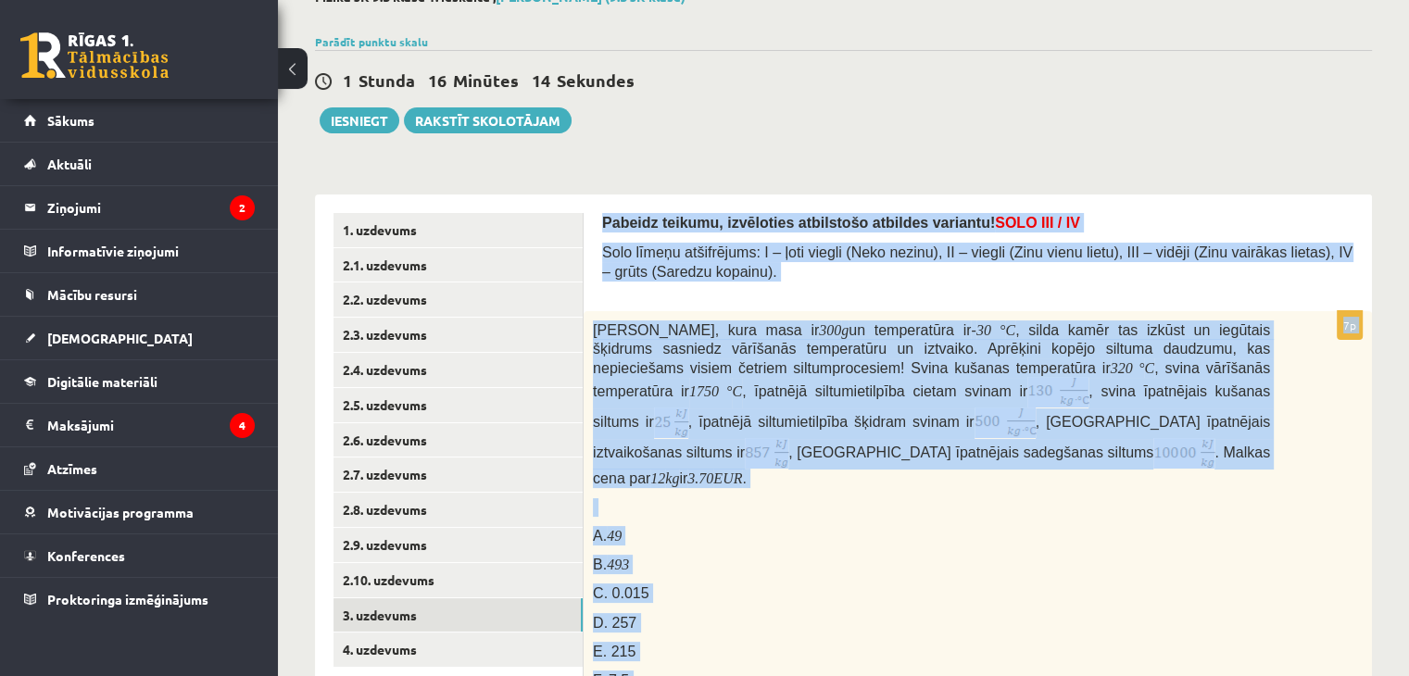
click at [972, 502] on div "Svina klucīti, kura masa ir 300 g un temperatūra ir - 30 ° C , silda kamēr tas …" at bounding box center [978, 553] width 788 height 485
click at [984, 501] on div "Svina klucīti, kura masa ir 300 g un temperatūra ir - 30 ° C , silda kamēr tas …" at bounding box center [978, 553] width 788 height 485
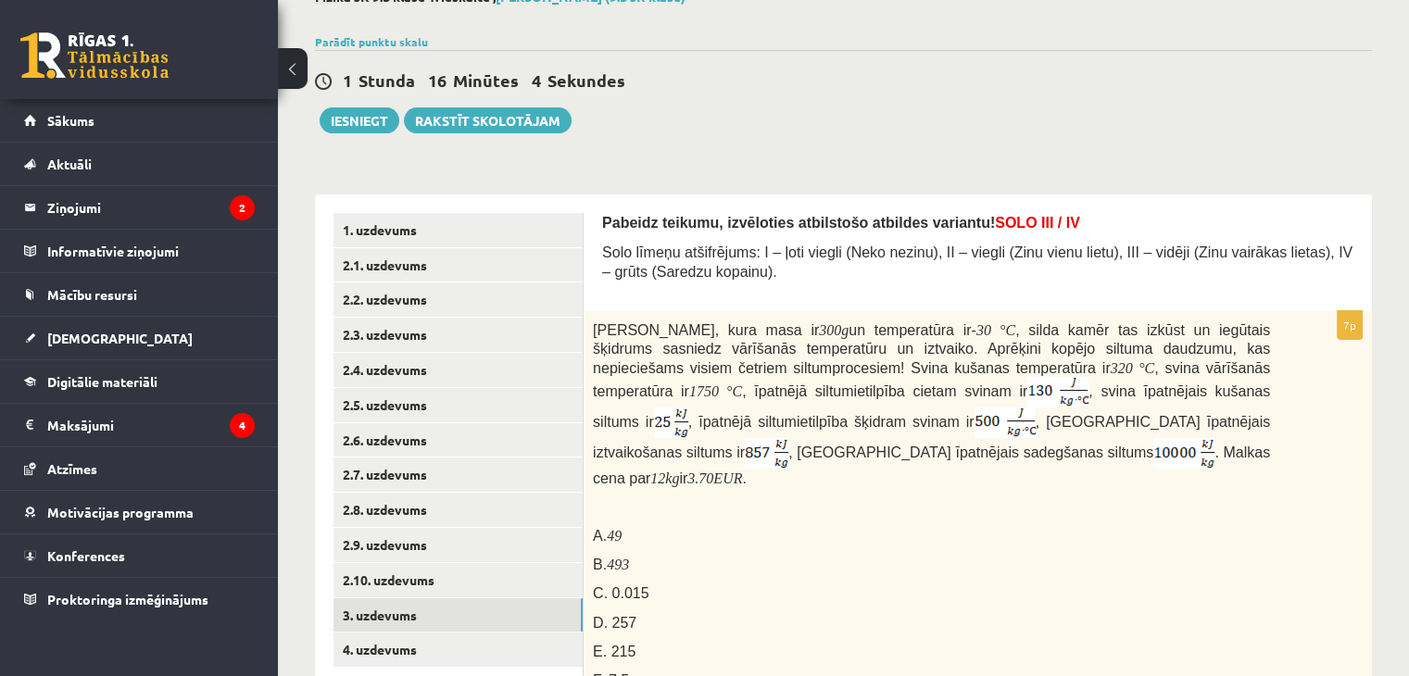
click at [1027, 393] on img at bounding box center [1057, 392] width 61 height 31
click at [1027, 391] on img at bounding box center [1057, 392] width 61 height 31
click at [1027, 394] on img at bounding box center [1057, 392] width 61 height 31
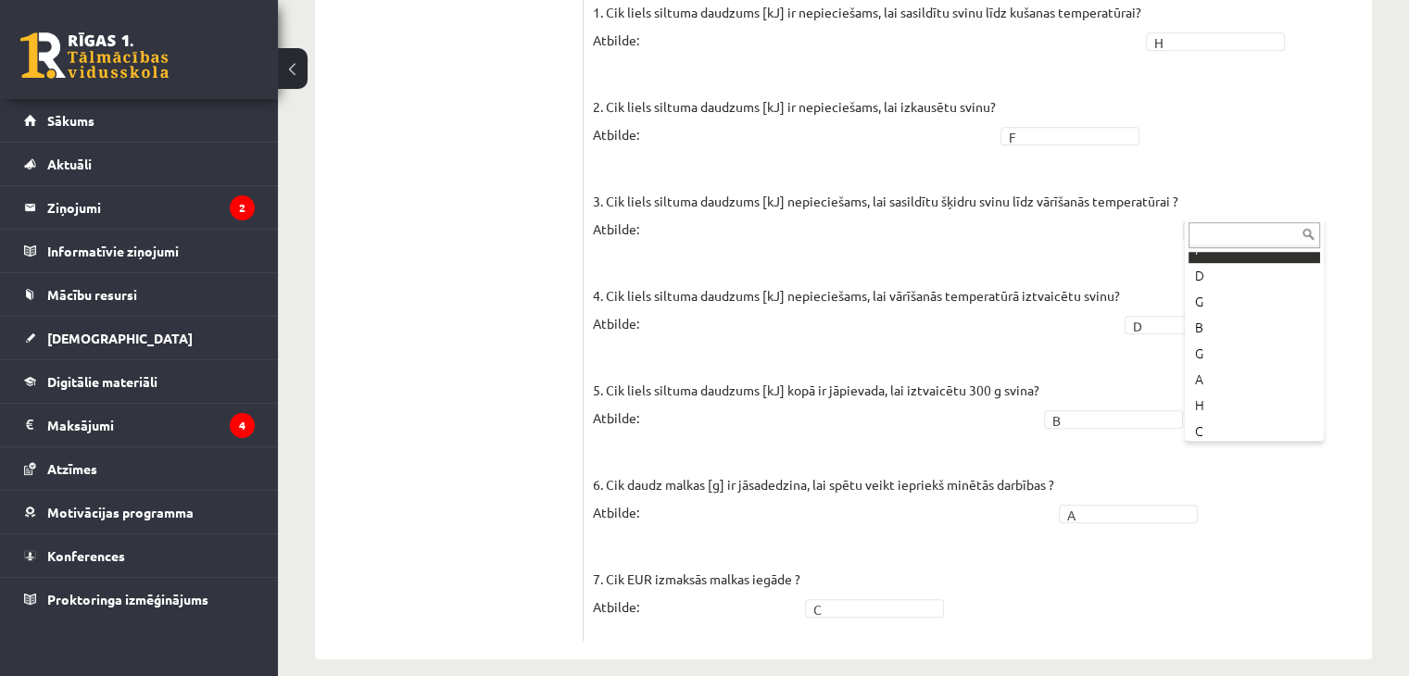
scroll to position [152, 0]
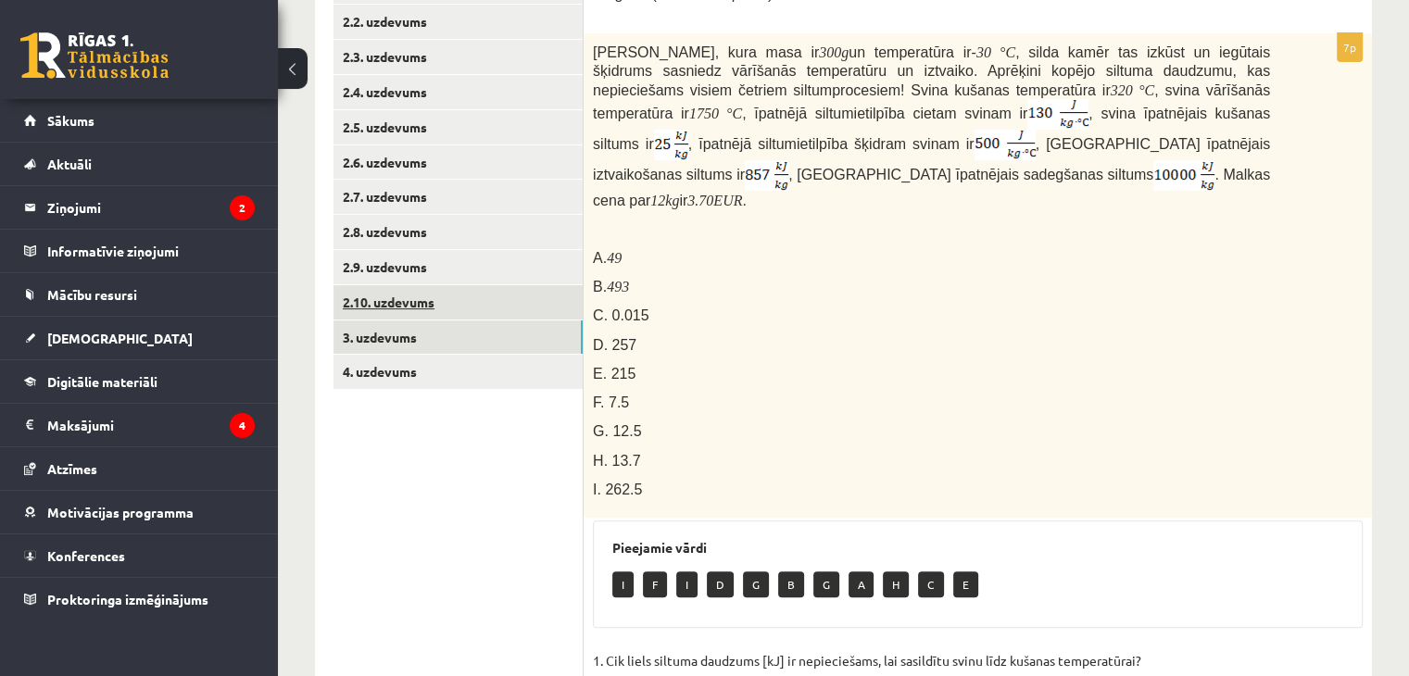
click at [431, 298] on link "2.10. uzdevums" at bounding box center [457, 302] width 249 height 34
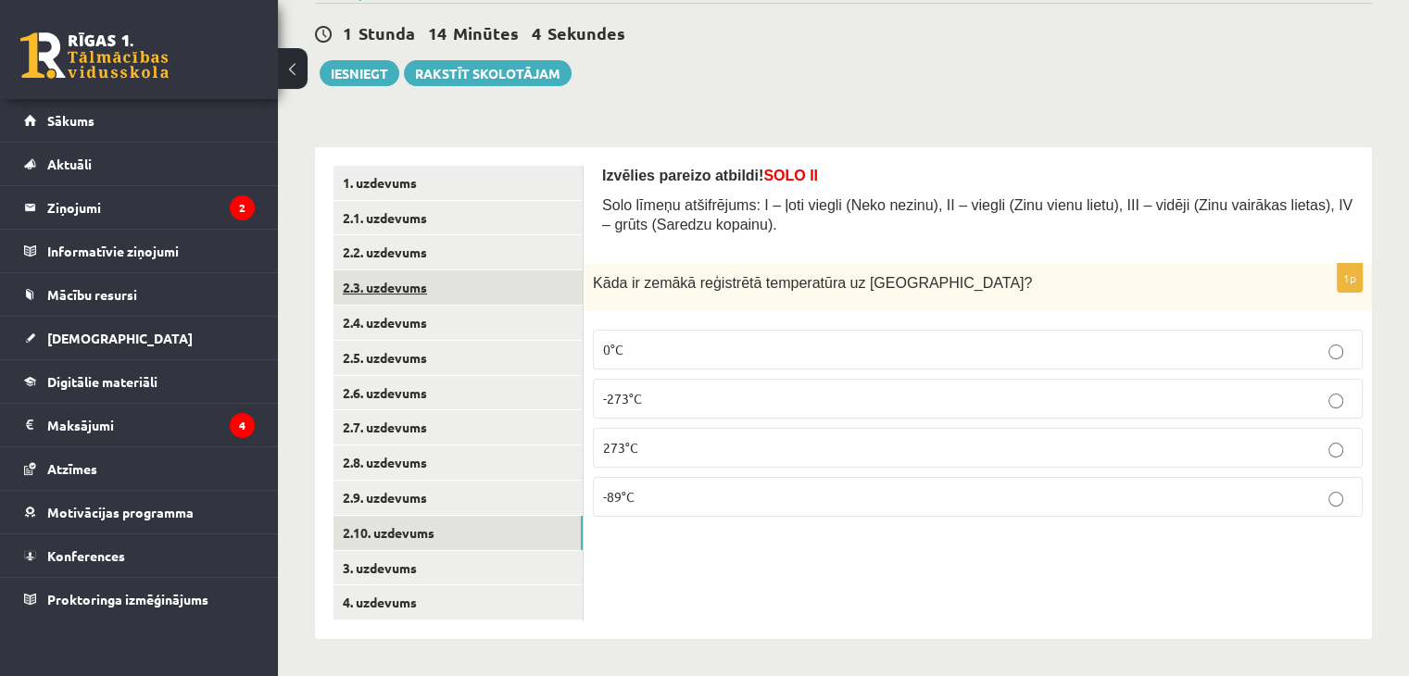
scroll to position [167, 0]
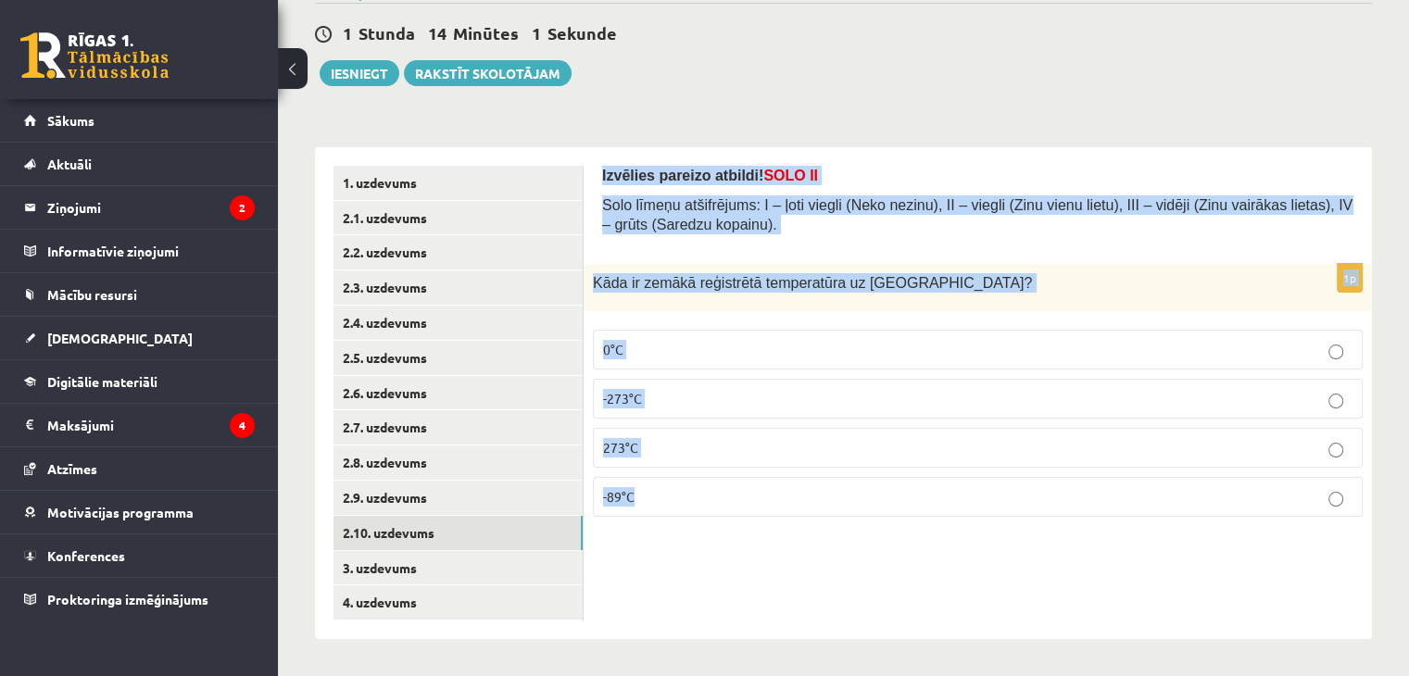
drag, startPoint x: 595, startPoint y: 167, endPoint x: 802, endPoint y: 505, distance: 396.6
click at [806, 505] on div "Izvēlies pareizo atbildi! SOLO II Solo līmeņu atšifrējums: I – ļoti viegli (Nek…" at bounding box center [978, 393] width 788 height 492
copy form "Izvēlies pareizo atbildi! SOLO II Solo līmeņu atšifrējums: I – ļoti viegli (Nek…"
click at [634, 501] on p "-89°C" at bounding box center [977, 496] width 749 height 19
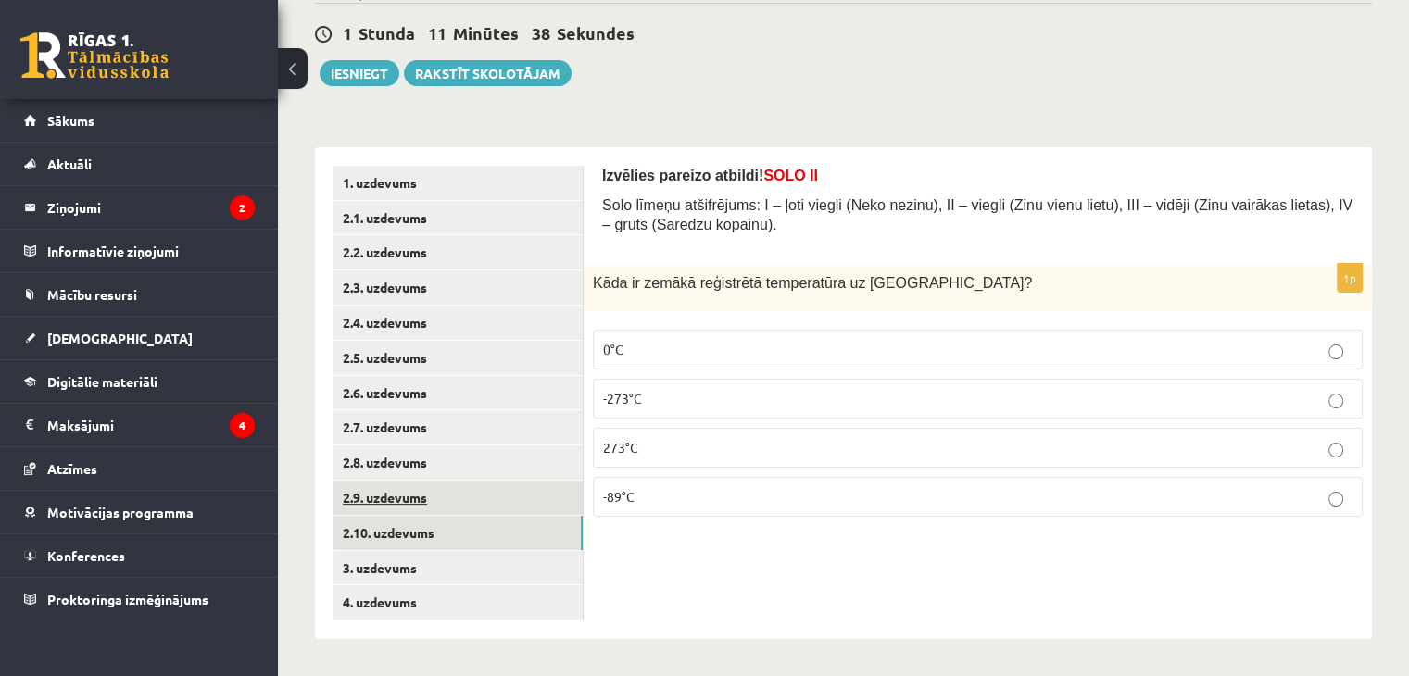
click at [410, 499] on link "2.9. uzdevums" at bounding box center [457, 498] width 249 height 34
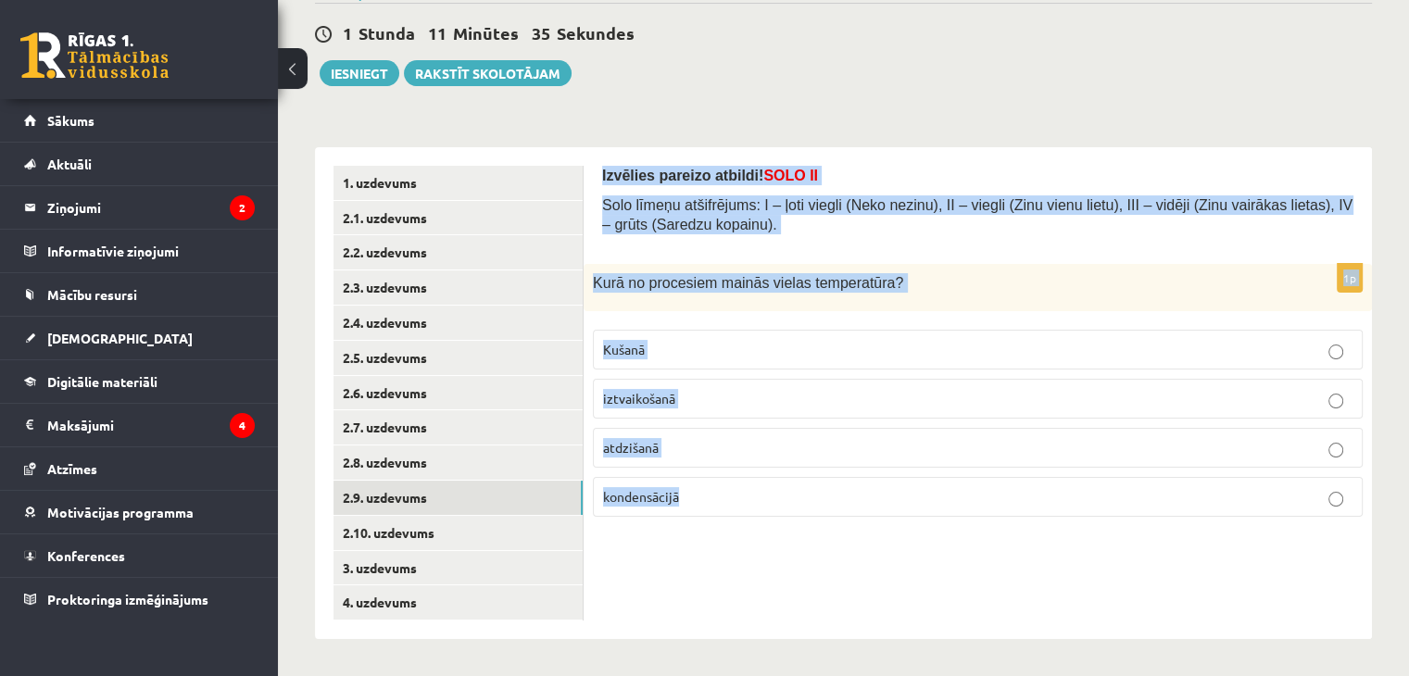
drag, startPoint x: 595, startPoint y: 164, endPoint x: 812, endPoint y: 508, distance: 407.5
click at [812, 508] on div "Izvēlies pareizo atbildi! SOLO II Solo līmeņu atšifrējums: I – ļoti viegli (Nek…" at bounding box center [978, 393] width 788 height 492
copy form "Izvēlies pareizo atbildi! SOLO II Solo līmeņu atšifrējums: I – ļoti viegli (Nek…"
click at [648, 453] on p "atdzišanā" at bounding box center [977, 447] width 749 height 19
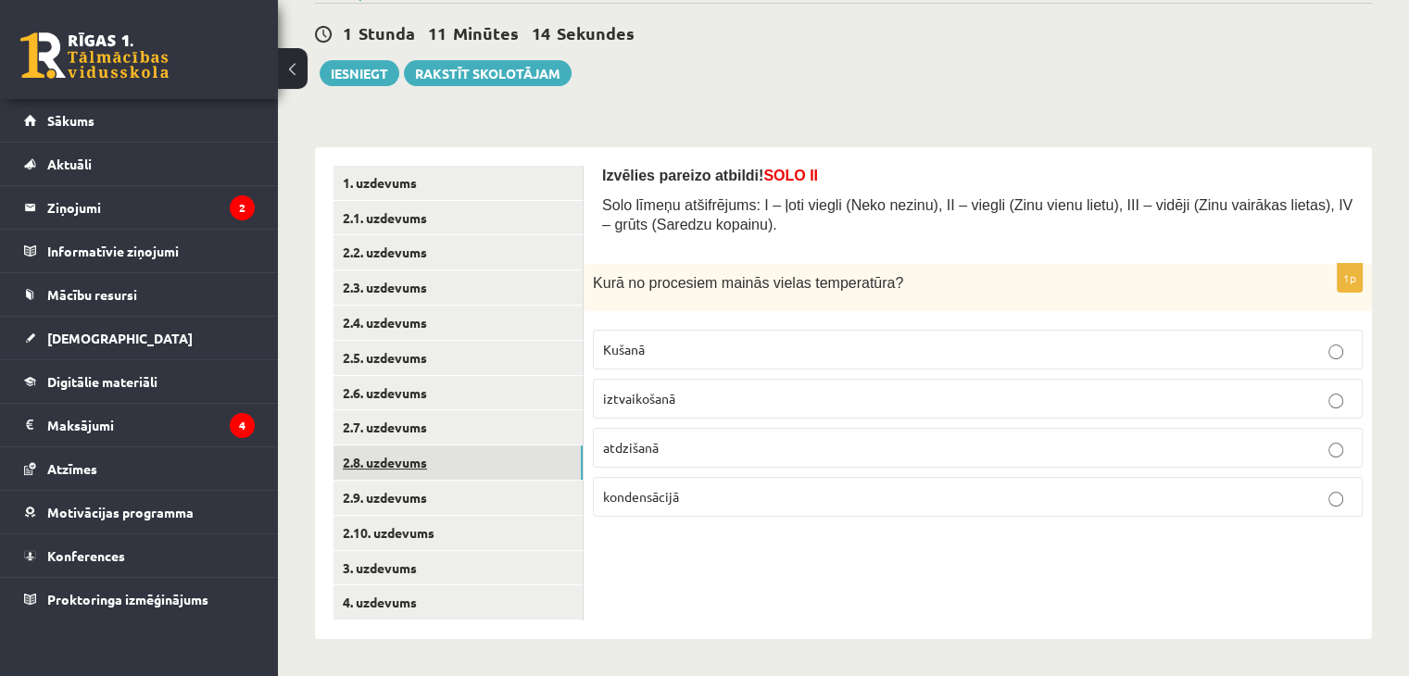
click at [375, 456] on link "2.8. uzdevums" at bounding box center [457, 463] width 249 height 34
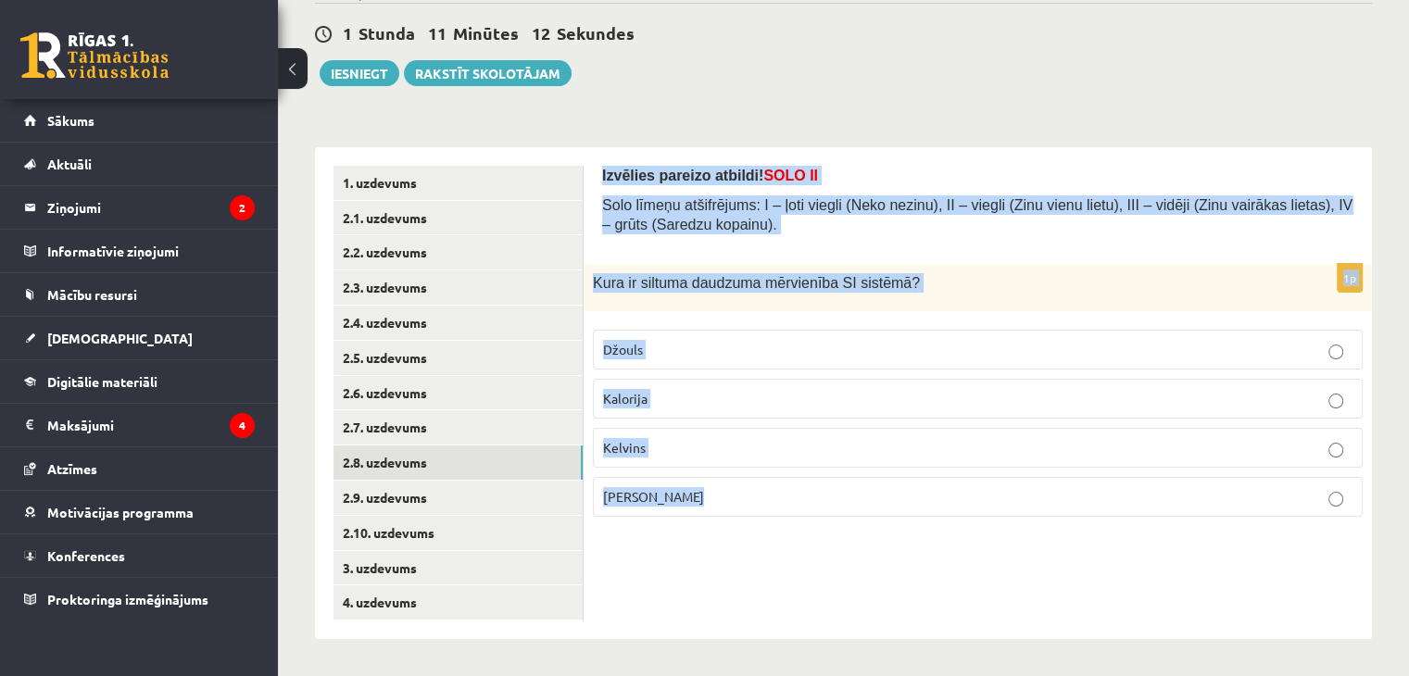
drag, startPoint x: 600, startPoint y: 171, endPoint x: 806, endPoint y: 513, distance: 398.9
click at [806, 513] on div "Izvēlies pareizo atbildi! SOLO II Solo līmeņu atšifrējums: I – ļoti viegli (Nek…" at bounding box center [978, 393] width 788 height 492
copy form "Izvēlies pareizo atbildi! SOLO II Solo līmeņu atšifrējums: I – ļoti viegli (Nek…"
click at [655, 355] on p "Džouls" at bounding box center [977, 349] width 749 height 19
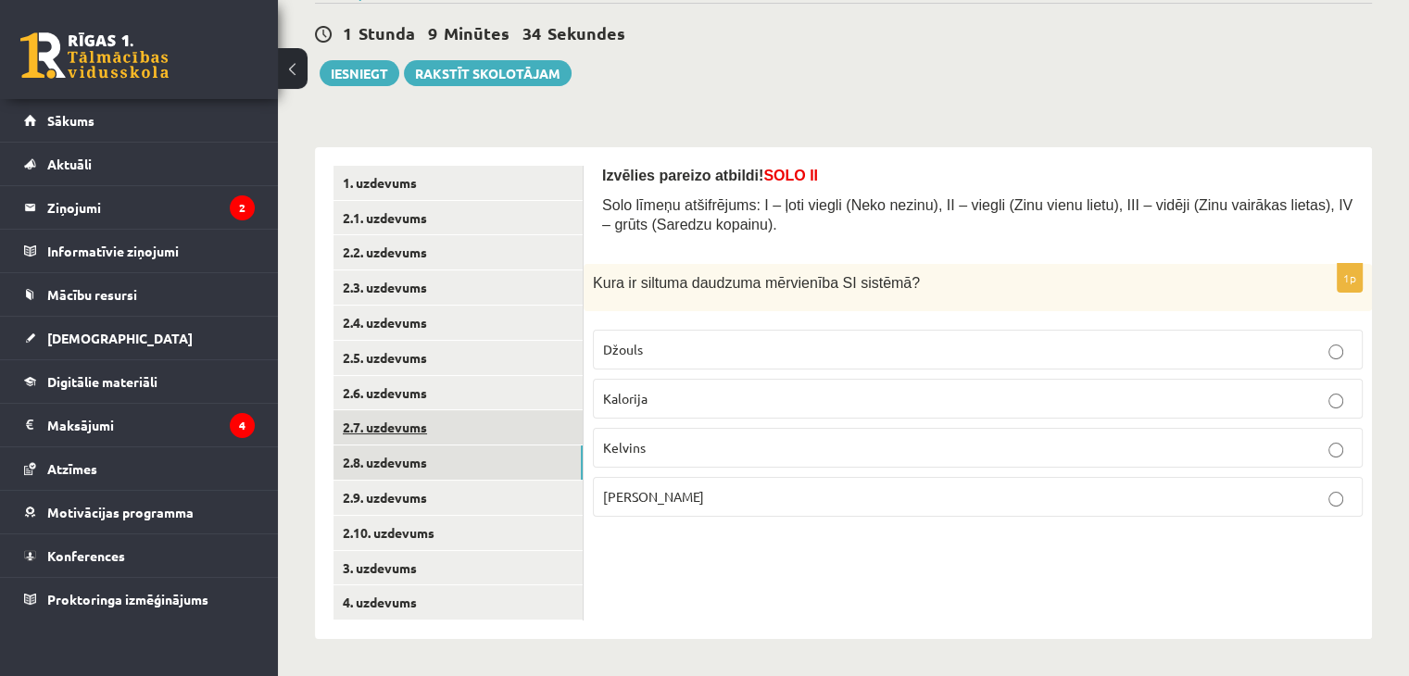
click at [408, 427] on link "2.7. uzdevums" at bounding box center [457, 427] width 249 height 34
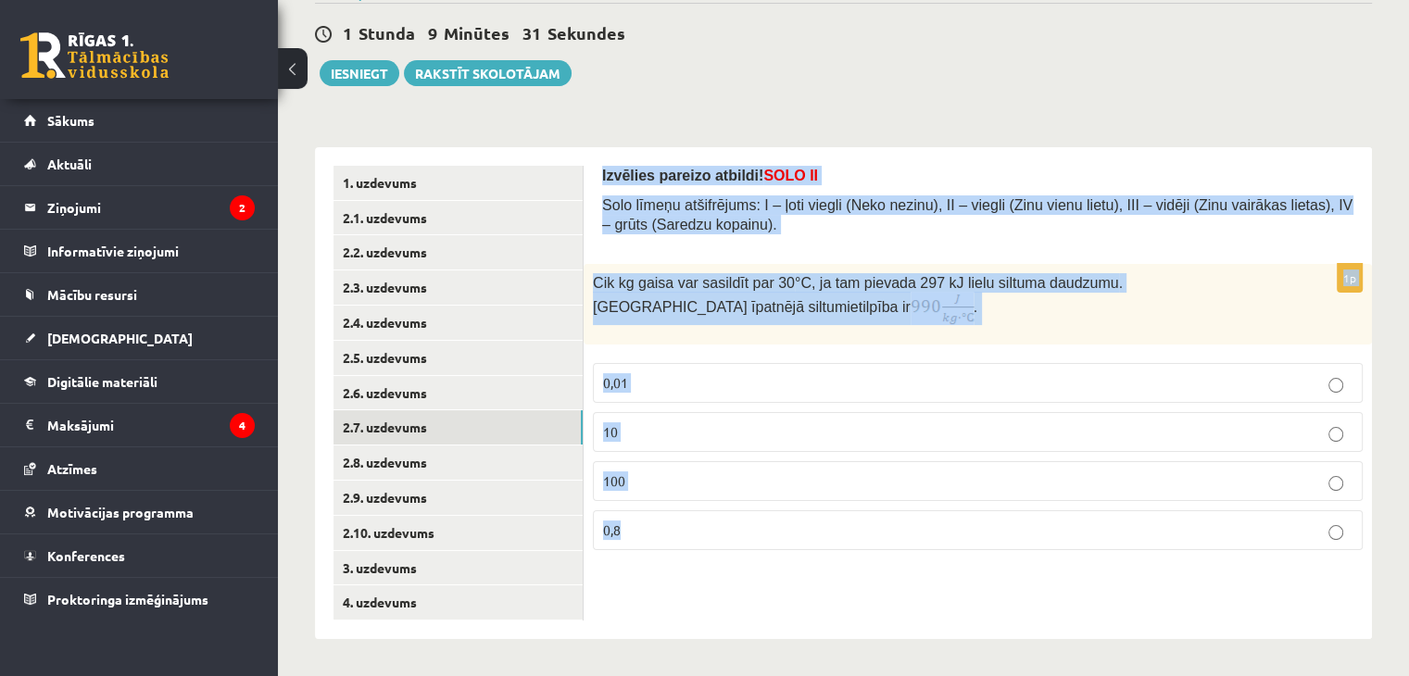
drag, startPoint x: 595, startPoint y: 179, endPoint x: 697, endPoint y: 535, distance: 370.9
click at [700, 536] on div "Izvēlies pareizo atbildi! SOLO II Solo līmeņu atšifrējums: I – ļoti viegli (Nek…" at bounding box center [978, 393] width 788 height 492
copy form "Izvēlies pareizo atbildi! SOLO II Solo līmeņu atšifrējums: I – ļoti viegli (Nek…"
click at [728, 329] on div "Cik kg gaisa var sasildīt par 30 °C, ja tam pievada 297 kJ lielu siltuma daudzu…" at bounding box center [978, 304] width 788 height 81
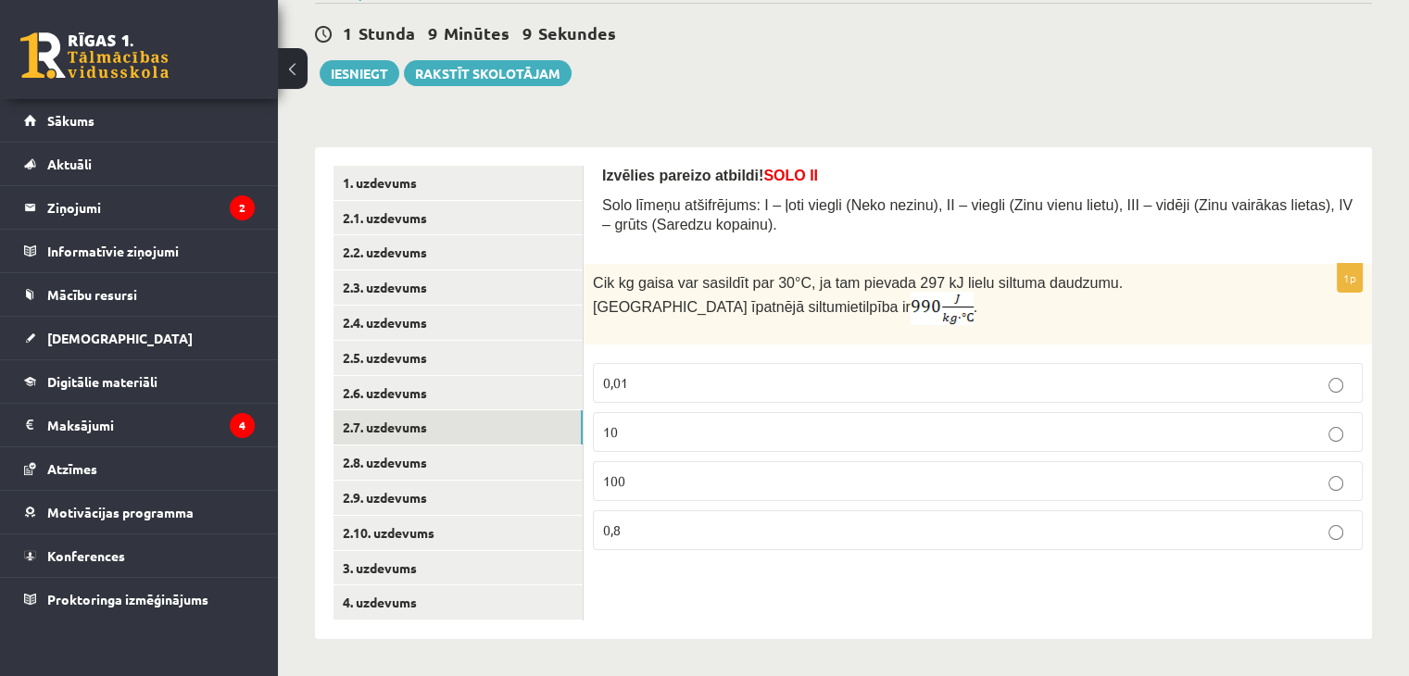
click at [637, 427] on p "10" at bounding box center [977, 431] width 749 height 19
click at [430, 376] on link "2.6. uzdevums" at bounding box center [457, 393] width 249 height 34
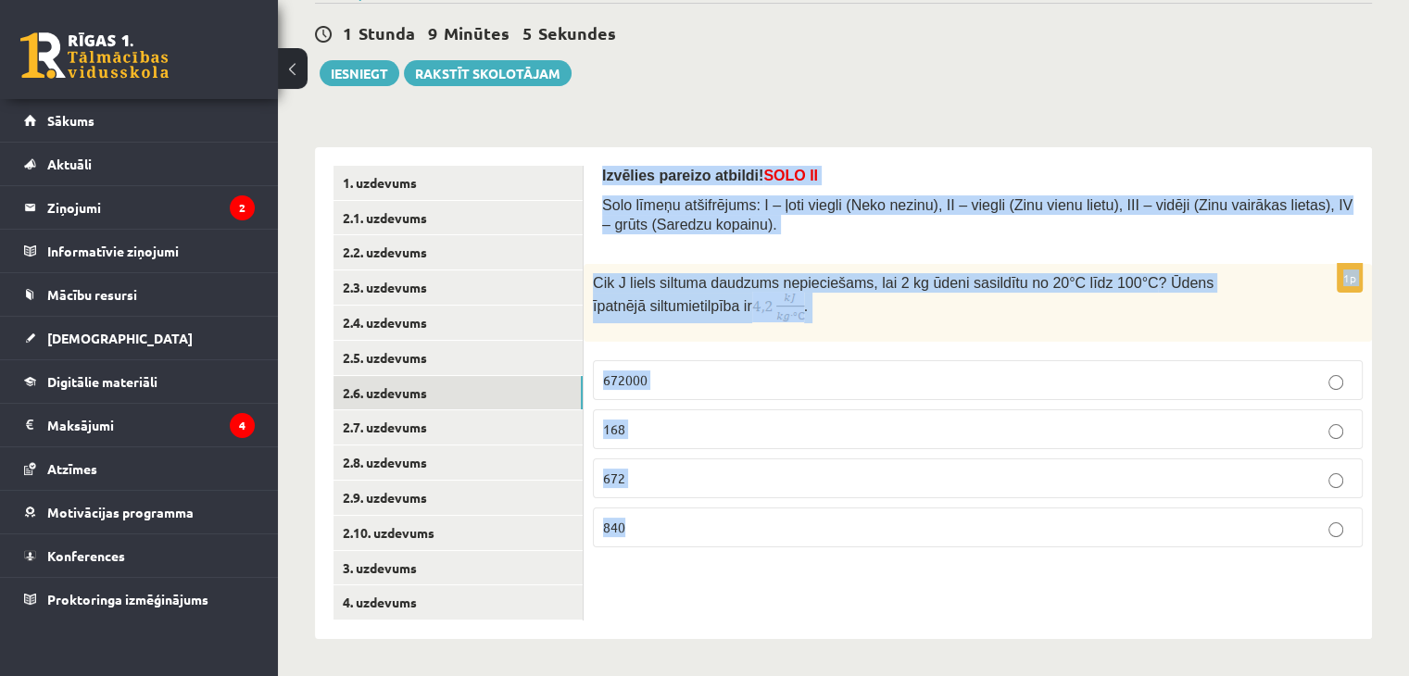
drag, startPoint x: 600, startPoint y: 175, endPoint x: 749, endPoint y: 565, distance: 417.5
click at [752, 568] on div "Izvēlies pareizo atbildi! SOLO II Solo līmeņu atšifrējums: I – ļoti viegli (Nek…" at bounding box center [978, 393] width 788 height 492
copy form "Izvēlies pareizo atbildi! SOLO II Solo līmeņu atšifrējums: I – ļoti viegli (Nek…"
drag, startPoint x: 822, startPoint y: 317, endPoint x: 748, endPoint y: 301, distance: 74.8
click at [819, 316] on p "Cik J liels siltuma daudzums nepieciešams, lai 2 kg ūdeni sasildītu no 20°C līd…" at bounding box center [931, 298] width 677 height 50
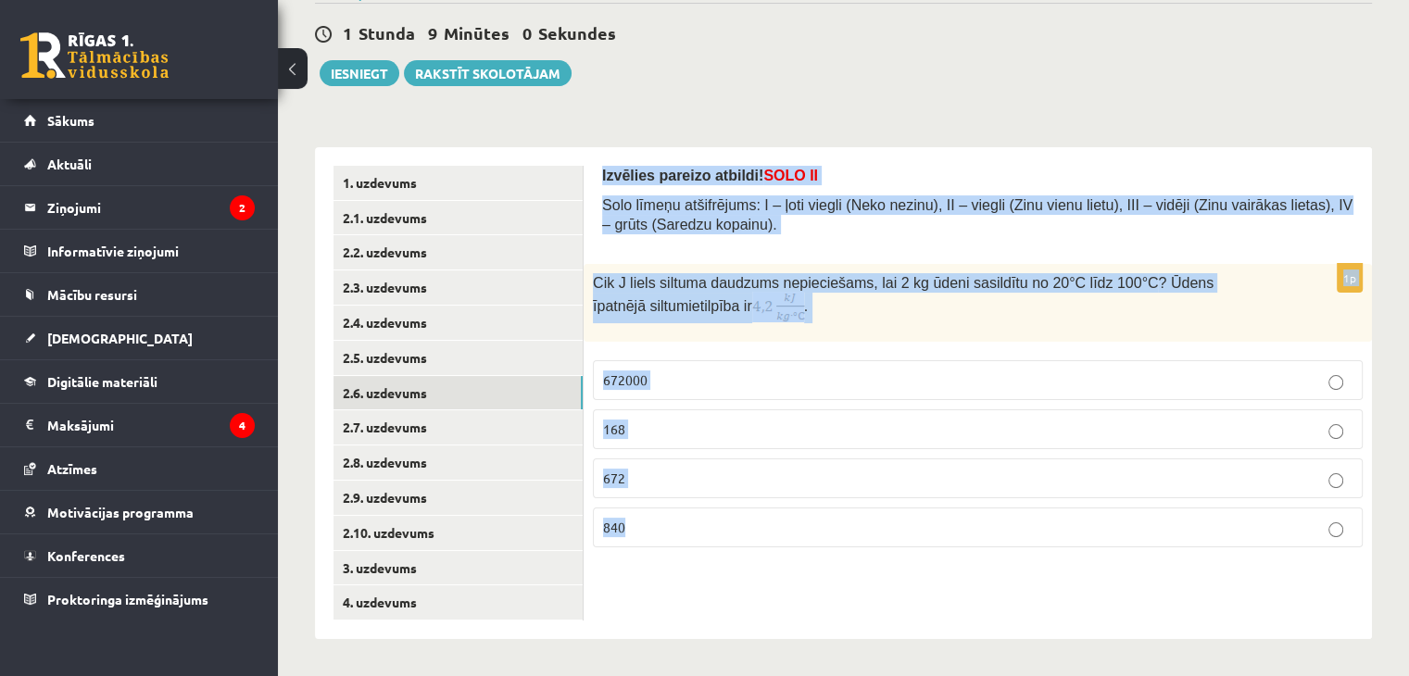
click at [729, 322] on div "Cik J liels siltuma daudzums nepieciešams, lai 2 kg ūdeni sasildītu no 20°C līd…" at bounding box center [978, 303] width 788 height 78
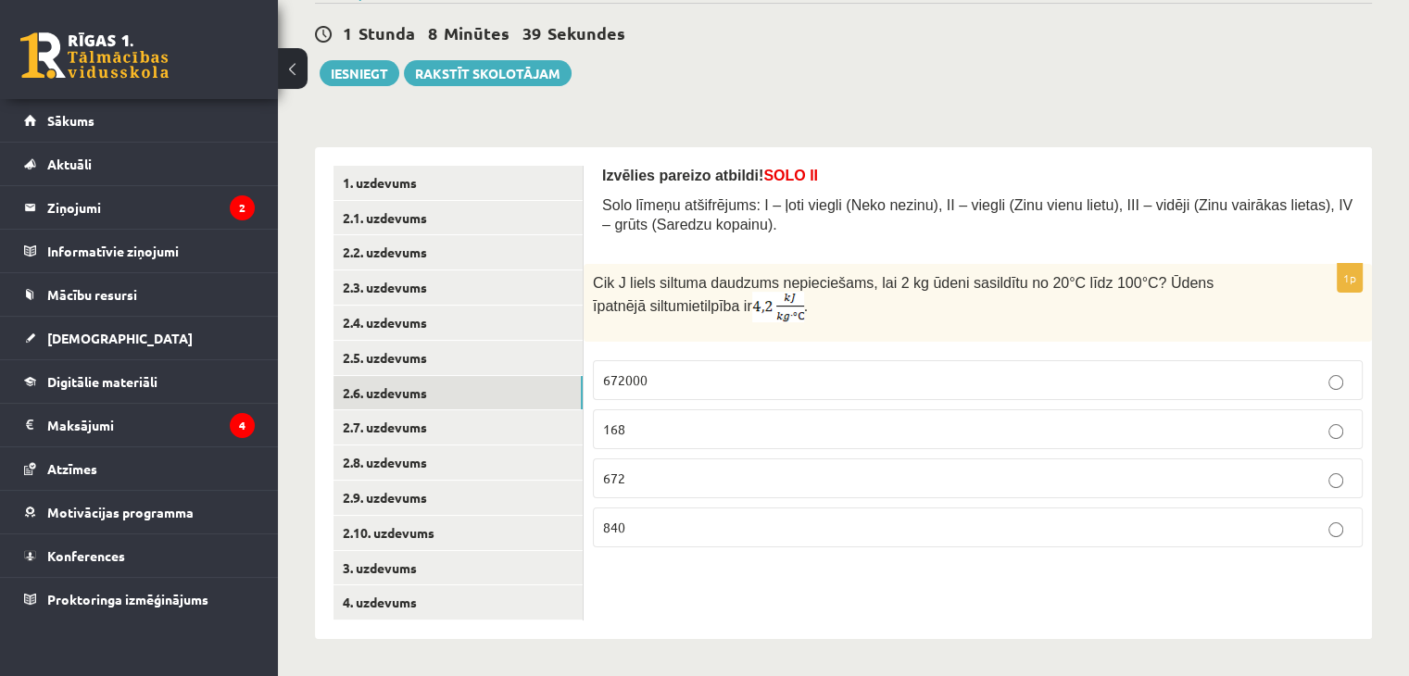
click at [646, 387] on p "672000" at bounding box center [977, 379] width 749 height 19
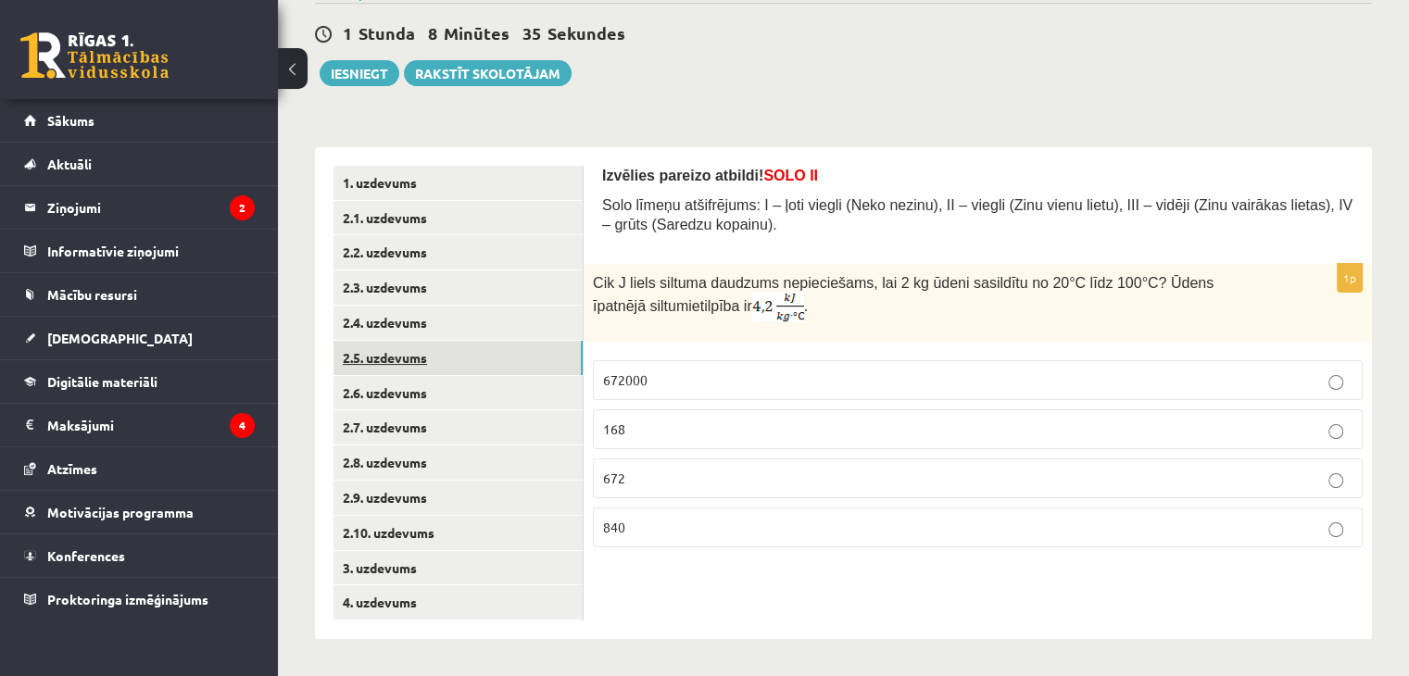
click at [439, 359] on link "2.5. uzdevums" at bounding box center [457, 358] width 249 height 34
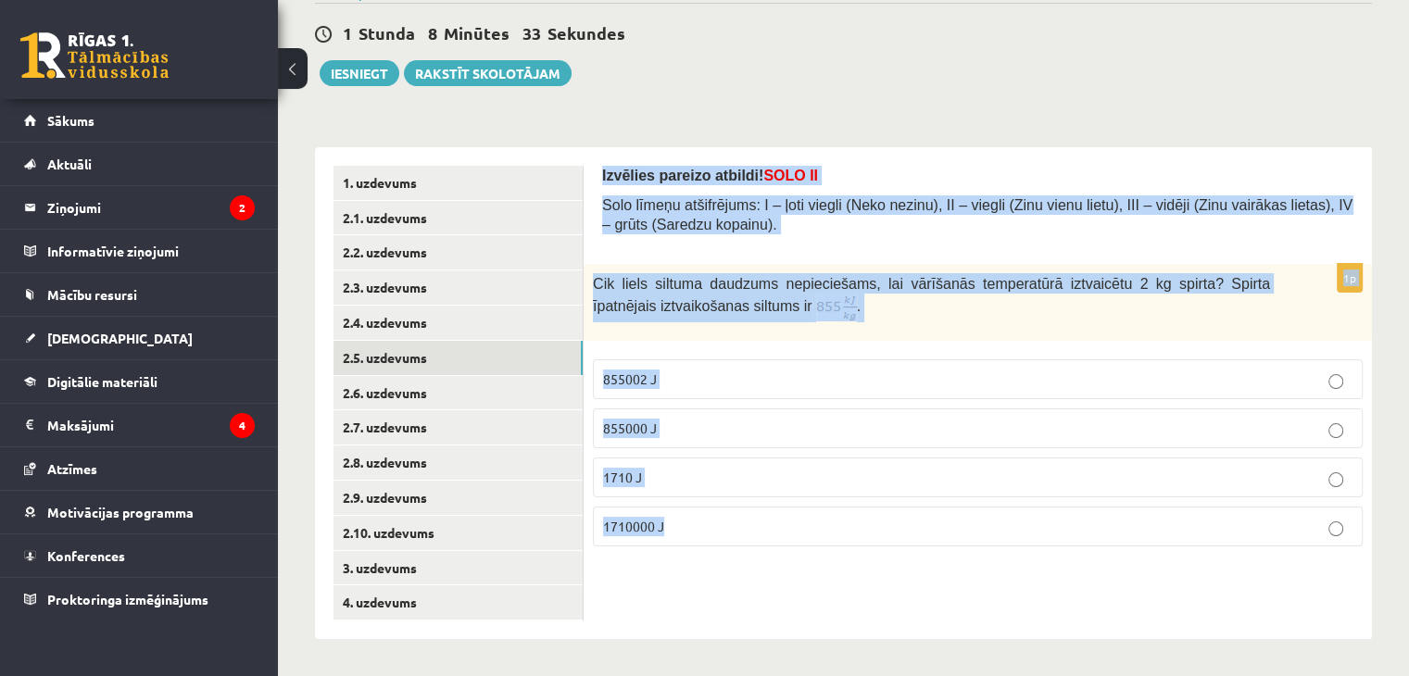
drag, startPoint x: 602, startPoint y: 174, endPoint x: 749, endPoint y: 554, distance: 407.3
click at [749, 554] on div "Izvēlies pareizo atbildi! SOLO II Solo līmeņu atšifrējums: I – ļoti viegli (Nek…" at bounding box center [978, 393] width 788 height 492
click at [841, 320] on p "Cik liels siltuma daudzums nepieciešams, lai vārīšanās temperatūrā iztvaicētu 2…" at bounding box center [931, 297] width 677 height 49
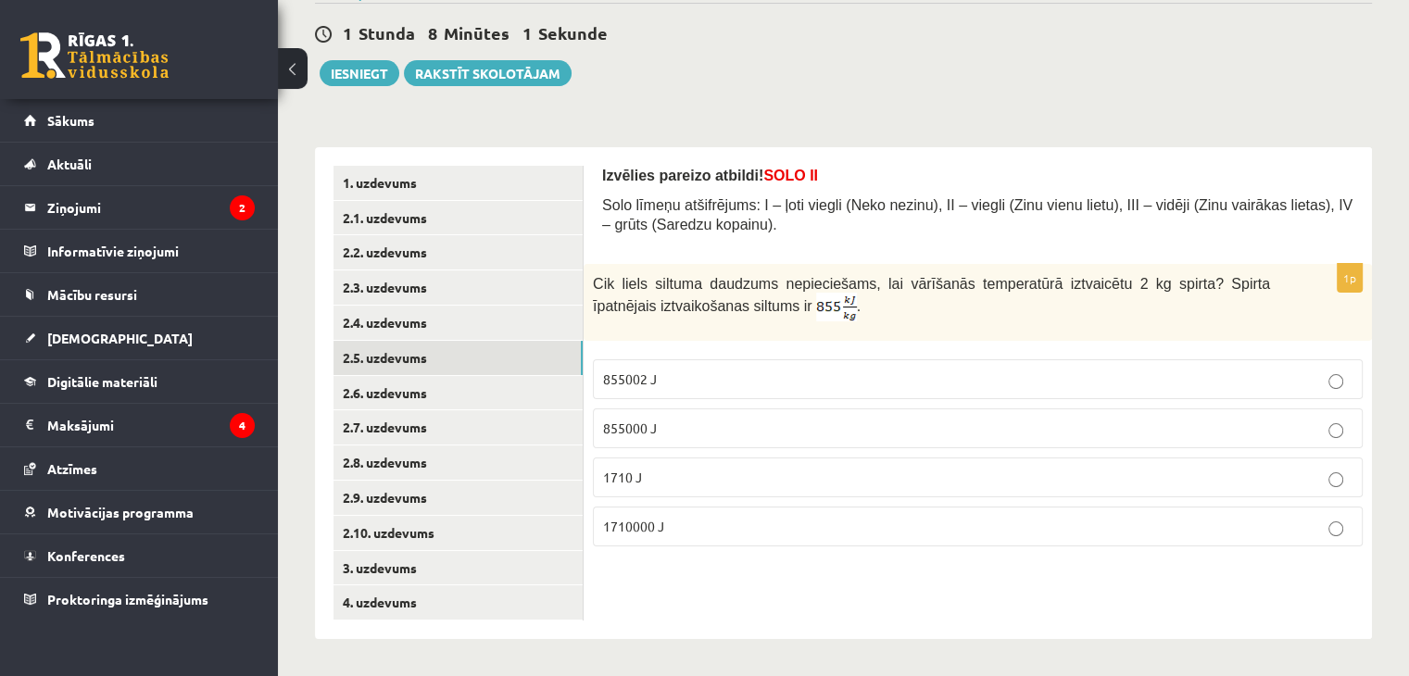
click at [641, 521] on span "1710000 J" at bounding box center [633, 526] width 61 height 17
click at [423, 325] on link "2.4. uzdevums" at bounding box center [457, 323] width 249 height 34
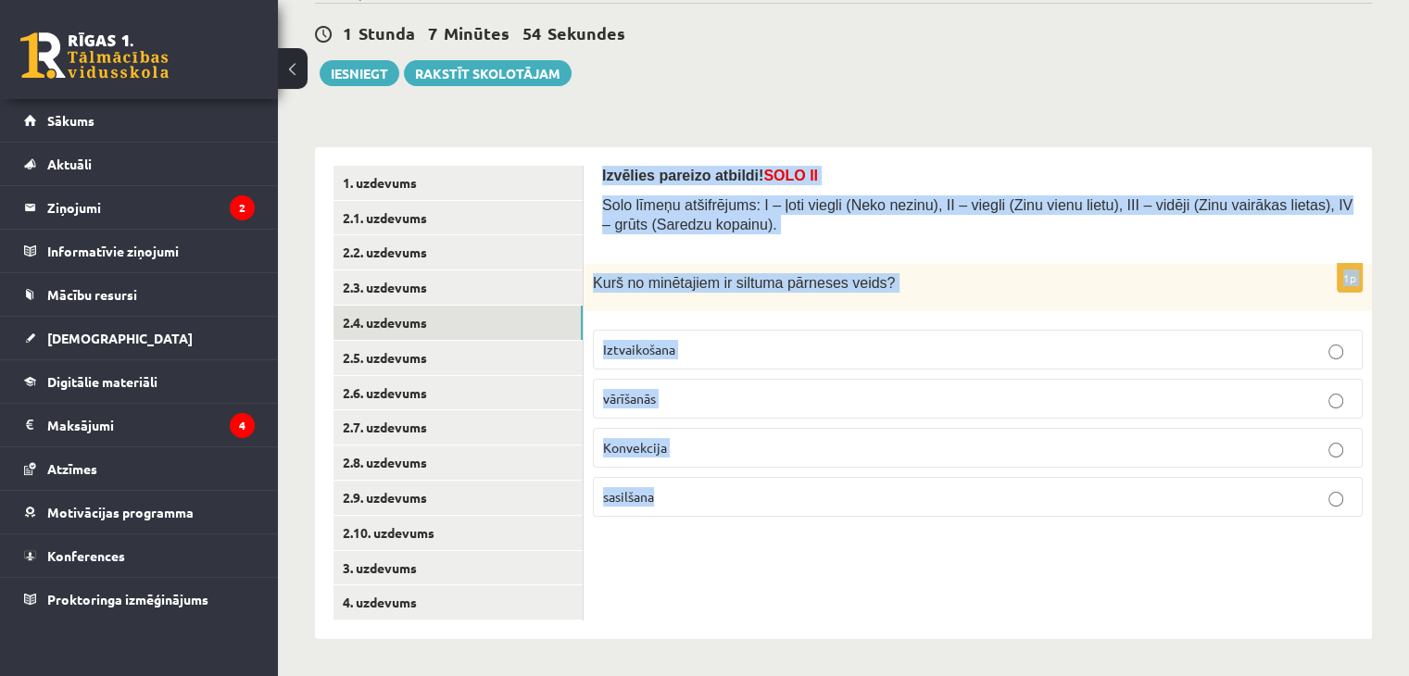
drag, startPoint x: 599, startPoint y: 171, endPoint x: 803, endPoint y: 487, distance: 375.9
click at [803, 487] on div "Izvēlies pareizo atbildi! SOLO II Solo līmeņu atšifrējums: I – ļoti viegli (Nek…" at bounding box center [978, 393] width 788 height 492
click at [659, 446] on span "Konvekcija" at bounding box center [635, 447] width 64 height 17
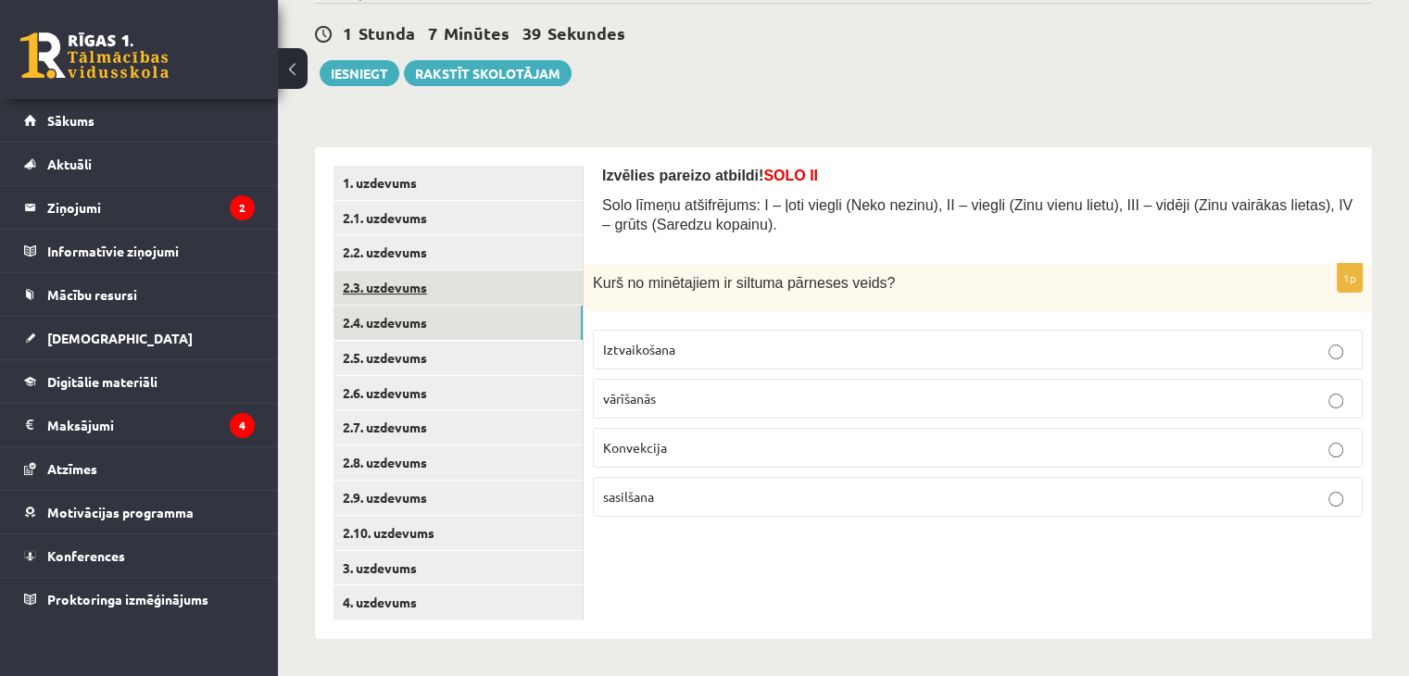
click at [434, 274] on link "2.3. uzdevums" at bounding box center [457, 287] width 249 height 34
click at [598, 176] on div "Izvēlies pareizo atbildi! SOLO II Solo līmeņu atšifrējums: I – ļoti viegli (Nek…" at bounding box center [978, 393] width 788 height 492
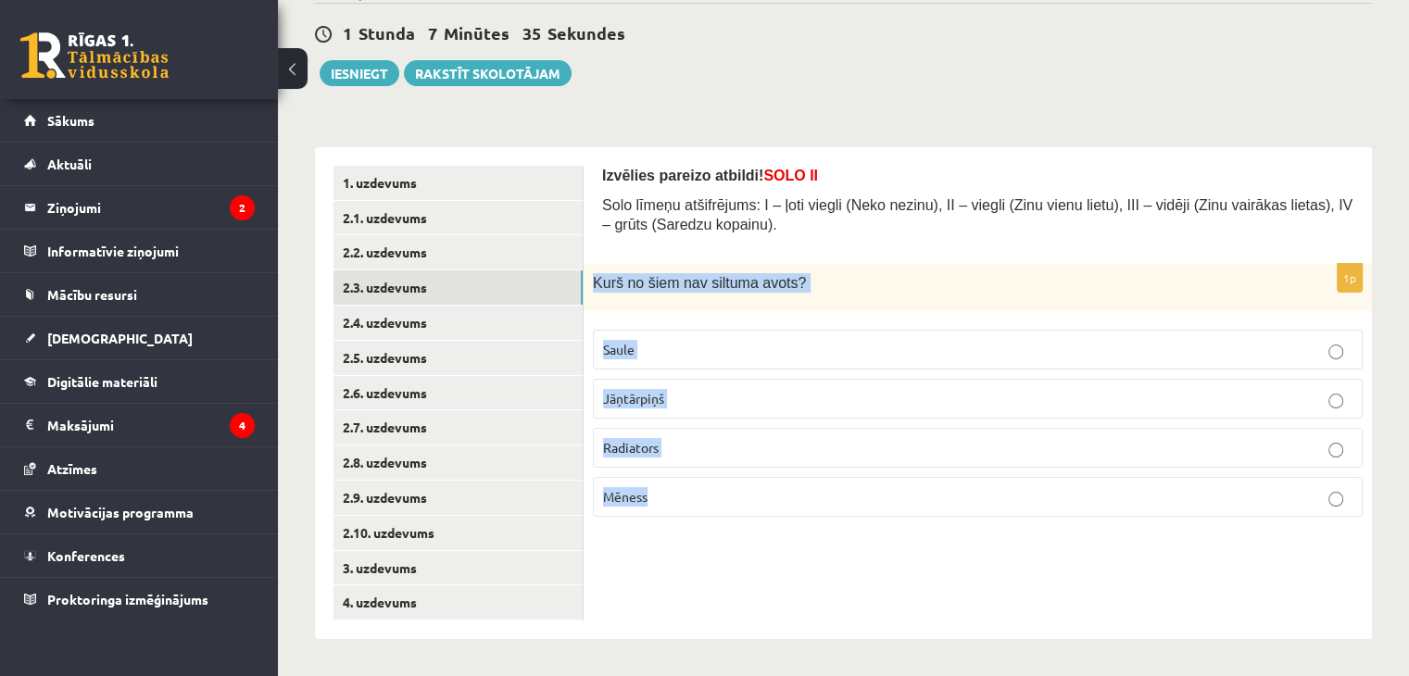
drag, startPoint x: 588, startPoint y: 283, endPoint x: 723, endPoint y: 491, distance: 247.6
click at [723, 491] on div "1p Kurš no šiem nav siltuma avots? Saule Jāņtārpiņš Radiators Mēness" at bounding box center [978, 398] width 788 height 268
click at [646, 494] on p "Mēness" at bounding box center [977, 496] width 749 height 19
click at [407, 250] on link "2.2. uzdevums" at bounding box center [457, 252] width 249 height 34
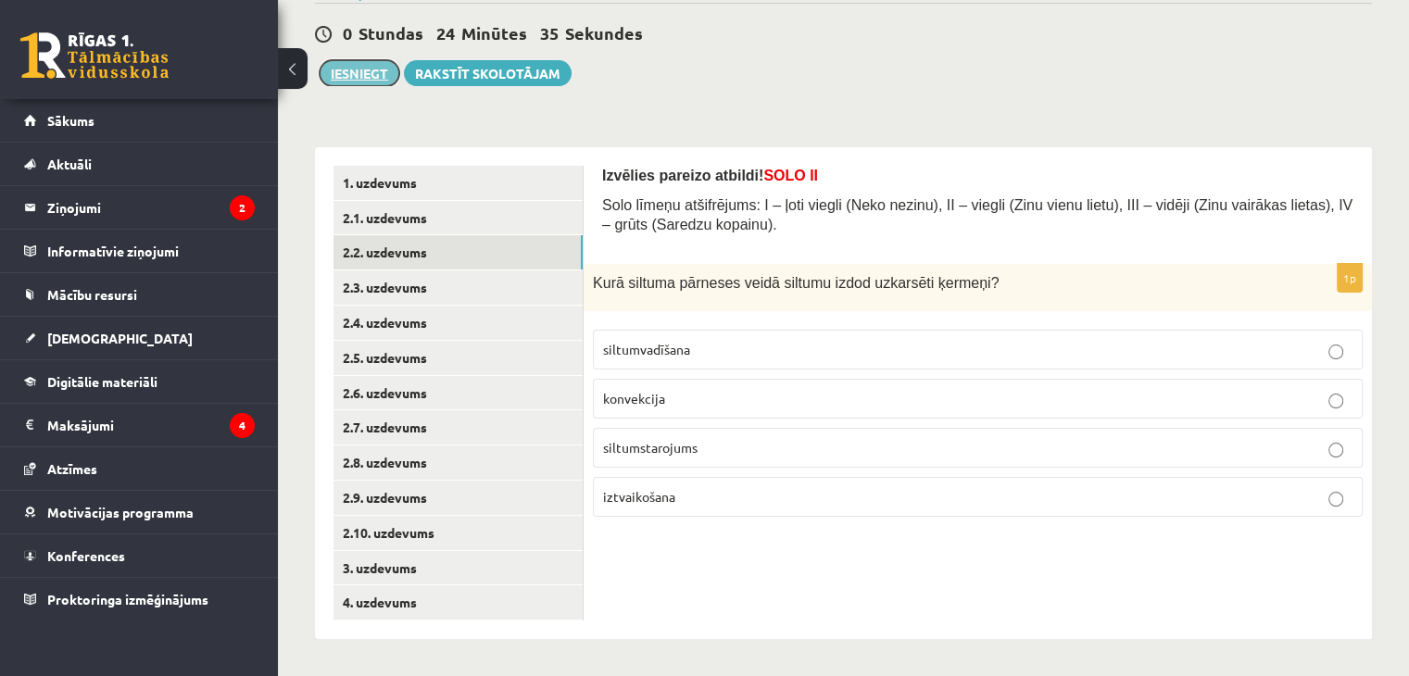
click at [351, 71] on button "Iesniegt" at bounding box center [360, 73] width 80 height 26
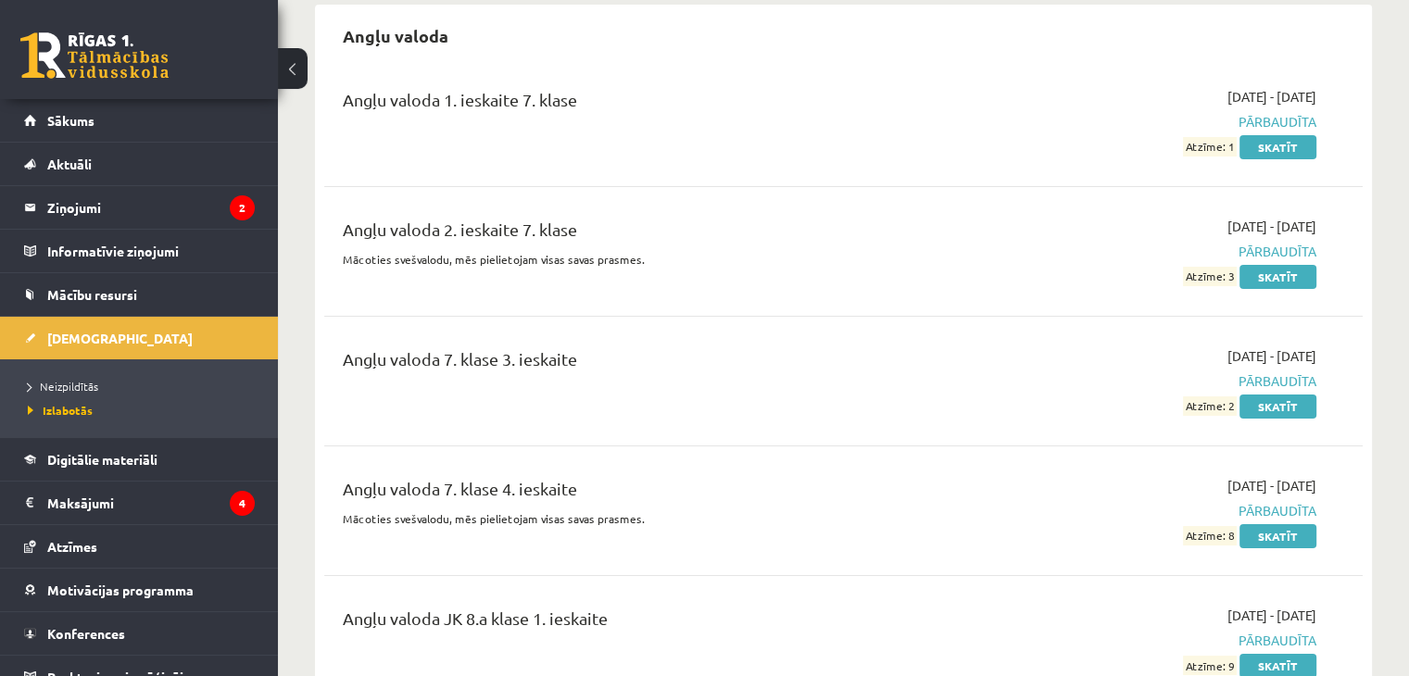
scroll to position [185, 0]
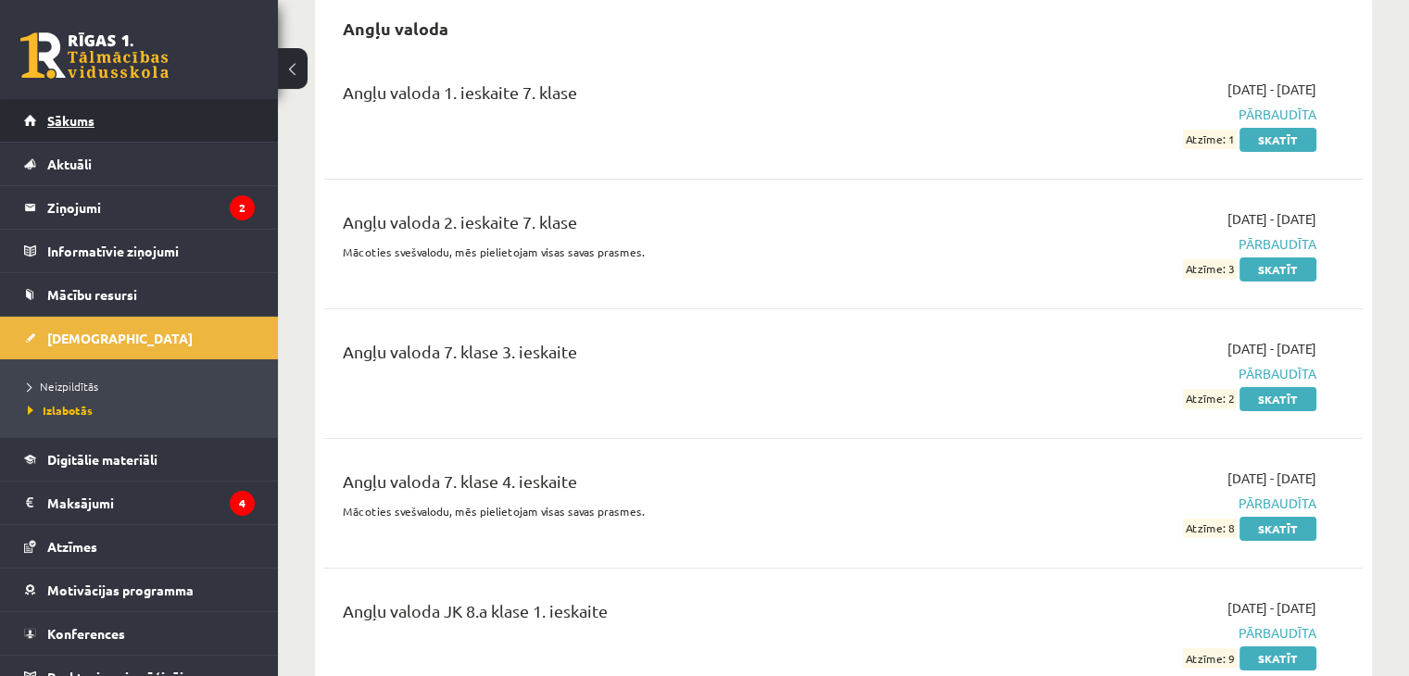
click at [144, 110] on link "Sākums" at bounding box center [139, 120] width 231 height 43
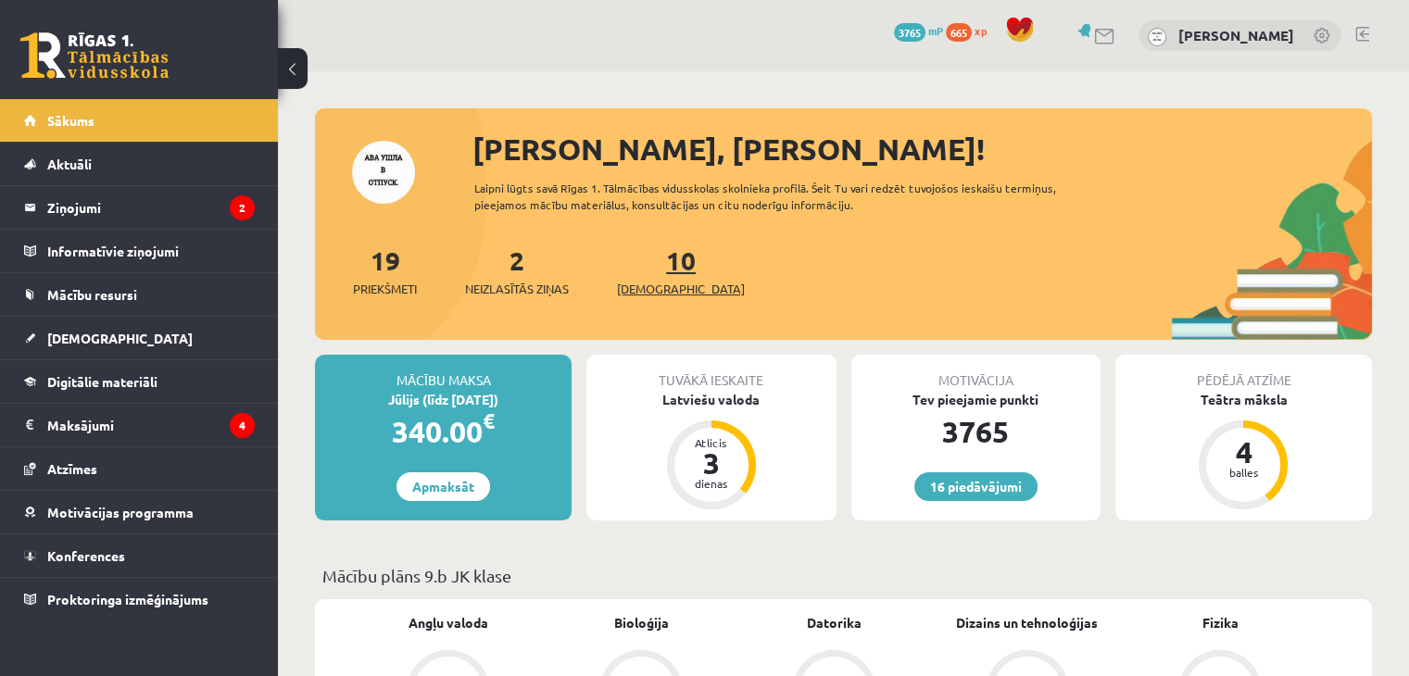
click at [640, 284] on span "[DEMOGRAPHIC_DATA]" at bounding box center [681, 289] width 128 height 19
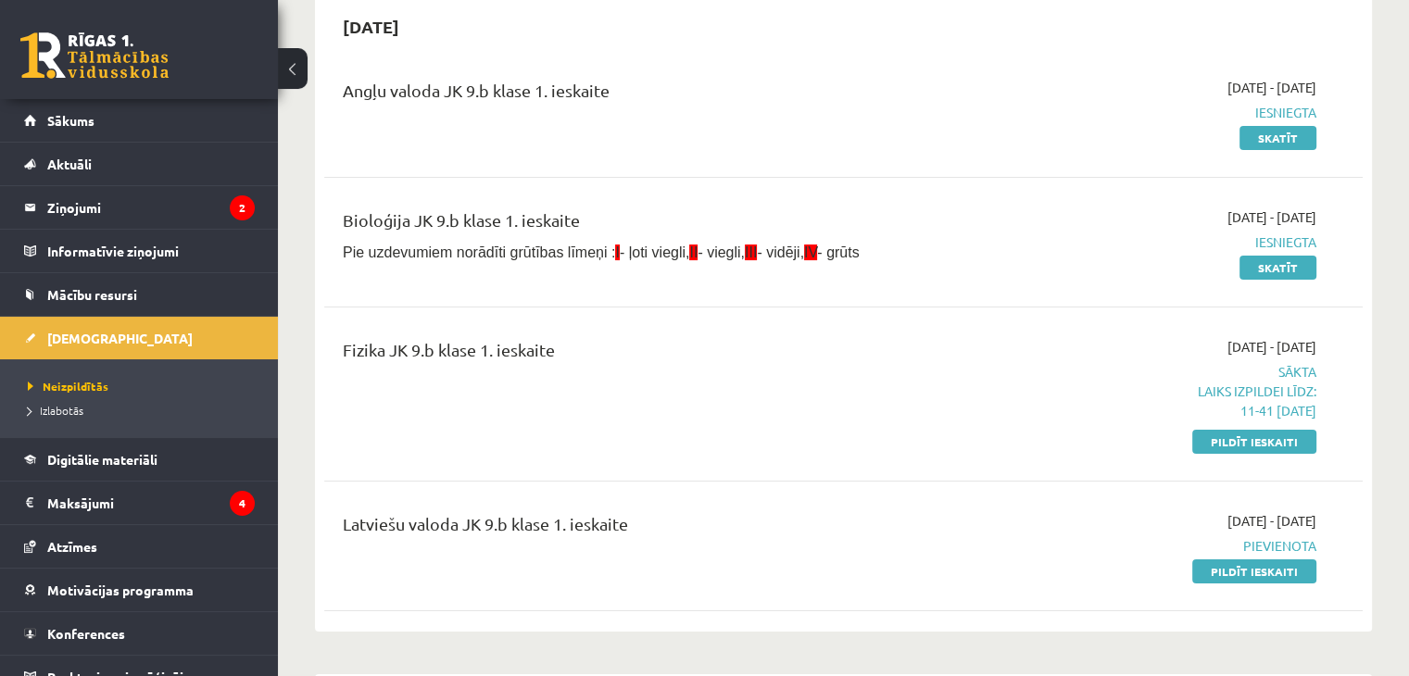
scroll to position [185, 0]
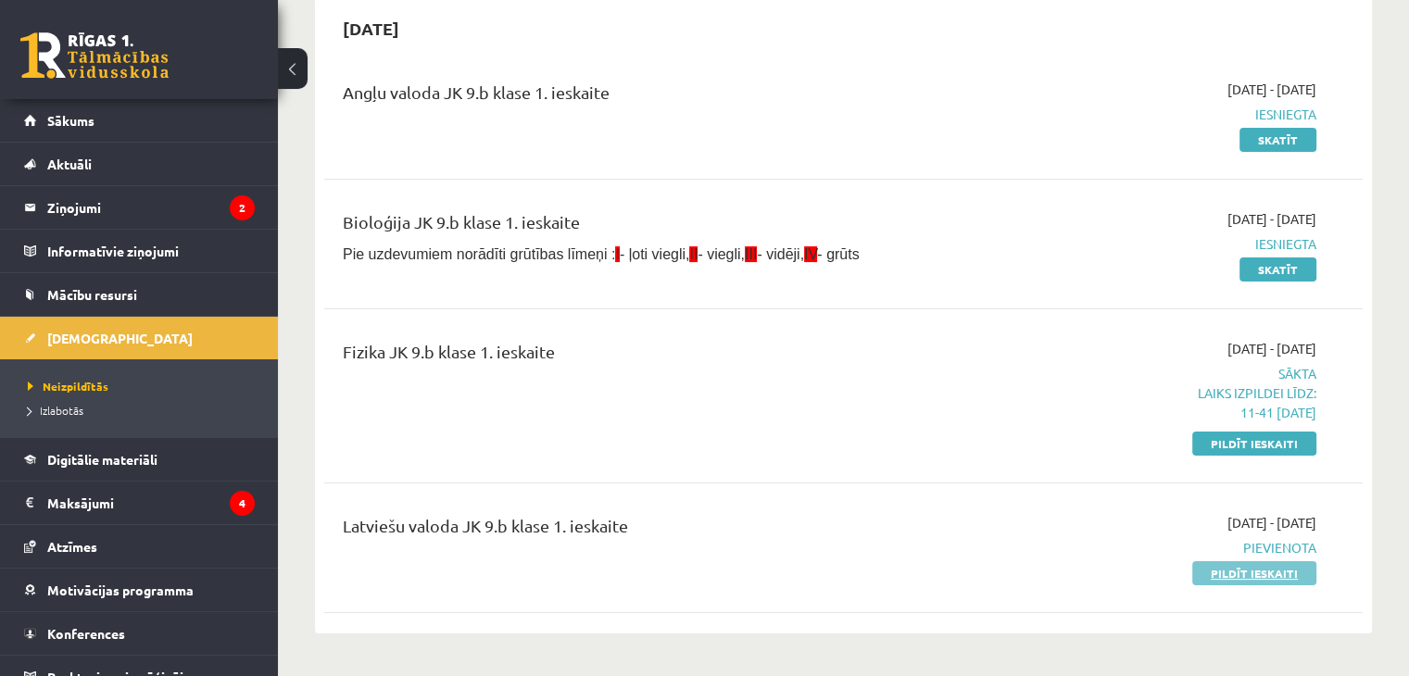
click at [1240, 576] on link "Pildīt ieskaiti" at bounding box center [1254, 573] width 124 height 24
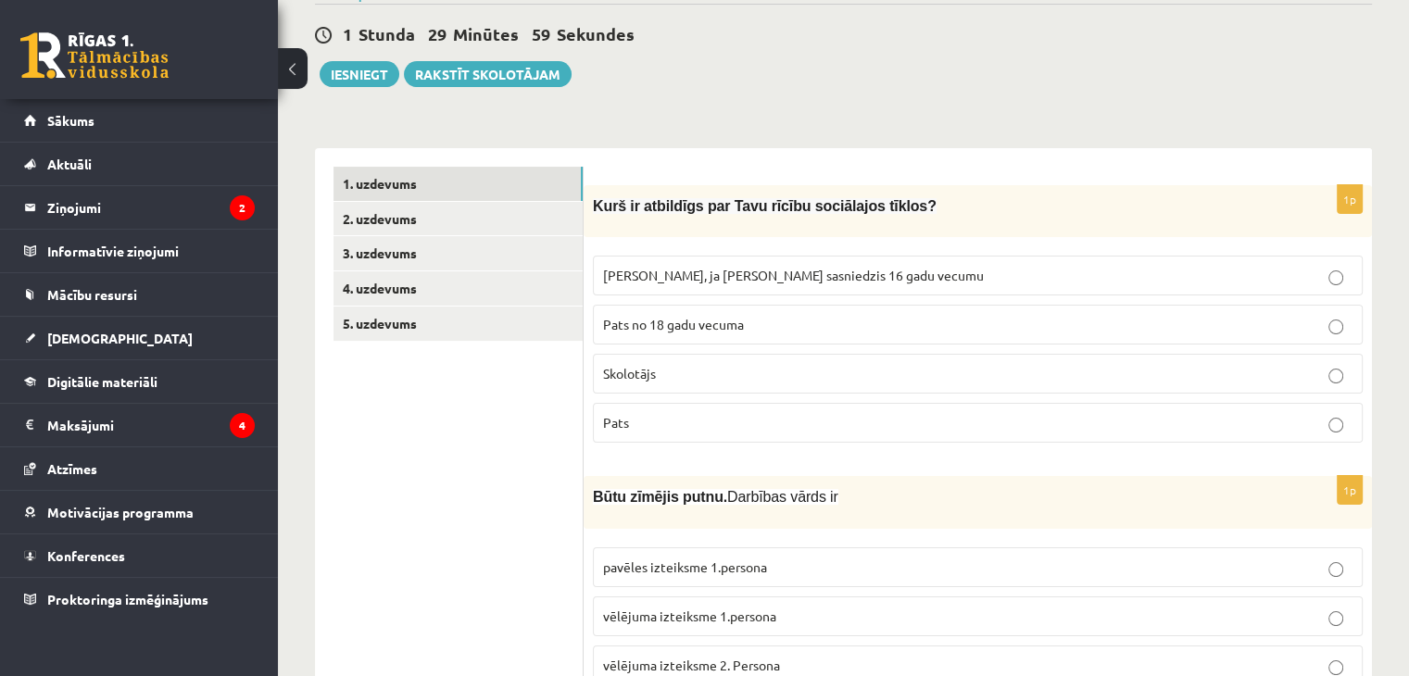
scroll to position [185, 0]
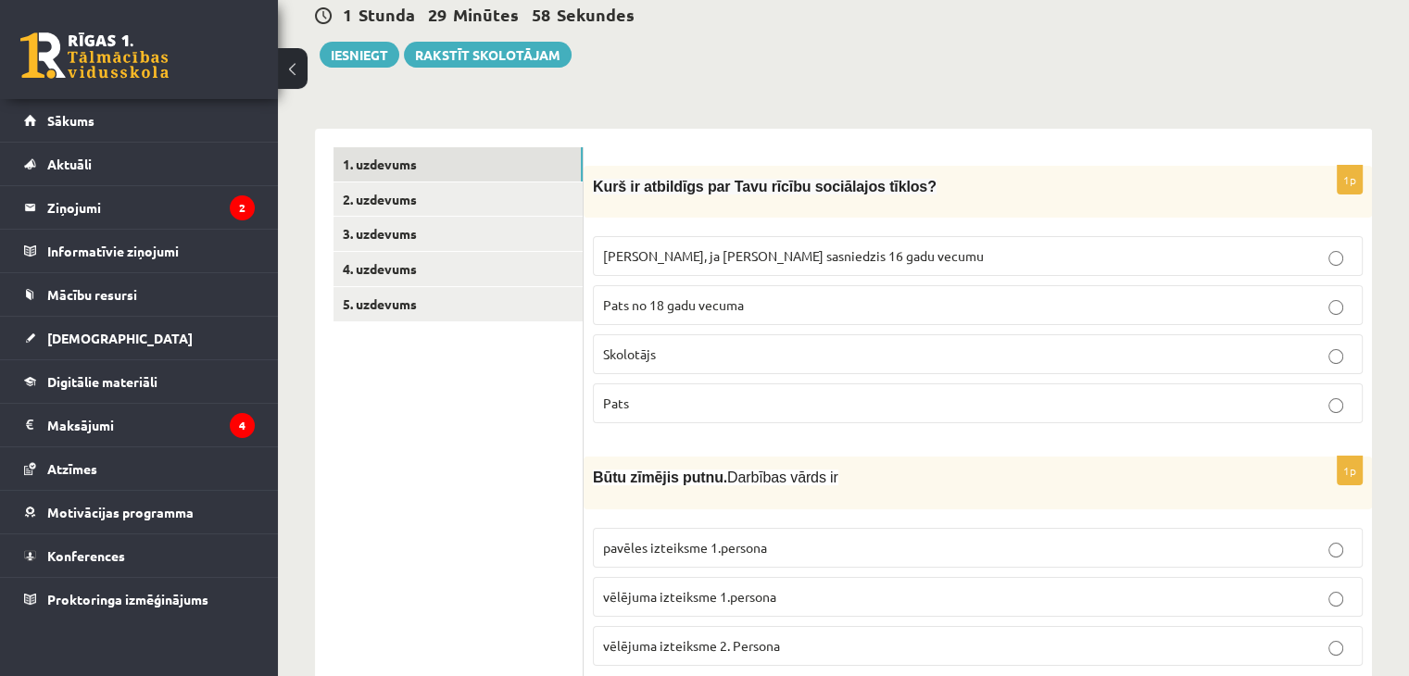
click at [617, 186] on span "Kurš ir atbildīgs par Tavu rīcību sociālajos tīklos?" at bounding box center [765, 187] width 344 height 16
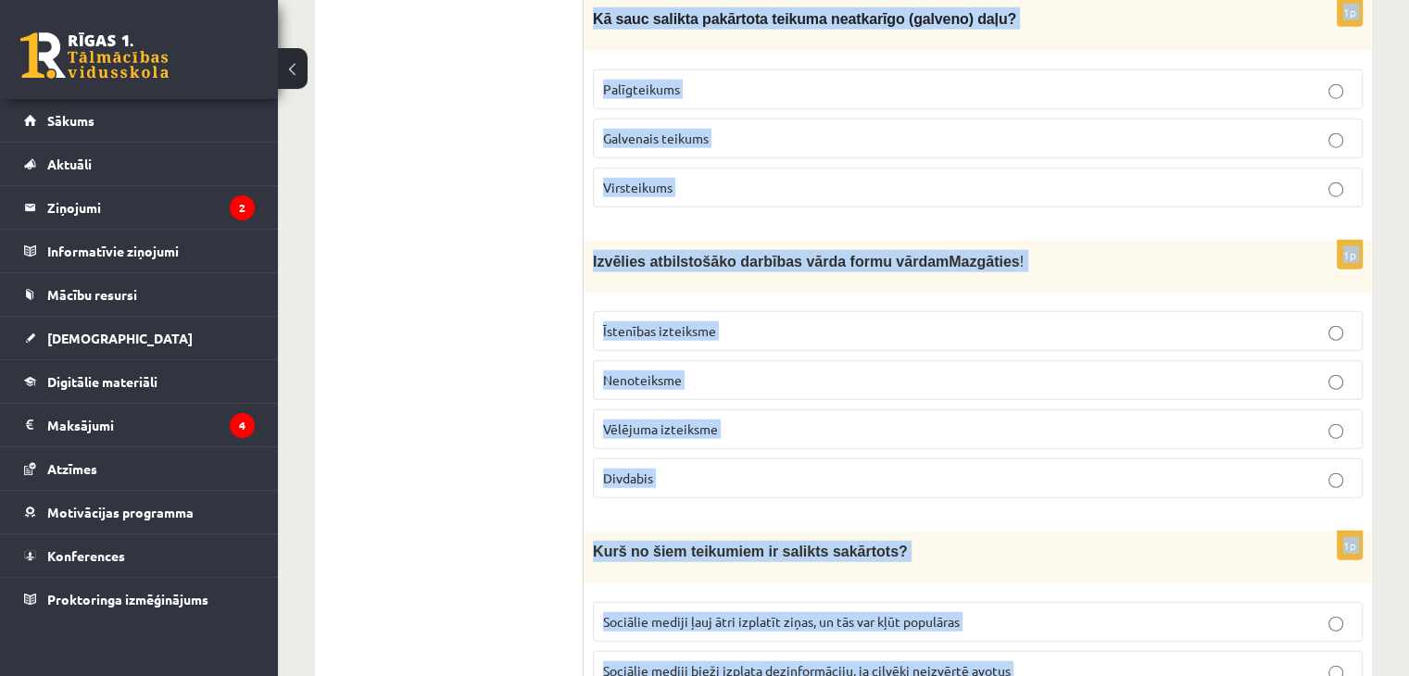
scroll to position [4934, 0]
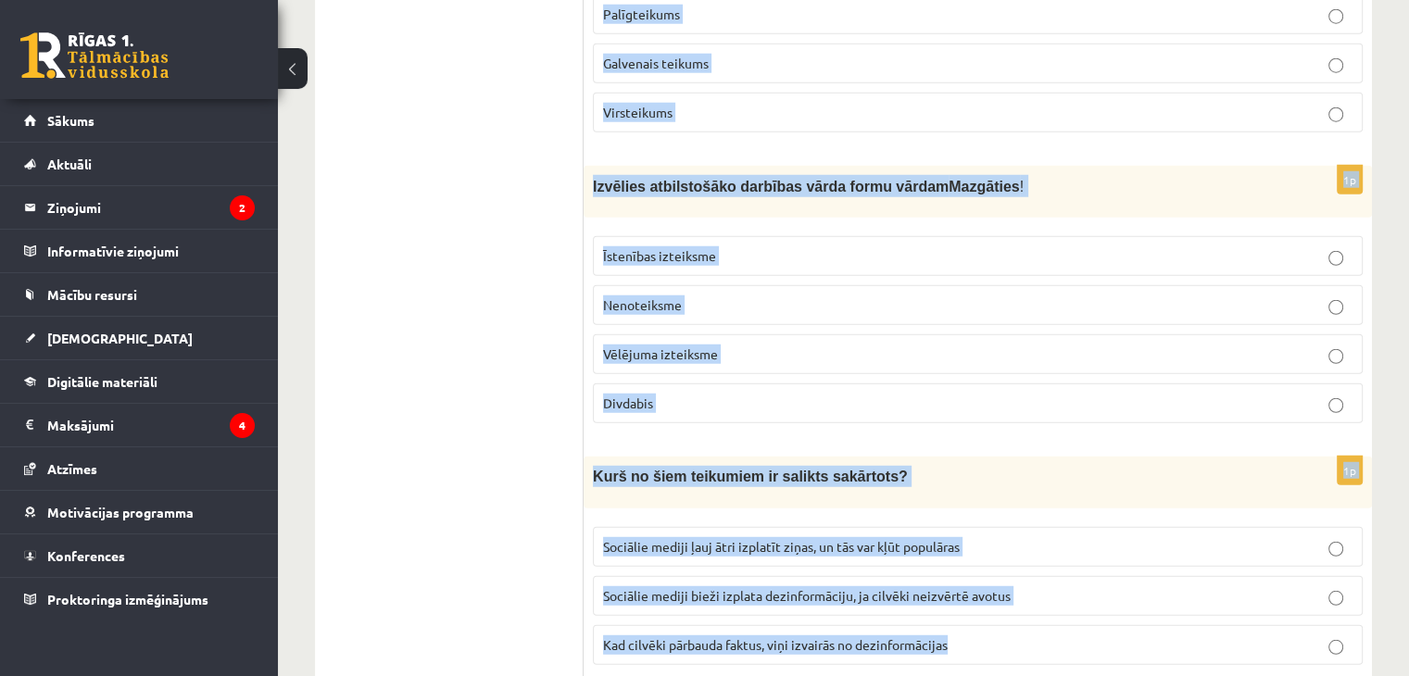
drag, startPoint x: 588, startPoint y: 186, endPoint x: 1064, endPoint y: 593, distance: 626.1
copy form "Kurš ir atbildīgs par Tavu rīcību sociālajos tīklos? Vecāki, ja neesmu sasniedz…"
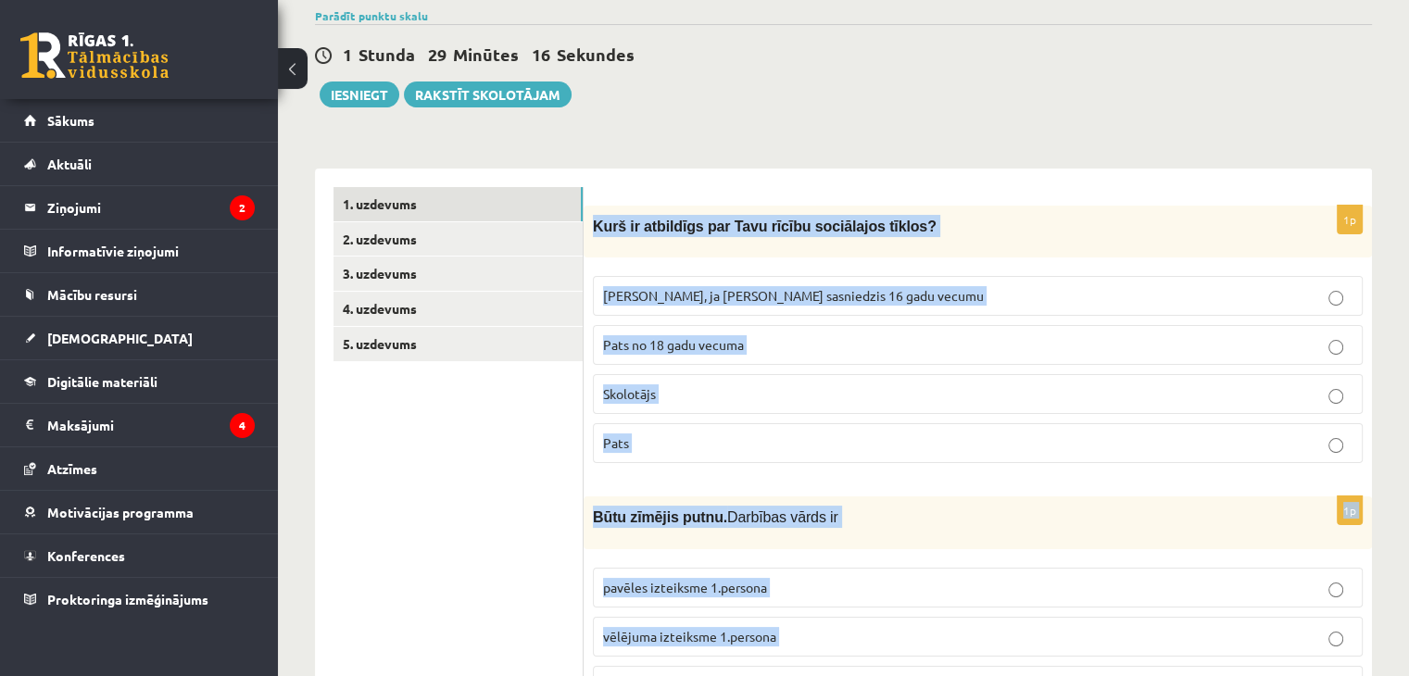
scroll to position [278, 0]
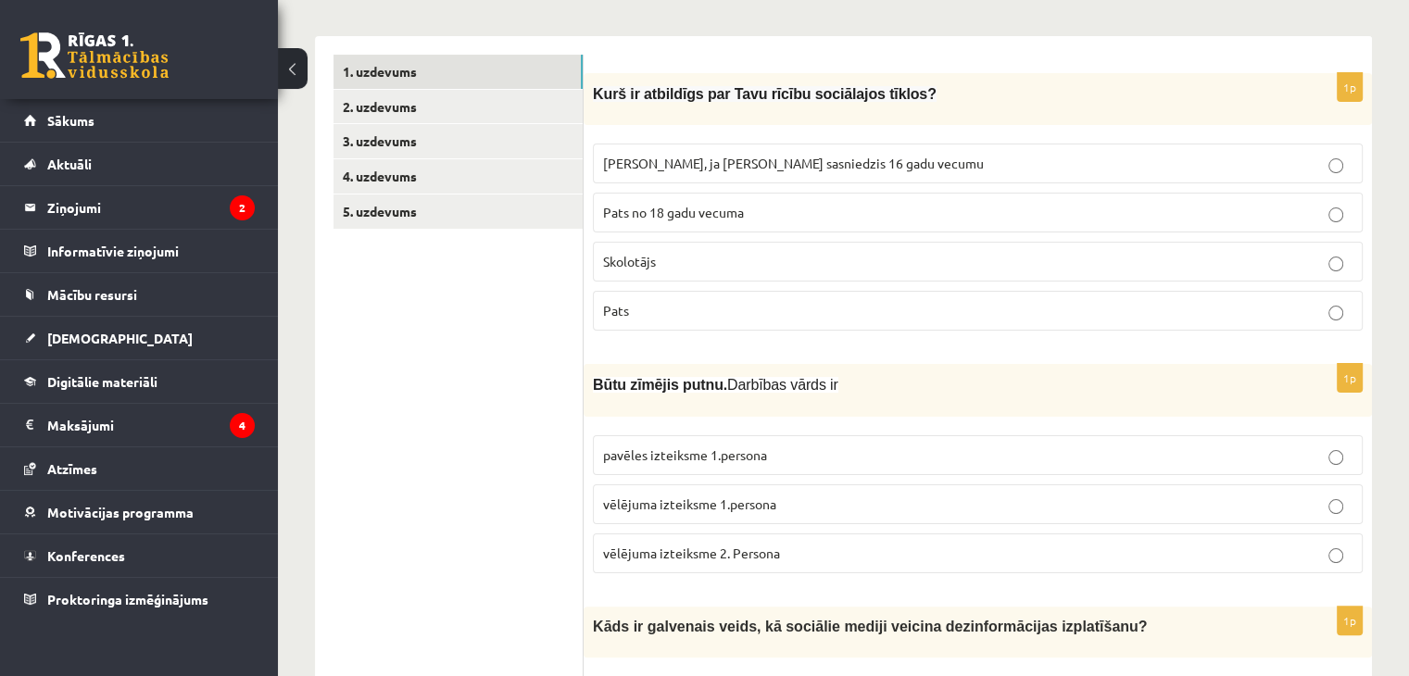
click at [737, 161] on span "Vecāki, ja neesmu sasniedzis 16 gadu vecumu" at bounding box center [793, 163] width 381 height 17
click at [739, 450] on span "pavēles izteiksme 1.persona" at bounding box center [685, 454] width 164 height 17
click at [722, 495] on p "vēlējuma izteiksme 1.persona" at bounding box center [977, 504] width 749 height 19
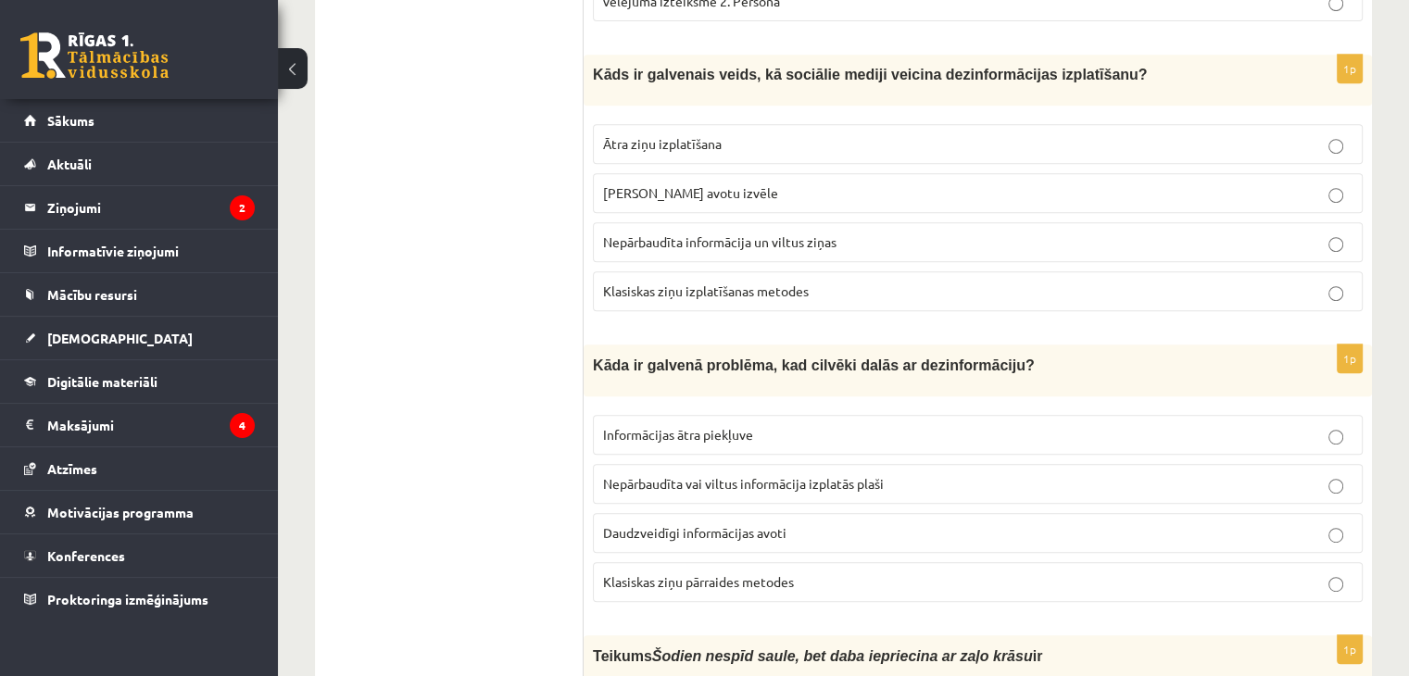
scroll to position [834, 0]
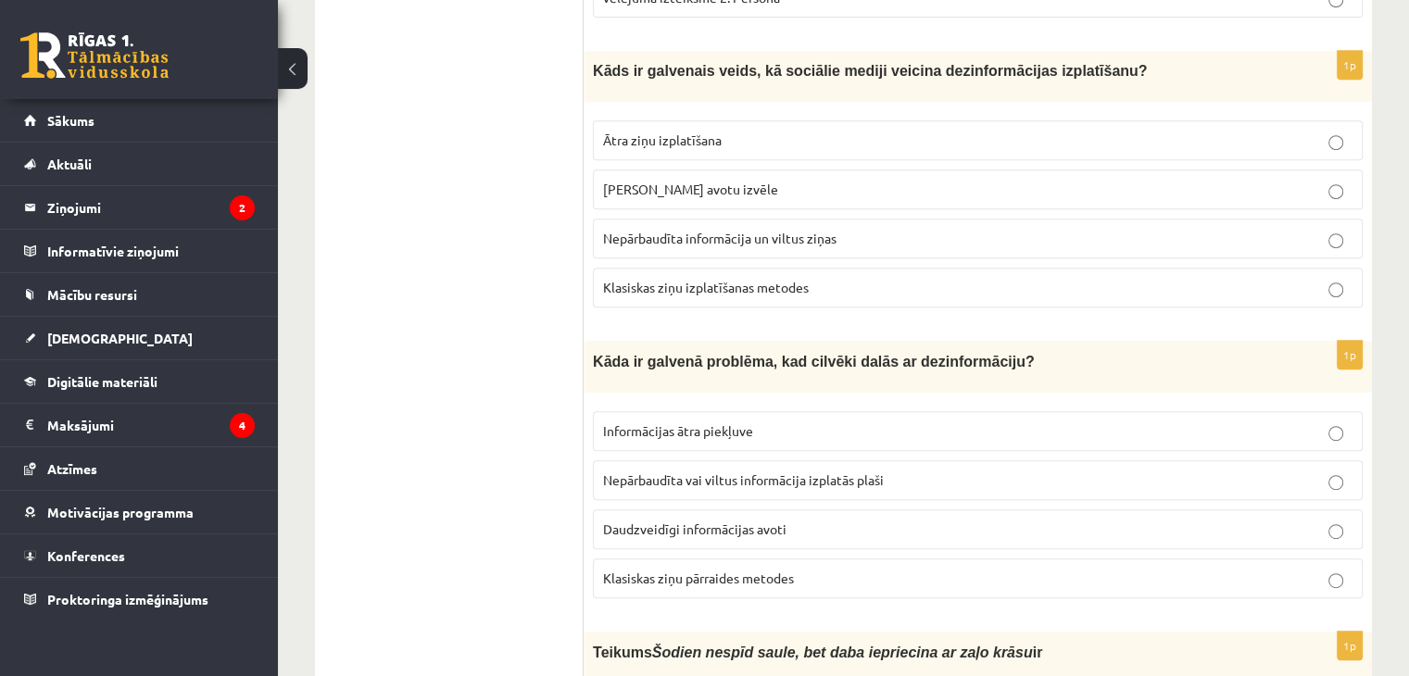
click at [737, 475] on span "Nepārbaudīta vai viltus informācija izplatās plaši" at bounding box center [743, 479] width 281 height 17
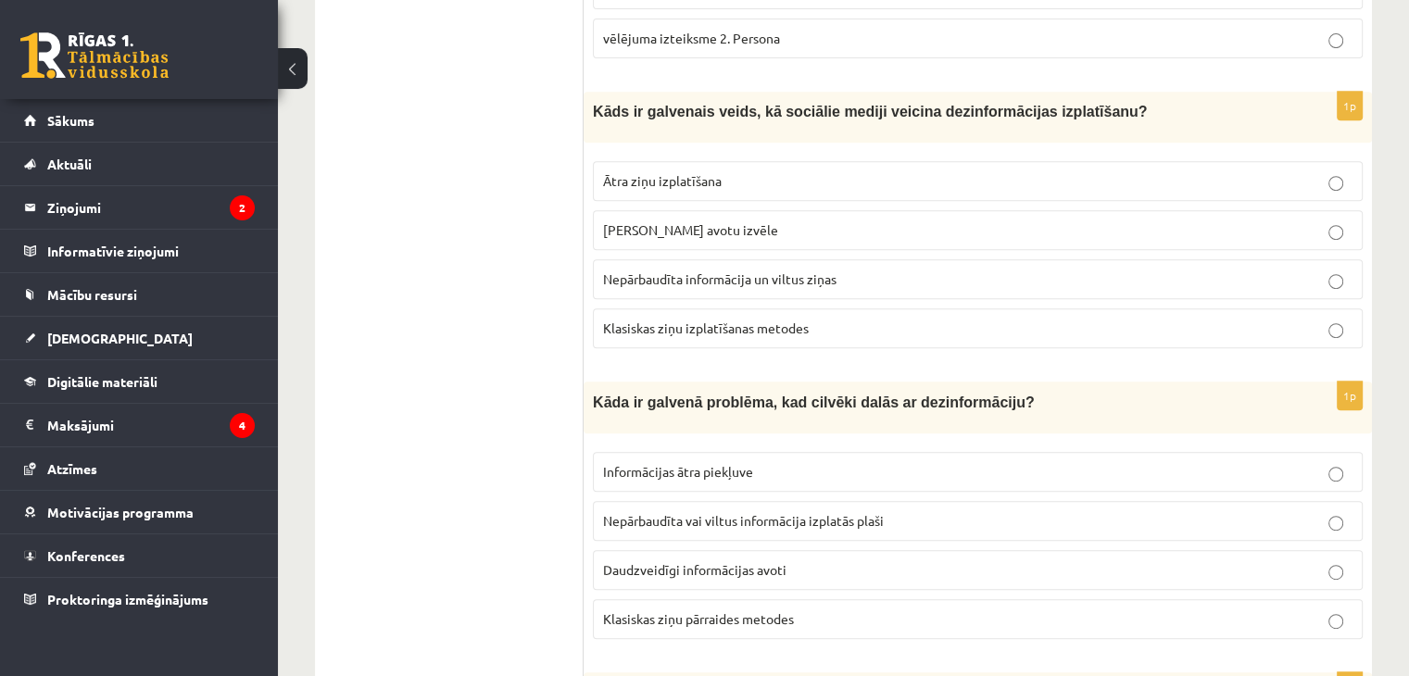
scroll to position [741, 0]
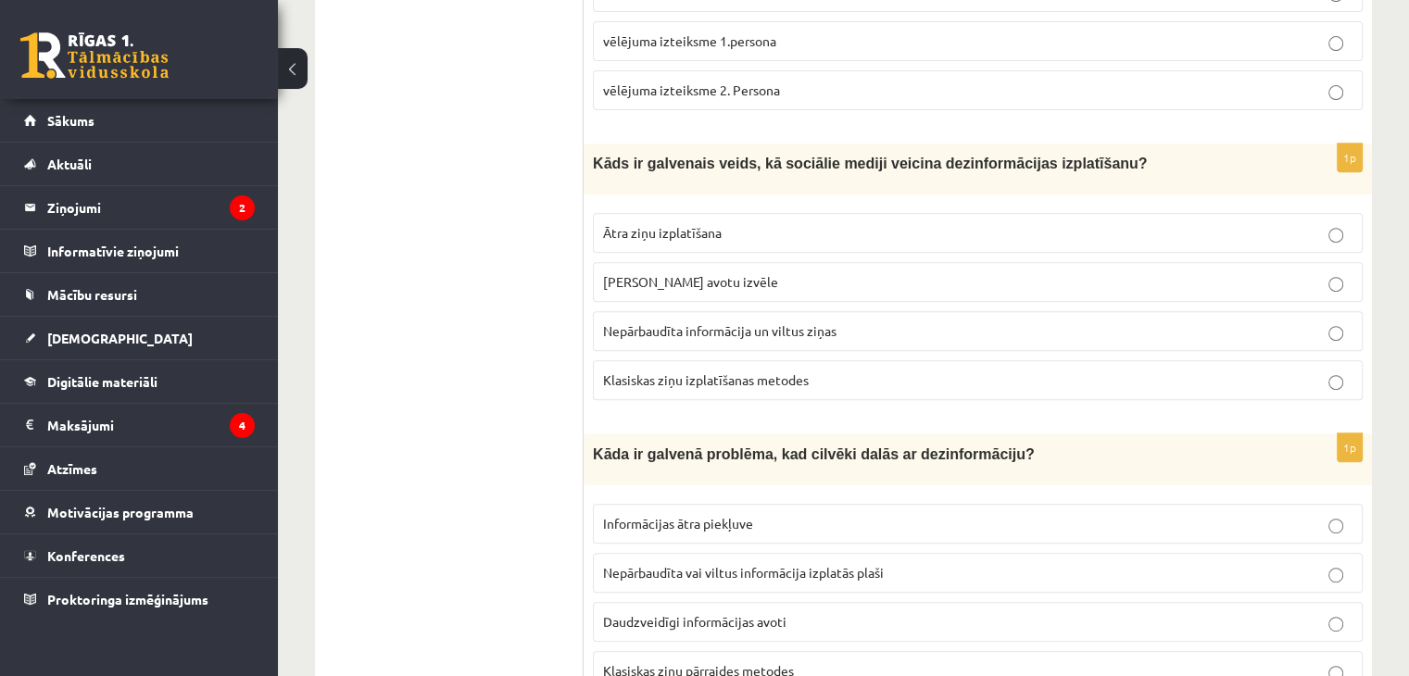
click at [819, 322] on span "Nepārbaudīta informācija un viltus ziņas" at bounding box center [719, 330] width 233 height 17
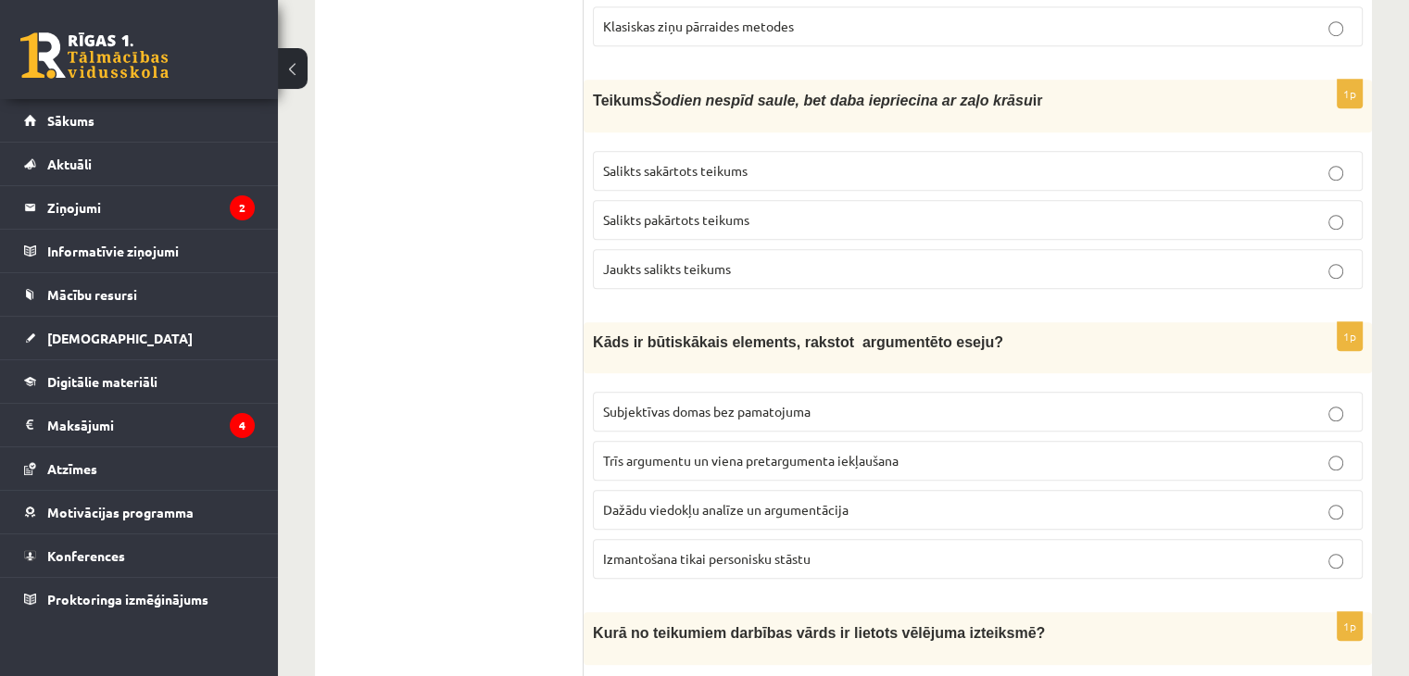
scroll to position [1389, 0]
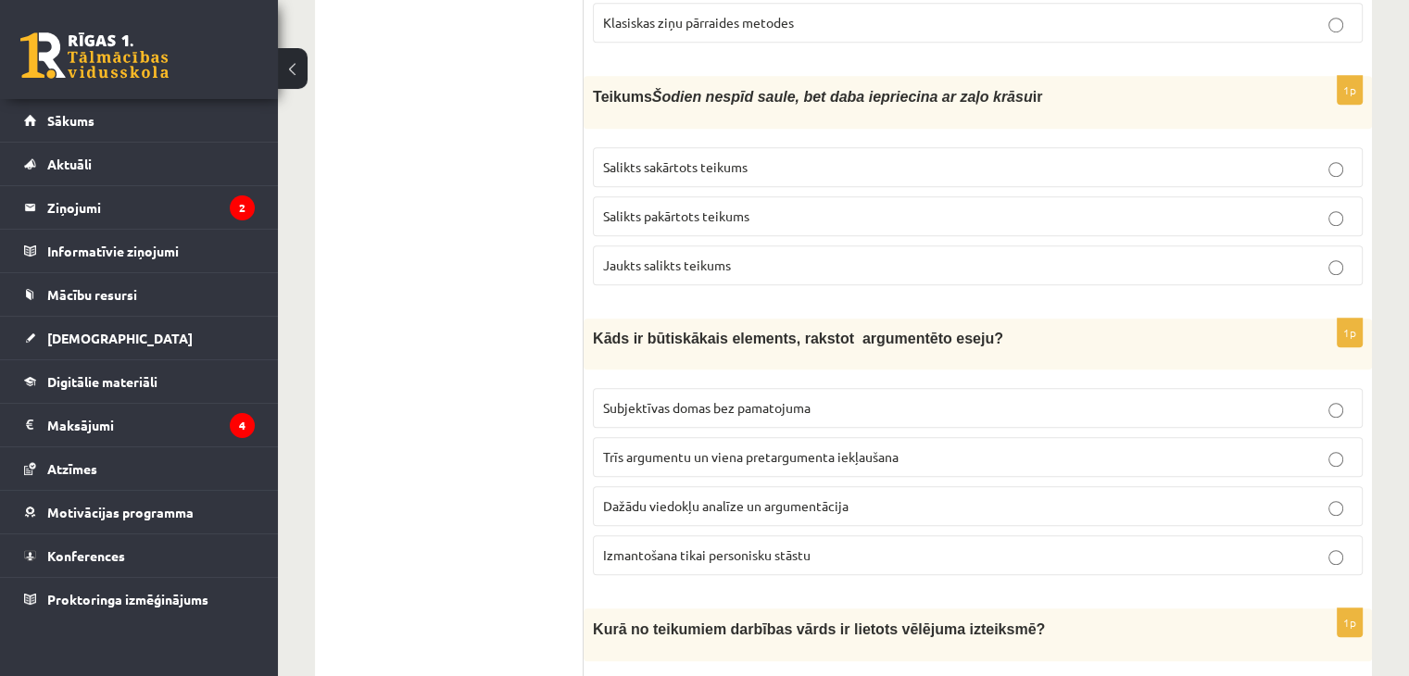
click at [707, 497] on span "Dažādu viedokļu analīze un argumentācija" at bounding box center [725, 505] width 245 height 17
click at [704, 158] on span "Salikts sakārtots teikums" at bounding box center [675, 166] width 144 height 17
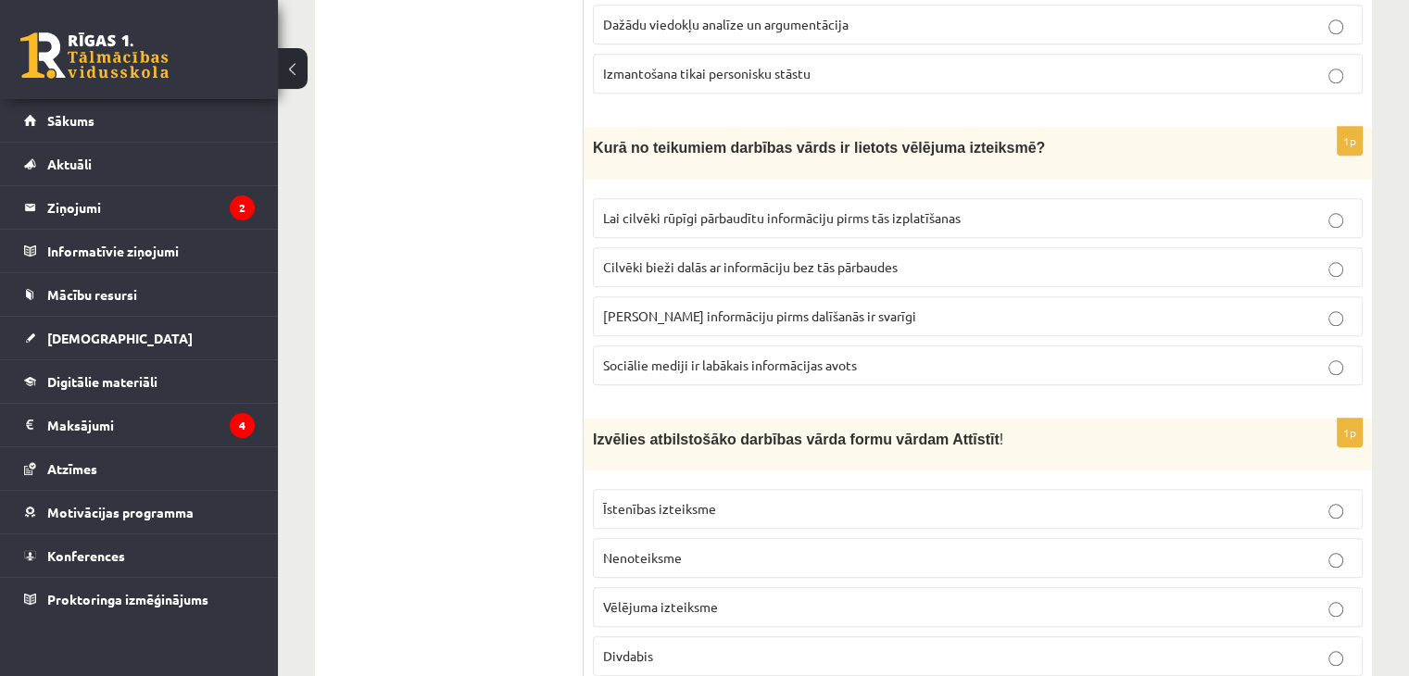
scroll to position [1945, 0]
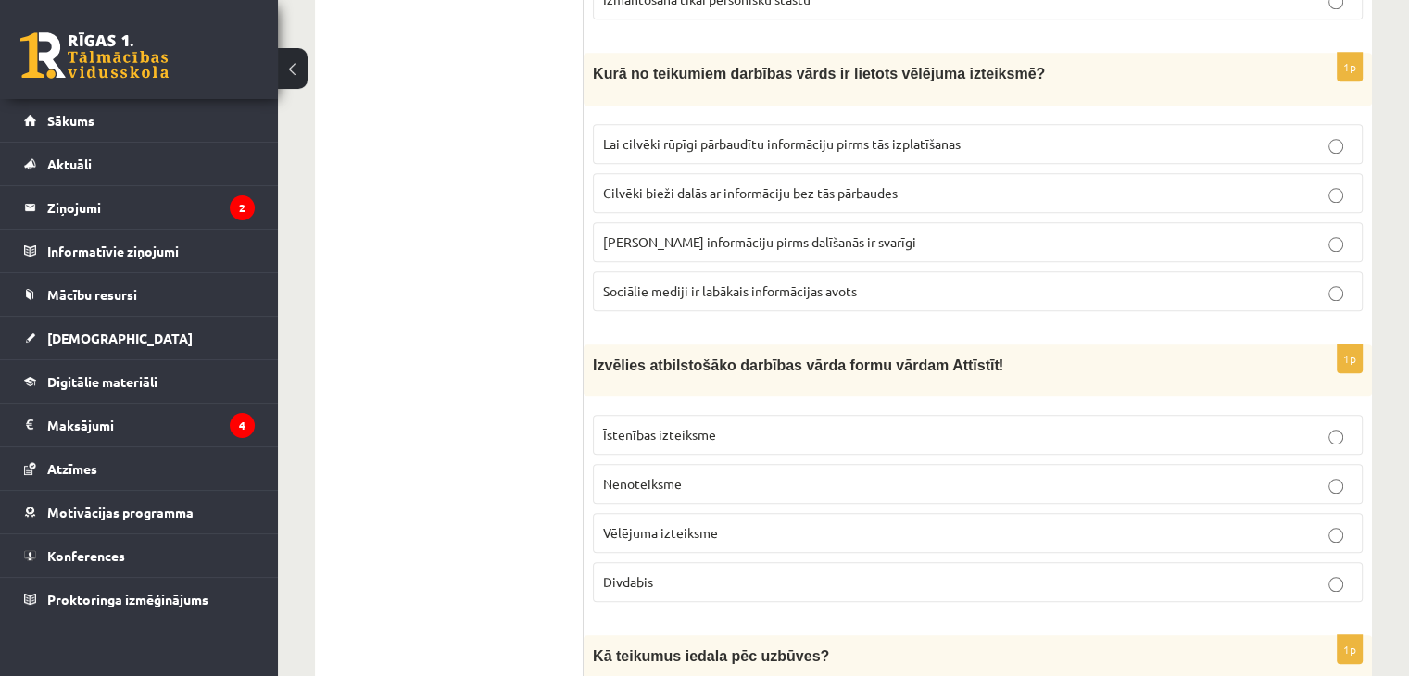
click at [715, 135] on span "Lai cilvēki rūpīgi pārbaudītu informāciju pirms tās izplatīšanas" at bounding box center [782, 143] width 358 height 17
click at [748, 464] on label "Nenoteiksme" at bounding box center [978, 484] width 770 height 40
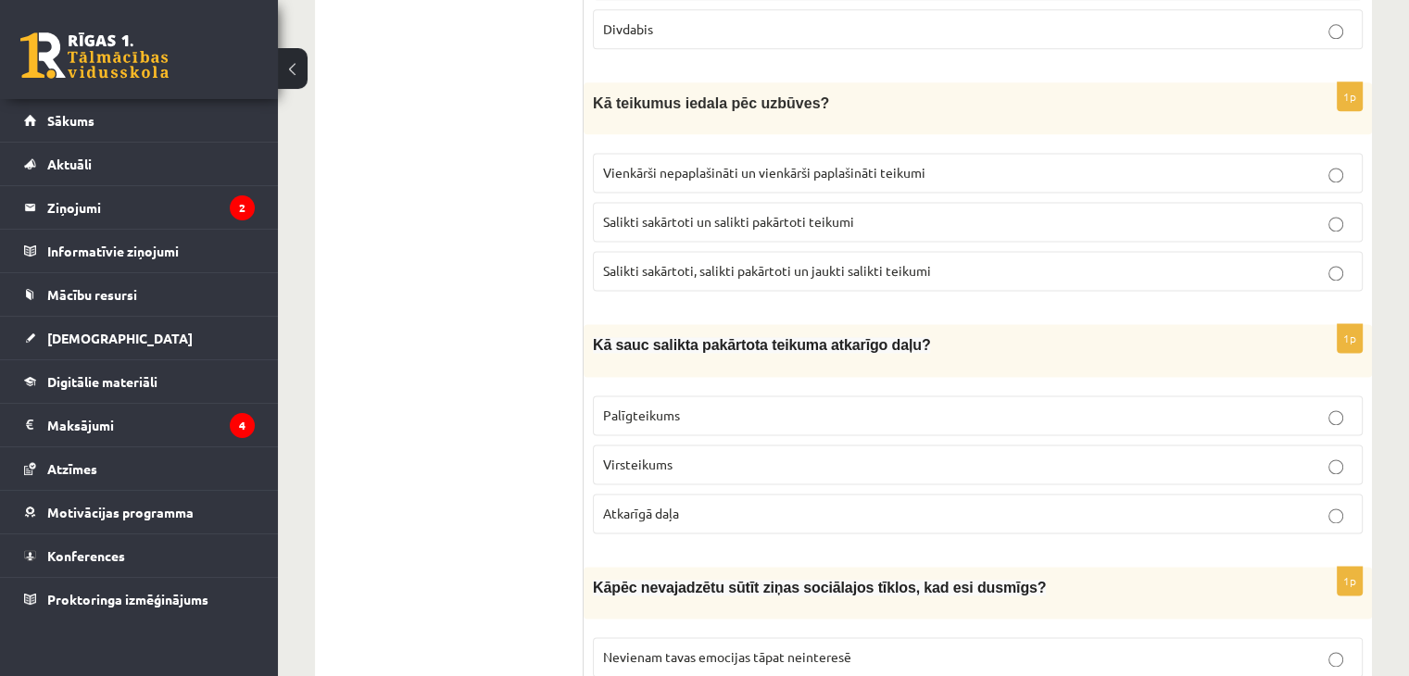
scroll to position [2501, 0]
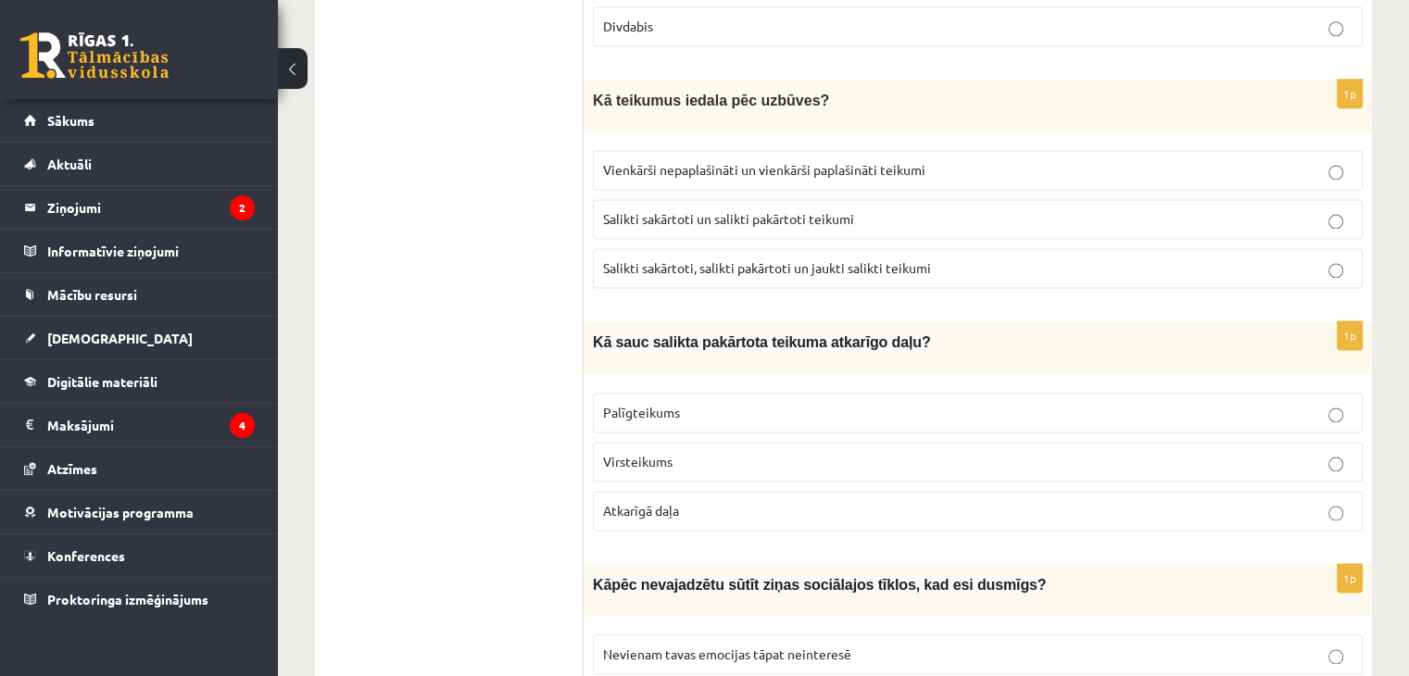
drag, startPoint x: 653, startPoint y: 389, endPoint x: 653, endPoint y: 369, distance: 20.4
click at [653, 404] on span "Palīgteikums" at bounding box center [641, 412] width 77 height 17
click at [742, 252] on label "Salikti sakārtoti, salikti pakārtoti un jaukti salikti teikumi" at bounding box center [978, 268] width 770 height 40
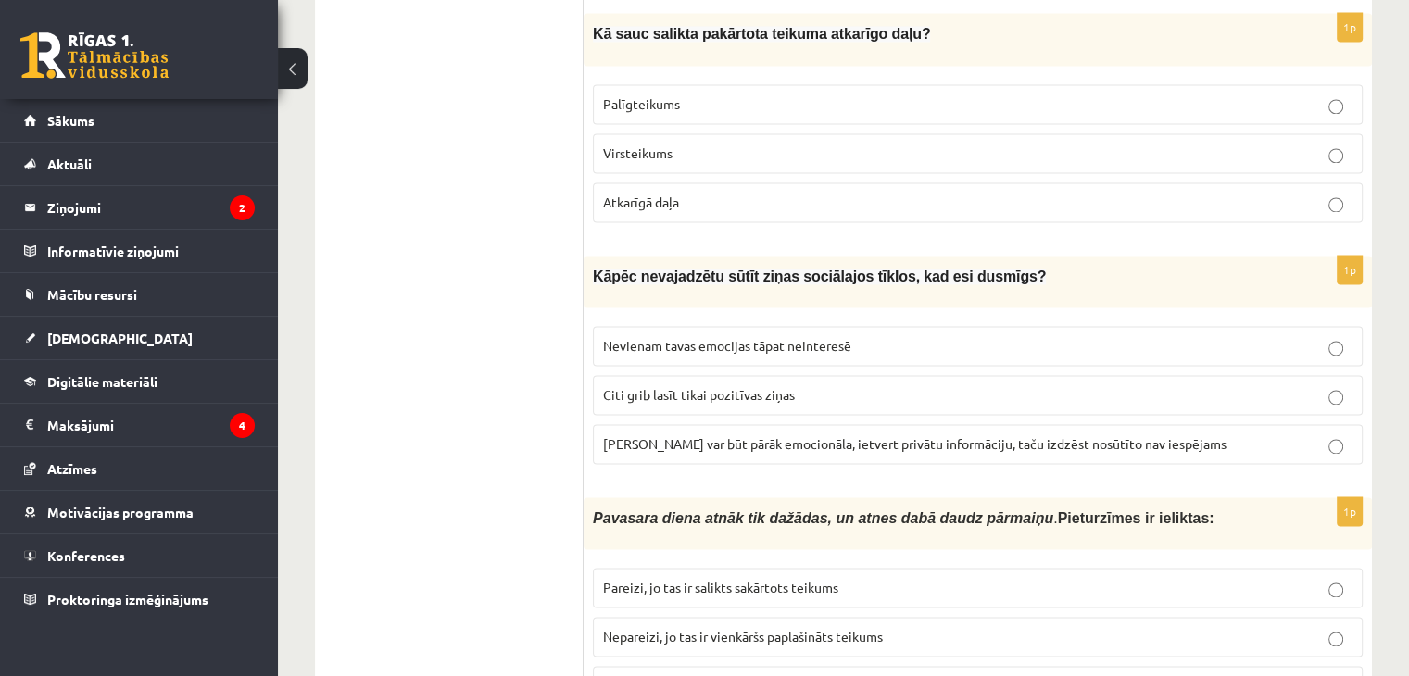
scroll to position [2964, 0]
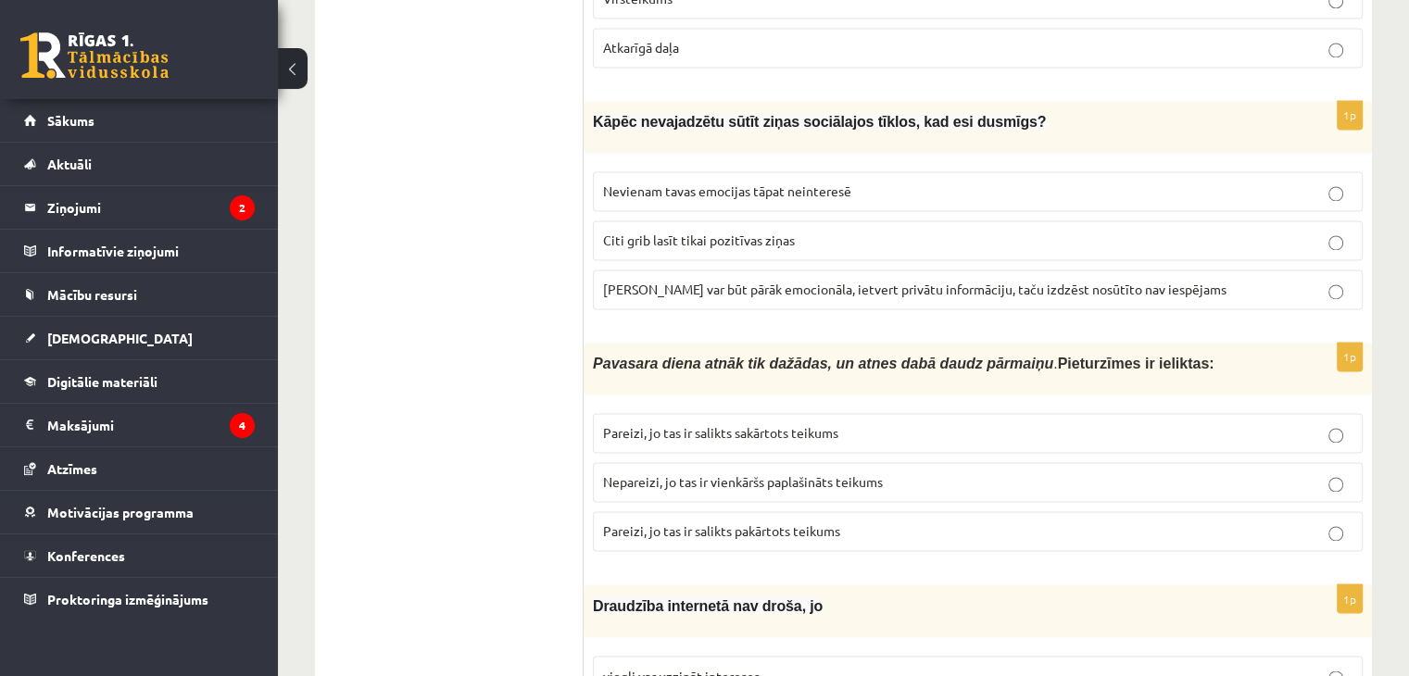
click at [745, 281] on span "Ziņa var būt pārāk emocionāla, ietvert privātu informāciju, taču izdzēst nosūtī…" at bounding box center [914, 289] width 623 height 17
click at [697, 424] on span "Pareizi, jo tas ir salikts sakārtots teikums" at bounding box center [720, 432] width 235 height 17
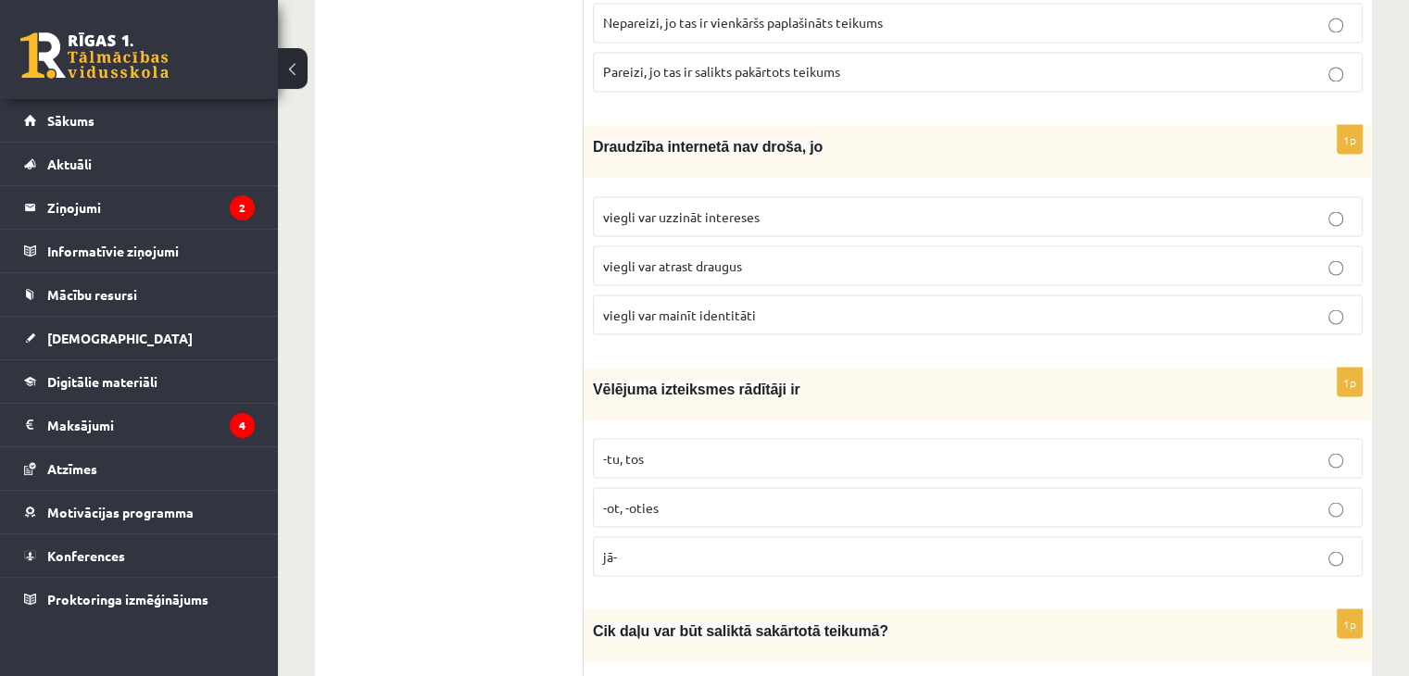
scroll to position [3427, 0]
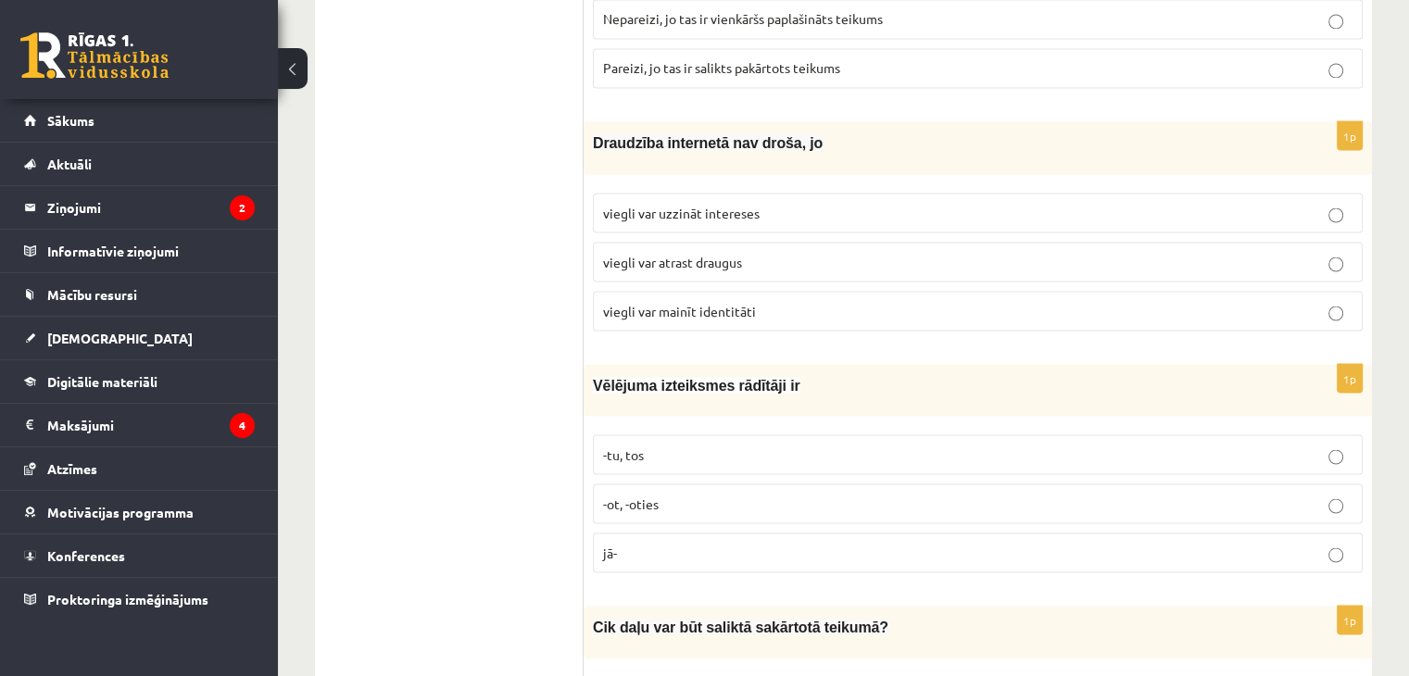
click at [671, 302] on span "viegli var mainīt identitāti" at bounding box center [679, 310] width 153 height 17
click at [693, 543] on p "jā-" at bounding box center [977, 552] width 749 height 19
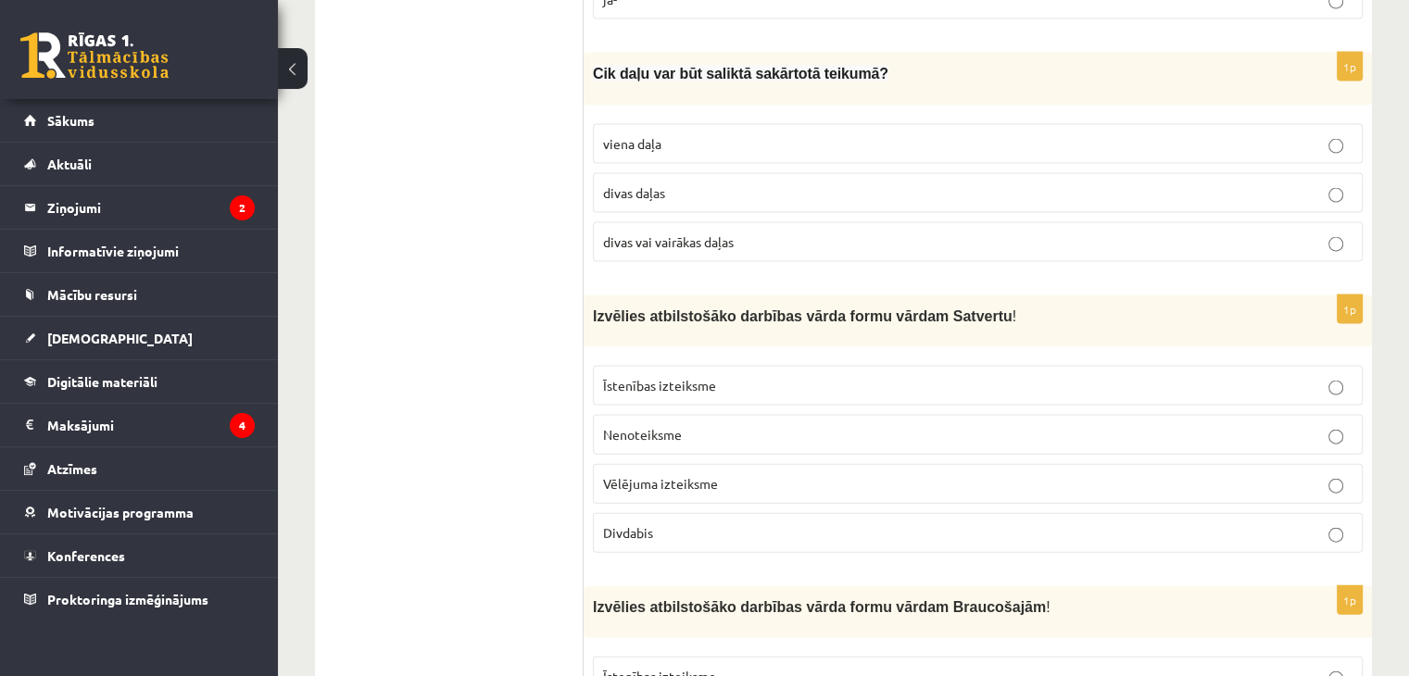
scroll to position [3983, 0]
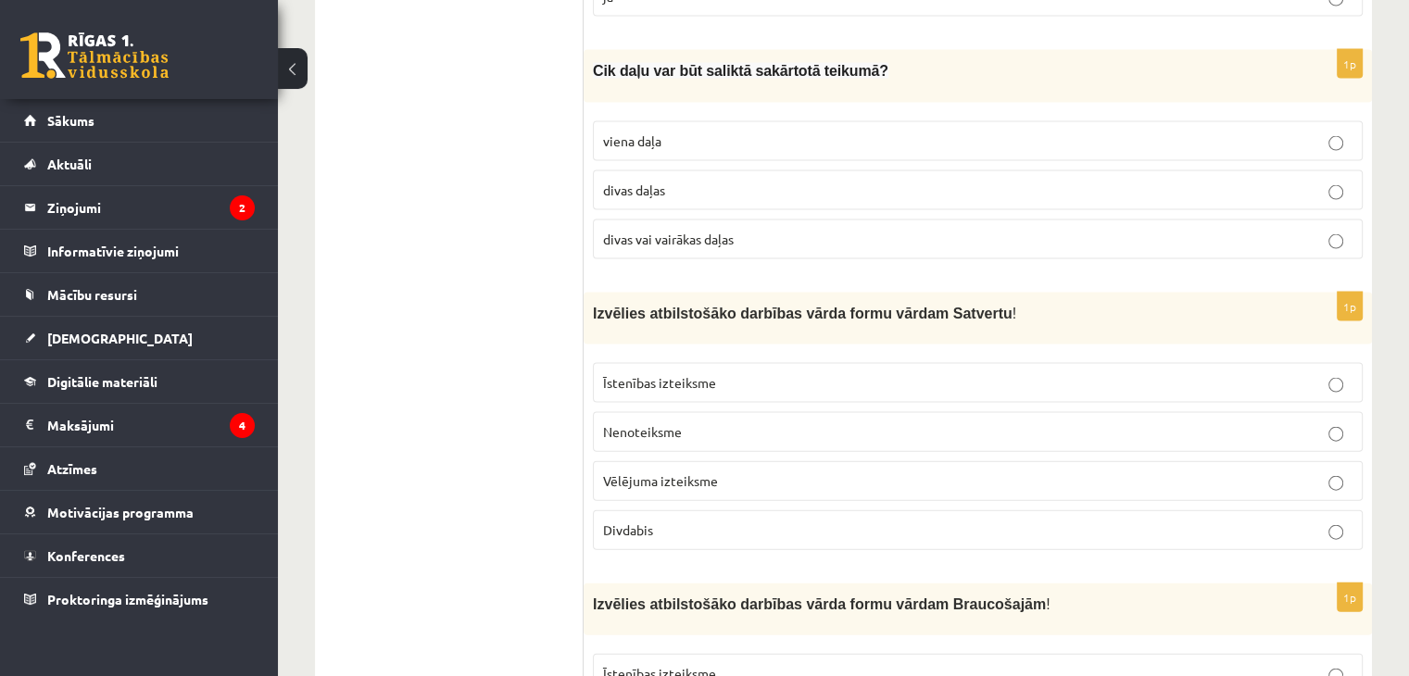
click at [651, 231] on span "divas vai vairākas daļas" at bounding box center [668, 239] width 131 height 17
click at [671, 472] on span "Vēlējuma izteiksme" at bounding box center [660, 480] width 115 height 17
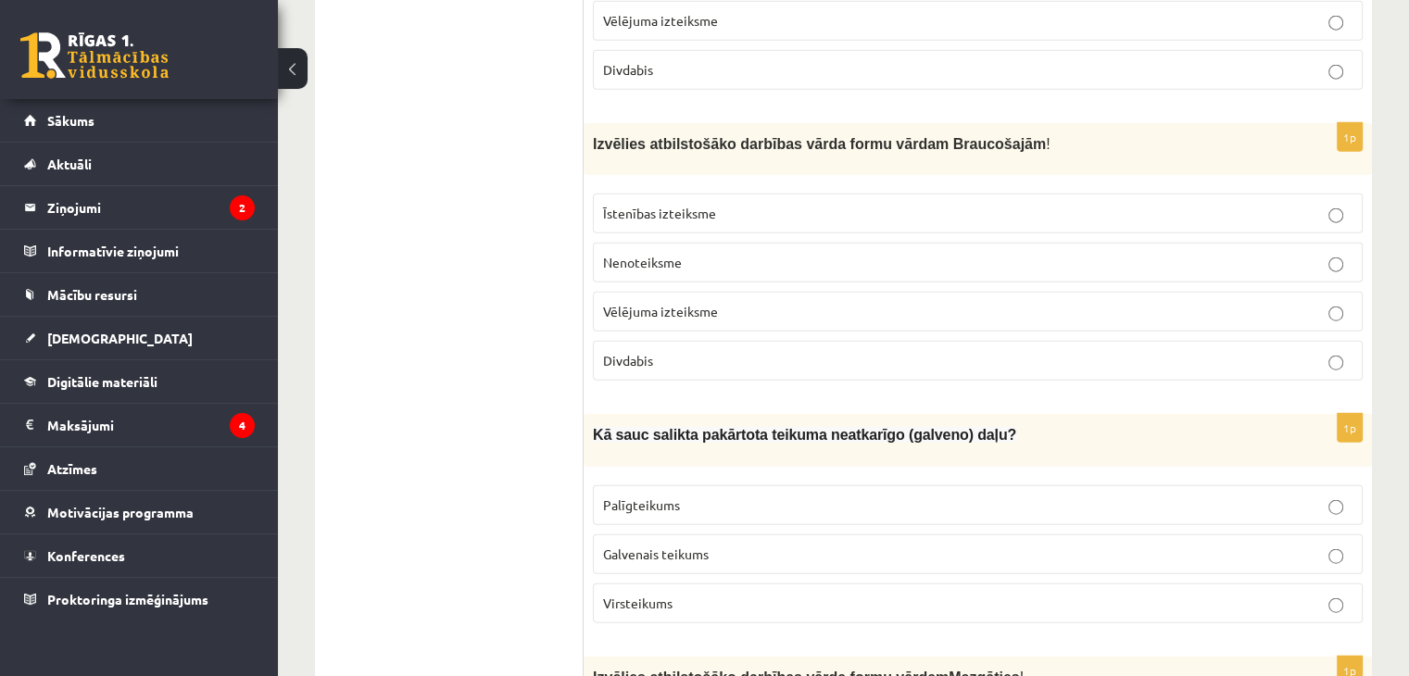
scroll to position [4446, 0]
click at [674, 542] on p "Galvenais teikums" at bounding box center [977, 551] width 749 height 19
click at [701, 348] on p "Divdabis" at bounding box center [977, 357] width 749 height 19
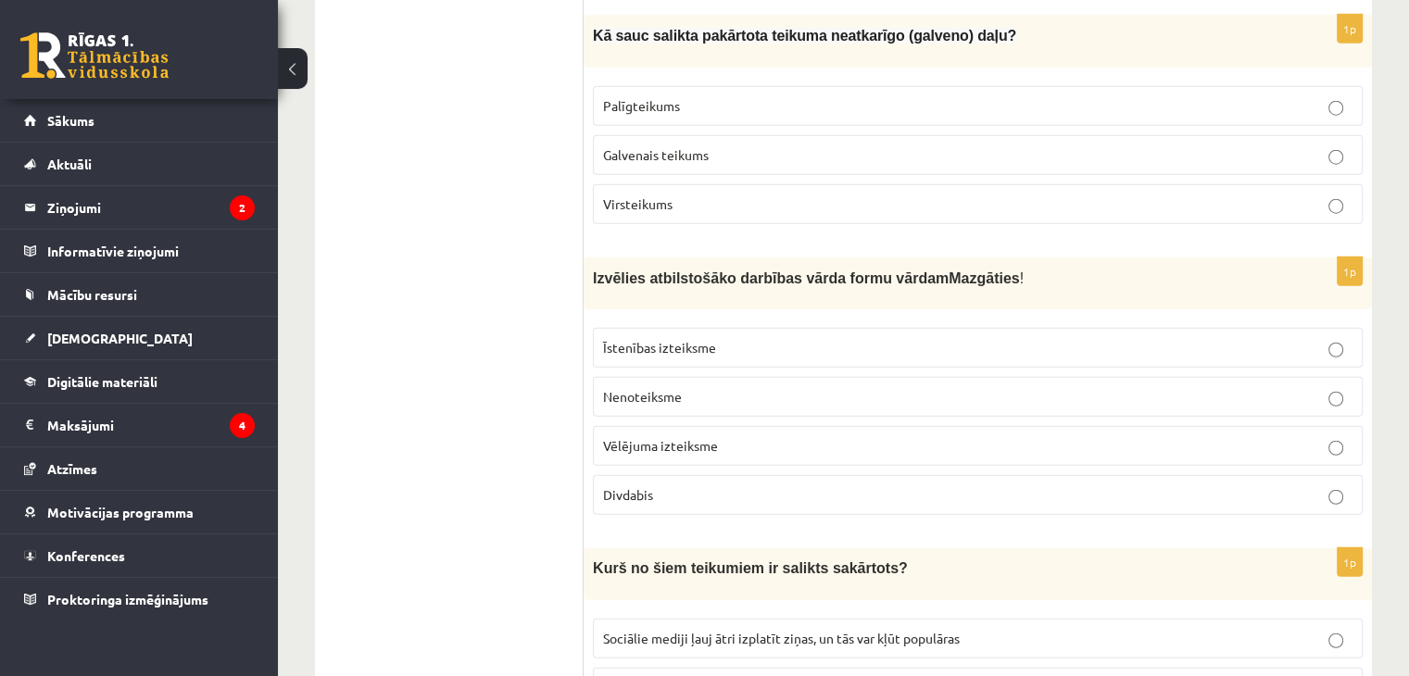
scroll to position [4909, 0]
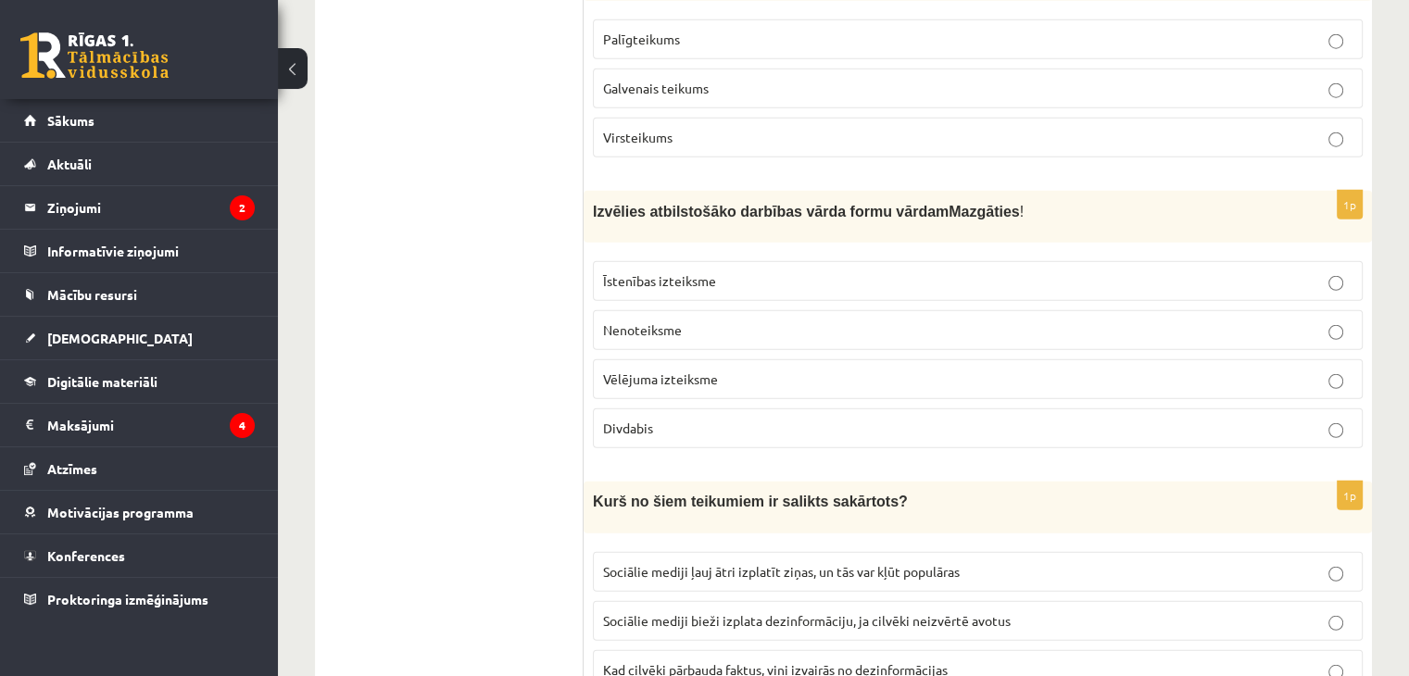
click at [671, 321] on span "Nenoteiksme" at bounding box center [642, 329] width 79 height 17
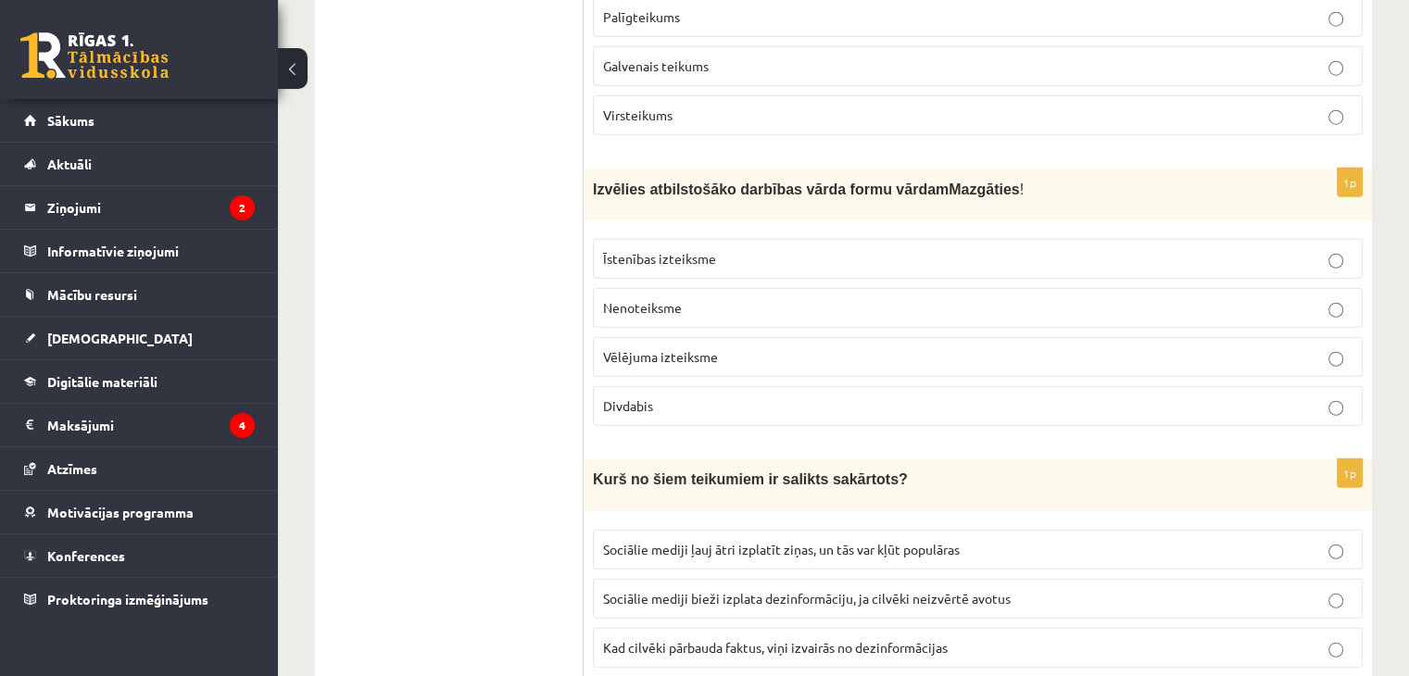
scroll to position [4934, 0]
click at [774, 537] on p "Sociālie mediji ļauj ātri izplatīt ziņas, un tās var kļūt populāras" at bounding box center [977, 546] width 749 height 19
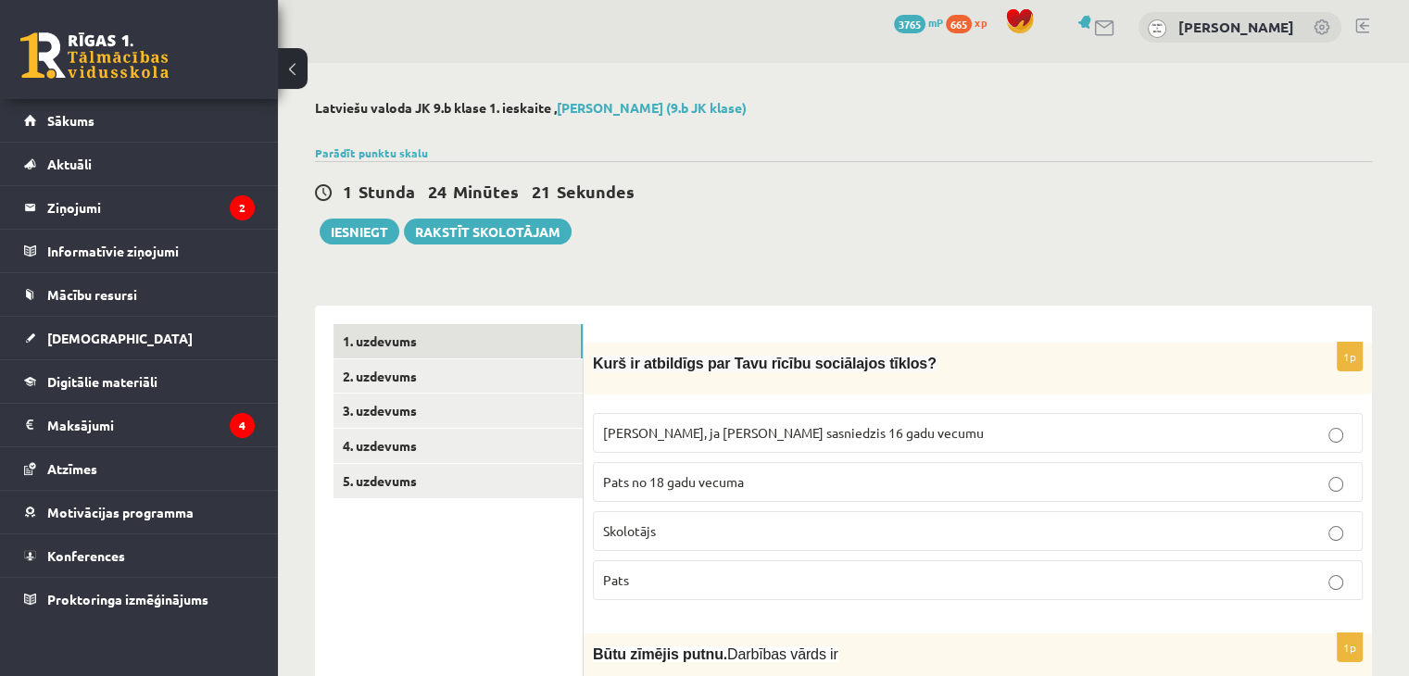
scroll to position [0, 0]
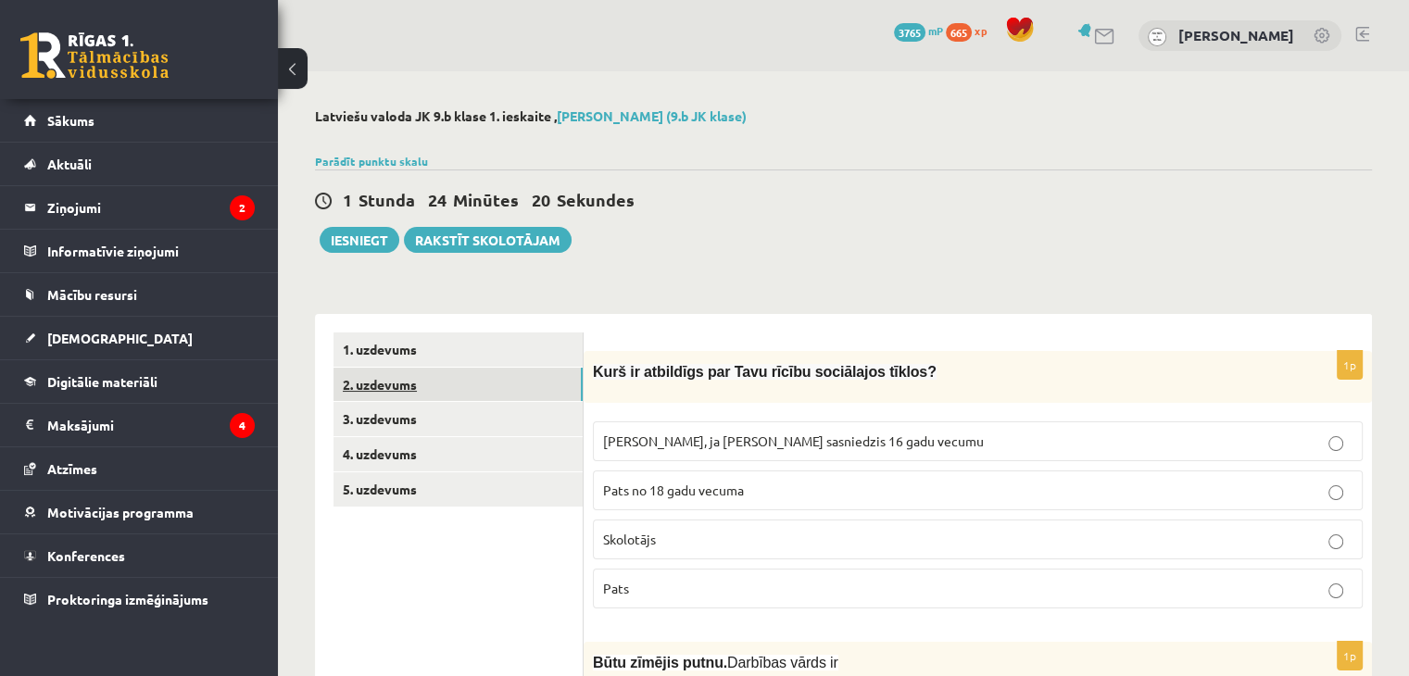
click at [446, 390] on link "2. uzdevums" at bounding box center [457, 385] width 249 height 34
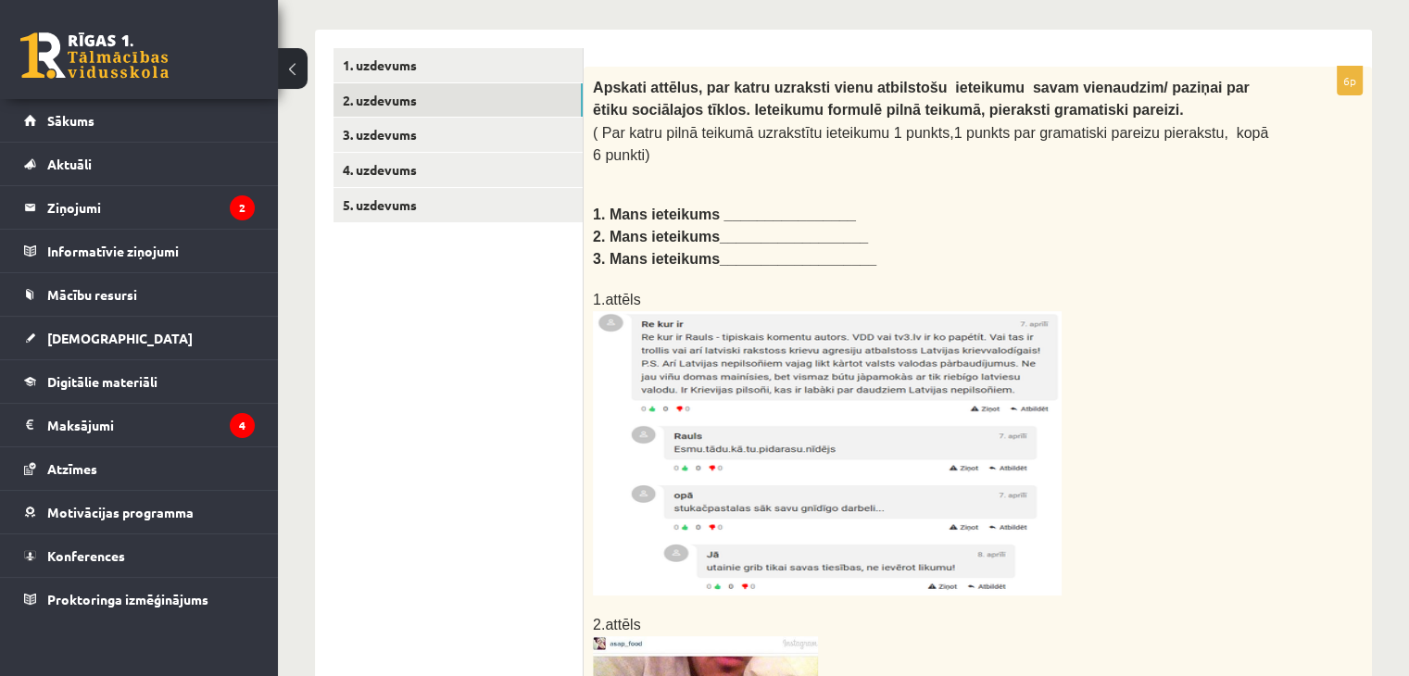
scroll to position [278, 0]
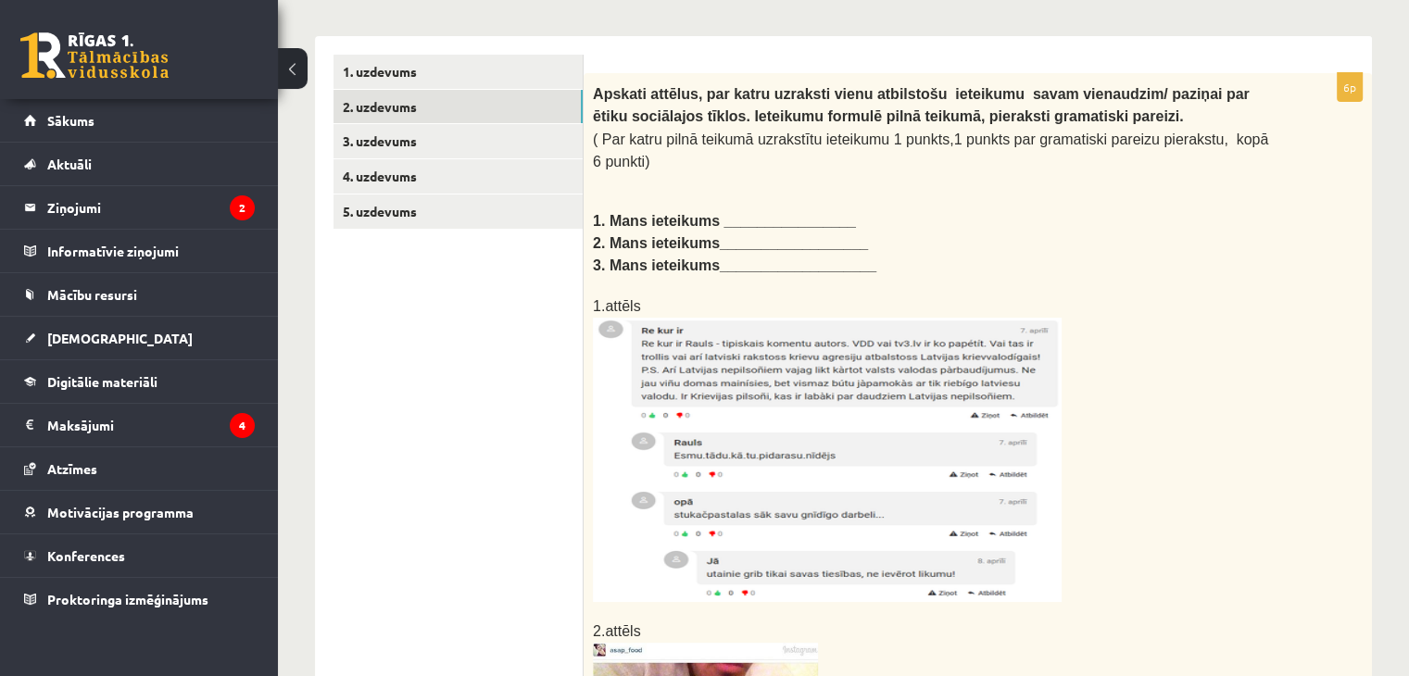
click at [799, 366] on img at bounding box center [827, 460] width 469 height 284
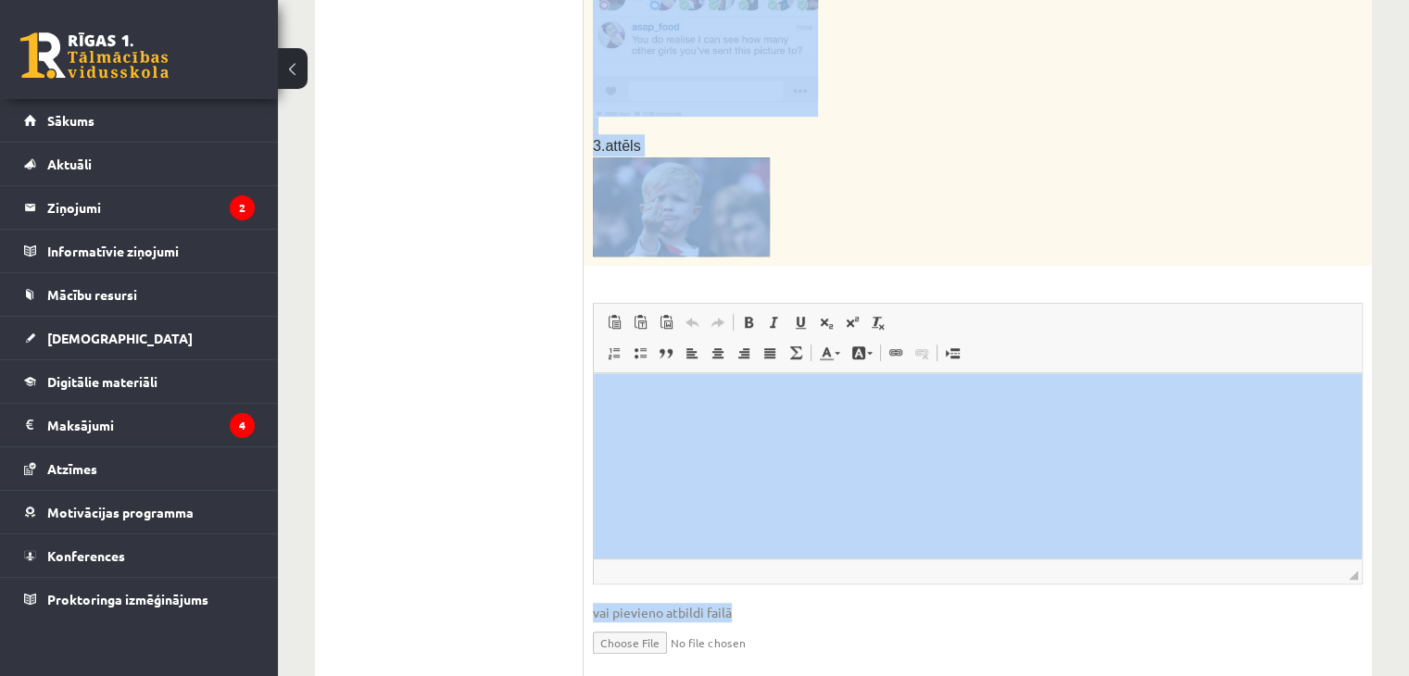
scroll to position [1091, 0]
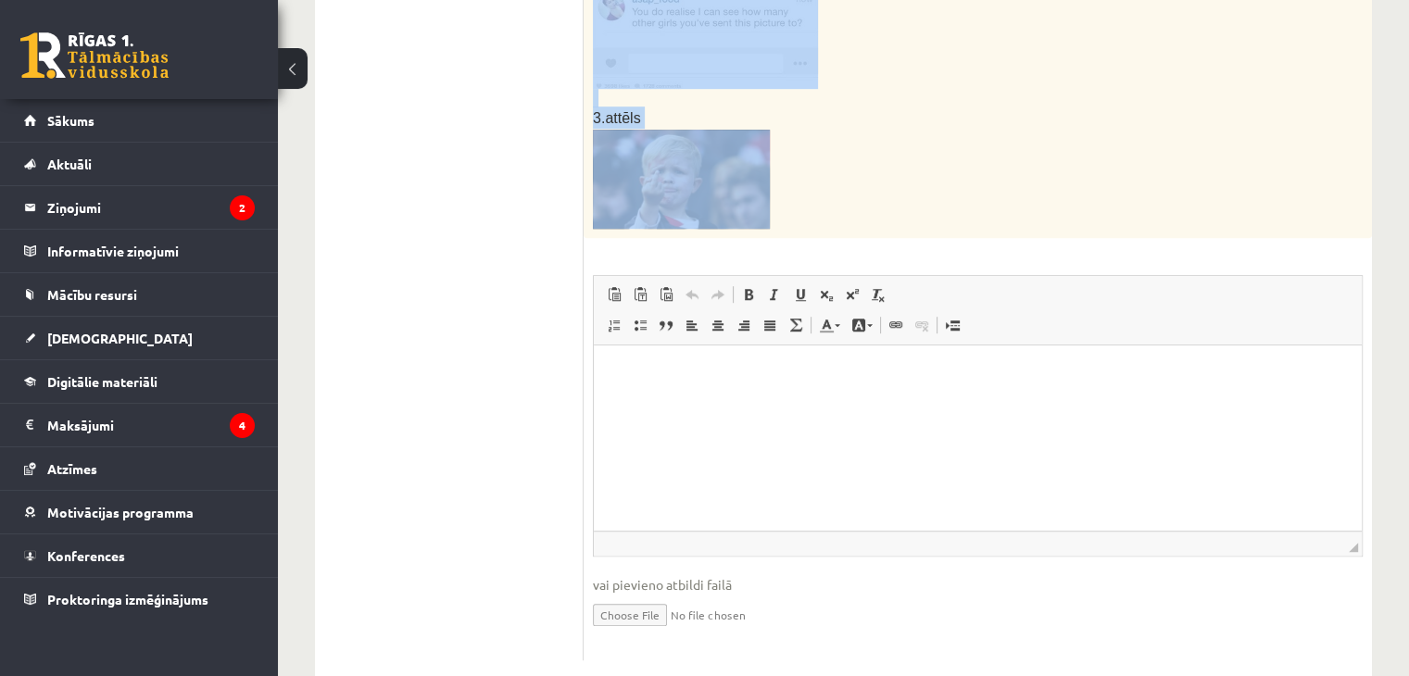
drag, startPoint x: 588, startPoint y: 92, endPoint x: 929, endPoint y: 125, distance: 342.5
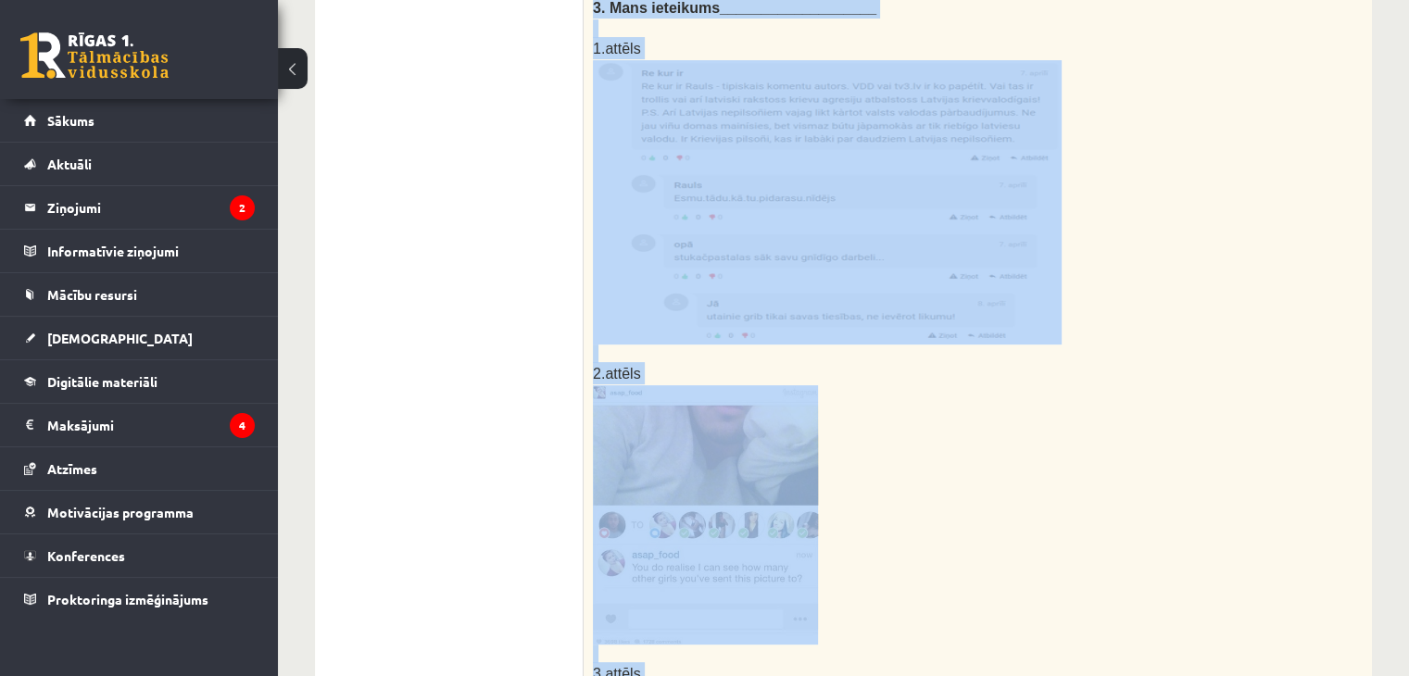
click at [951, 420] on p at bounding box center [931, 514] width 677 height 259
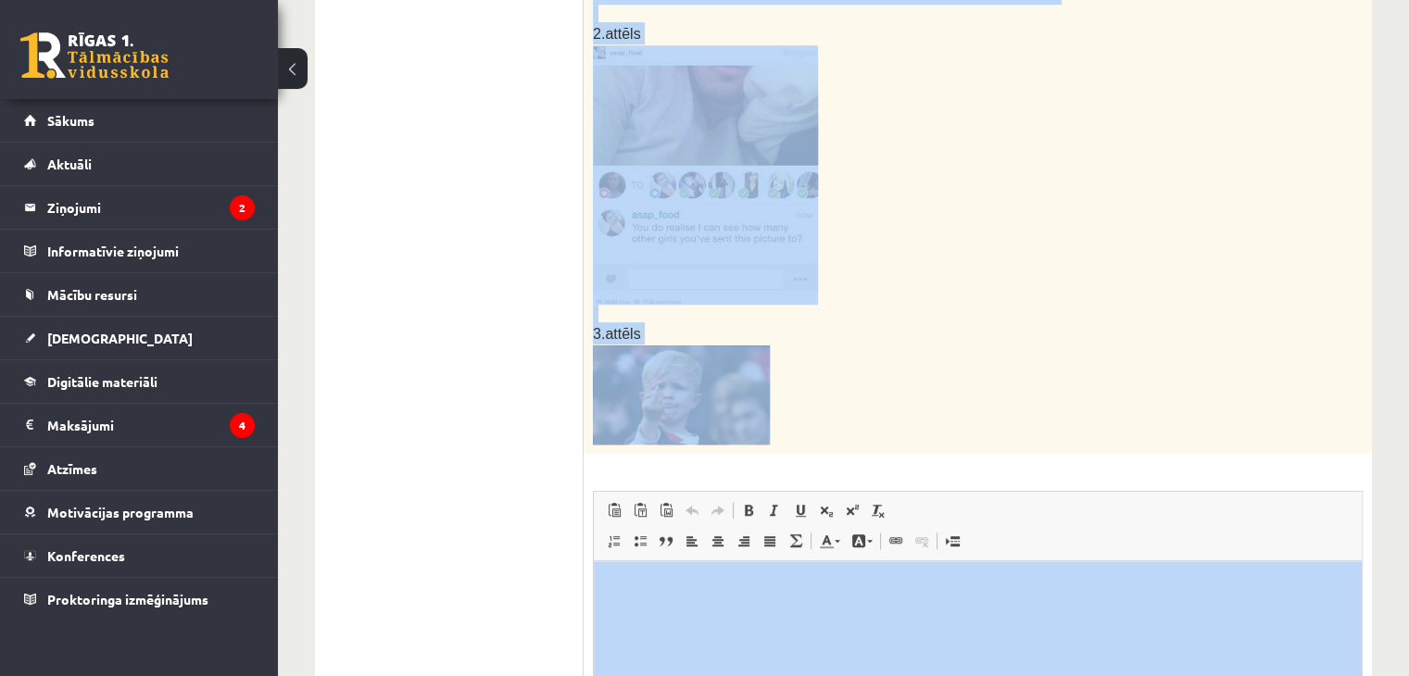
scroll to position [1001, 0]
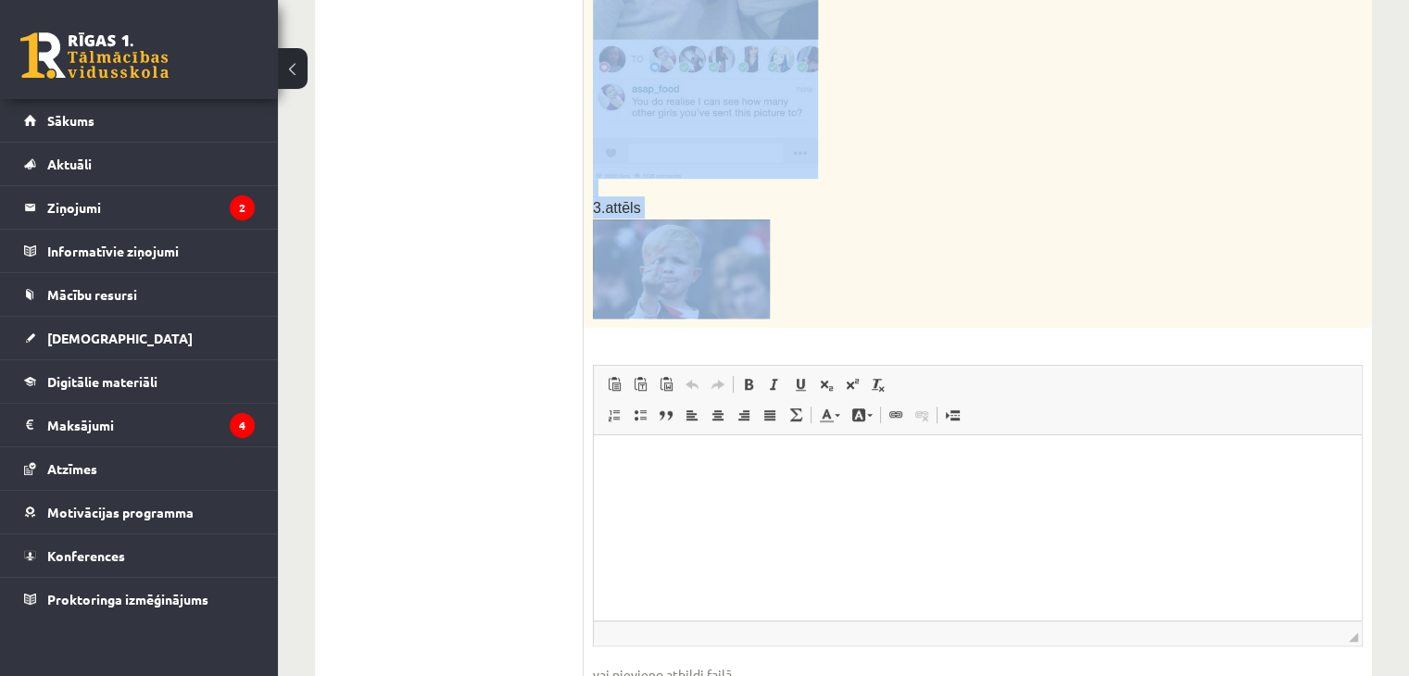
drag, startPoint x: 585, startPoint y: 111, endPoint x: 922, endPoint y: 251, distance: 364.1
copy div "Apskati attēlus, par katru uzraksti vienu atbilstošu ieteikumu savam vienaudzim…"
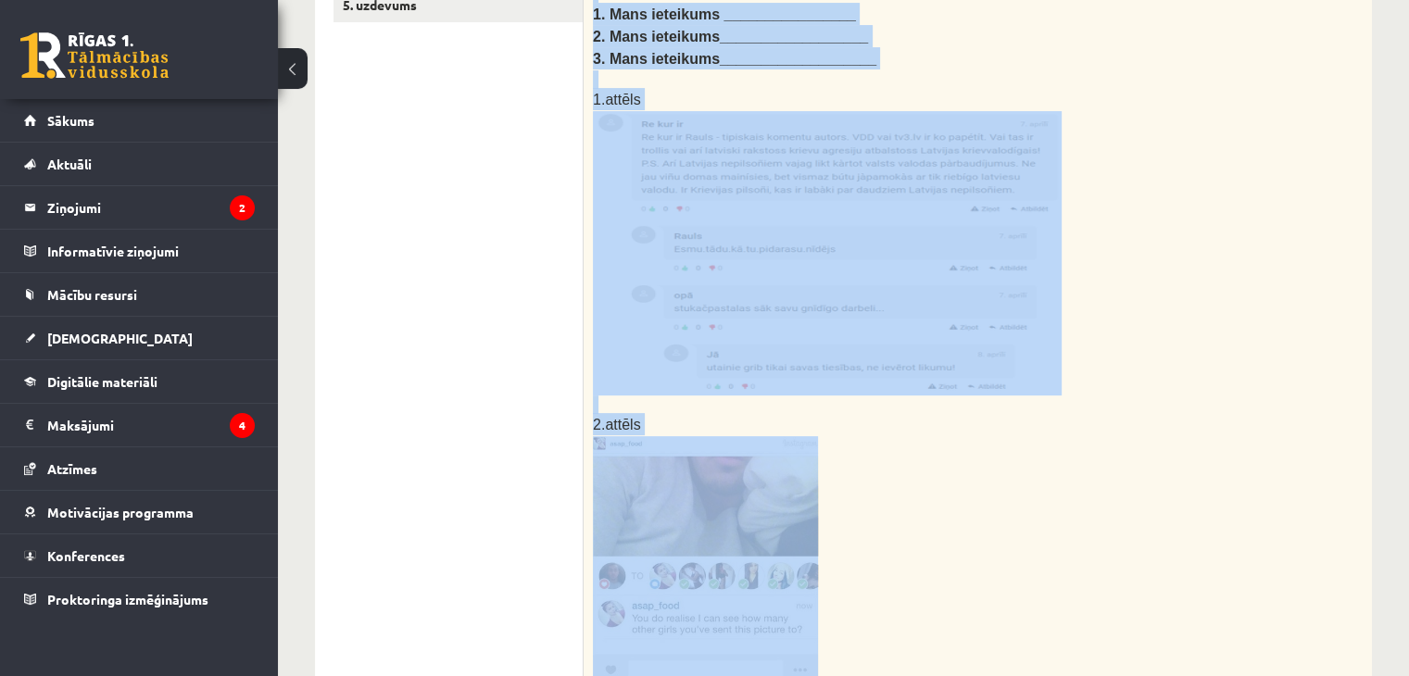
scroll to position [446, 0]
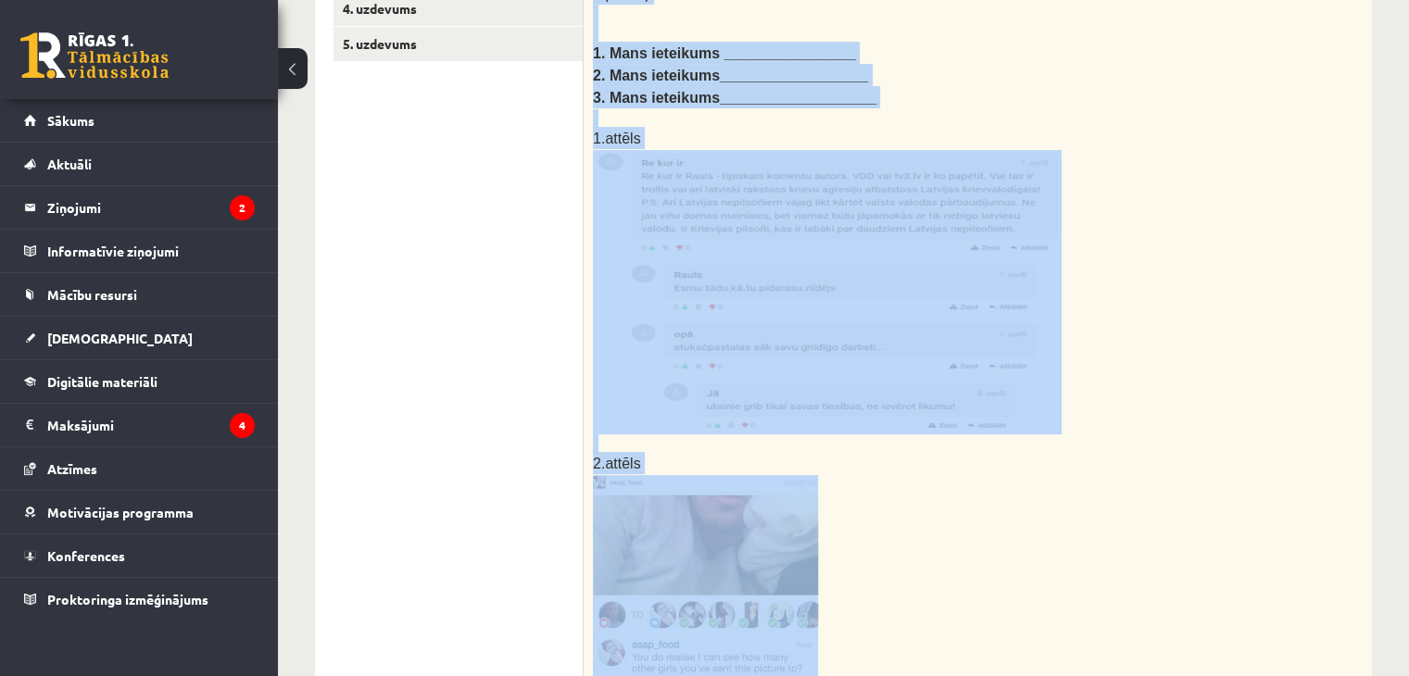
click at [904, 434] on p at bounding box center [931, 443] width 677 height 19
click at [903, 452] on p "2.attēls" at bounding box center [931, 463] width 677 height 22
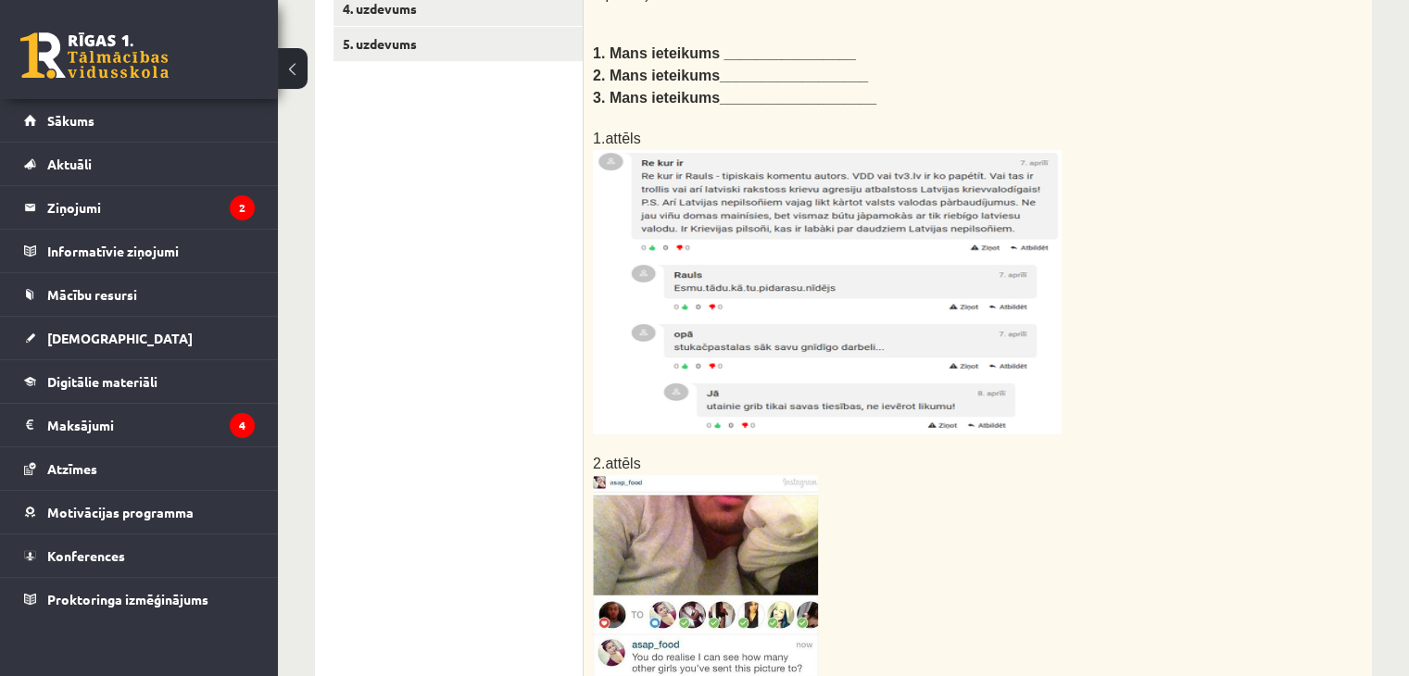
click at [826, 284] on img at bounding box center [827, 292] width 469 height 284
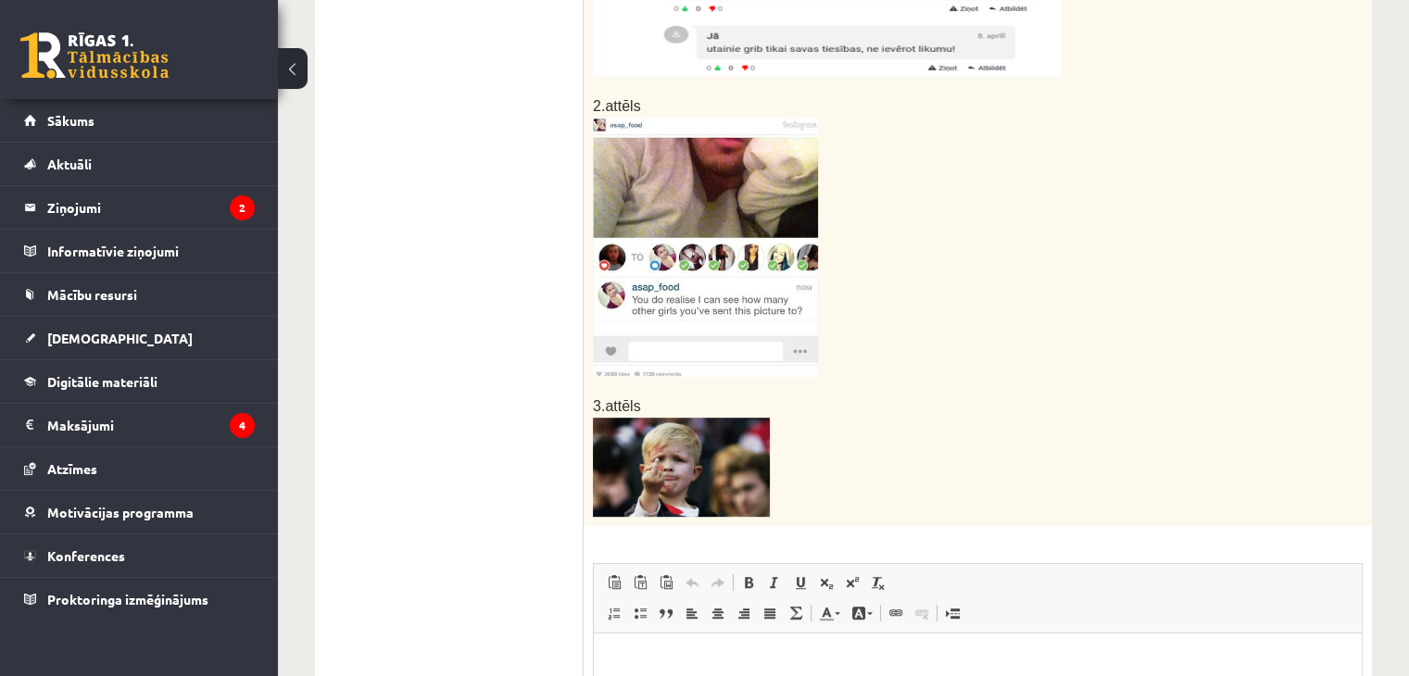
scroll to position [909, 0]
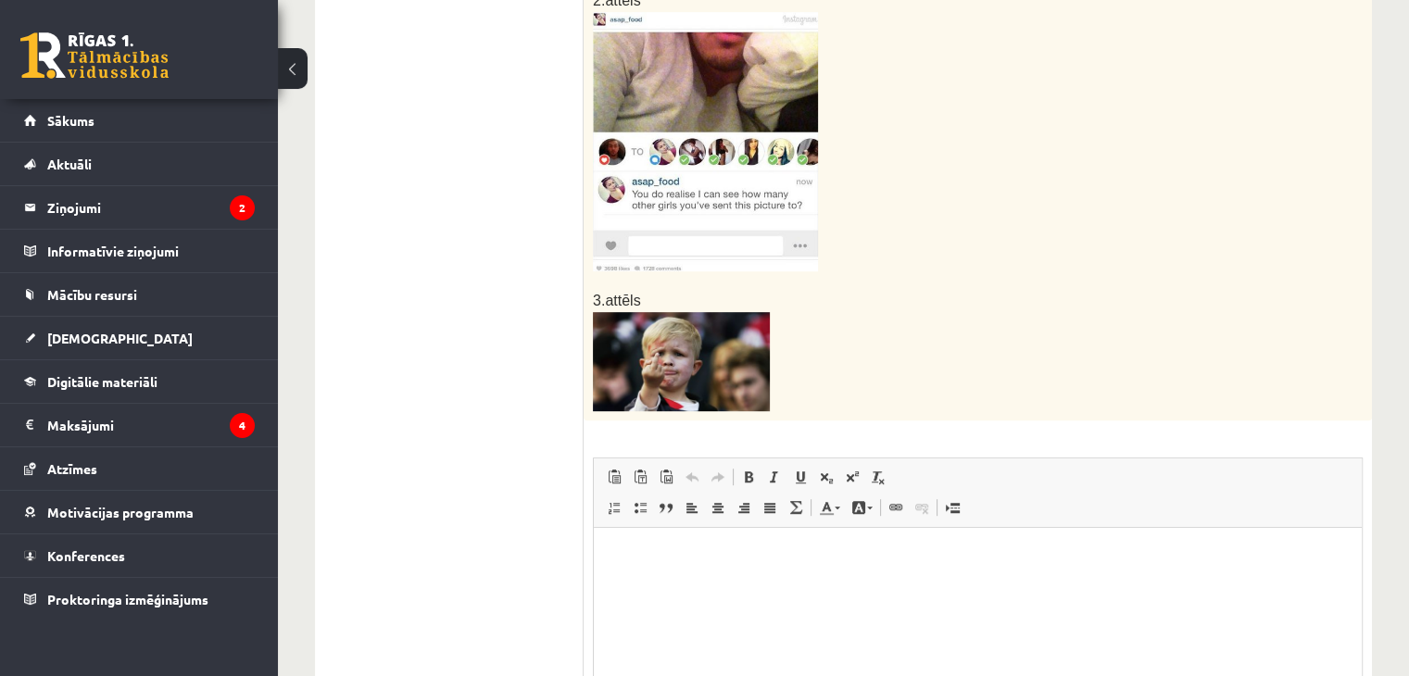
drag, startPoint x: 708, startPoint y: 368, endPoint x: 677, endPoint y: 320, distance: 57.0
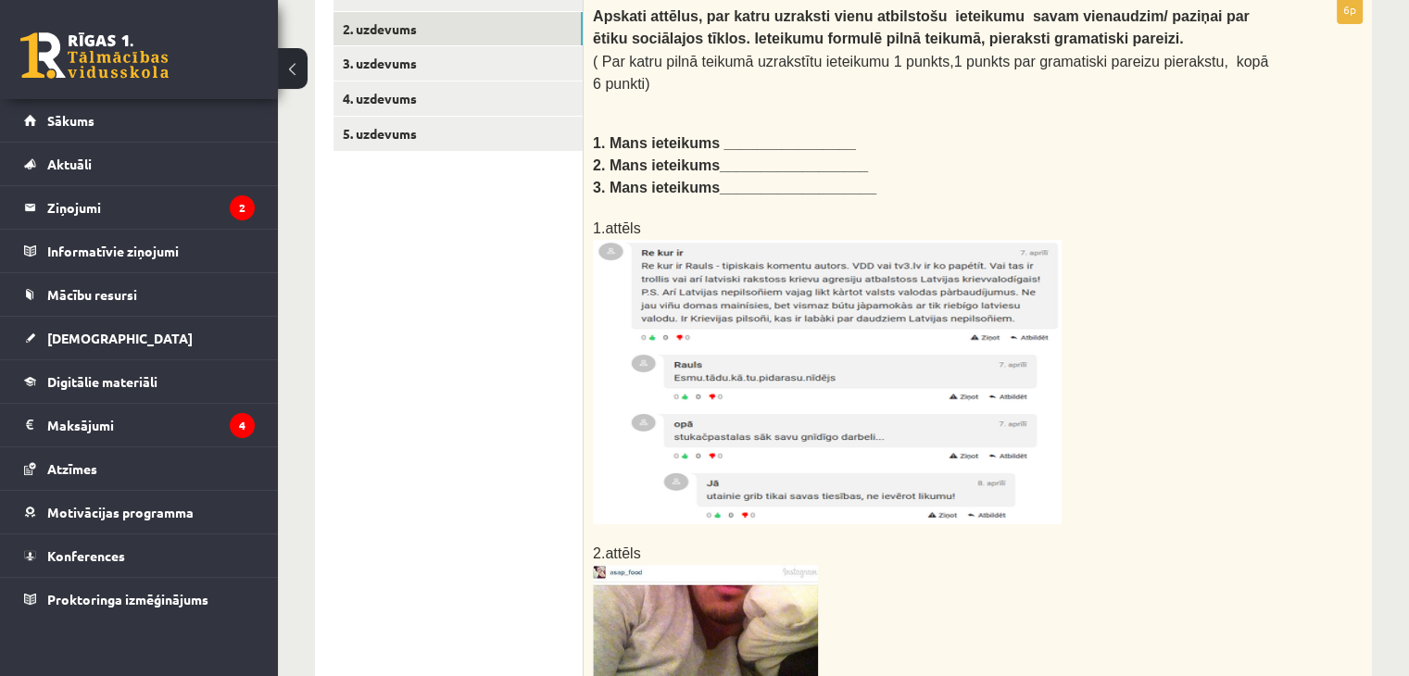
scroll to position [353, 0]
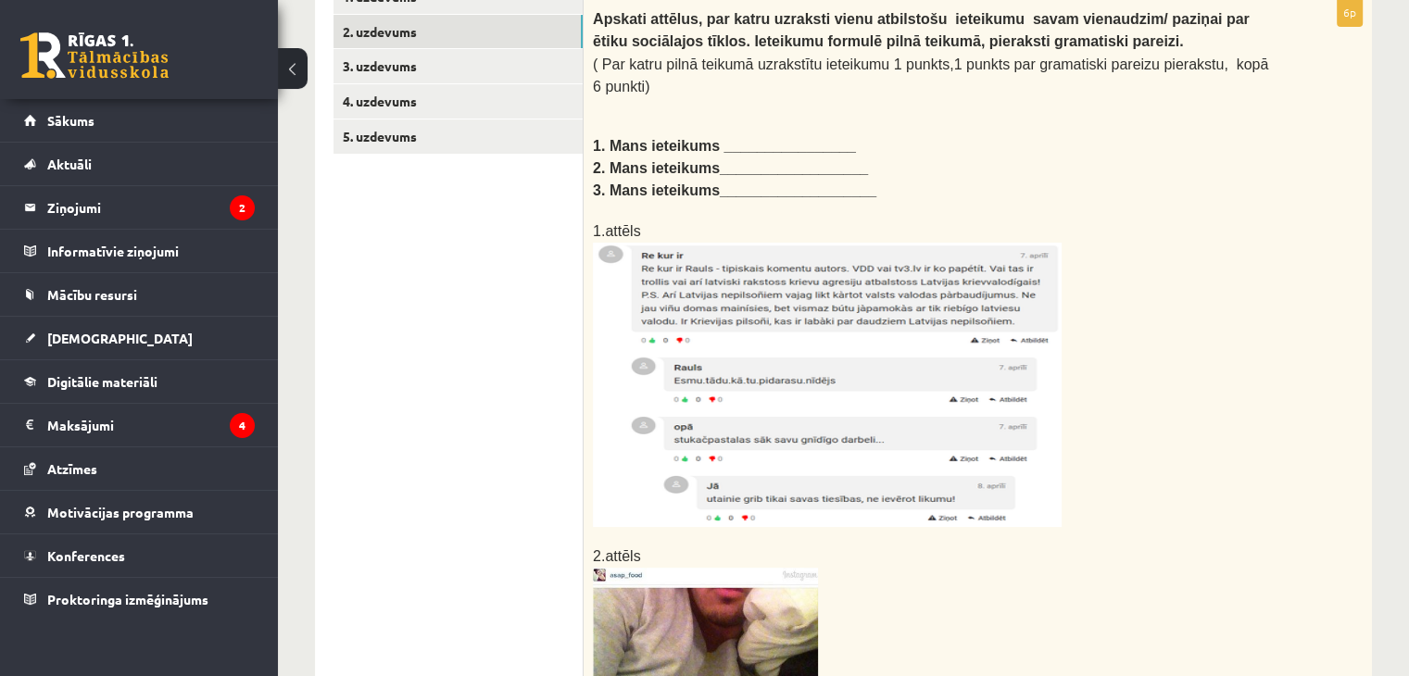
click at [871, 294] on img at bounding box center [827, 385] width 469 height 284
drag, startPoint x: 827, startPoint y: 319, endPoint x: 1029, endPoint y: 203, distance: 232.7
click at [1029, 220] on p "1.attēls" at bounding box center [931, 231] width 677 height 22
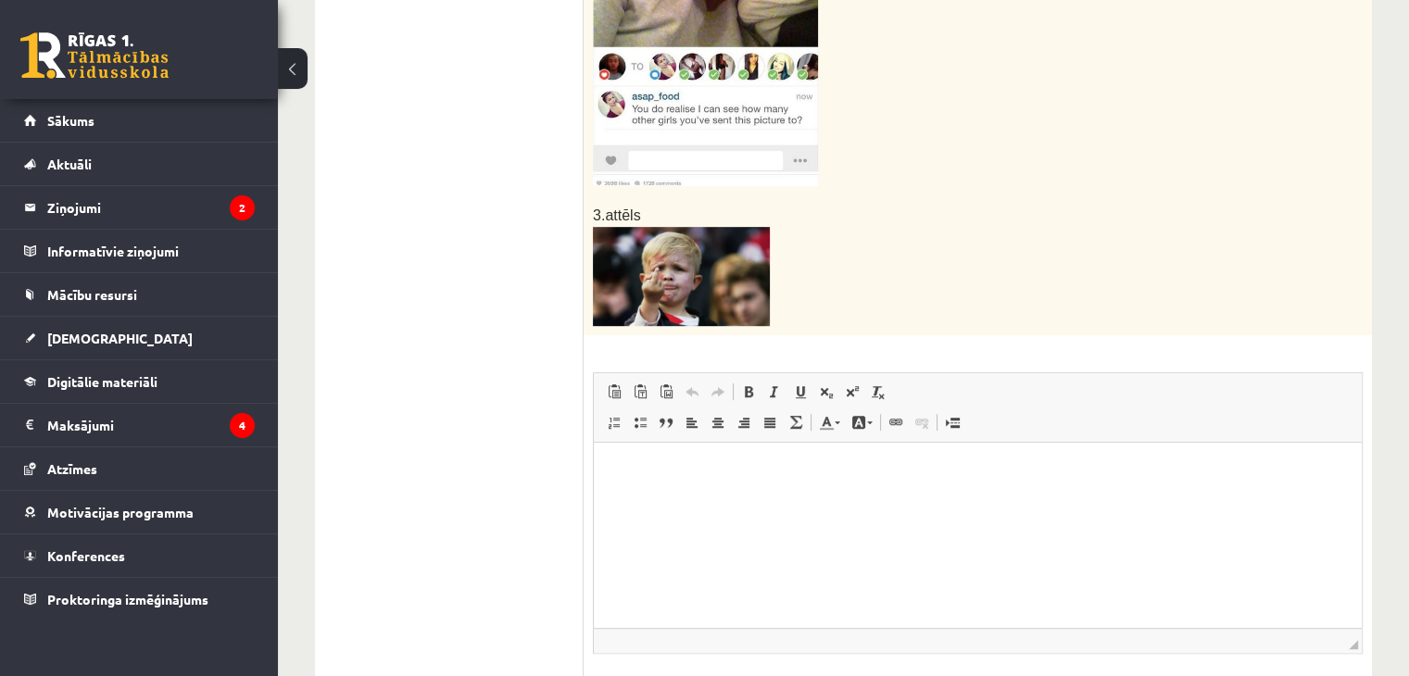
scroll to position [1001, 0]
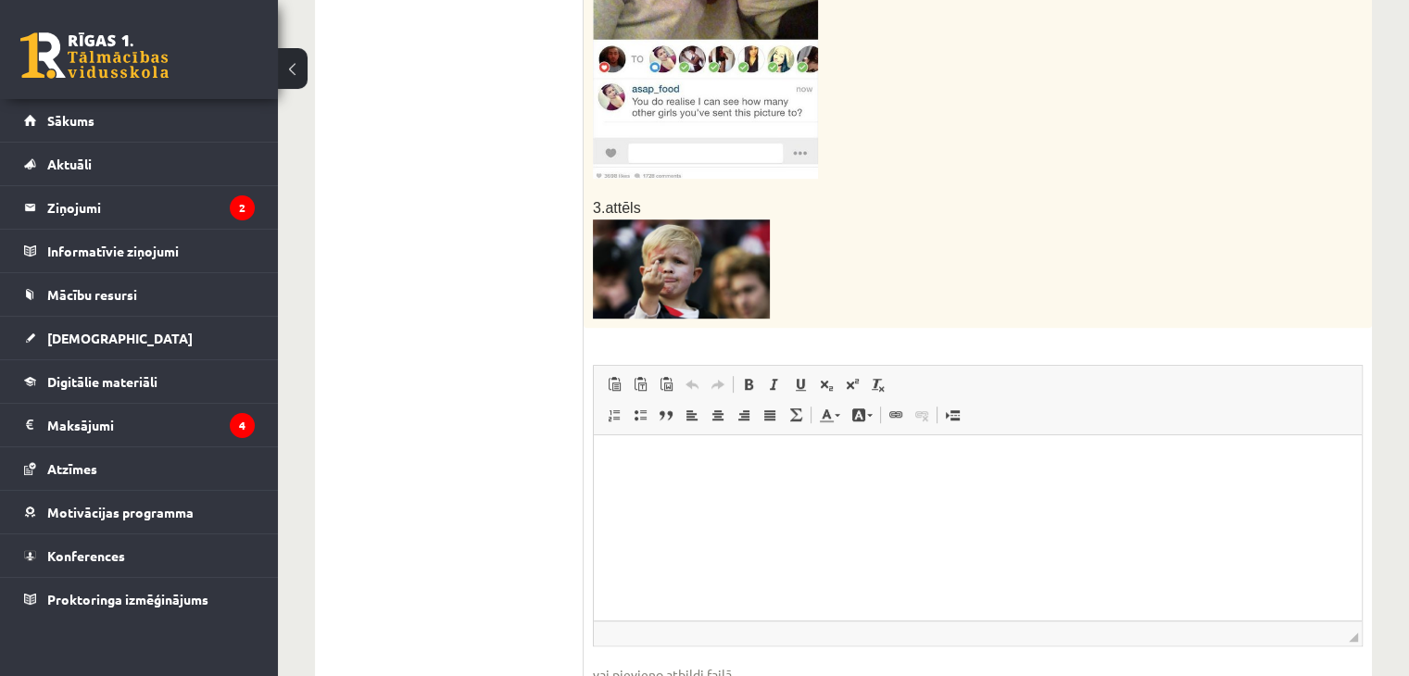
click at [631, 454] on p "Визуальный текстовый редактор, wiswyg-editor-user-answer-47433929016260" at bounding box center [977, 462] width 731 height 19
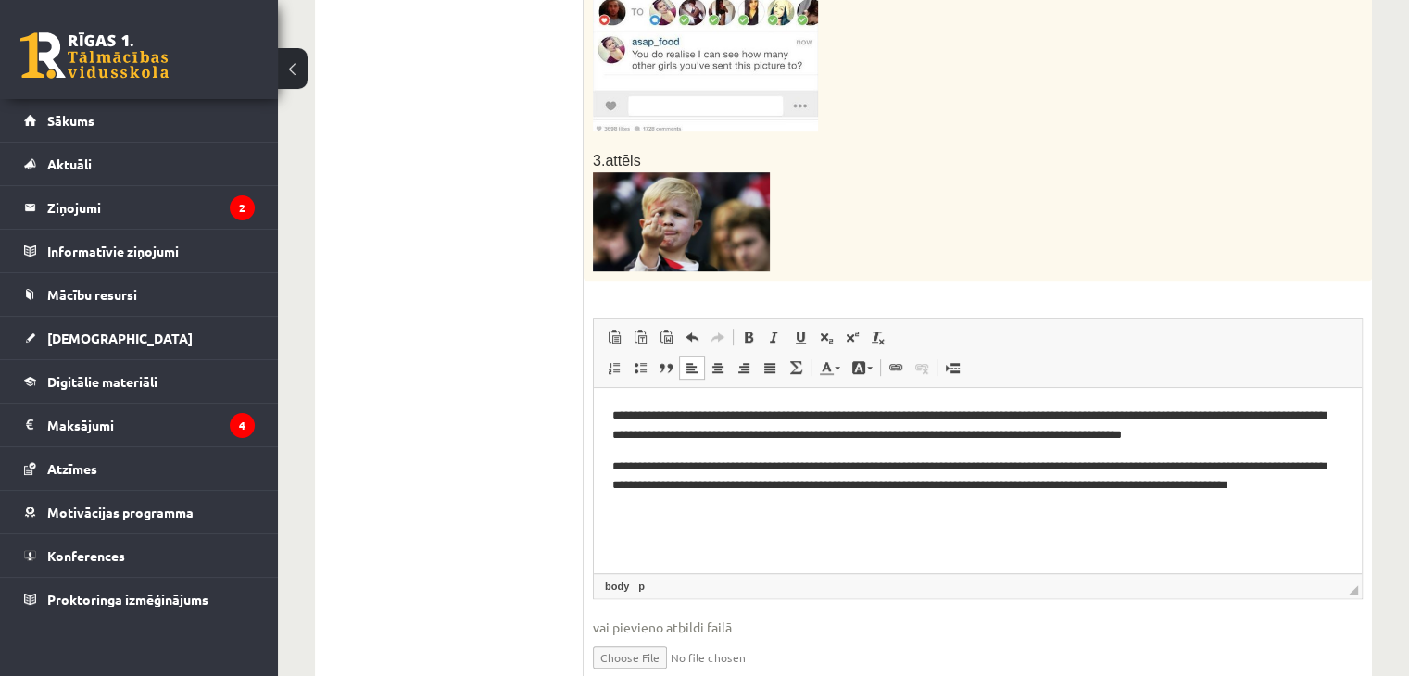
scroll to position [1091, 0]
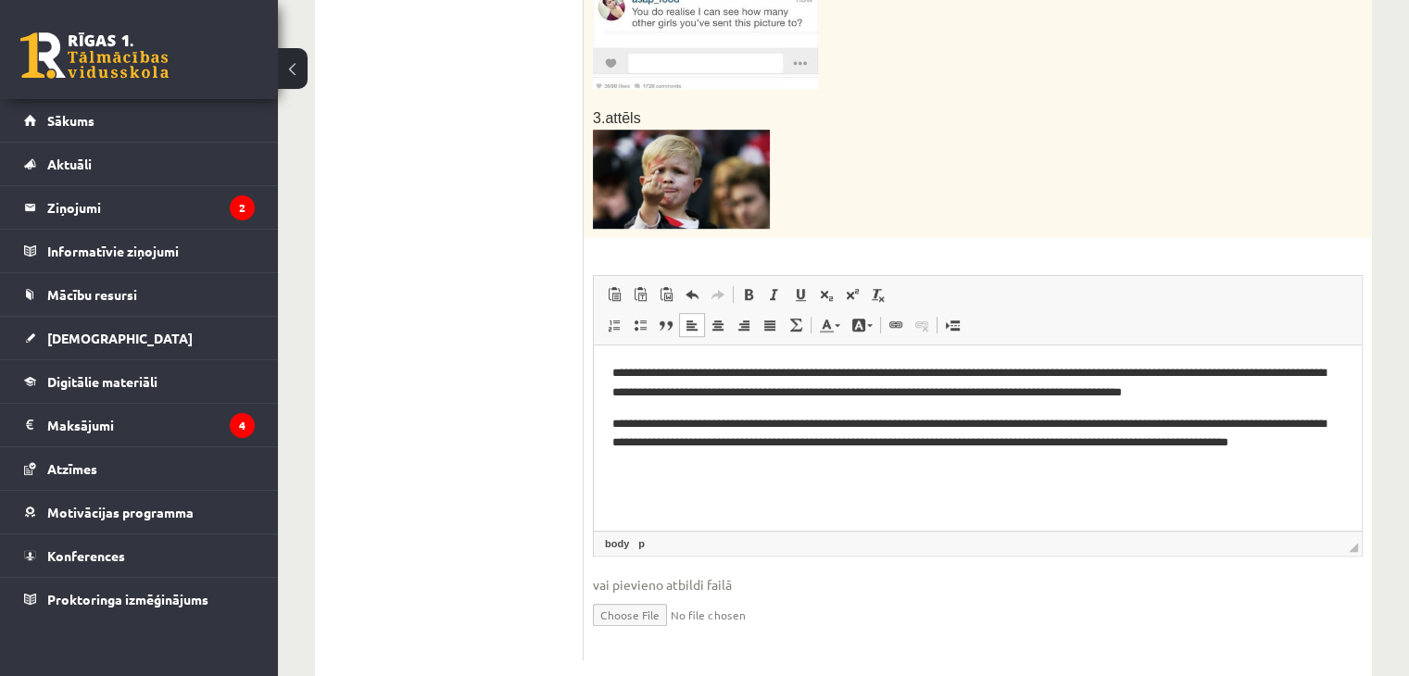
click at [683, 460] on p "**********" at bounding box center [978, 442] width 732 height 57
click at [626, 421] on p "**********" at bounding box center [978, 442] width 732 height 57
click at [685, 437] on p "**********" at bounding box center [978, 442] width 732 height 57
click at [668, 445] on p "**********" at bounding box center [978, 442] width 732 height 57
click at [663, 442] on p "**********" at bounding box center [978, 442] width 732 height 57
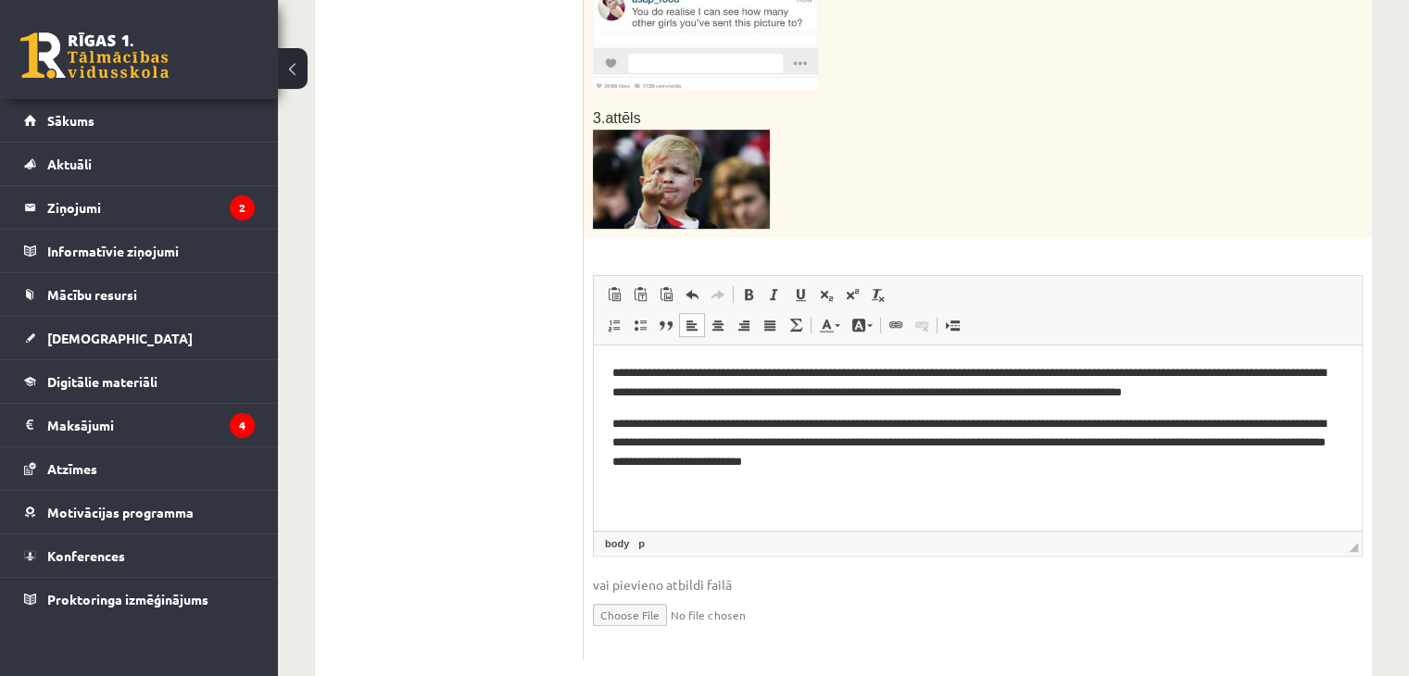
click at [875, 442] on p "**********" at bounding box center [978, 442] width 732 height 57
click at [1131, 438] on p "**********" at bounding box center [978, 442] width 732 height 57
click at [980, 460] on p "**********" at bounding box center [978, 442] width 732 height 57
click at [911, 419] on p "**********" at bounding box center [978, 442] width 732 height 57
click at [701, 490] on html "**********" at bounding box center [978, 417] width 768 height 145
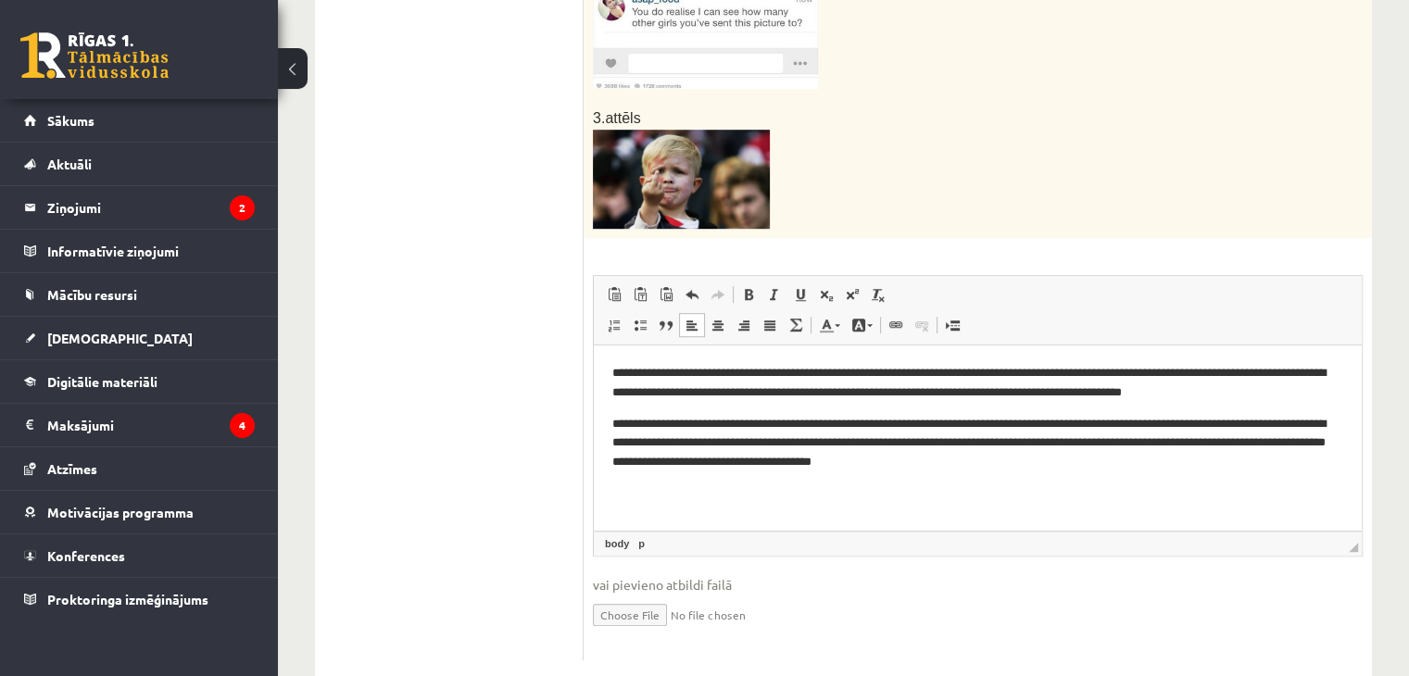
click at [672, 490] on html "**********" at bounding box center [978, 417] width 768 height 145
click at [1029, 463] on p "**********" at bounding box center [978, 442] width 732 height 57
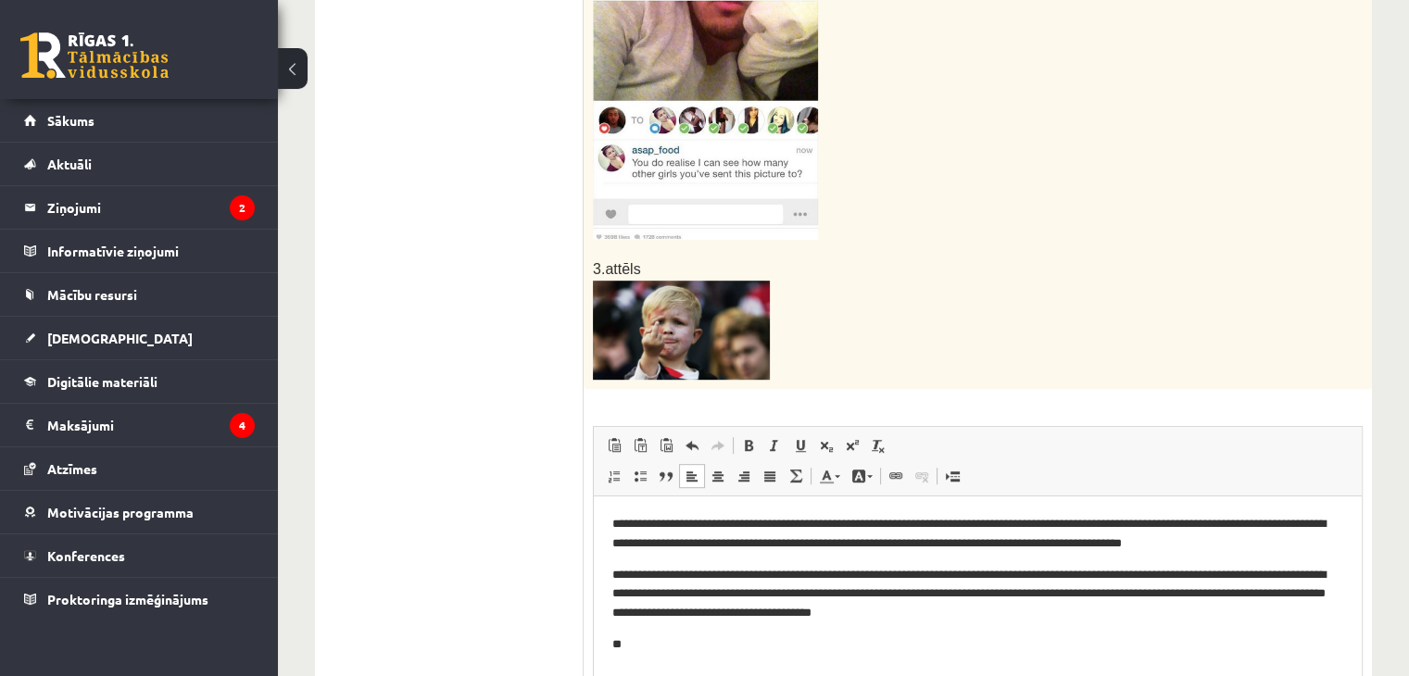
scroll to position [998, 0]
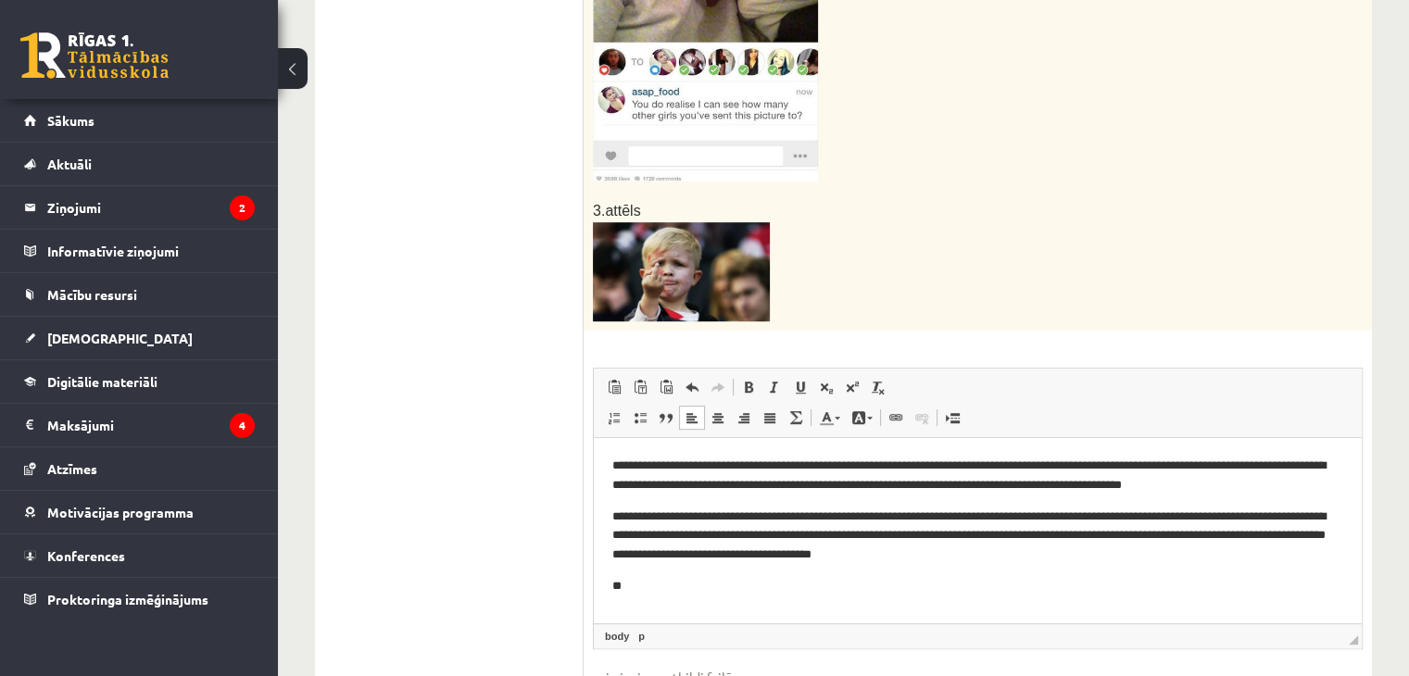
click at [638, 583] on p "**" at bounding box center [978, 585] width 732 height 19
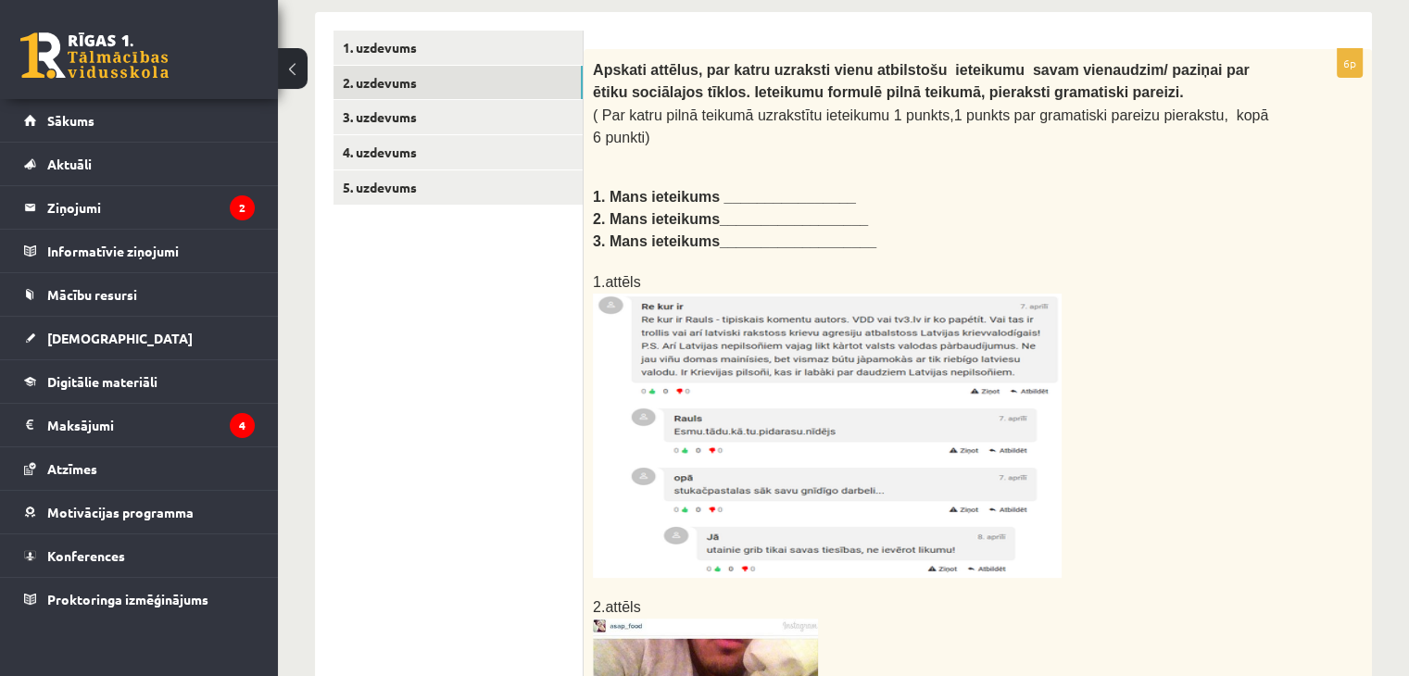
scroll to position [165, 0]
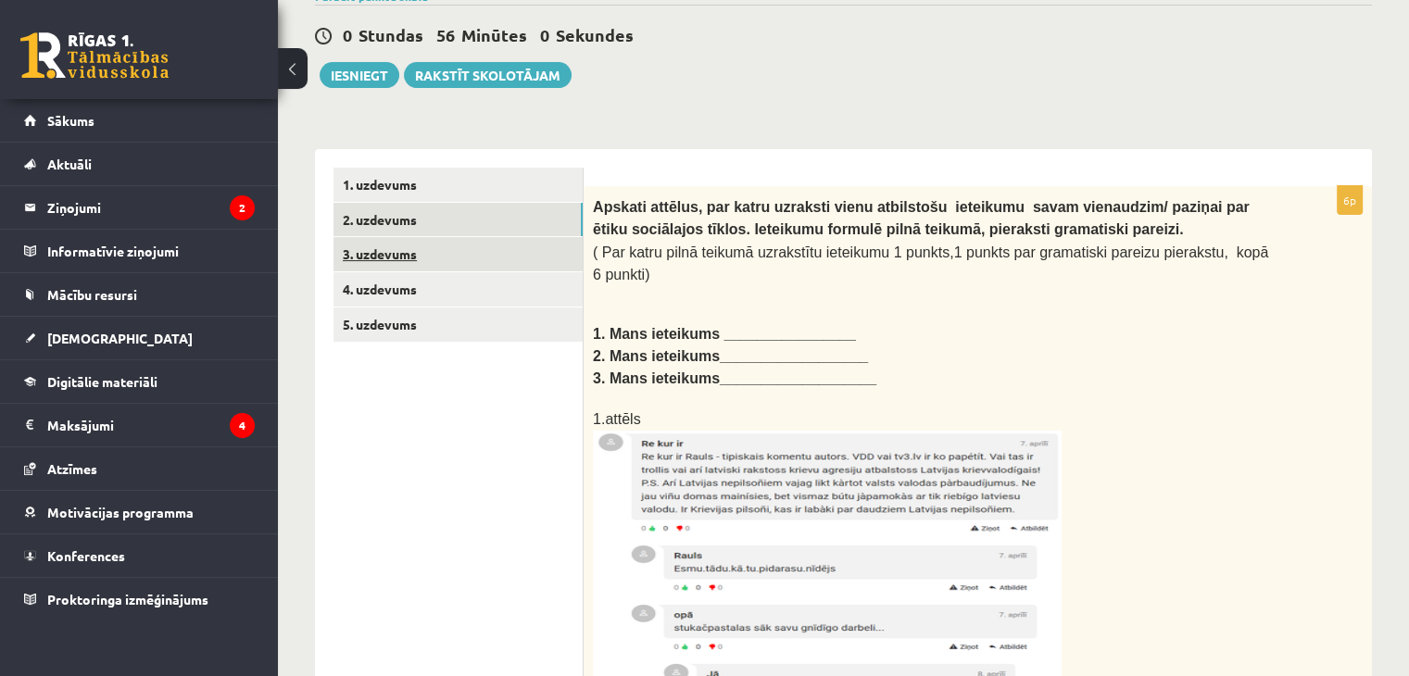
click at [467, 255] on link "3. uzdevums" at bounding box center [457, 254] width 249 height 34
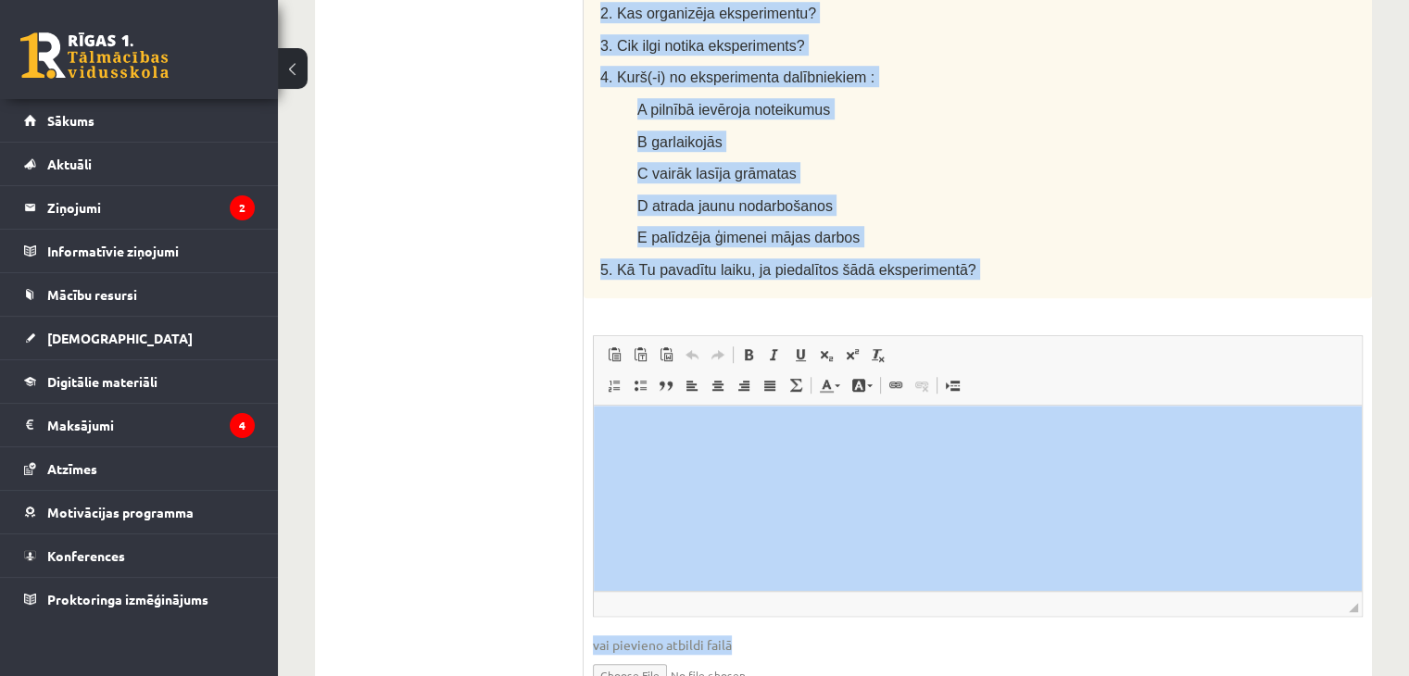
scroll to position [1363, 0]
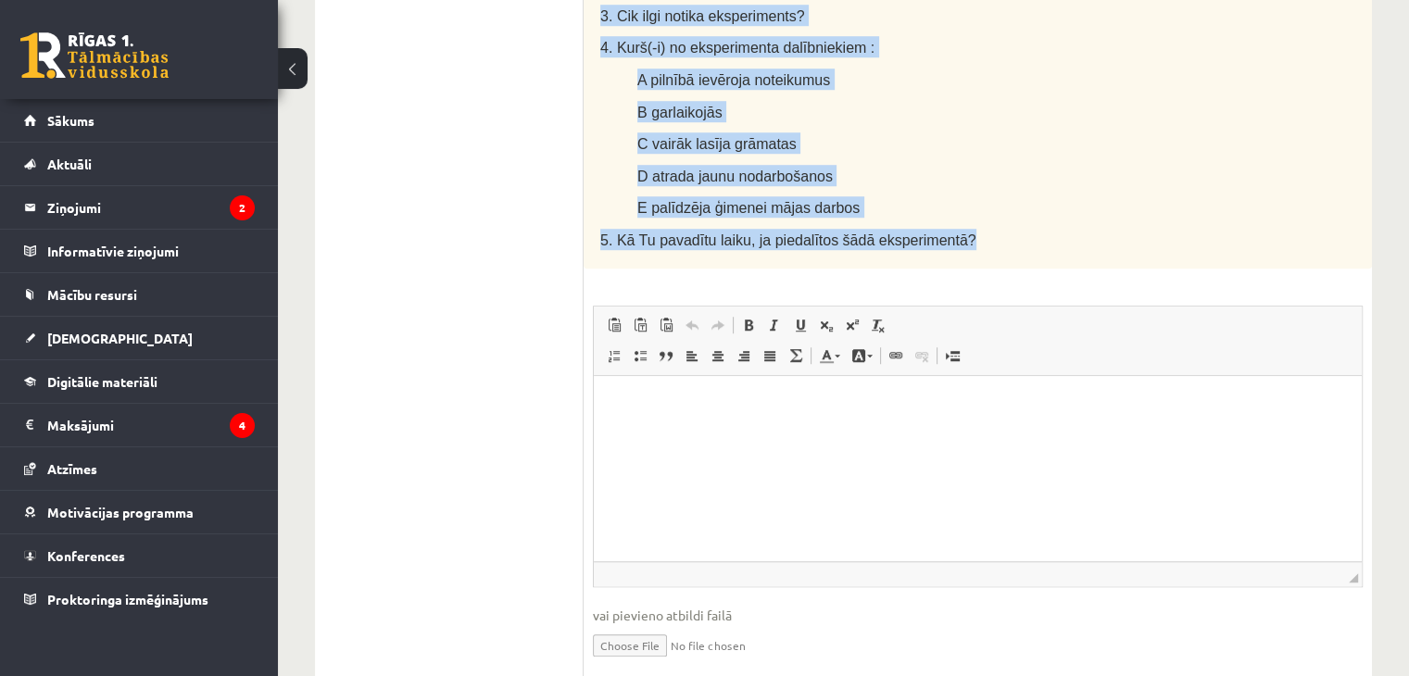
drag, startPoint x: 593, startPoint y: 208, endPoint x: 983, endPoint y: 165, distance: 392.4
copy div "Lasi tekstu un veic uzdevumus! Cik grūta ir dzīve bez sociālajiem tīkliem? Daud…"
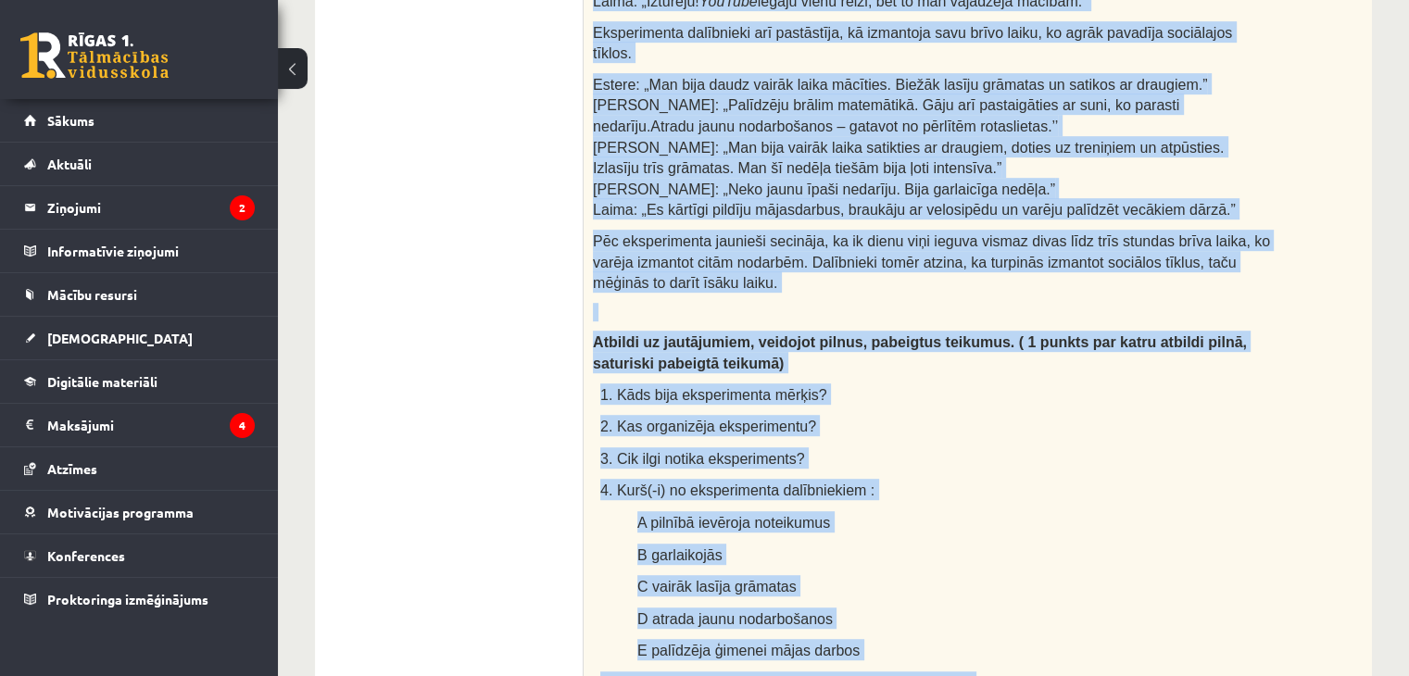
scroll to position [900, 0]
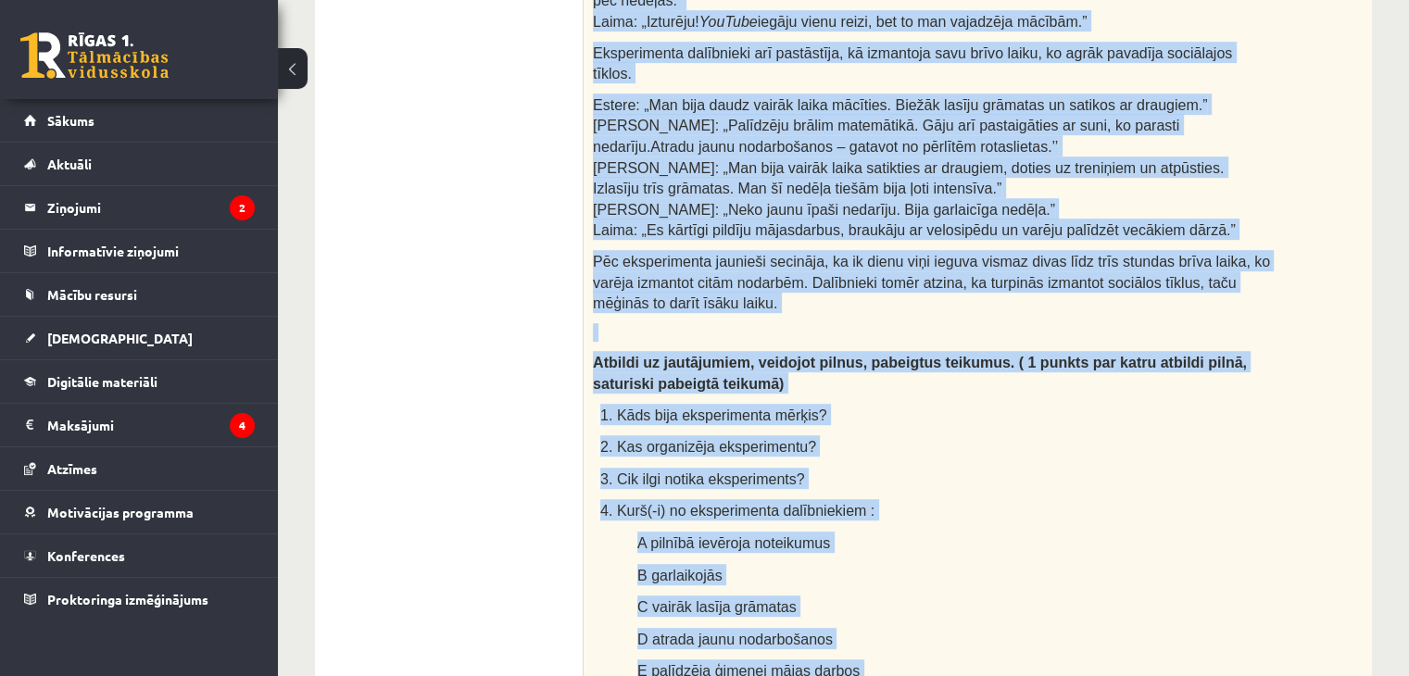
click at [921, 499] on p "4. Kurš(-i) no eksperimenta dalībniekiem :" at bounding box center [935, 509] width 670 height 21
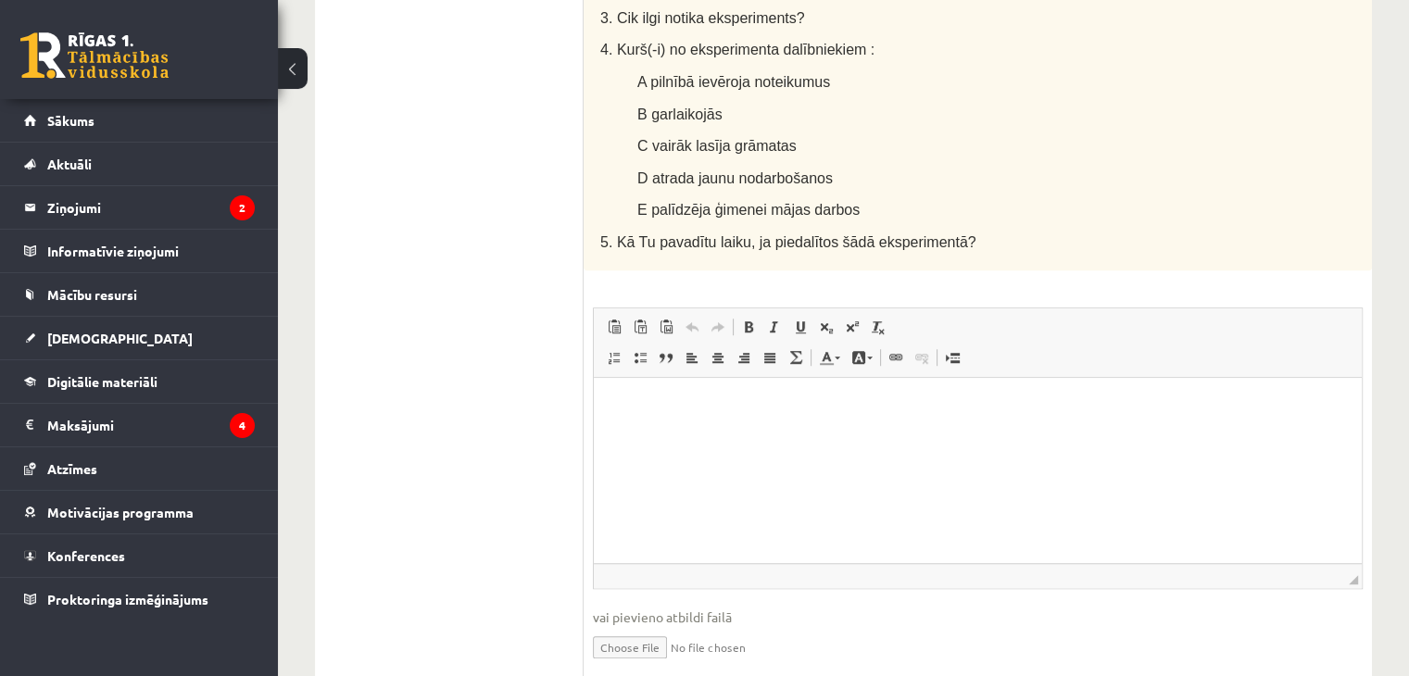
scroll to position [1363, 0]
click at [667, 411] on p "Визуальный текстовый редактор, wiswyg-editor-user-answer-47433809886580" at bounding box center [977, 404] width 731 height 19
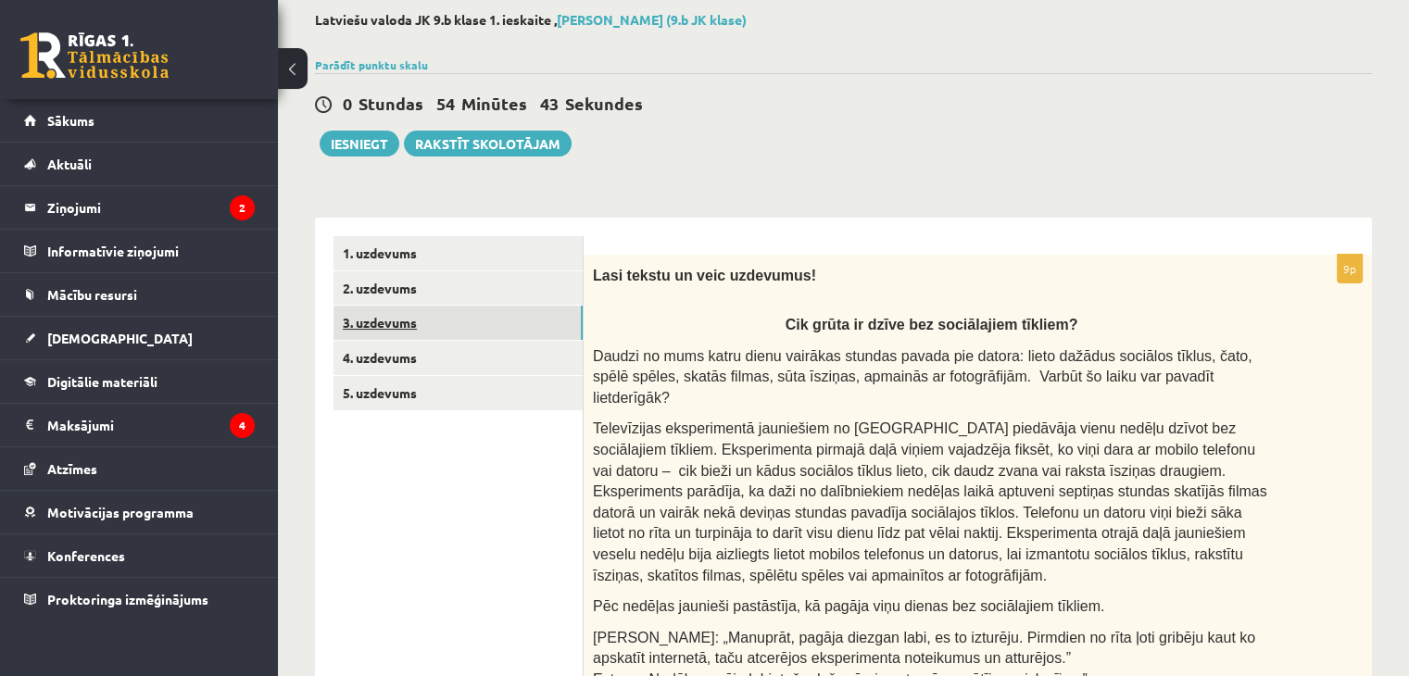
scroll to position [67, 0]
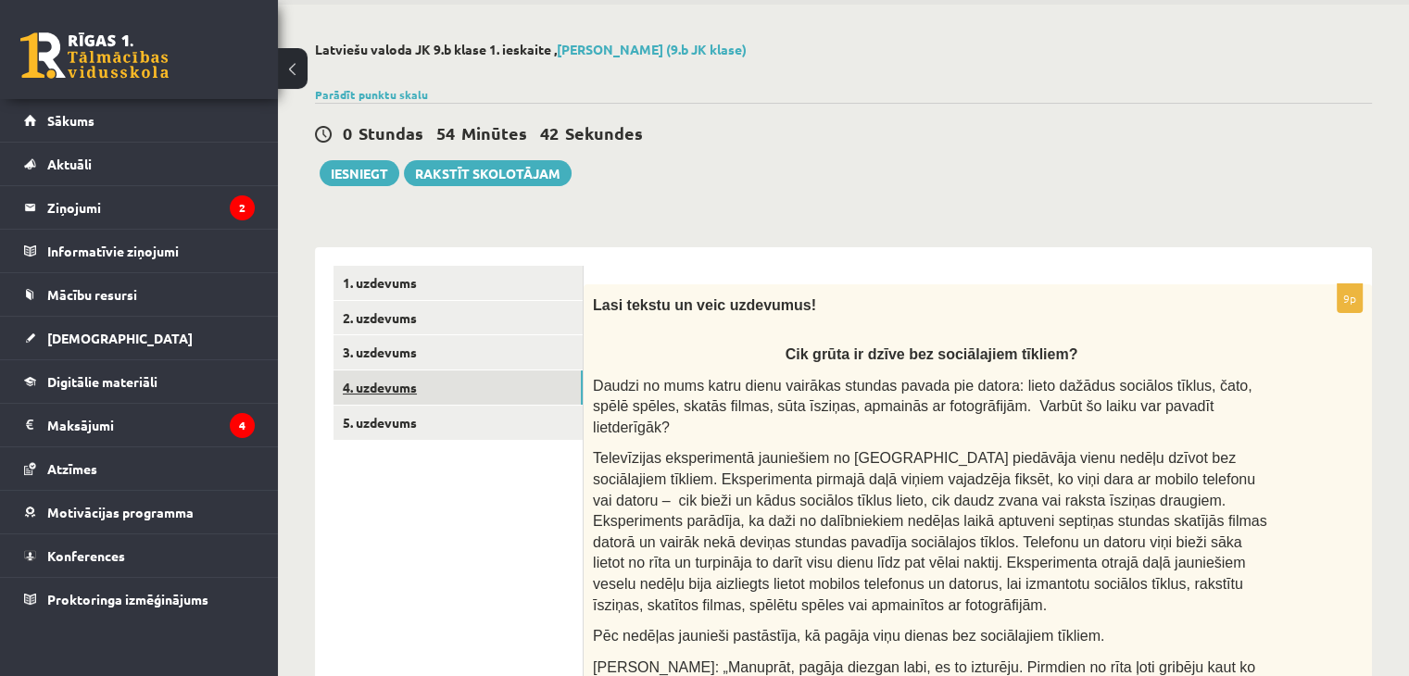
click at [422, 381] on link "4. uzdevums" at bounding box center [457, 387] width 249 height 34
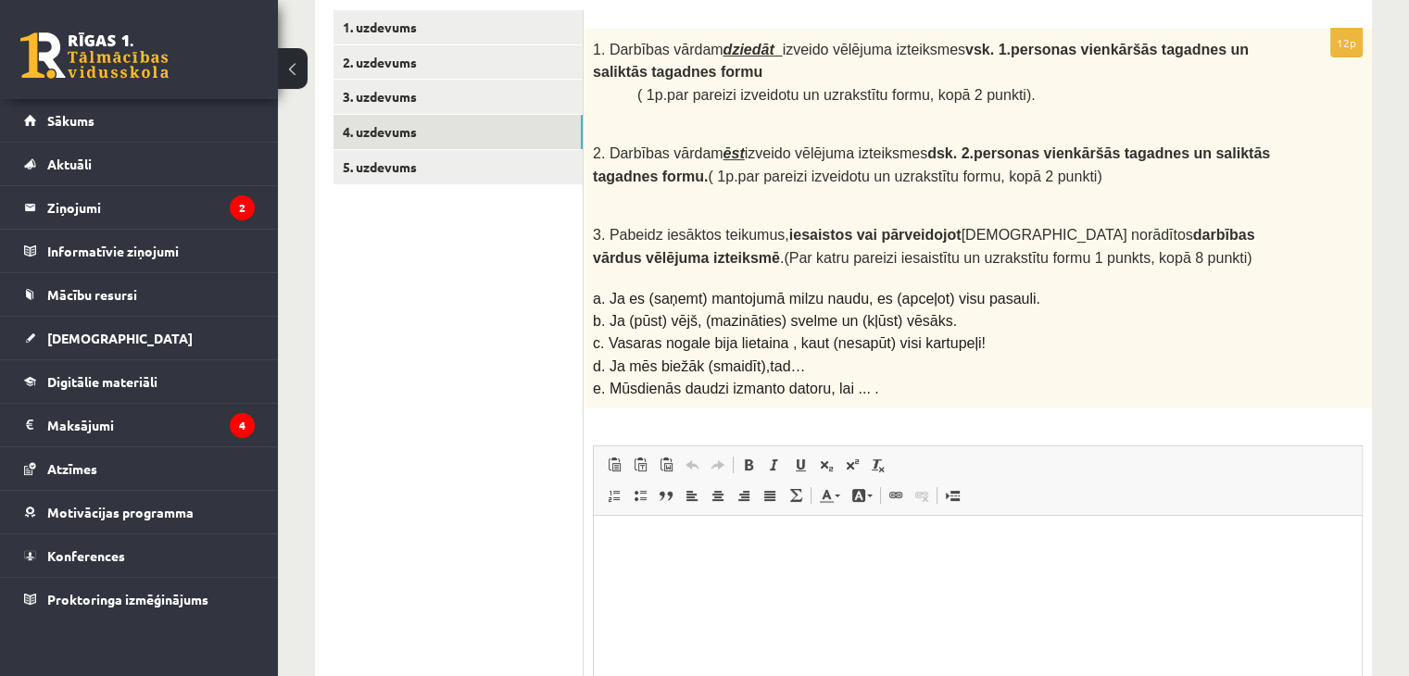
scroll to position [327, 0]
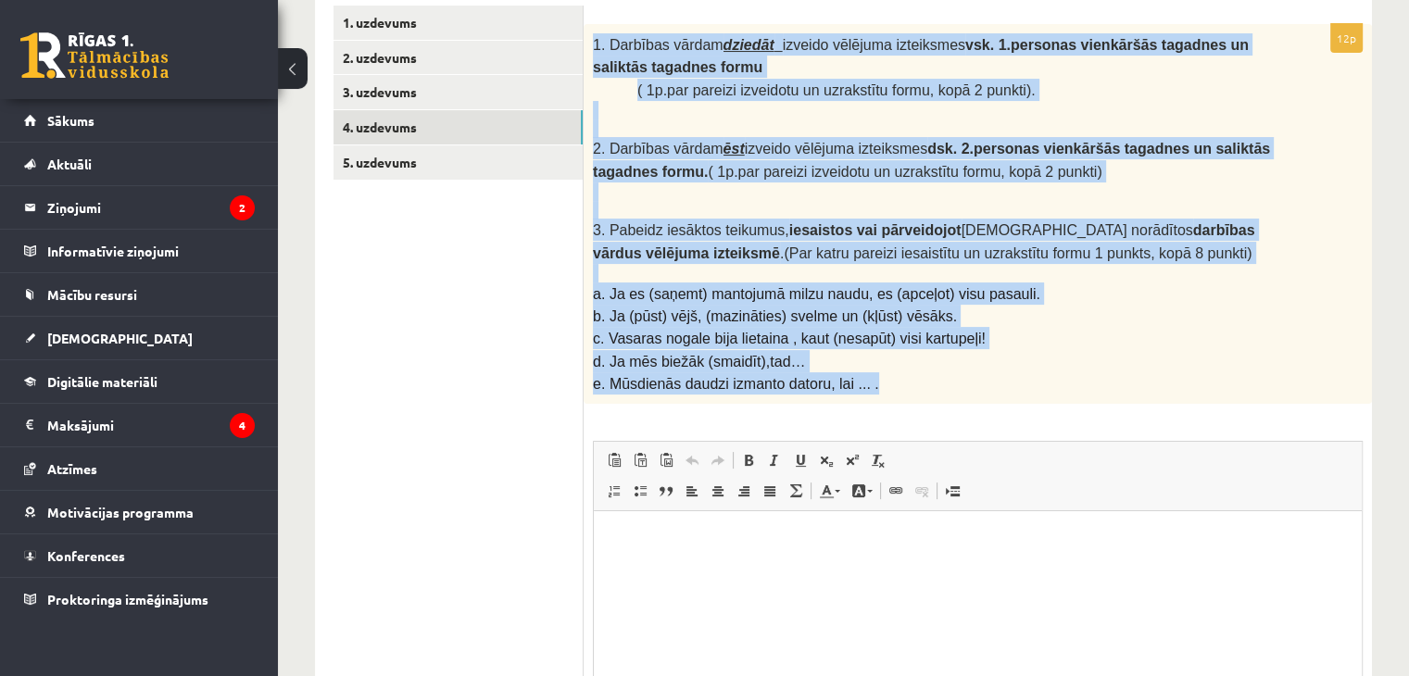
drag, startPoint x: 585, startPoint y: 36, endPoint x: 945, endPoint y: 370, distance: 490.2
click at [945, 370] on div "1. Darbības vārdam dziedāt izveido vēlējuma izteiksmes vsk. 1.personas vienkārš…" at bounding box center [978, 214] width 788 height 381
copy div "1. Darbības vārdam dziedāt izveido vēlējuma izteiksmes vsk. 1.personas vienkārš…"
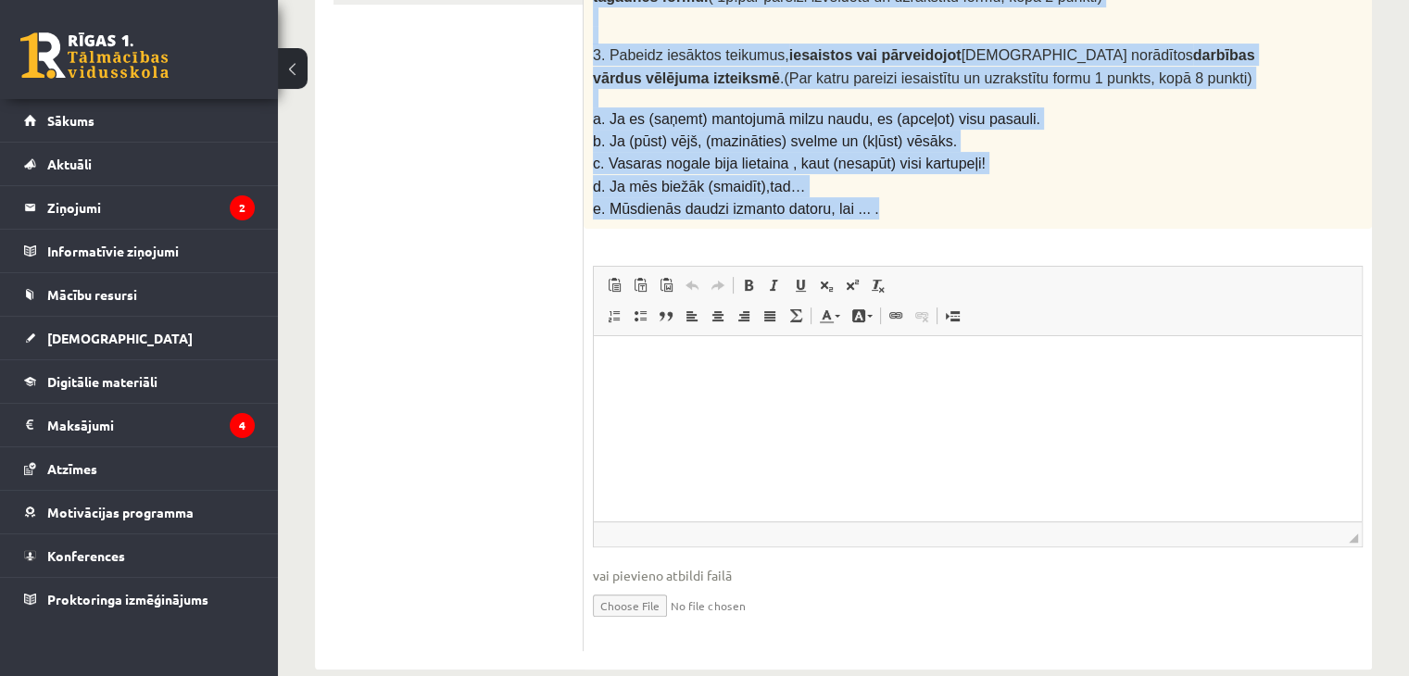
scroll to position [511, 0]
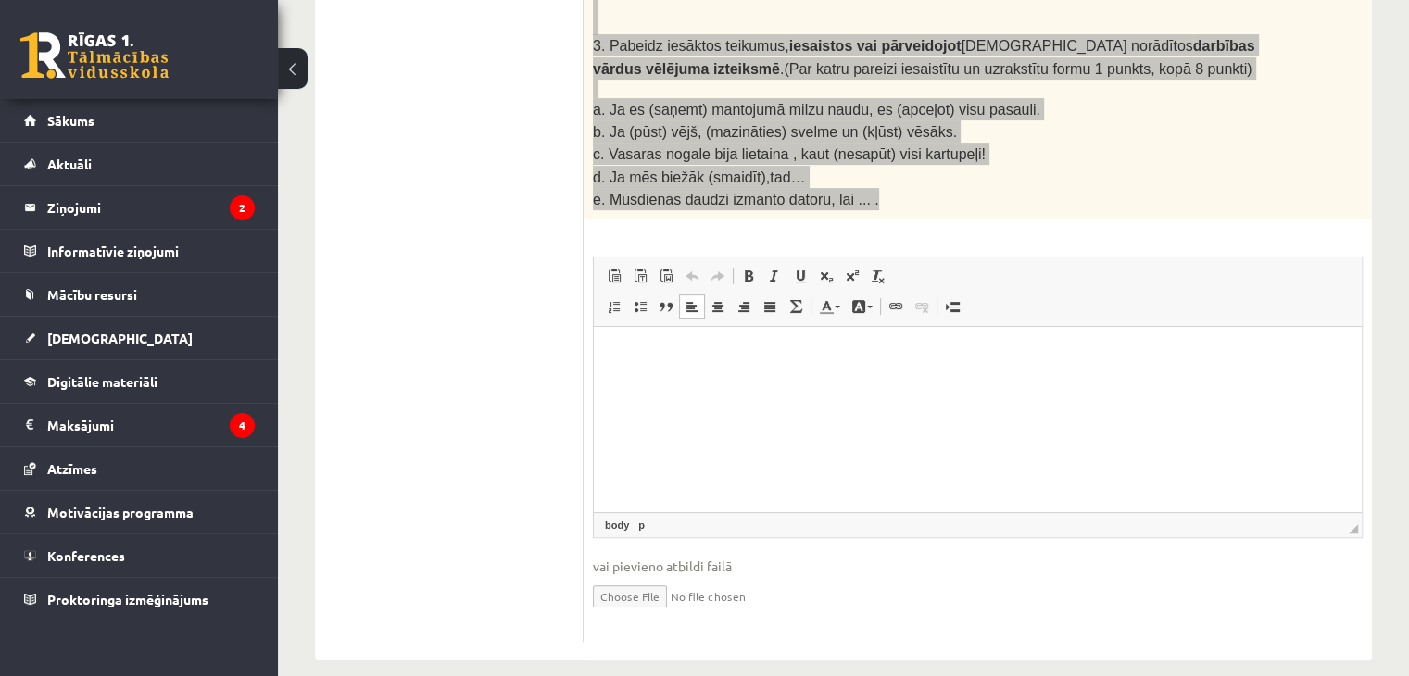
click at [705, 370] on html at bounding box center [978, 355] width 768 height 56
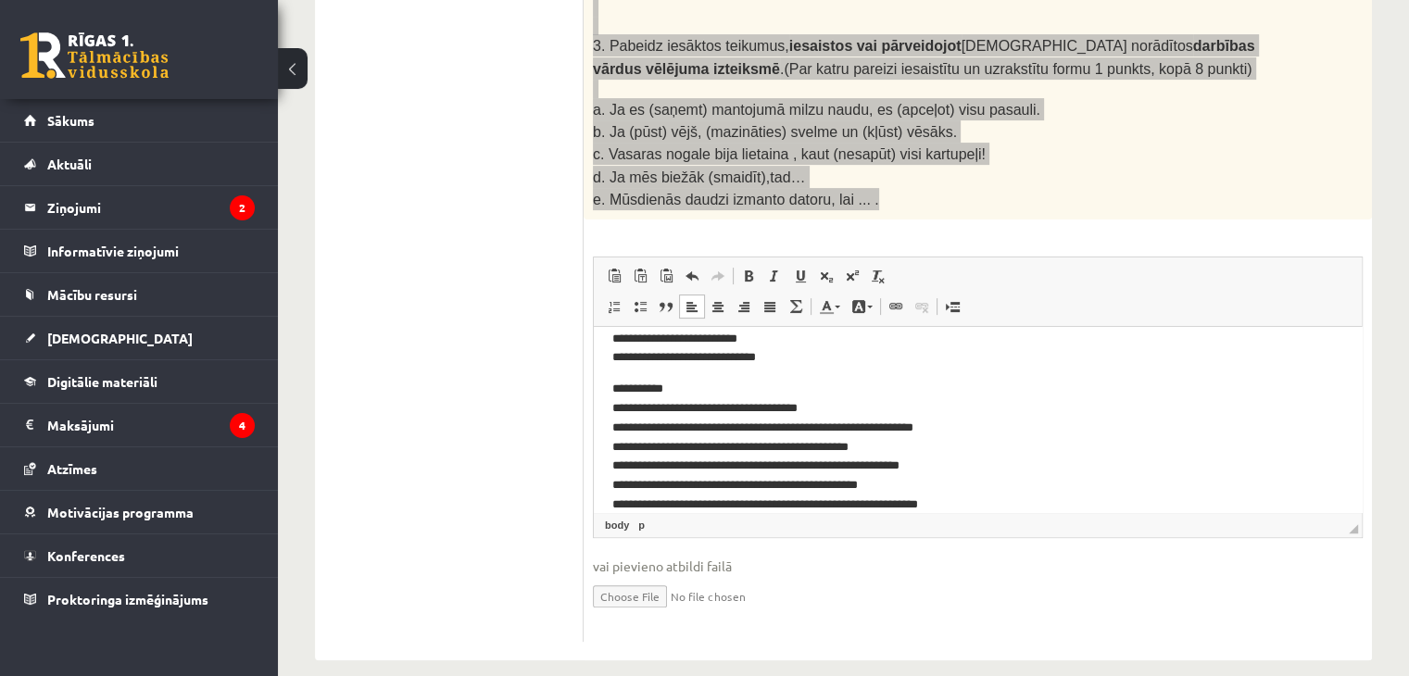
scroll to position [165, 0]
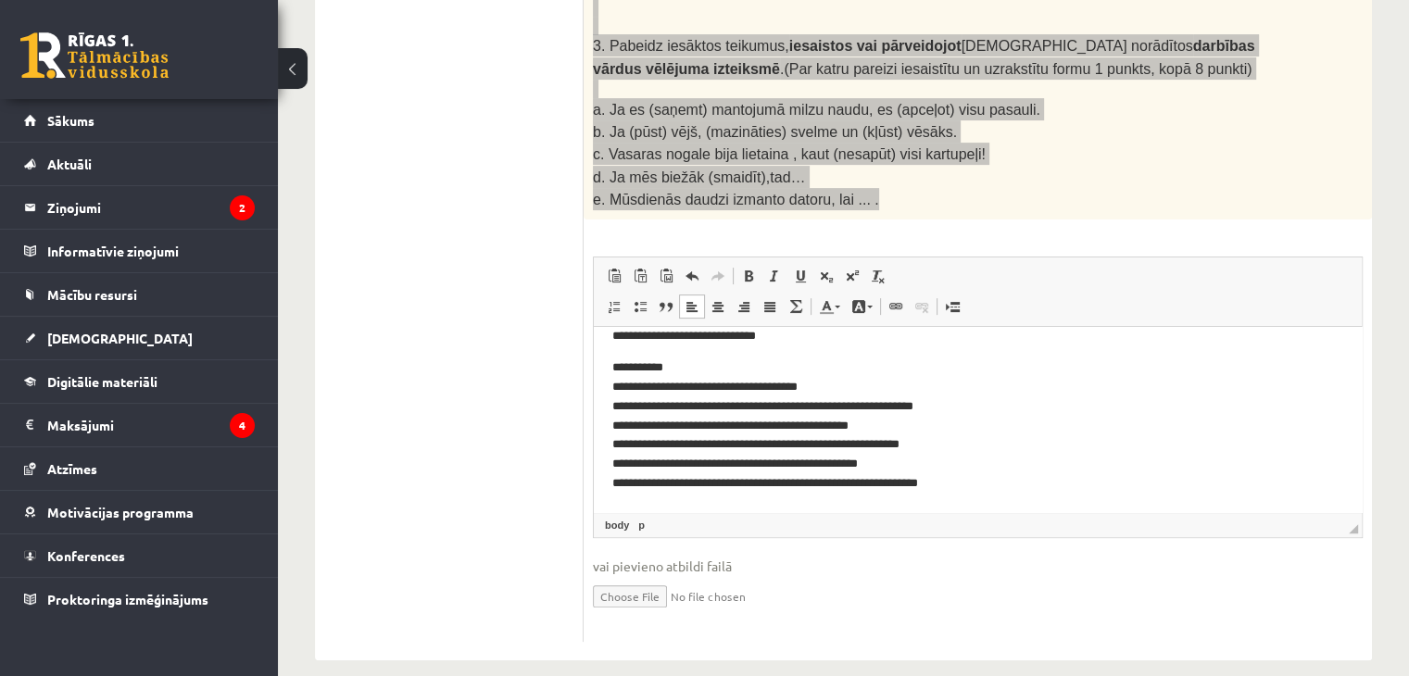
click at [609, 407] on html "**********" at bounding box center [978, 337] width 768 height 350
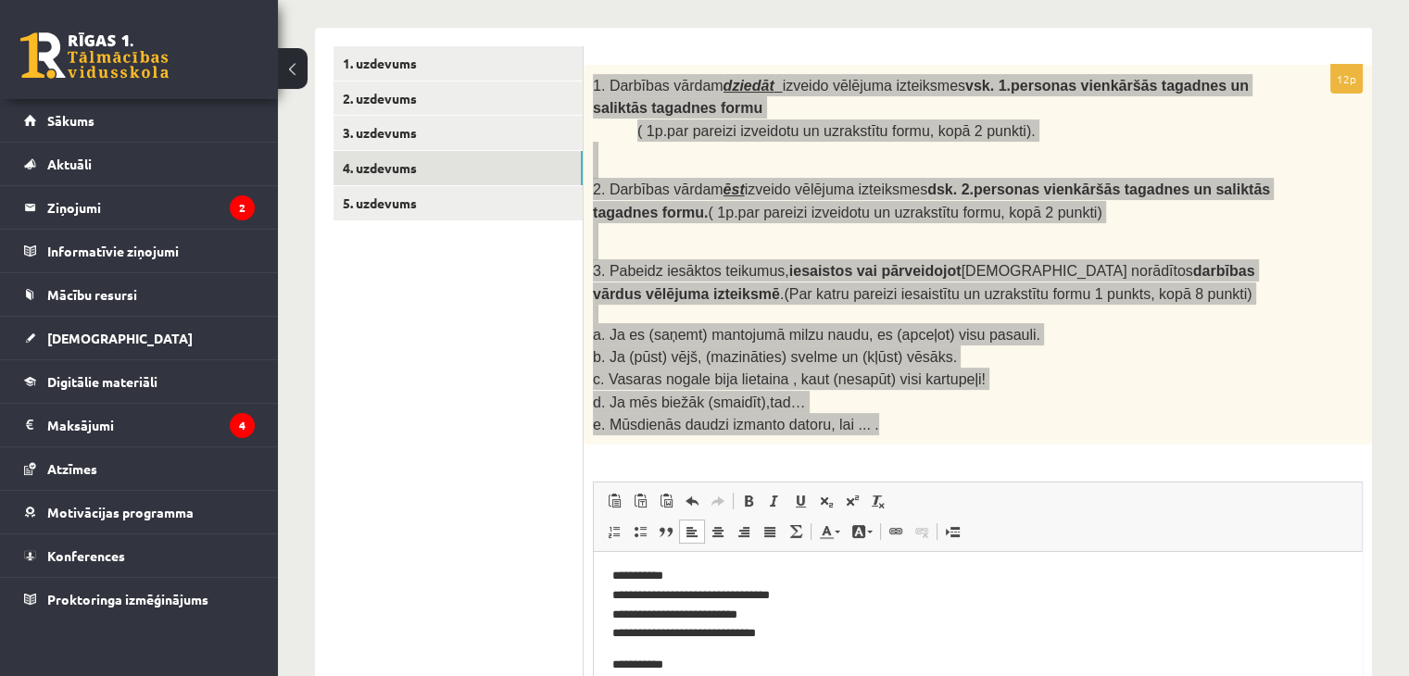
scroll to position [233, 0]
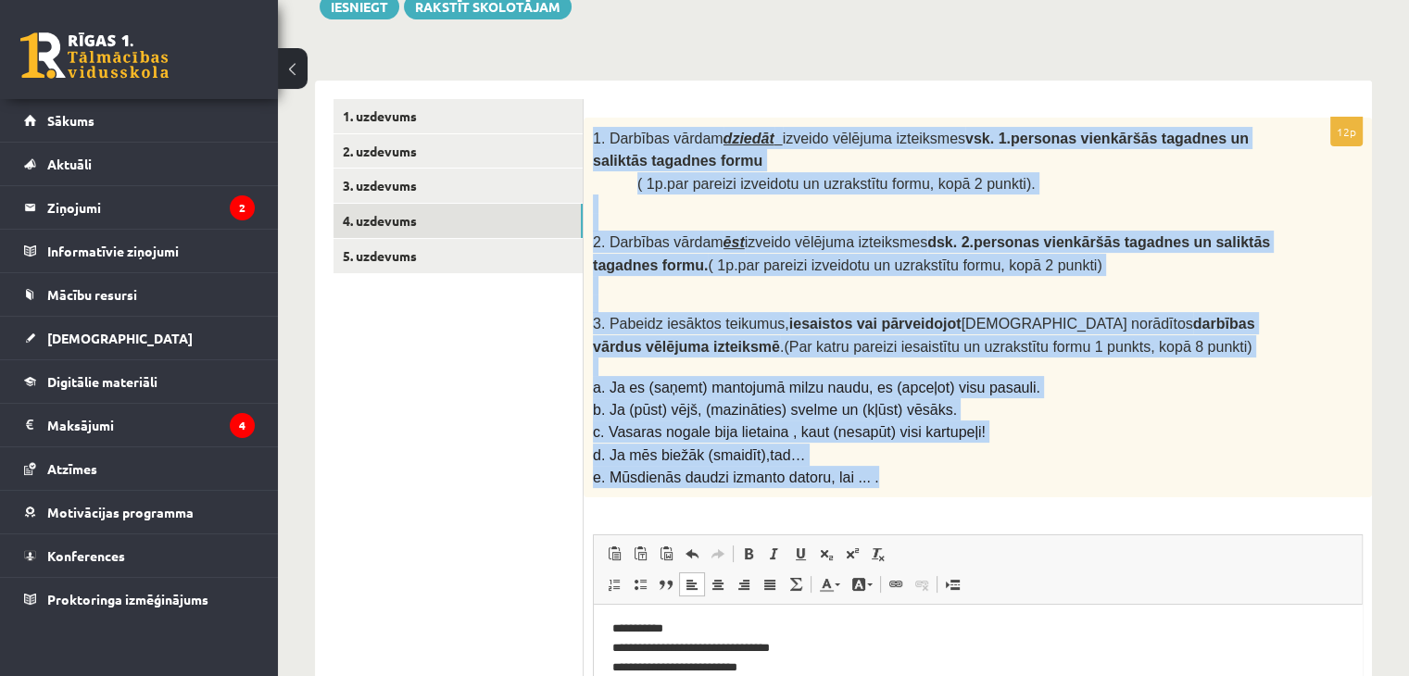
click at [1037, 398] on p "b. Ja (pūst) vējš, (mazināties) svelme un (kļūst) vēsāks." at bounding box center [931, 409] width 677 height 22
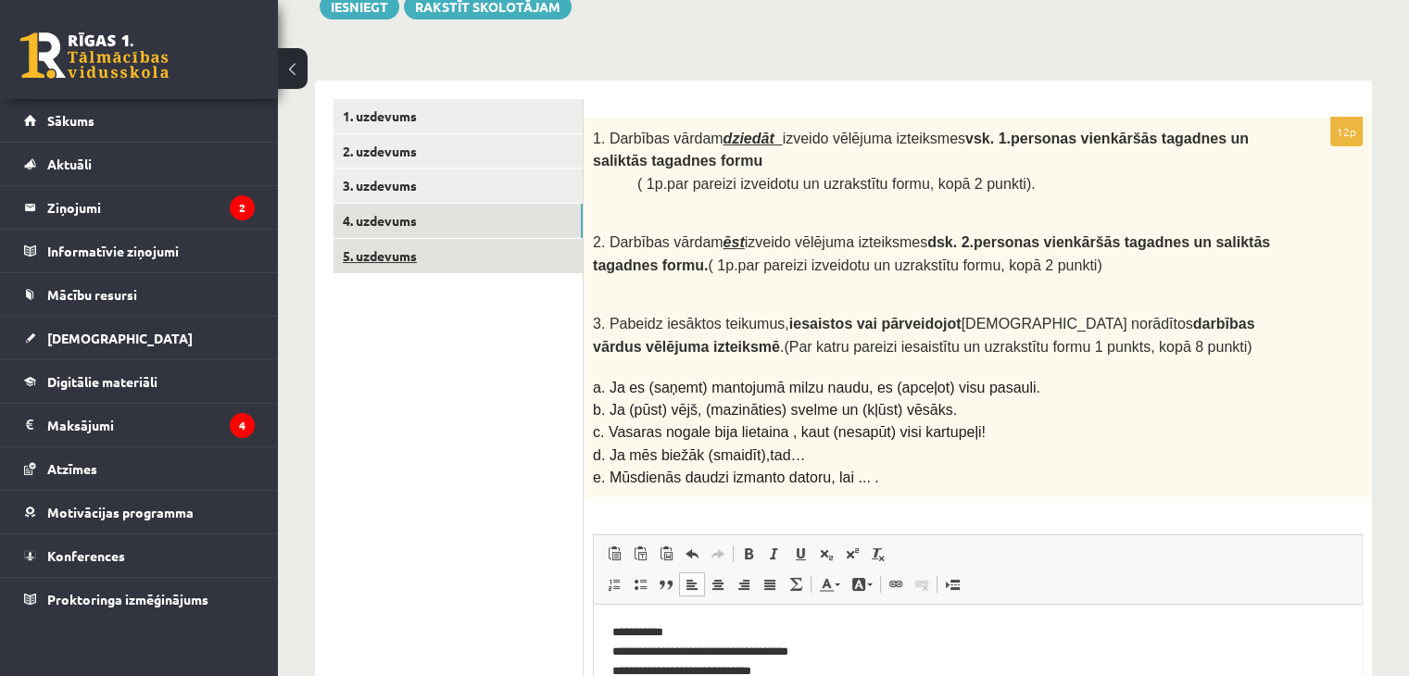
click at [419, 254] on link "5. uzdevums" at bounding box center [457, 256] width 249 height 34
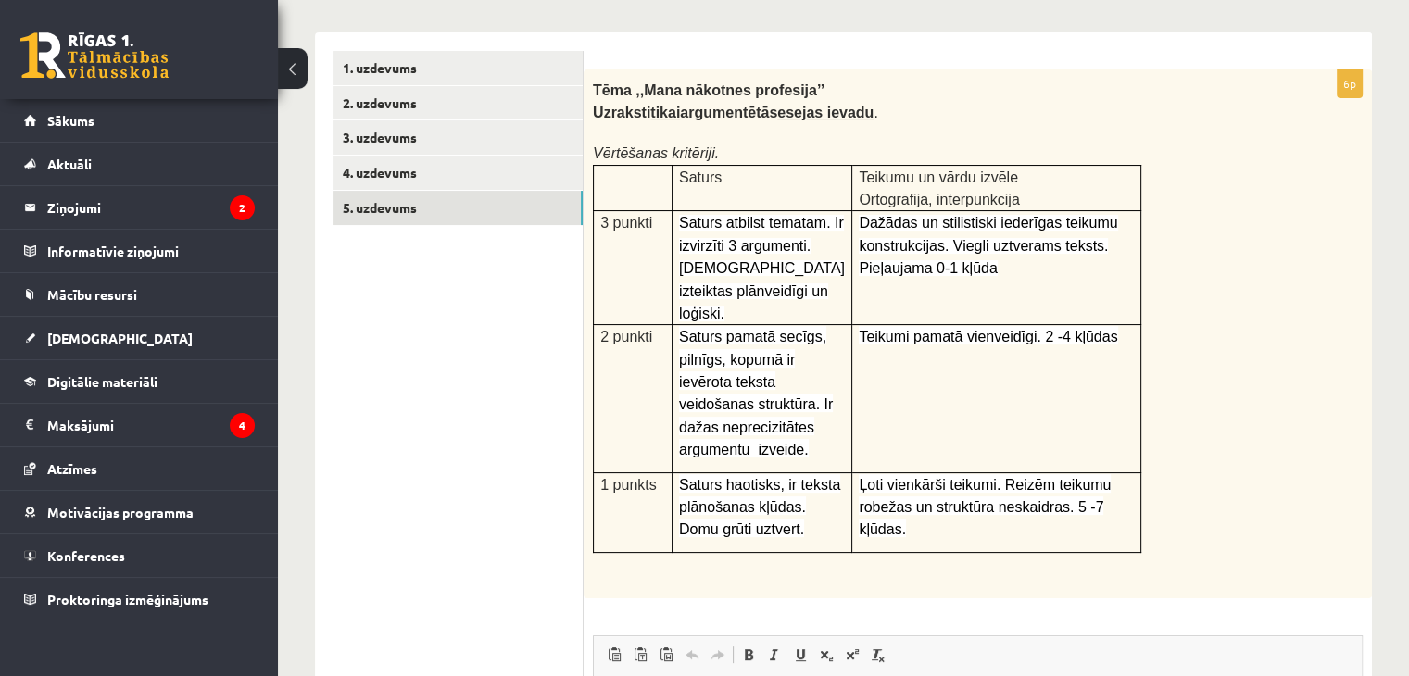
scroll to position [275, 0]
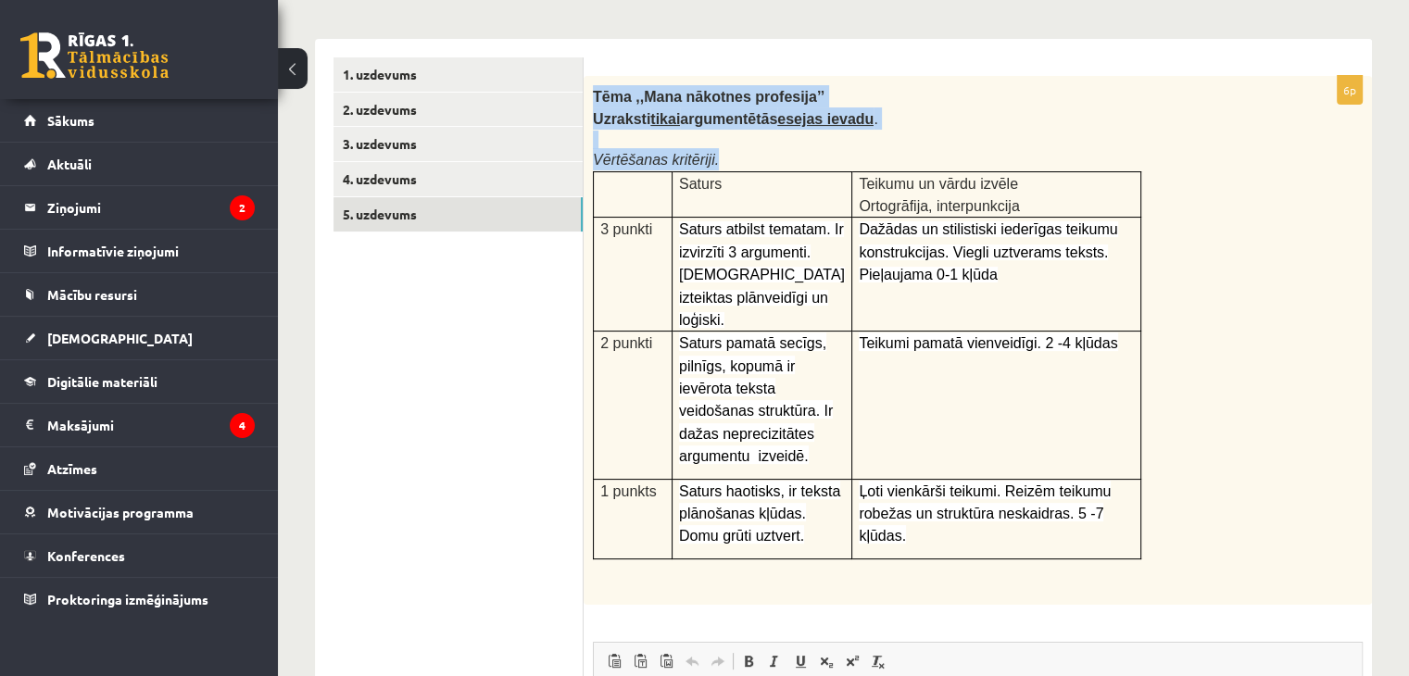
drag, startPoint x: 588, startPoint y: 94, endPoint x: 1176, endPoint y: 520, distance: 726.2
click at [1176, 520] on div "Tēma ,,Mana nākotnes profesija’’ Uzraksti tikai argumentētās esejas ievadu . Vē…" at bounding box center [978, 340] width 788 height 529
copy div "Tēma ,,Mana nākotnes profesija’’ Uzraksti tikai argumentētās esejas ievadu . Vē…"
click at [1230, 362] on div "Tēma ,,Mana nākotnes profesija’’ Uzraksti tikai argumentētās esejas ievadu . Vē…" at bounding box center [978, 340] width 788 height 529
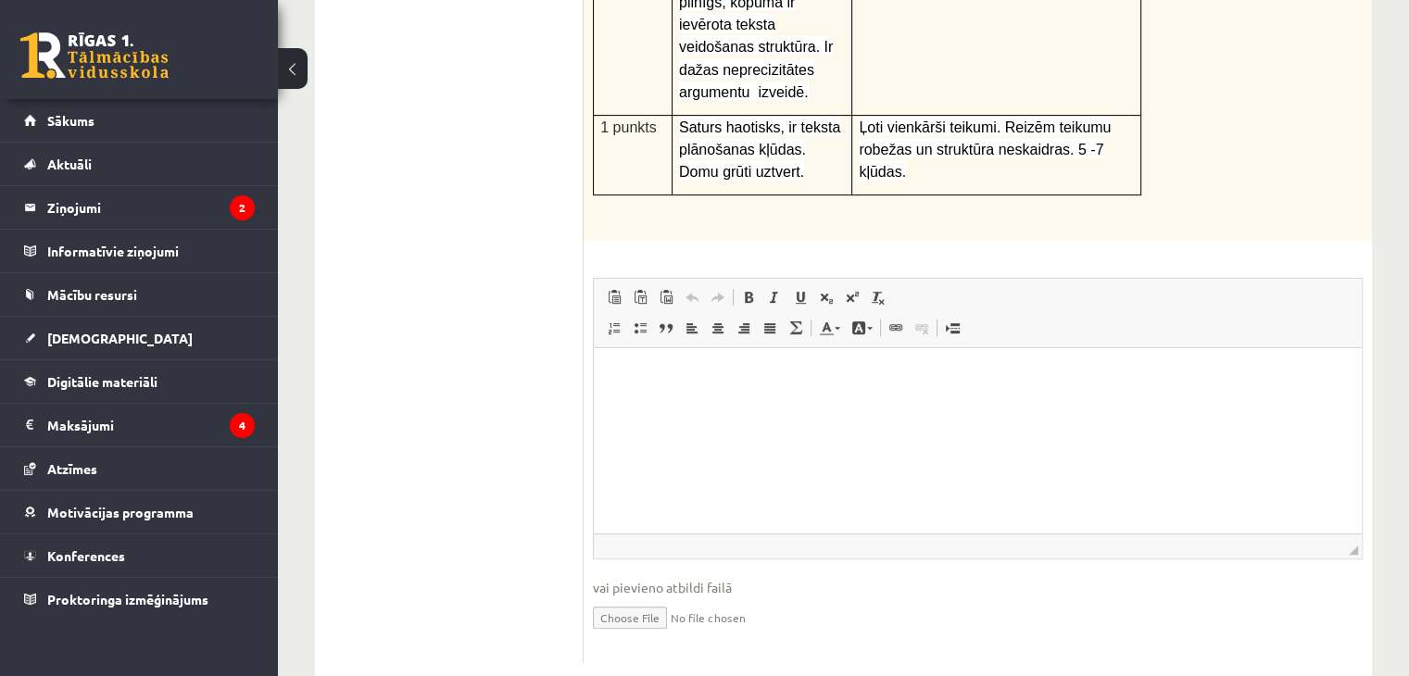
scroll to position [646, 0]
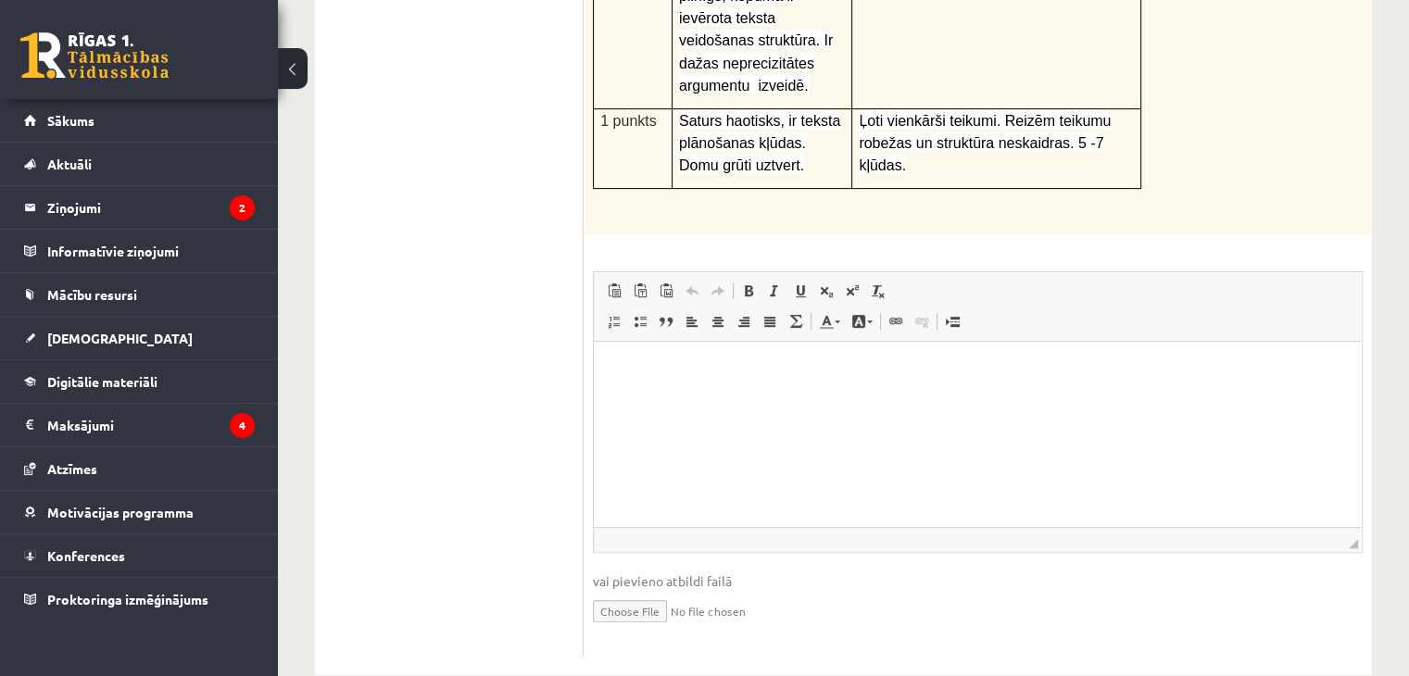
click at [665, 373] on p "Визуальный текстовый редактор, wiswyg-editor-user-answer-47433783155380" at bounding box center [977, 369] width 731 height 19
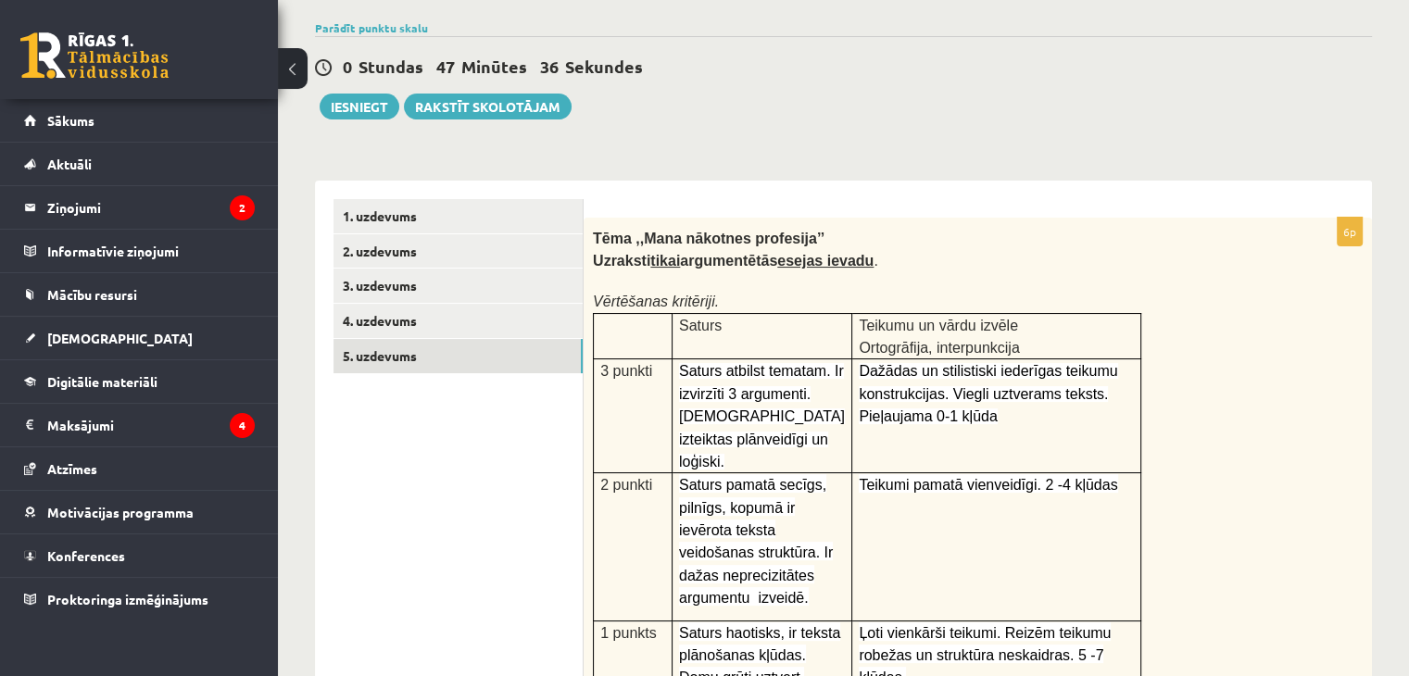
scroll to position [185, 0]
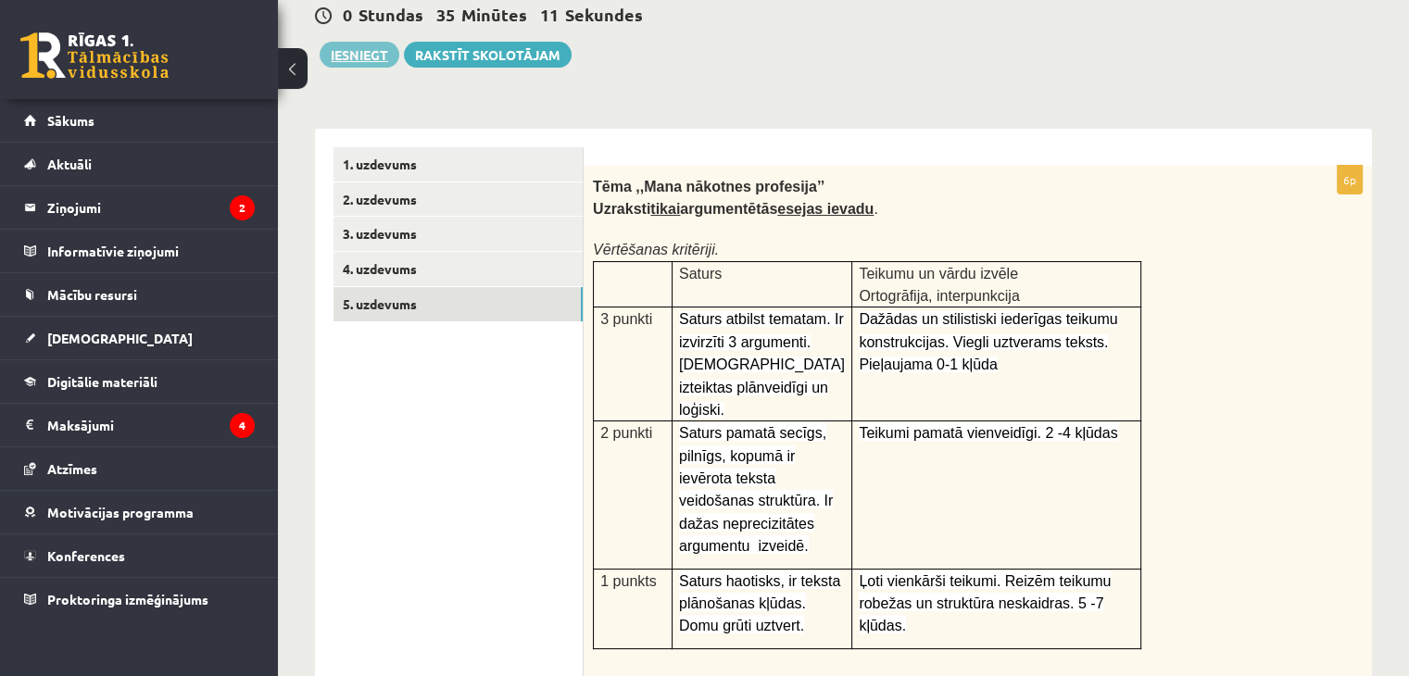
click at [339, 56] on button "Iesniegt" at bounding box center [360, 55] width 80 height 26
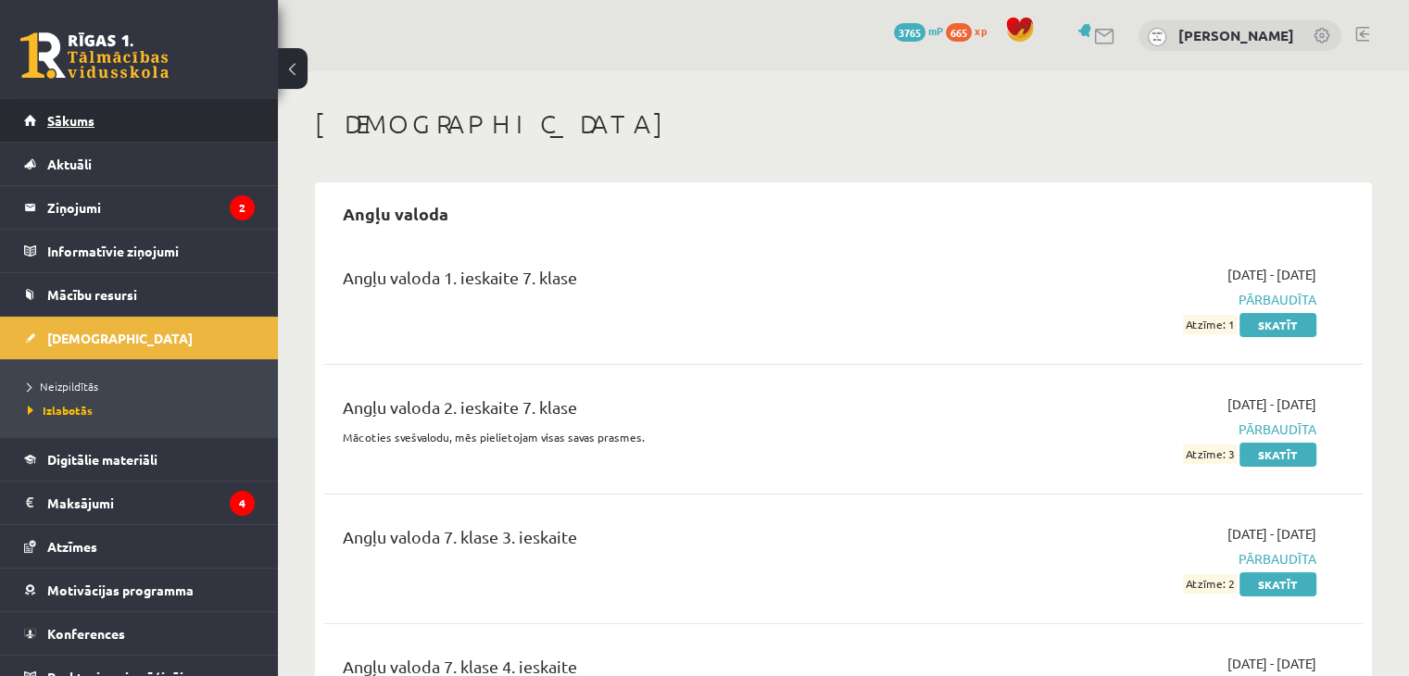
click at [94, 131] on link "Sākums" at bounding box center [139, 120] width 231 height 43
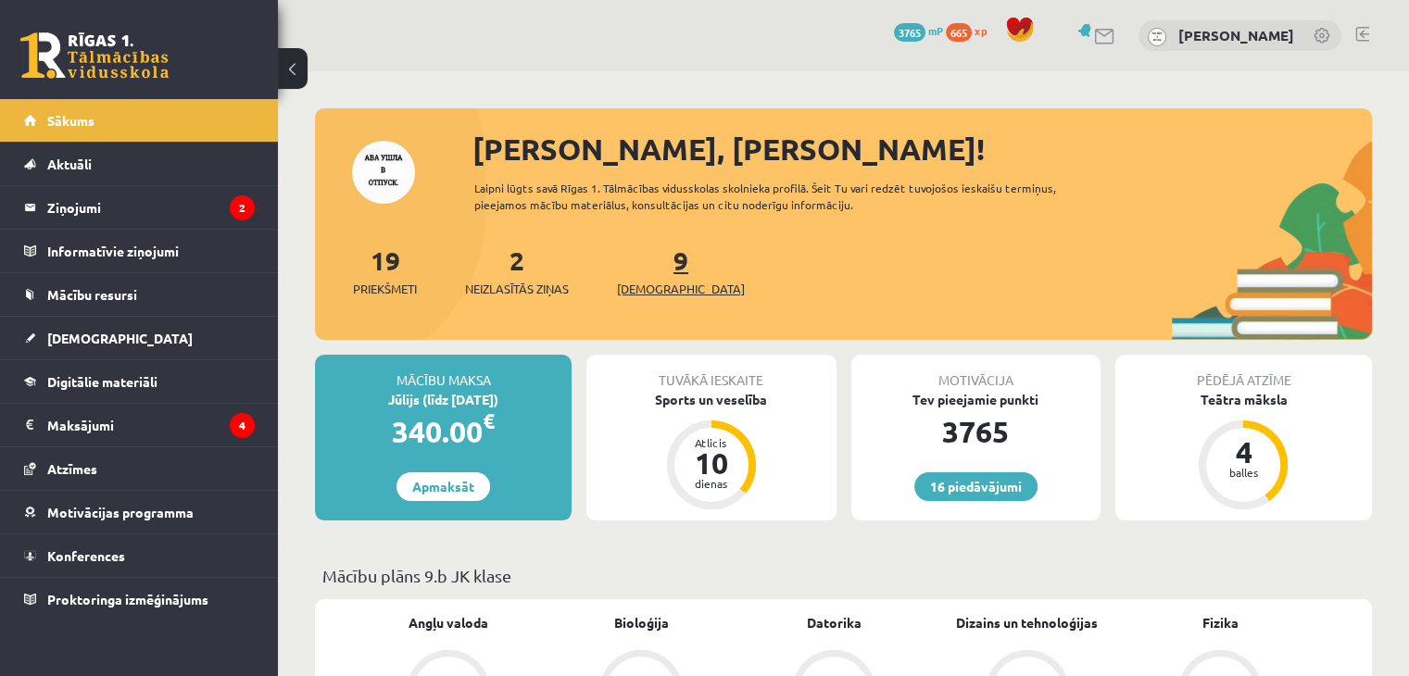
click at [638, 285] on span "[DEMOGRAPHIC_DATA]" at bounding box center [681, 289] width 128 height 19
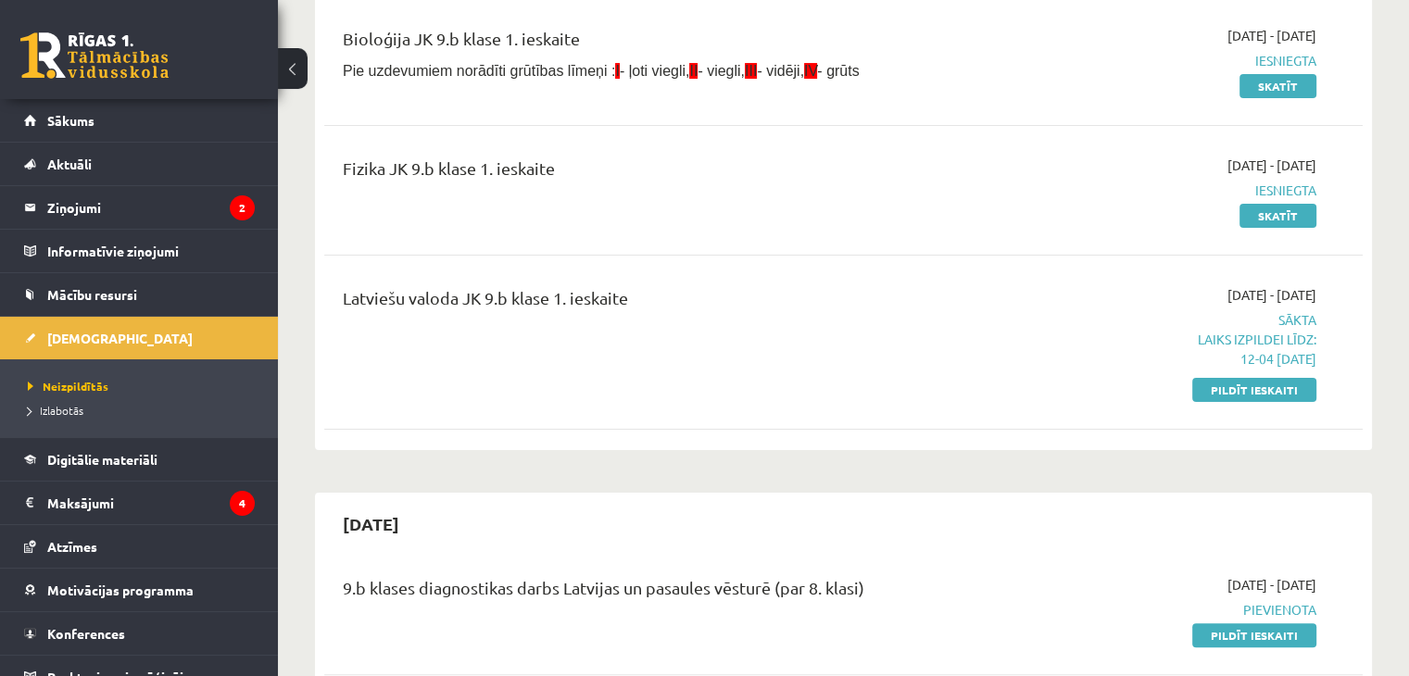
scroll to position [370, 0]
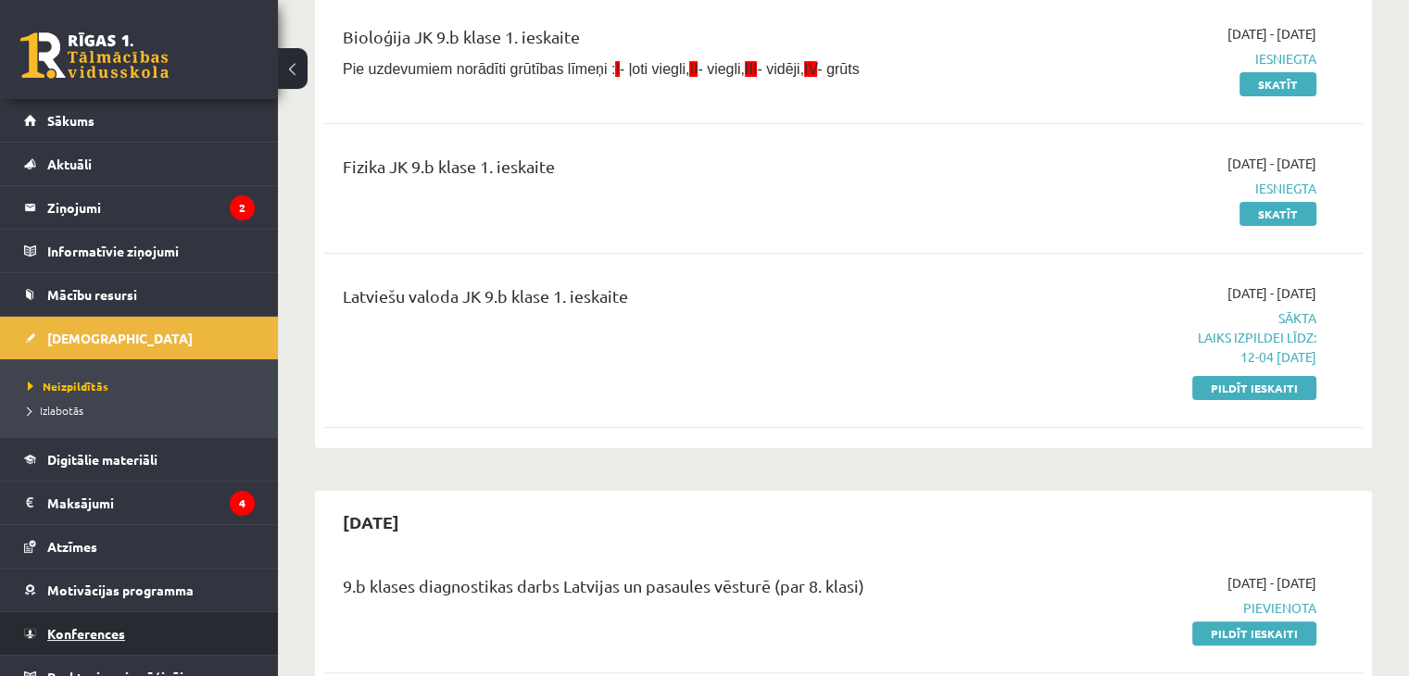
click at [82, 638] on link "Konferences" at bounding box center [139, 633] width 231 height 43
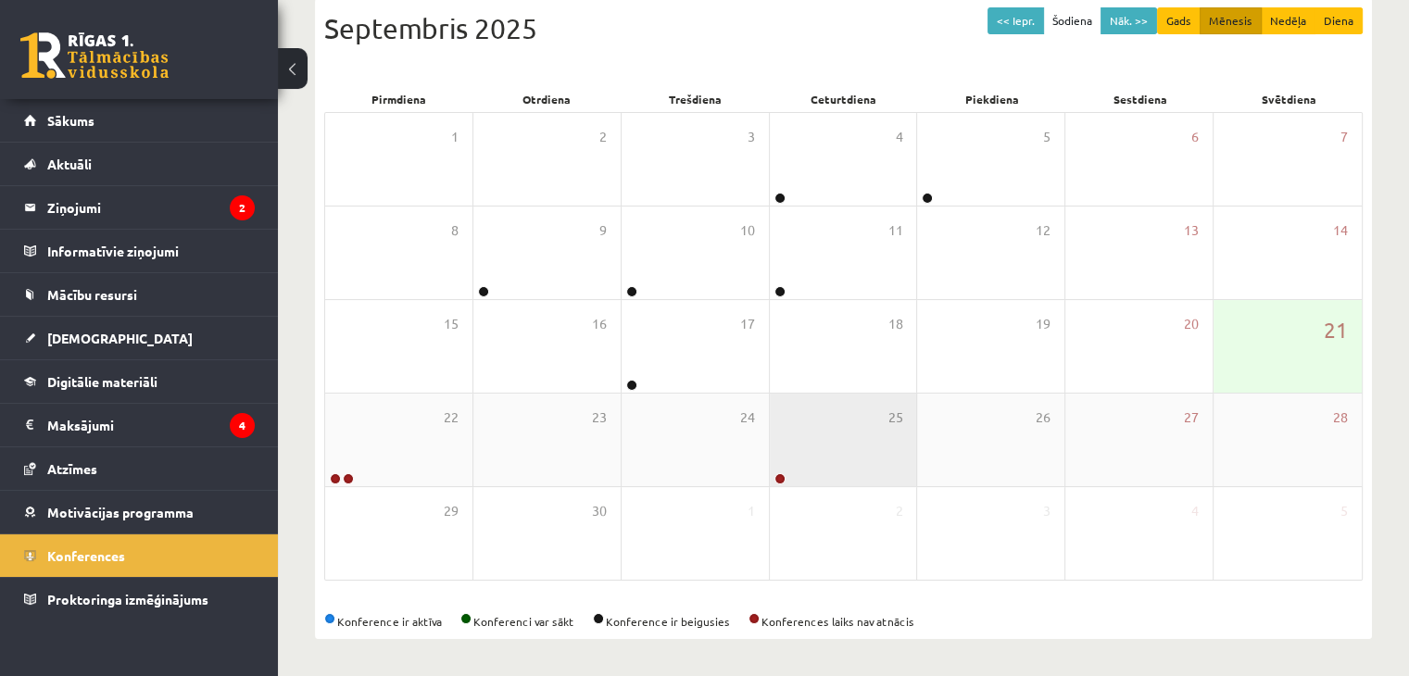
scroll to position [207, 0]
